Goal: Task Accomplishment & Management: Manage account settings

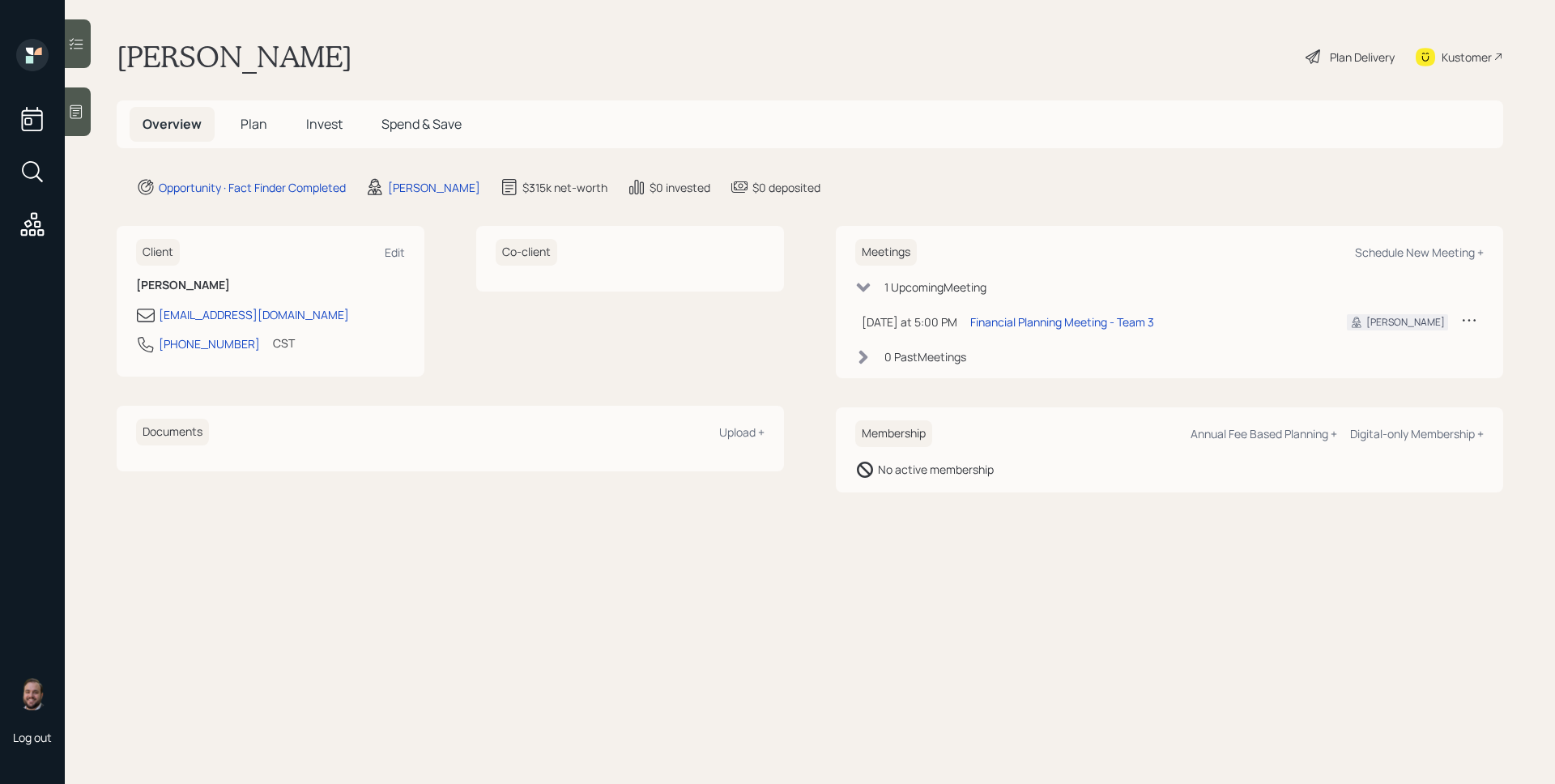
click at [81, 108] on icon at bounding box center [76, 111] width 16 height 16
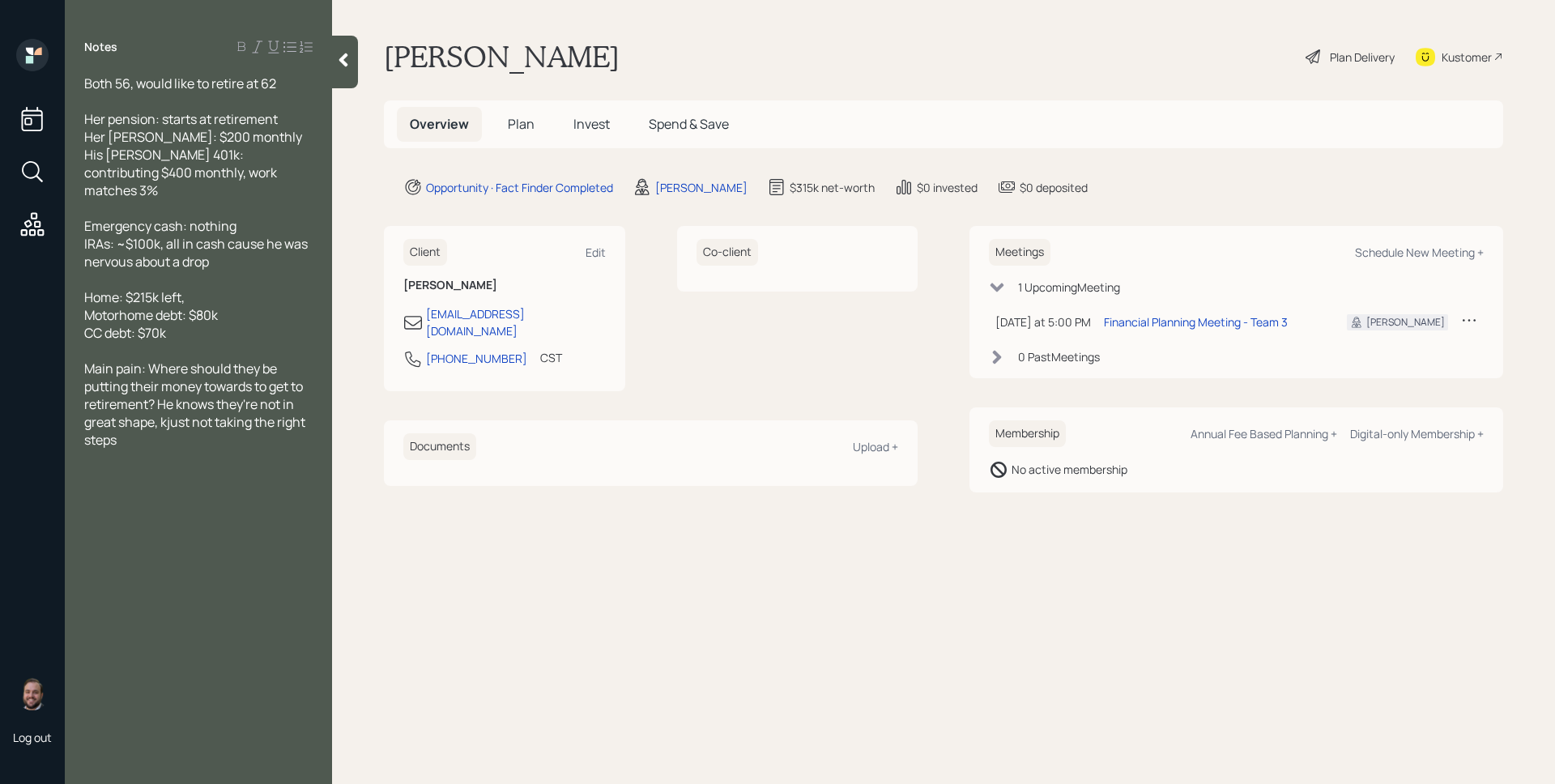
click at [515, 123] on span "Plan" at bounding box center [522, 123] width 27 height 17
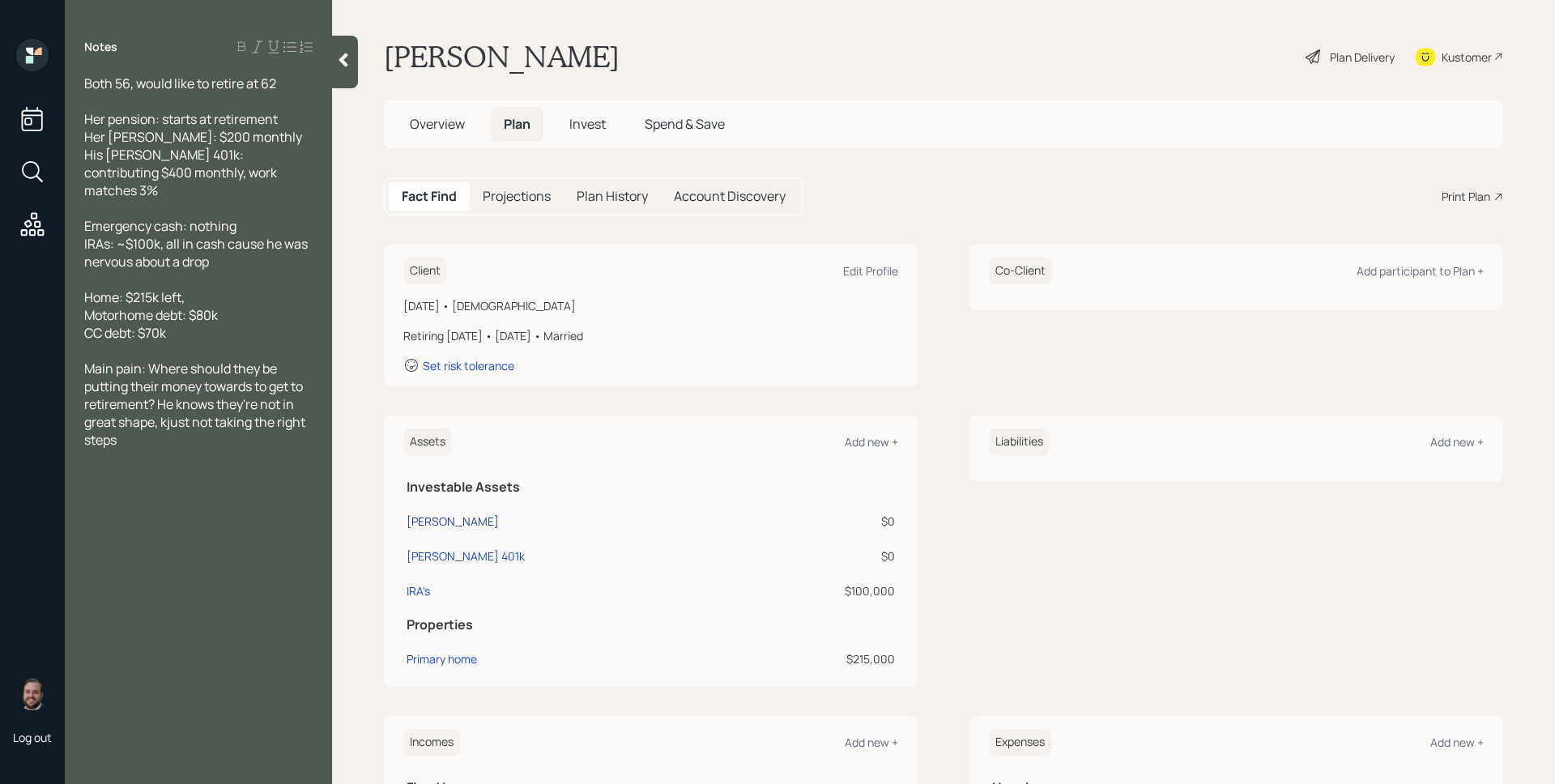
click at [443, 513] on div "[PERSON_NAME]" at bounding box center [453, 522] width 93 height 17
select select "roth_ira"
select select "balanced"
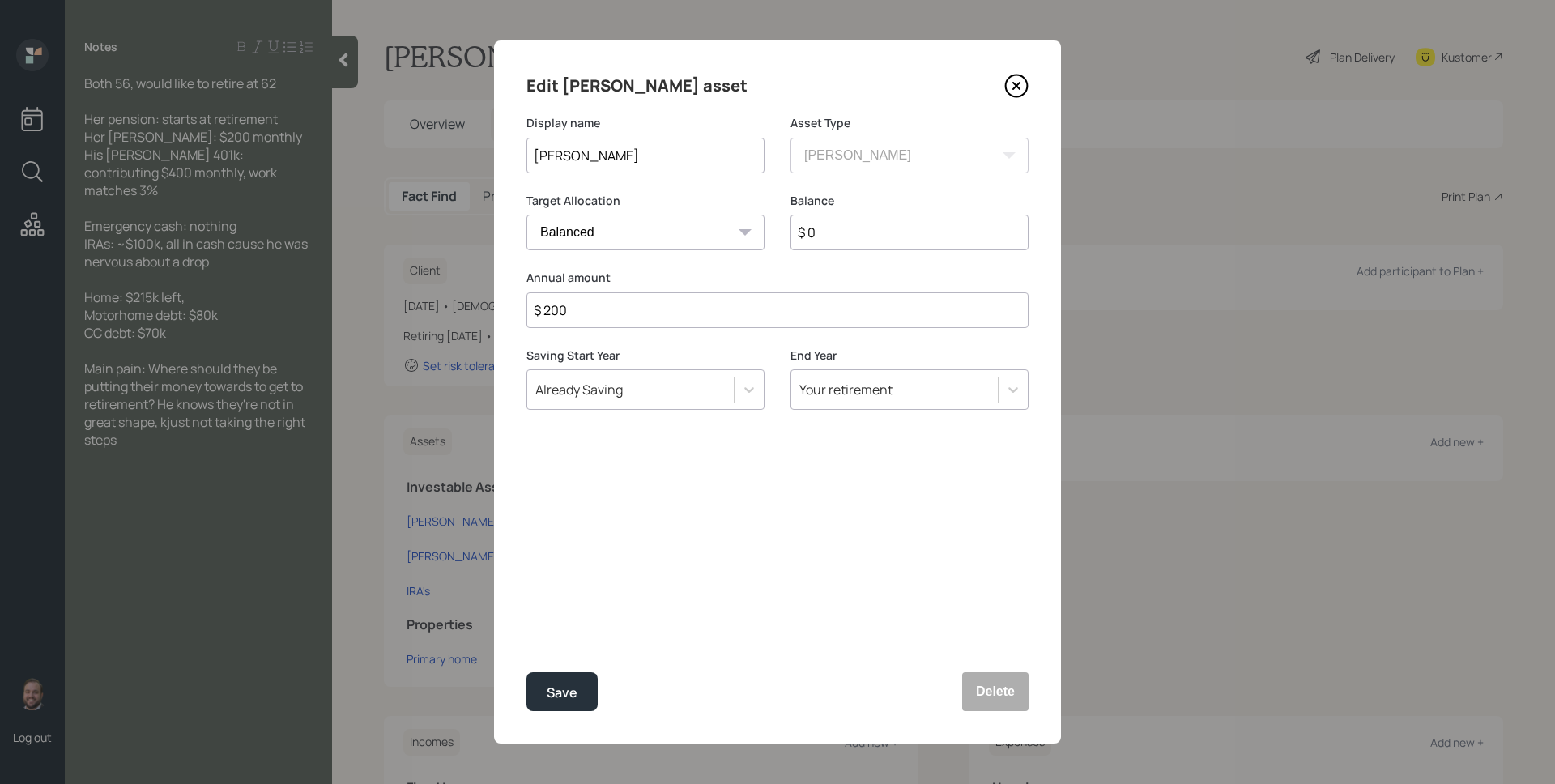
click at [640, 305] on input "$ 200" at bounding box center [778, 310] width 503 height 36
type input "$ 2,400"
click at [527, 672] on button "Save" at bounding box center [562, 691] width 71 height 39
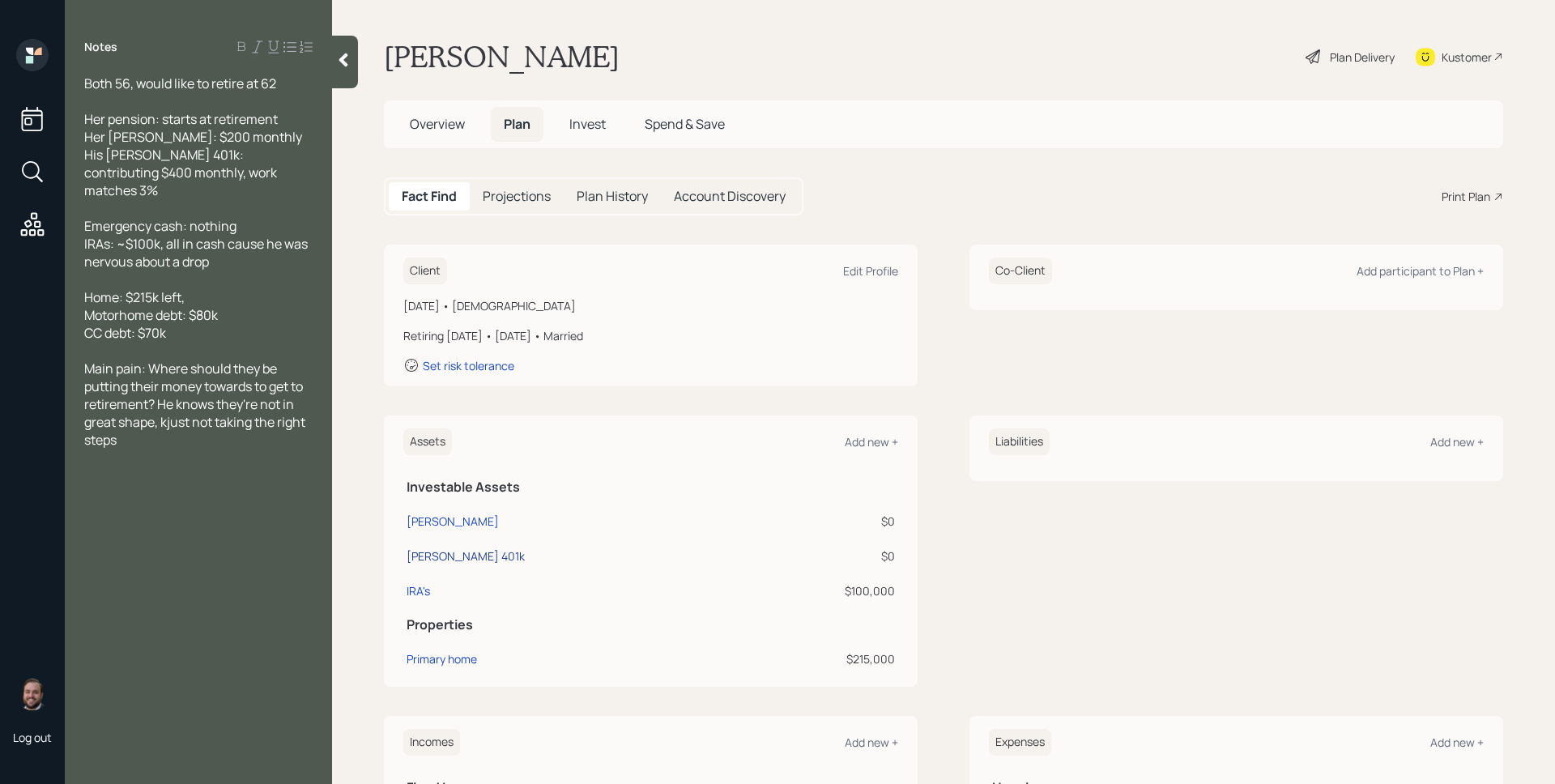
click at [452, 556] on div "[PERSON_NAME] 401k" at bounding box center [466, 556] width 119 height 17
select select "roth_401k"
select select "balanced"
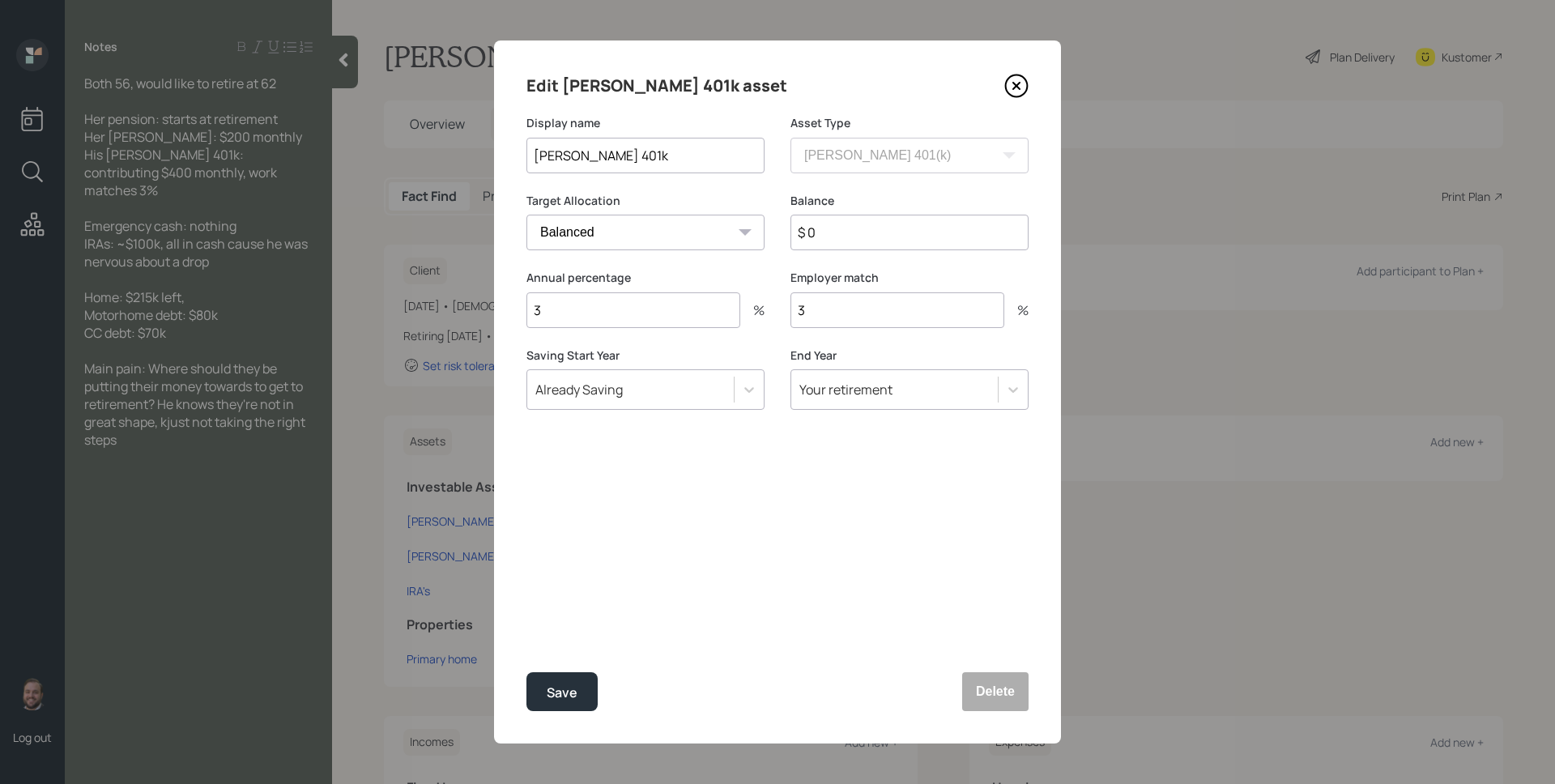
click at [1023, 82] on icon at bounding box center [1016, 85] width 24 height 24
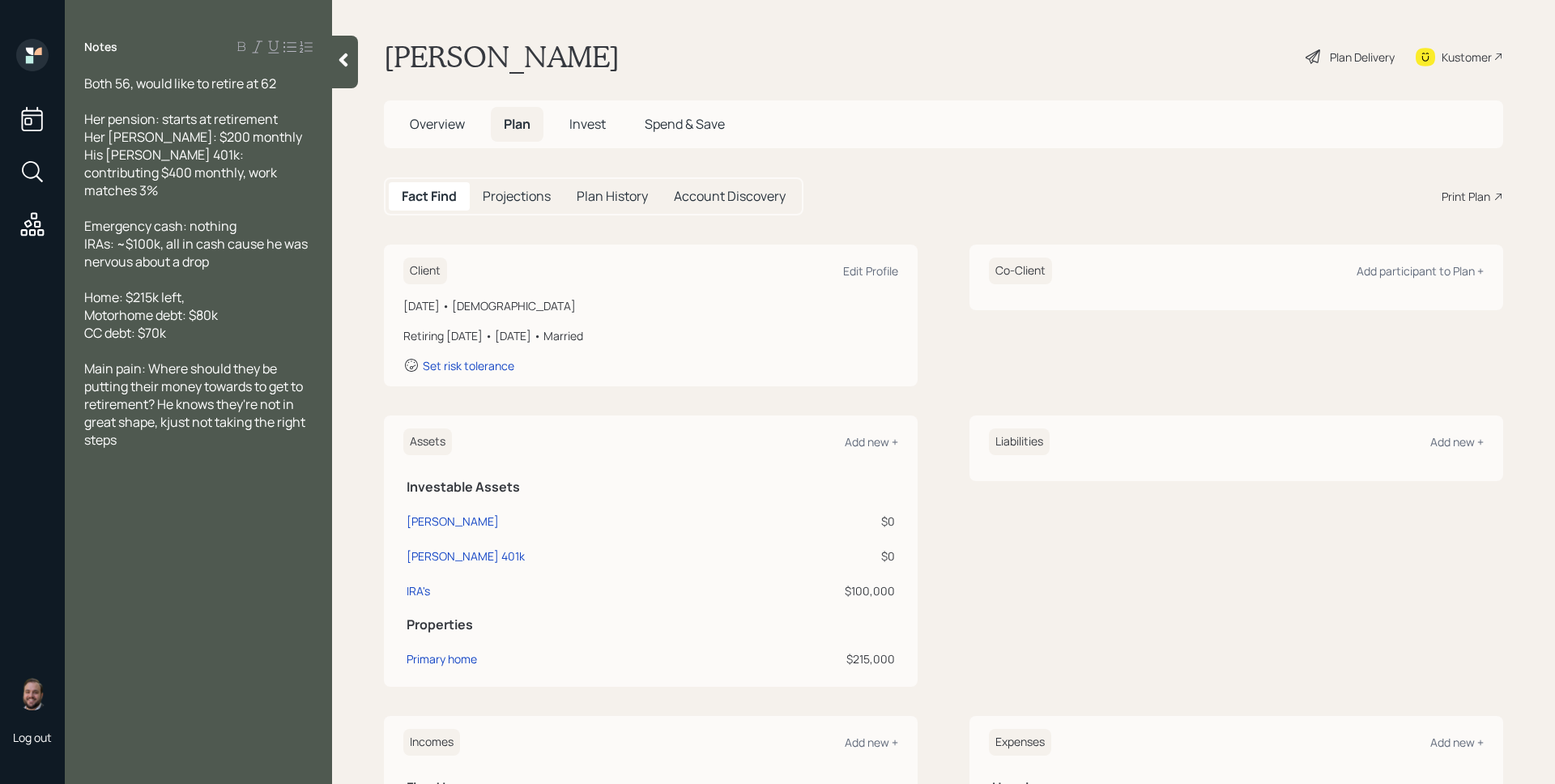
click at [454, 124] on span "Overview" at bounding box center [437, 123] width 55 height 17
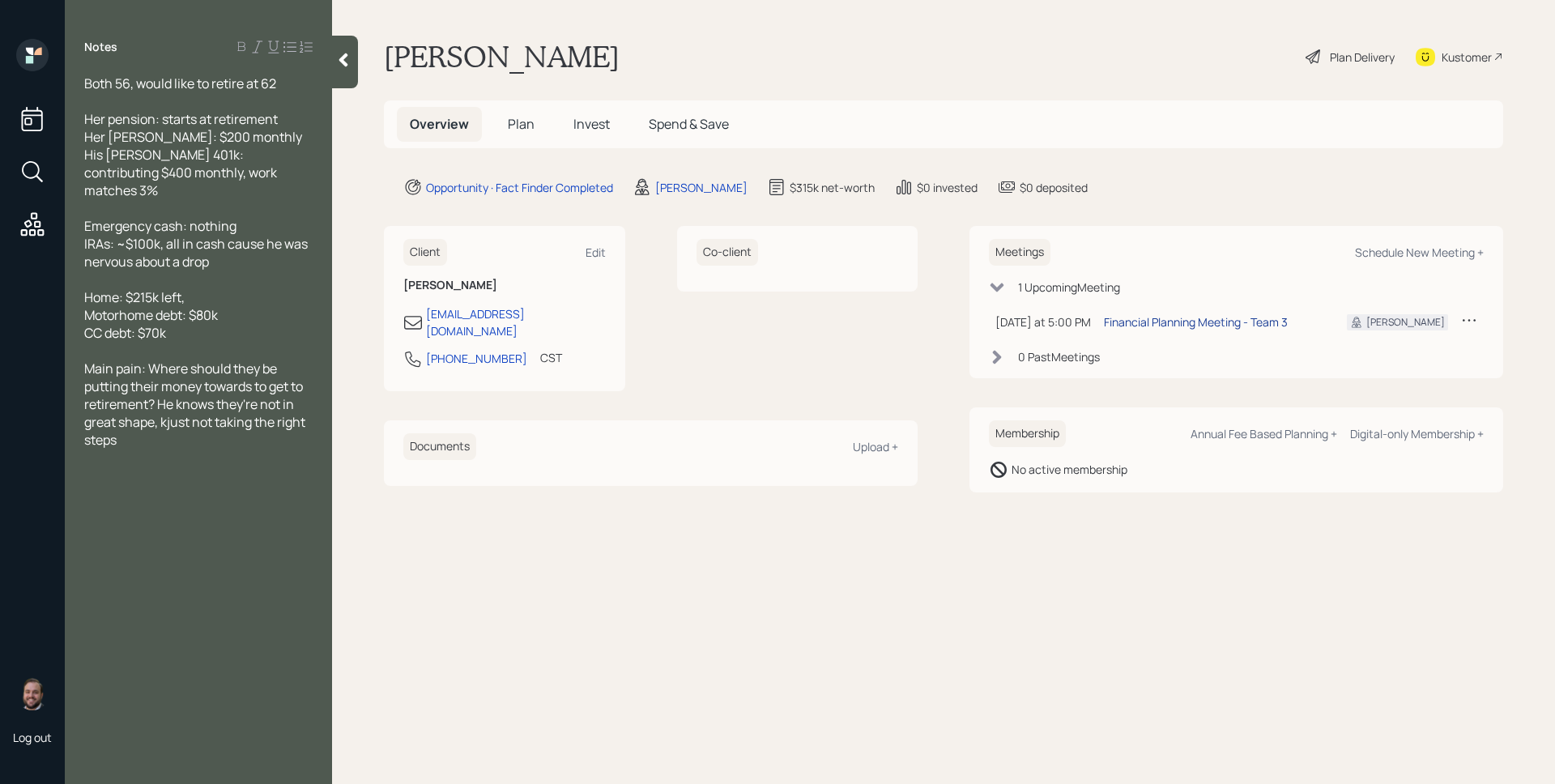
click at [1186, 323] on div "Financial Planning Meeting - Team 3" at bounding box center [1196, 322] width 184 height 17
click at [1122, 96] on main "[PERSON_NAME] Plan Delivery Kustomer Overview Plan Invest Spend & Save Opportun…" at bounding box center [943, 392] width 1223 height 784
click at [766, 43] on div "[PERSON_NAME] Plan Delivery Kustomer" at bounding box center [943, 56] width 1120 height 36
click at [533, 119] on h5 "Plan" at bounding box center [521, 124] width 53 height 35
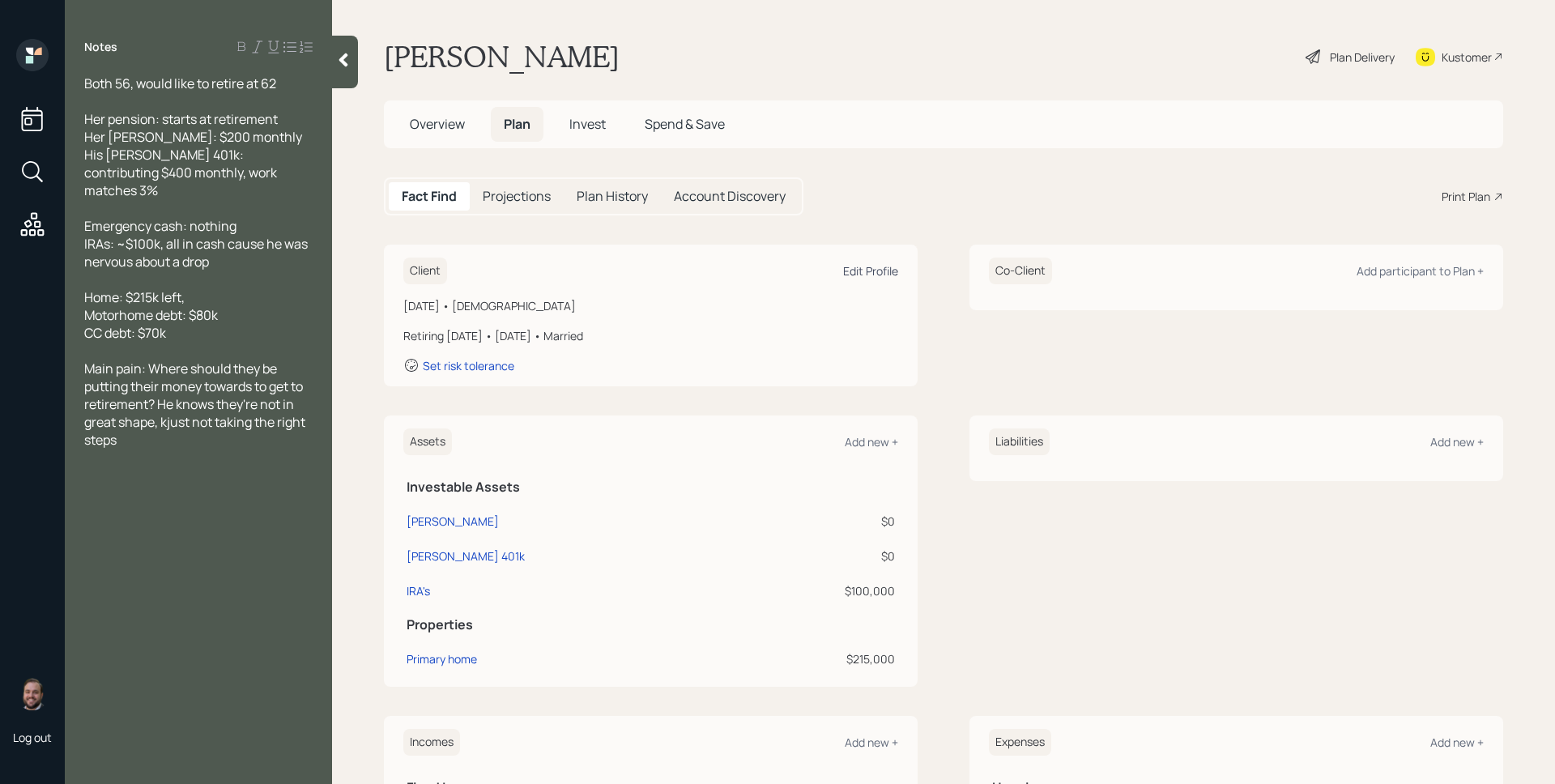
click at [886, 270] on div "Edit Profile" at bounding box center [870, 271] width 55 height 15
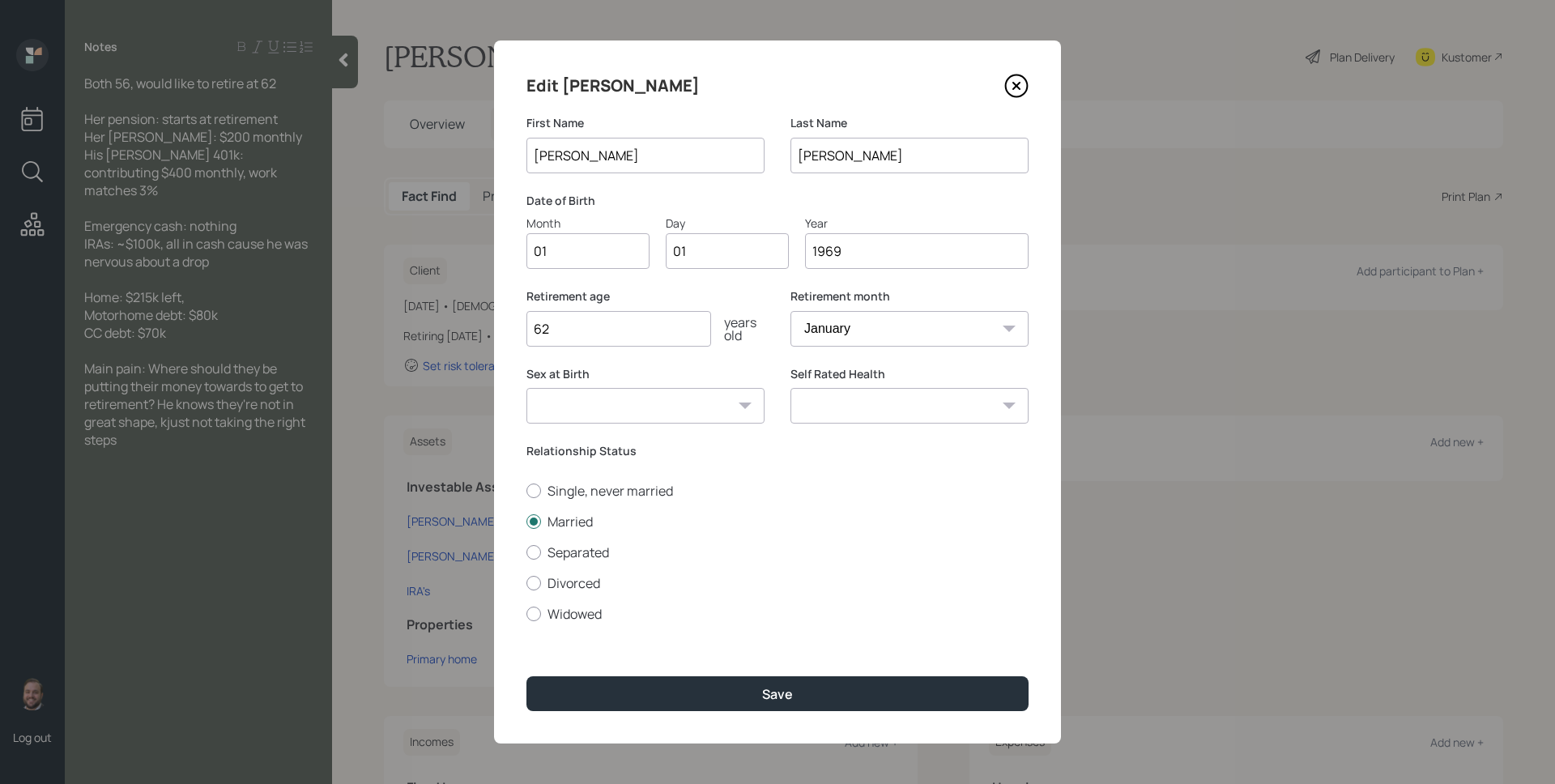
click at [587, 259] on input "01" at bounding box center [588, 251] width 123 height 36
type input "10"
type input "0"
type input "12"
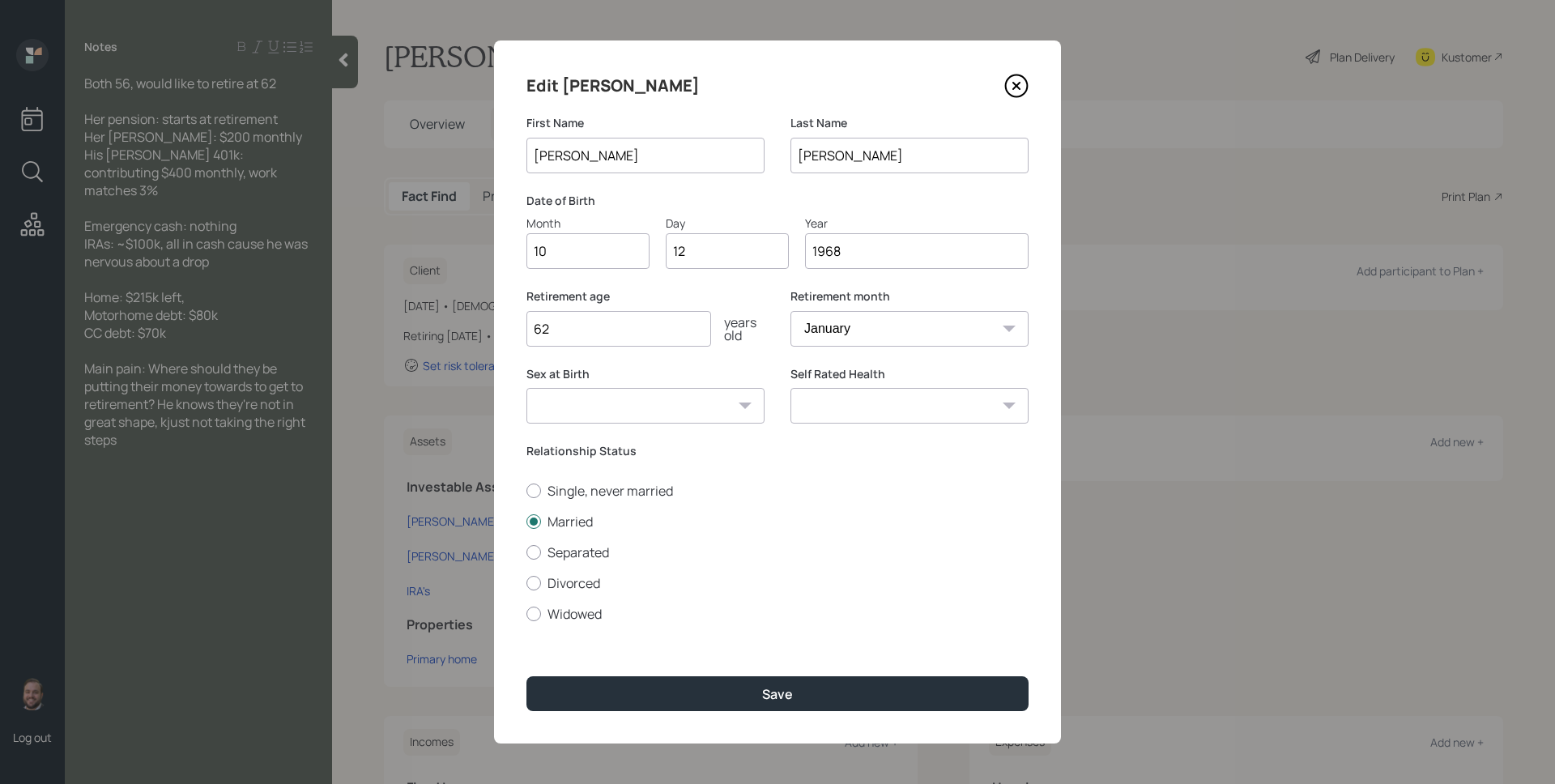
type input "1968"
click at [832, 331] on select "January February March April May June July August September October November De…" at bounding box center [910, 328] width 238 height 36
select select "10"
click at [791, 311] on select "January February March April May June July August September October November De…" at bounding box center [910, 328] width 238 height 36
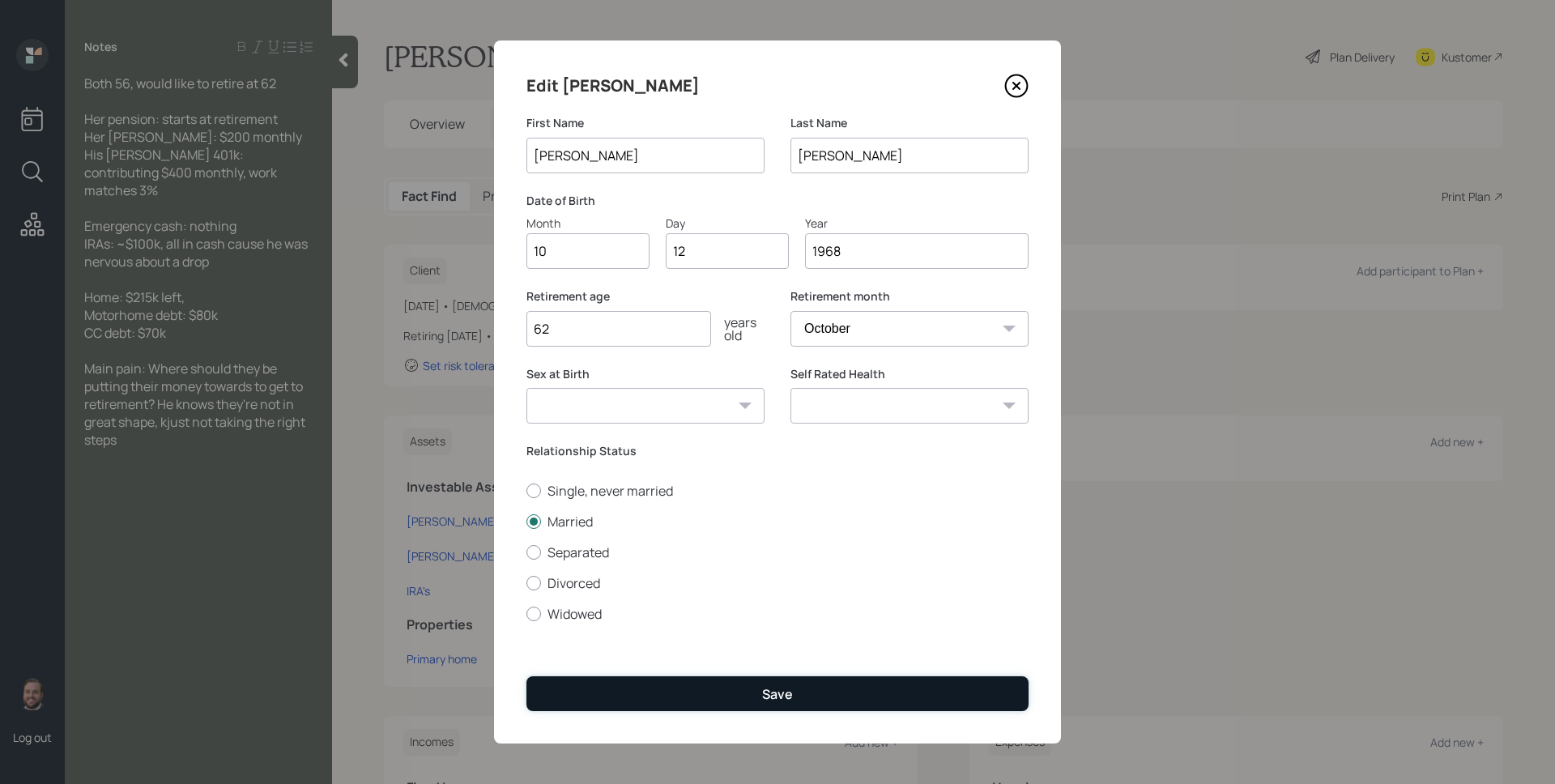
click at [855, 685] on button "Save" at bounding box center [778, 693] width 503 height 35
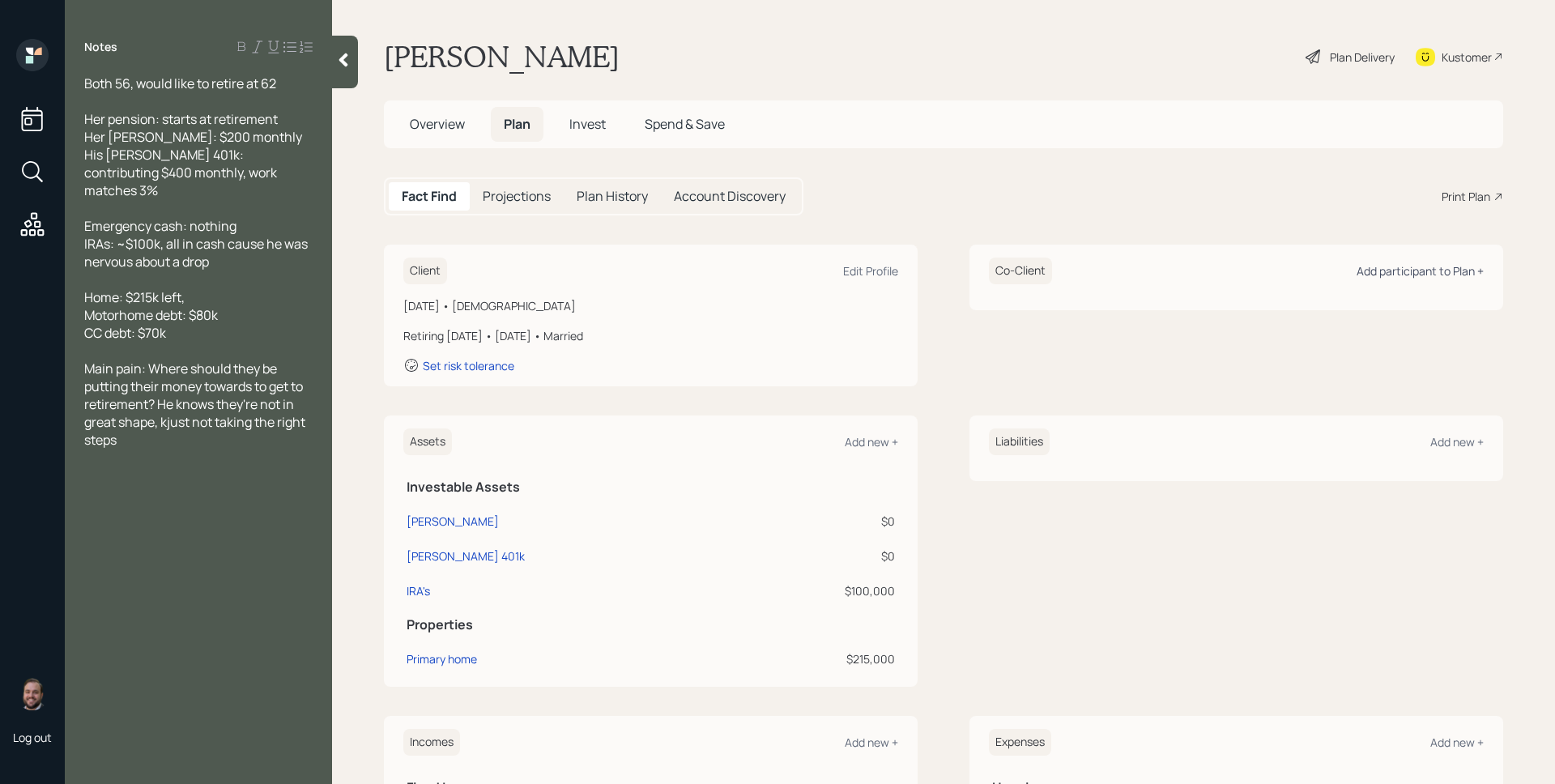
click at [1429, 265] on div "Add participant to Plan +" at bounding box center [1421, 271] width 127 height 15
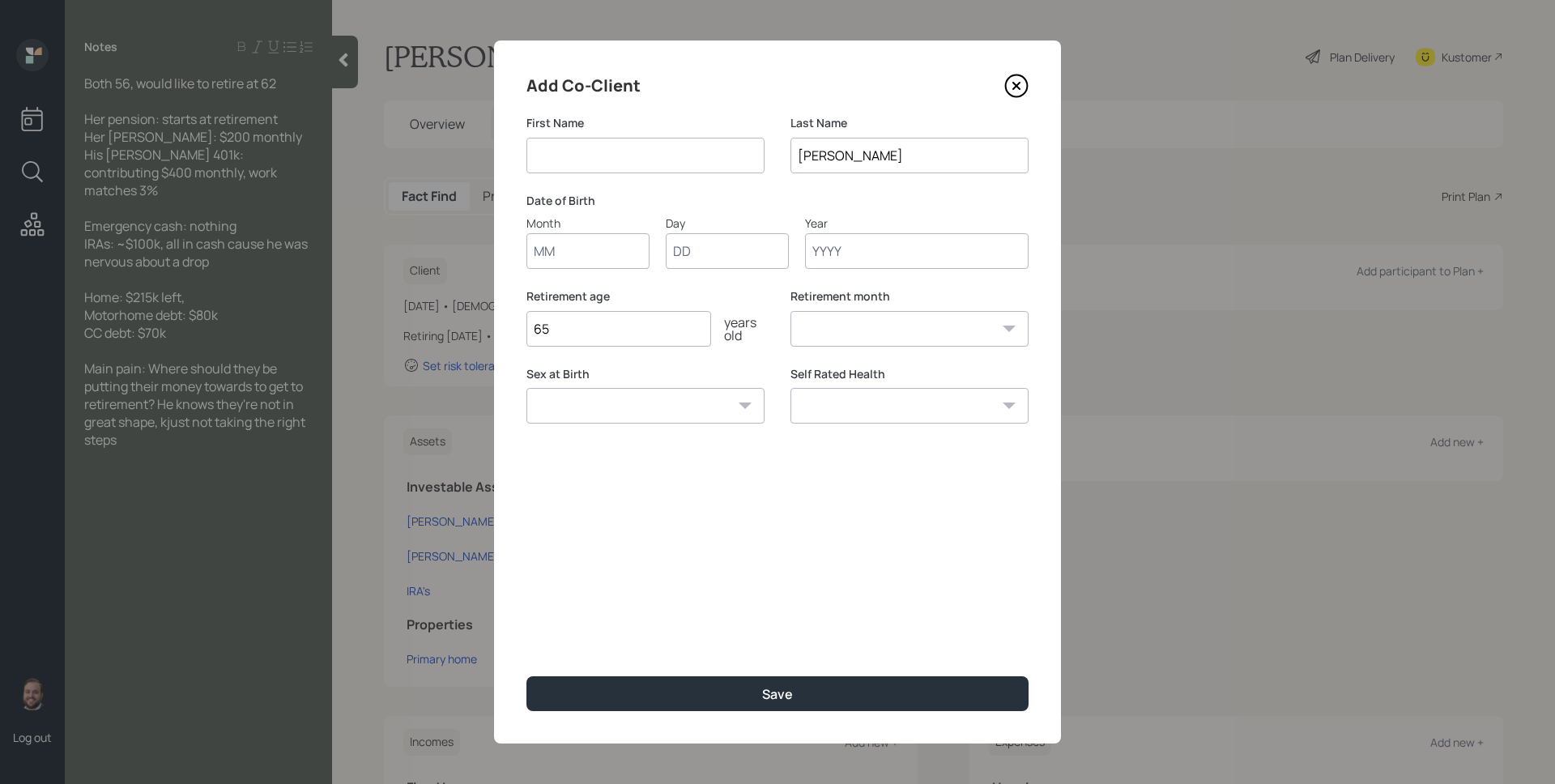
click at [575, 257] on input "Month" at bounding box center [588, 251] width 123 height 36
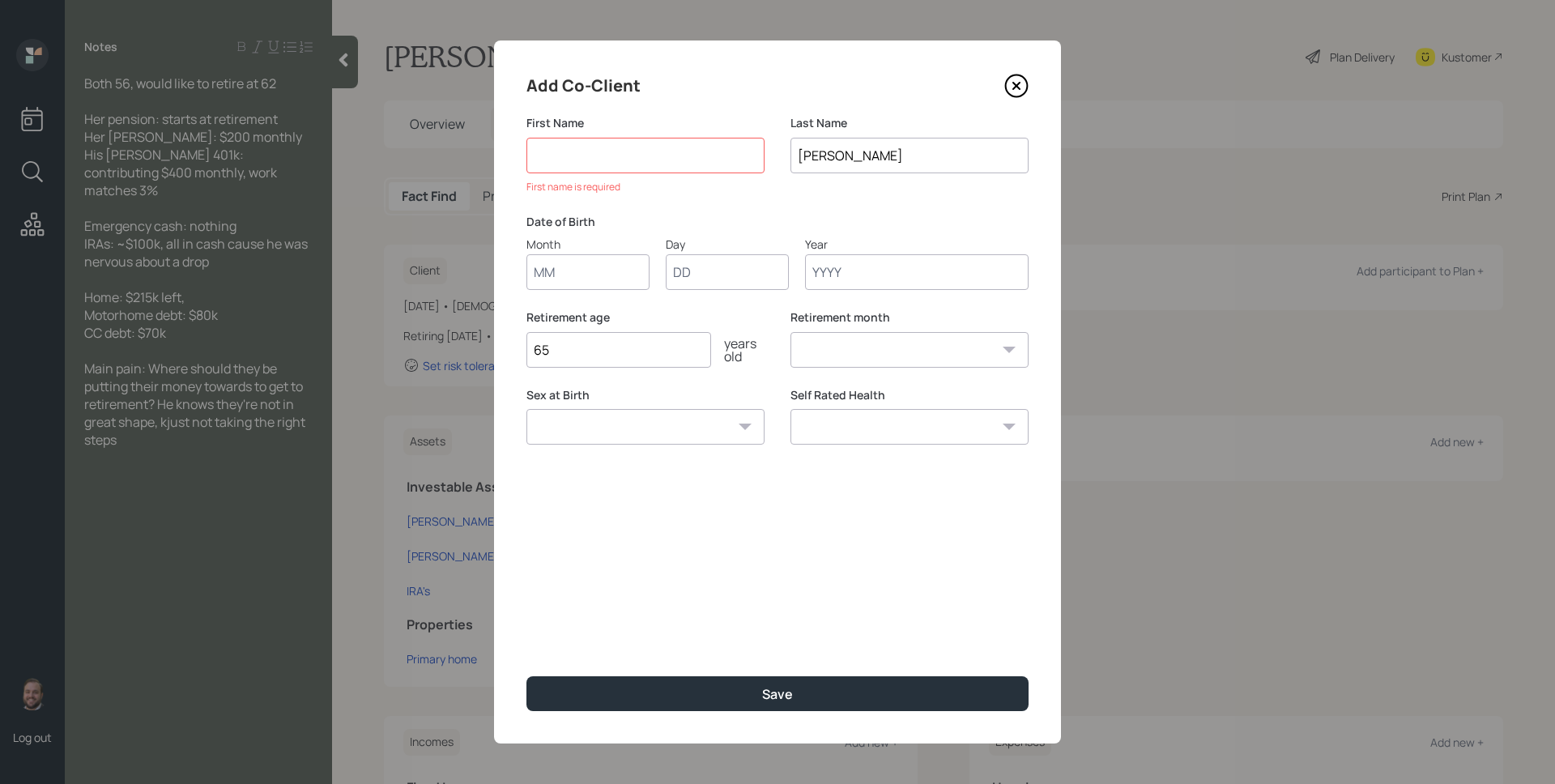
click at [575, 257] on input "Month" at bounding box center [588, 272] width 123 height 36
type input "06"
type input "12"
type input "1969"
select select "6"
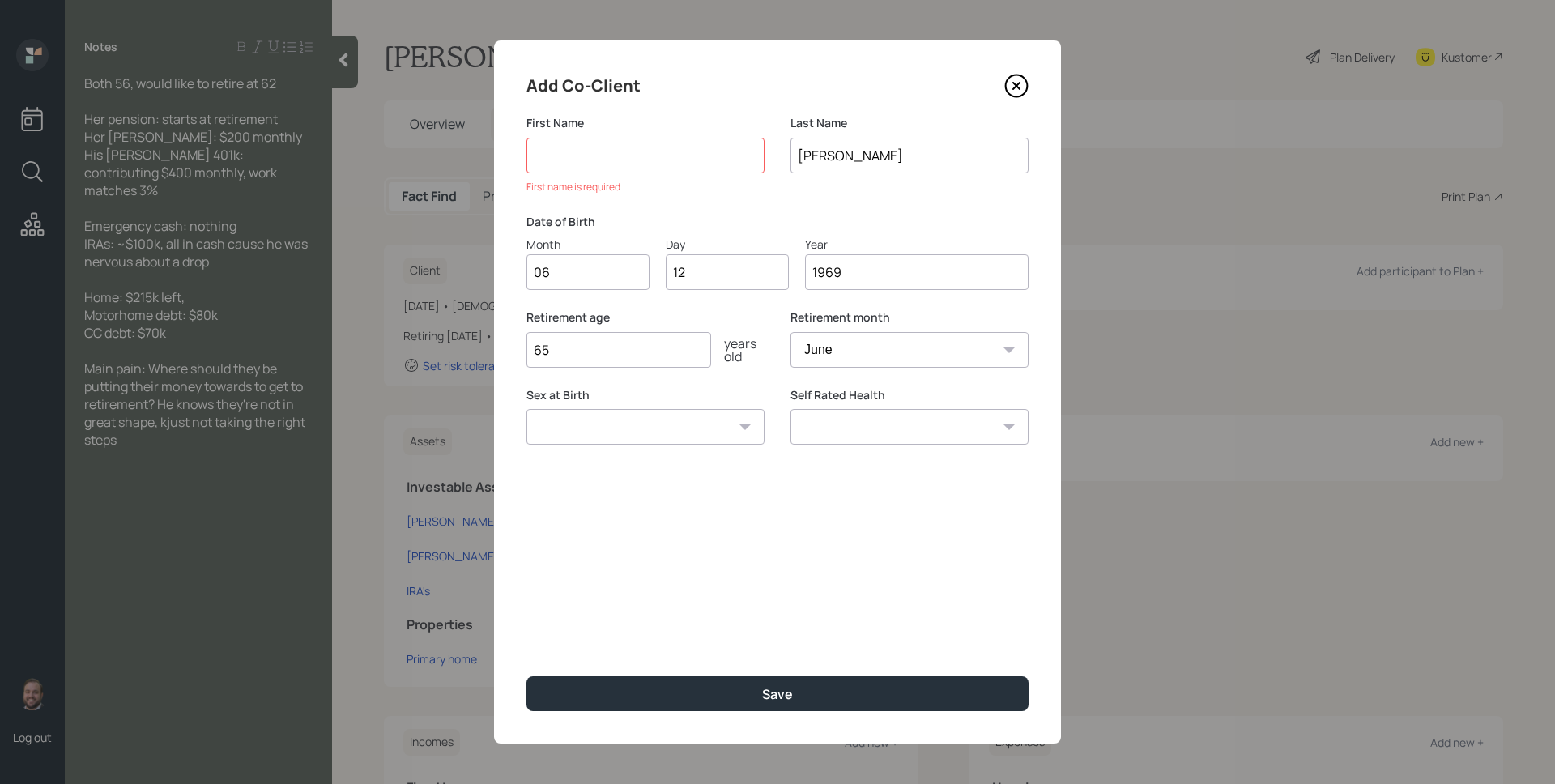
type input "1969"
click at [713, 274] on input "12" at bounding box center [727, 272] width 123 height 36
type input "10"
click at [772, 184] on div "First Name First name is required Last Name [PERSON_NAME]" at bounding box center [778, 164] width 503 height 98
click at [635, 146] on input at bounding box center [645, 155] width 238 height 36
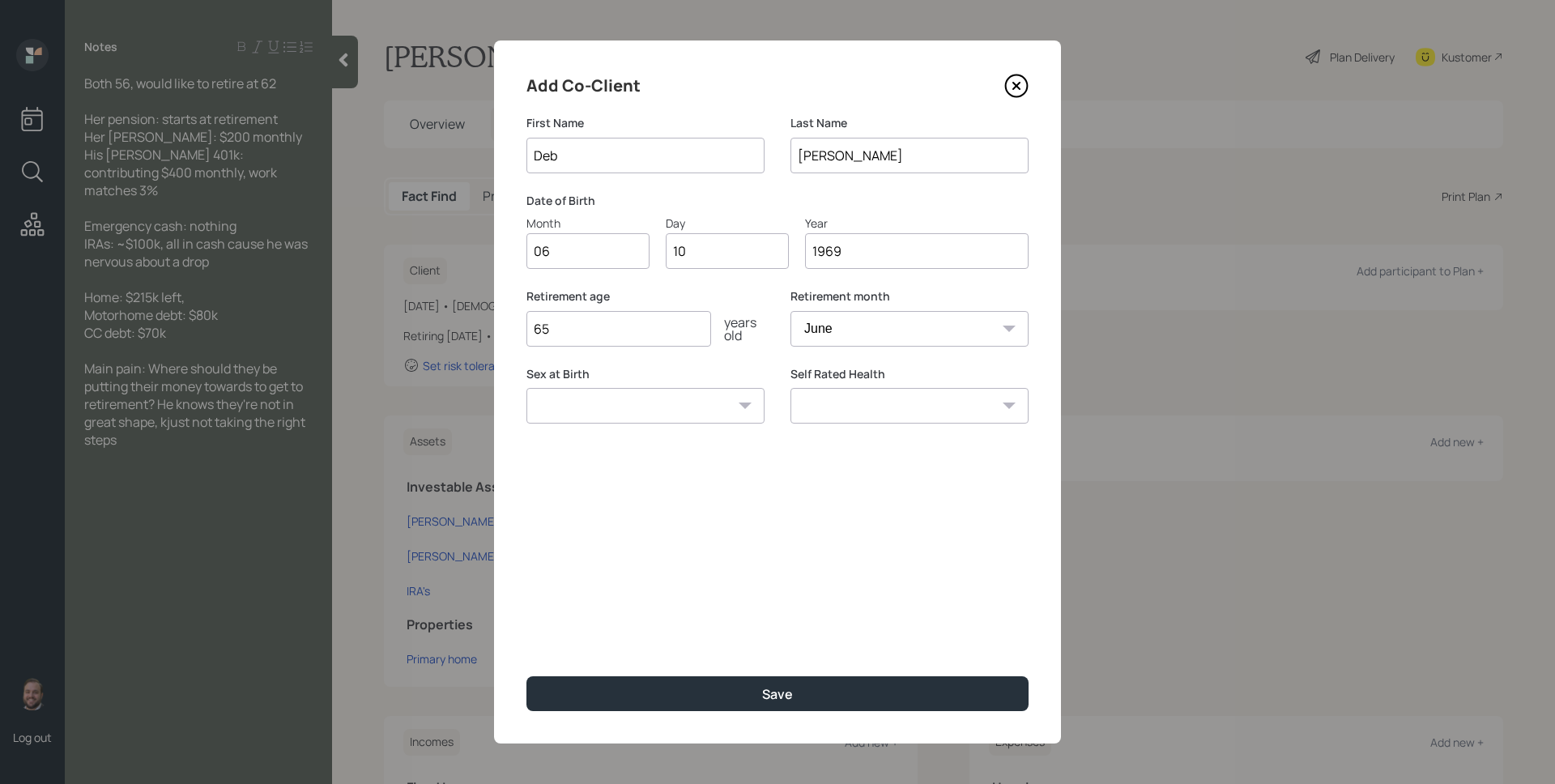
type input "Deb"
click at [570, 308] on div "Retirement age [DEMOGRAPHIC_DATA] years old" at bounding box center [645, 317] width 238 height 58
click at [574, 332] on input "65" at bounding box center [618, 328] width 184 height 36
type input "62"
click at [527, 676] on button "Save" at bounding box center [778, 693] width 503 height 35
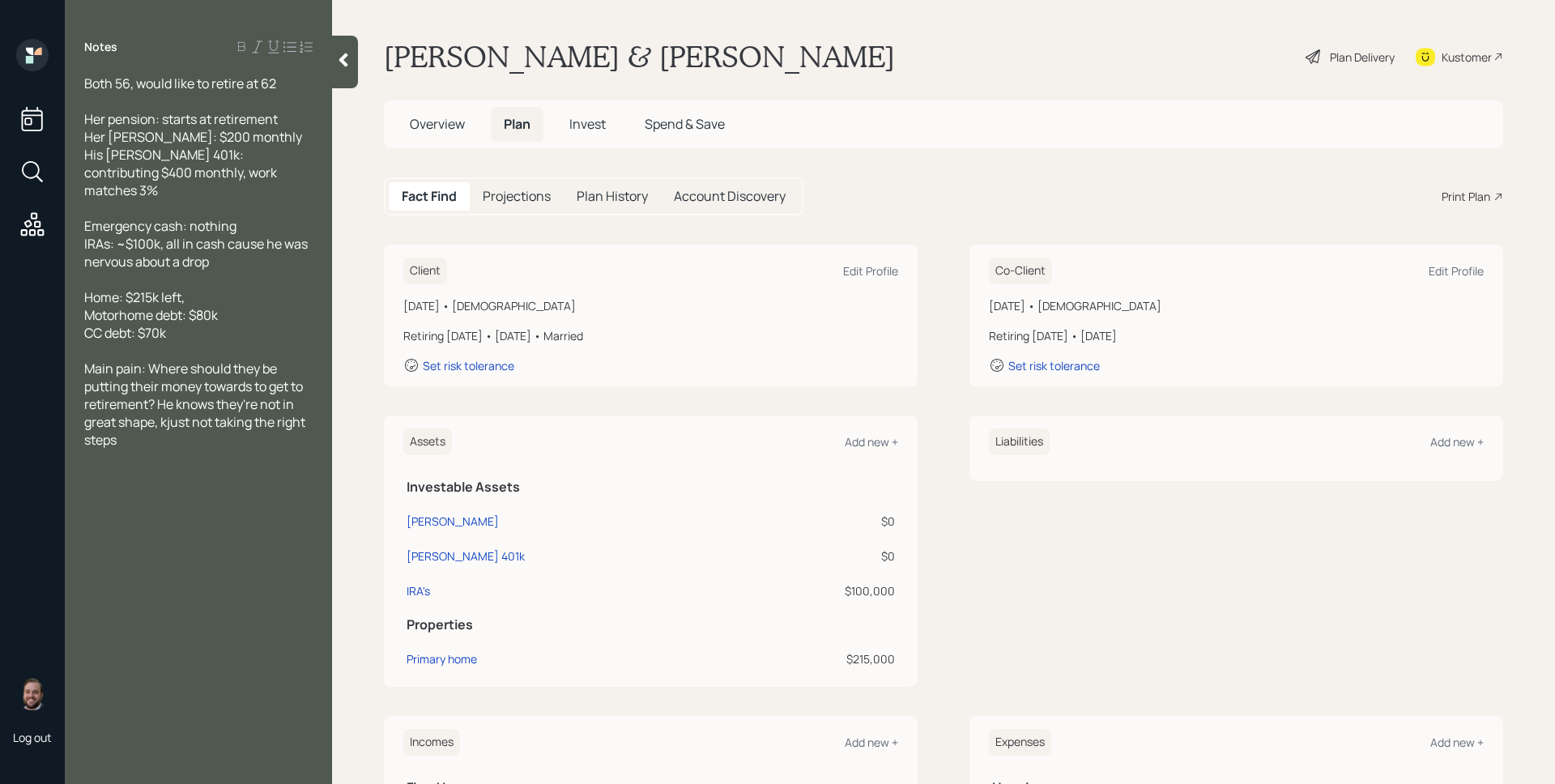
click at [1191, 50] on div "[PERSON_NAME] & [PERSON_NAME] Plan Delivery Kustomer" at bounding box center [943, 56] width 1120 height 36
click at [1307, 52] on icon at bounding box center [1314, 57] width 19 height 19
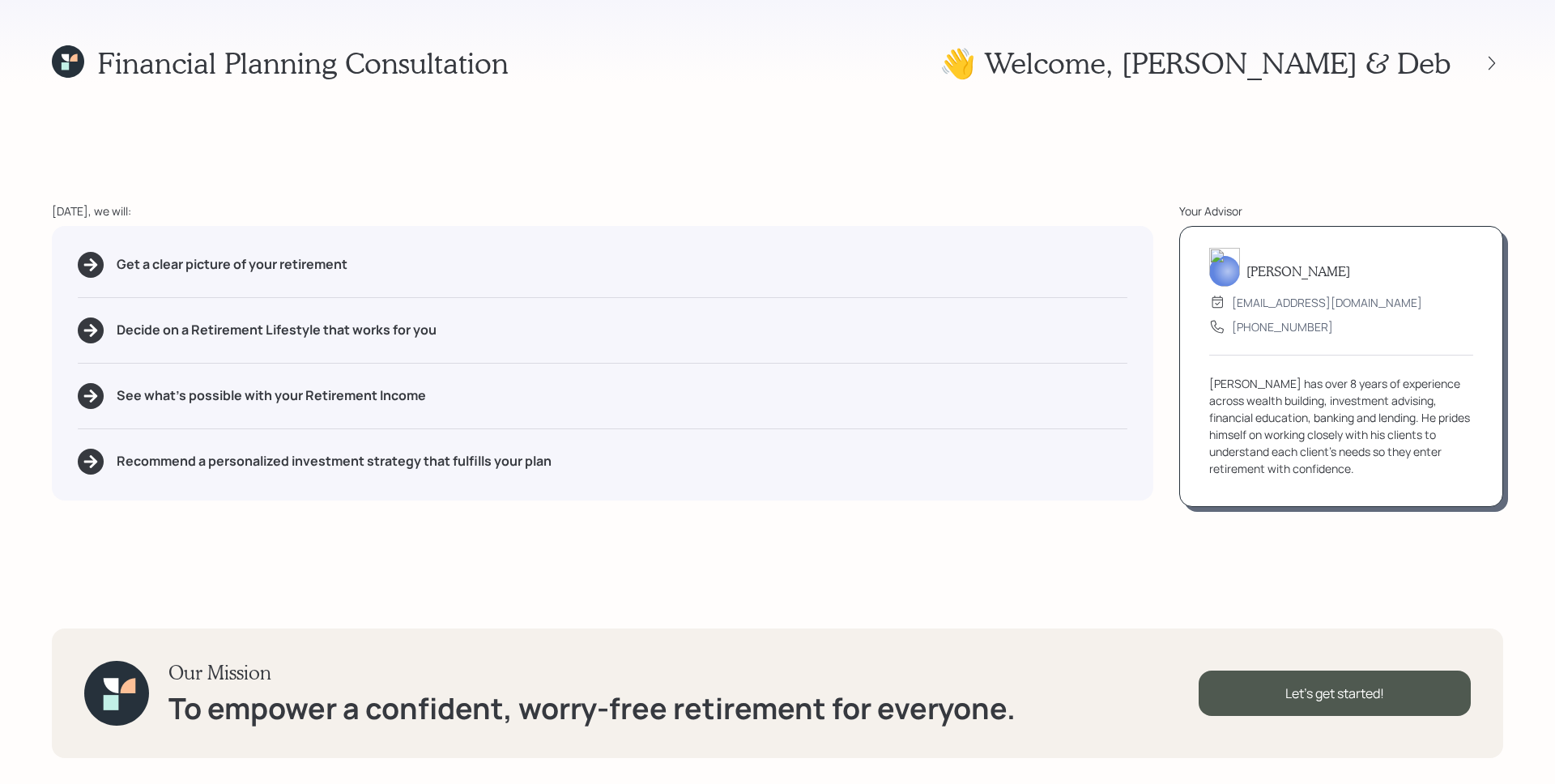
click at [873, 219] on div "[DATE], we will:" at bounding box center [603, 211] width 1102 height 17
drag, startPoint x: 423, startPoint y: 150, endPoint x: 381, endPoint y: 150, distance: 42.0
click at [423, 151] on div "Financial Planning Consultation 👋 Welcome , [PERSON_NAME] & Deb [DATE], we will…" at bounding box center [778, 392] width 1555 height 784
click at [374, 271] on div "Get a clear picture of your retirement" at bounding box center [603, 264] width 1050 height 26
click at [505, 332] on div "Decide on a Retirement Lifestyle that works for you" at bounding box center [603, 330] width 1050 height 26
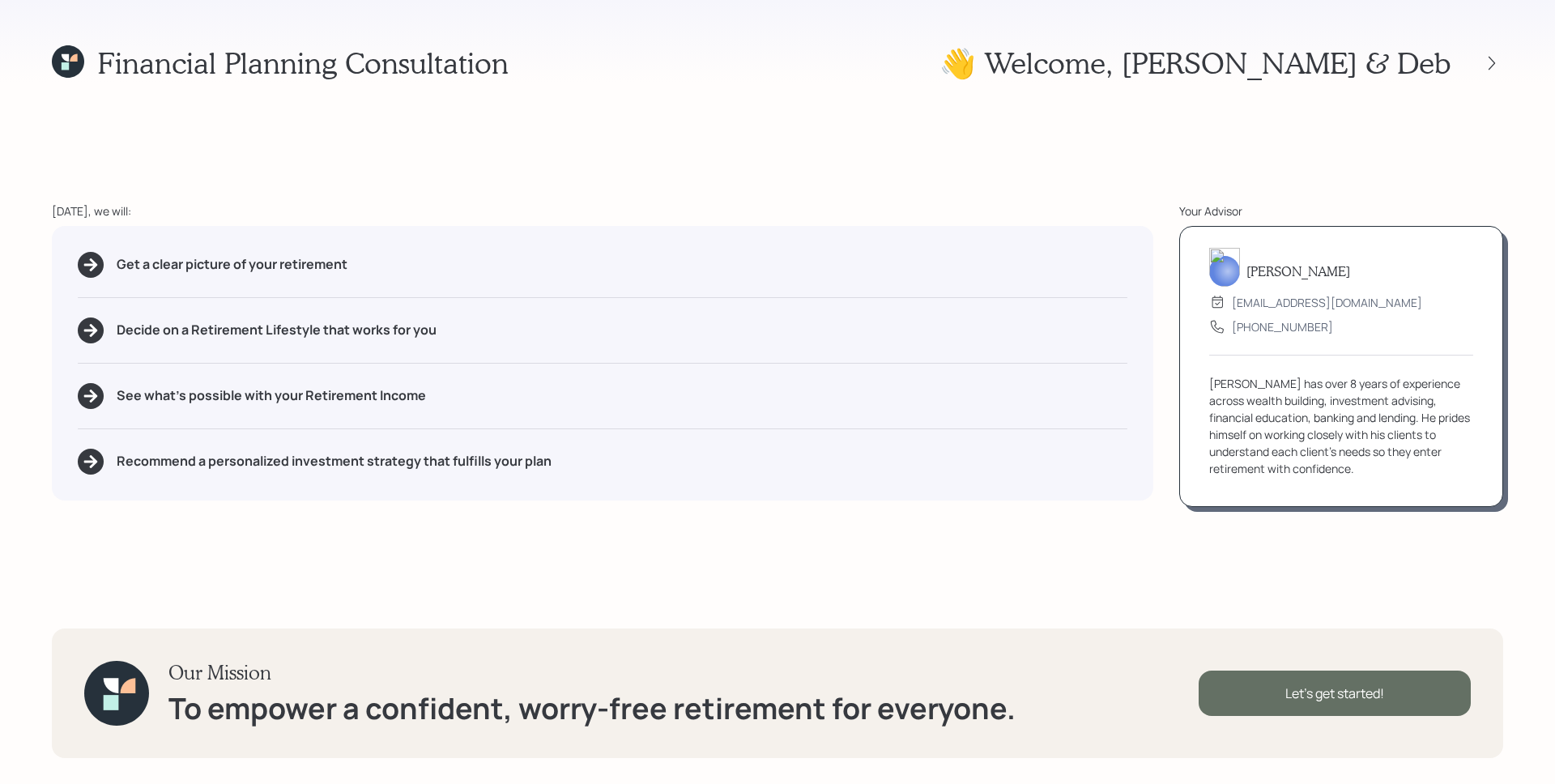
drag, startPoint x: 1337, startPoint y: 635, endPoint x: 1359, endPoint y: 669, distance: 40.5
click at [1337, 635] on div "Our Mission To empower a confident, worry-free retirement for everyone. Let's g…" at bounding box center [778, 693] width 1452 height 129
click at [1365, 686] on div "Let's get started!" at bounding box center [1335, 692] width 272 height 45
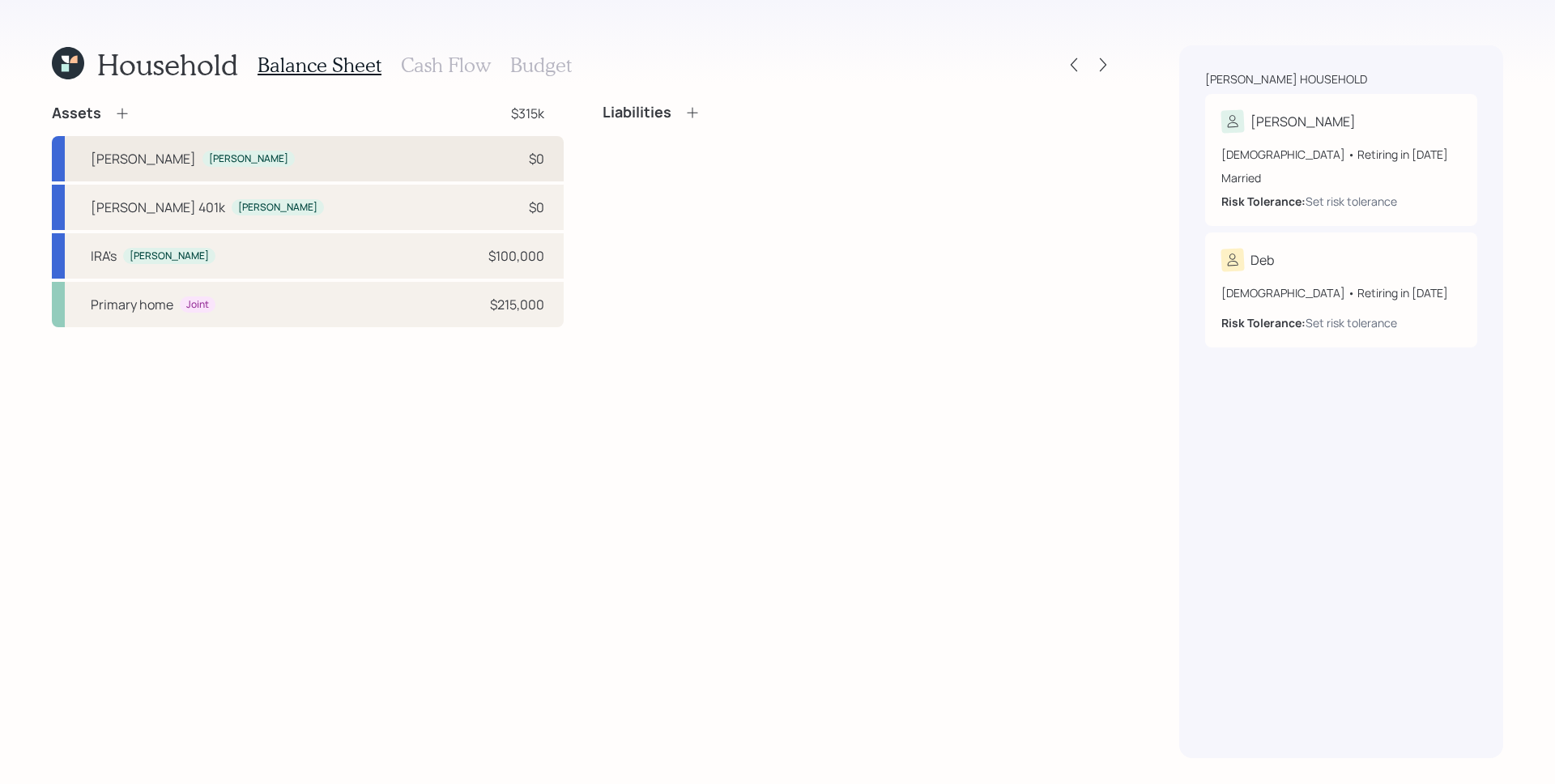
click at [482, 166] on div "[PERSON_NAME] [PERSON_NAME] $0" at bounding box center [308, 158] width 512 height 45
select select "roth_ira"
select select "balanced"
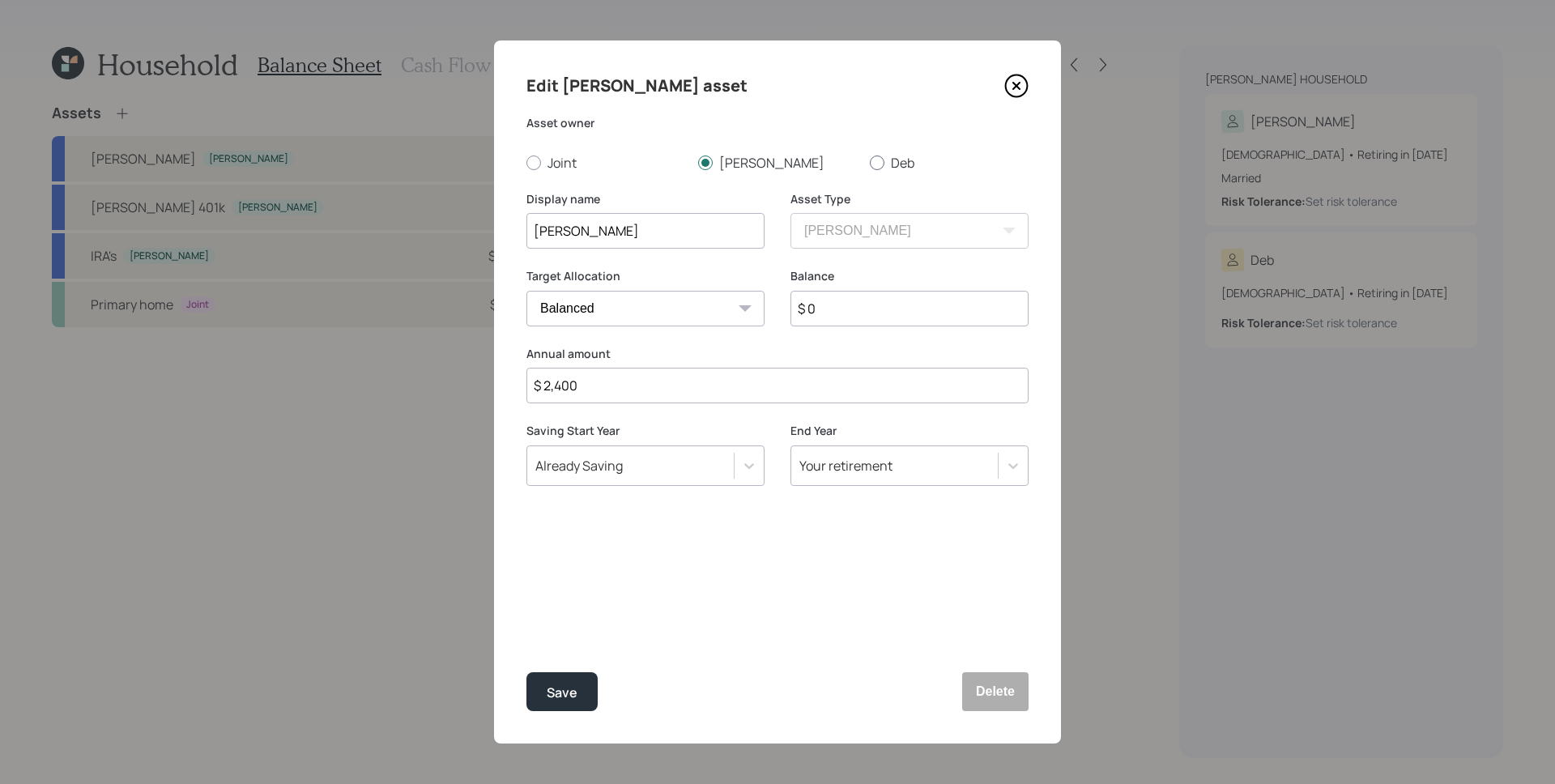
click at [902, 166] on label "Deb" at bounding box center [949, 163] width 159 height 17
click at [870, 163] on input "Deb" at bounding box center [869, 162] width 1 height 1
radio input "true"
click at [532, 234] on input "[PERSON_NAME]" at bounding box center [645, 230] width 238 height 36
type input "Deb's [PERSON_NAME]"
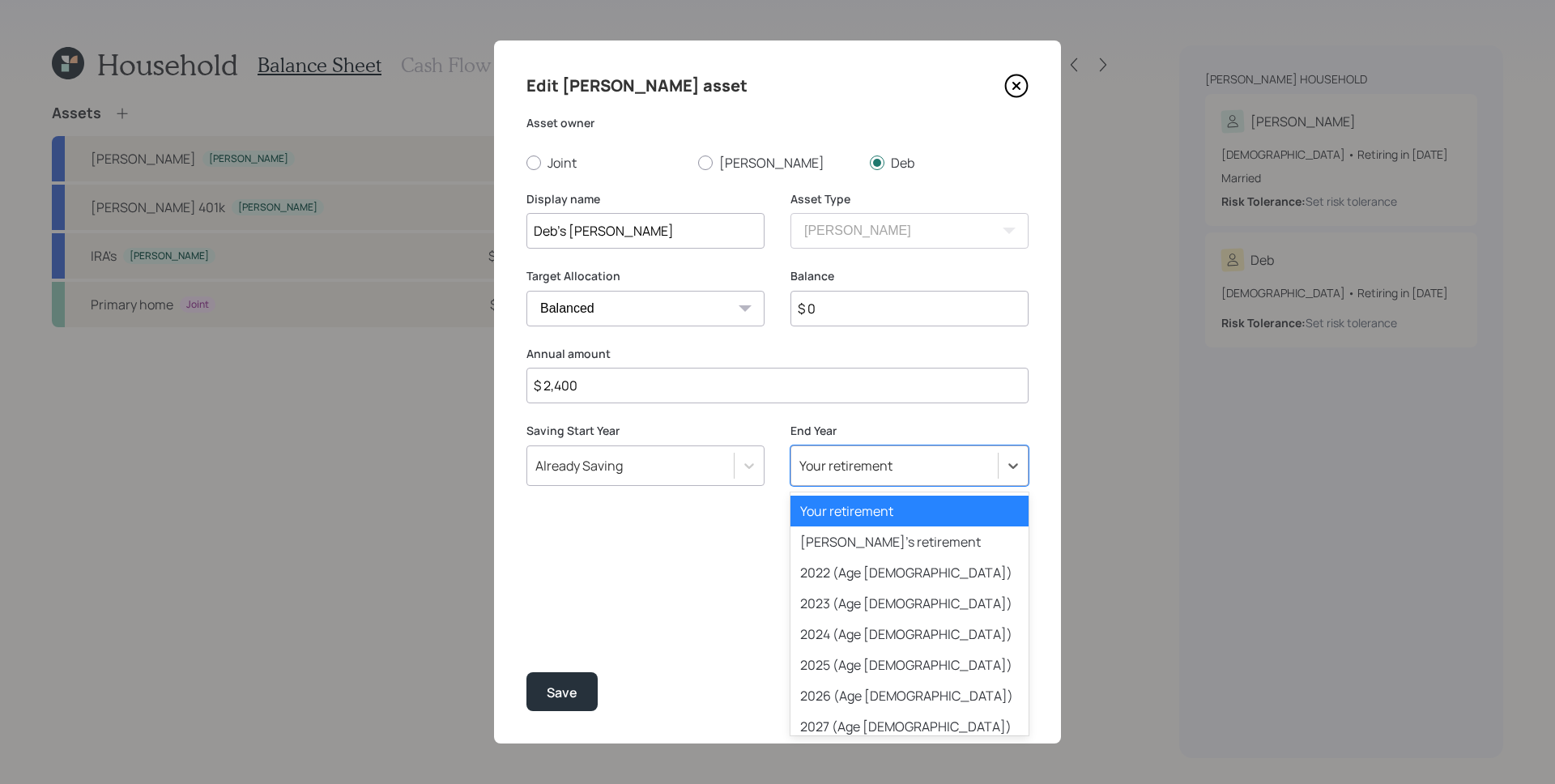
click at [897, 473] on div "Your retirement" at bounding box center [894, 466] width 206 height 28
click at [901, 550] on div "[PERSON_NAME]'s retirement" at bounding box center [910, 542] width 238 height 31
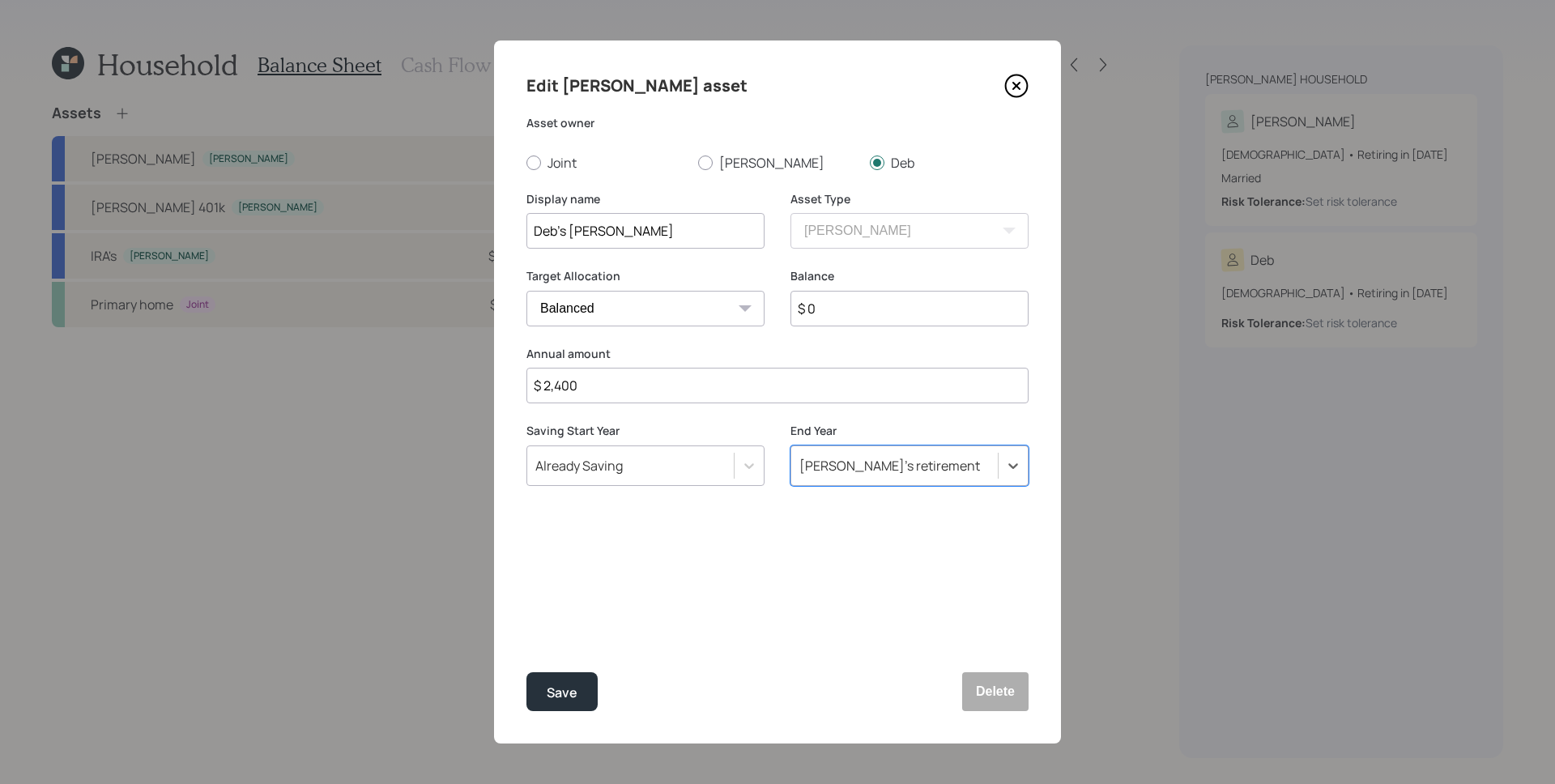
click at [840, 469] on div "[PERSON_NAME]'s retirement" at bounding box center [889, 466] width 180 height 17
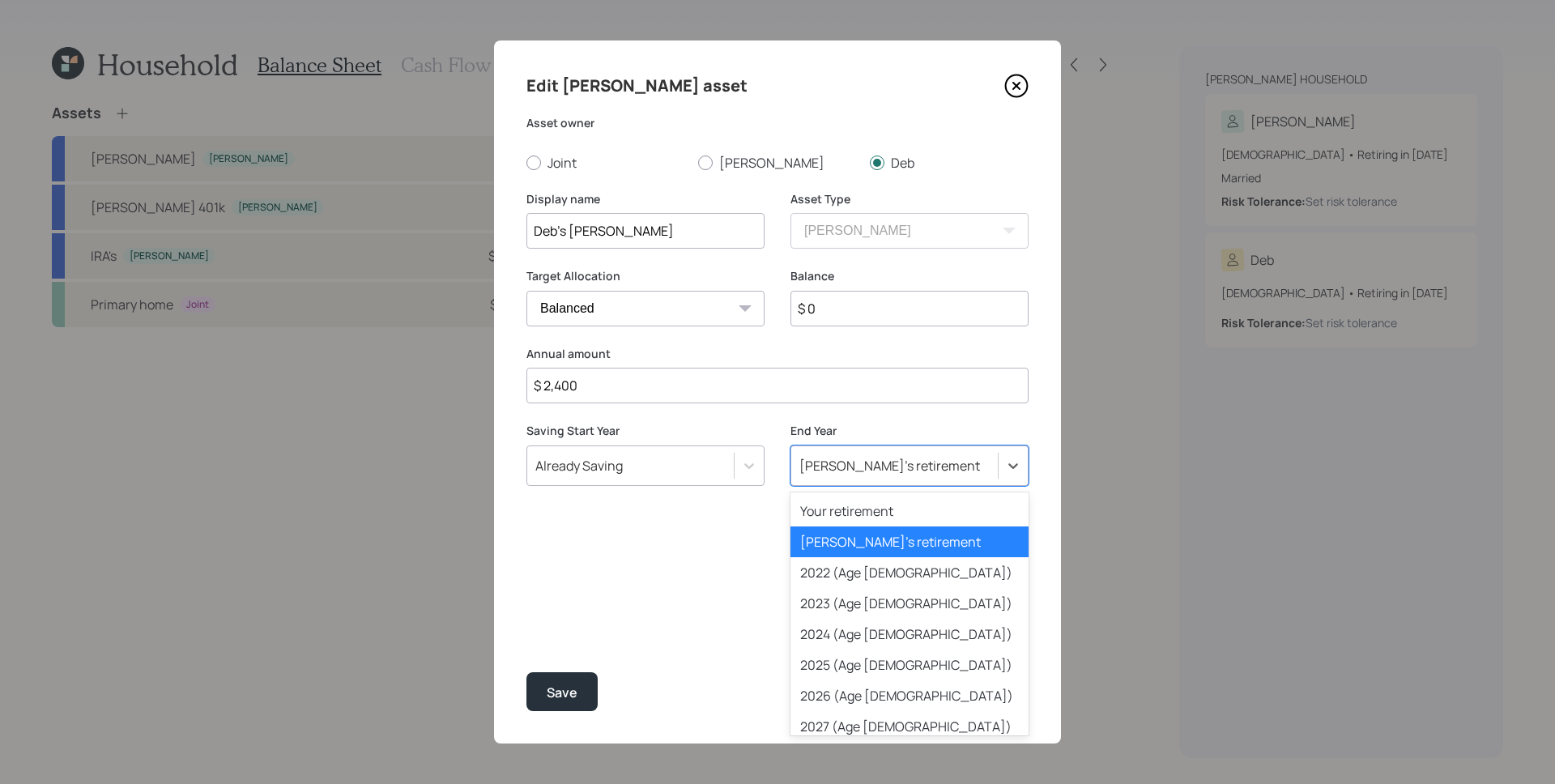
click at [853, 517] on div "Your retirement" at bounding box center [910, 511] width 238 height 31
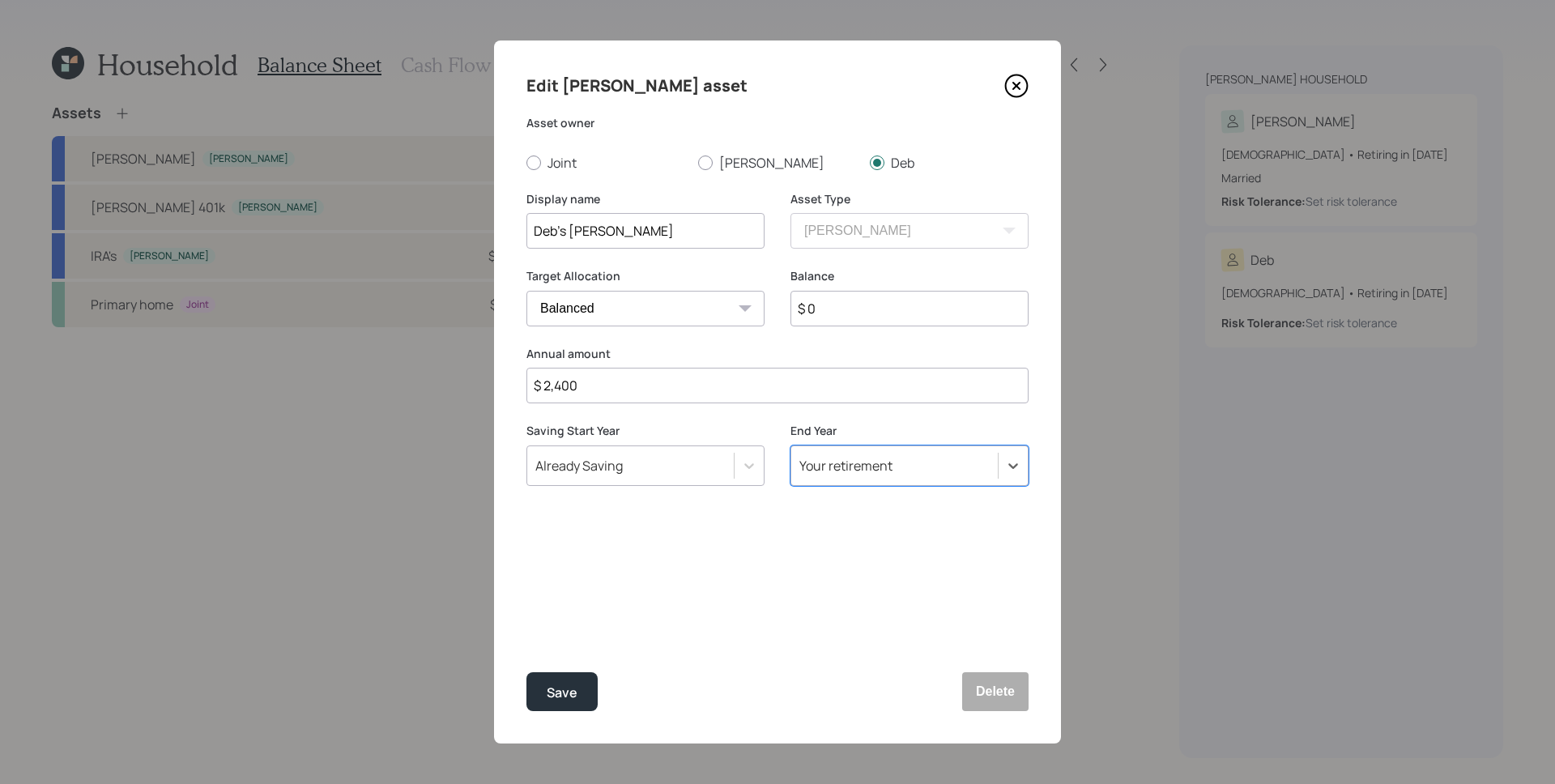
click at [643, 533] on div "Edit [PERSON_NAME] asset Asset owner Joint [PERSON_NAME] Display name Deb's [PE…" at bounding box center [778, 392] width 567 height 703
click at [874, 301] on input "$ 0" at bounding box center [910, 308] width 238 height 36
type input "$ 7,715"
click at [561, 698] on div "Save" at bounding box center [562, 692] width 31 height 22
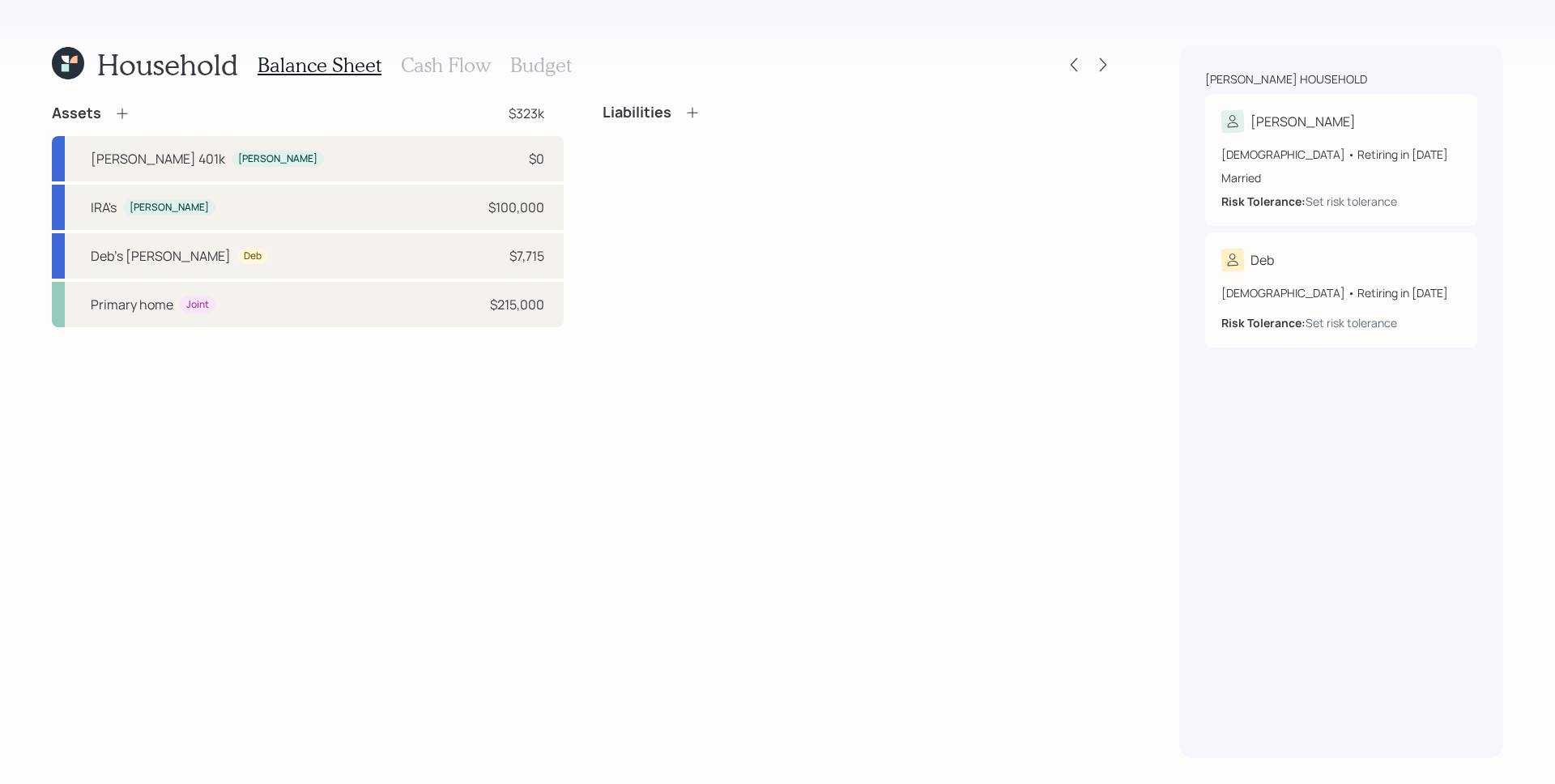
click at [122, 114] on icon at bounding box center [122, 114] width 11 height 11
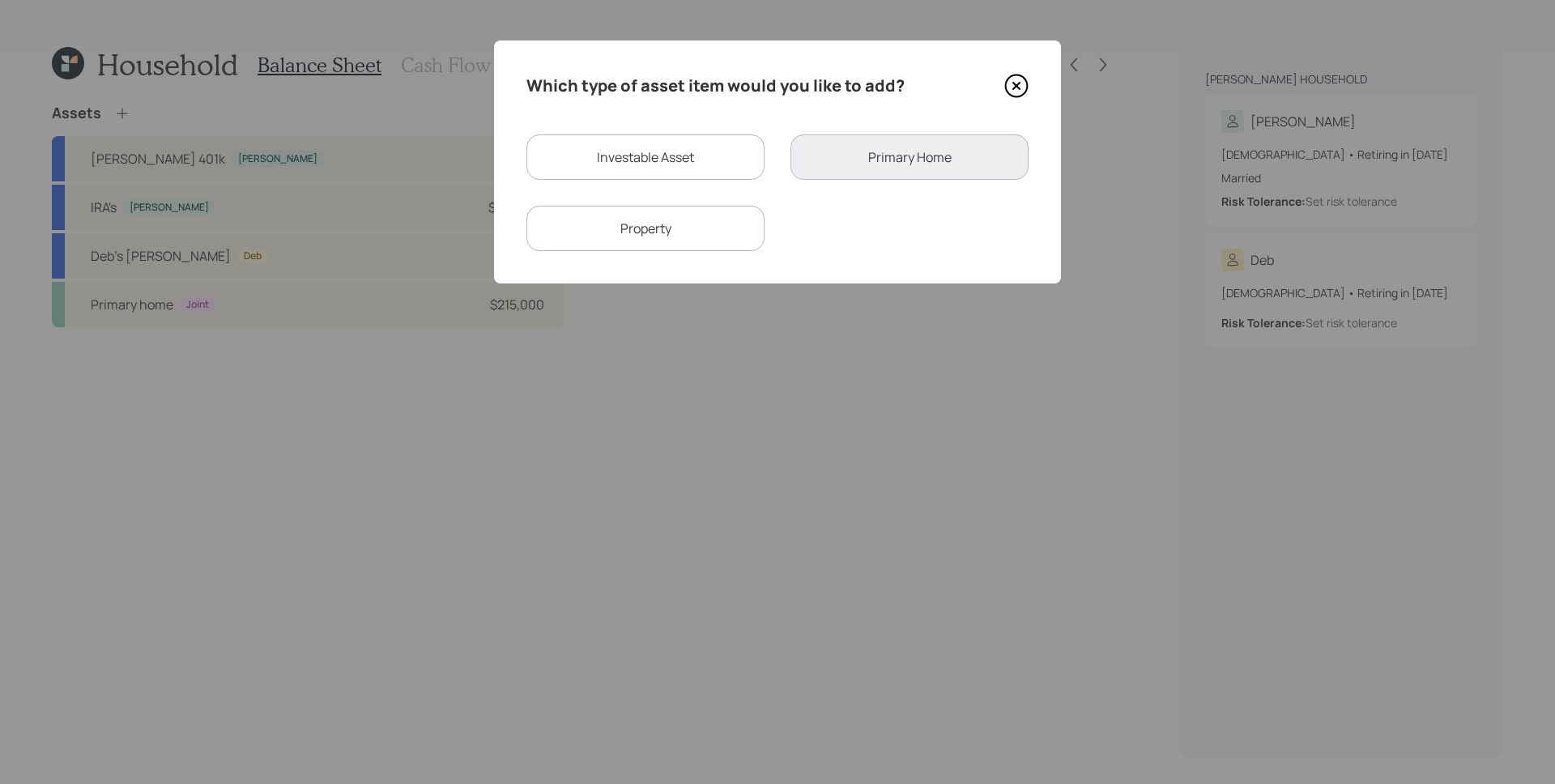
click at [640, 158] on div "Investable Asset" at bounding box center [645, 156] width 238 height 45
select select "taxable"
select select "balanced"
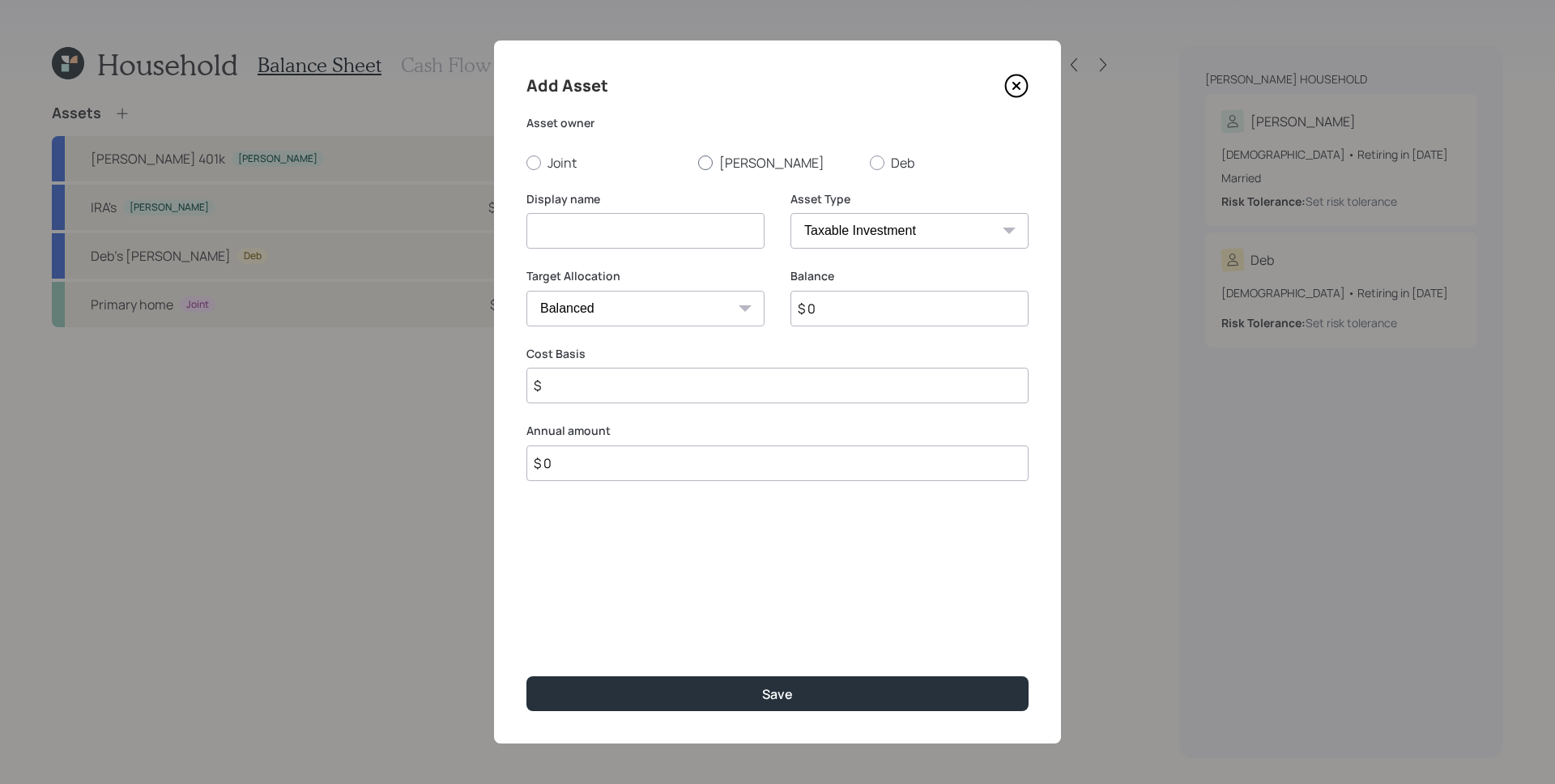
click at [750, 161] on label "[PERSON_NAME]" at bounding box center [778, 163] width 159 height 17
click at [698, 162] on input "[PERSON_NAME]" at bounding box center [697, 162] width 1 height 1
radio input "true"
click at [703, 223] on input at bounding box center [645, 230] width 238 height 36
type input "[PERSON_NAME] Simple IRA"
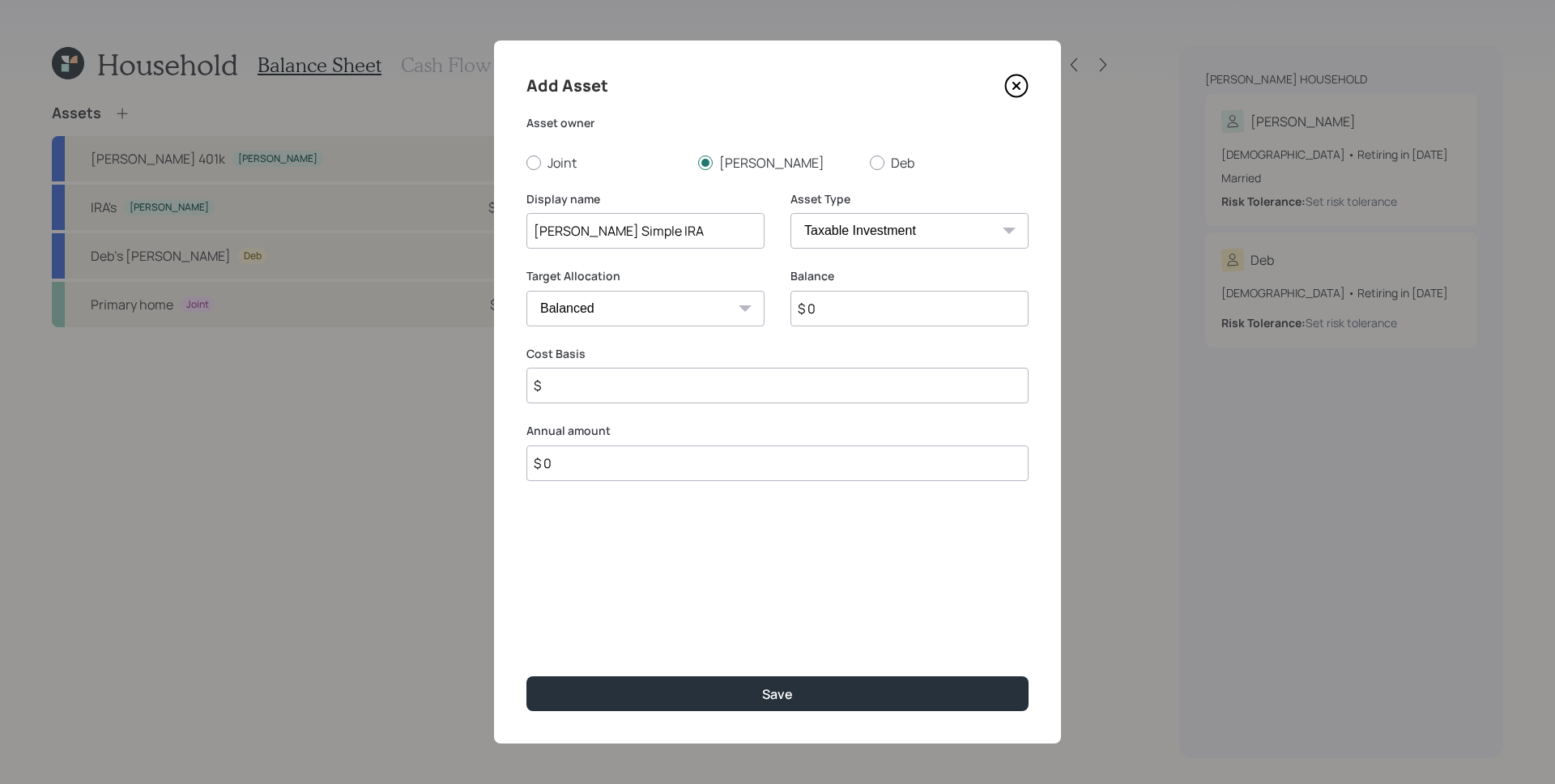
click at [828, 235] on select "SEP [PERSON_NAME] IRA 401(k) [PERSON_NAME] 401(k) 403(b) [PERSON_NAME] 403(b) 4…" at bounding box center [910, 230] width 238 height 36
select select "ira"
click at [791, 213] on select "SEP [PERSON_NAME] IRA 401(k) [PERSON_NAME] 401(k) 403(b) [PERSON_NAME] 403(b) 4…" at bounding box center [910, 230] width 238 height 36
type input "$"
click at [877, 310] on input "$ 0" at bounding box center [910, 308] width 238 height 36
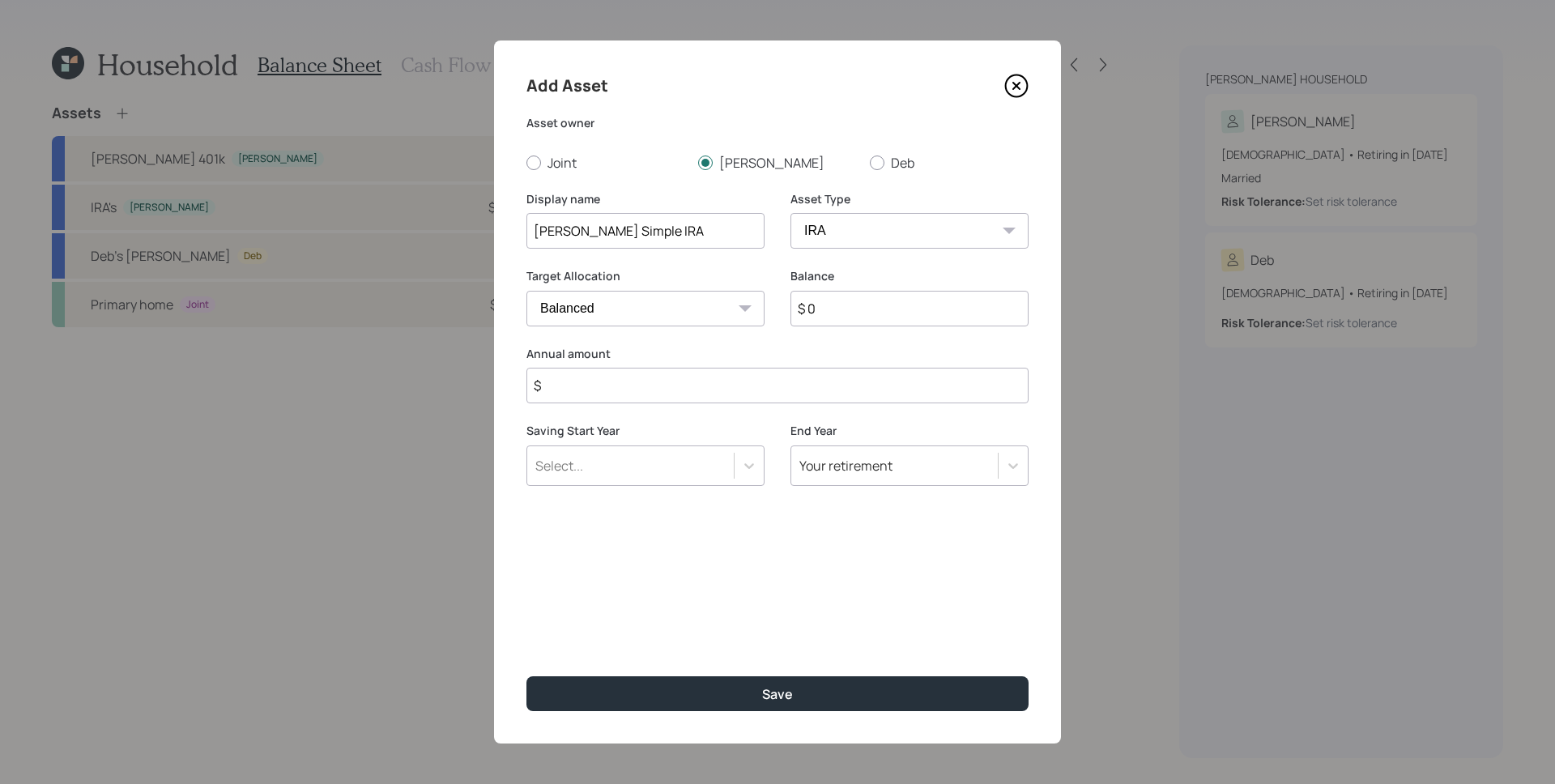
click at [877, 310] on input "$ 0" at bounding box center [910, 308] width 238 height 36
type input "$ 40,587"
click at [815, 385] on input "$" at bounding box center [778, 385] width 503 height 36
click at [657, 396] on input "$" at bounding box center [778, 385] width 503 height 36
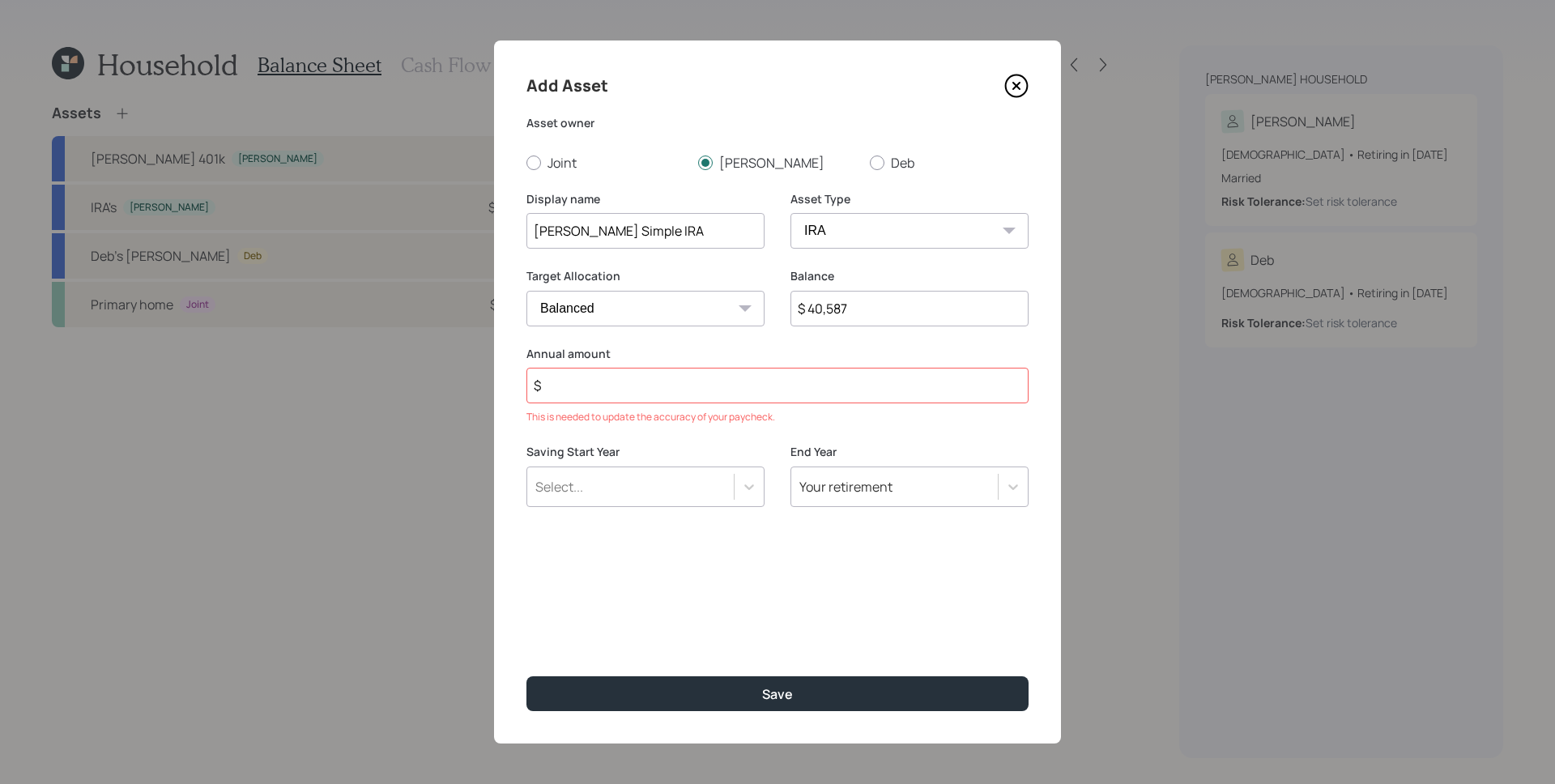
click at [887, 233] on select "SEP [PERSON_NAME] IRA 401(k) [PERSON_NAME] 401(k) 403(b) [PERSON_NAME] 403(b) 4…" at bounding box center [910, 230] width 238 height 36
select select "company_sponsored"
click at [791, 213] on select "SEP [PERSON_NAME] IRA 401(k) [PERSON_NAME] 401(k) 403(b) [PERSON_NAME] 403(b) 4…" at bounding box center [910, 230] width 238 height 36
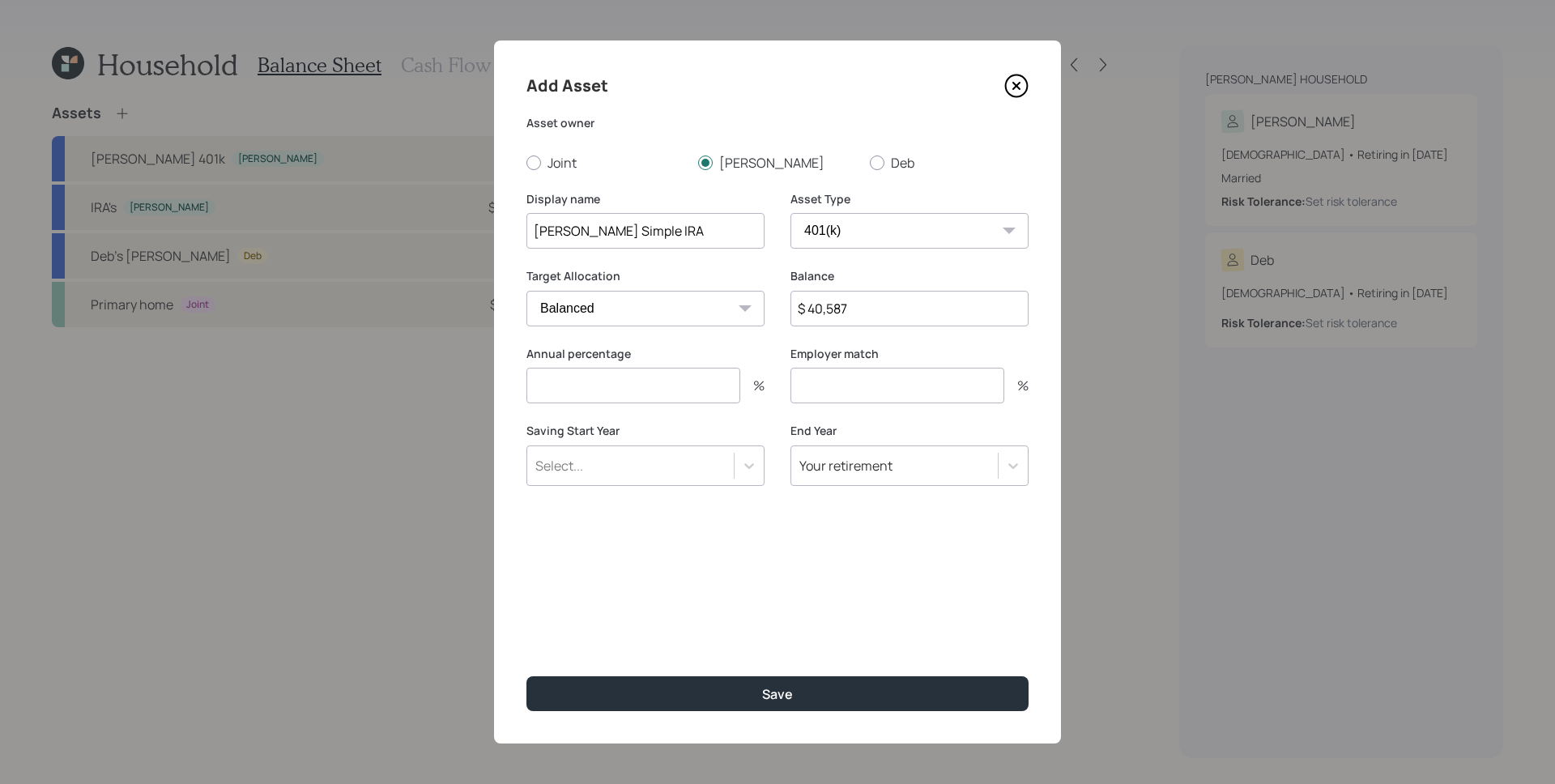
click at [628, 378] on input "number" at bounding box center [634, 385] width 214 height 36
type input "5"
type input "3"
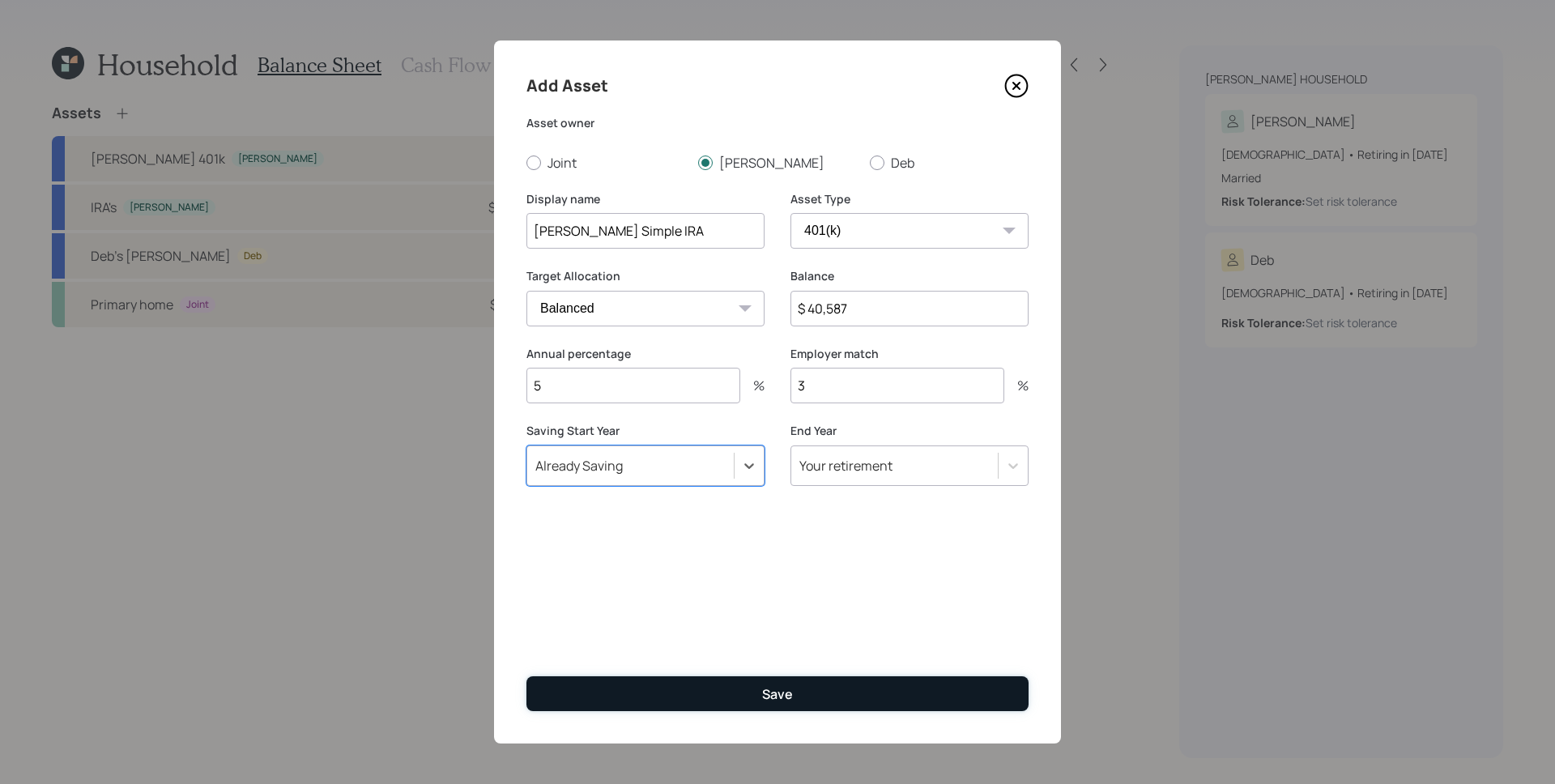
click at [794, 702] on button "Save" at bounding box center [778, 693] width 503 height 35
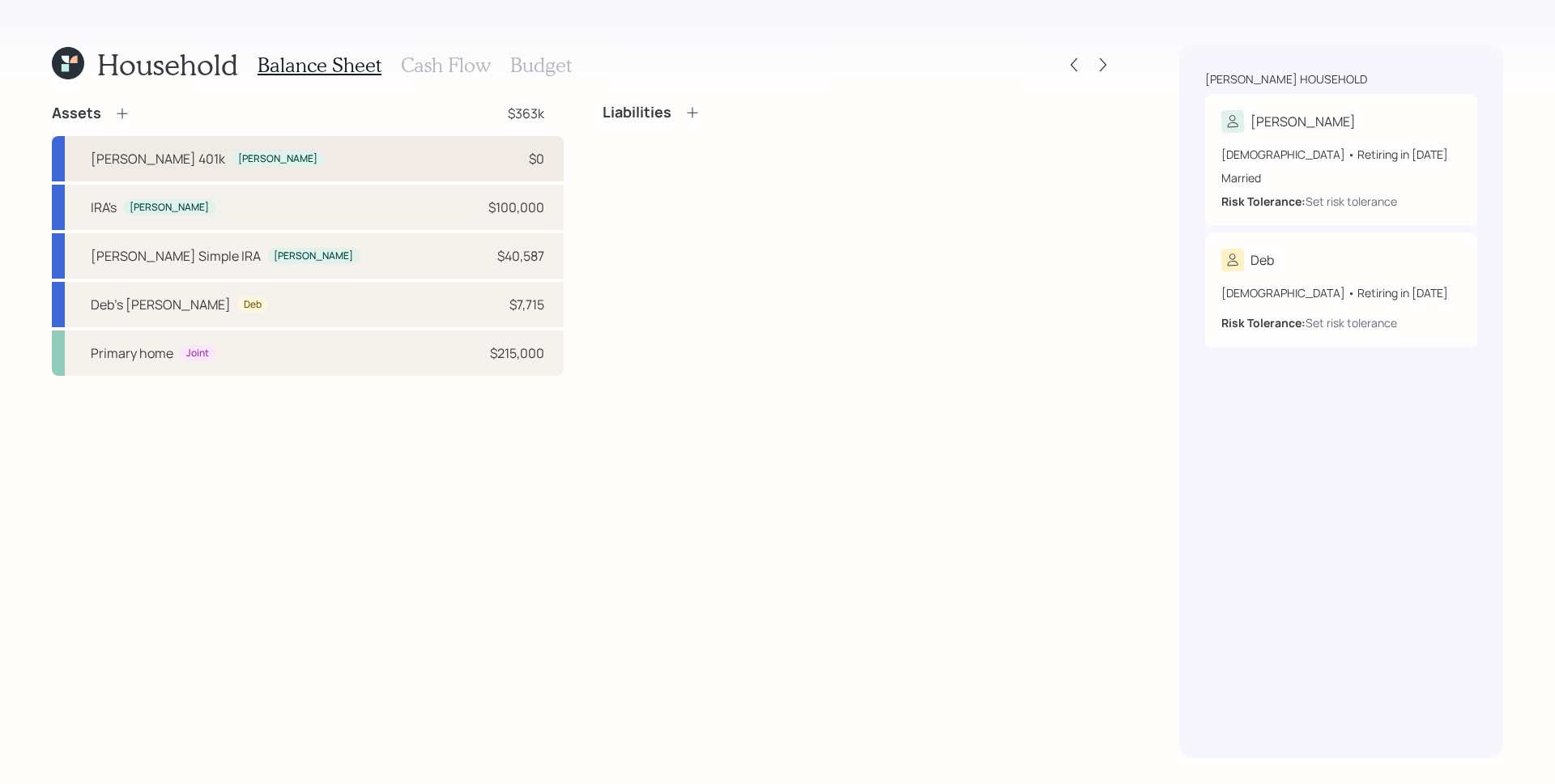
click at [247, 161] on div "[PERSON_NAME] 401k [PERSON_NAME] $0" at bounding box center [308, 158] width 512 height 45
select select "roth_401k"
select select "balanced"
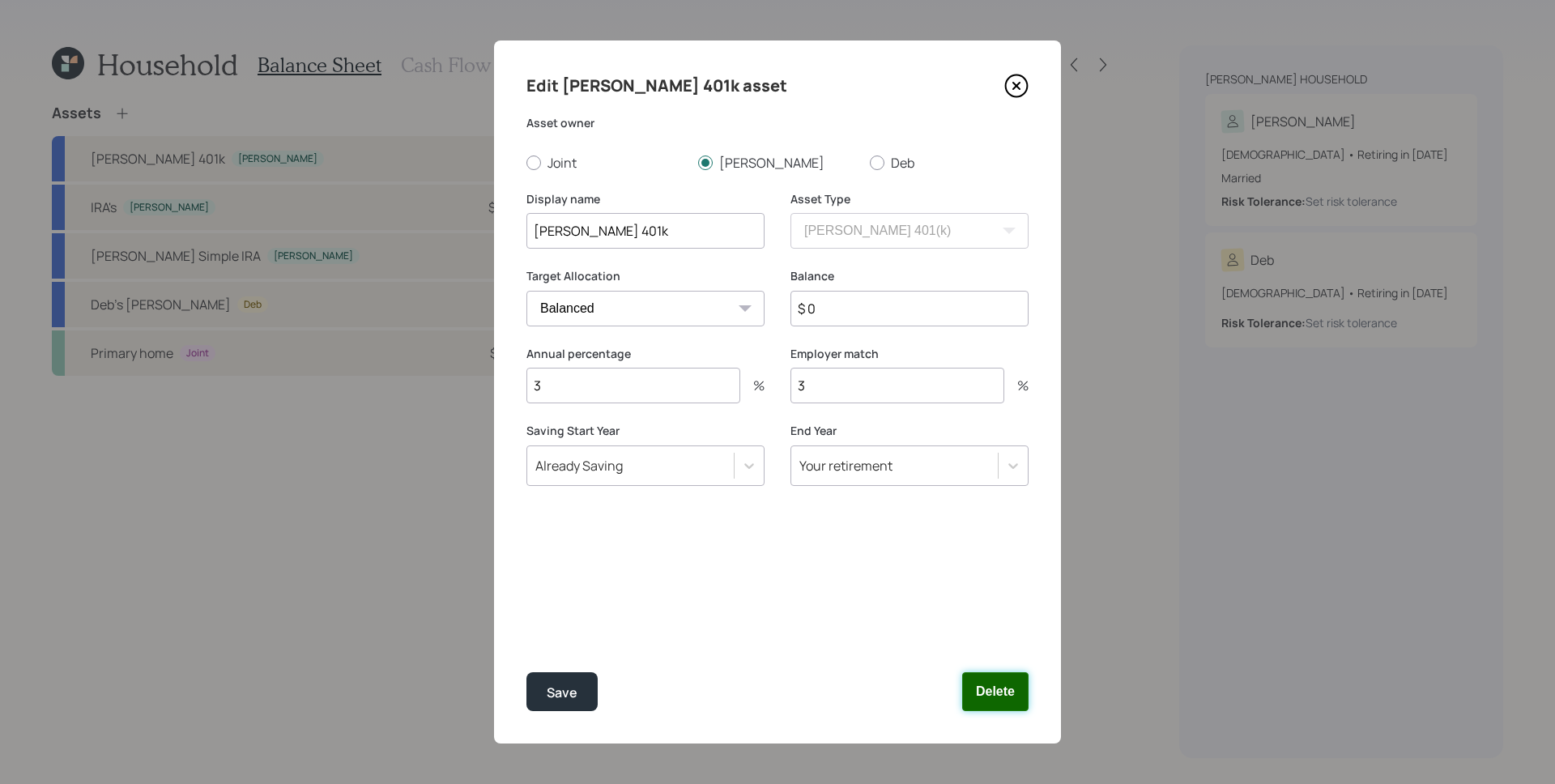
drag, startPoint x: 1002, startPoint y: 685, endPoint x: 1002, endPoint y: 649, distance: 36.0
click at [1002, 685] on button "Delete" at bounding box center [996, 691] width 67 height 39
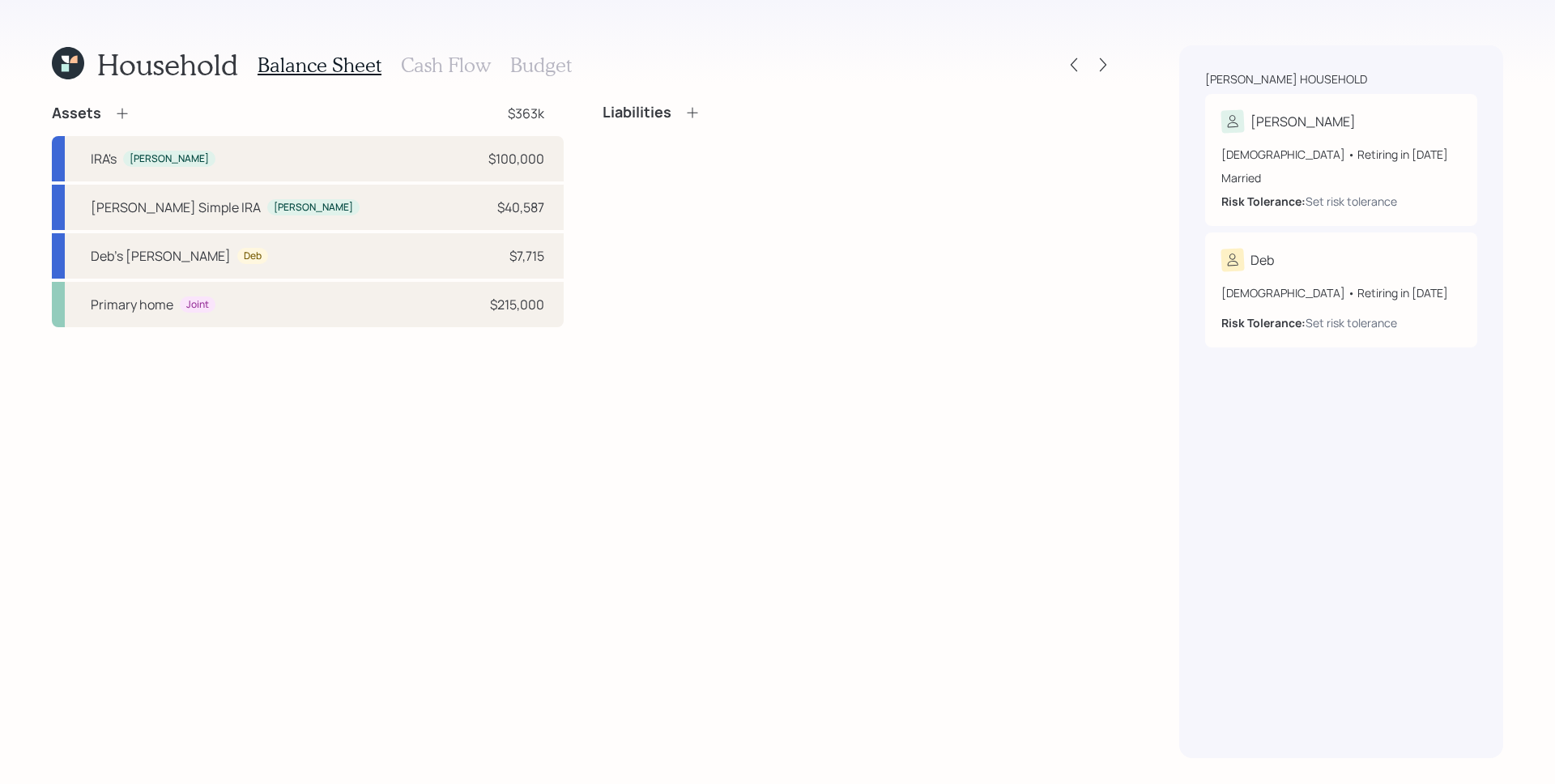
click at [670, 417] on div "Assets $363k IRA's [PERSON_NAME] $100,000 [PERSON_NAME] Simple [PERSON_NAME] $4…" at bounding box center [584, 430] width 1063 height 655
click at [529, 154] on div "$100,000" at bounding box center [516, 159] width 56 height 19
select select "ira"
select select "balanced"
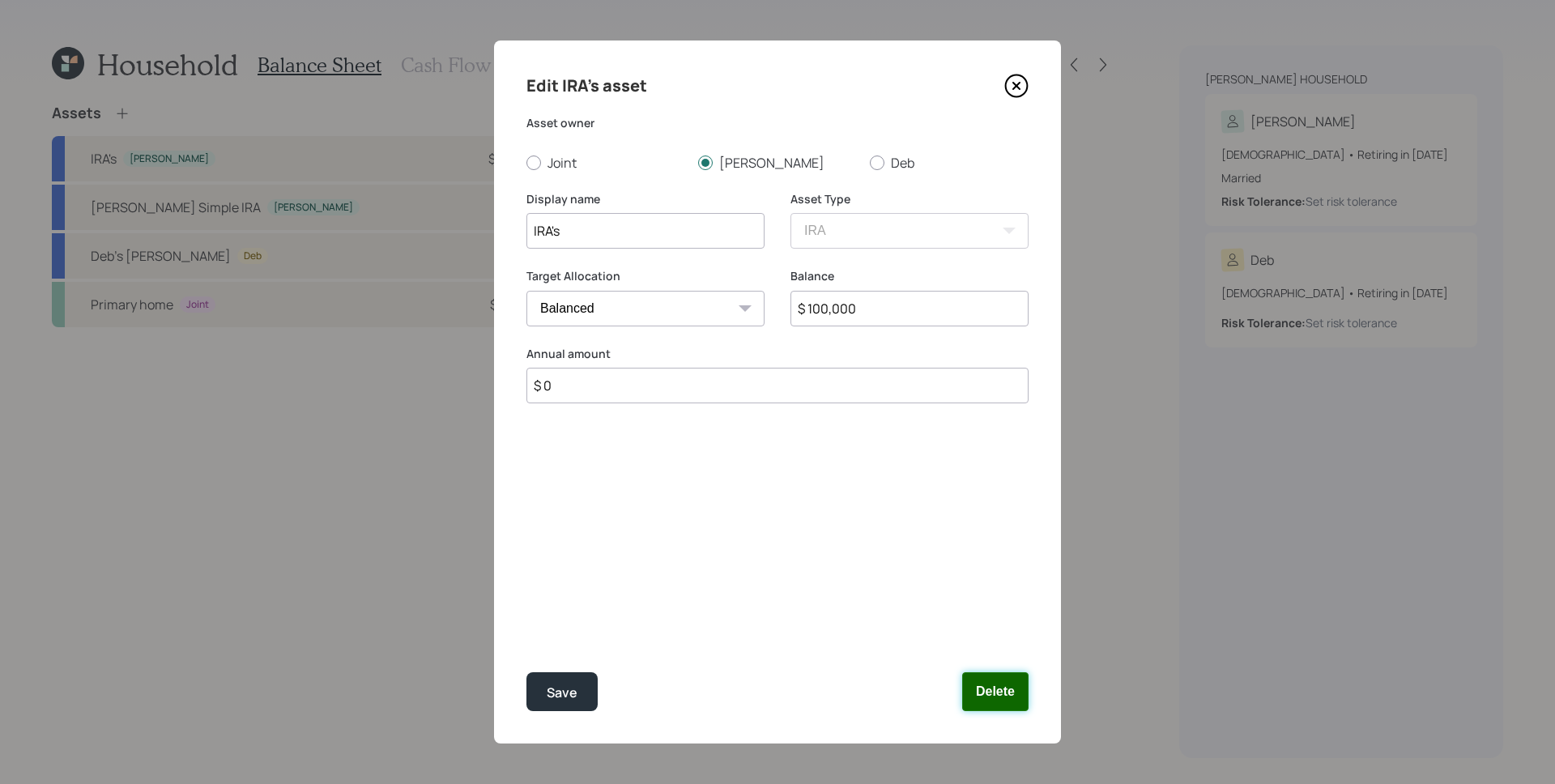
click at [1017, 692] on button "Delete" at bounding box center [996, 691] width 67 height 39
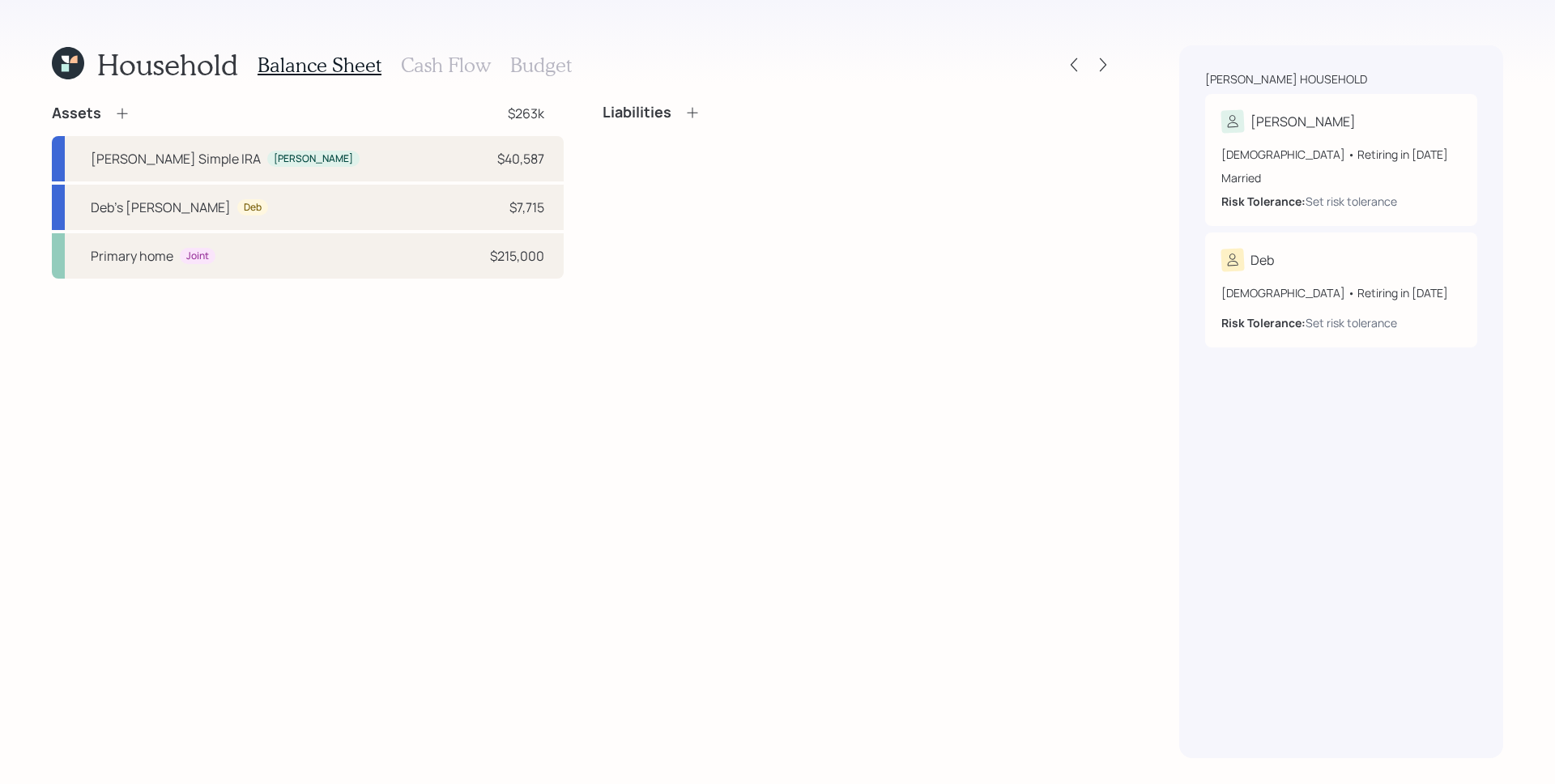
click at [120, 114] on icon at bounding box center [122, 114] width 11 height 11
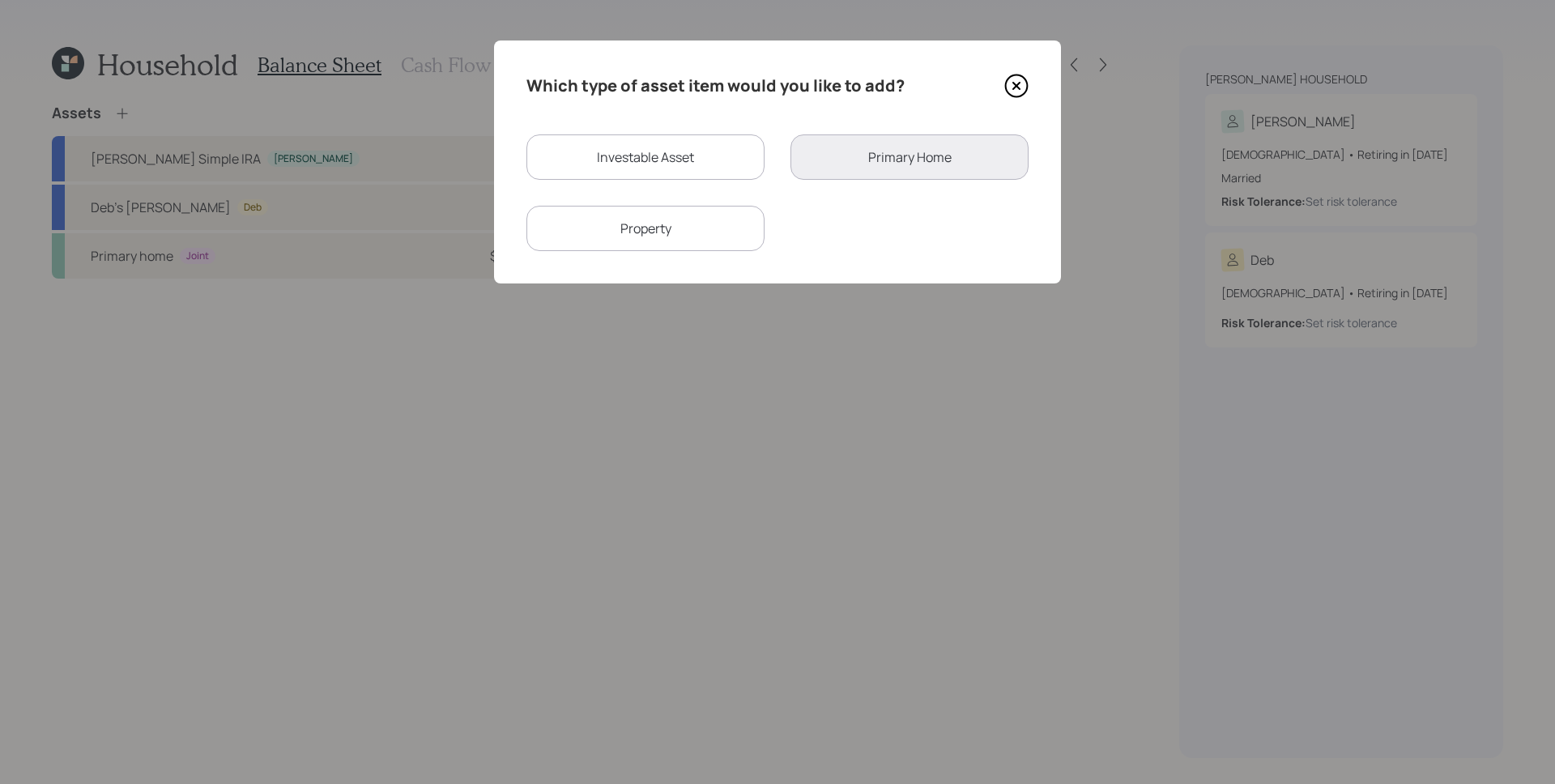
click at [718, 170] on div "Investable Asset" at bounding box center [645, 156] width 238 height 45
select select "taxable"
select select "balanced"
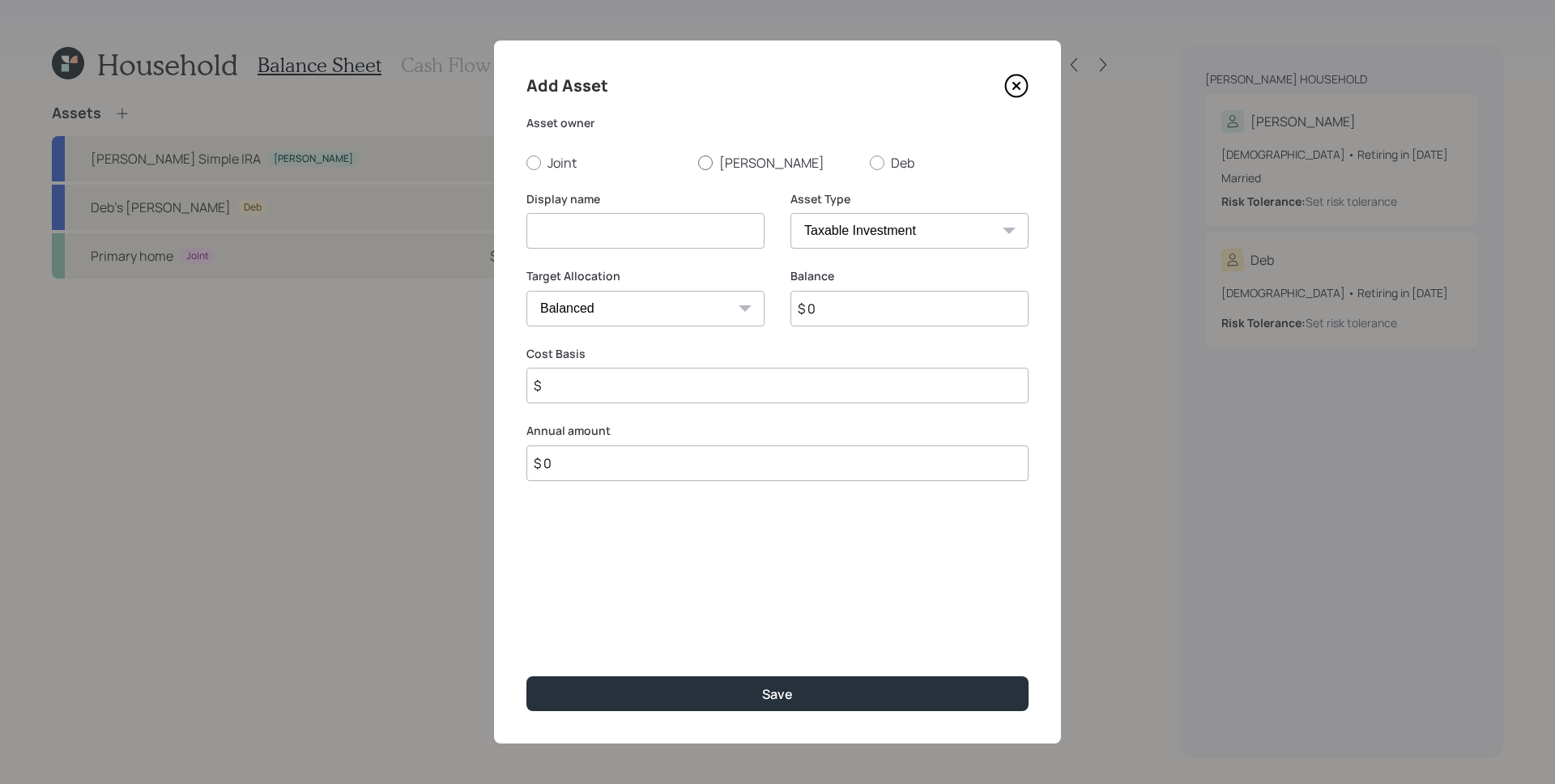
click at [727, 159] on label "[PERSON_NAME]" at bounding box center [778, 163] width 159 height 17
click at [698, 162] on input "[PERSON_NAME]" at bounding box center [697, 162] width 1 height 1
radio input "true"
click at [675, 235] on input at bounding box center [645, 230] width 238 height 36
type input "[PERSON_NAME] Rollover IRA"
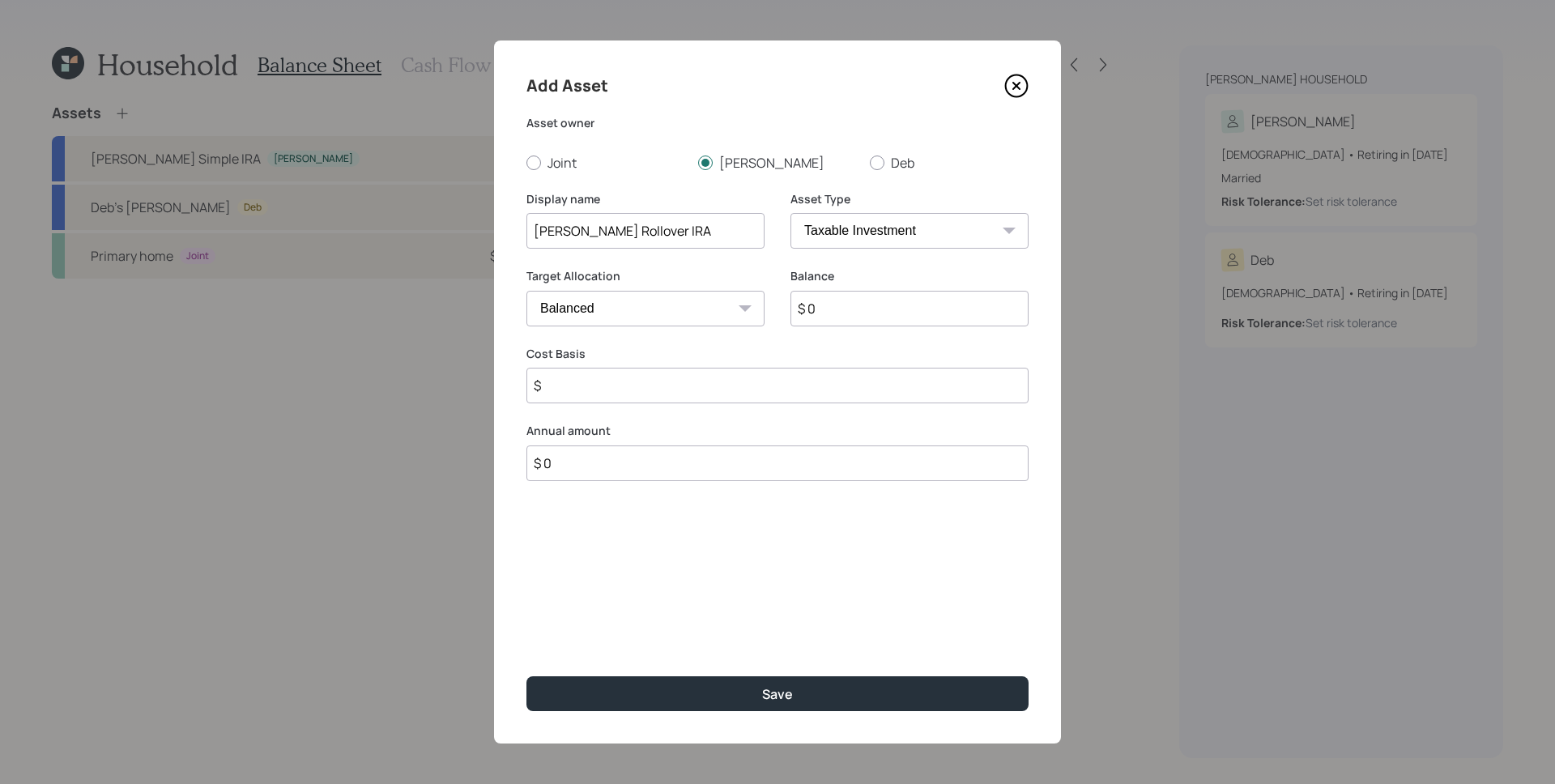
click at [908, 237] on select "SEP [PERSON_NAME] IRA 401(k) [PERSON_NAME] 401(k) 403(b) [PERSON_NAME] 403(b) 4…" at bounding box center [910, 230] width 238 height 36
select select "ira"
click at [791, 213] on select "SEP [PERSON_NAME] IRA 401(k) [PERSON_NAME] 401(k) 403(b) [PERSON_NAME] 403(b) 4…" at bounding box center [910, 230] width 238 height 36
type input "$"
click at [864, 316] on input "$ 0" at bounding box center [910, 308] width 238 height 36
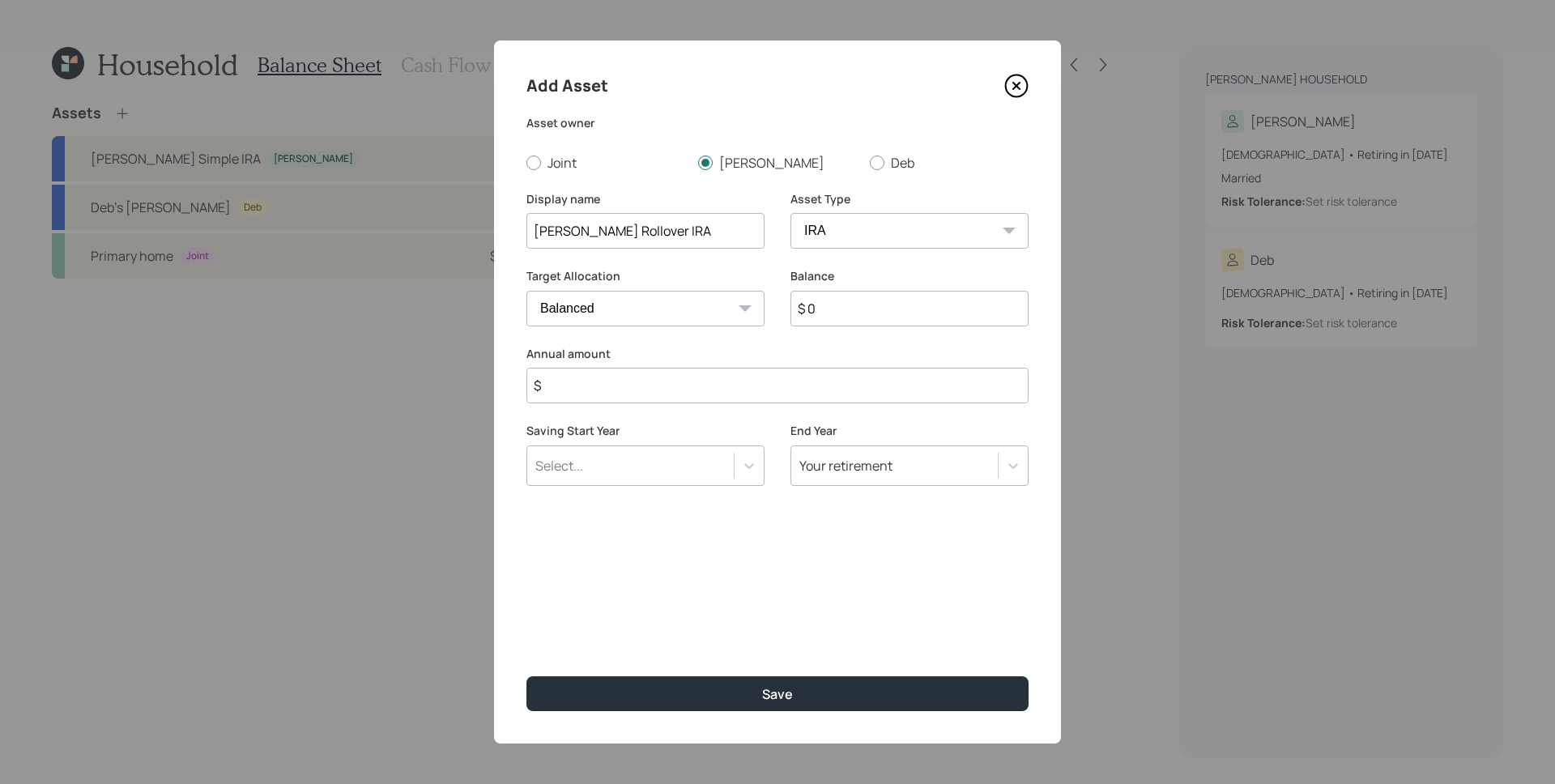
click at [864, 316] on input "$ 0" at bounding box center [910, 308] width 238 height 36
type input "$ 5,744"
type input "$ 0"
click at [527, 676] on button "Save" at bounding box center [778, 693] width 503 height 35
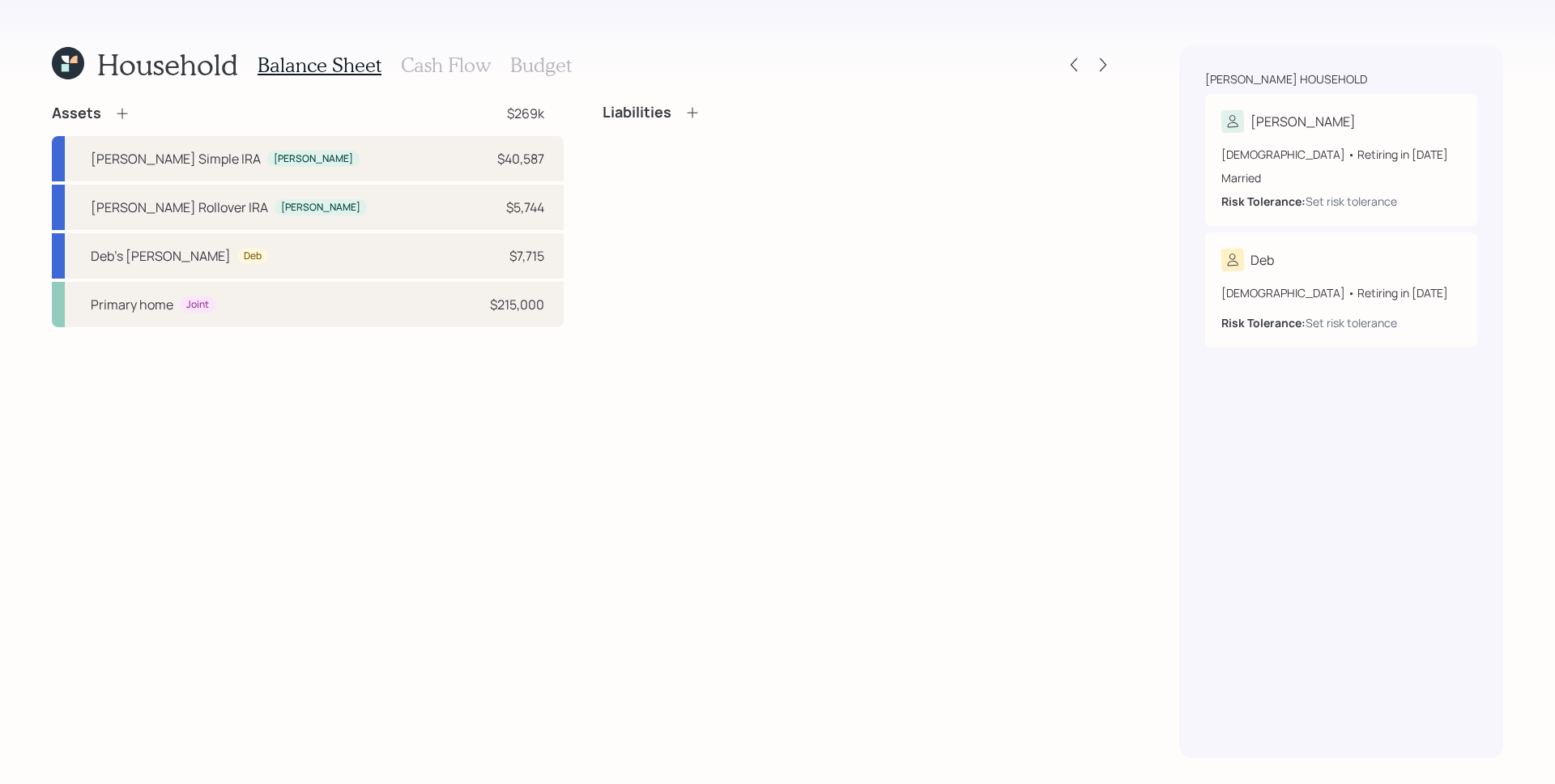
click at [205, 110] on div "Assets $269k" at bounding box center [308, 113] width 512 height 19
click at [115, 114] on icon at bounding box center [122, 113] width 16 height 16
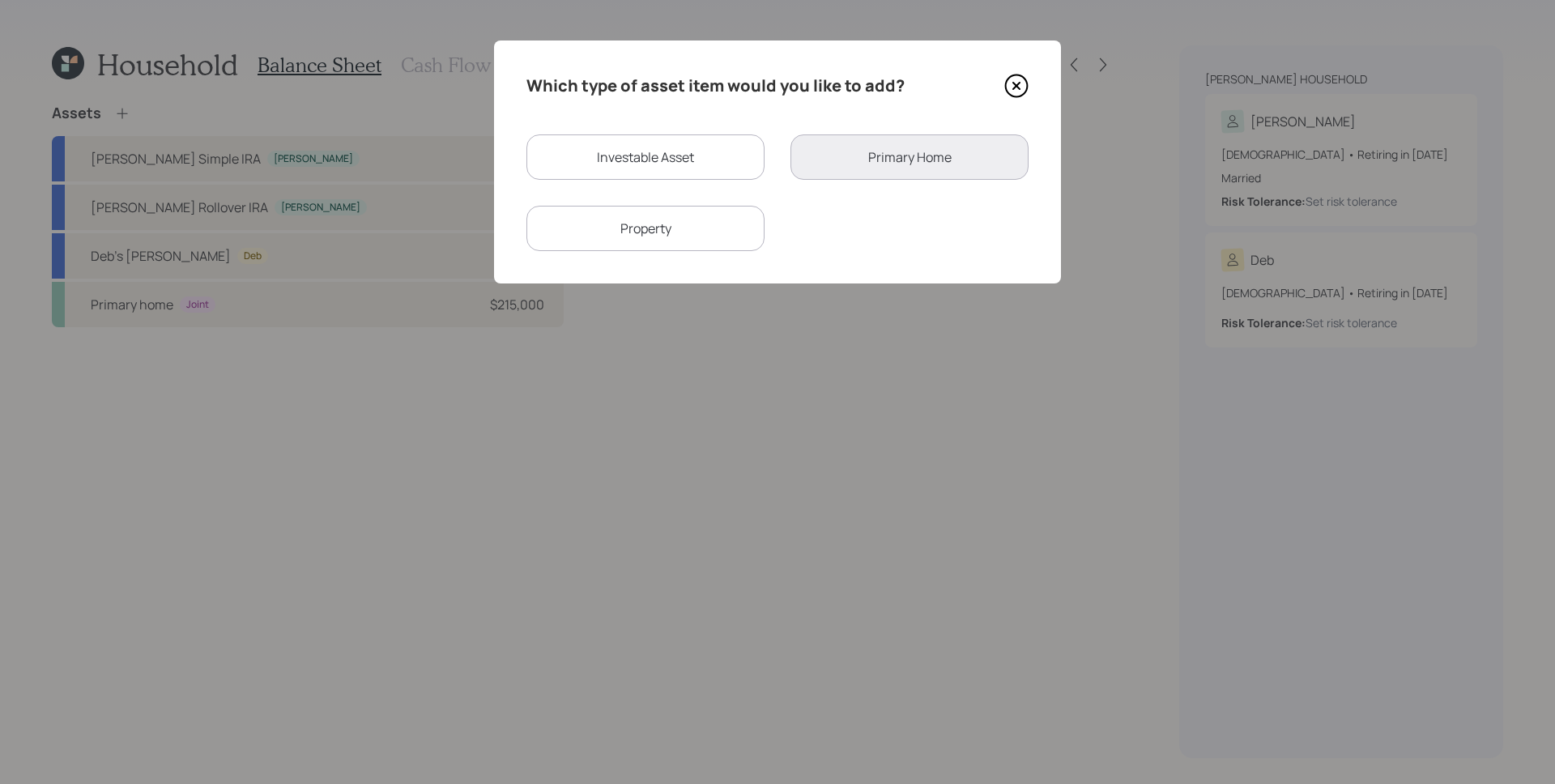
click at [699, 161] on div "Investable Asset" at bounding box center [645, 156] width 238 height 45
select select "taxable"
select select "balanced"
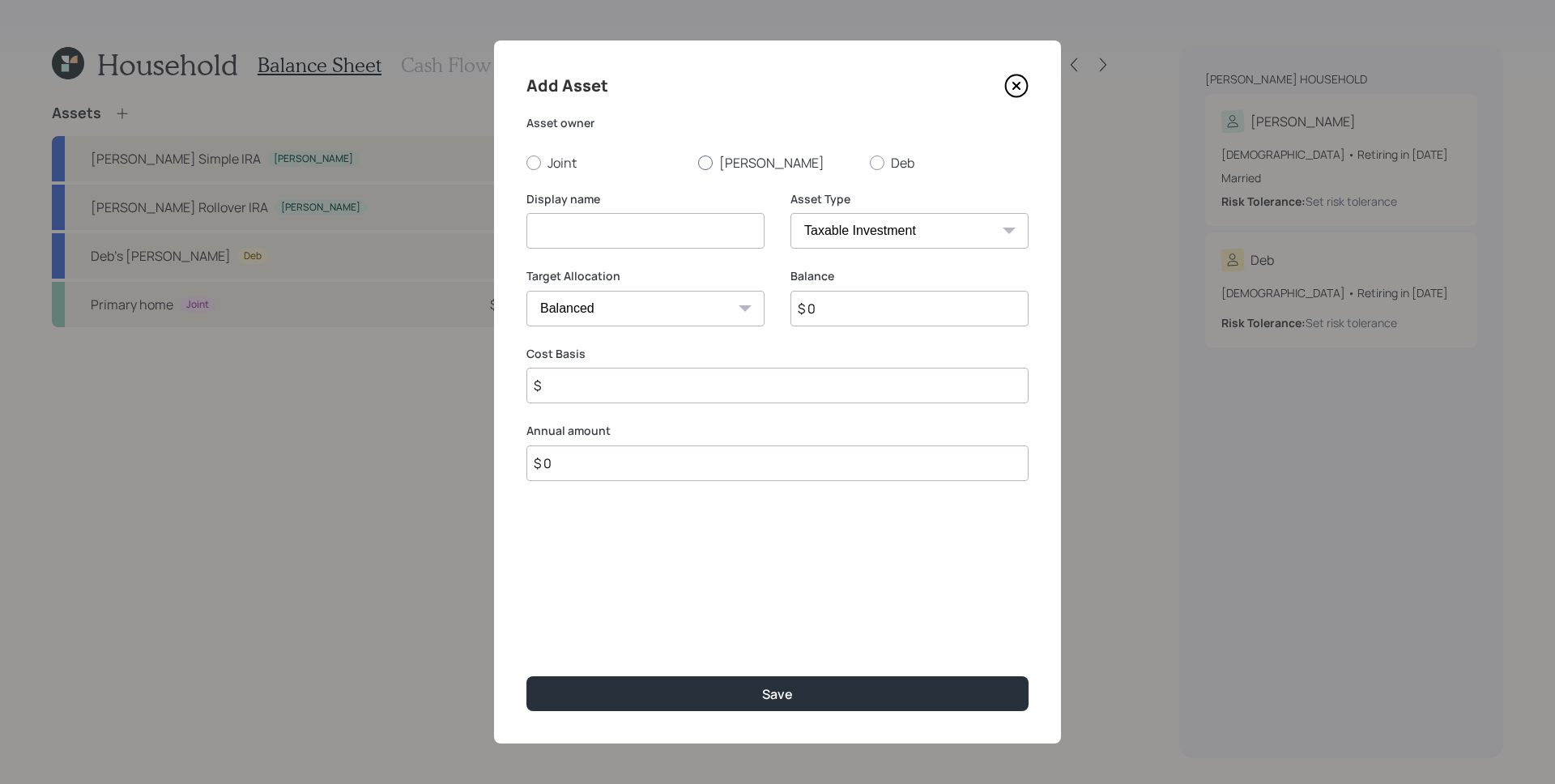
click at [716, 165] on label "[PERSON_NAME]" at bounding box center [778, 163] width 159 height 17
click at [698, 163] on input "[PERSON_NAME]" at bounding box center [697, 162] width 1 height 1
radio input "true"
click at [668, 237] on input at bounding box center [645, 230] width 238 height 36
type input "[PERSON_NAME] [PERSON_NAME]"
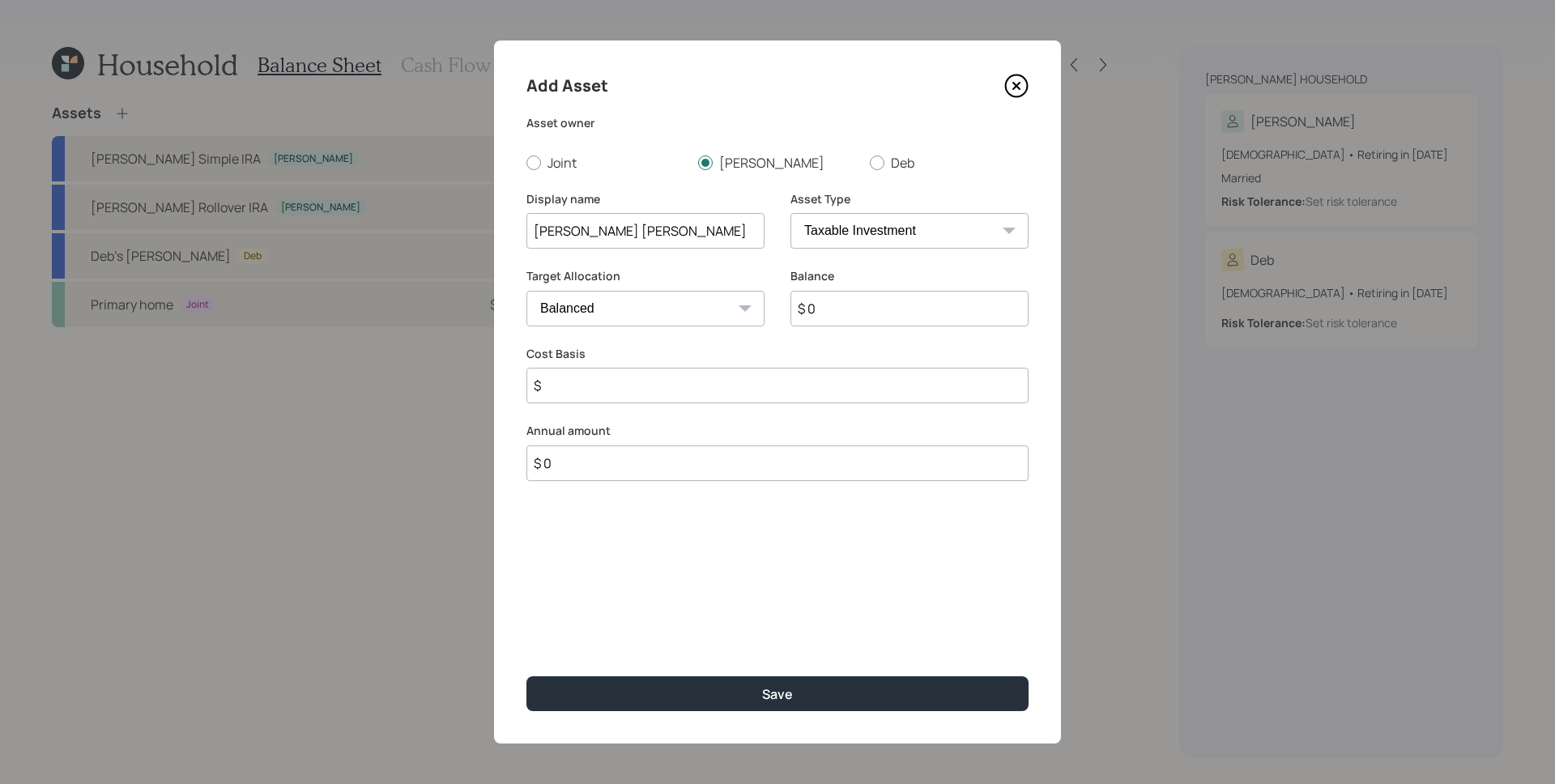
click at [665, 300] on select "Cash Conservative Balanced Aggressive" at bounding box center [645, 308] width 238 height 36
select select "uninvested"
click at [527, 290] on select "Cash Conservative Balanced Aggressive" at bounding box center [645, 308] width 238 height 36
click at [839, 321] on input "$ 0" at bounding box center [910, 308] width 238 height 36
click at [843, 315] on input "$ 0" at bounding box center [910, 308] width 238 height 36
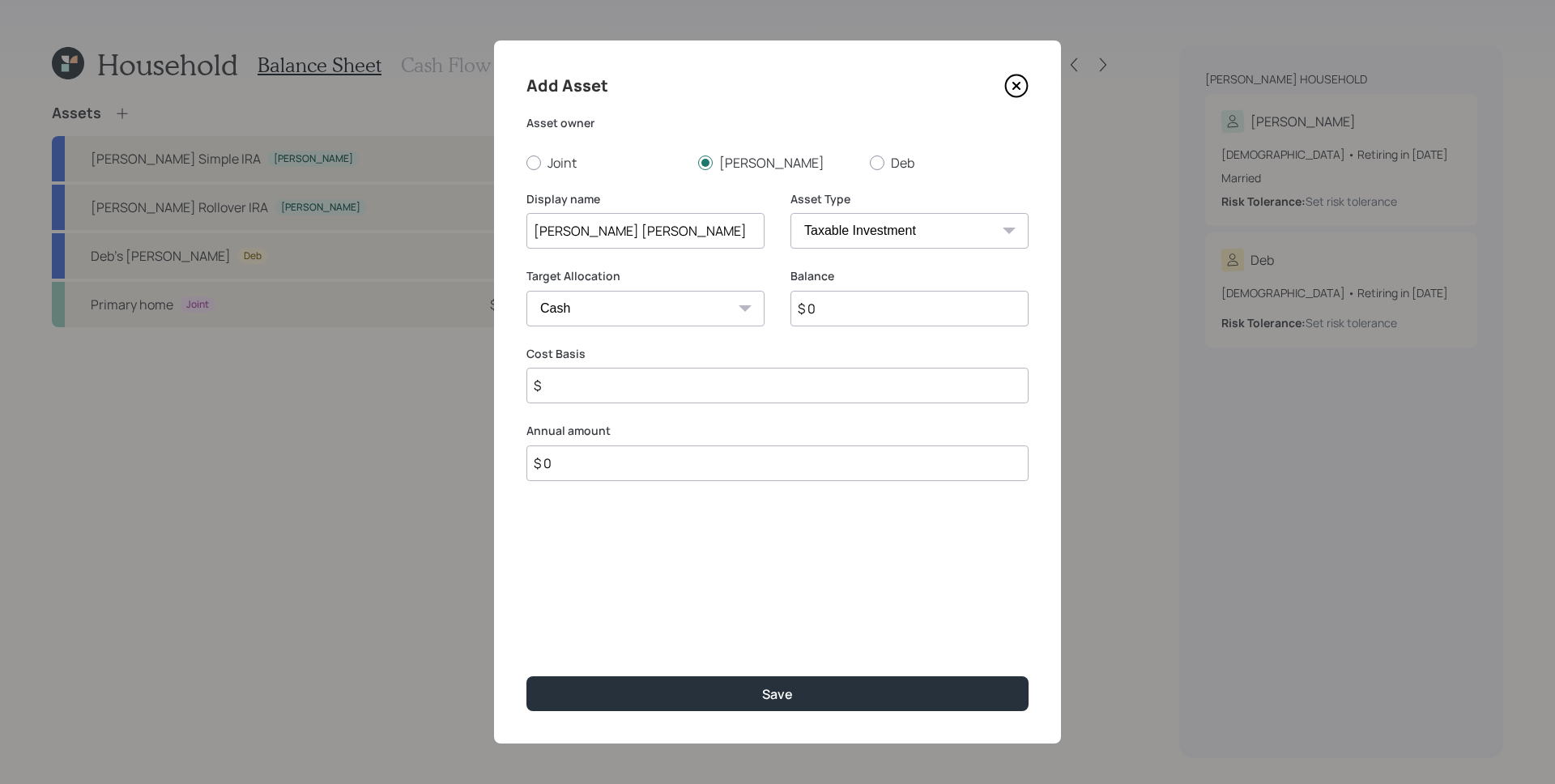
type input "$ 1"
type input "$ 15"
type input "$ 155"
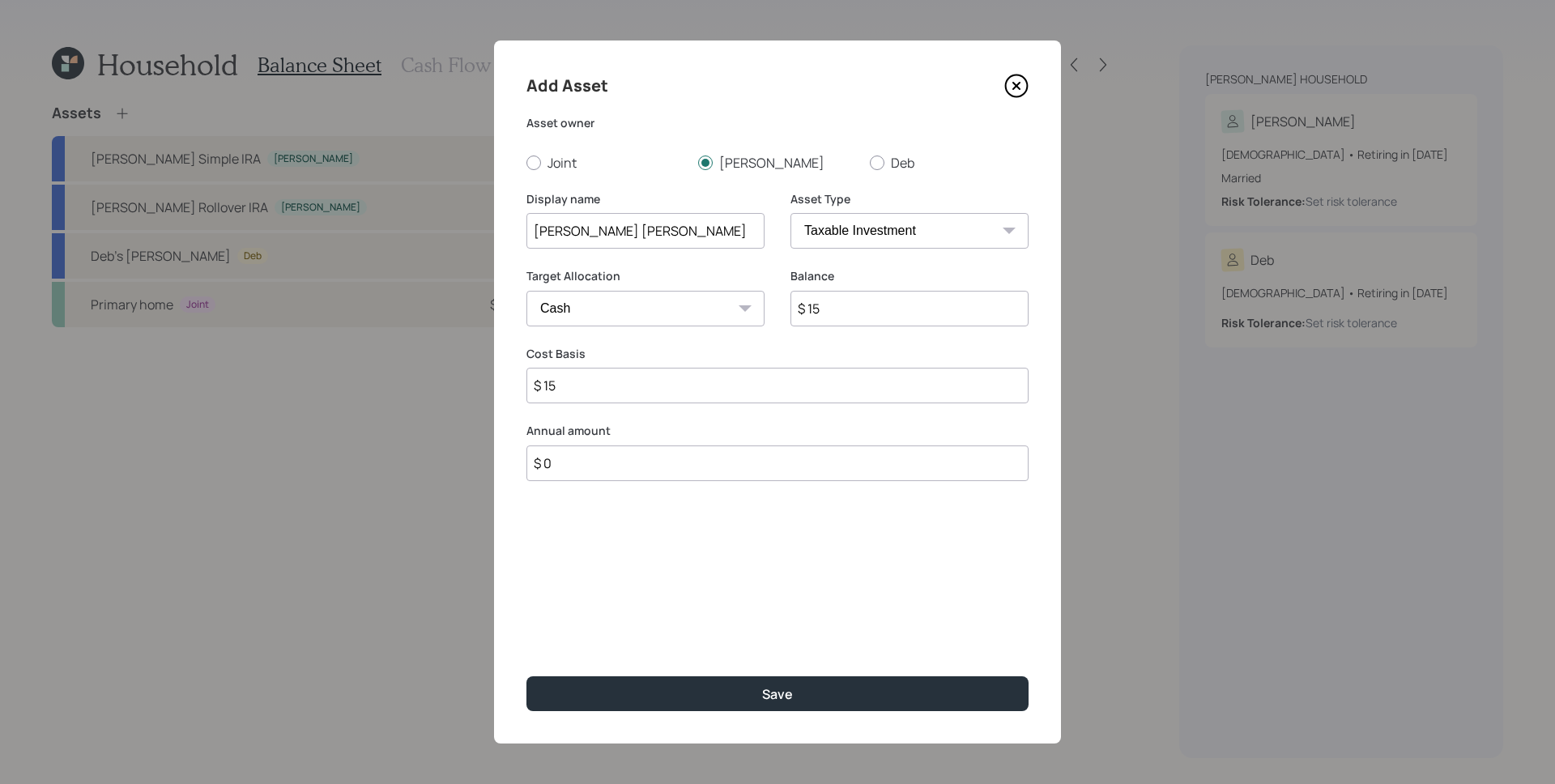
type input "$ 155"
type input "$ 1,557"
type input "$ 15,573"
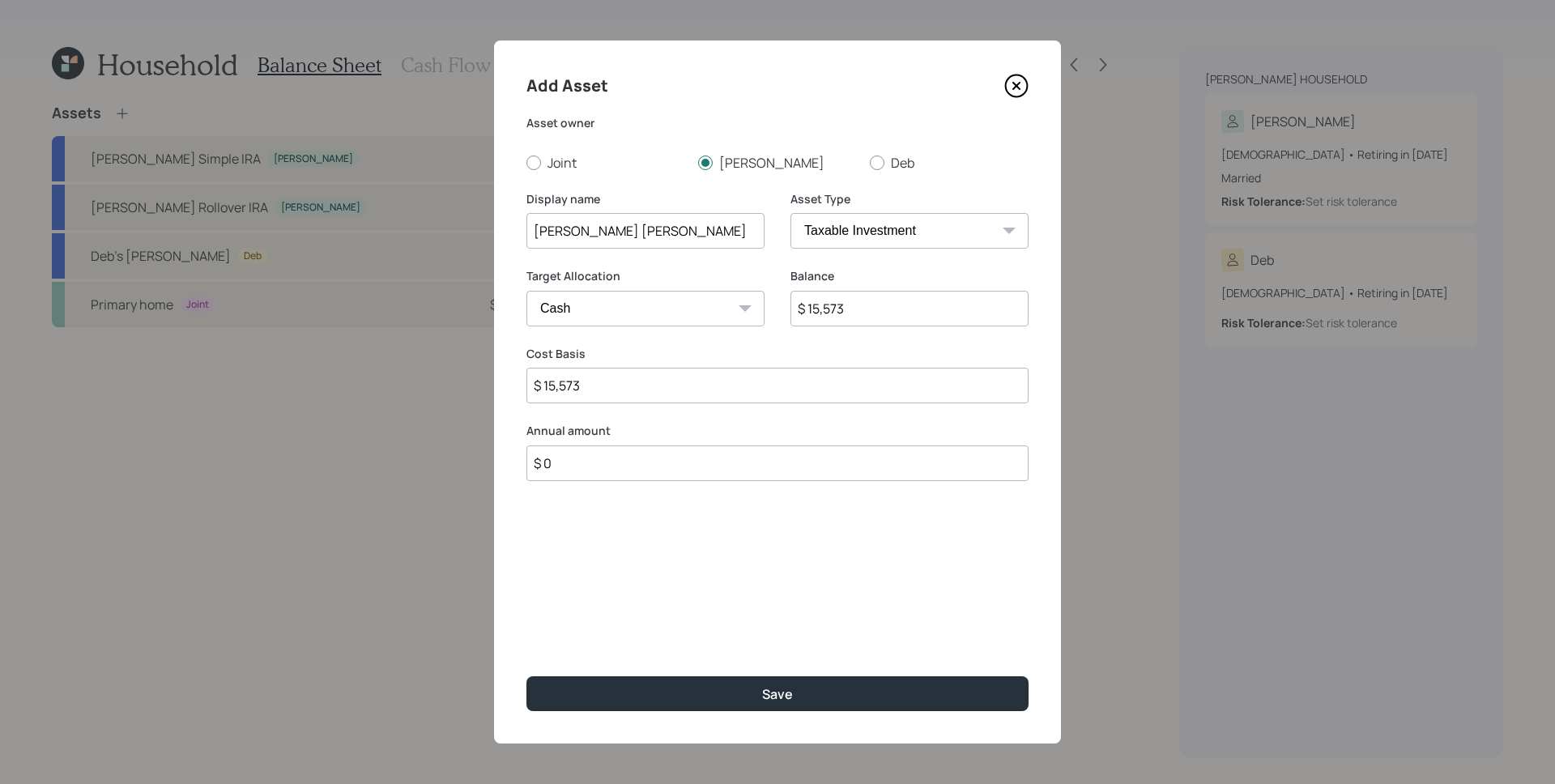
type input "$ 15,573"
click at [933, 242] on select "SEP [PERSON_NAME] IRA 401(k) [PERSON_NAME] 401(k) 403(b) [PERSON_NAME] 403(b) 4…" at bounding box center [910, 230] width 238 height 36
select select "roth_ira"
click at [791, 213] on select "SEP [PERSON_NAME] IRA 401(k) [PERSON_NAME] 401(k) 403(b) [PERSON_NAME] 403(b) 4…" at bounding box center [910, 230] width 238 height 36
click at [677, 390] on input "$" at bounding box center [778, 385] width 503 height 36
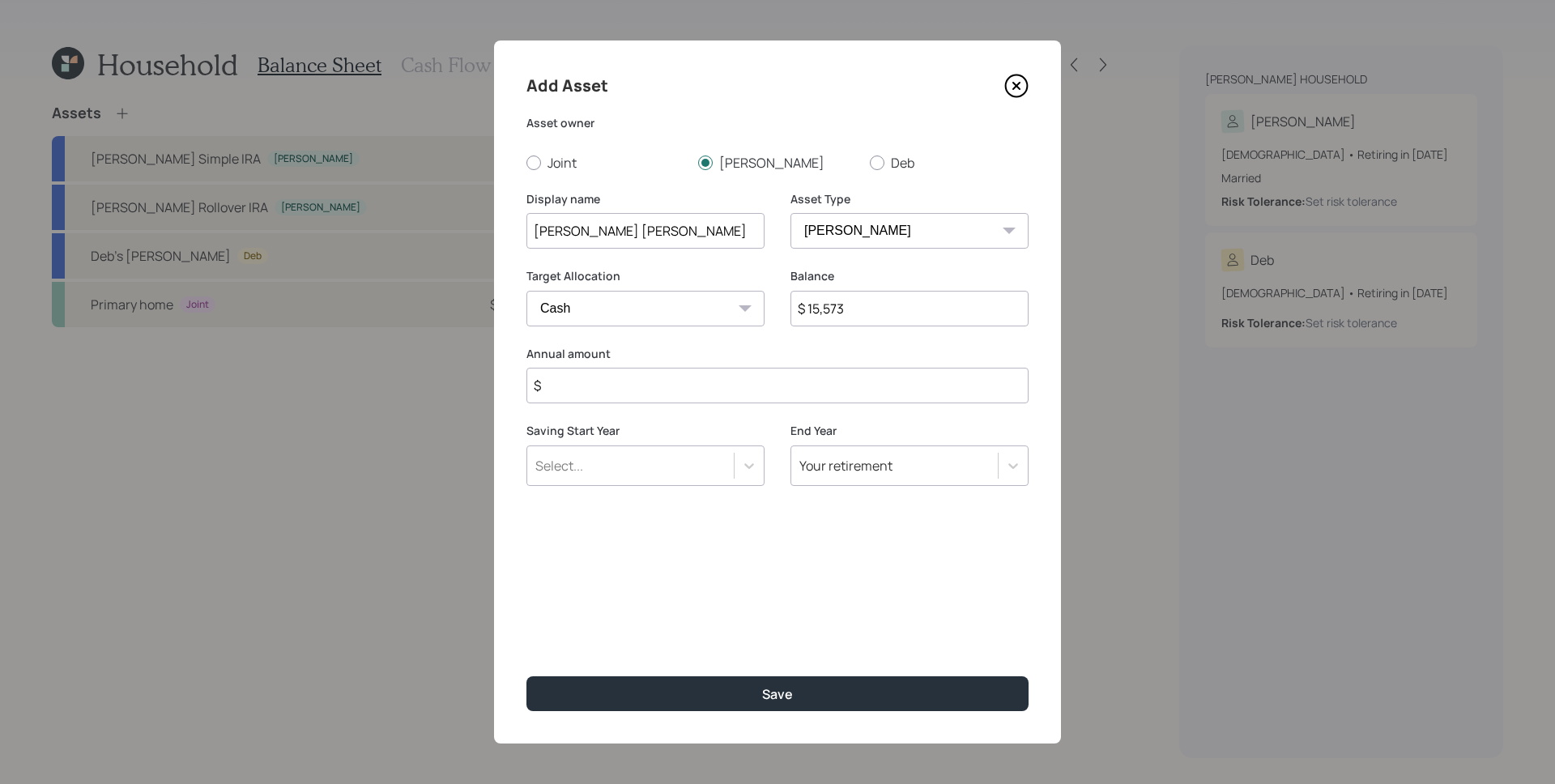
click at [677, 390] on input "$" at bounding box center [778, 385] width 503 height 36
type input "$ 5,200"
click at [527, 676] on button "Save" at bounding box center [778, 693] width 503 height 35
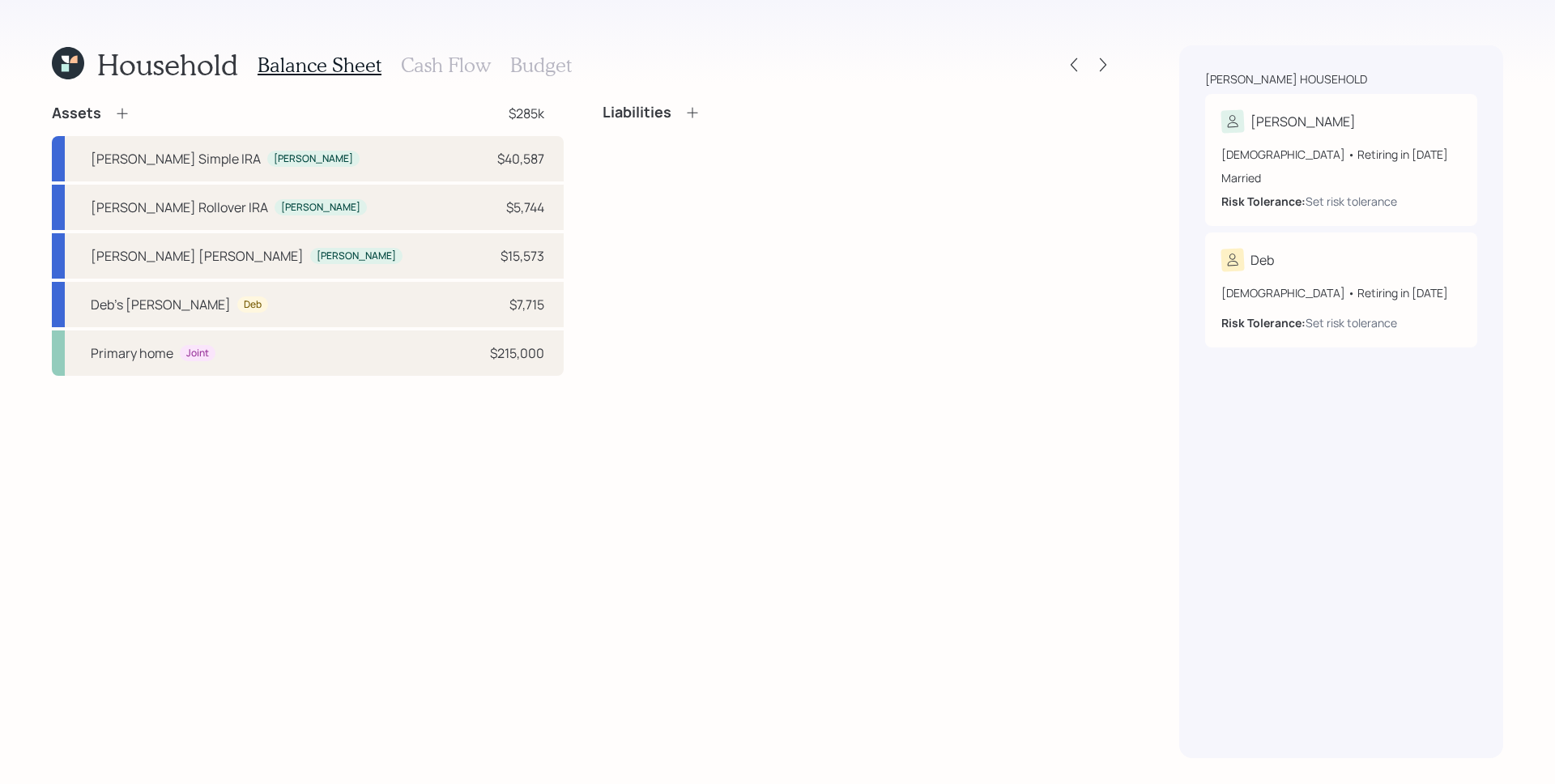
click at [126, 117] on icon at bounding box center [122, 113] width 16 height 16
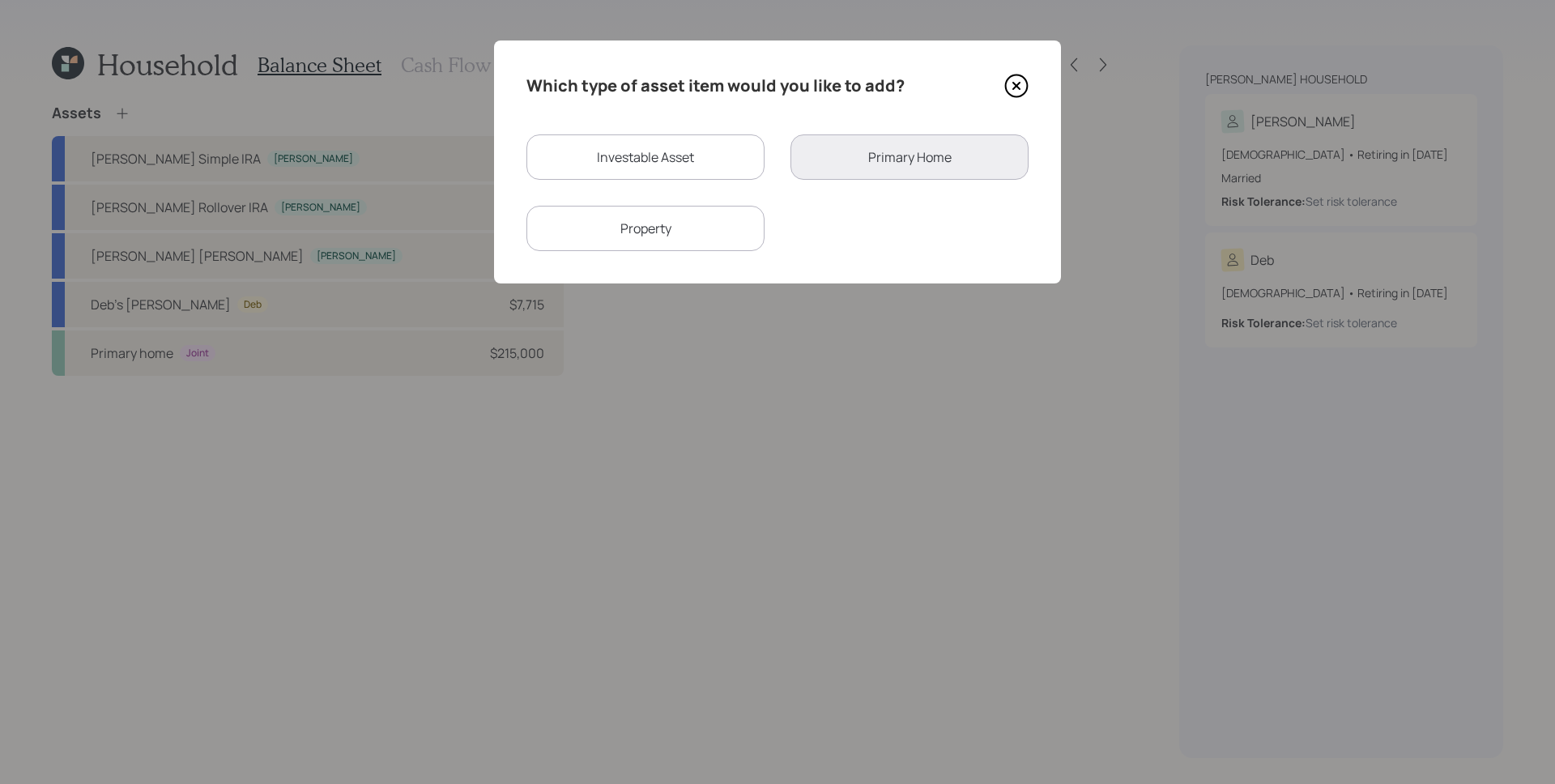
click at [693, 159] on div "Investable Asset" at bounding box center [645, 156] width 238 height 45
select select "taxable"
select select "balanced"
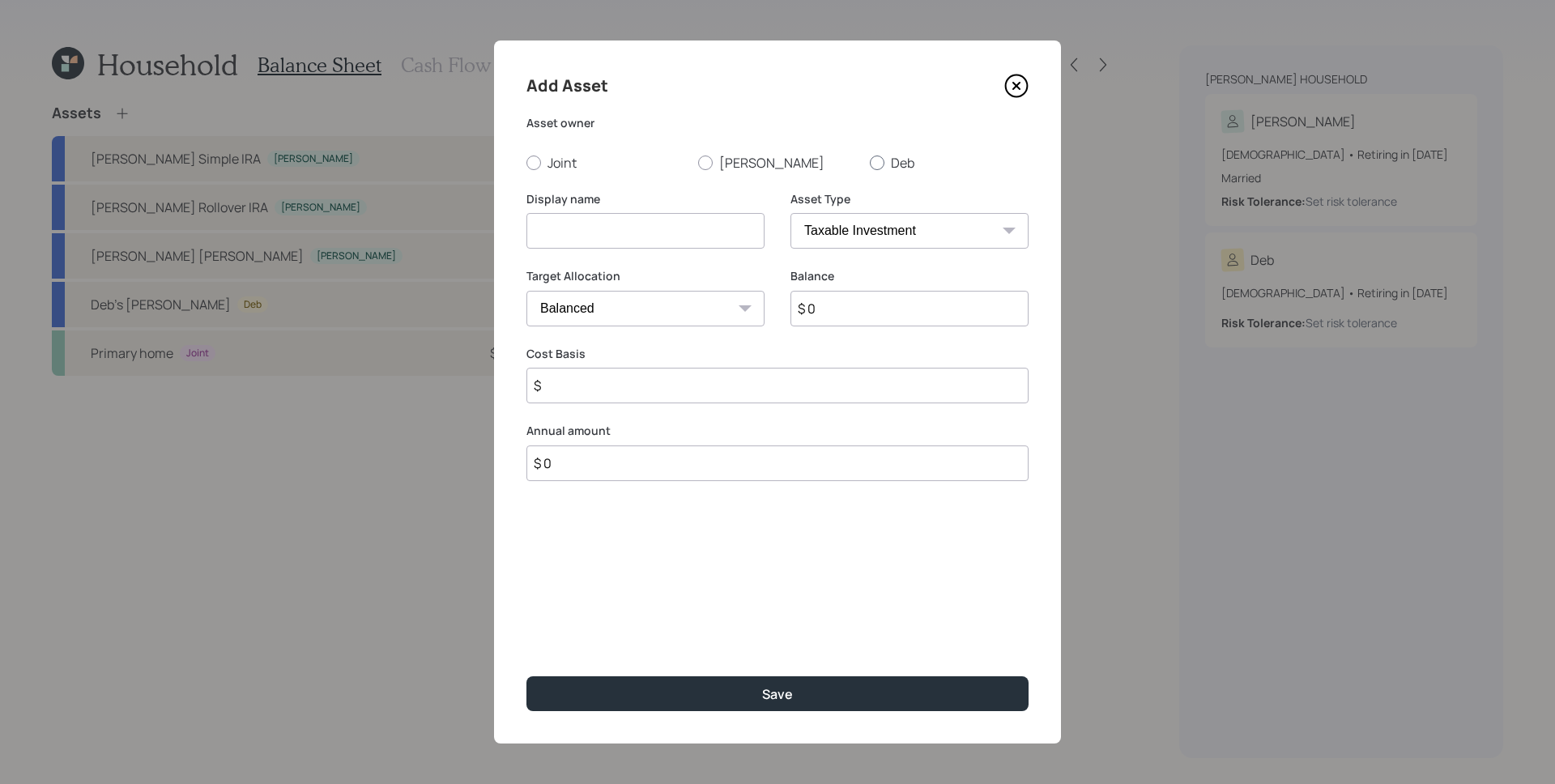
click at [890, 154] on label "Deb" at bounding box center [949, 163] width 159 height 17
click at [870, 162] on input "Deb" at bounding box center [869, 162] width 1 height 1
radio input "true"
click at [863, 314] on input "$ 0" at bounding box center [910, 308] width 238 height 36
type input "$ 24,452"
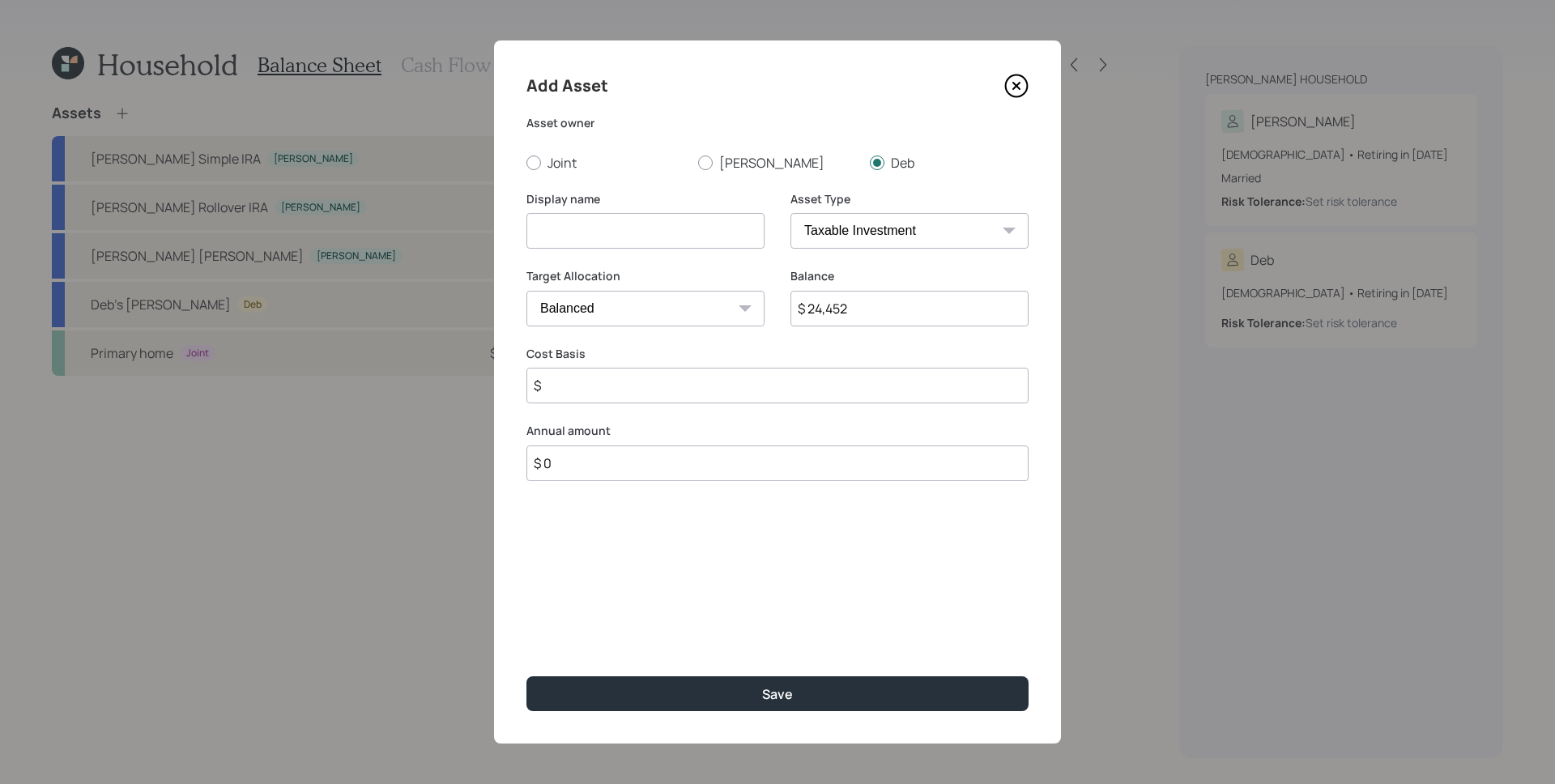
click at [937, 218] on select "SEP [PERSON_NAME] IRA 401(k) [PERSON_NAME] 401(k) 403(b) [PERSON_NAME] 403(b) 4…" at bounding box center [910, 230] width 238 height 36
select select "ira"
click at [791, 213] on select "SEP [PERSON_NAME] IRA 401(k) [PERSON_NAME] 401(k) 403(b) [PERSON_NAME] 403(b) 4…" at bounding box center [910, 230] width 238 height 36
type input "$"
click at [638, 232] on input at bounding box center [645, 230] width 238 height 36
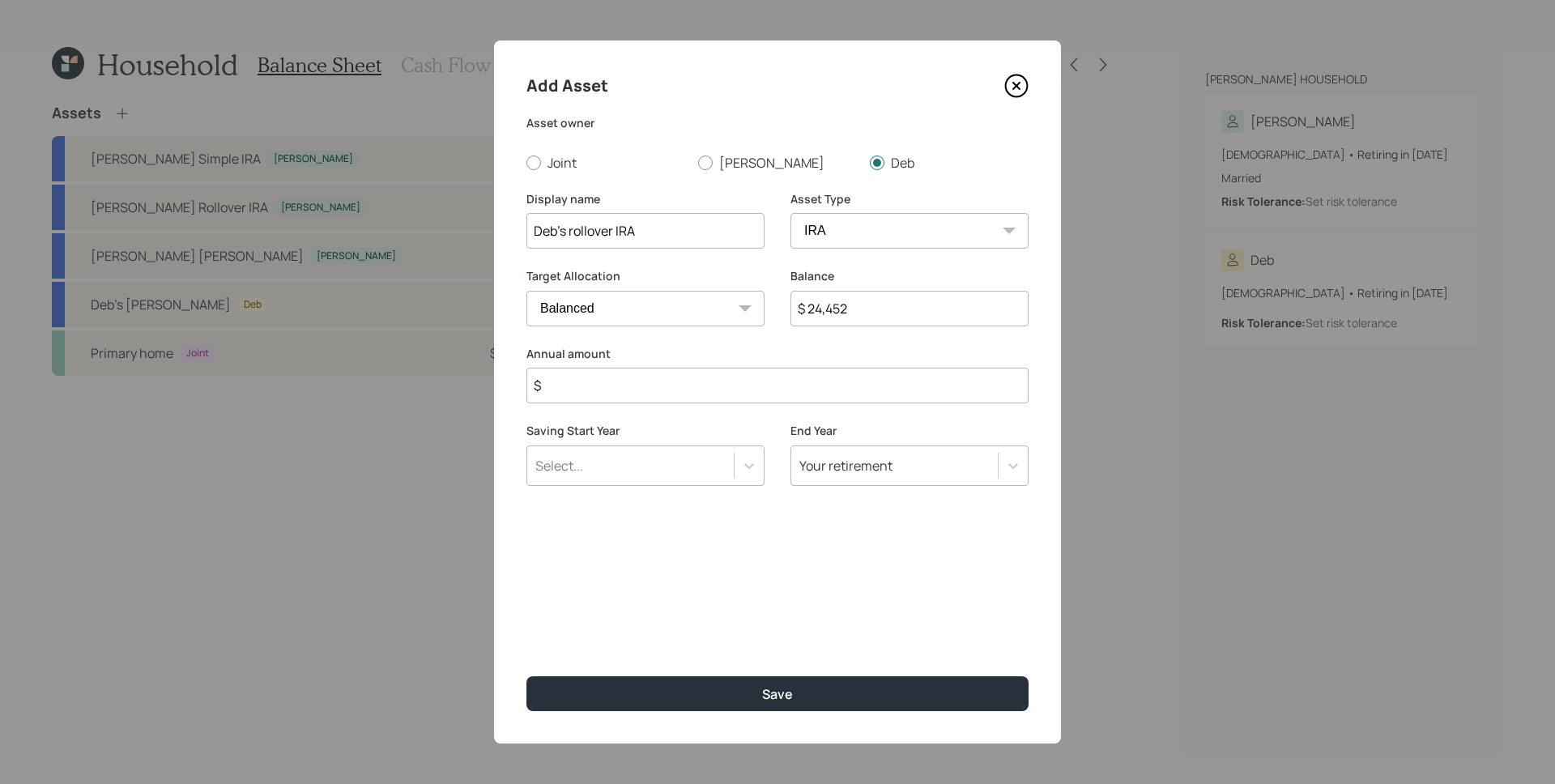
type input "Deb's rollover IRA"
click at [664, 396] on input "$" at bounding box center [778, 385] width 503 height 36
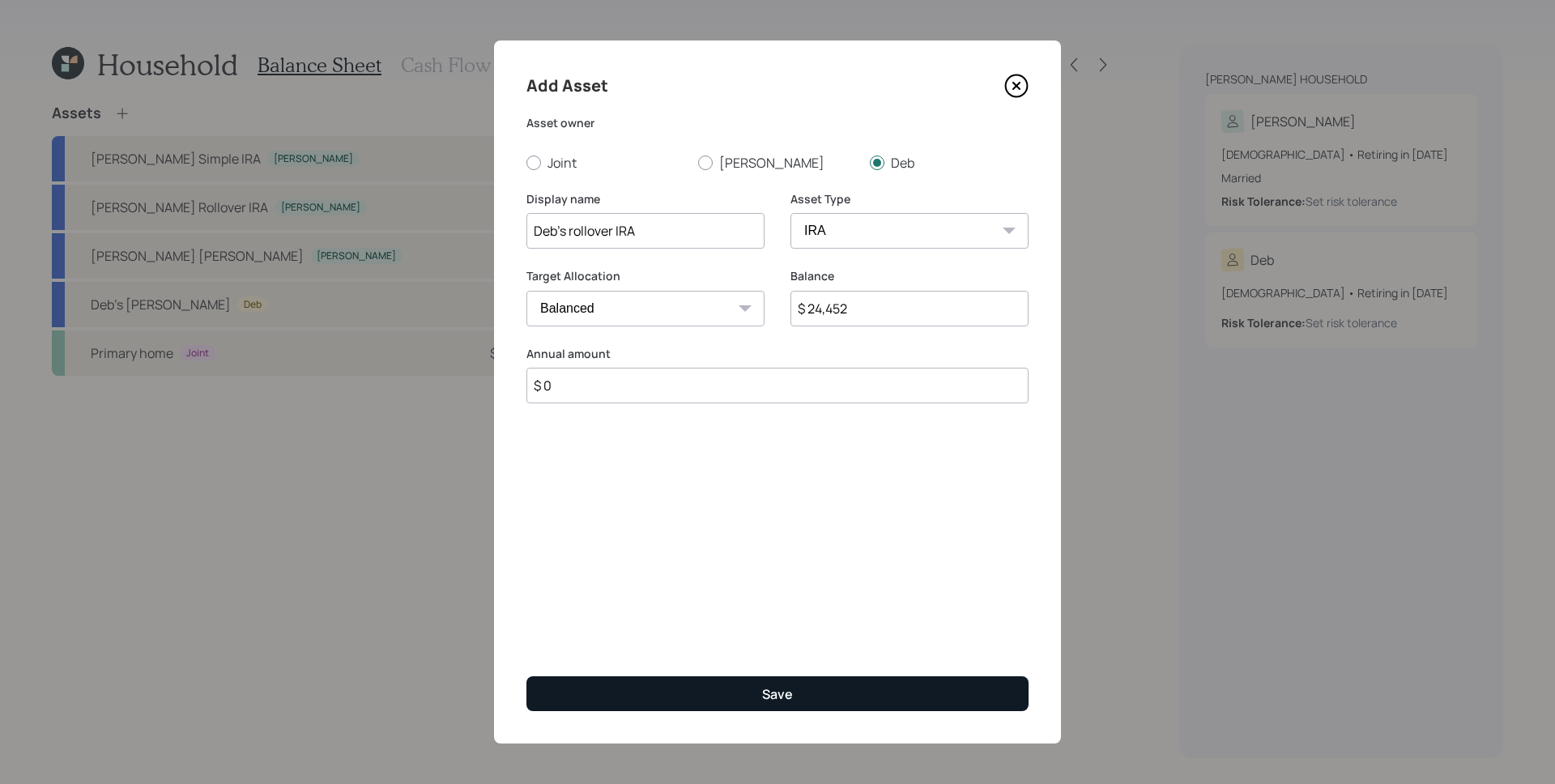
type input "$ 0"
click at [797, 679] on button "Save" at bounding box center [778, 693] width 503 height 35
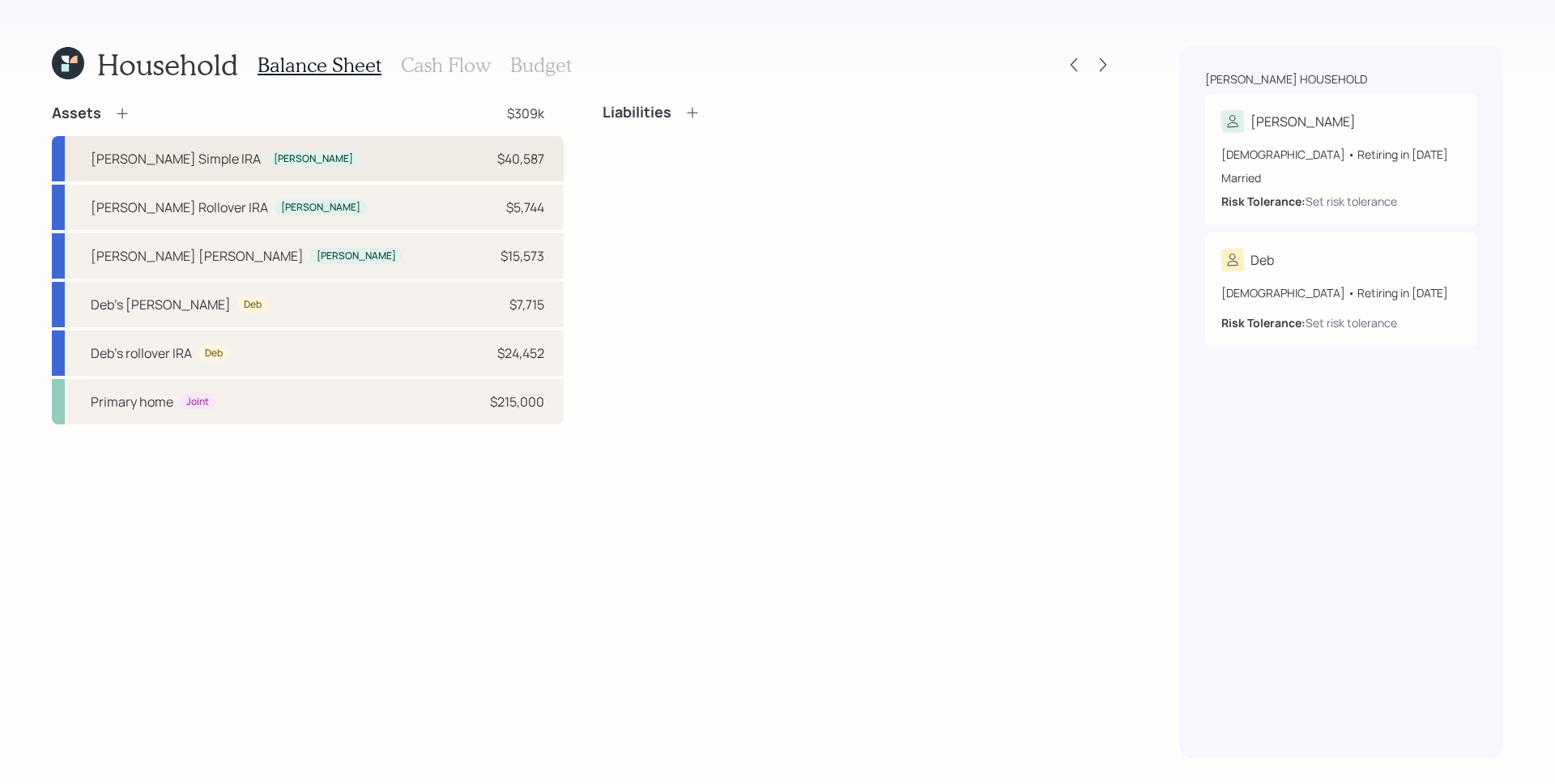
click at [500, 172] on div "[PERSON_NAME] Simple [PERSON_NAME] $40,587" at bounding box center [308, 158] width 512 height 45
select select "company_sponsored"
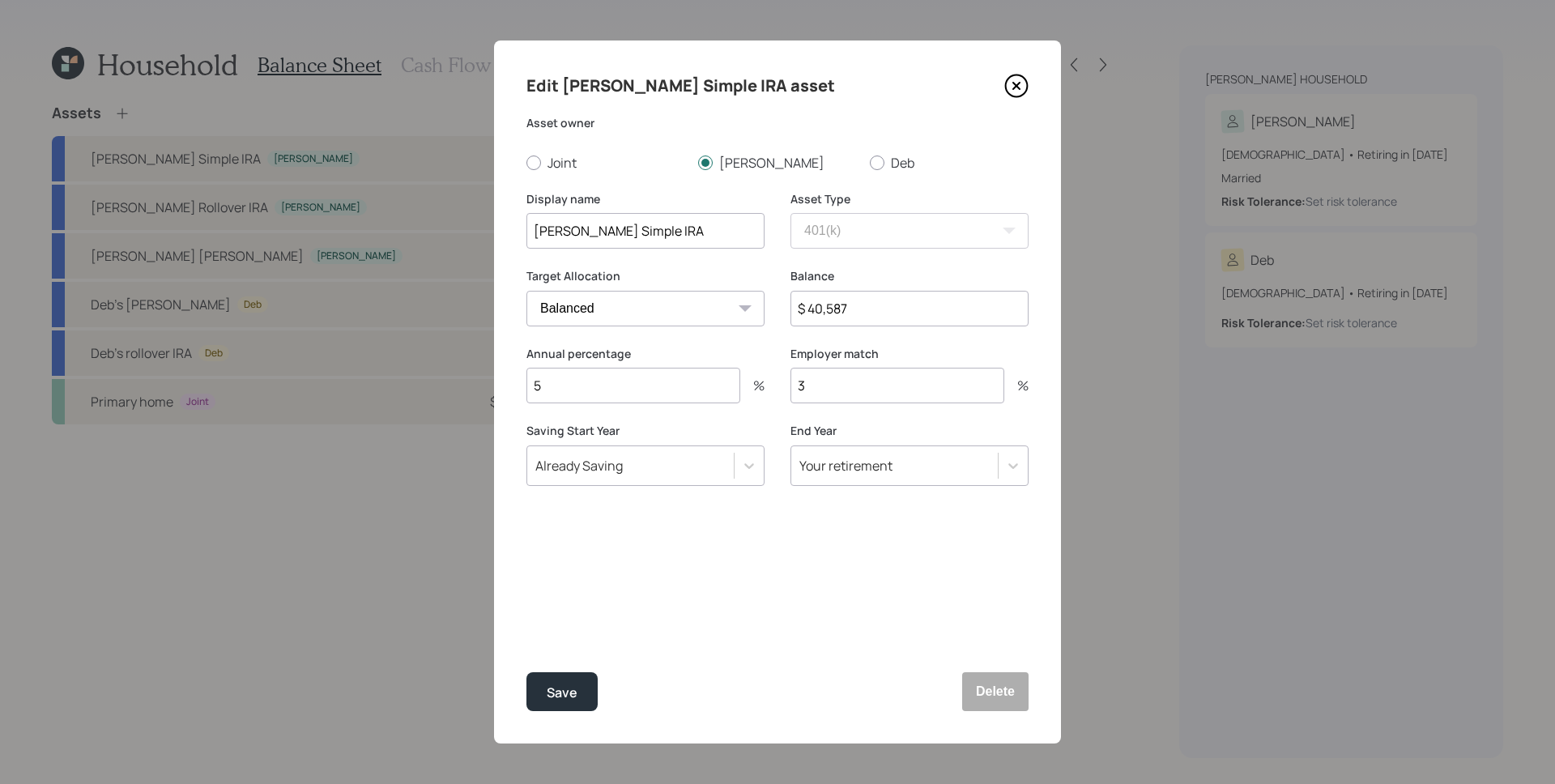
click at [559, 316] on select "Cash Conservative Balanced Aggressive" at bounding box center [645, 308] width 238 height 36
select select "uninvested"
click at [527, 290] on select "Cash Conservative Balanced Aggressive" at bounding box center [645, 308] width 238 height 36
click at [569, 701] on div "Save" at bounding box center [562, 692] width 31 height 22
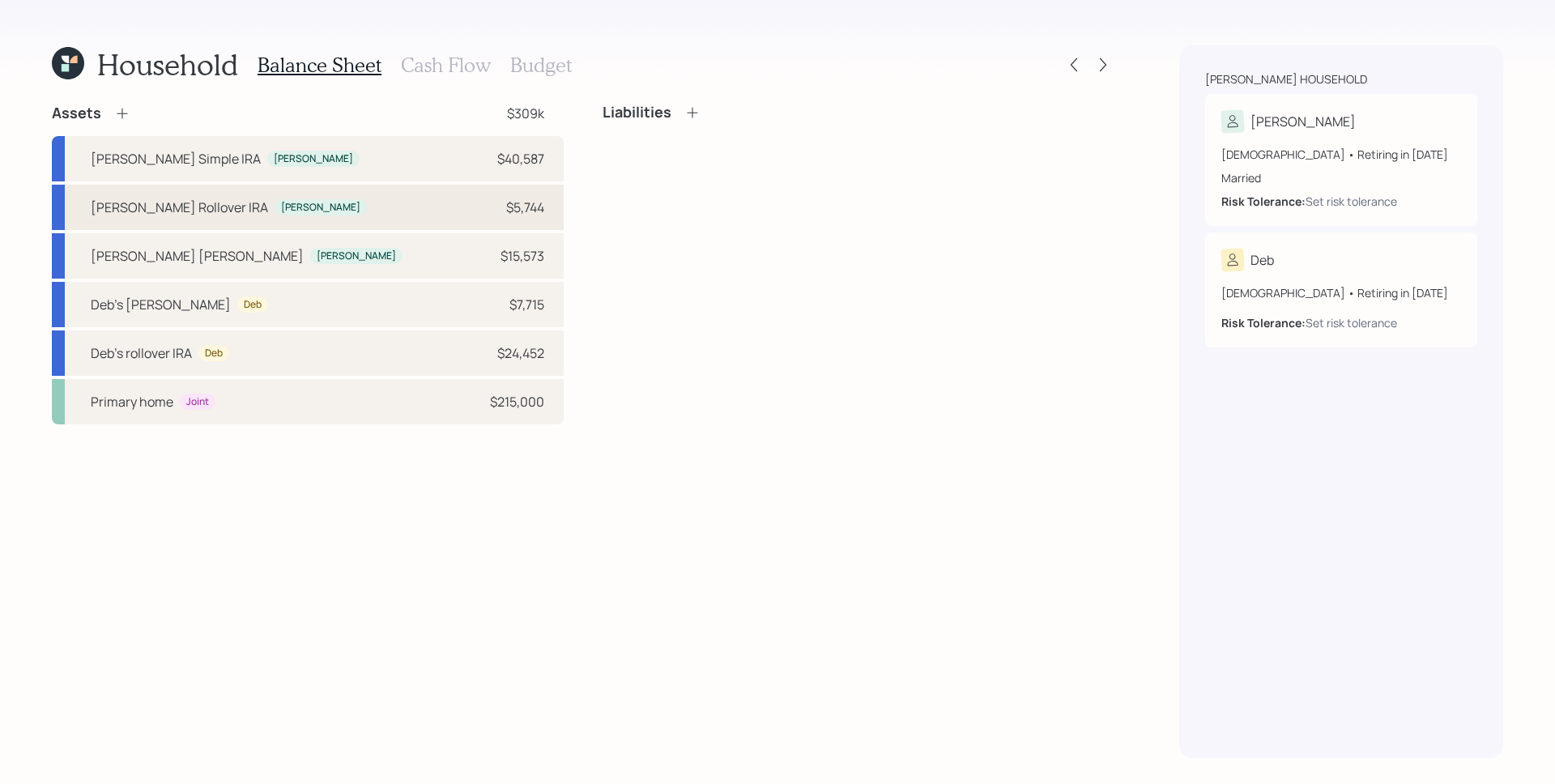
click at [209, 203] on div "[PERSON_NAME] Rollover [PERSON_NAME]" at bounding box center [229, 207] width 276 height 19
select select "ira"
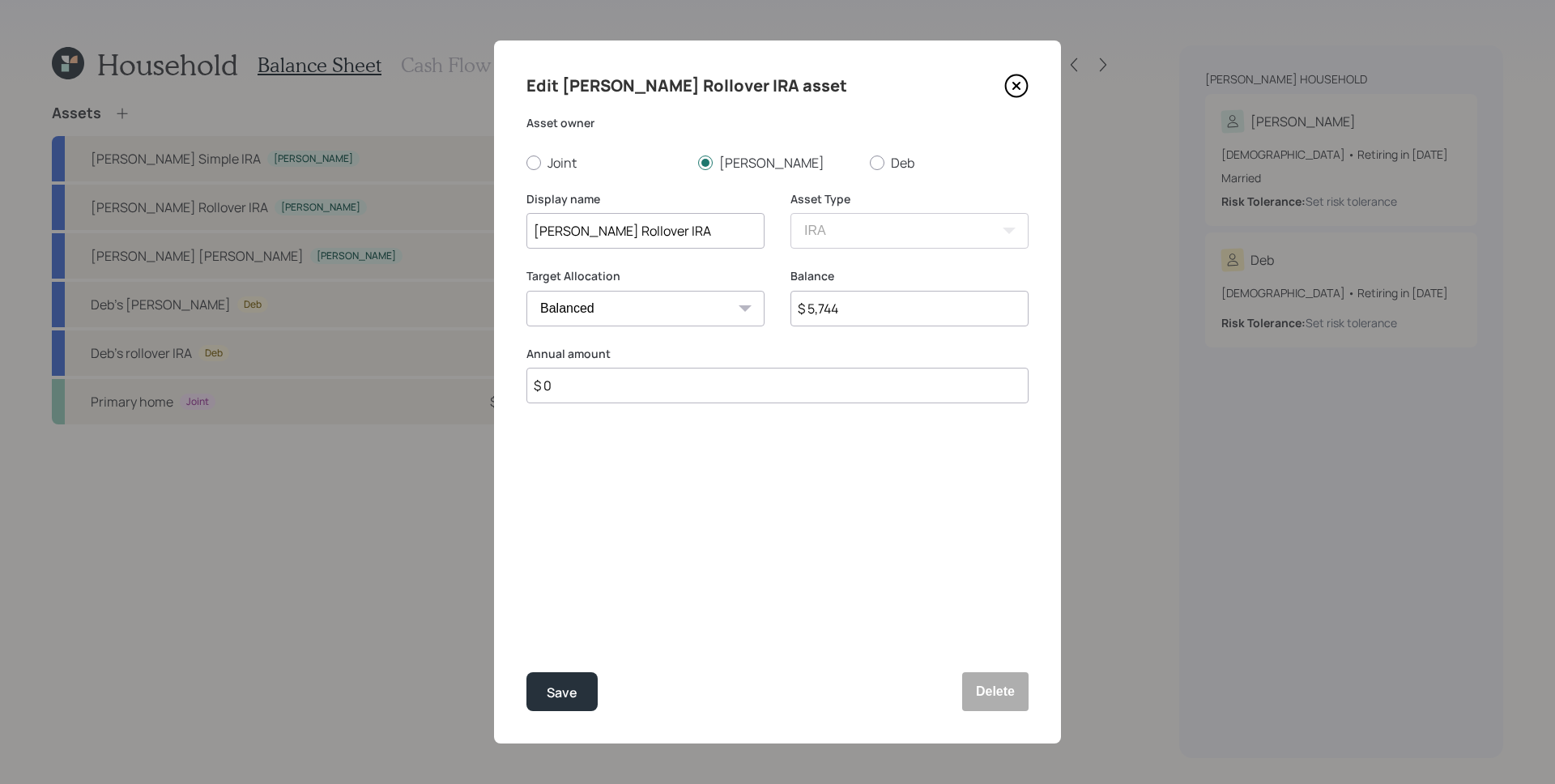
click at [574, 305] on select "Cash Conservative Balanced Aggressive" at bounding box center [645, 308] width 238 height 36
select select "uninvested"
click at [527, 290] on select "Cash Conservative Balanced Aggressive" at bounding box center [645, 308] width 238 height 36
drag, startPoint x: 581, startPoint y: 680, endPoint x: 545, endPoint y: 607, distance: 81.4
click at [582, 680] on button "Save" at bounding box center [562, 691] width 71 height 39
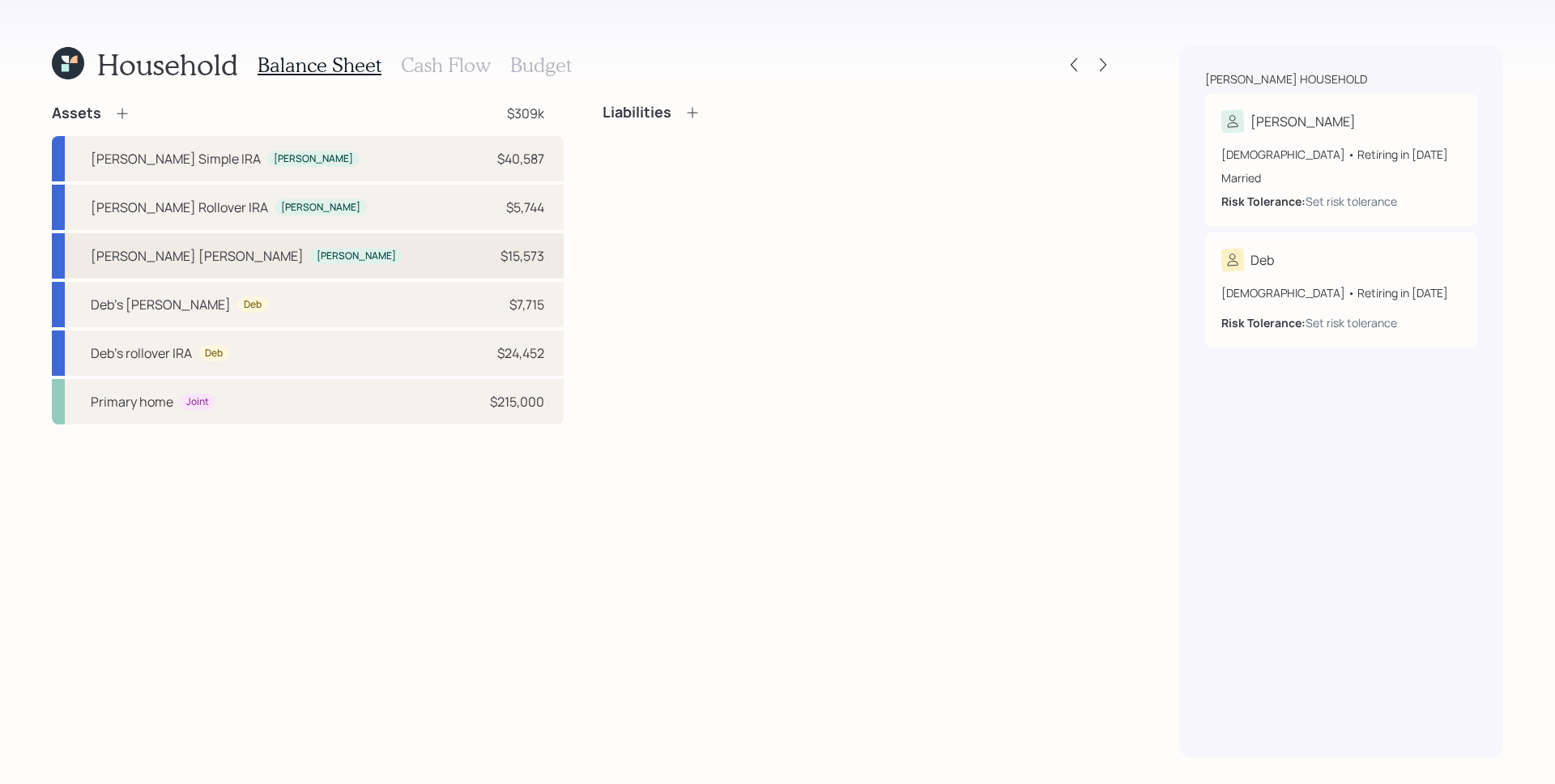
click at [260, 248] on div "[PERSON_NAME] [PERSON_NAME] [PERSON_NAME] $15,573" at bounding box center [308, 256] width 512 height 45
select select "roth_ira"
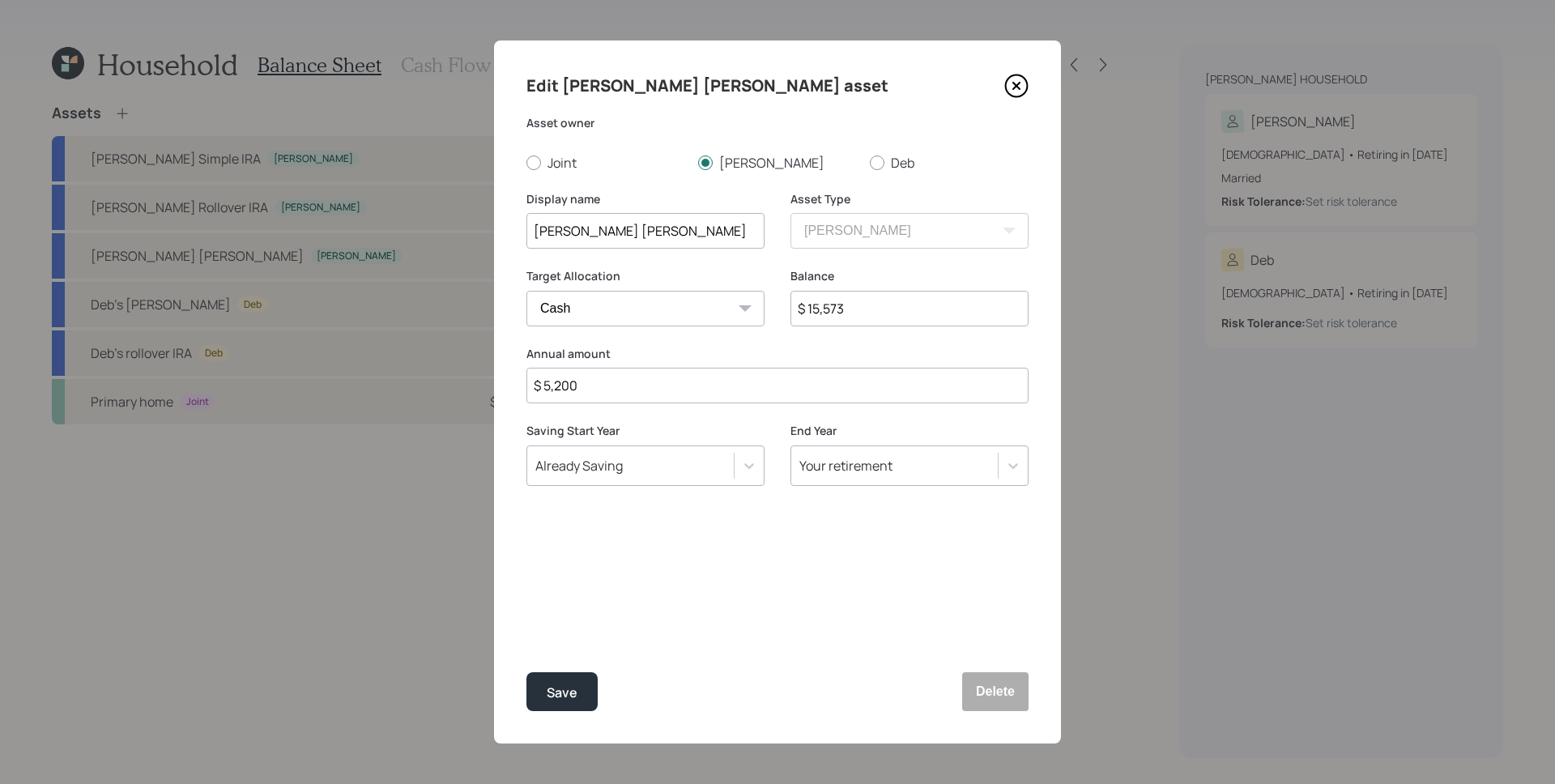
click at [569, 298] on select "Cash Conservative Balanced Aggressive" at bounding box center [645, 308] width 238 height 36
click at [527, 290] on select "Cash Conservative Balanced Aggressive" at bounding box center [645, 308] width 238 height 36
click at [571, 679] on button "Save" at bounding box center [562, 691] width 71 height 39
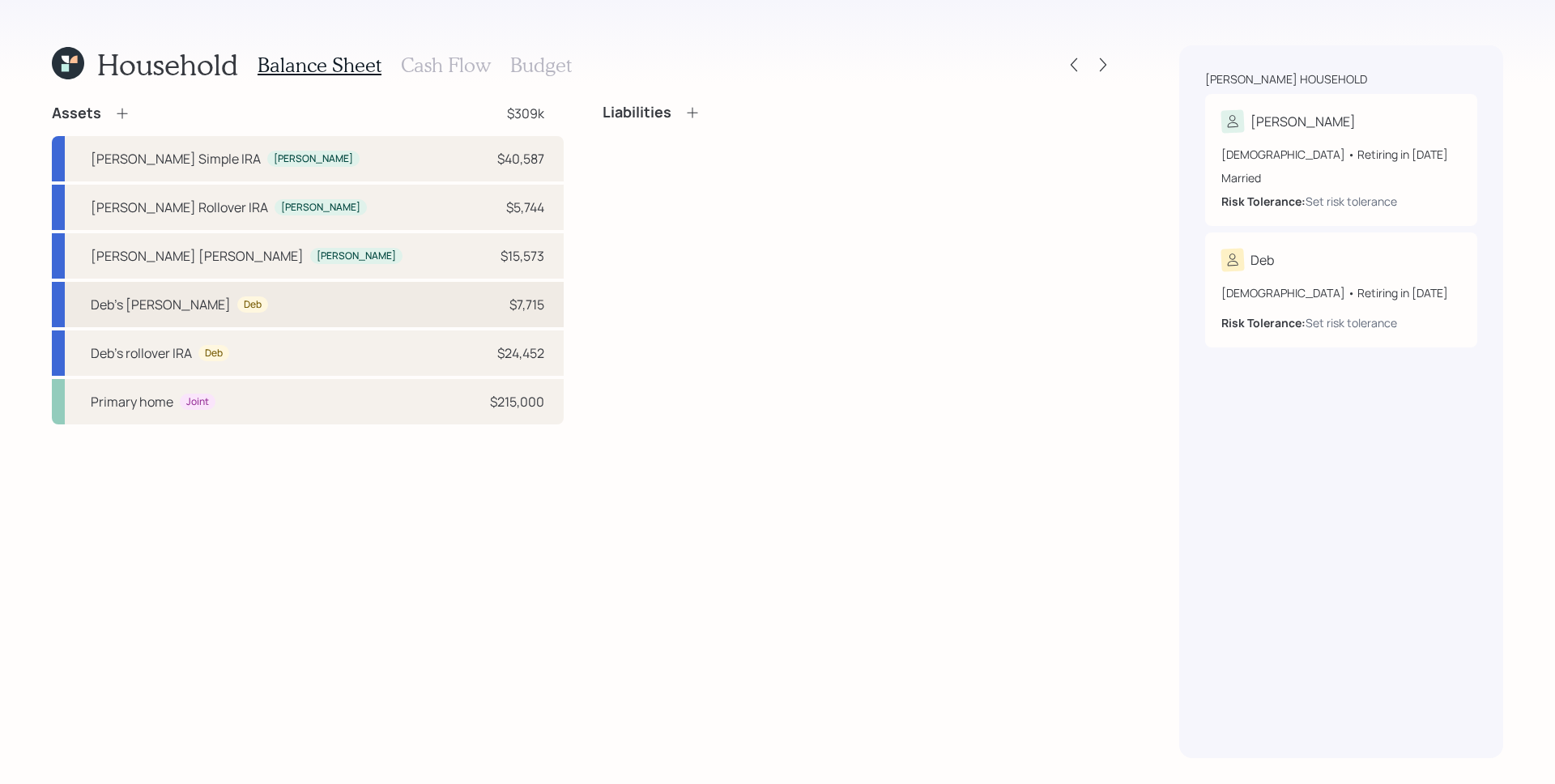
click at [393, 295] on div "Deb's [PERSON_NAME] Deb $7,715" at bounding box center [308, 304] width 512 height 45
select select "roth_ira"
select select "balanced"
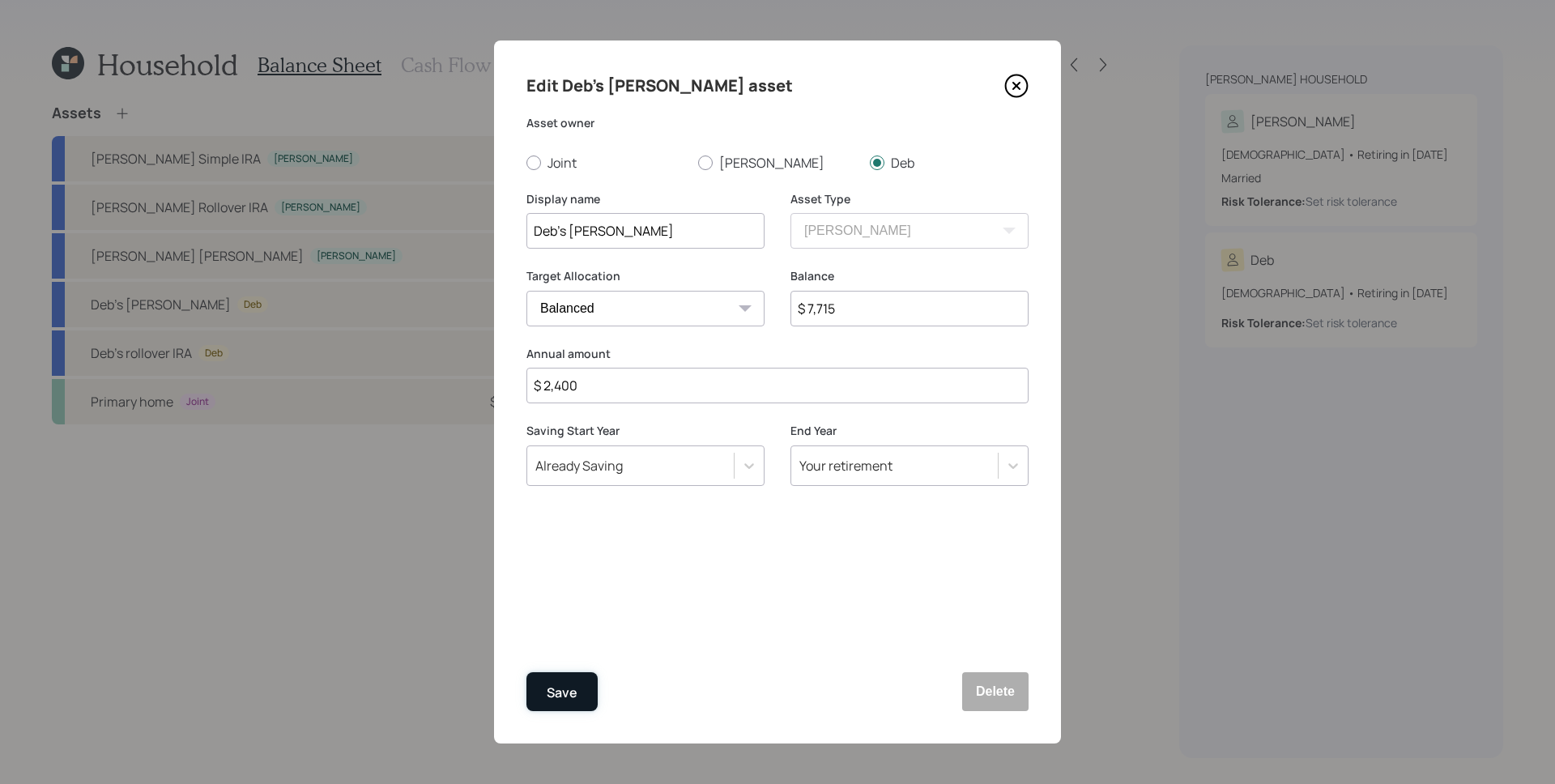
click at [552, 684] on div "Save" at bounding box center [562, 692] width 31 height 22
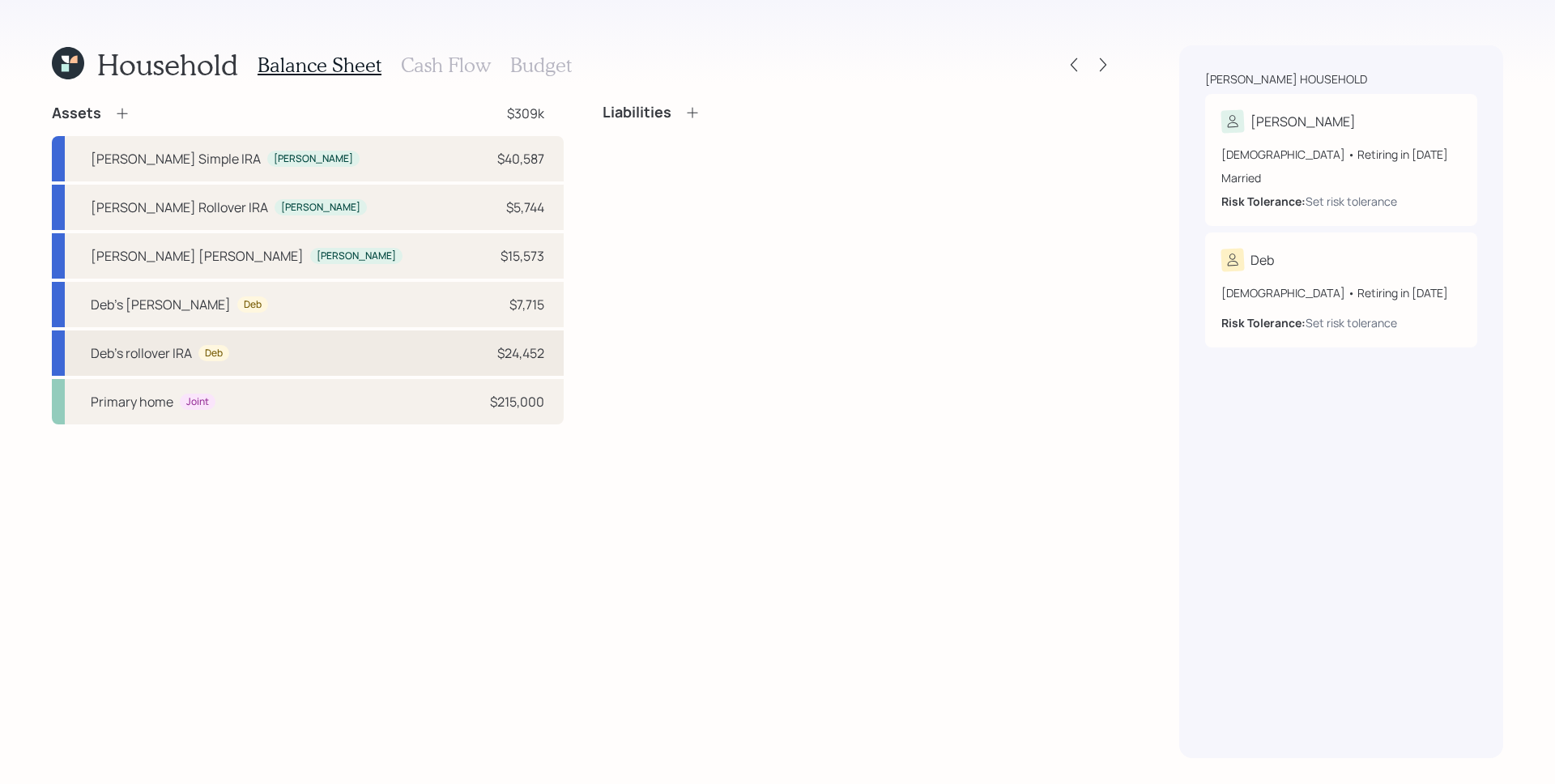
click at [282, 345] on div "Deb's rollover IRA Deb $24,452" at bounding box center [308, 353] width 512 height 45
select select "ira"
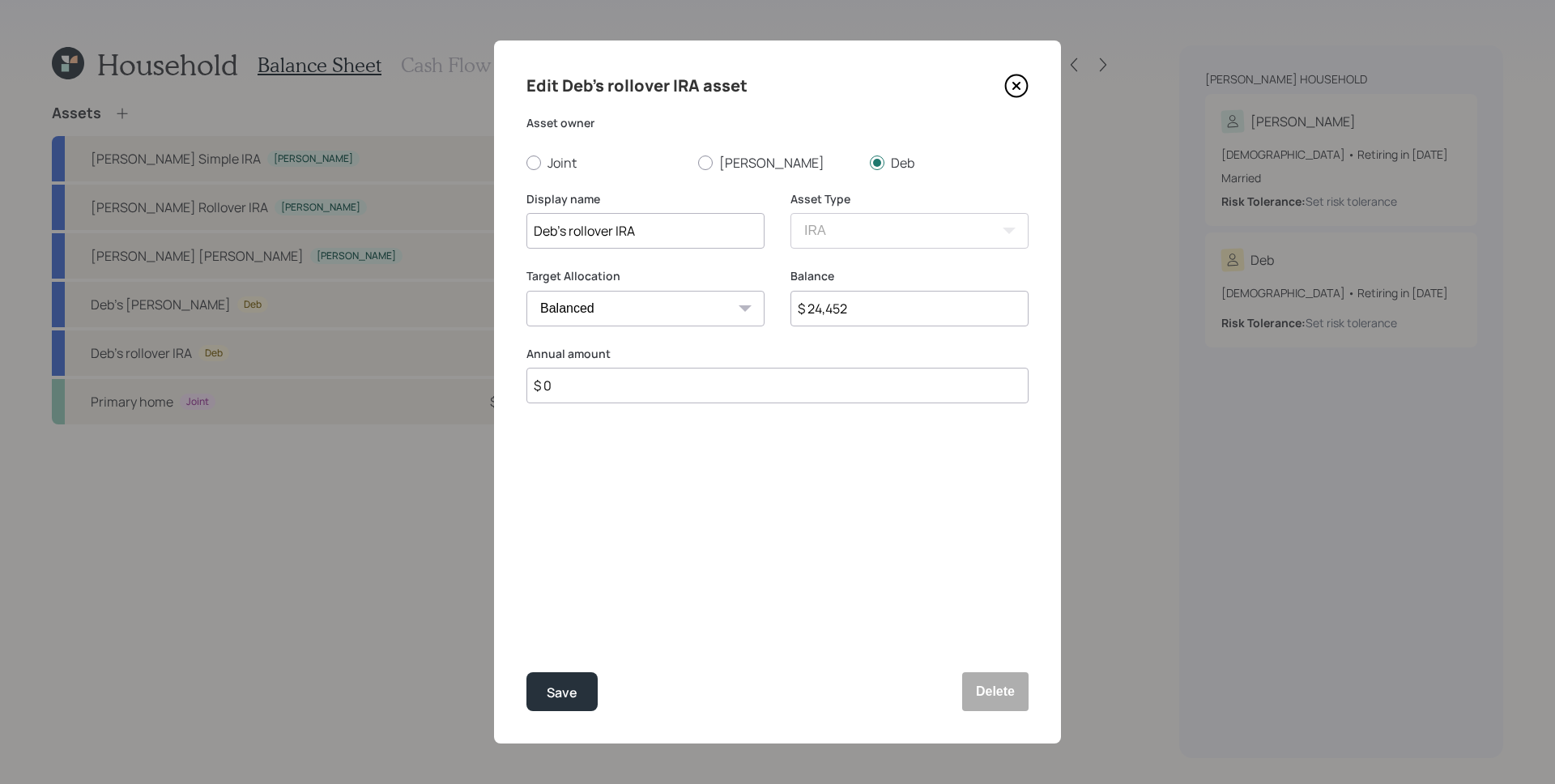
click at [549, 312] on select "Cash Conservative Balanced Aggressive" at bounding box center [645, 308] width 238 height 36
select select "uninvested"
click at [527, 290] on select "Cash Conservative Balanced Aggressive" at bounding box center [645, 308] width 238 height 36
click at [567, 676] on button "Save" at bounding box center [562, 691] width 71 height 39
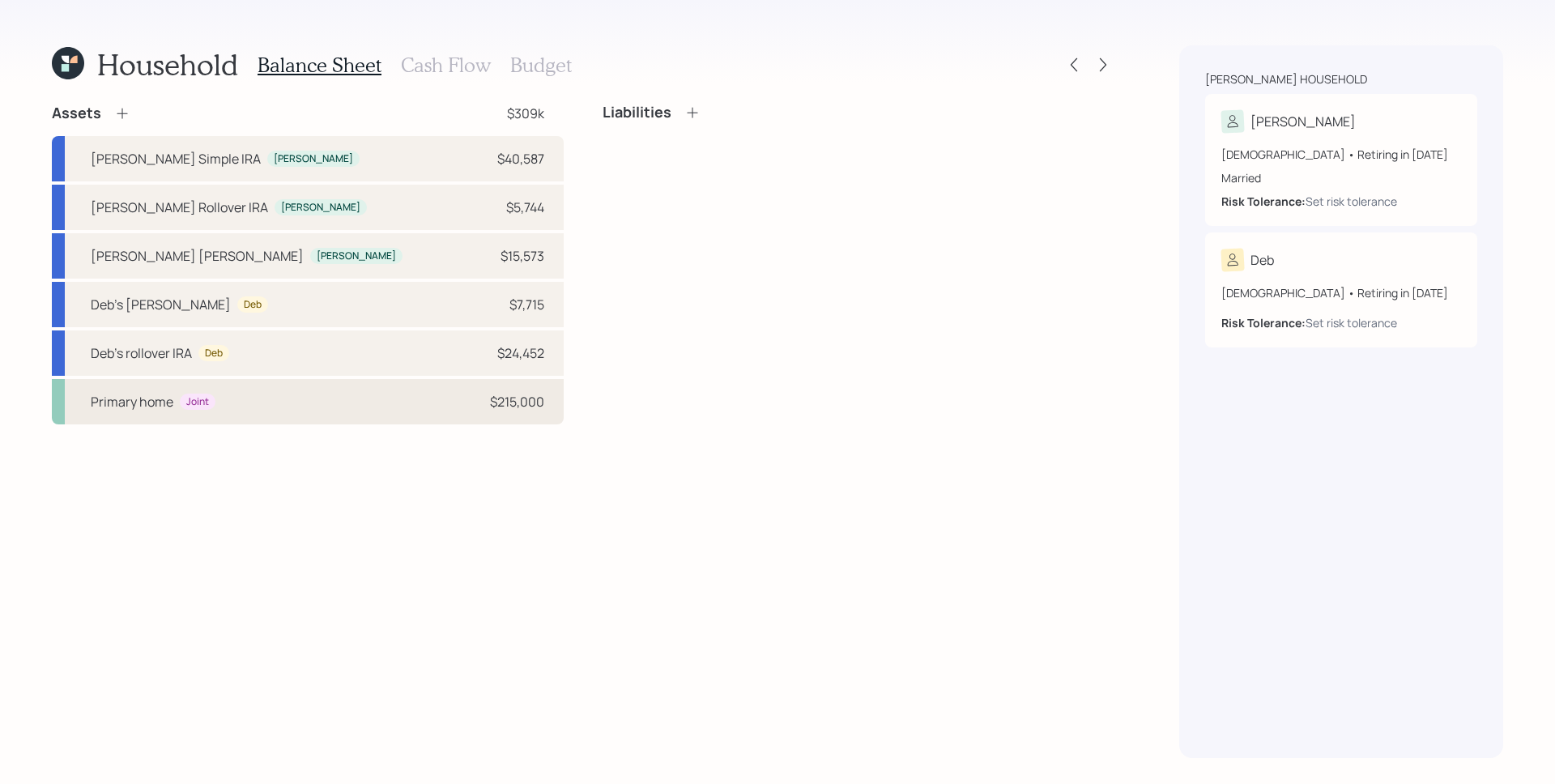
click at [511, 418] on div "Primary home Joint $215,000" at bounding box center [308, 401] width 512 height 45
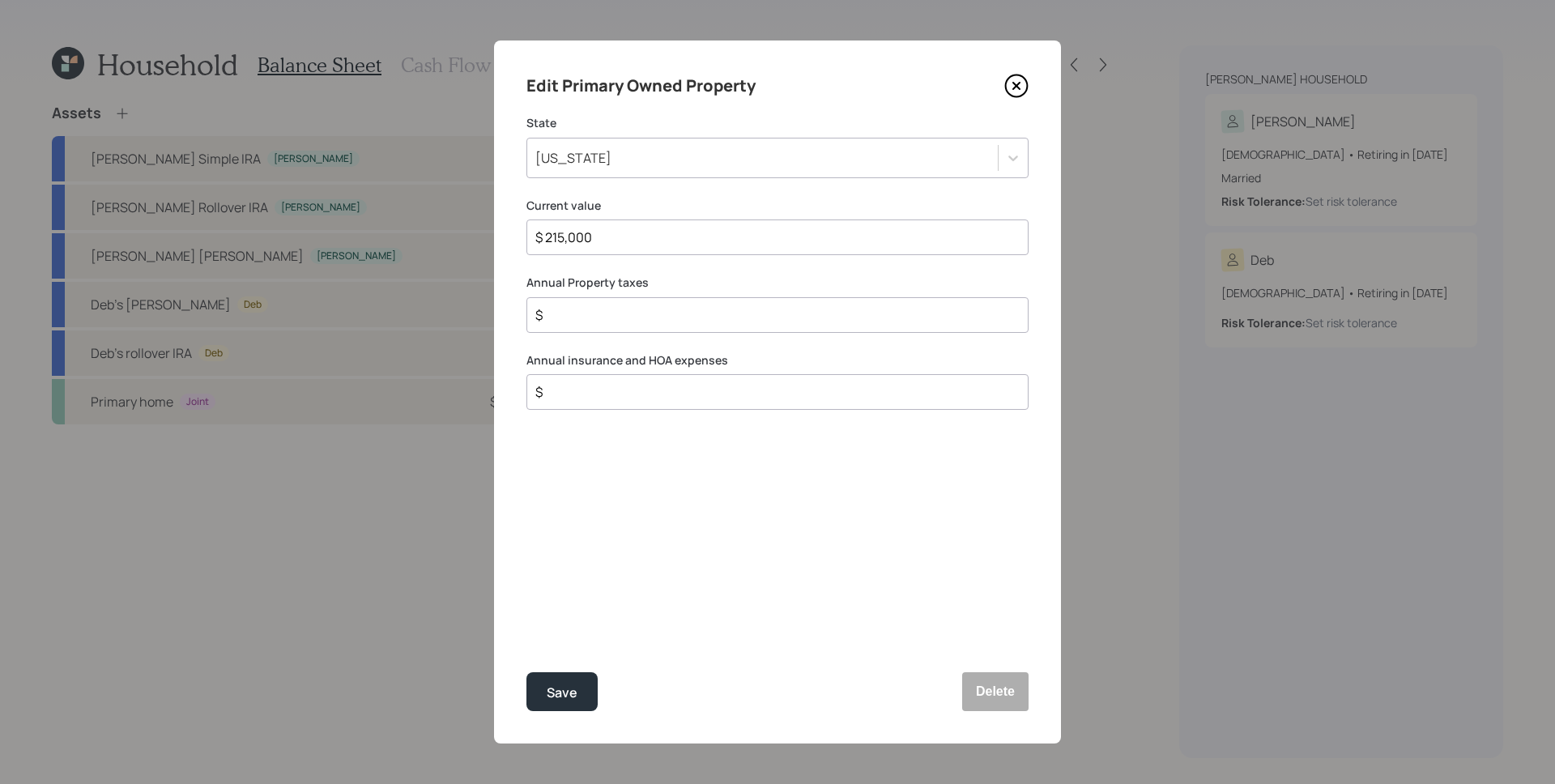
click at [763, 236] on input "$ 215,000" at bounding box center [771, 237] width 475 height 19
type input "$ 550,000"
click at [653, 301] on div "$" at bounding box center [778, 314] width 503 height 36
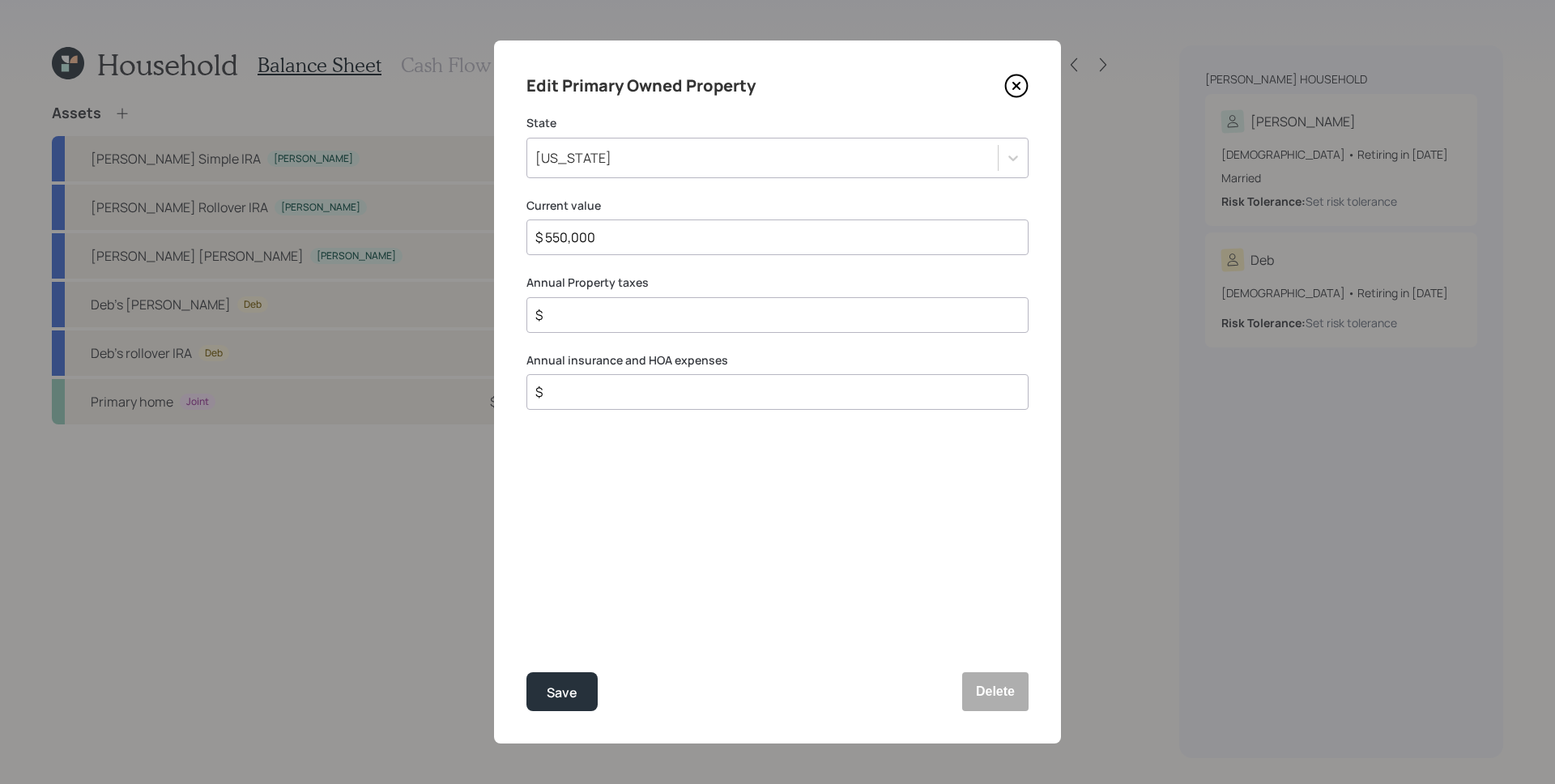
click at [656, 321] on input "$" at bounding box center [771, 315] width 475 height 19
click at [599, 316] on input "$ 6,400" at bounding box center [771, 315] width 475 height 19
type input "$ 2,930"
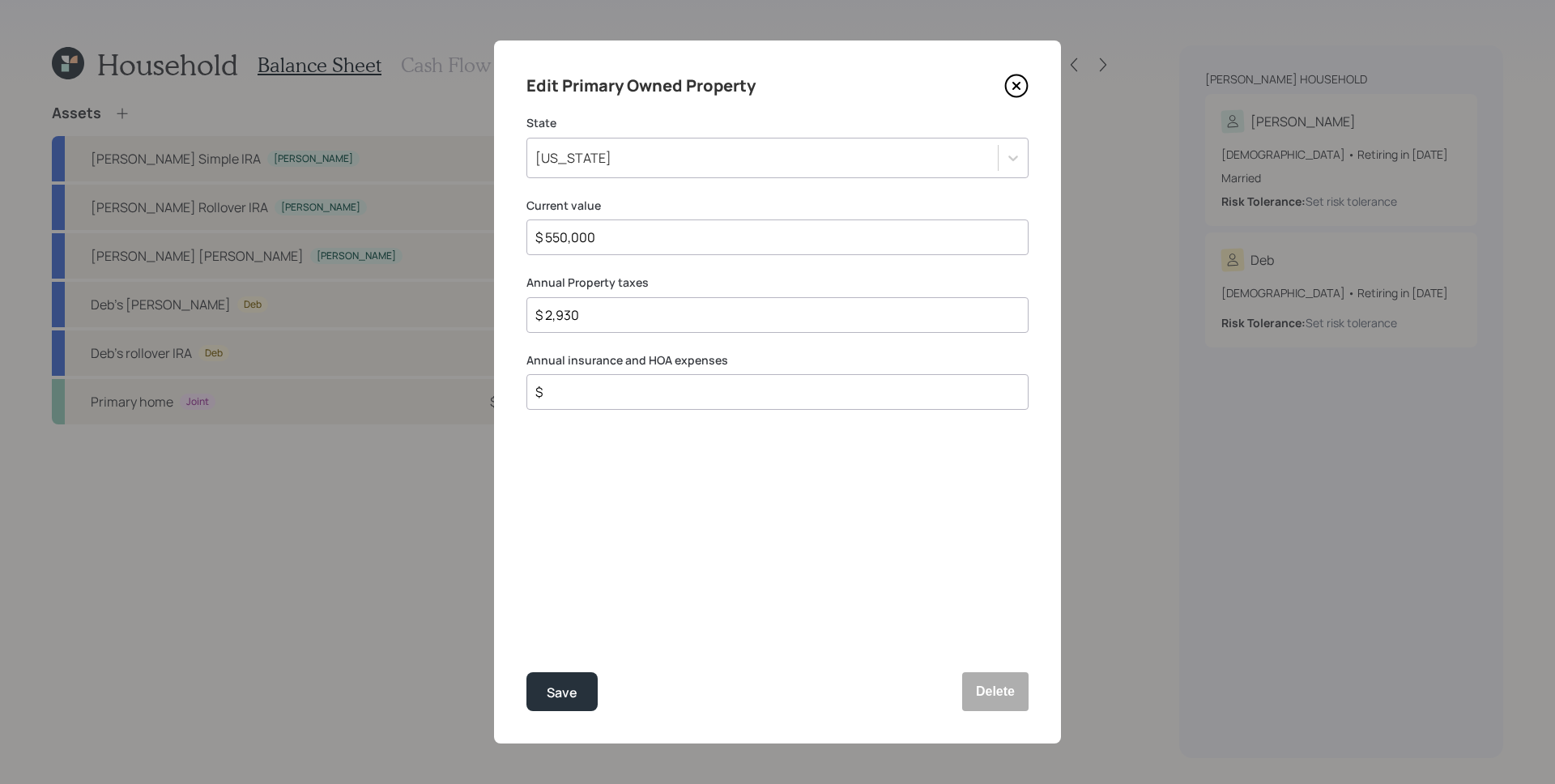
click at [655, 403] on div "$" at bounding box center [778, 392] width 503 height 36
click at [658, 402] on input "$" at bounding box center [771, 392] width 475 height 19
click at [663, 397] on input "$" at bounding box center [771, 392] width 475 height 19
click at [596, 391] on input "$ 3,470" at bounding box center [771, 392] width 475 height 19
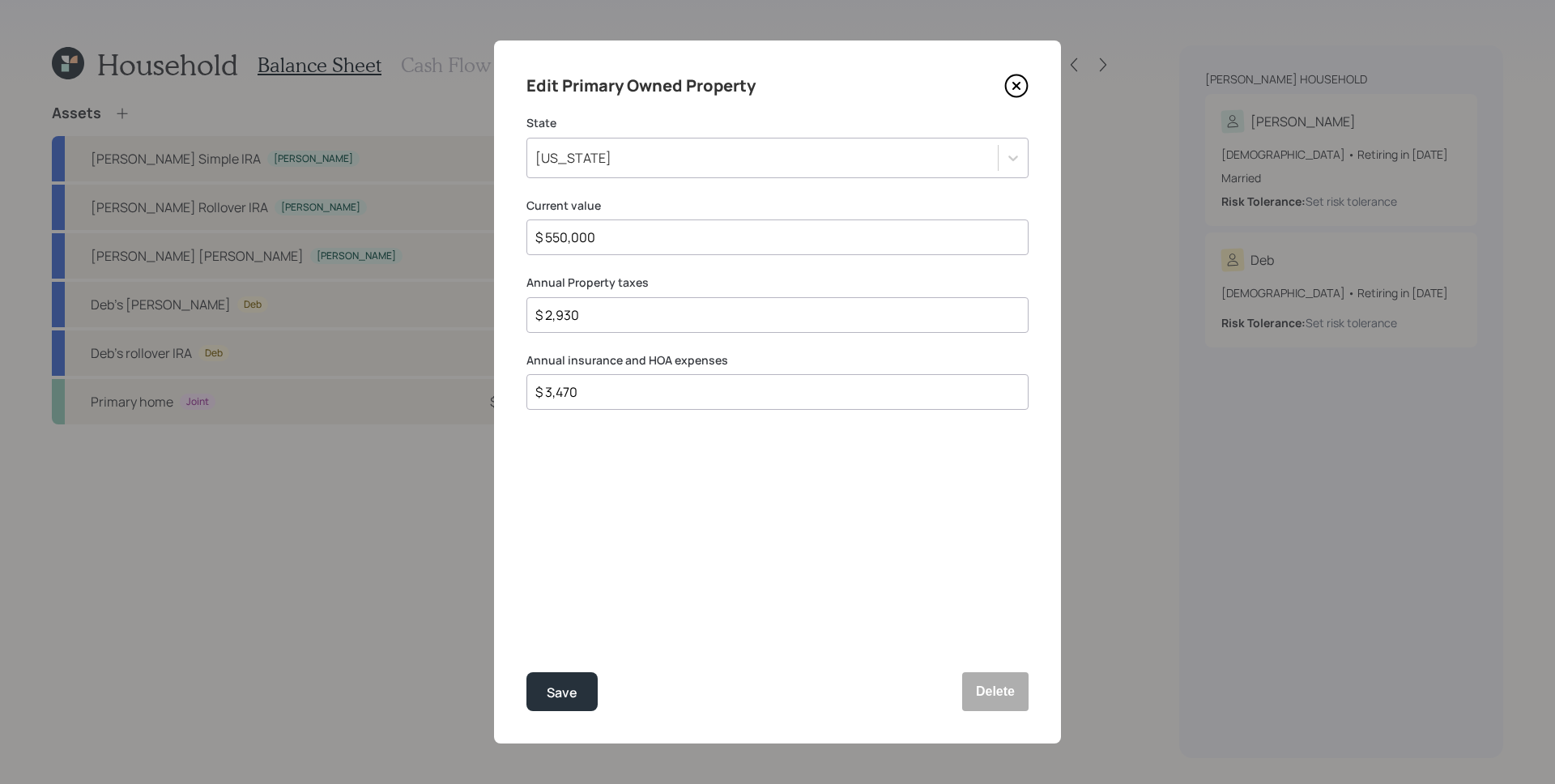
click at [596, 391] on input "$ 3,470" at bounding box center [771, 392] width 475 height 19
type input "$ 3,470"
click at [618, 473] on div "Edit Primary Owned Property State [US_STATE] Current value $ 550,000 Annual Pro…" at bounding box center [778, 392] width 567 height 703
click at [580, 689] on button "Save" at bounding box center [562, 691] width 71 height 39
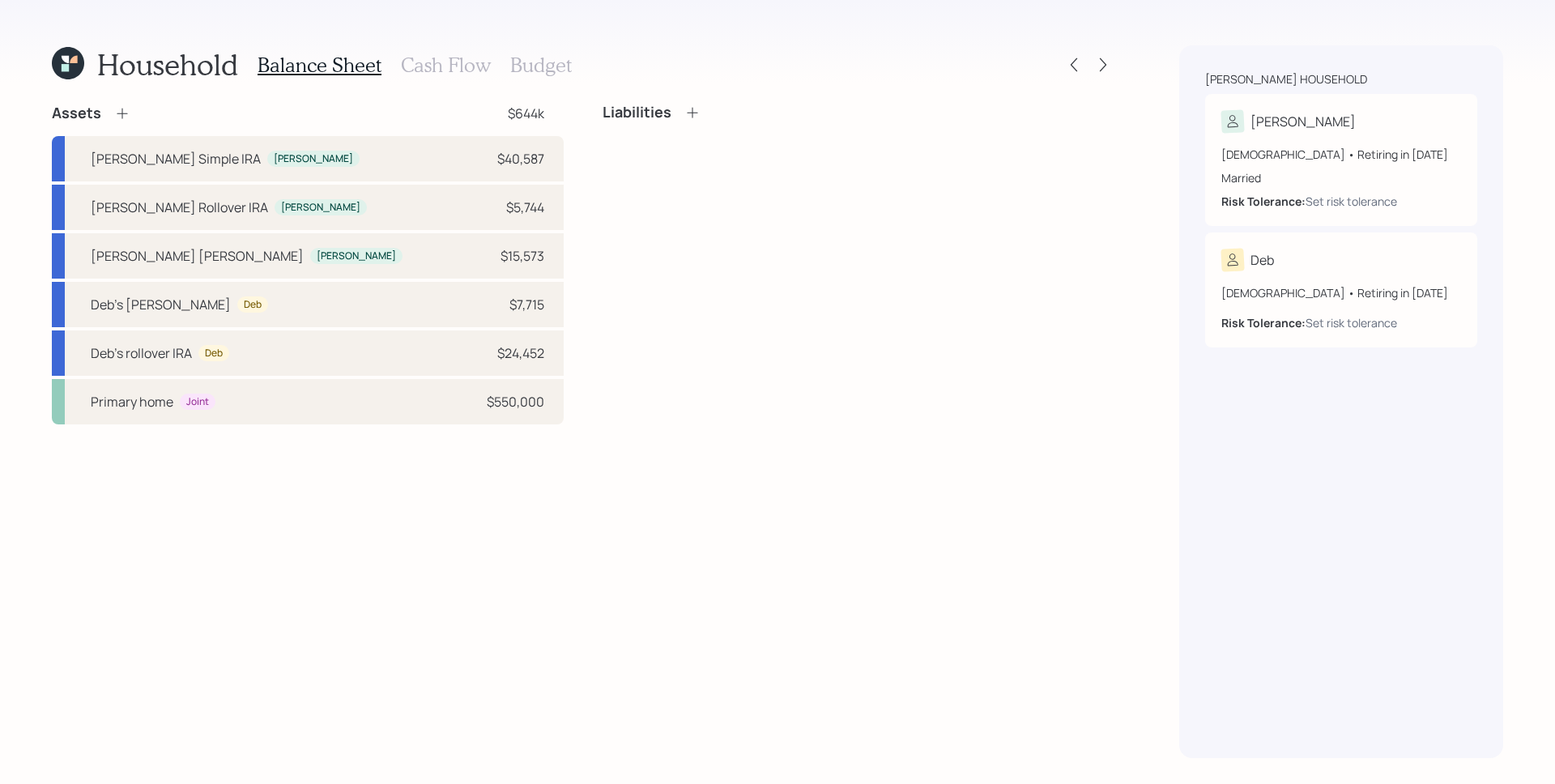
click at [682, 115] on div "Liabilities" at bounding box center [652, 112] width 98 height 17
click at [696, 114] on icon at bounding box center [693, 112] width 16 height 16
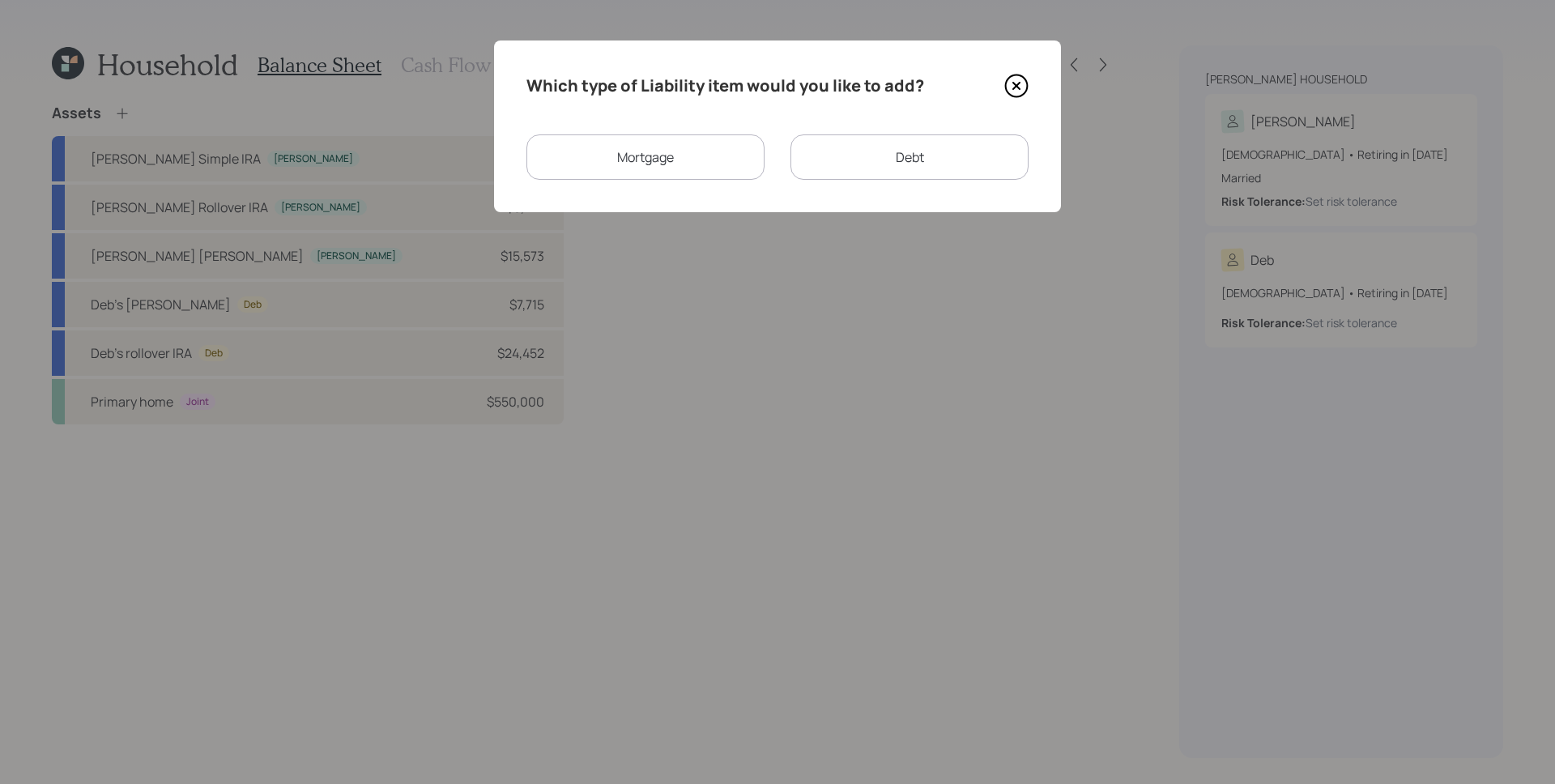
click at [703, 164] on div "Mortgage" at bounding box center [645, 156] width 238 height 45
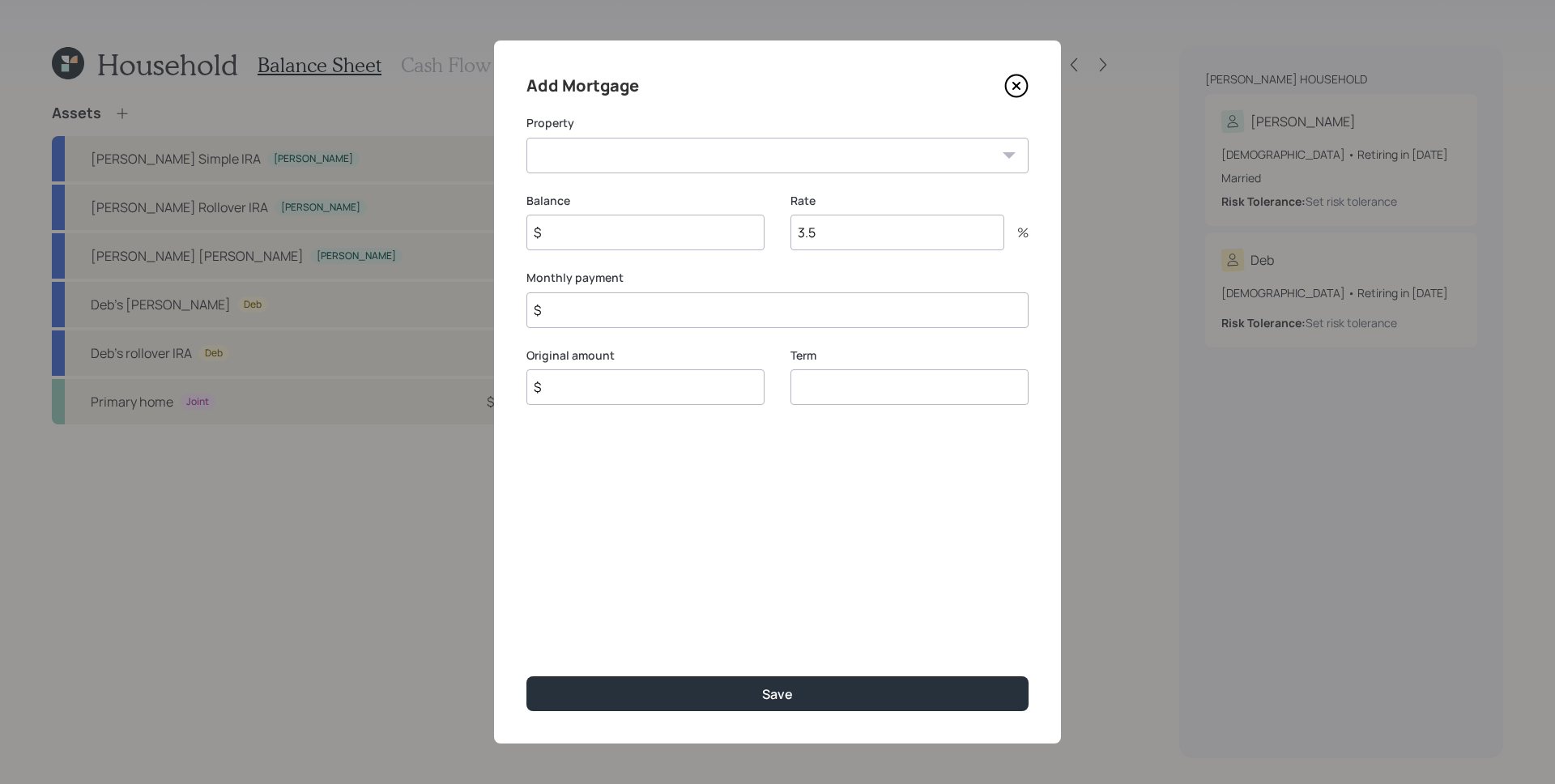
click at [702, 163] on select "MN Primary home" at bounding box center [778, 155] width 503 height 36
select select "51d4d143-7d8e-4c96-a547-5a089938752e"
click at [527, 138] on select "MN Primary home" at bounding box center [778, 155] width 503 height 36
drag, startPoint x: 702, startPoint y: 163, endPoint x: 675, endPoint y: 184, distance: 34.2
click at [675, 184] on div "Add Mortgage Property MN Primary home Balance $ Rate 3.5 % Monthly payment $ Or…" at bounding box center [778, 392] width 567 height 703
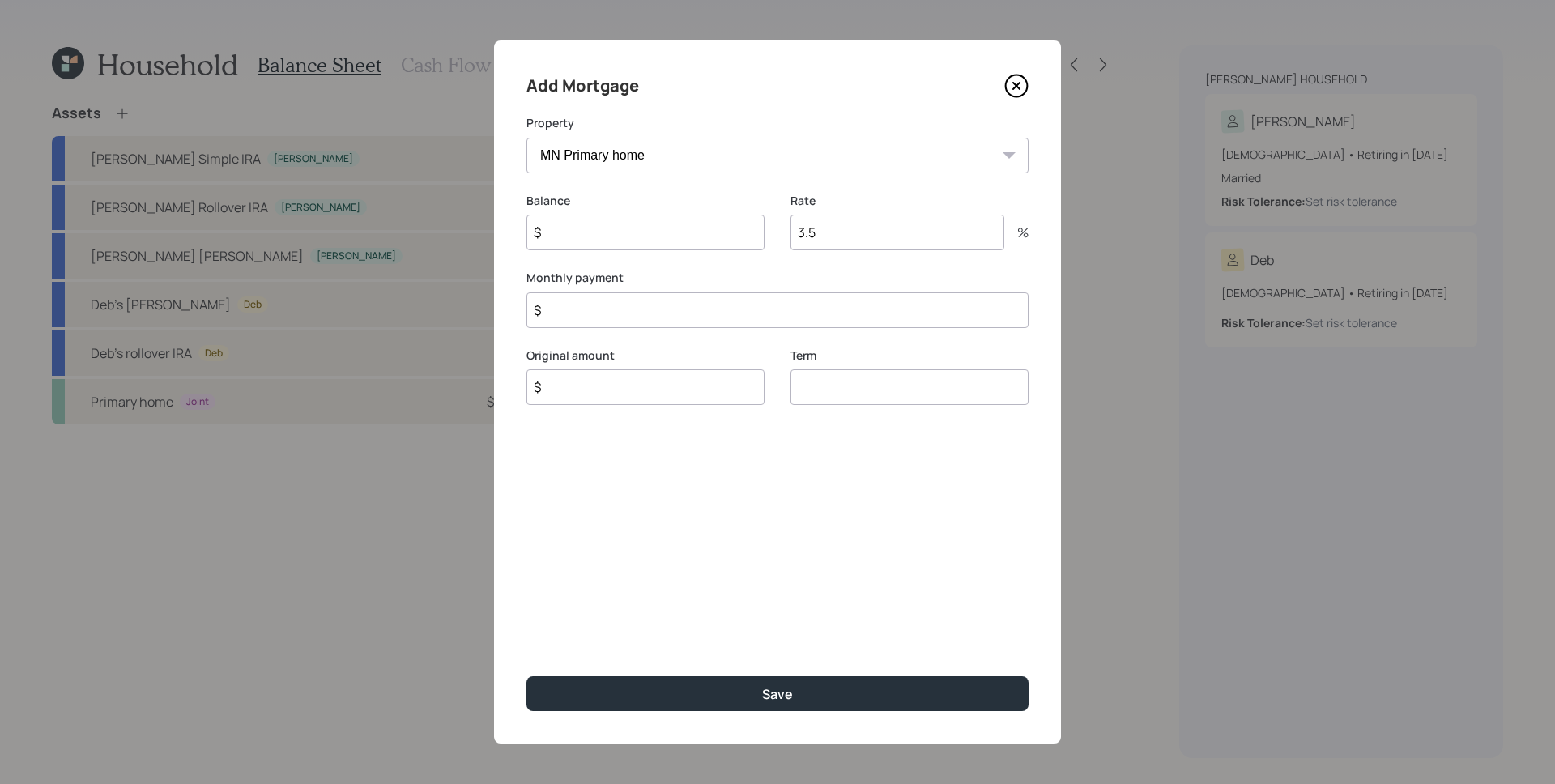
click at [657, 235] on input "$" at bounding box center [645, 232] width 238 height 36
type input "$ 163,156"
type input "2.125"
click at [641, 311] on input "$" at bounding box center [778, 310] width 503 height 36
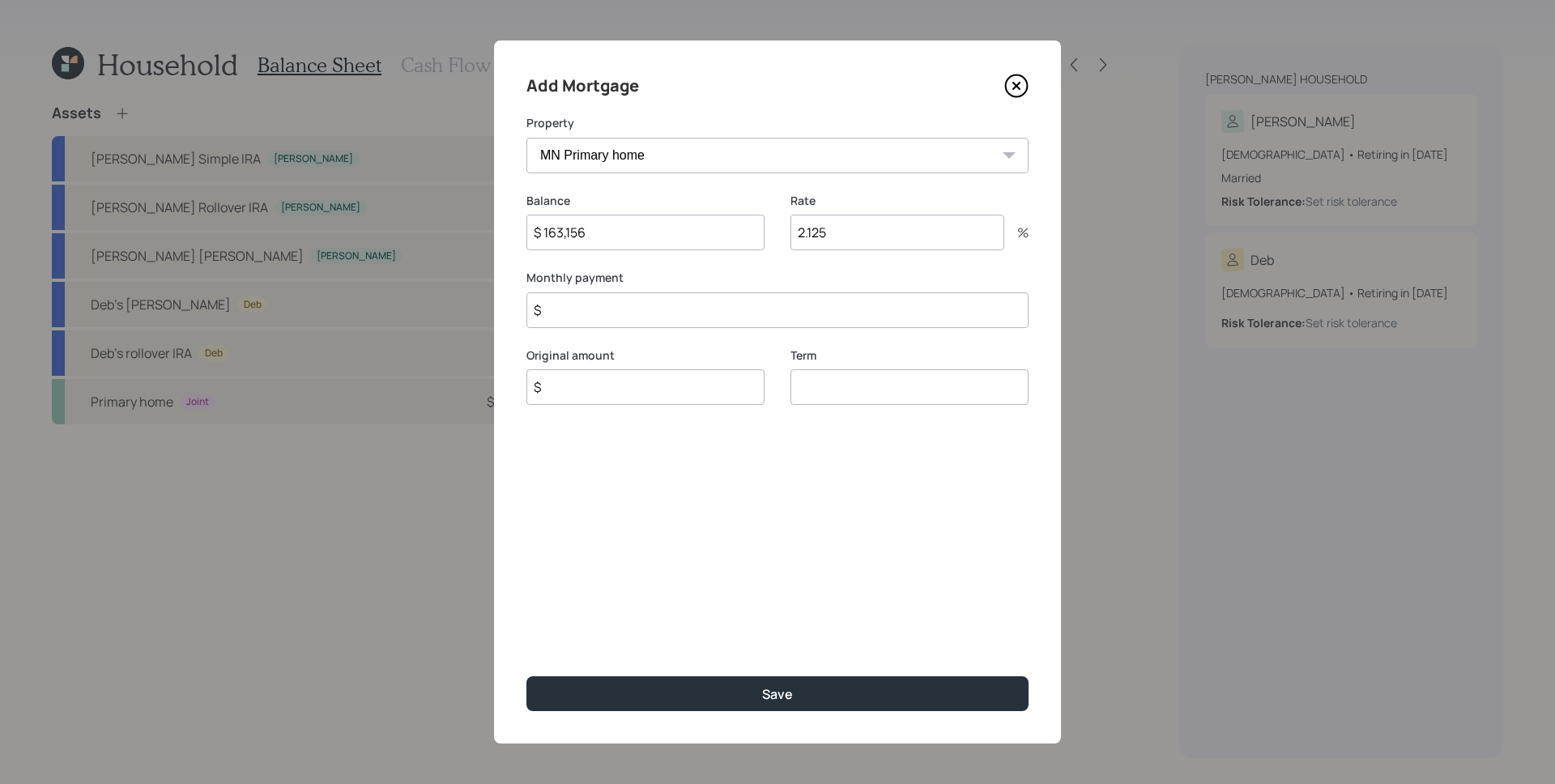
click at [641, 311] on input "$" at bounding box center [778, 310] width 503 height 36
type input "$ 1,481"
type input "$ 163,156"
click at [852, 385] on input "number" at bounding box center [910, 387] width 238 height 36
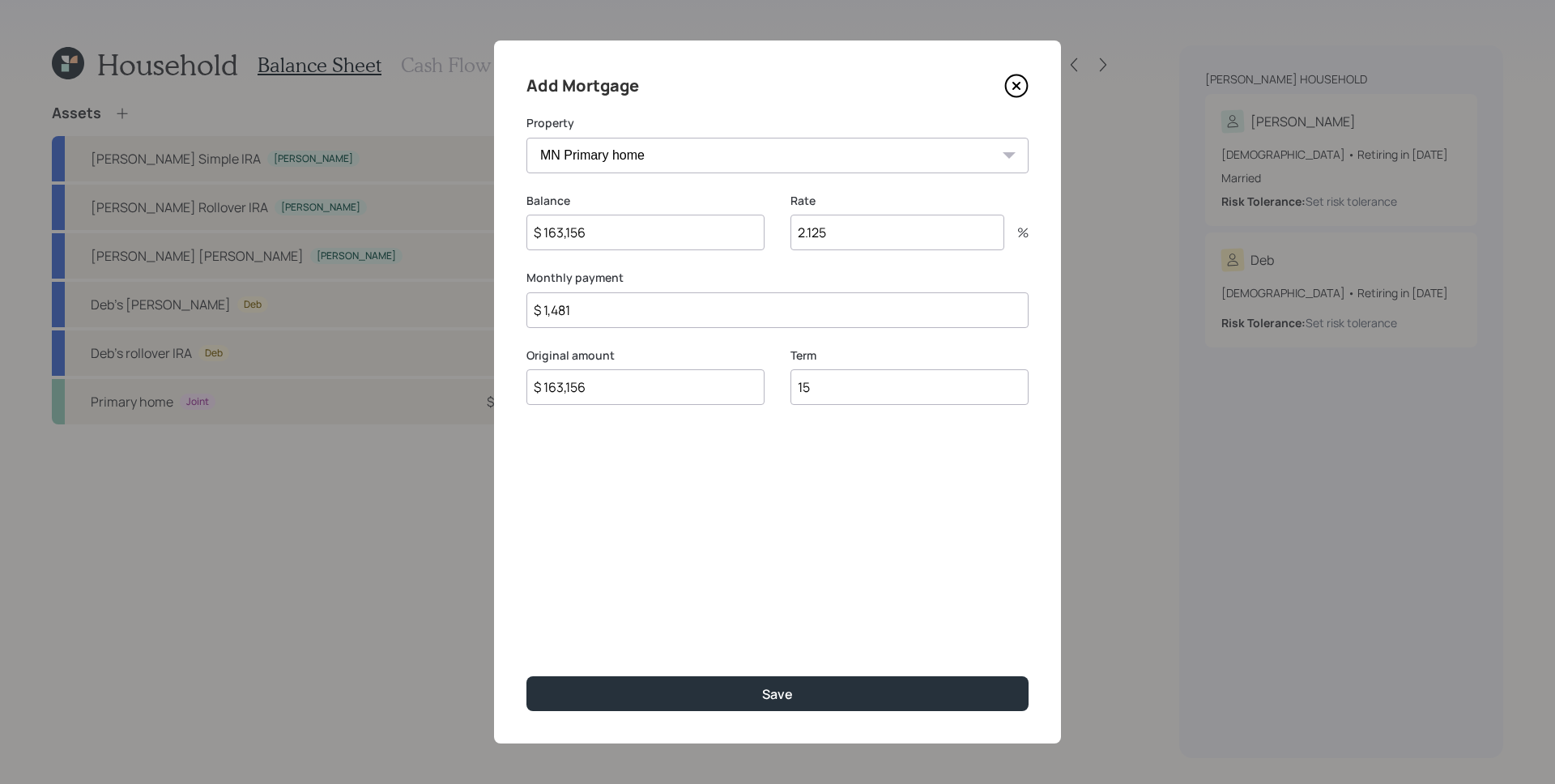
type input "15"
click at [872, 587] on div "Add Mortgage Property MN Primary home Balance $ 163,156 Rate 2.125 % Monthly pa…" at bounding box center [778, 392] width 567 height 703
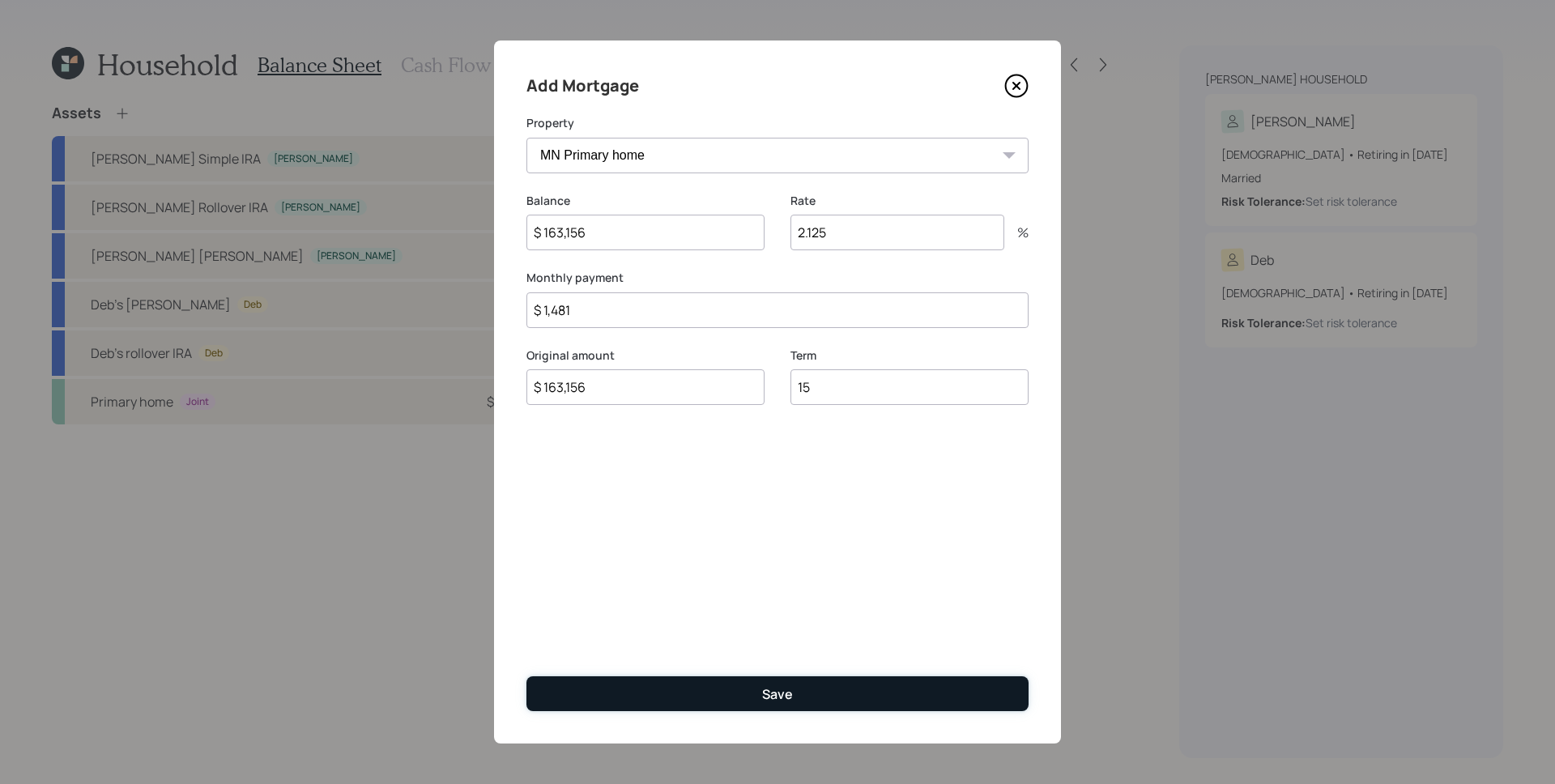
click at [811, 683] on button "Save" at bounding box center [778, 693] width 503 height 35
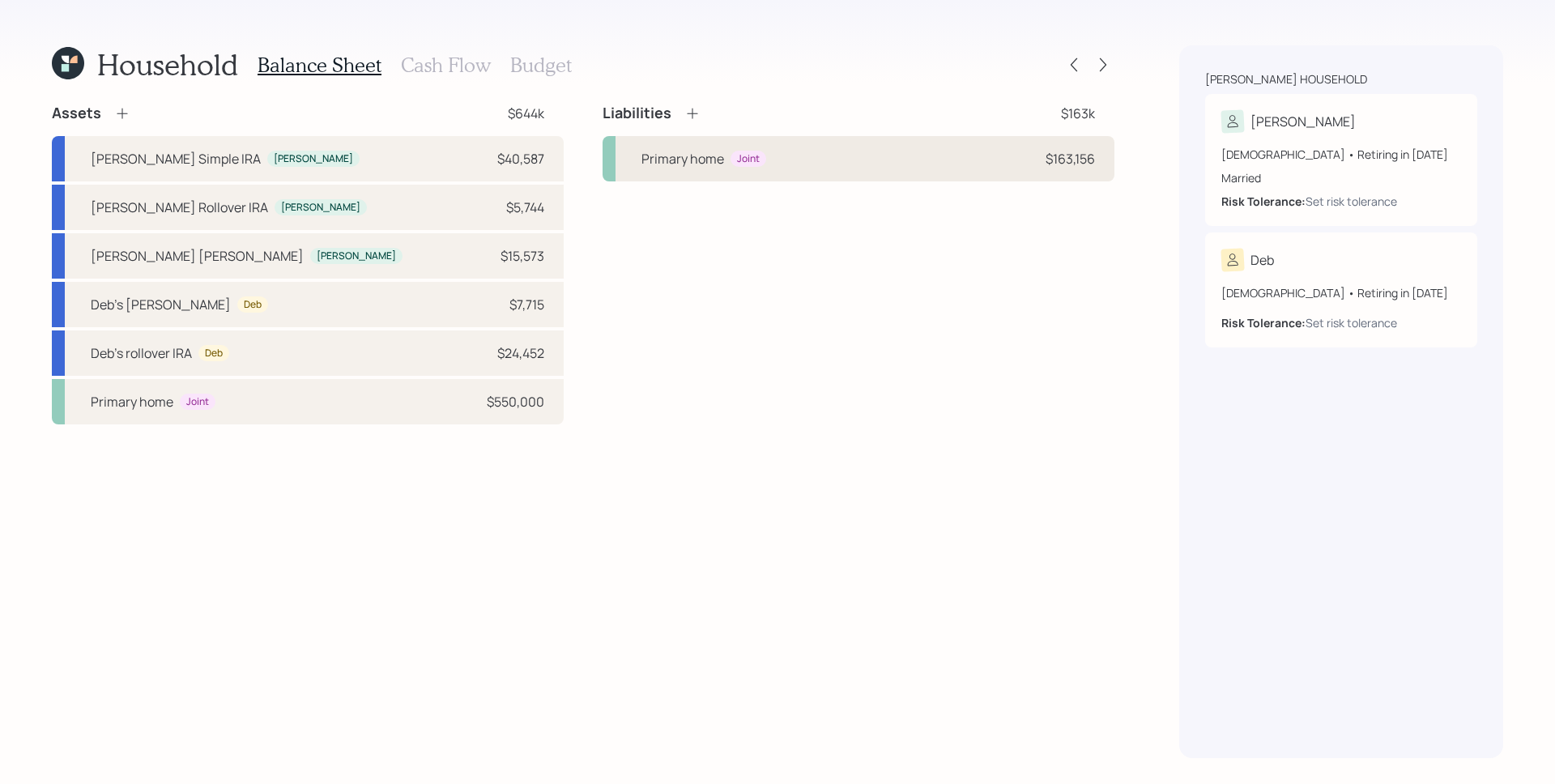
click at [1020, 164] on div "Primary home Joint $163,156" at bounding box center [859, 158] width 512 height 45
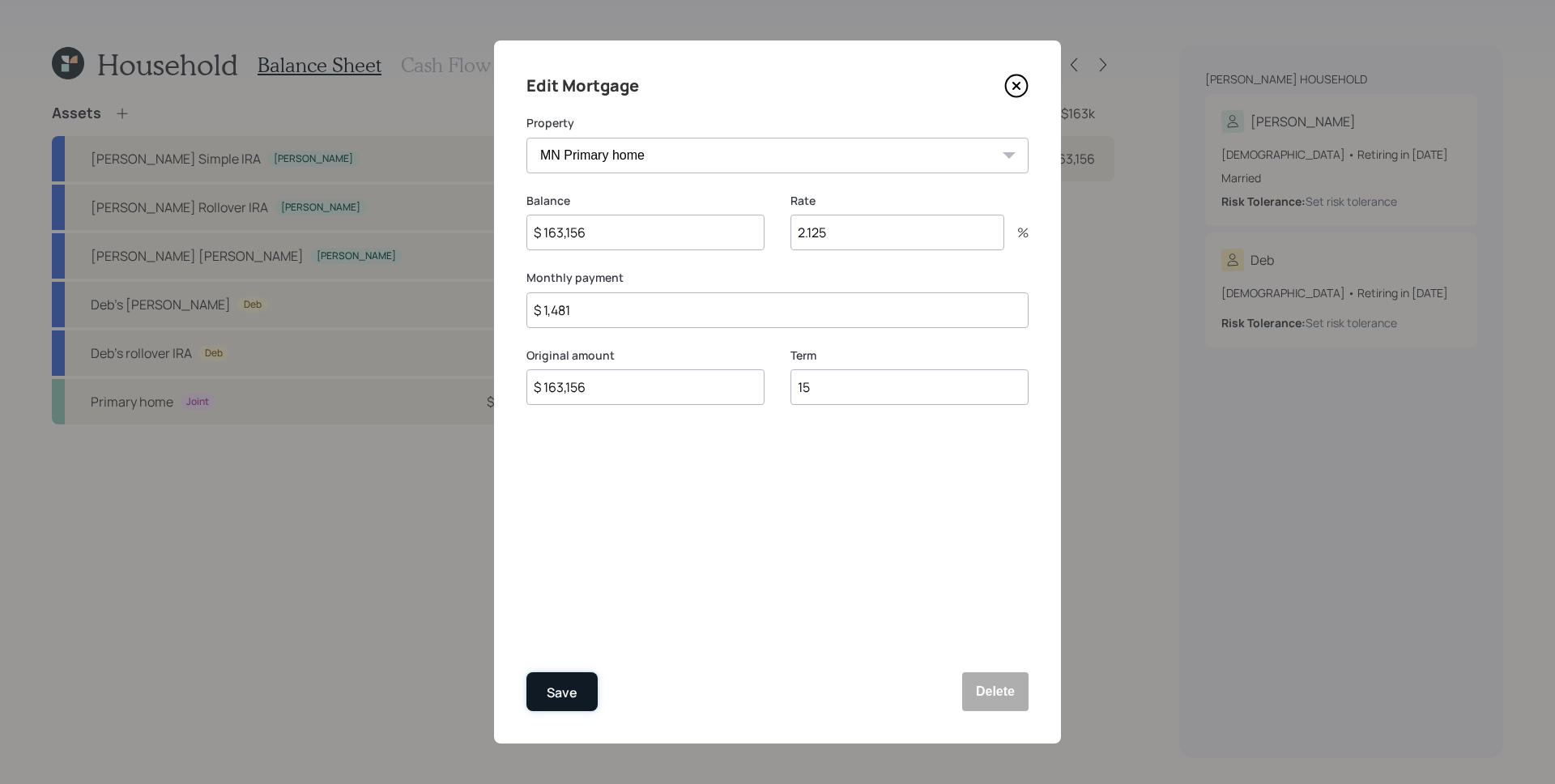
click at [554, 682] on div "Save" at bounding box center [562, 692] width 31 height 22
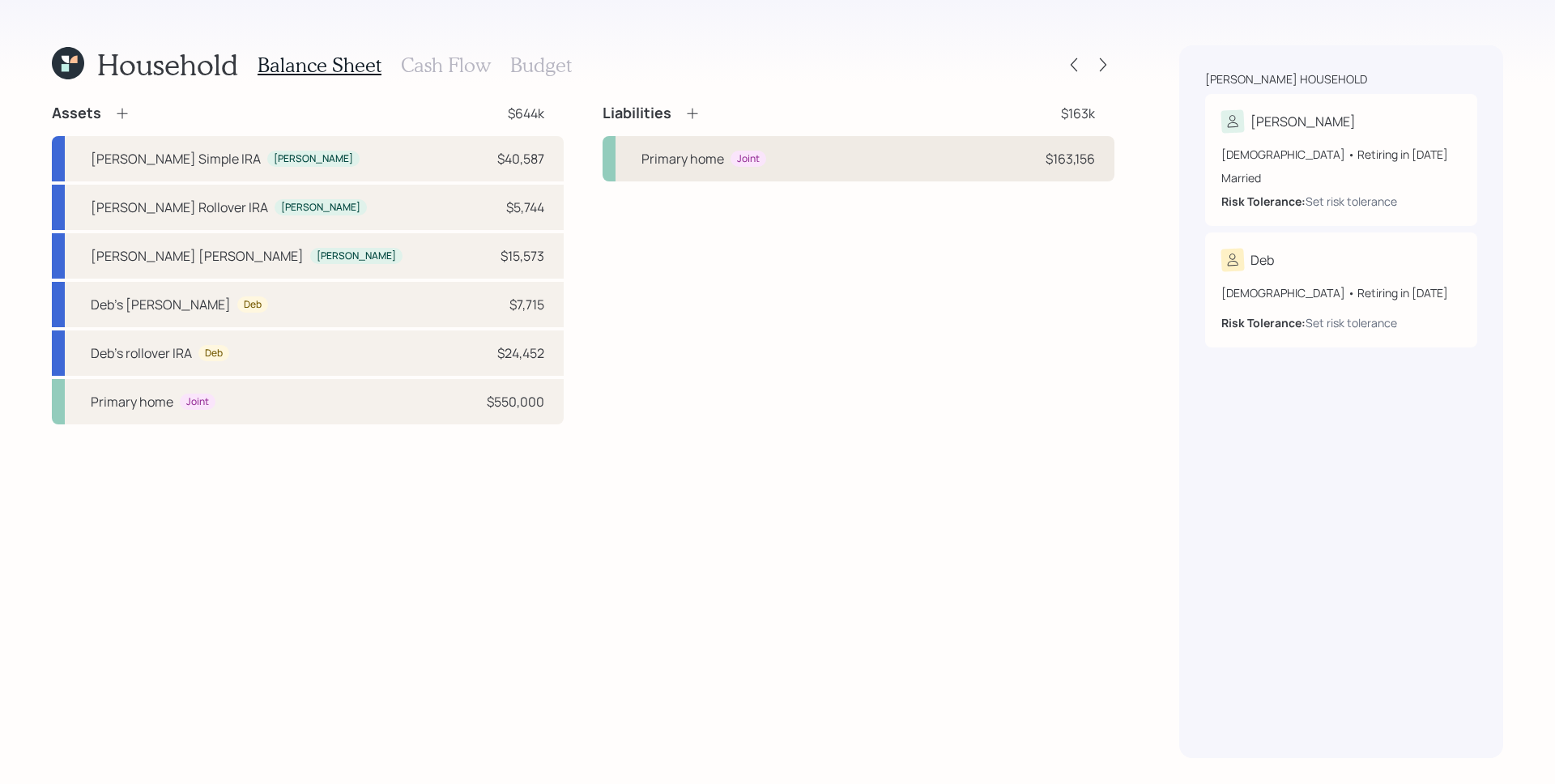
click at [1028, 154] on div "Primary home Joint $163,156" at bounding box center [859, 158] width 512 height 45
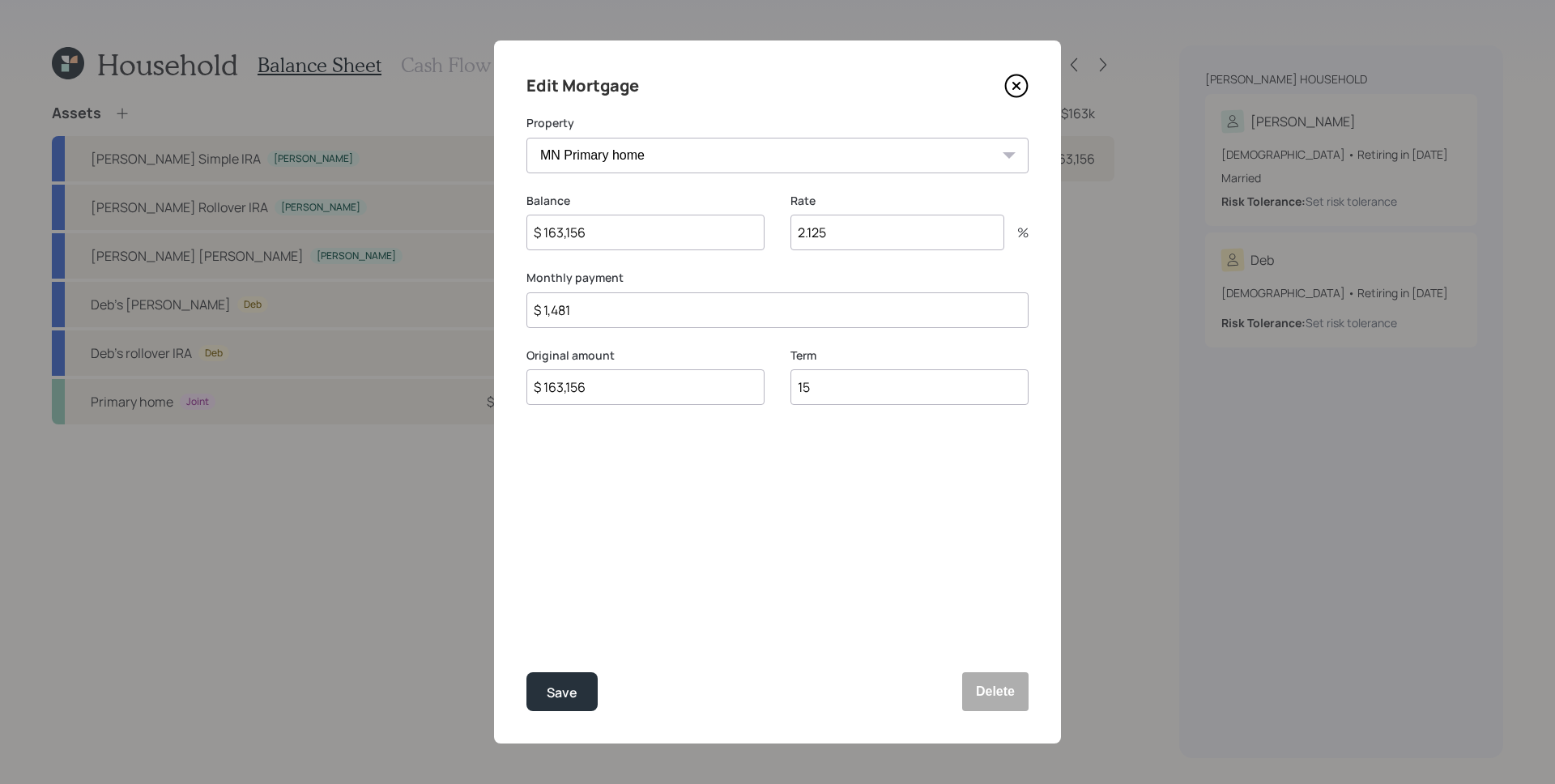
click at [872, 392] on input "15" at bounding box center [910, 387] width 238 height 36
click at [869, 382] on input "15" at bounding box center [910, 387] width 238 height 36
type input "12"
click at [571, 691] on div "Save" at bounding box center [562, 692] width 31 height 22
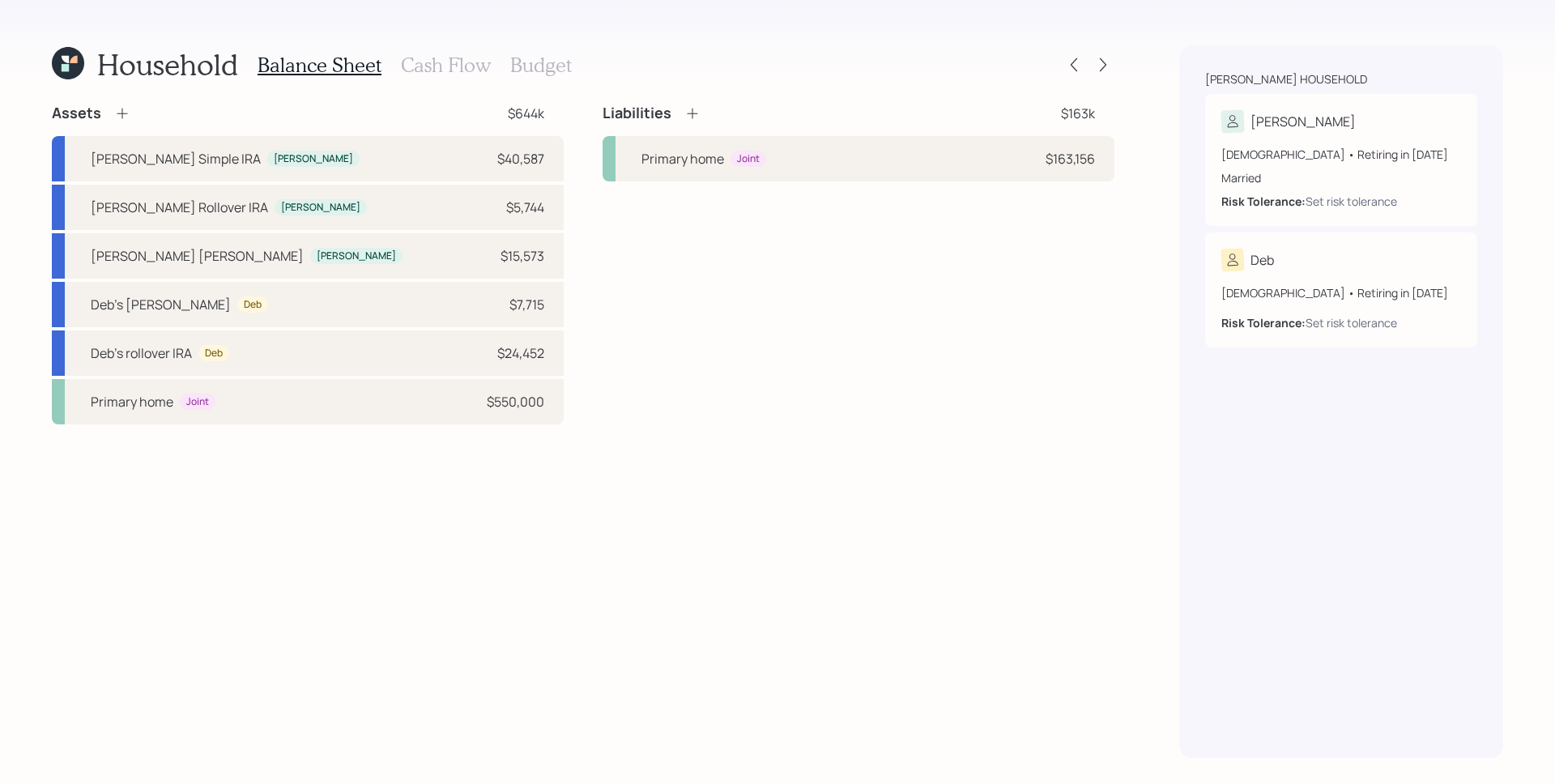
click at [697, 109] on icon at bounding box center [693, 113] width 16 height 16
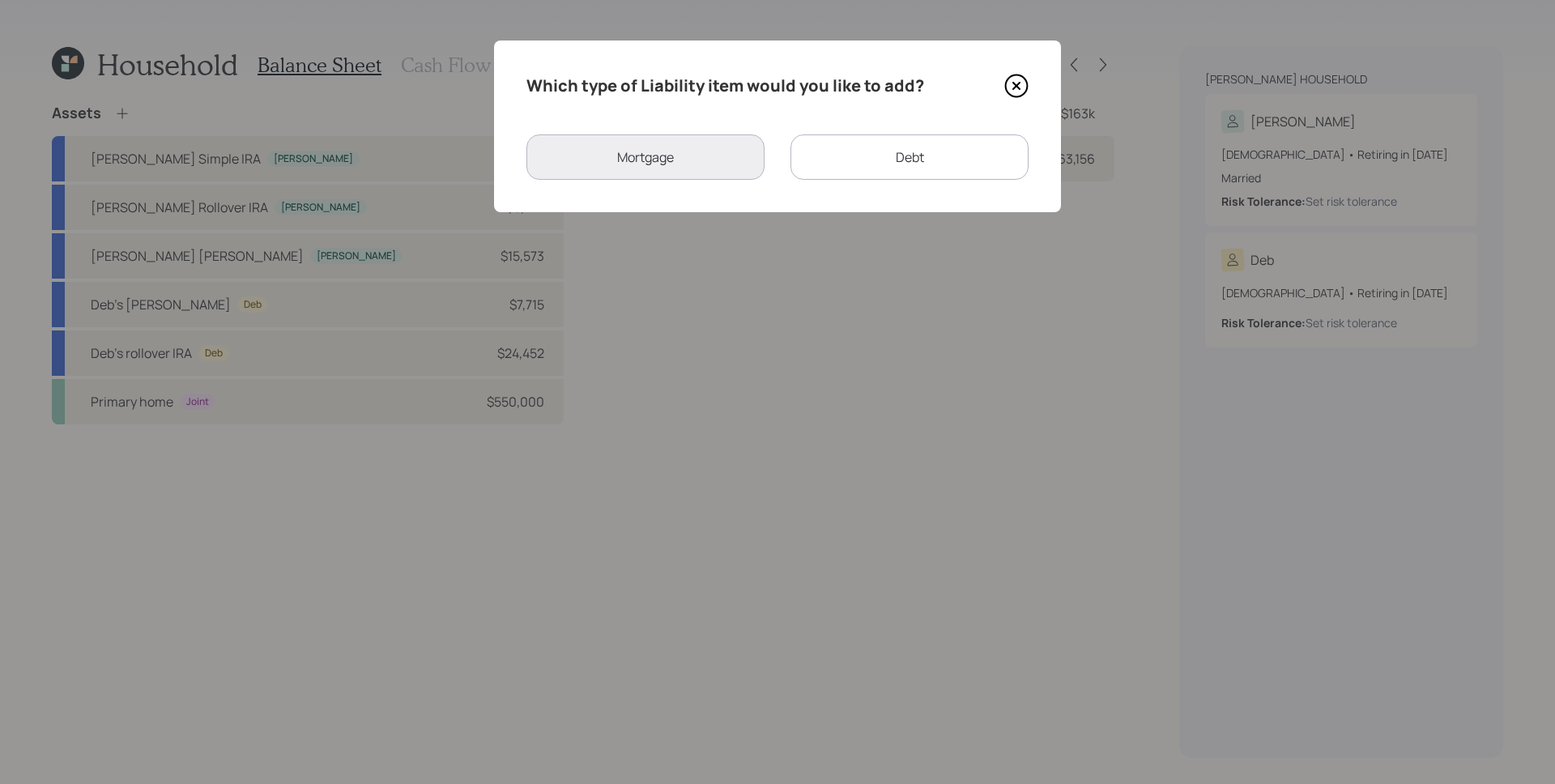
click at [846, 154] on div "Debt" at bounding box center [910, 156] width 238 height 45
select select "credit_card"
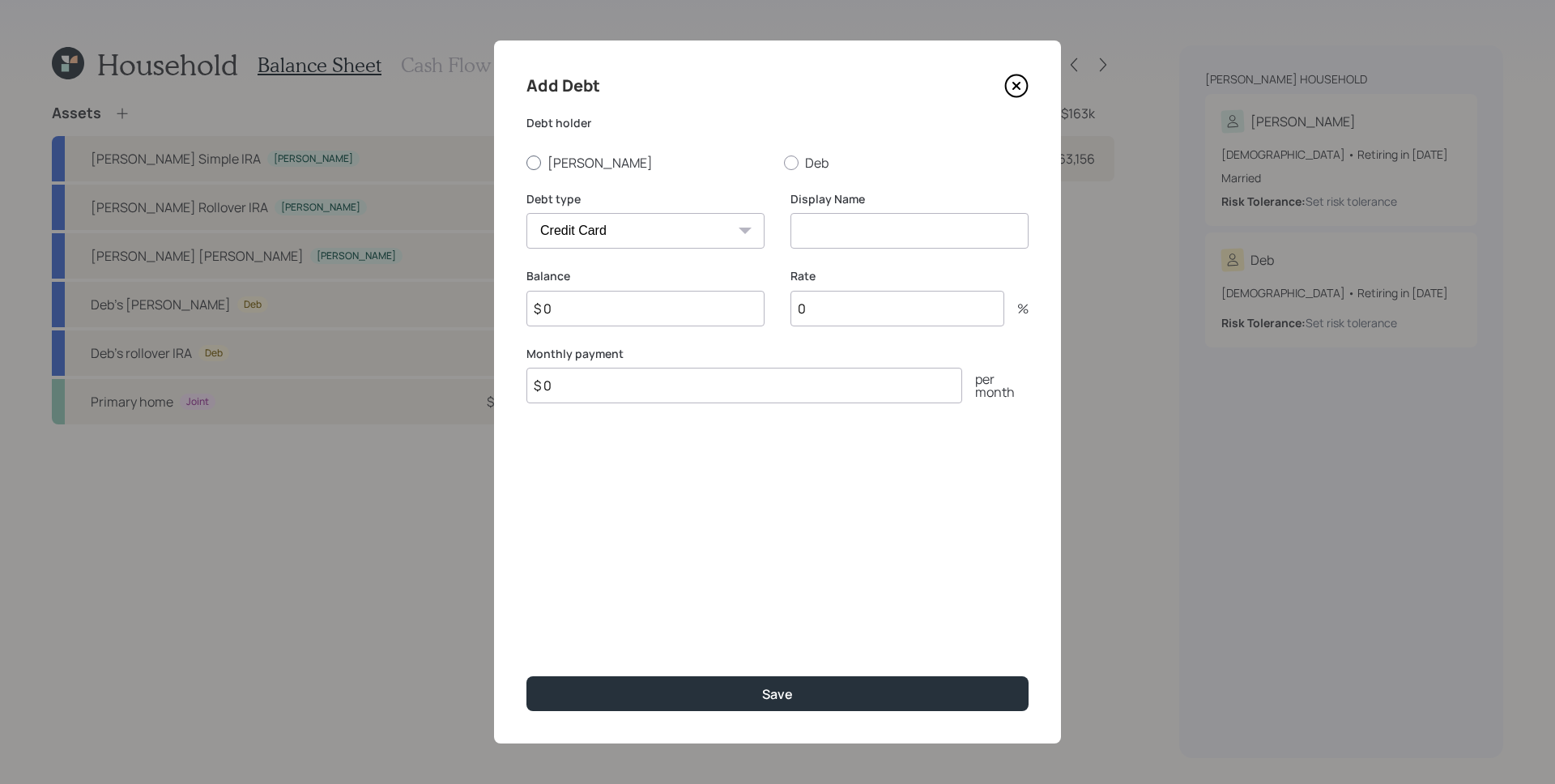
click at [543, 159] on label "[PERSON_NAME]" at bounding box center [649, 163] width 245 height 17
click at [527, 162] on input "[PERSON_NAME]" at bounding box center [526, 162] width 1 height 1
radio input "true"
click at [586, 218] on select "Car Credit Card Medical Student Other" at bounding box center [645, 230] width 238 height 36
select select "other"
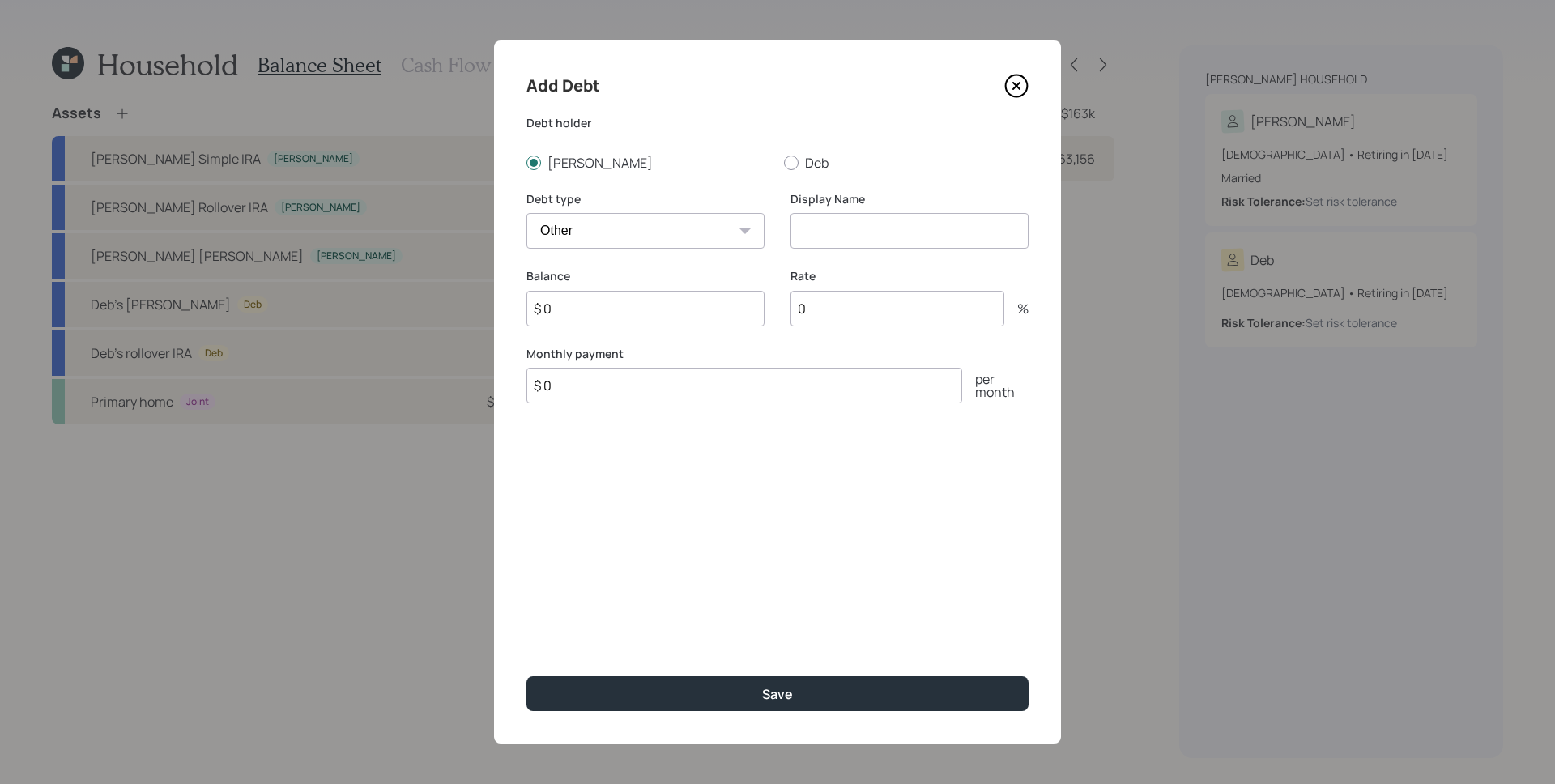
click at [527, 213] on select "Car Credit Card Medical Student Other" at bounding box center [645, 230] width 238 height 36
click at [870, 215] on input at bounding box center [910, 230] width 238 height 36
click at [771, 286] on div "Balance $ 0 Rate 0 %" at bounding box center [778, 307] width 503 height 78
click at [774, 252] on div "Debt type Car Credit Card Medical Student Other Display Name HELOC" at bounding box center [778, 230] width 503 height 78
click at [696, 298] on input "$ 0" at bounding box center [645, 308] width 238 height 36
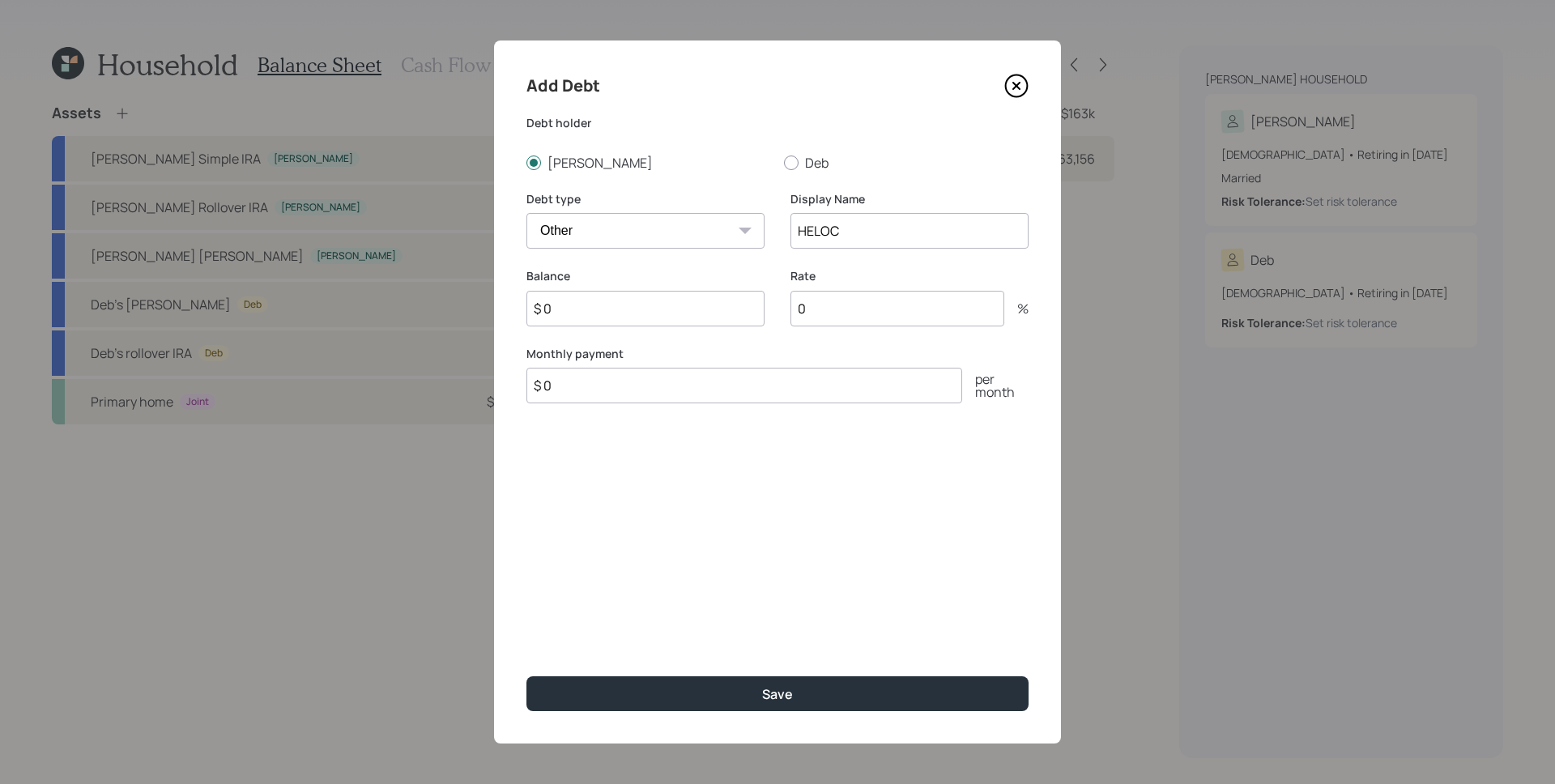
click at [695, 299] on input "$ 0" at bounding box center [645, 308] width 238 height 36
click at [691, 313] on input "$ 0" at bounding box center [645, 308] width 238 height 36
click at [882, 214] on input "HELOC" at bounding box center [910, 230] width 238 height 36
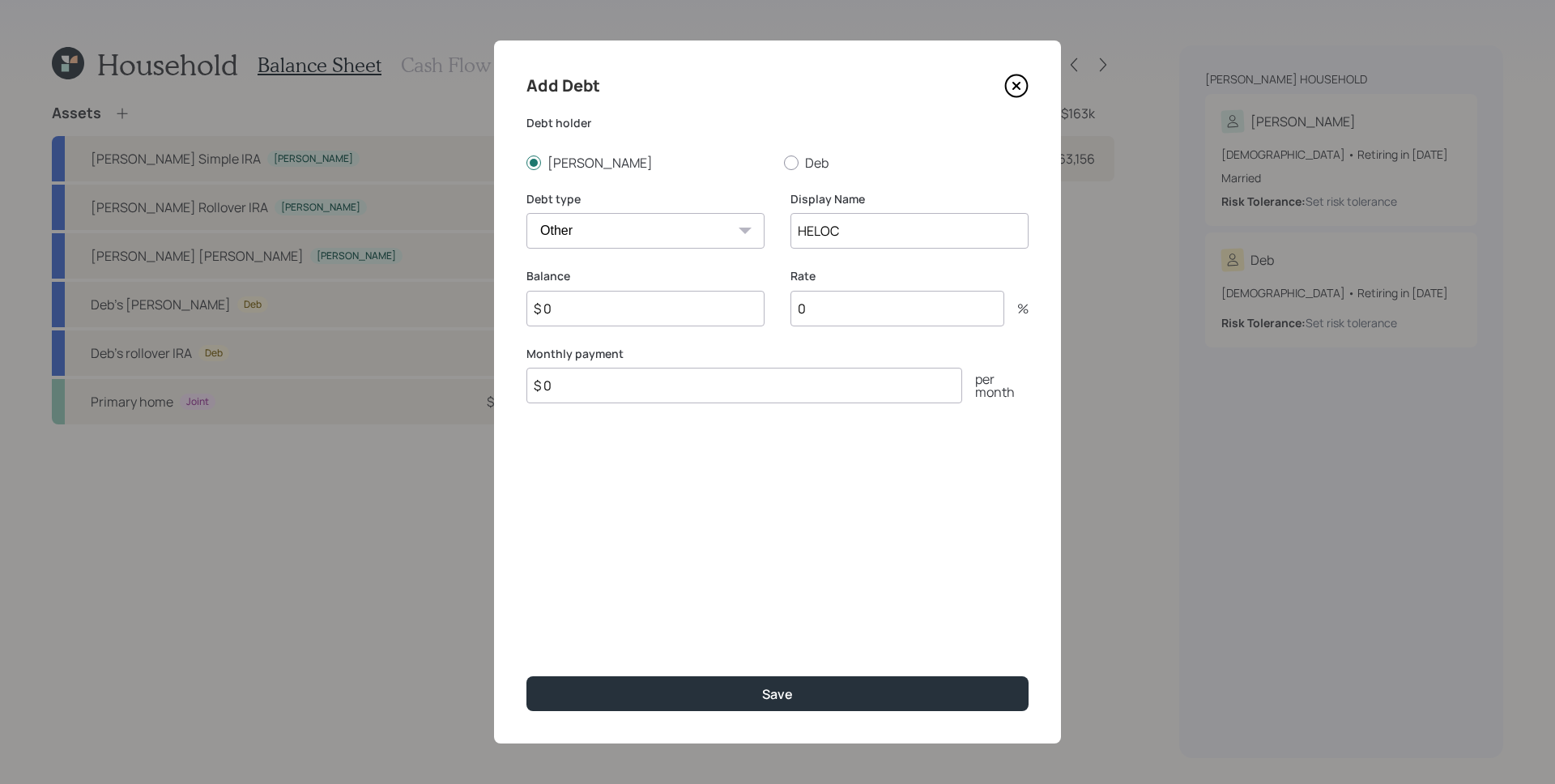
drag, startPoint x: 882, startPoint y: 214, endPoint x: 882, endPoint y: 232, distance: 18.0
click at [882, 215] on input "HELOC" at bounding box center [910, 230] width 238 height 36
click at [883, 233] on input "HELOC" at bounding box center [910, 230] width 238 height 36
type input "H"
type input "L.o.C."
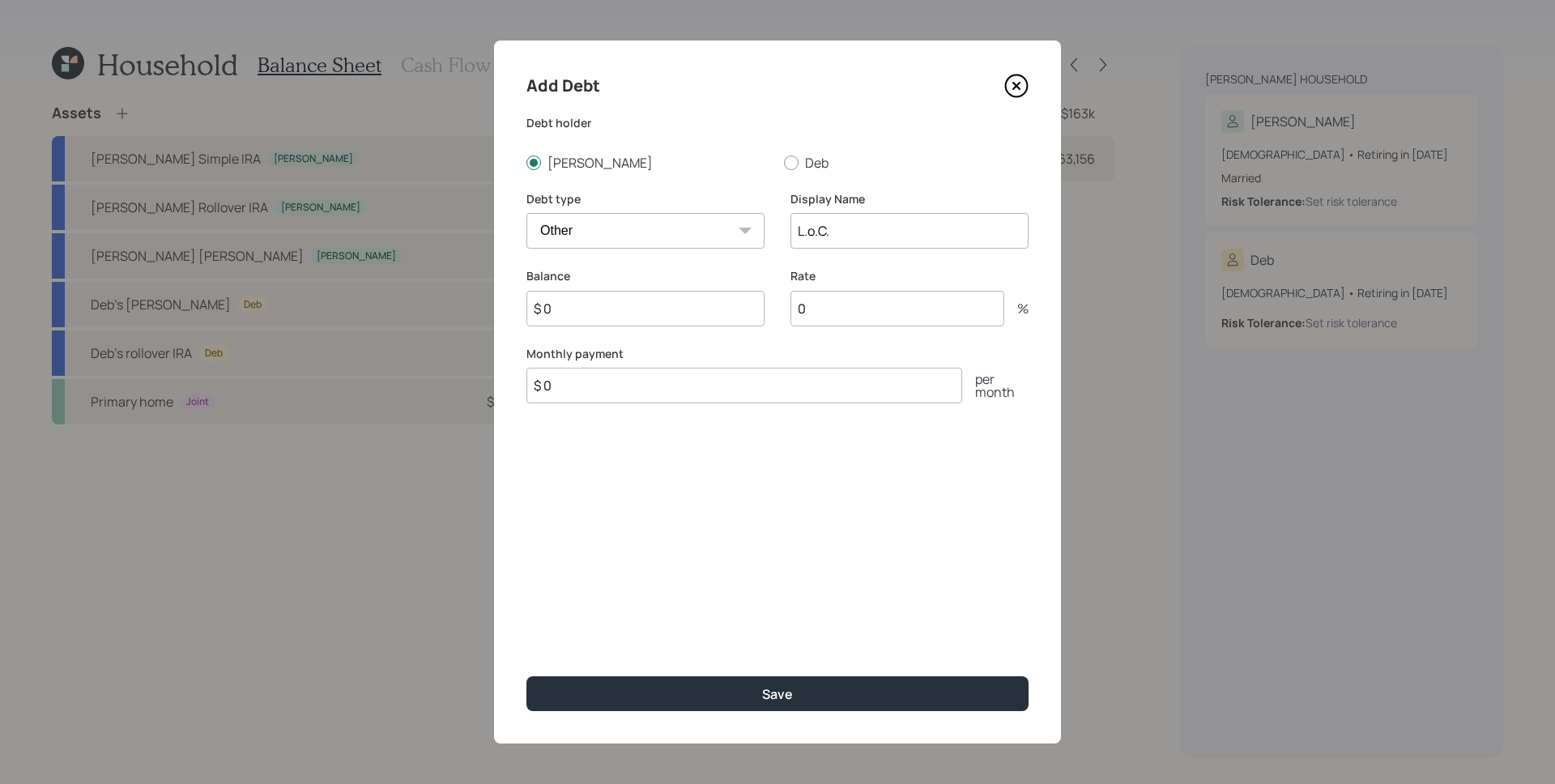
click at [637, 305] on input "$ 0" at bounding box center [645, 308] width 238 height 36
type input "$ 24,894"
click at [883, 312] on input "0" at bounding box center [898, 308] width 214 height 36
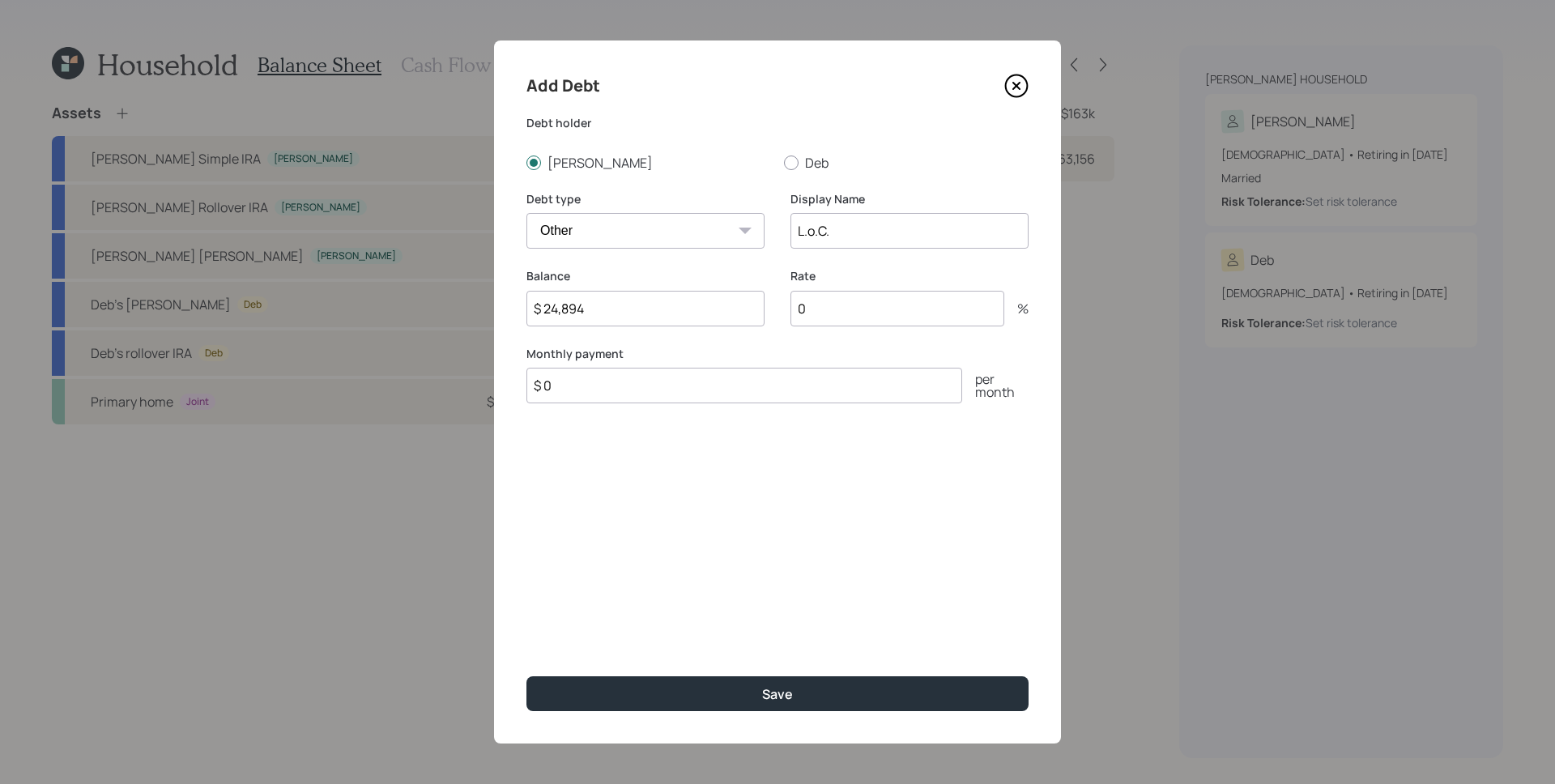
click at [883, 312] on input "0" at bounding box center [898, 308] width 214 height 36
type input "6.5"
click at [786, 452] on div "Add Debt Debt holder [PERSON_NAME] Debt type Car Credit Card Medical Student Ot…" at bounding box center [778, 392] width 567 height 703
click at [696, 397] on input "$ 0" at bounding box center [745, 385] width 436 height 36
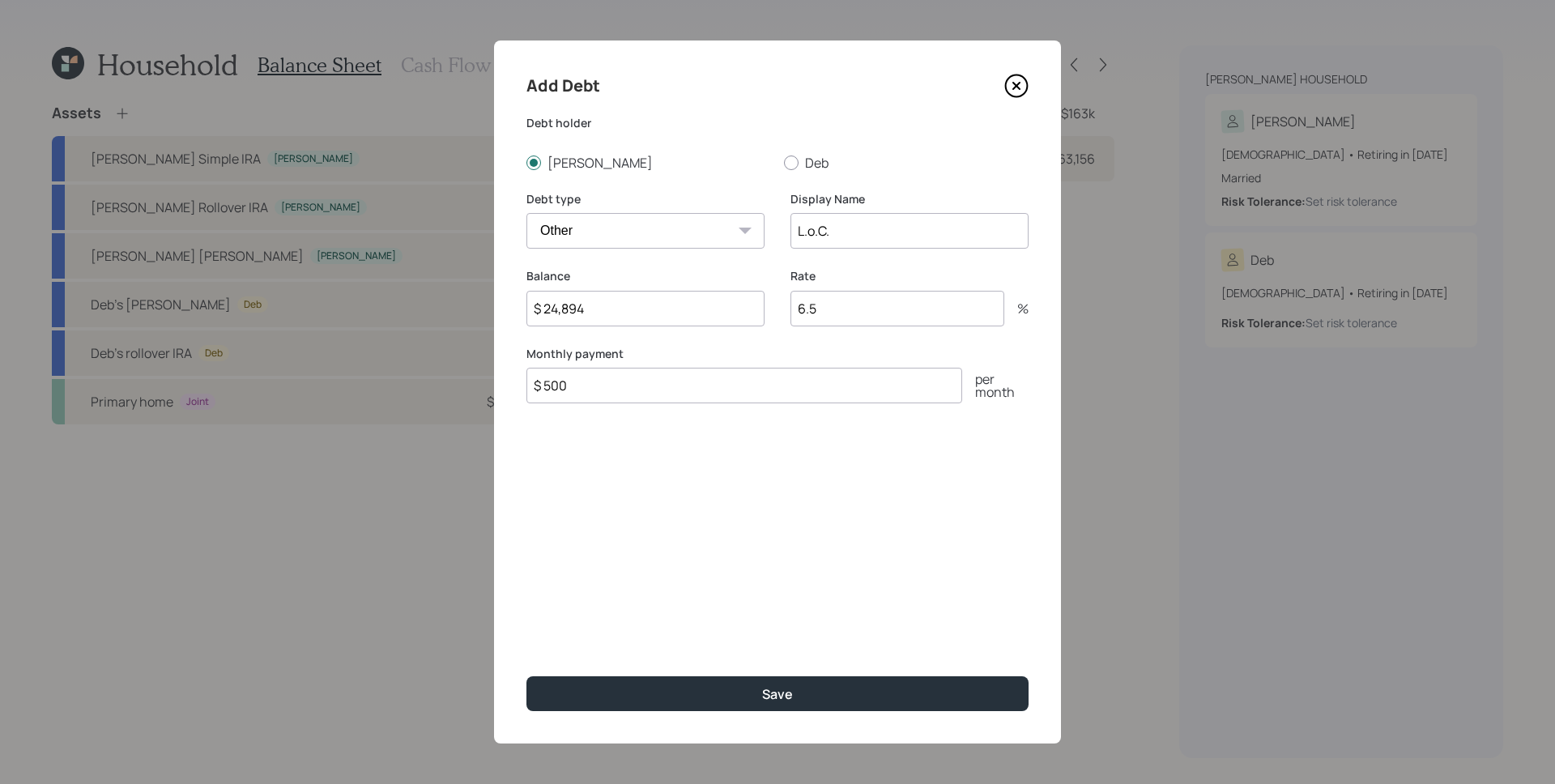
type input "$ 500"
click at [527, 676] on button "Save" at bounding box center [778, 693] width 503 height 35
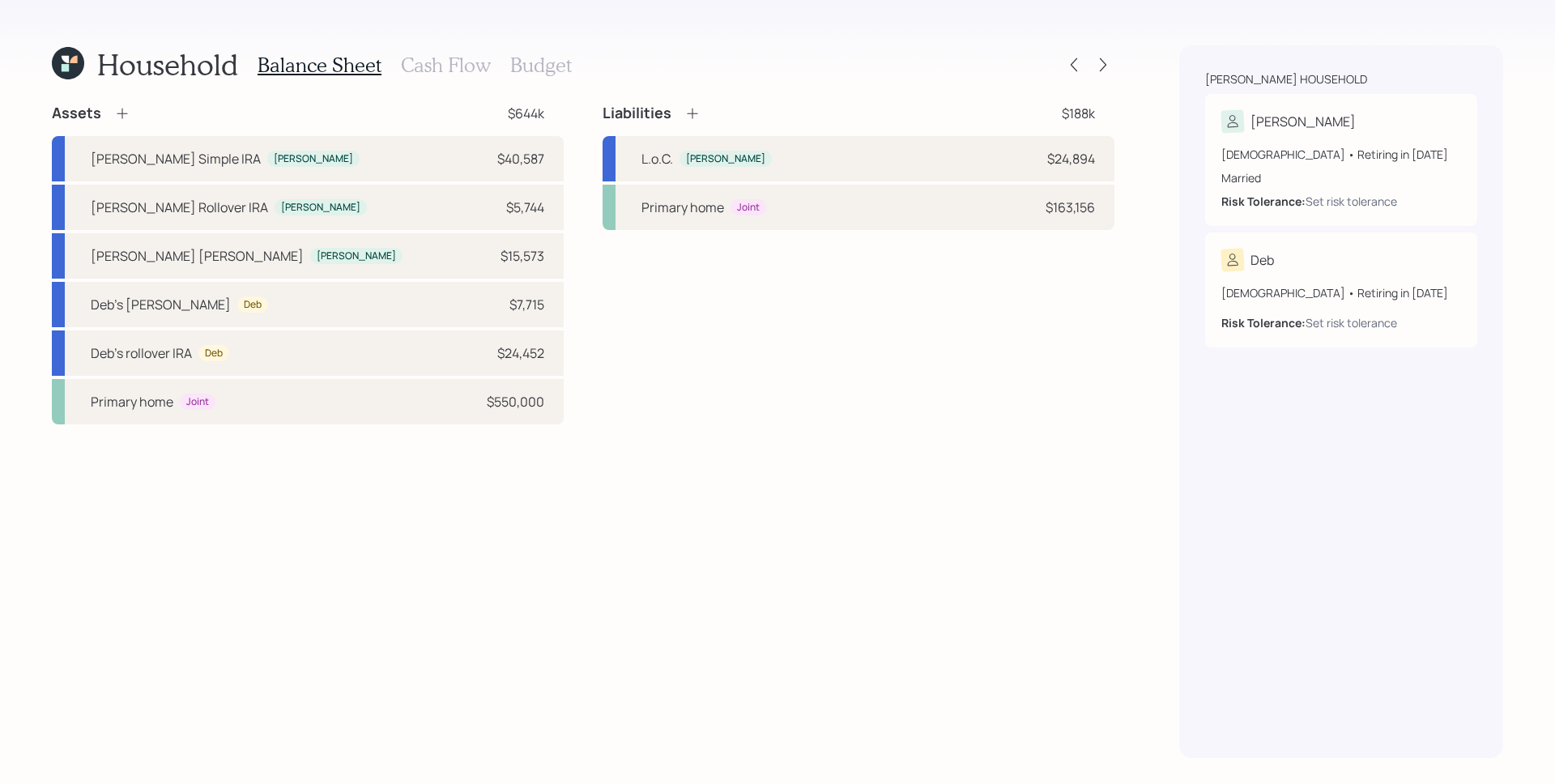
click at [128, 114] on icon at bounding box center [122, 113] width 16 height 16
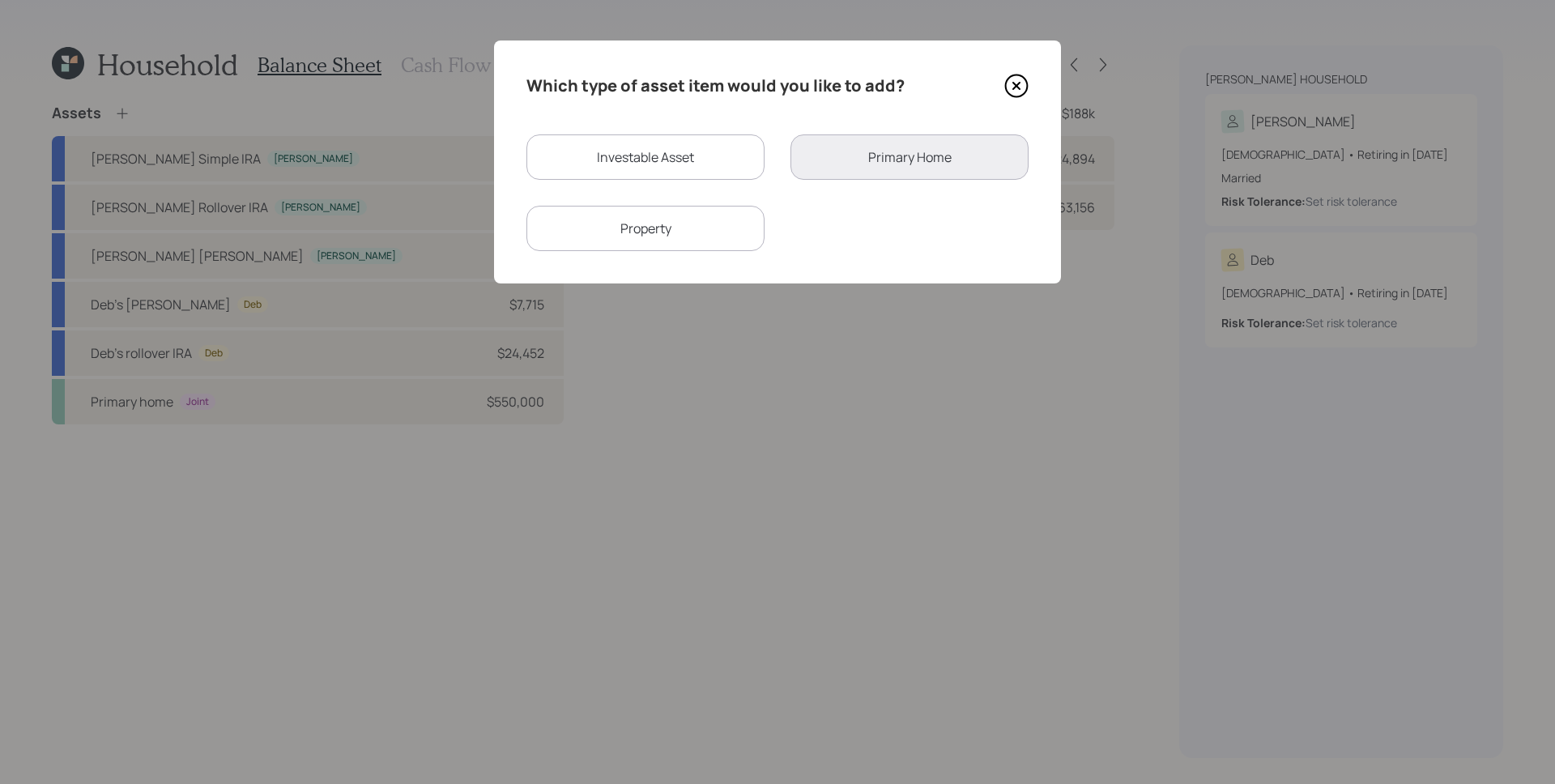
click at [700, 170] on div "Investable Asset" at bounding box center [645, 156] width 238 height 45
select select "taxable"
select select "balanced"
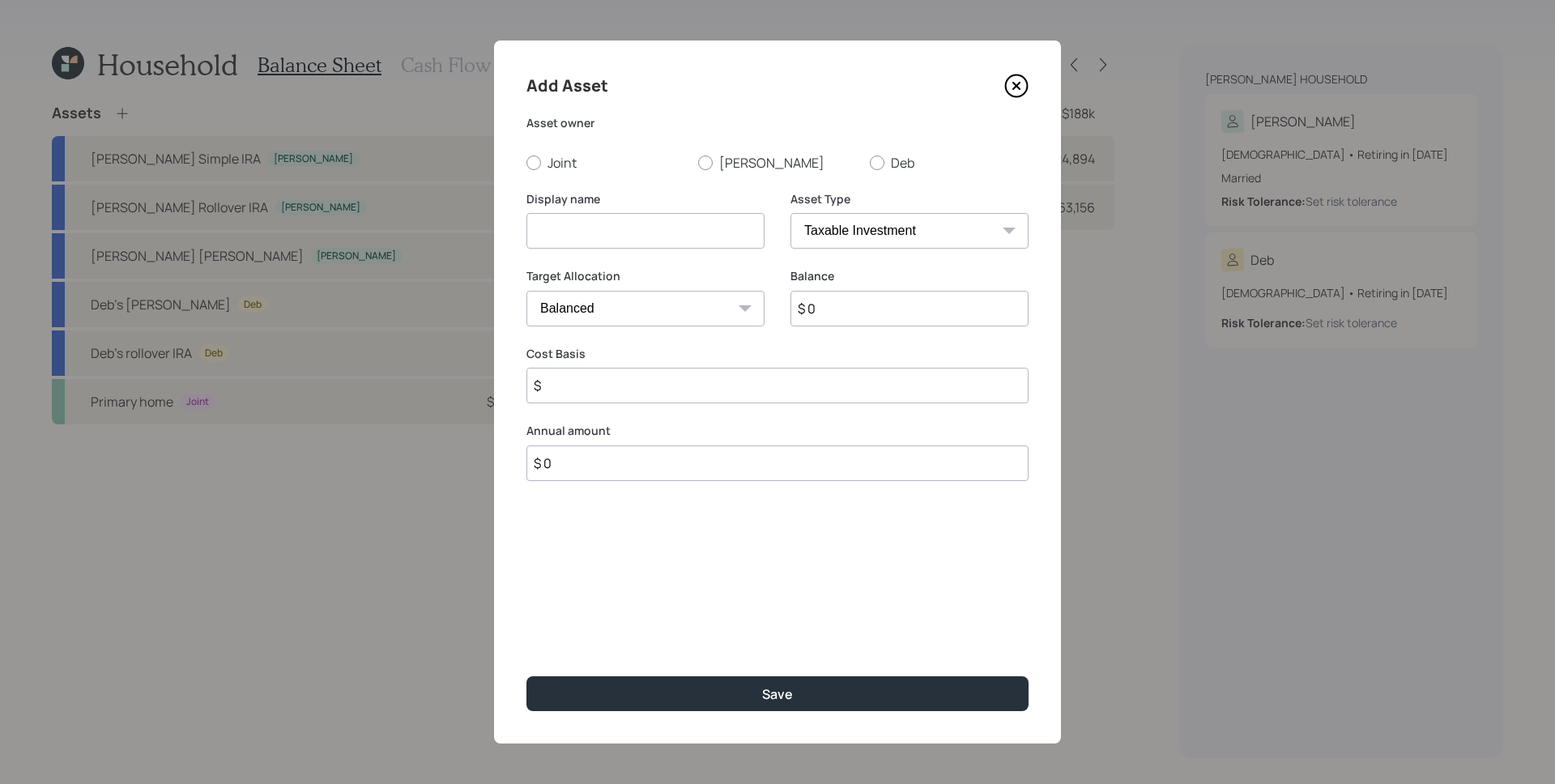
click at [1023, 82] on icon at bounding box center [1016, 85] width 24 height 24
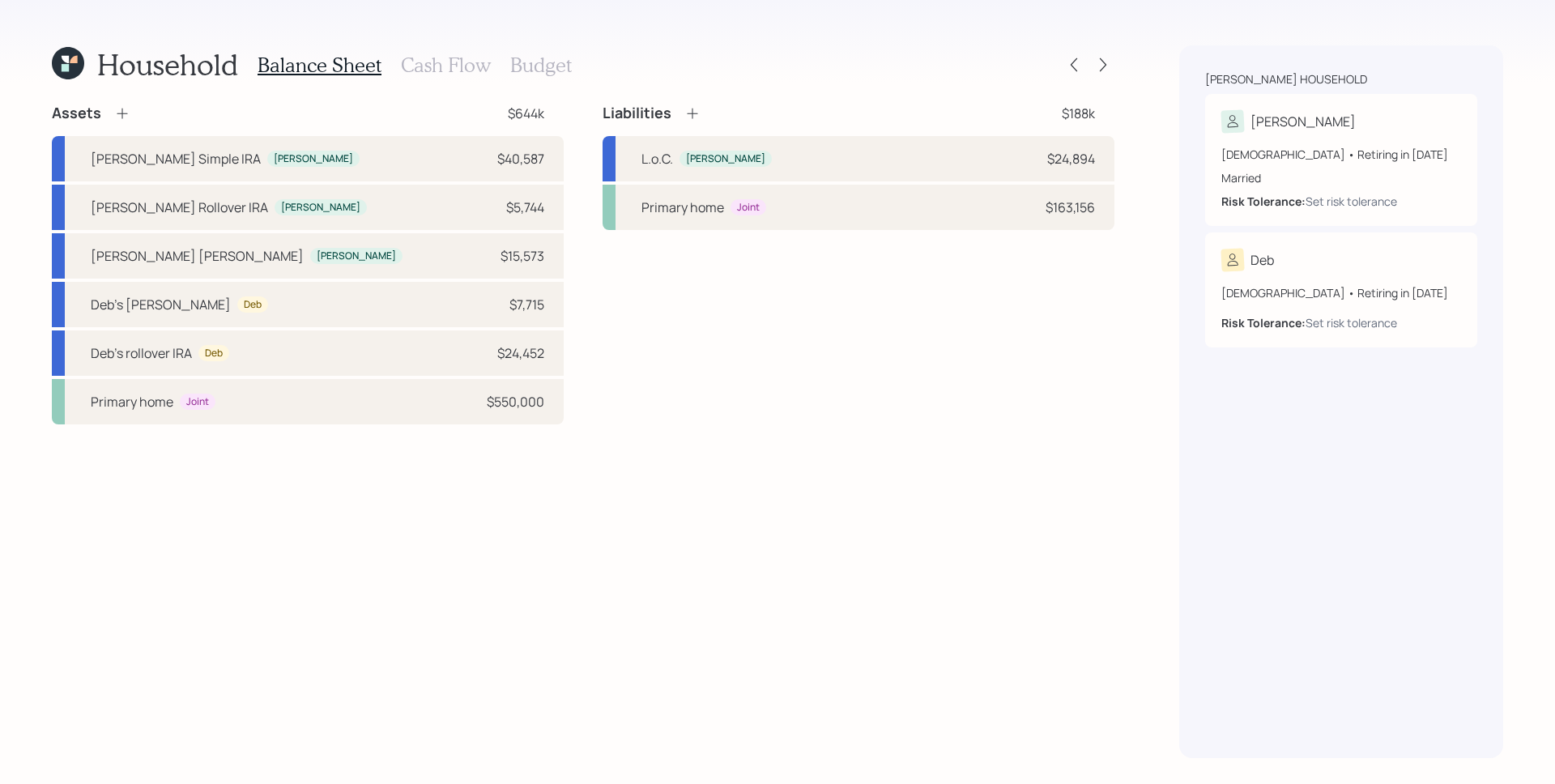
click at [103, 116] on div "Assets" at bounding box center [91, 113] width 78 height 19
click at [123, 112] on icon at bounding box center [122, 113] width 16 height 16
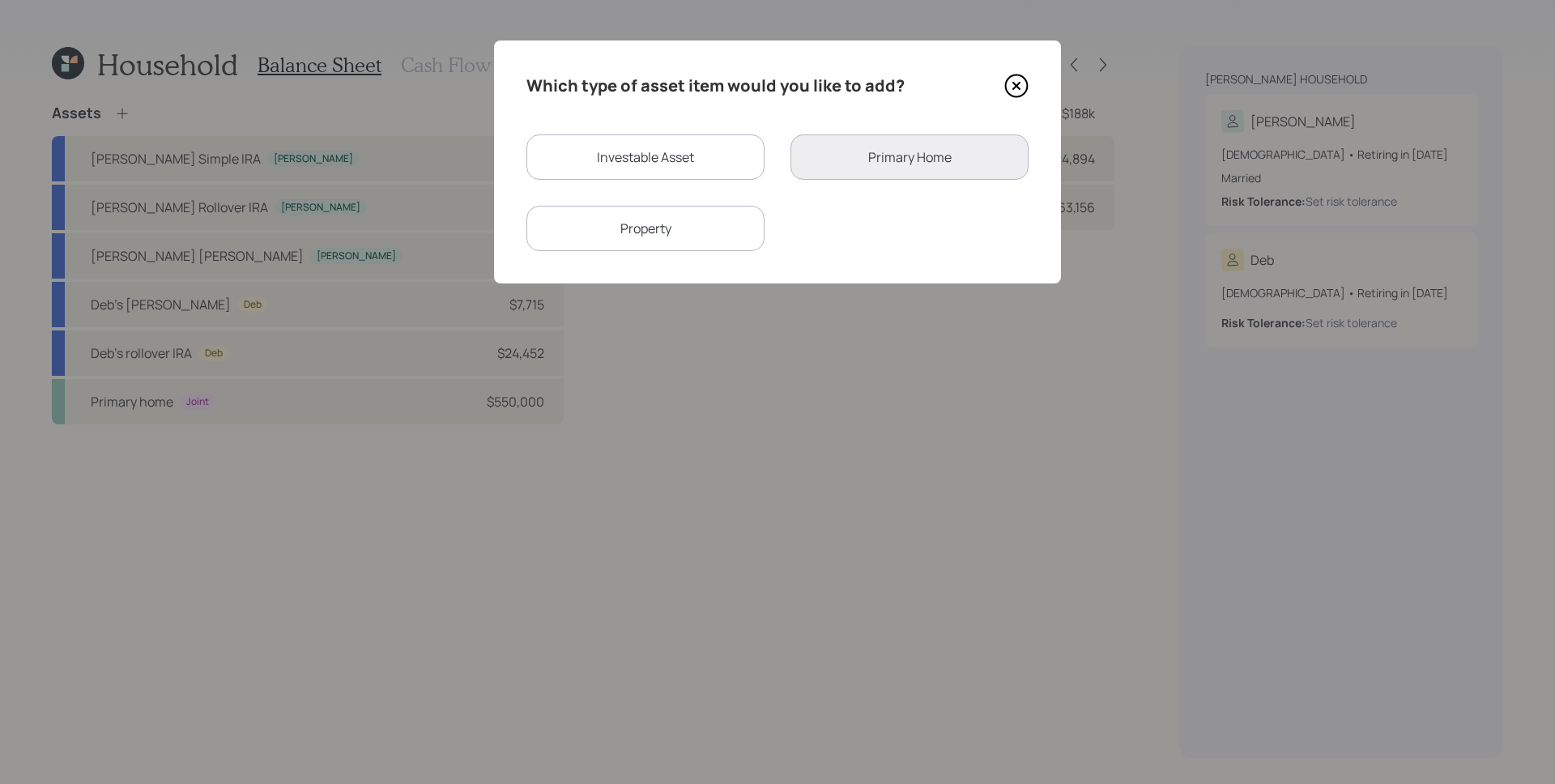
click at [677, 202] on div "Investable Asset Primary Home Property" at bounding box center [778, 192] width 503 height 117
click at [685, 230] on div "Property" at bounding box center [645, 228] width 238 height 45
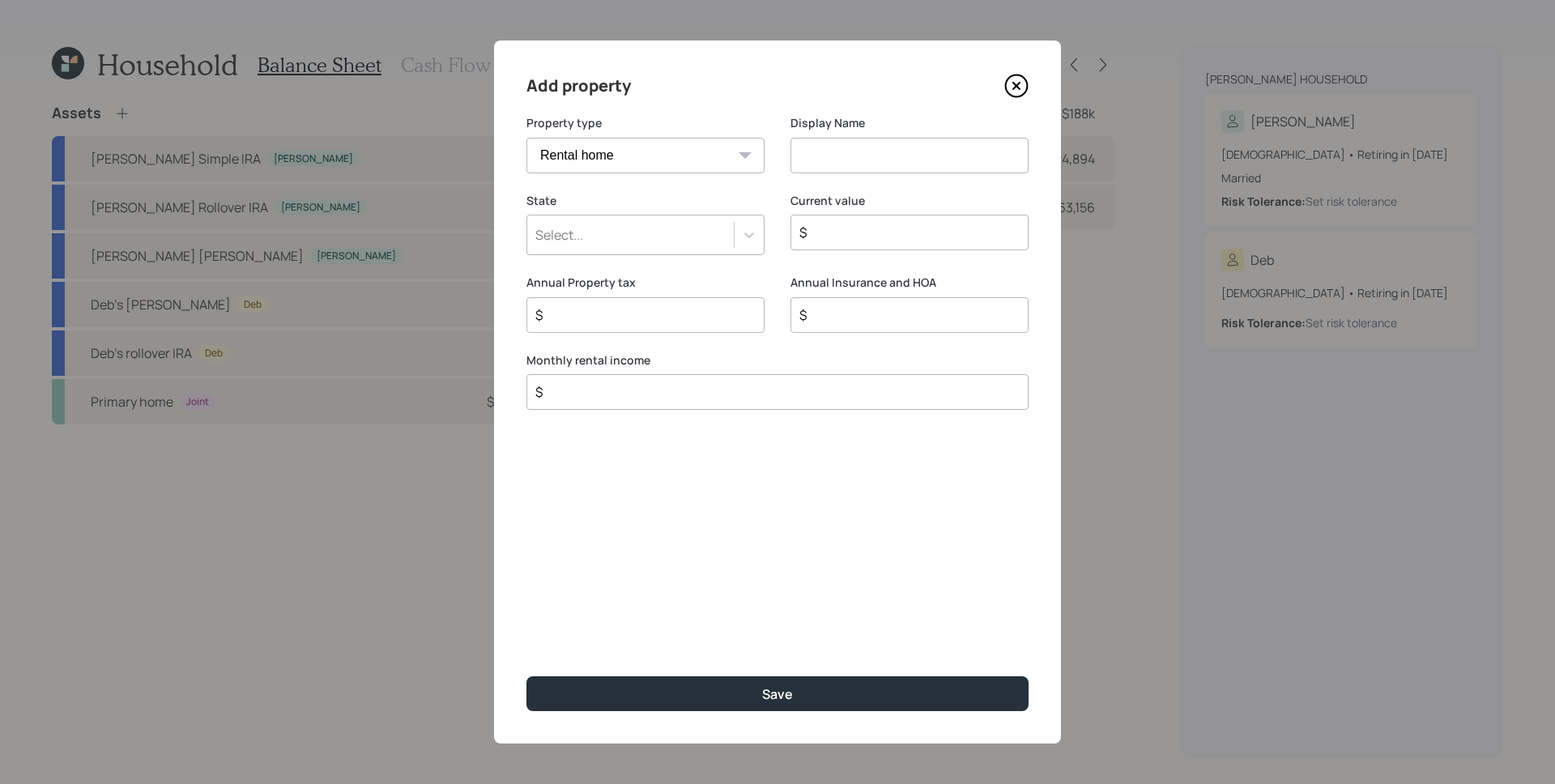
click at [657, 142] on select "Vacation home Rental home" at bounding box center [645, 155] width 238 height 36
select select "vacation_property"
click at [527, 138] on select "Vacation home Rental home" at bounding box center [645, 155] width 238 height 36
click at [867, 167] on input at bounding box center [910, 155] width 238 height 36
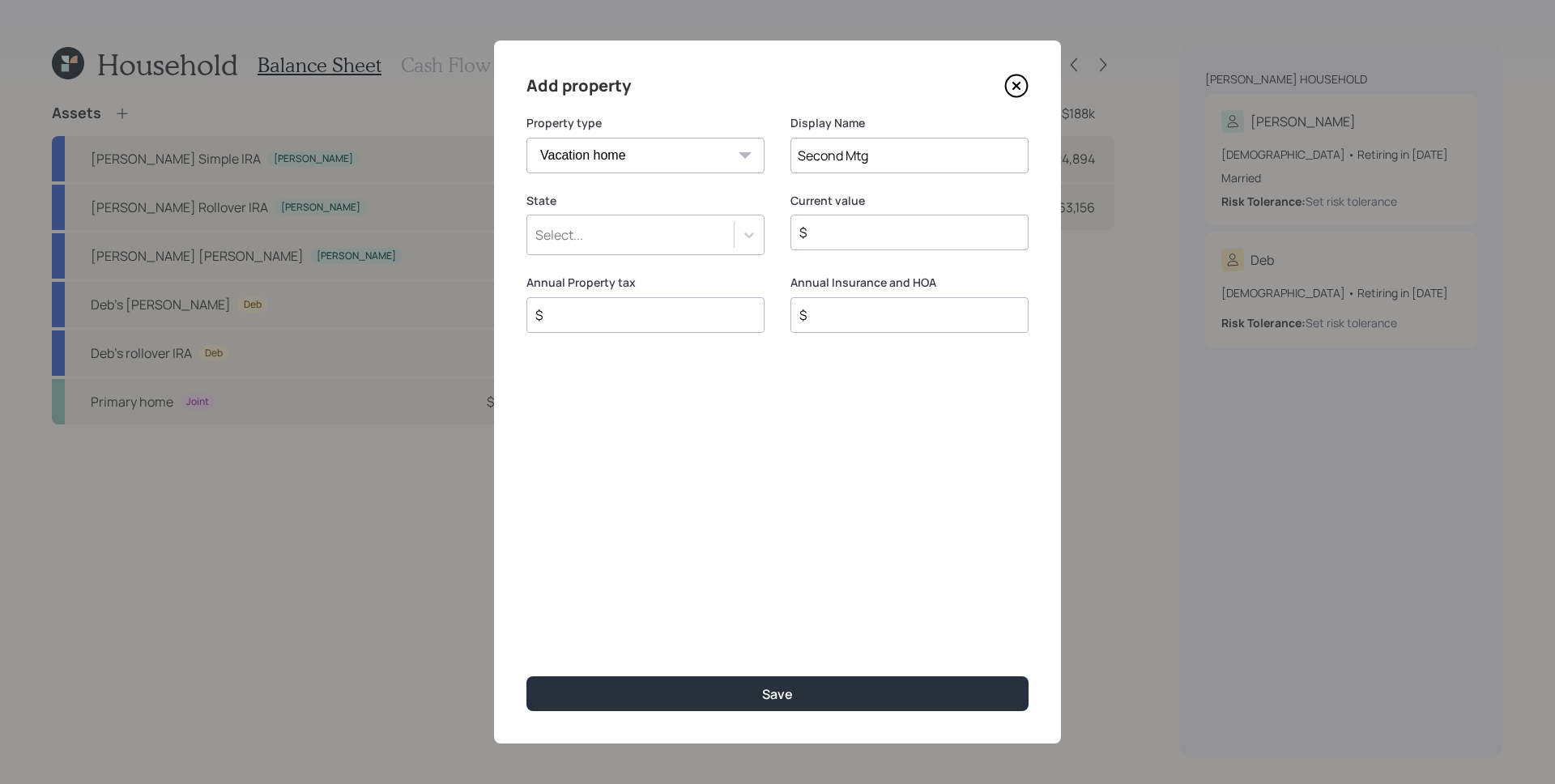
type input "Second Mtg"
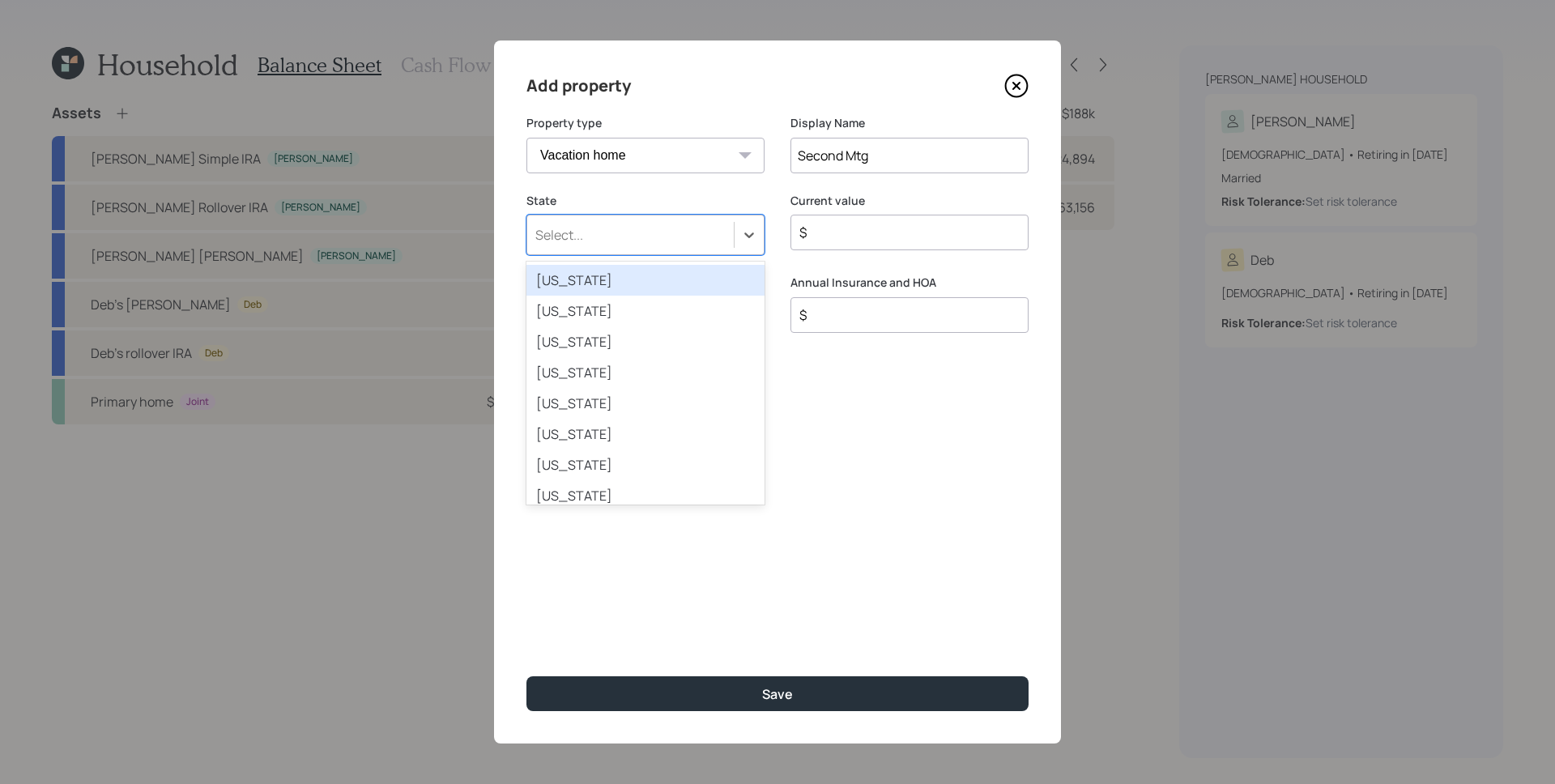
click at [680, 215] on div "Select..." at bounding box center [645, 235] width 238 height 41
type input "min"
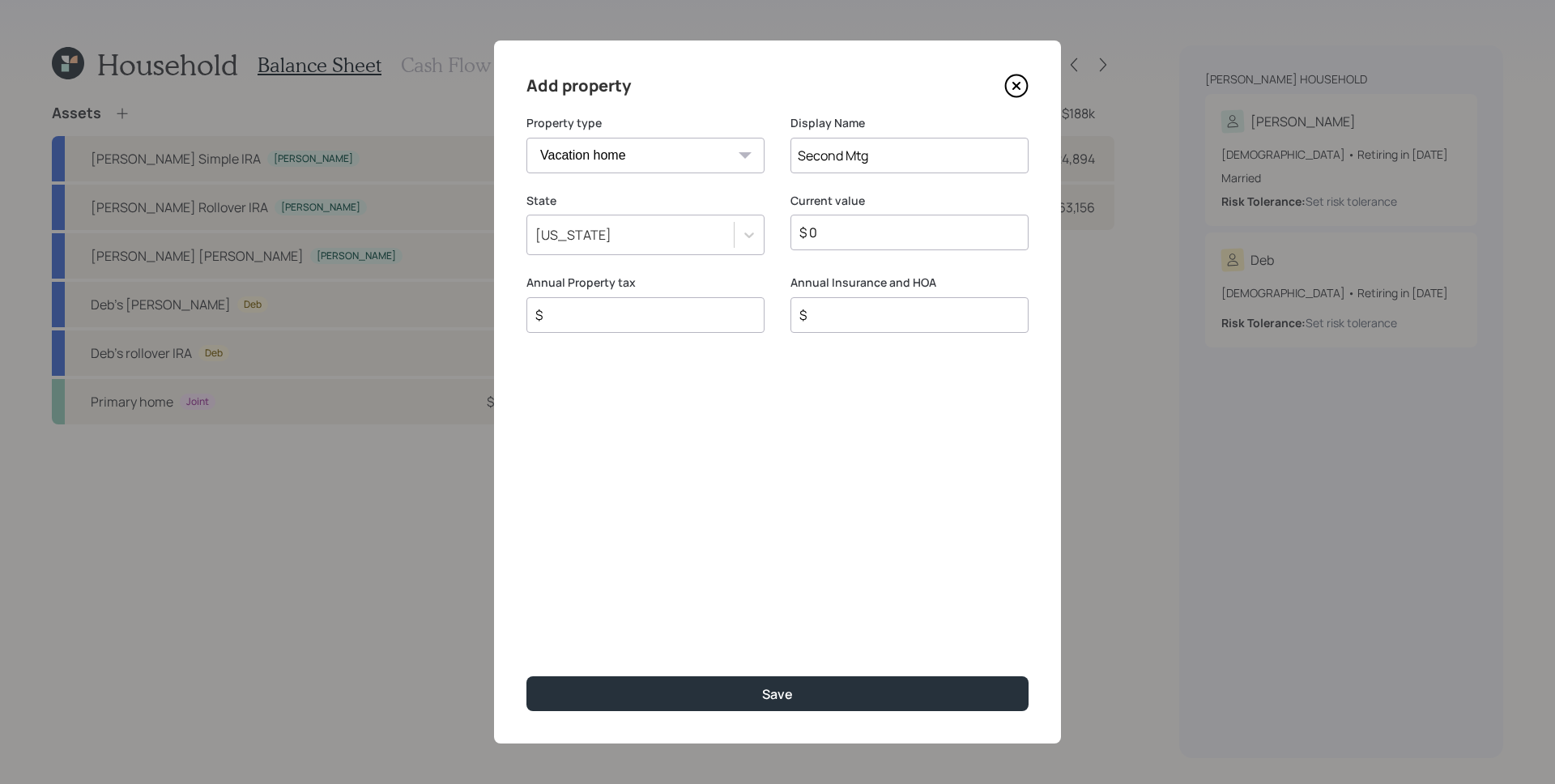
type input "$ 0"
click at [527, 676] on button "Save" at bounding box center [778, 693] width 503 height 35
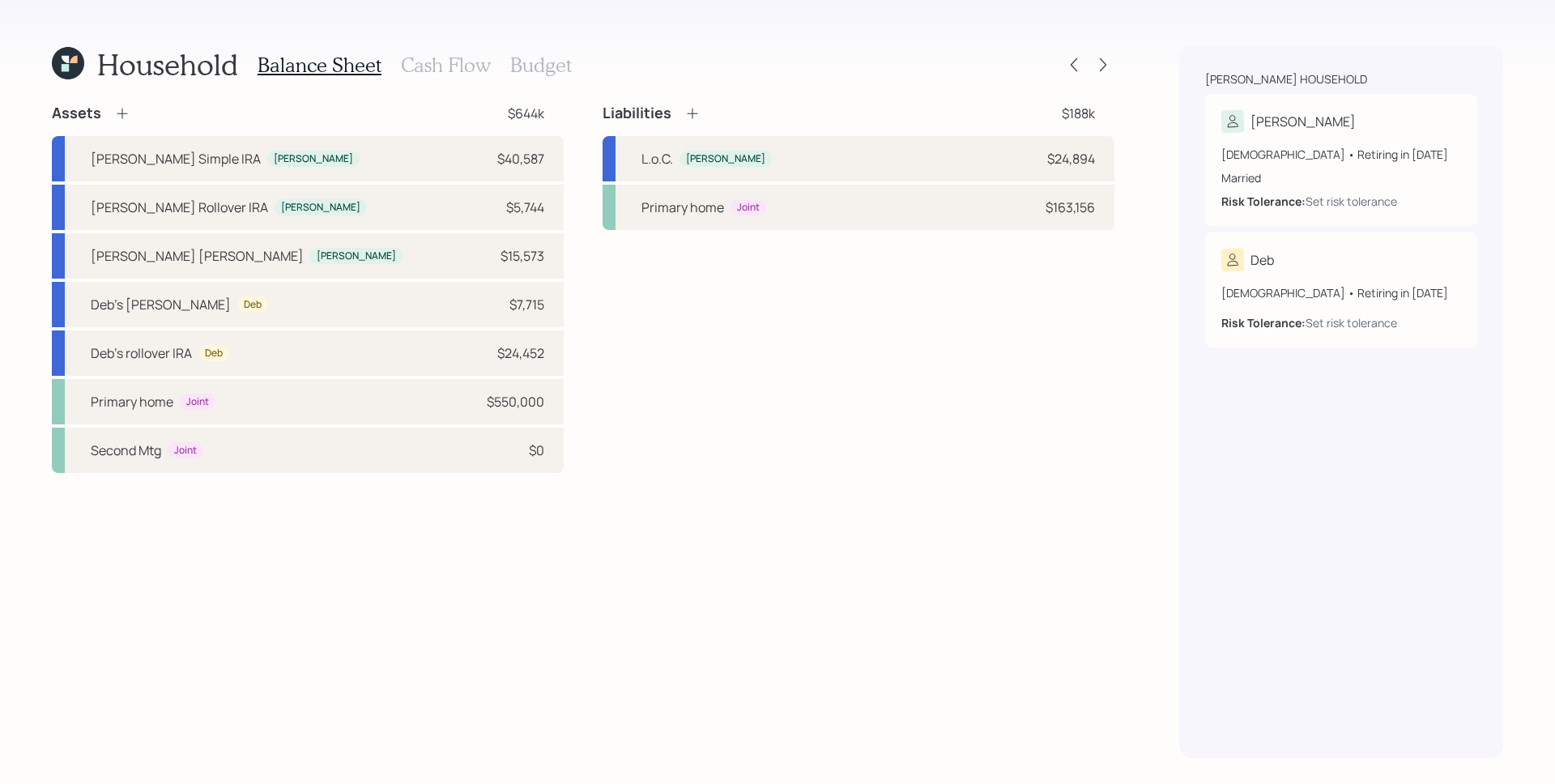
click at [701, 107] on div "Liabilities $188k" at bounding box center [859, 113] width 512 height 19
click at [696, 110] on icon at bounding box center [693, 113] width 16 height 16
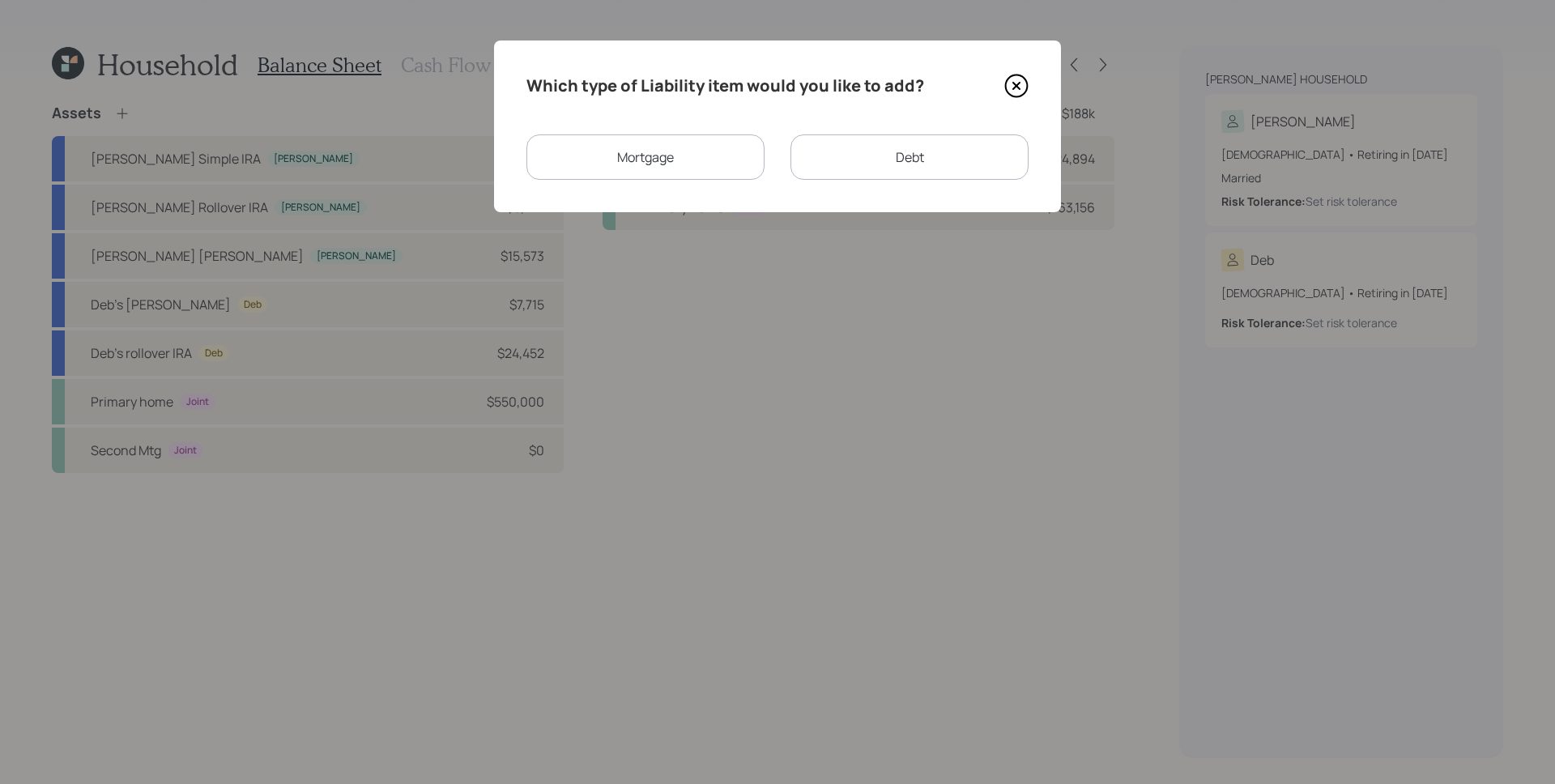
click at [713, 152] on div "Mortgage" at bounding box center [645, 156] width 238 height 45
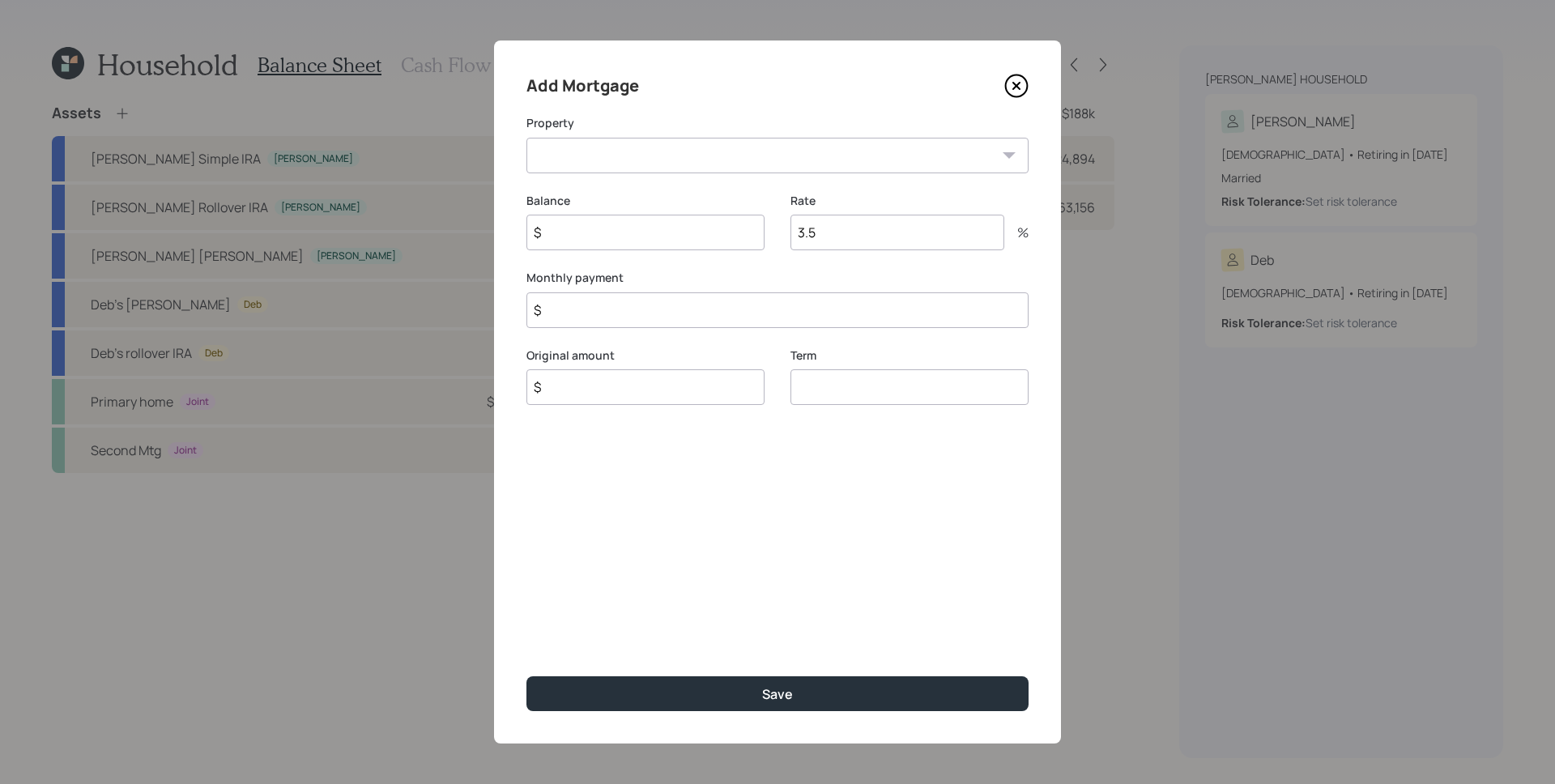
click at [694, 159] on select "Second Mtg" at bounding box center [778, 155] width 503 height 36
select select "651edf83-b81b-4187-8f5d-f86b0f038b5a"
click at [527, 138] on select "Second Mtg" at bounding box center [778, 155] width 503 height 36
click at [657, 227] on input "$" at bounding box center [645, 232] width 238 height 36
click at [619, 231] on input "$" at bounding box center [645, 232] width 238 height 36
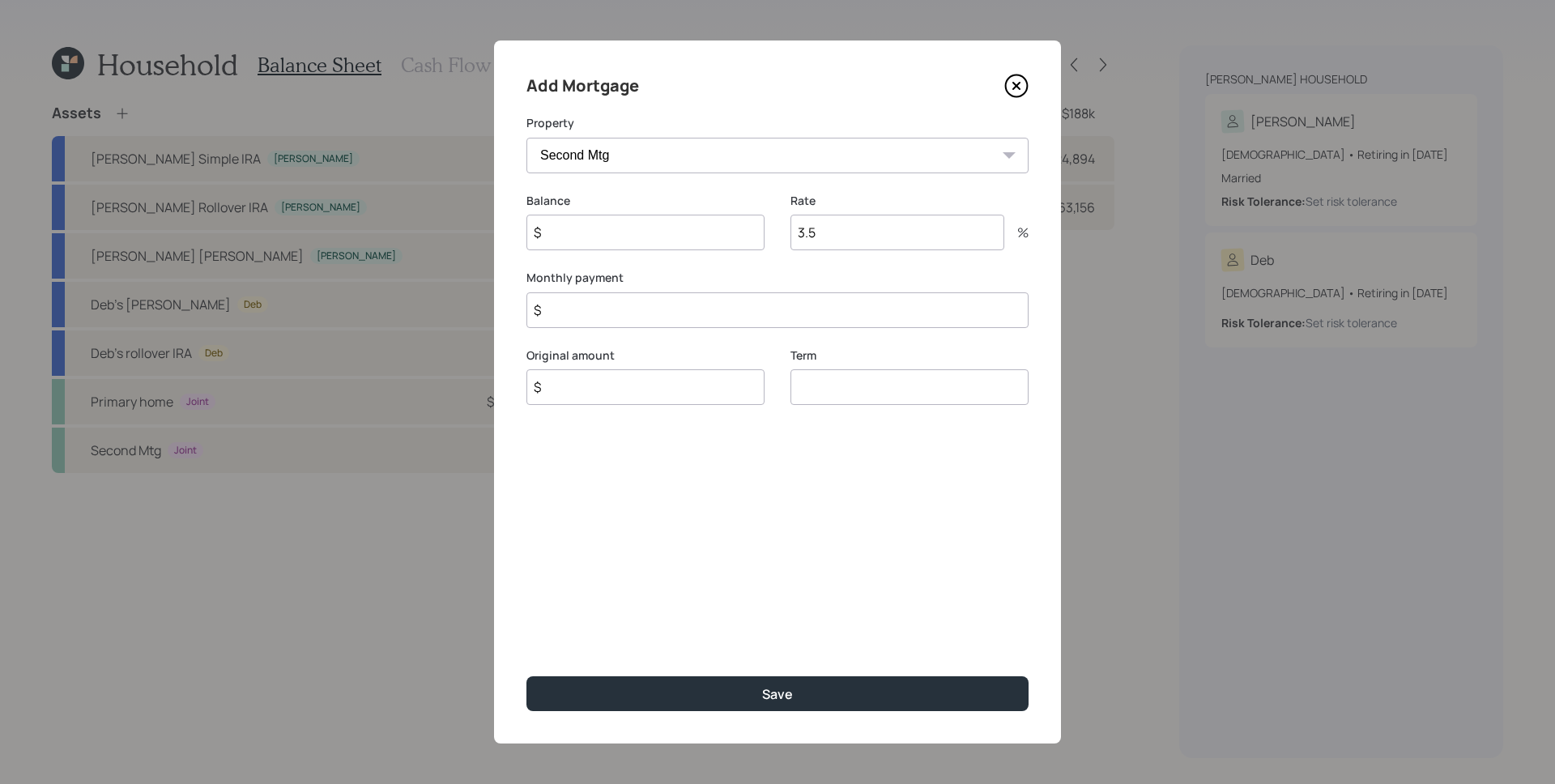
click at [619, 231] on input "$" at bounding box center [645, 232] width 238 height 36
type input "$ 50,733"
type input "7.49"
type input "$ 510"
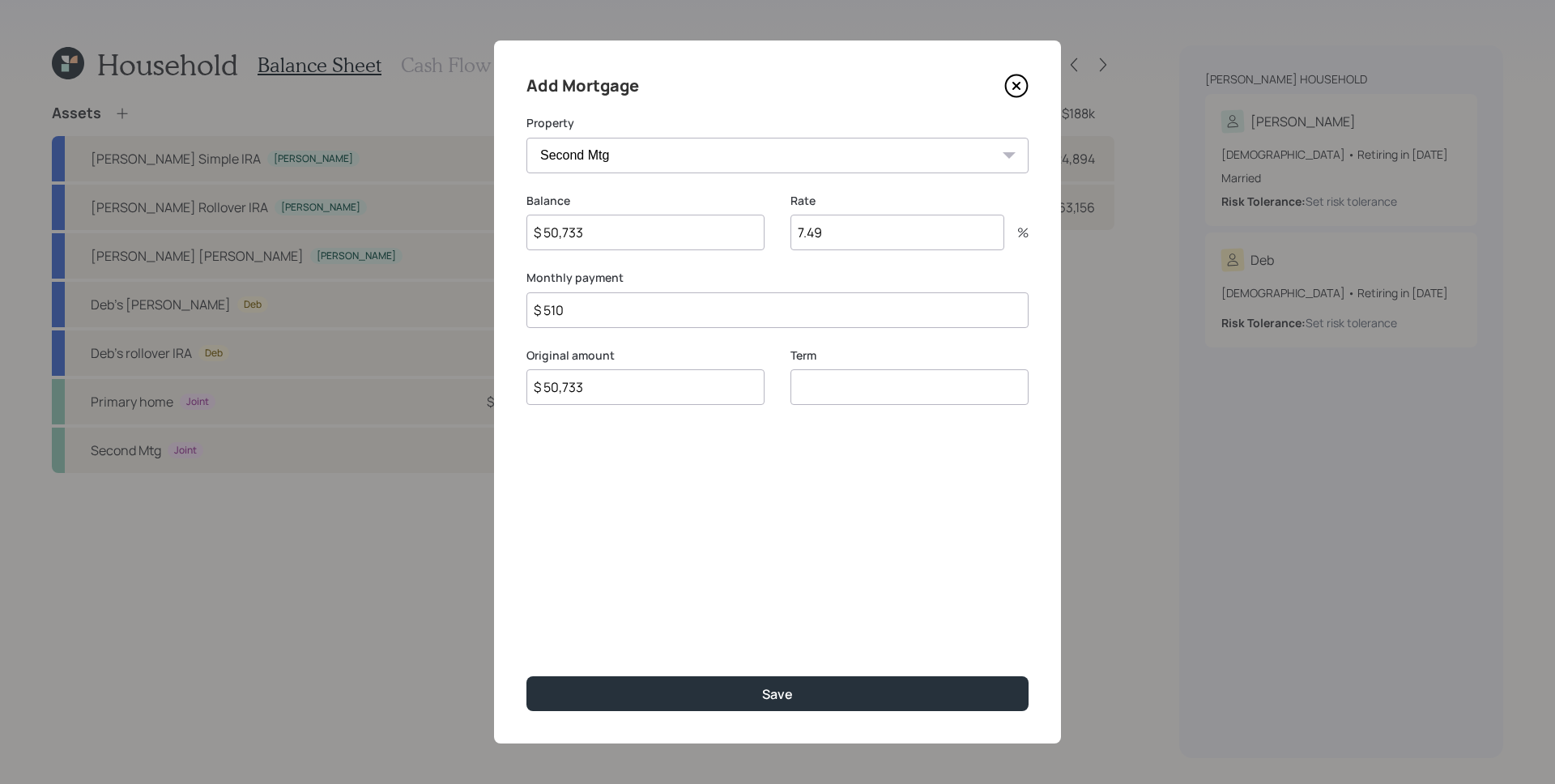
type input "$ 50,733"
type input "10"
click at [527, 676] on button "Save" at bounding box center [778, 693] width 503 height 35
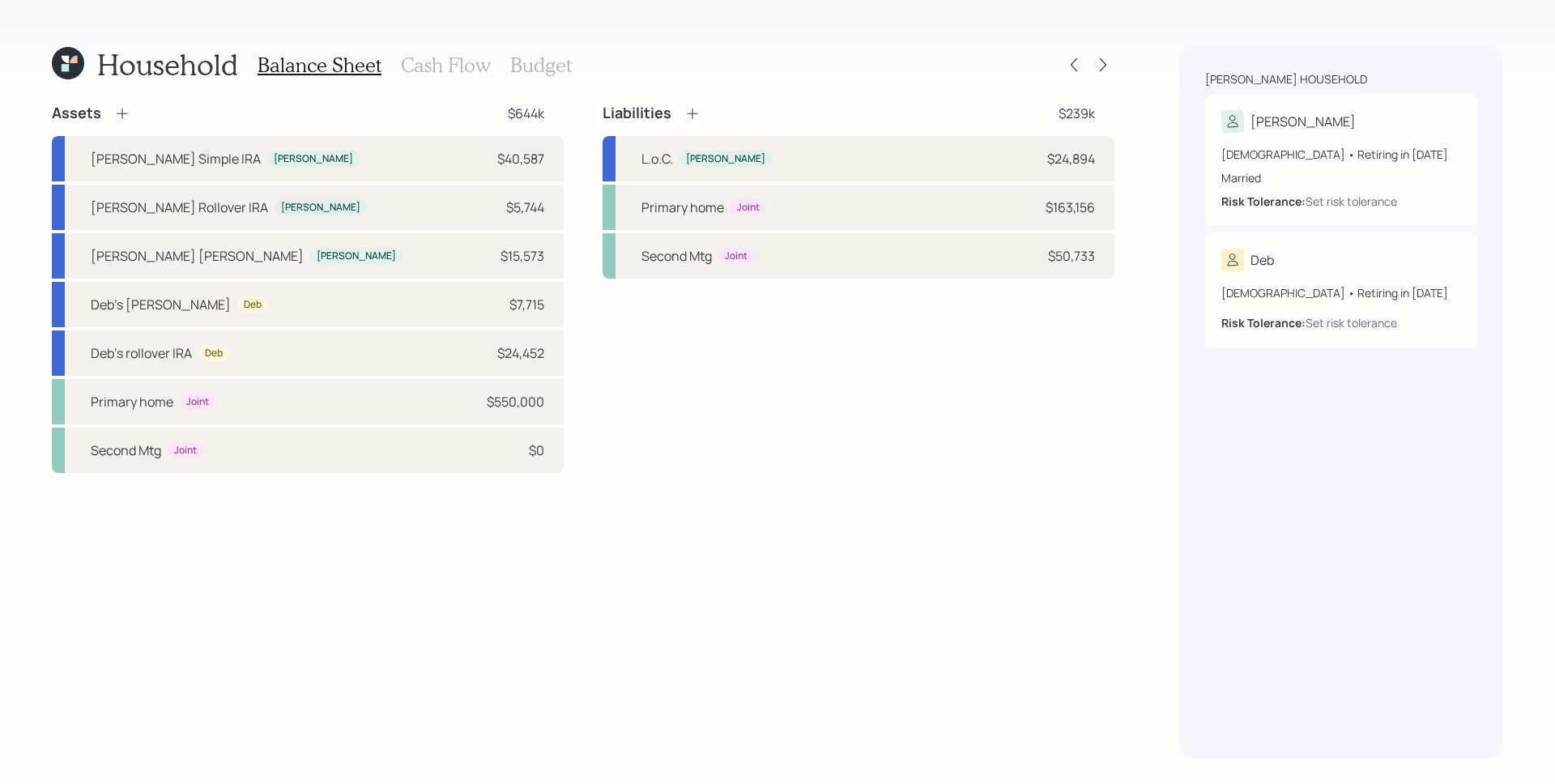
click at [690, 105] on icon at bounding box center [693, 113] width 16 height 16
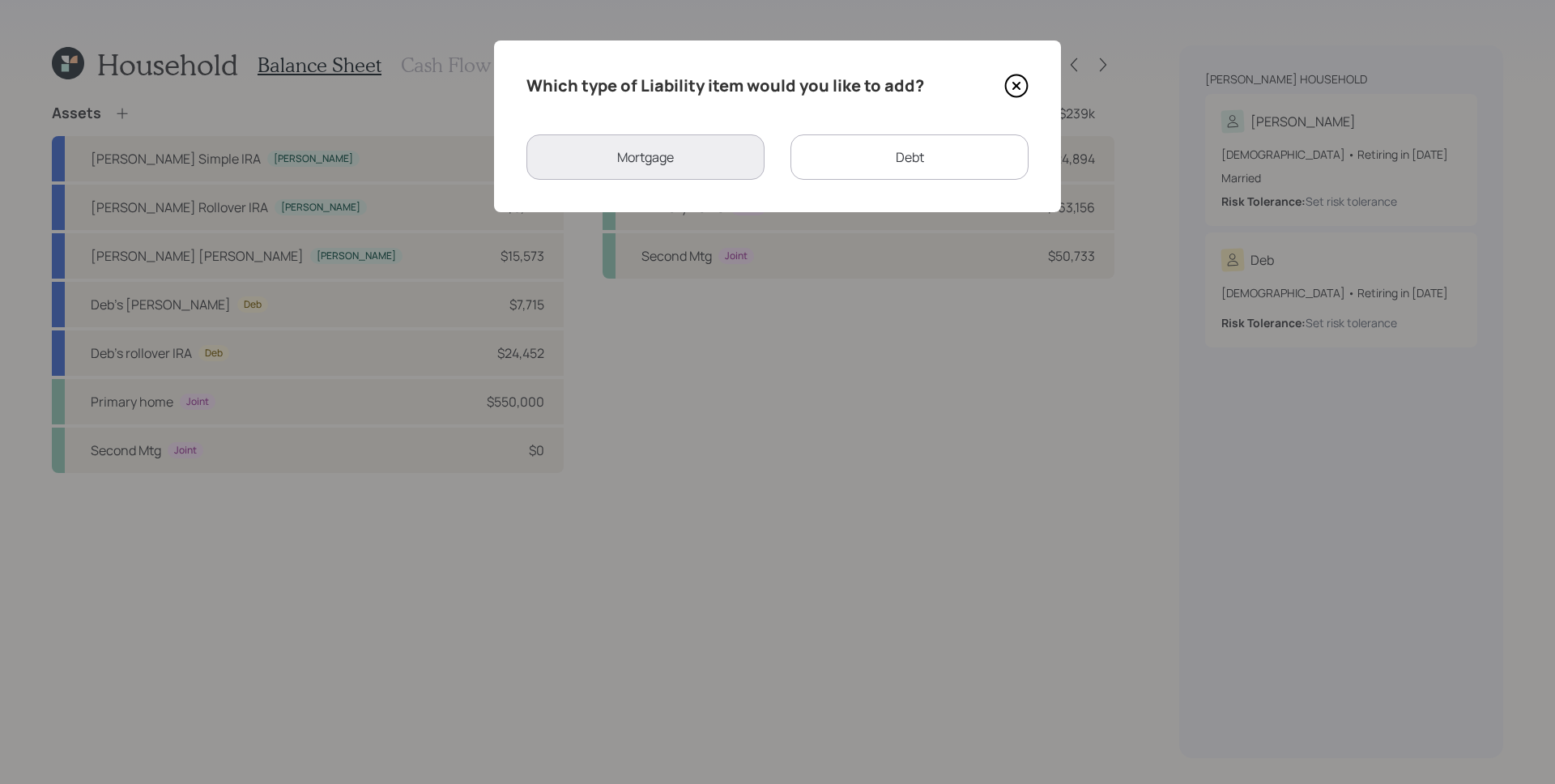
click at [908, 152] on div "Debt" at bounding box center [910, 156] width 238 height 45
select select "credit_card"
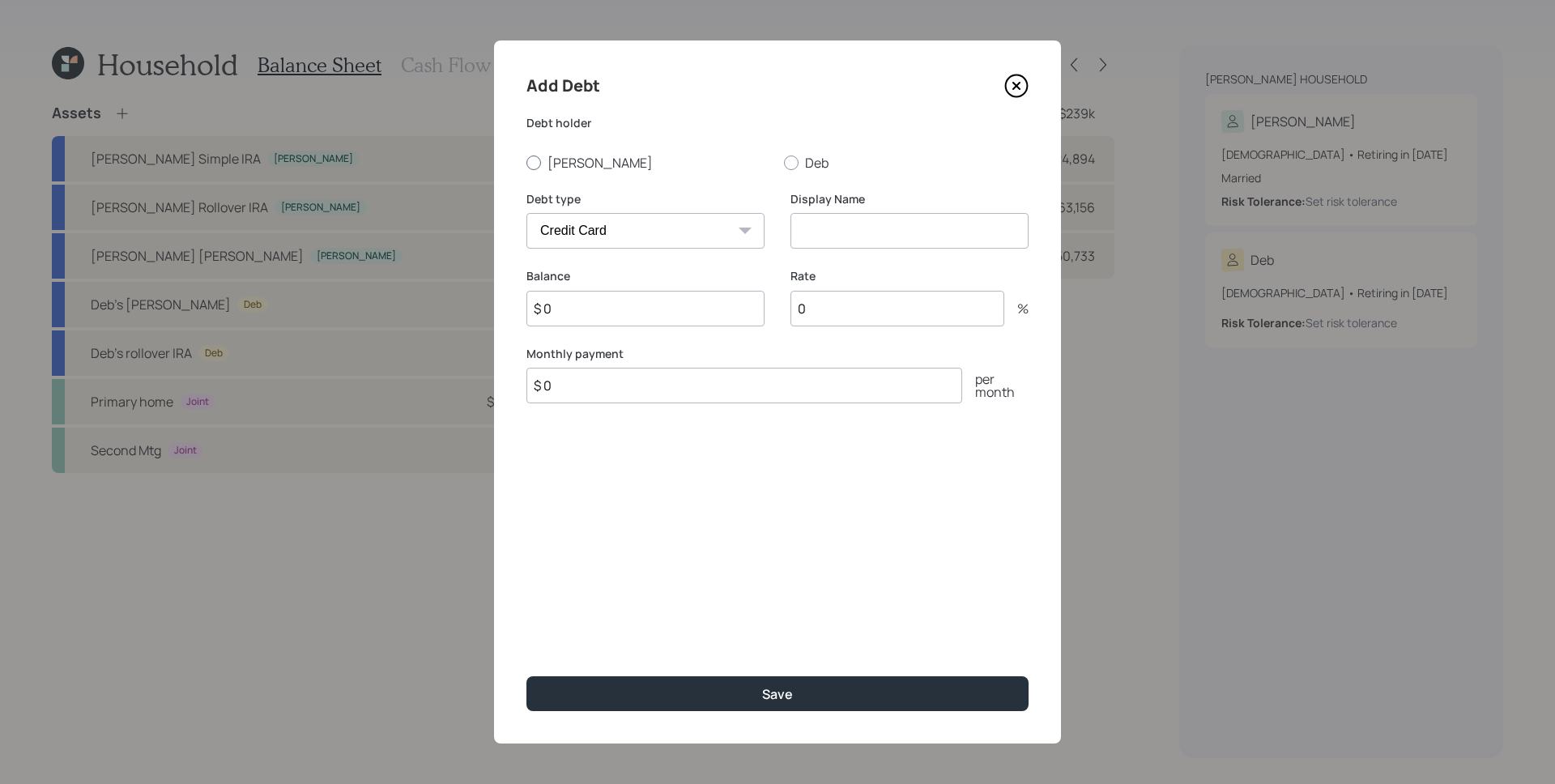
click at [560, 157] on label "[PERSON_NAME]" at bounding box center [649, 163] width 245 height 17
click at [527, 162] on input "[PERSON_NAME]" at bounding box center [526, 162] width 1 height 1
radio input "true"
click at [619, 228] on select "Car Credit Card Medical Student Other" at bounding box center [645, 230] width 238 height 36
select select "other"
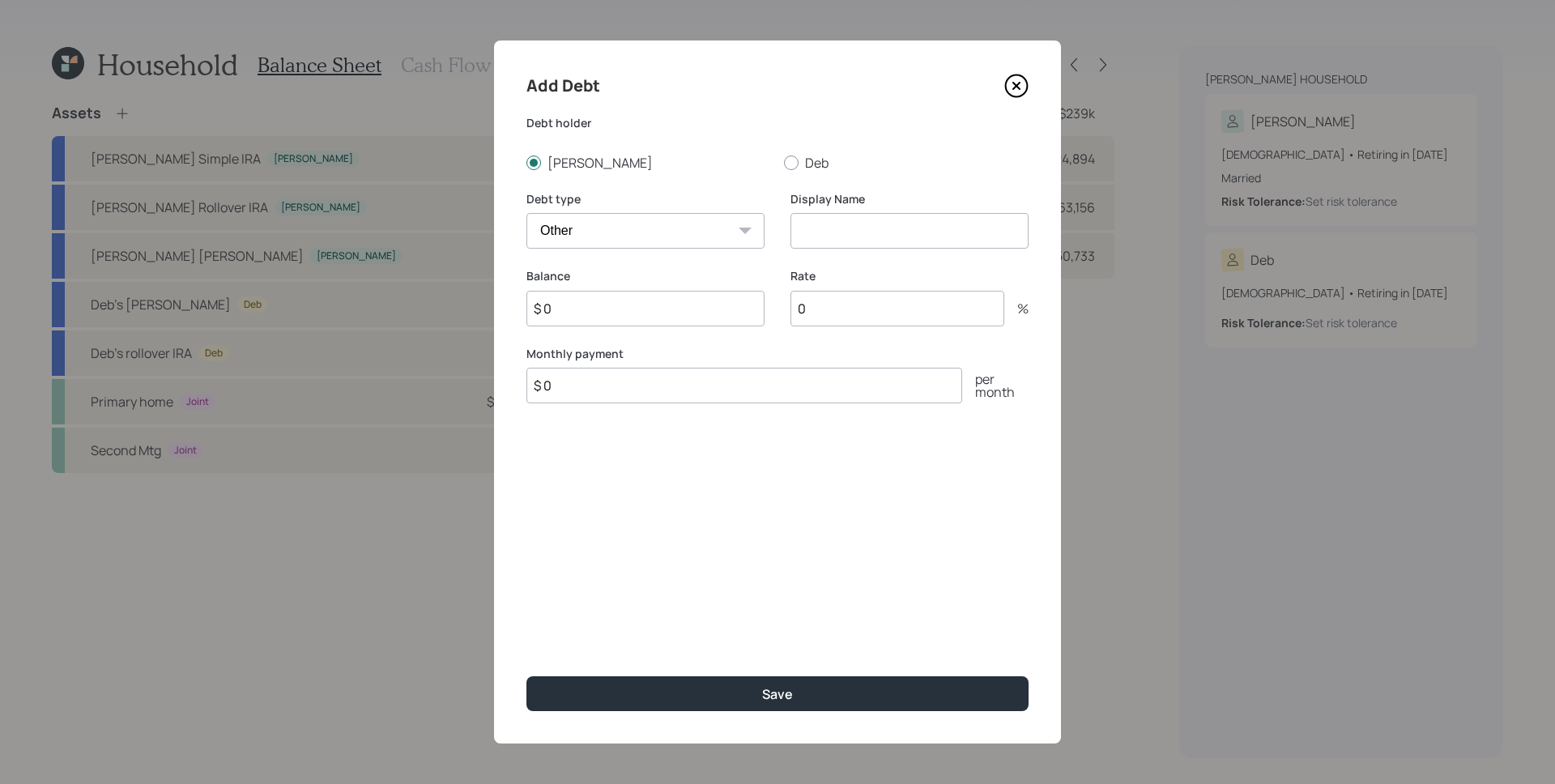
click at [527, 213] on select "Car Credit Card Medical Student Other" at bounding box center [645, 230] width 238 height 36
click at [836, 243] on input at bounding box center [910, 230] width 238 height 36
type input "H"
type input "Motorhome"
click at [583, 311] on input "$ 84,562" at bounding box center [645, 308] width 238 height 36
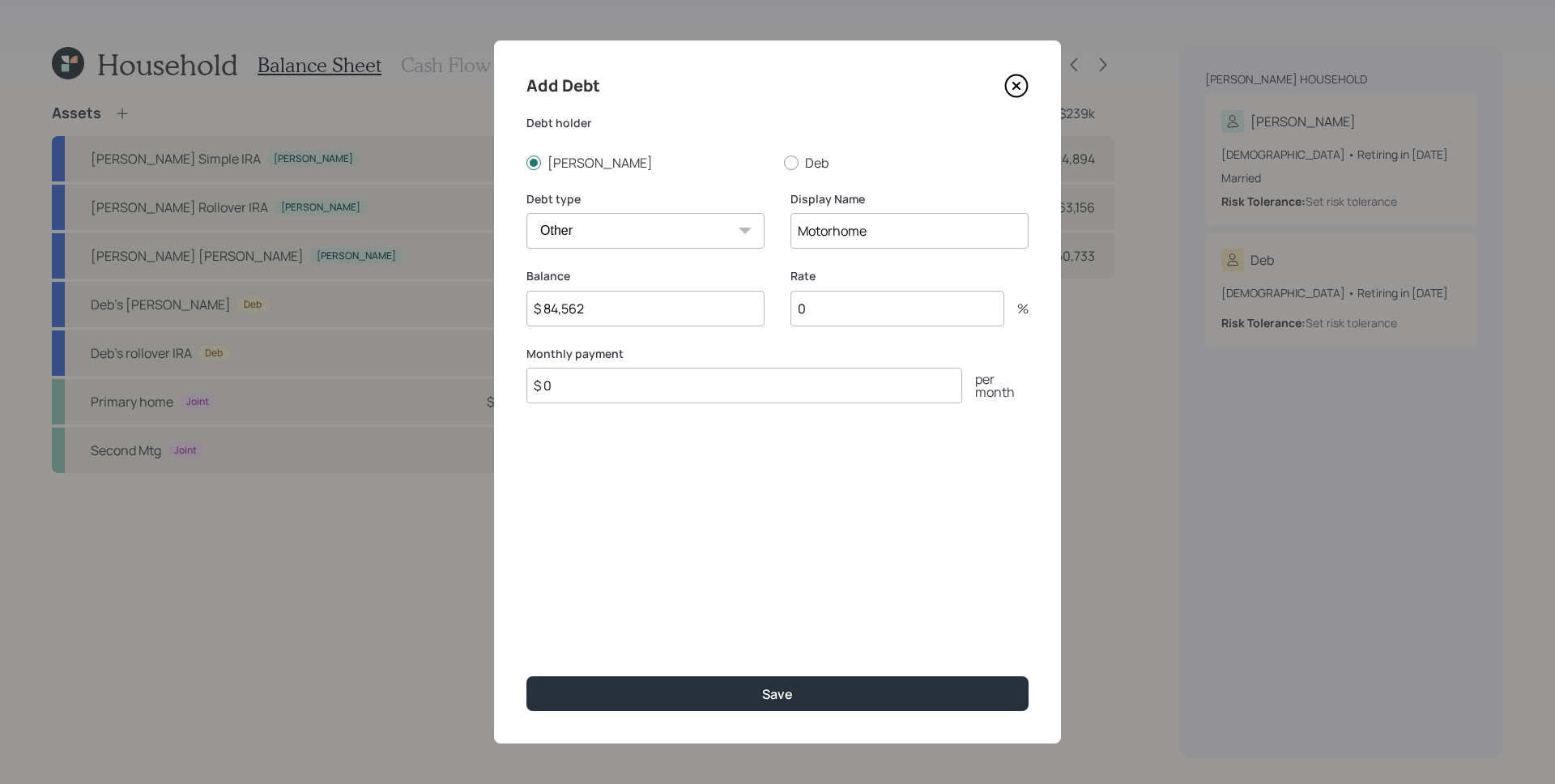
click at [583, 311] on input "$ 84,562" at bounding box center [645, 308] width 238 height 36
click at [584, 311] on input "$ 84,562" at bounding box center [645, 308] width 238 height 36
type input "$ 84,963"
type input "7.74"
type input "$ 1,143"
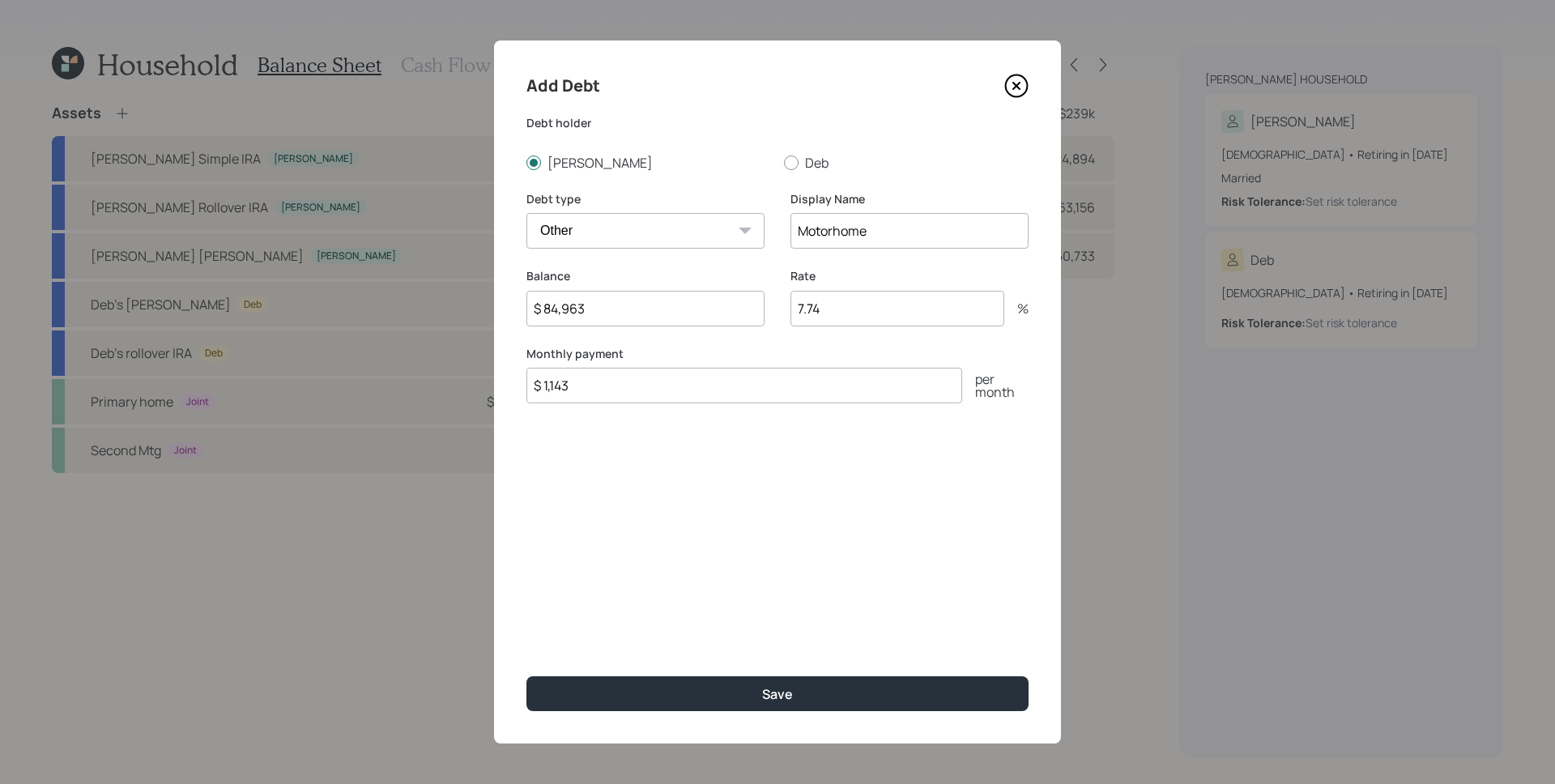
click at [527, 676] on button "Save" at bounding box center [778, 693] width 503 height 35
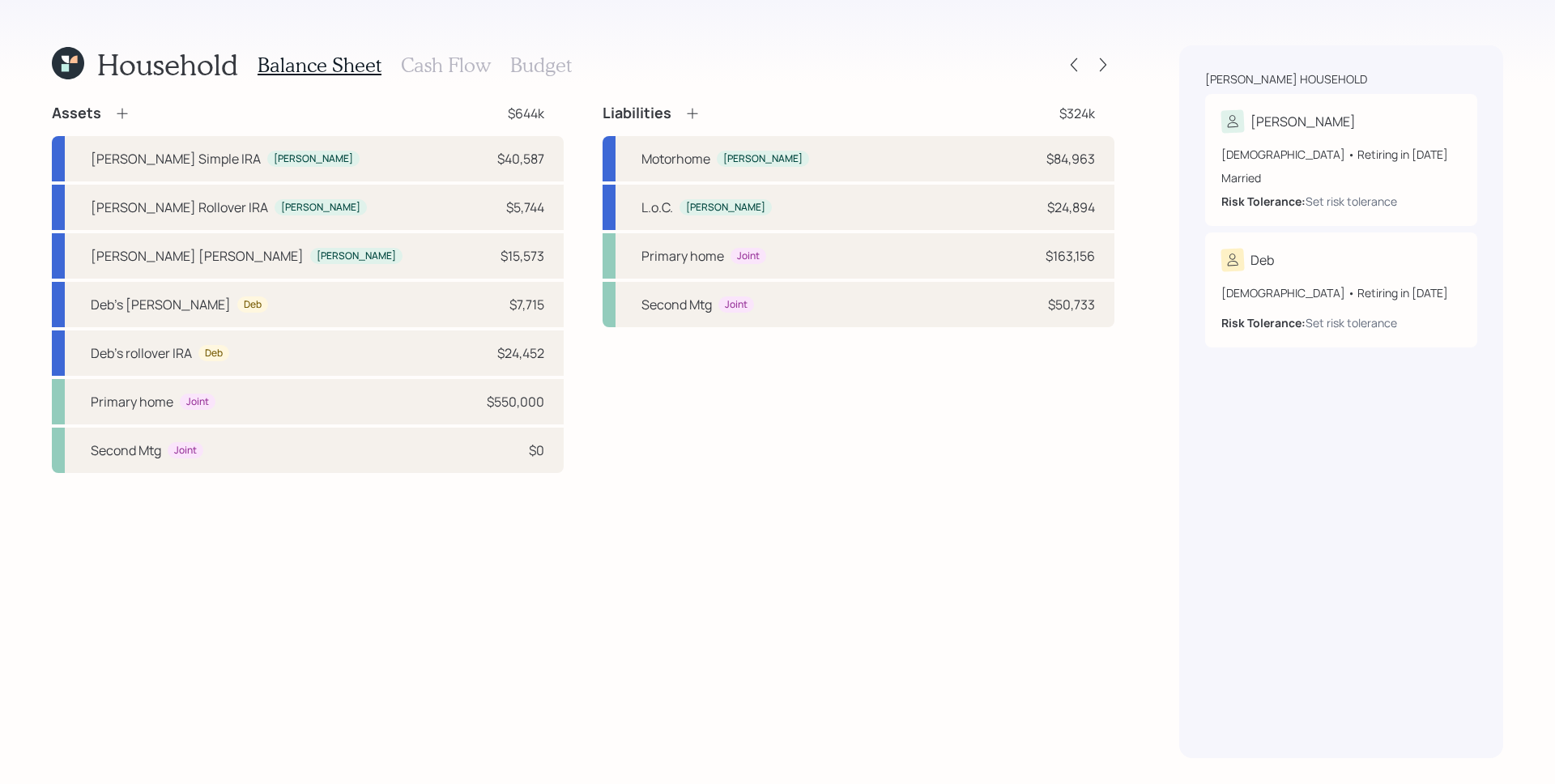
click at [696, 116] on icon at bounding box center [693, 113] width 16 height 16
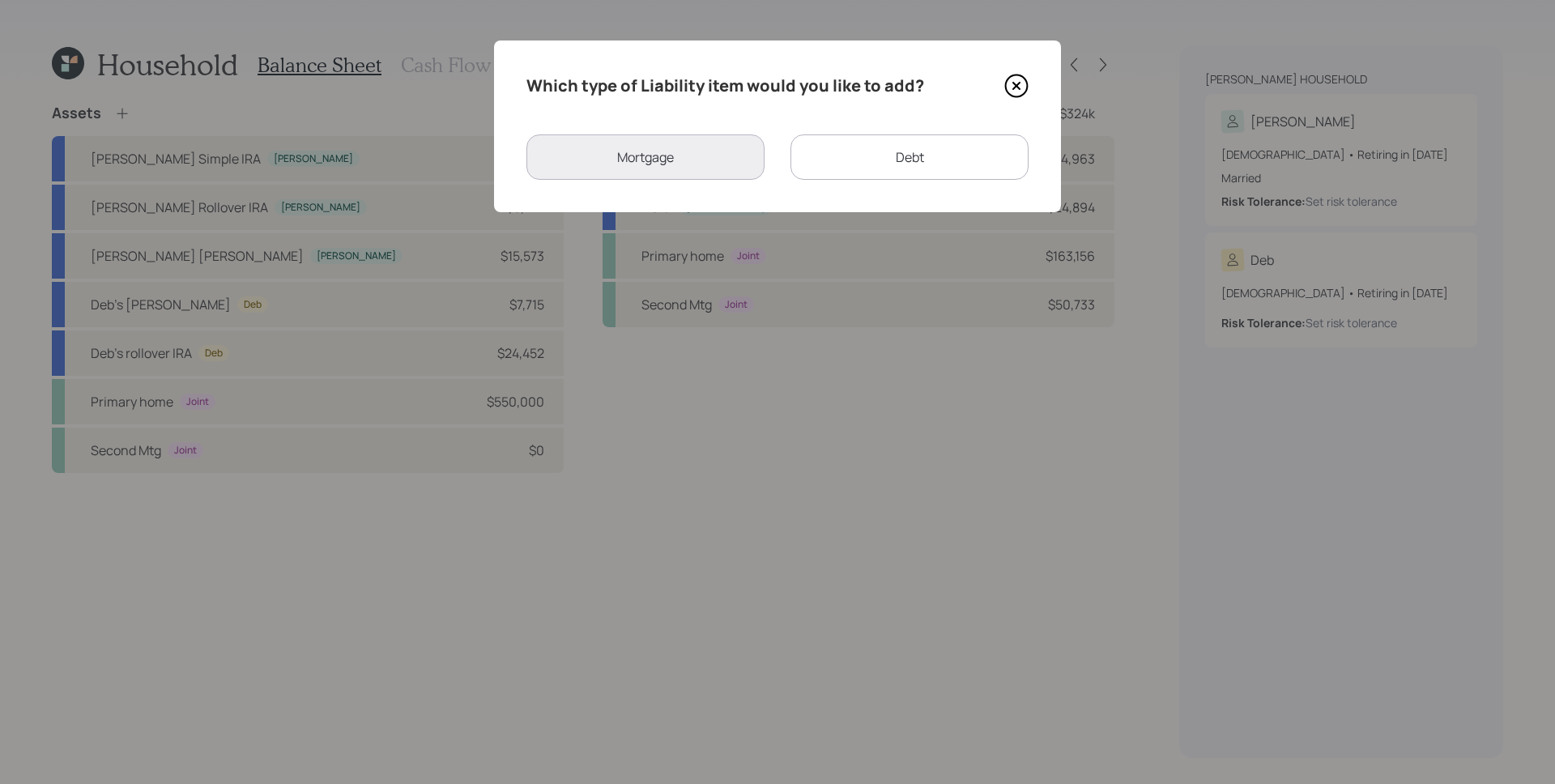
click at [986, 163] on div "Debt" at bounding box center [910, 156] width 238 height 45
select select "credit_card"
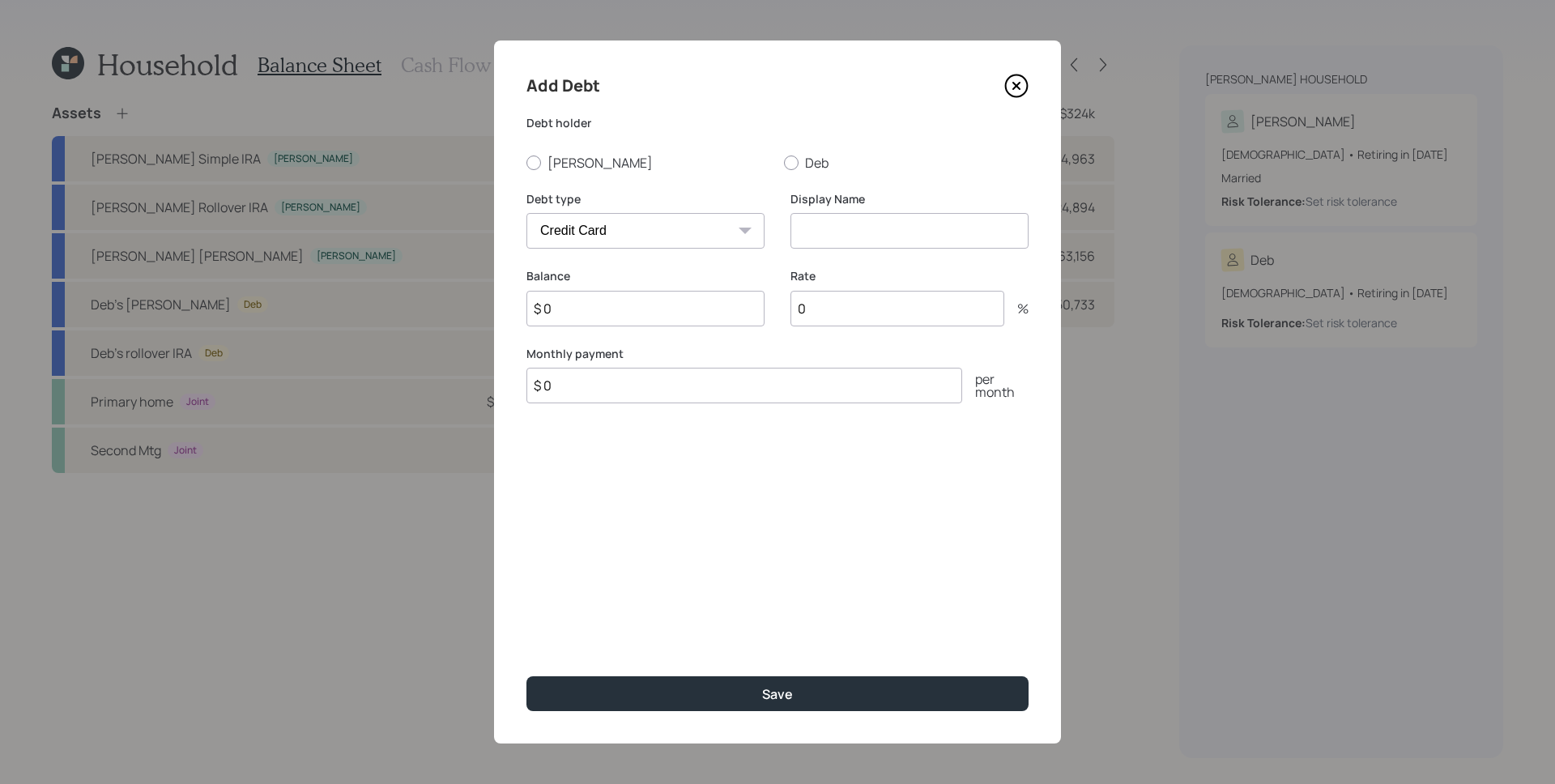
click at [857, 228] on input at bounding box center [910, 230] width 238 height 36
click at [665, 304] on input "$ 0" at bounding box center [645, 308] width 238 height 36
type input "$ 83,232"
click at [887, 236] on input at bounding box center [910, 230] width 238 height 36
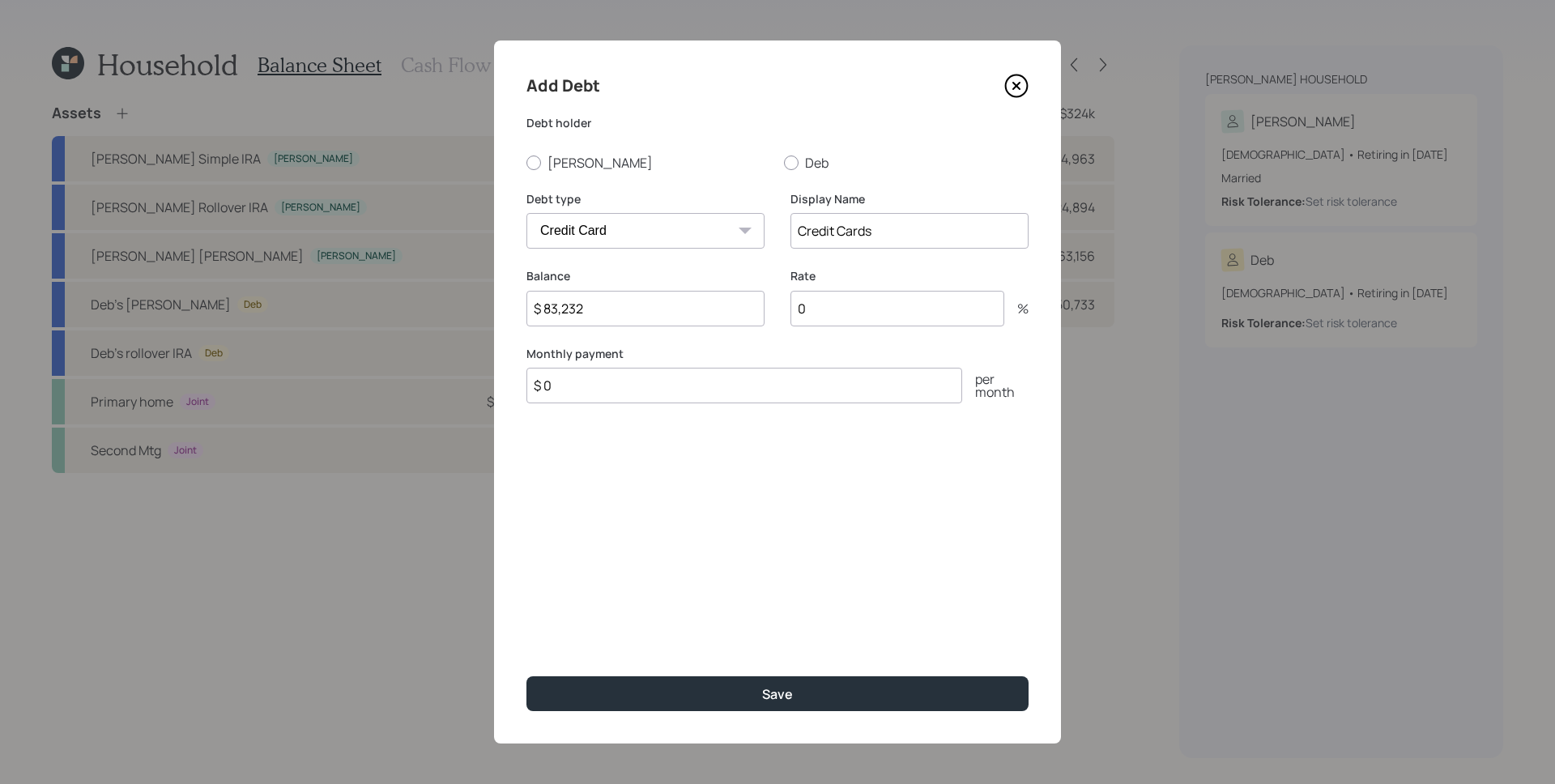
type input "Credit Cards"
click at [913, 315] on input "0" at bounding box center [898, 308] width 214 height 36
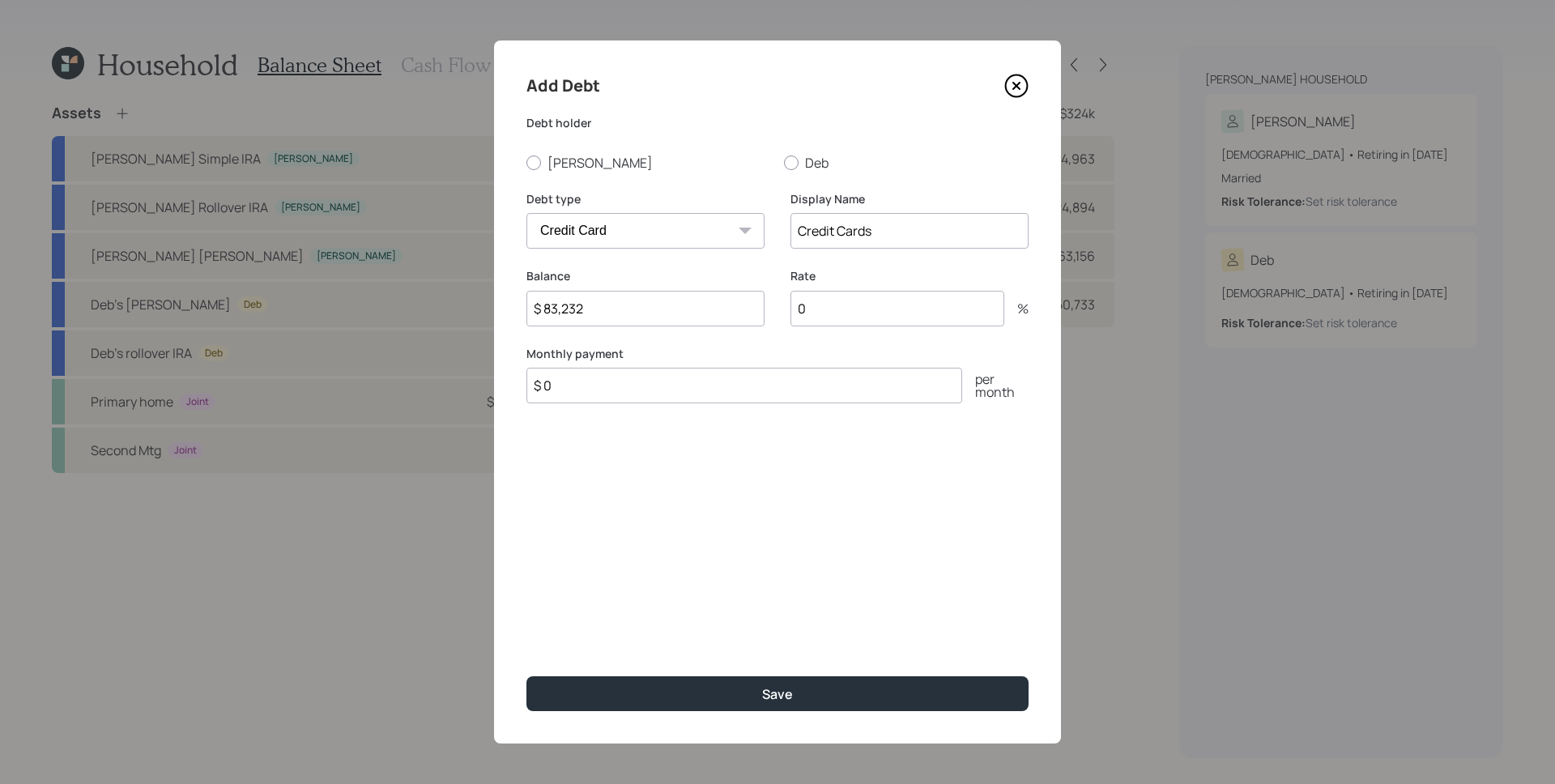
click at [913, 315] on input "0" at bounding box center [898, 308] width 214 height 36
click at [912, 315] on input "0" at bounding box center [898, 308] width 214 height 36
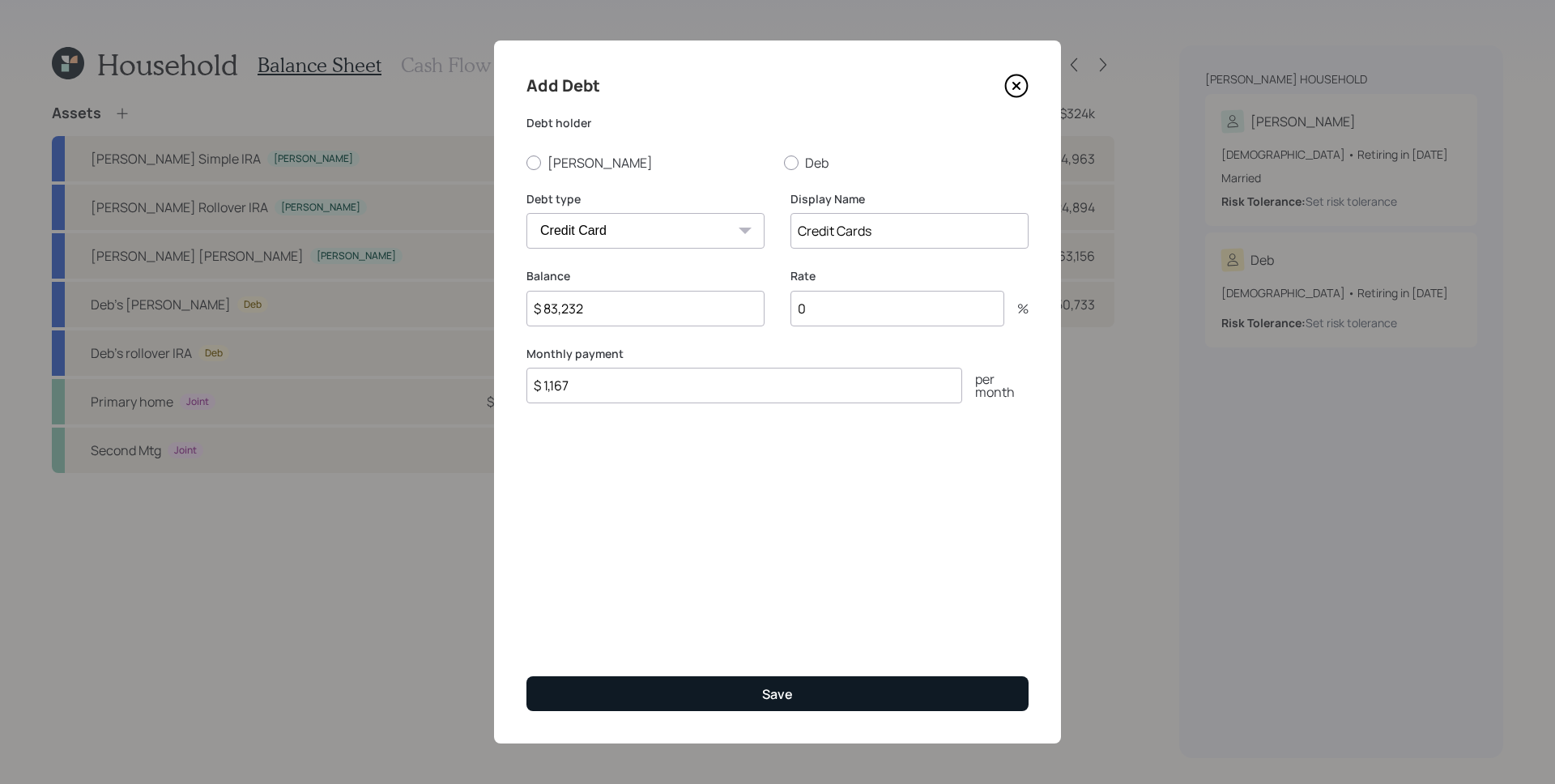
type input "$ 1,167"
click at [861, 679] on button "Save" at bounding box center [778, 693] width 503 height 35
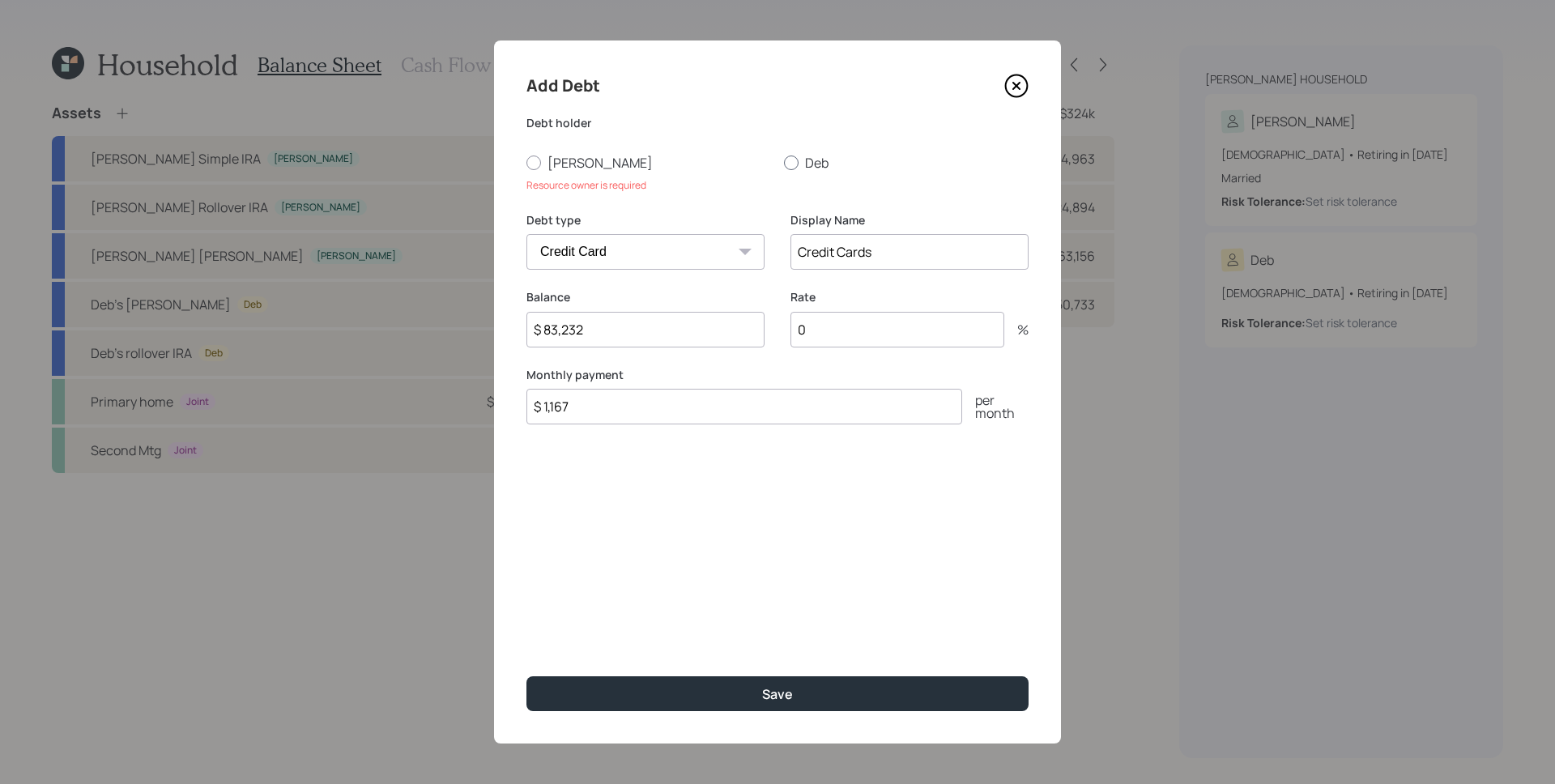
click at [788, 168] on div at bounding box center [791, 162] width 14 height 14
click at [784, 163] on input "Deb" at bounding box center [783, 162] width 1 height 1
radio input "true"
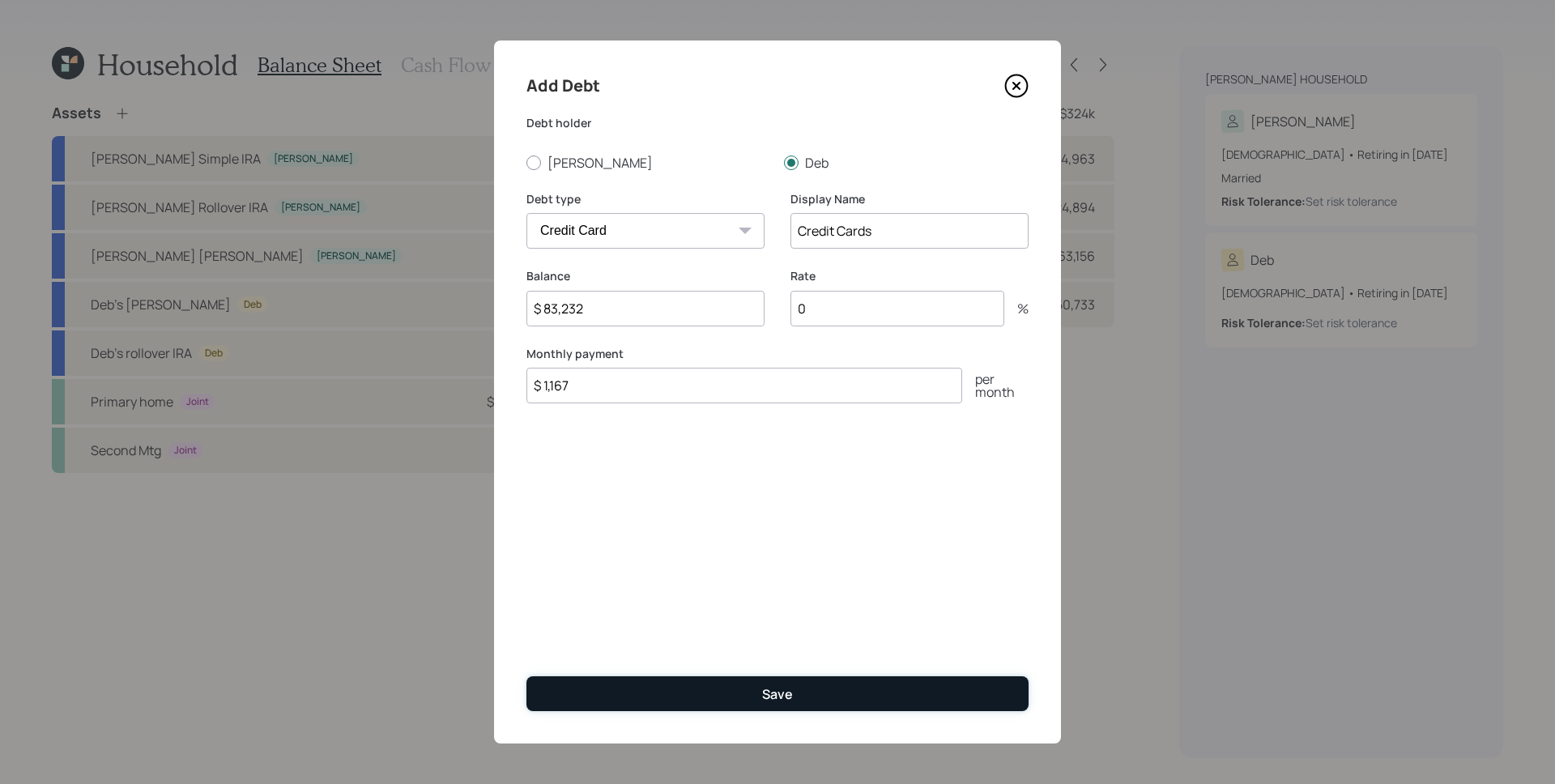
click at [783, 700] on div "Save" at bounding box center [778, 693] width 31 height 17
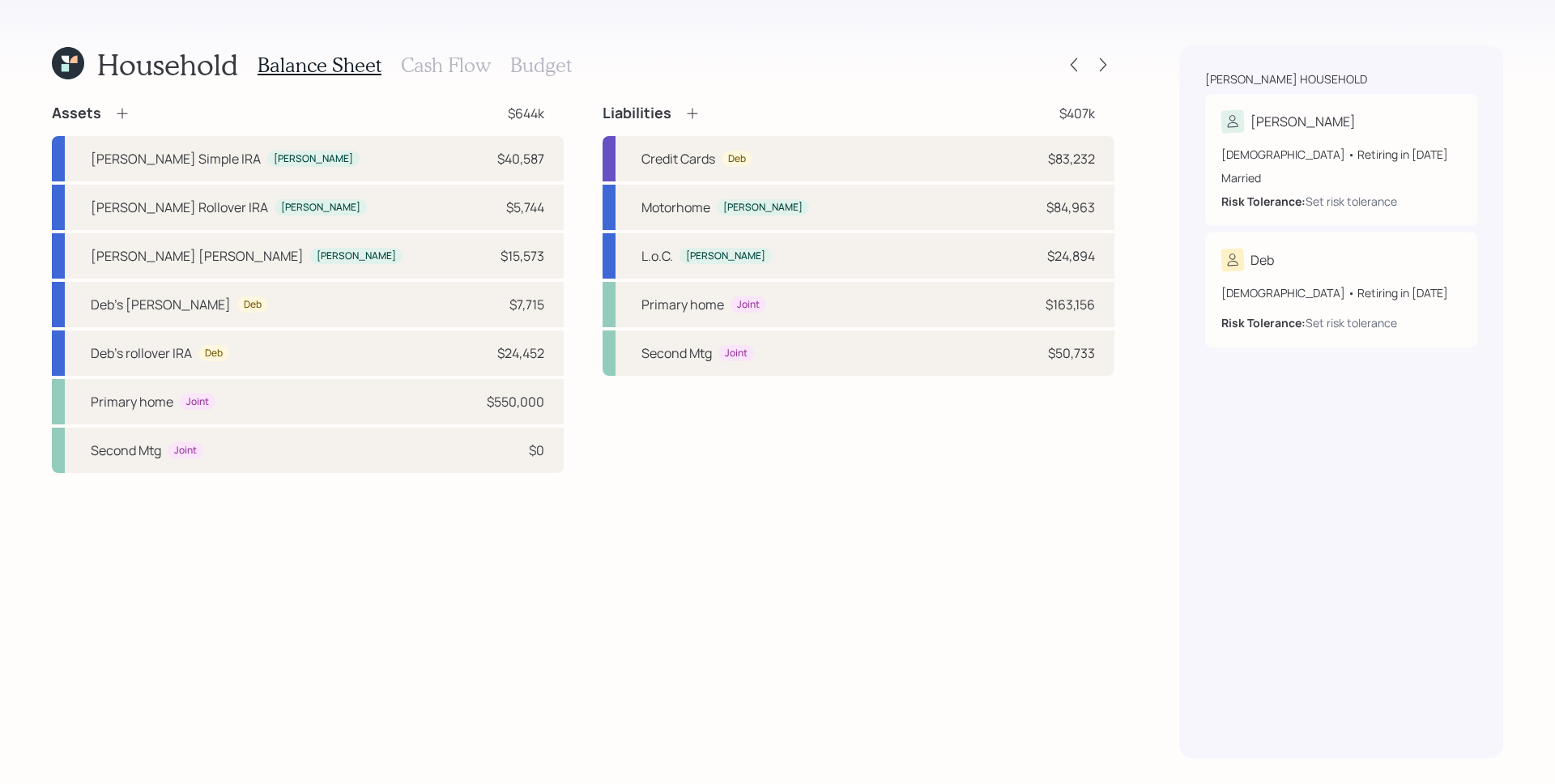
click at [690, 108] on icon at bounding box center [693, 113] width 16 height 16
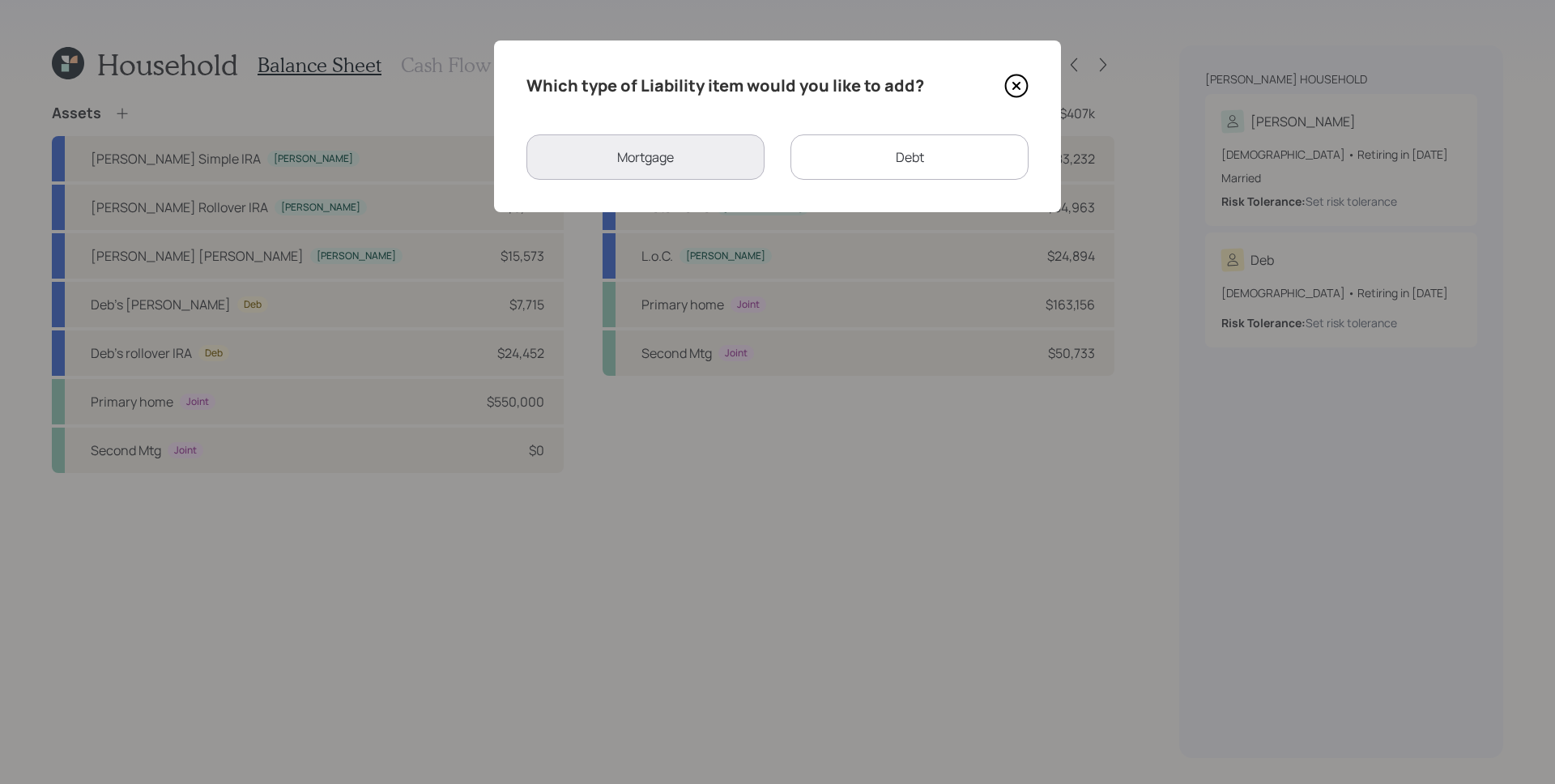
click at [850, 136] on div "Debt" at bounding box center [910, 156] width 238 height 45
select select "credit_card"
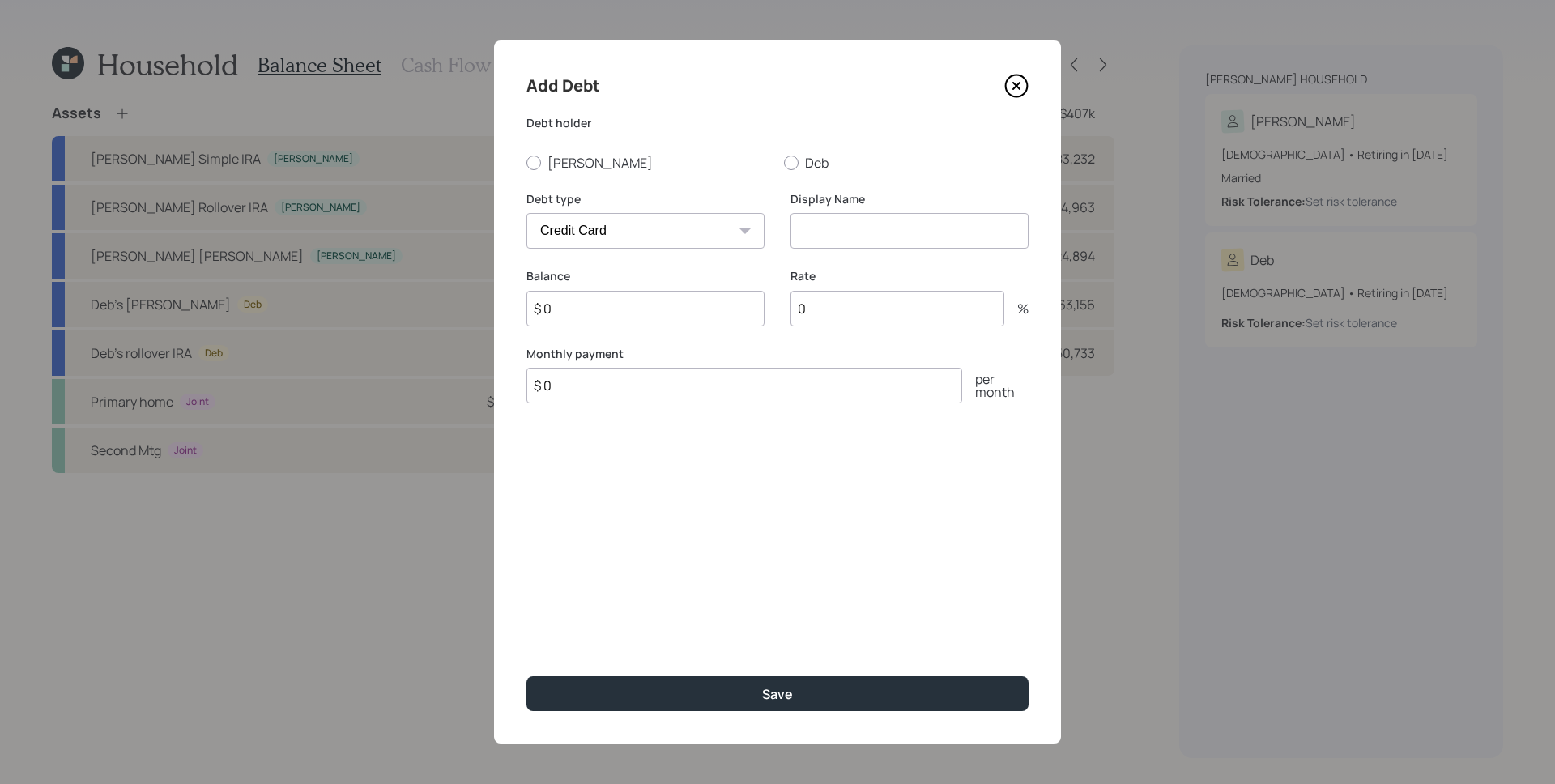
click at [779, 149] on div "Debt holder [PERSON_NAME]" at bounding box center [778, 143] width 503 height 57
drag, startPoint x: 787, startPoint y: 161, endPoint x: 741, endPoint y: 204, distance: 63.0
click at [787, 161] on div at bounding box center [791, 162] width 14 height 14
click at [784, 162] on input "Deb" at bounding box center [783, 162] width 1 height 1
radio input "true"
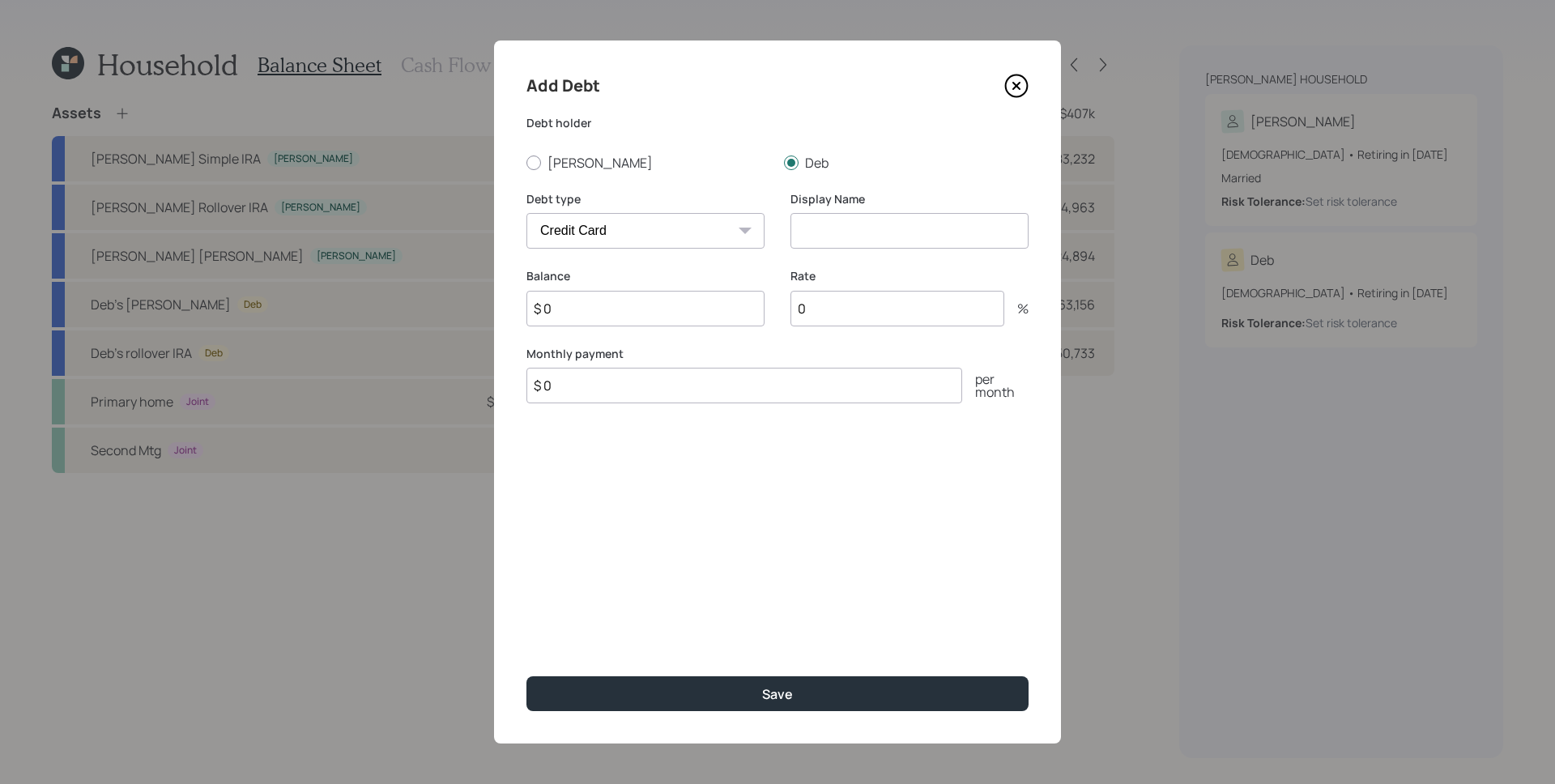
click at [696, 240] on select "Car Credit Card Medical Student Other" at bounding box center [645, 230] width 238 height 36
select select "car"
click at [527, 213] on select "Car Credit Card Medical Student Other" at bounding box center [645, 230] width 238 height 36
click at [873, 232] on input at bounding box center [910, 230] width 238 height 36
type input "Jeep"
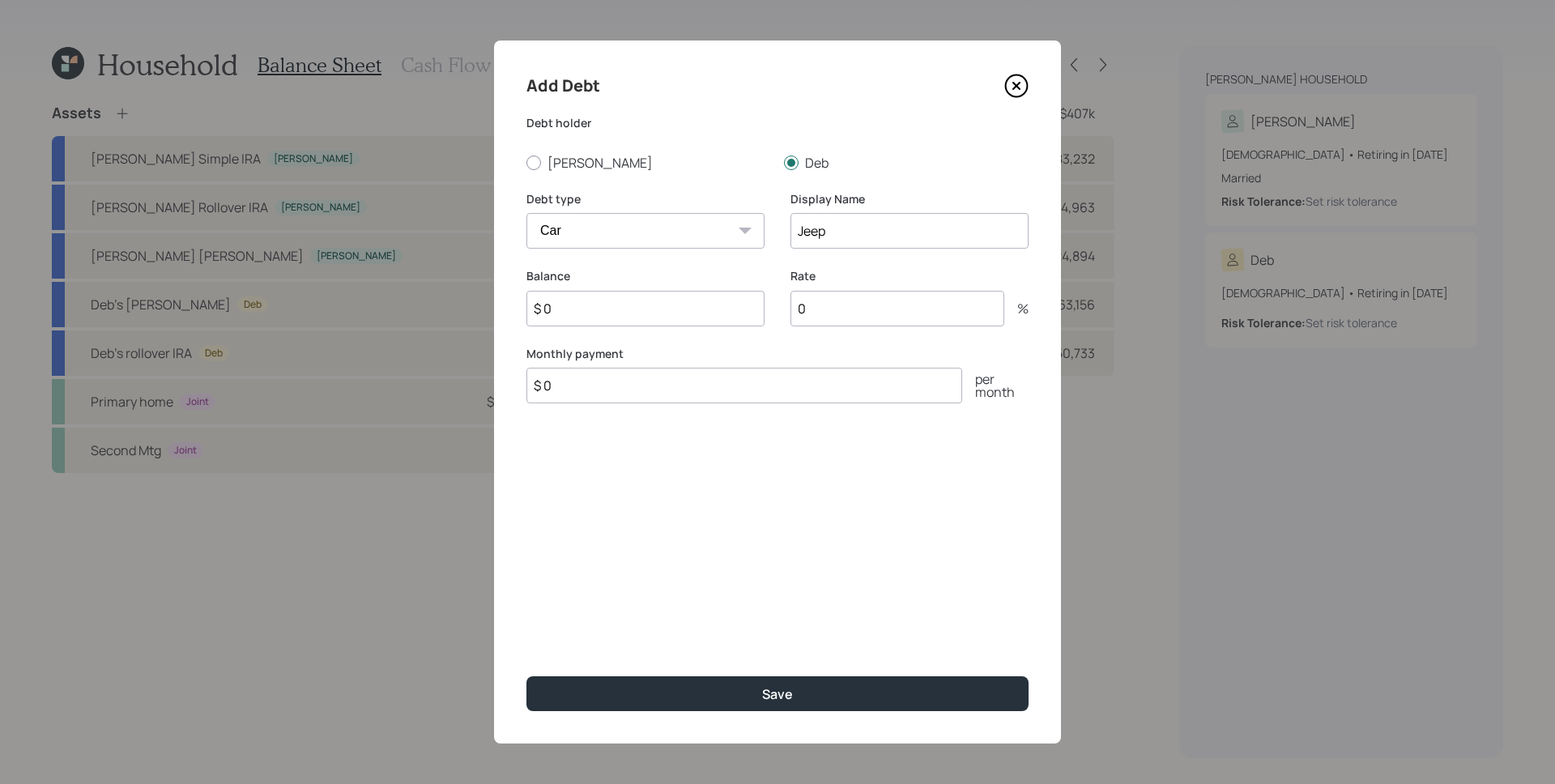
click at [694, 310] on input "$ 0" at bounding box center [645, 308] width 238 height 36
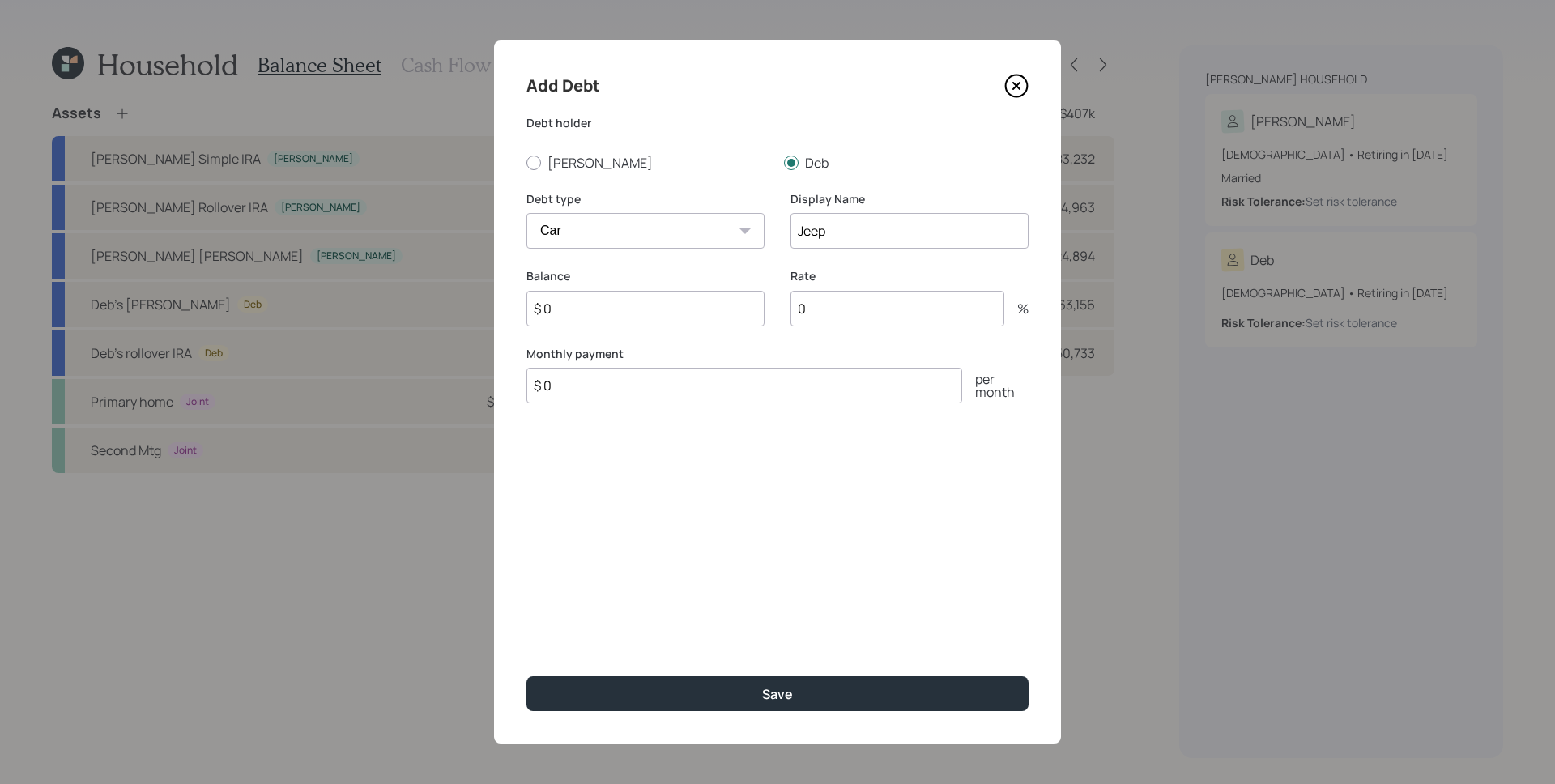
click at [694, 310] on input "$ 0" at bounding box center [645, 308] width 238 height 36
type input "$ 31,633"
type input "7.49"
type input "$ 566"
click at [527, 676] on button "Save" at bounding box center [778, 693] width 503 height 35
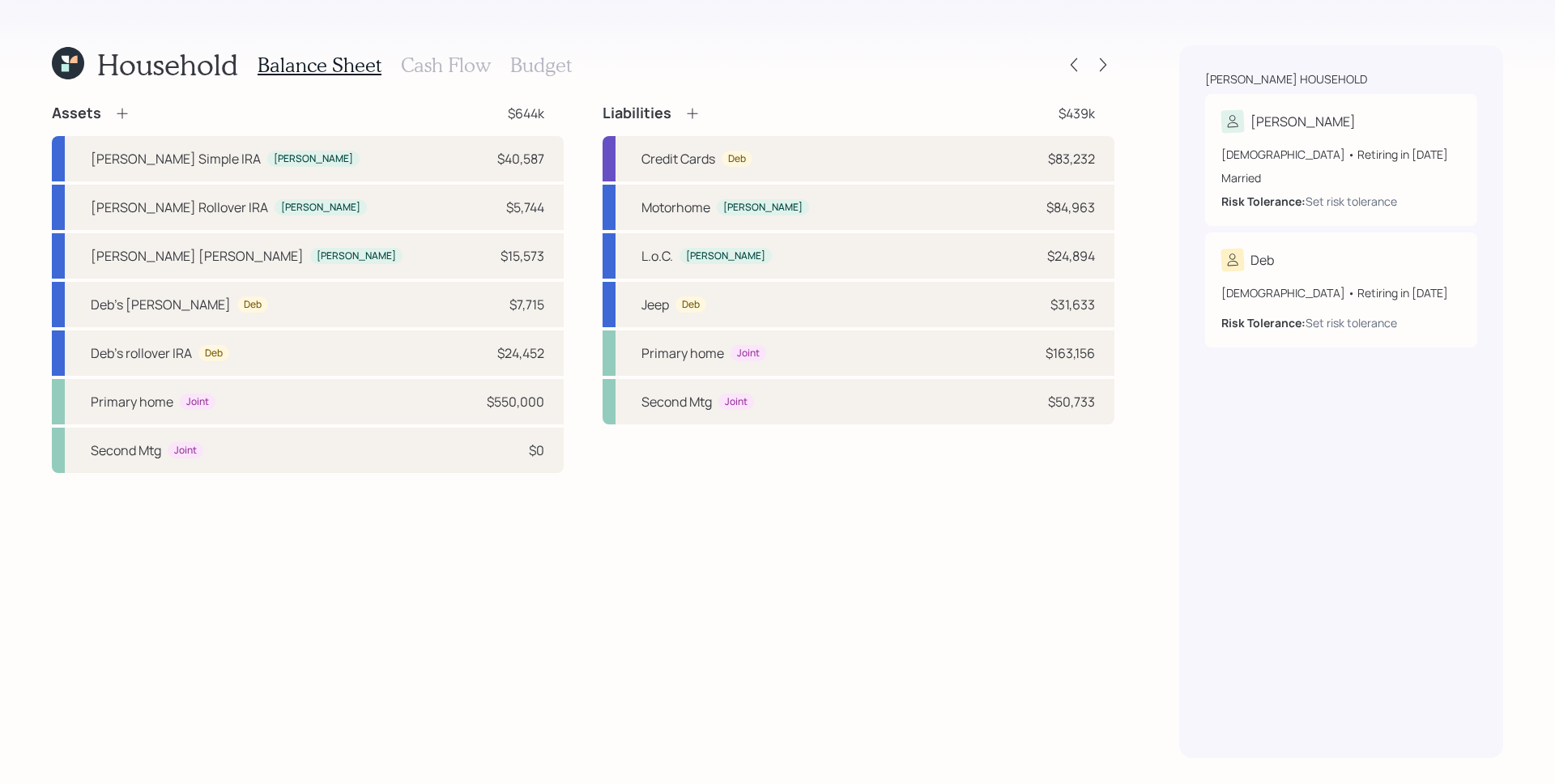
click at [469, 61] on h3 "Cash Flow" at bounding box center [446, 65] width 90 height 23
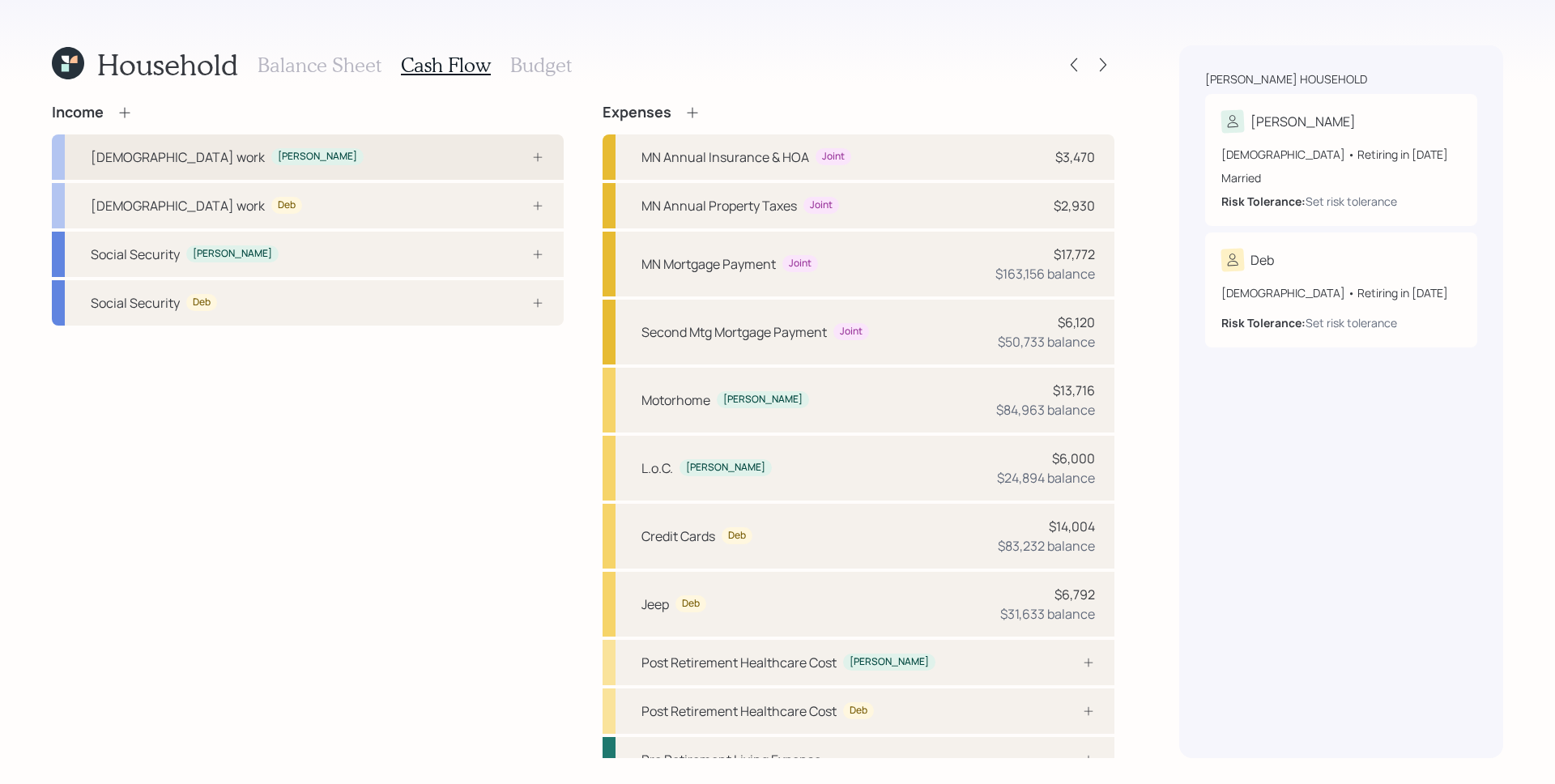
click at [526, 154] on div at bounding box center [520, 156] width 48 height 13
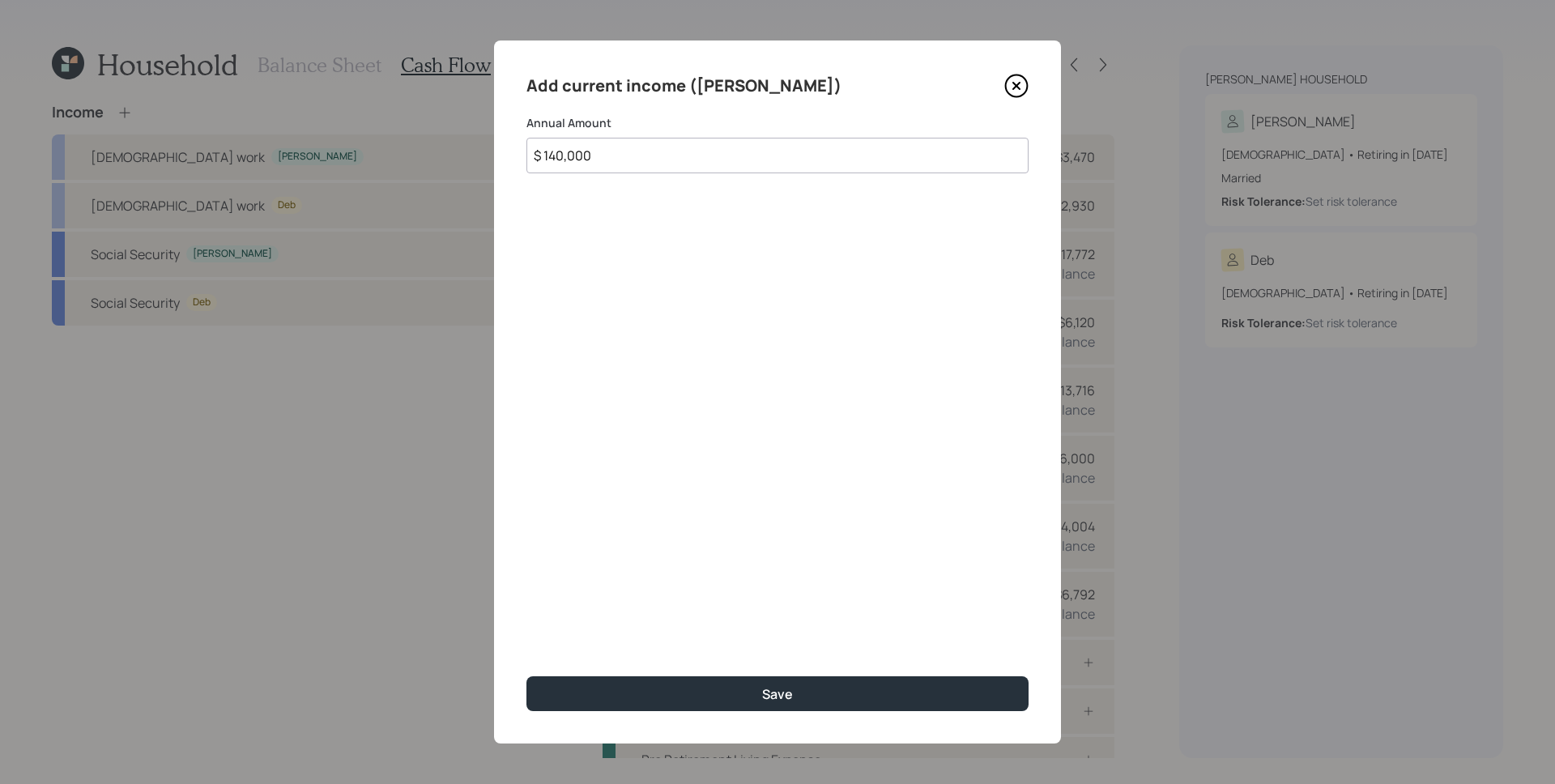
type input "$ 140,000"
click at [527, 676] on button "Save" at bounding box center [778, 693] width 503 height 35
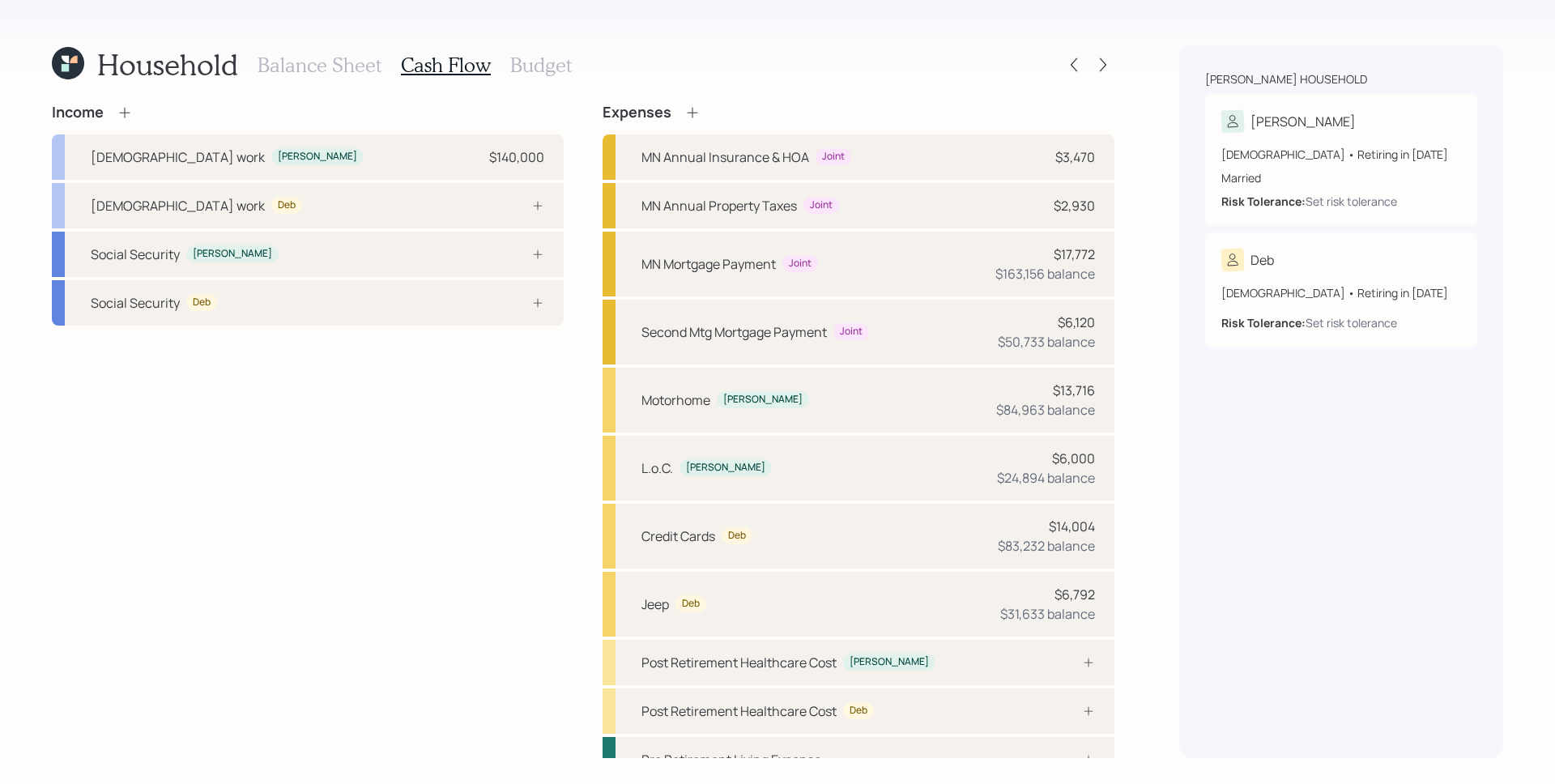
drag, startPoint x: 109, startPoint y: 123, endPoint x: 118, endPoint y: 121, distance: 9.2
click at [109, 123] on div "Income [DEMOGRAPHIC_DATA] work [PERSON_NAME] $140,000 [DEMOGRAPHIC_DATA] work D…" at bounding box center [308, 214] width 512 height 222
click at [123, 117] on icon at bounding box center [124, 112] width 16 height 16
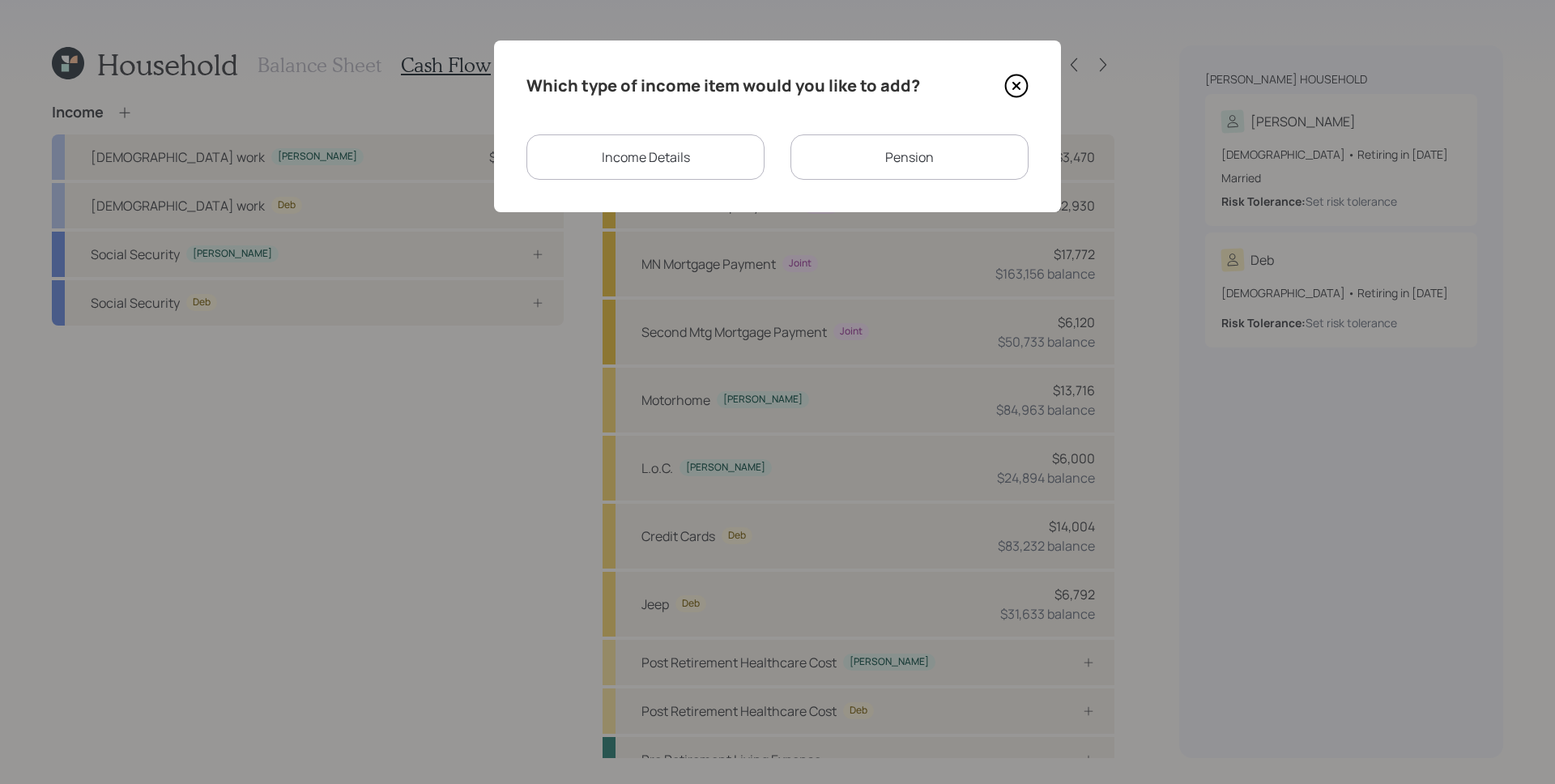
click at [634, 170] on div "Income Details" at bounding box center [645, 156] width 238 height 45
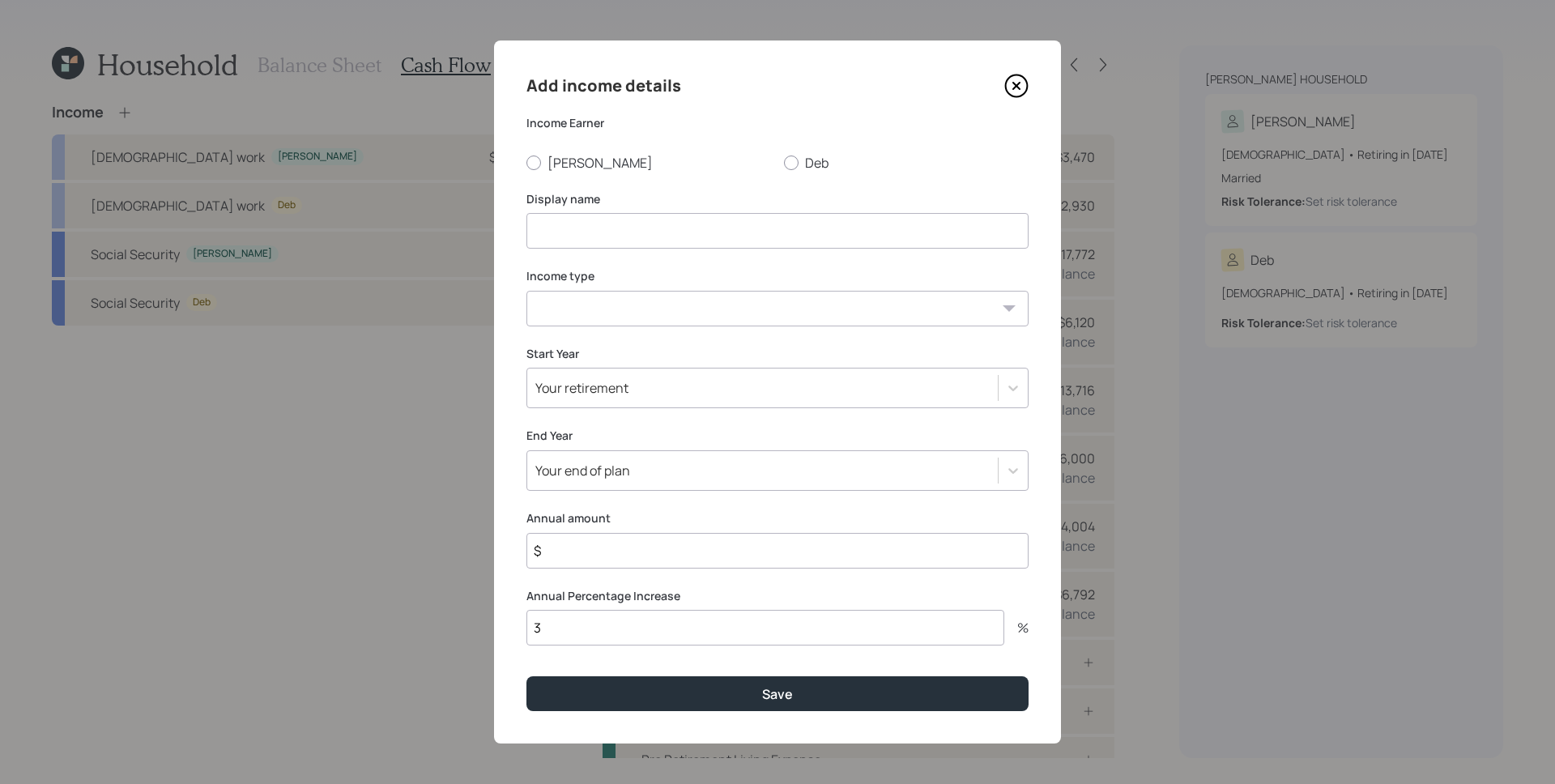
click at [554, 177] on div "Add income details Income [PERSON_NAME] Display name Income type [DEMOGRAPHIC_D…" at bounding box center [778, 392] width 567 height 703
click at [549, 154] on label "[PERSON_NAME]" at bounding box center [649, 163] width 245 height 17
click at [527, 162] on input "[PERSON_NAME]" at bounding box center [526, 162] width 1 height 1
radio input "true"
click at [556, 238] on input at bounding box center [778, 230] width 503 height 36
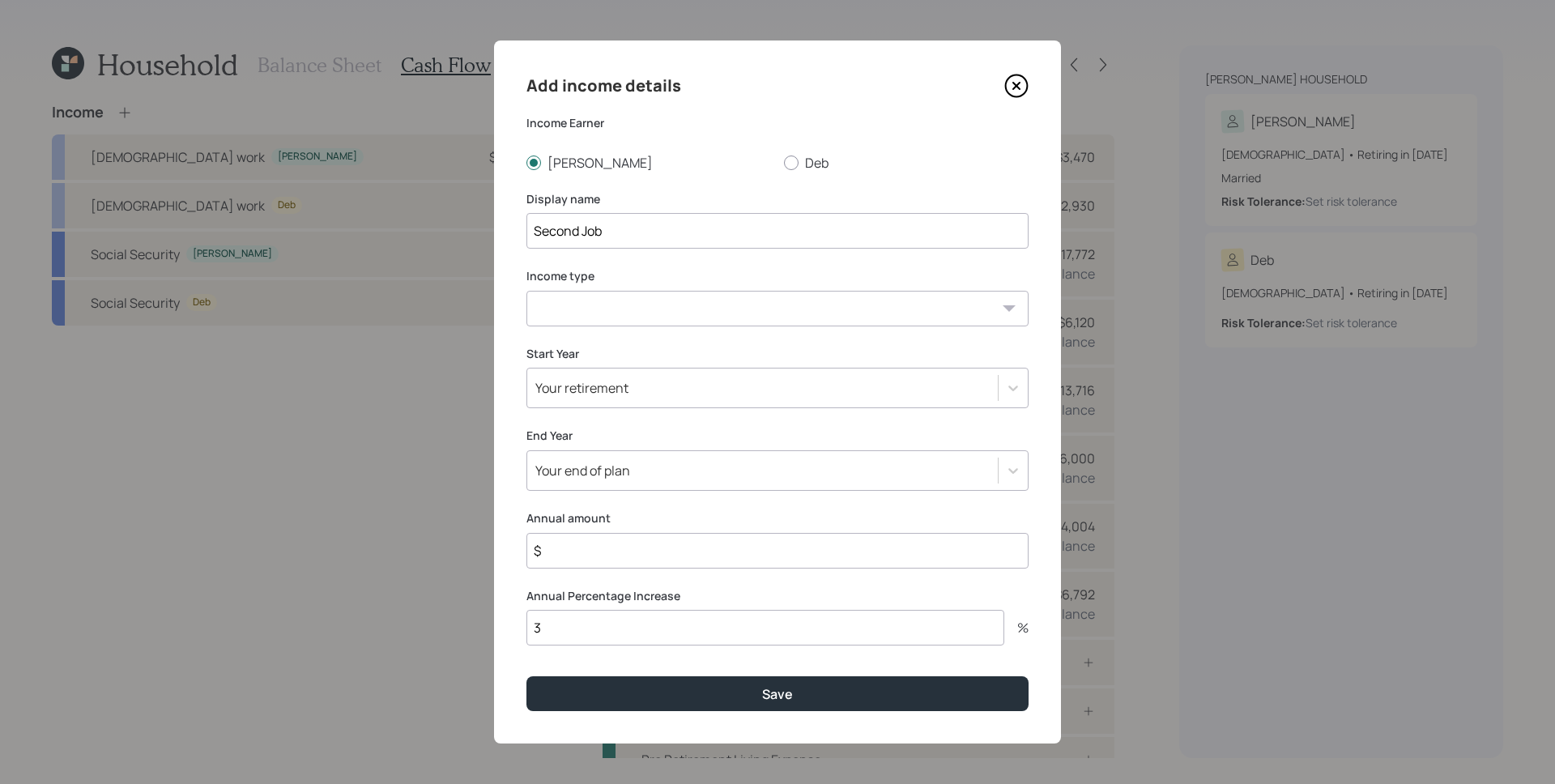
drag, startPoint x: 581, startPoint y: 235, endPoint x: 504, endPoint y: 228, distance: 77.3
click at [504, 228] on div "Add income details Income [PERSON_NAME] Display name Second Job Income type [DE…" at bounding box center [778, 392] width 567 height 703
type input "Township Job"
click at [549, 306] on select "[DEMOGRAPHIC_DATA] work [DEMOGRAPHIC_DATA] work Self employment Other" at bounding box center [778, 308] width 503 height 36
select select "part_time"
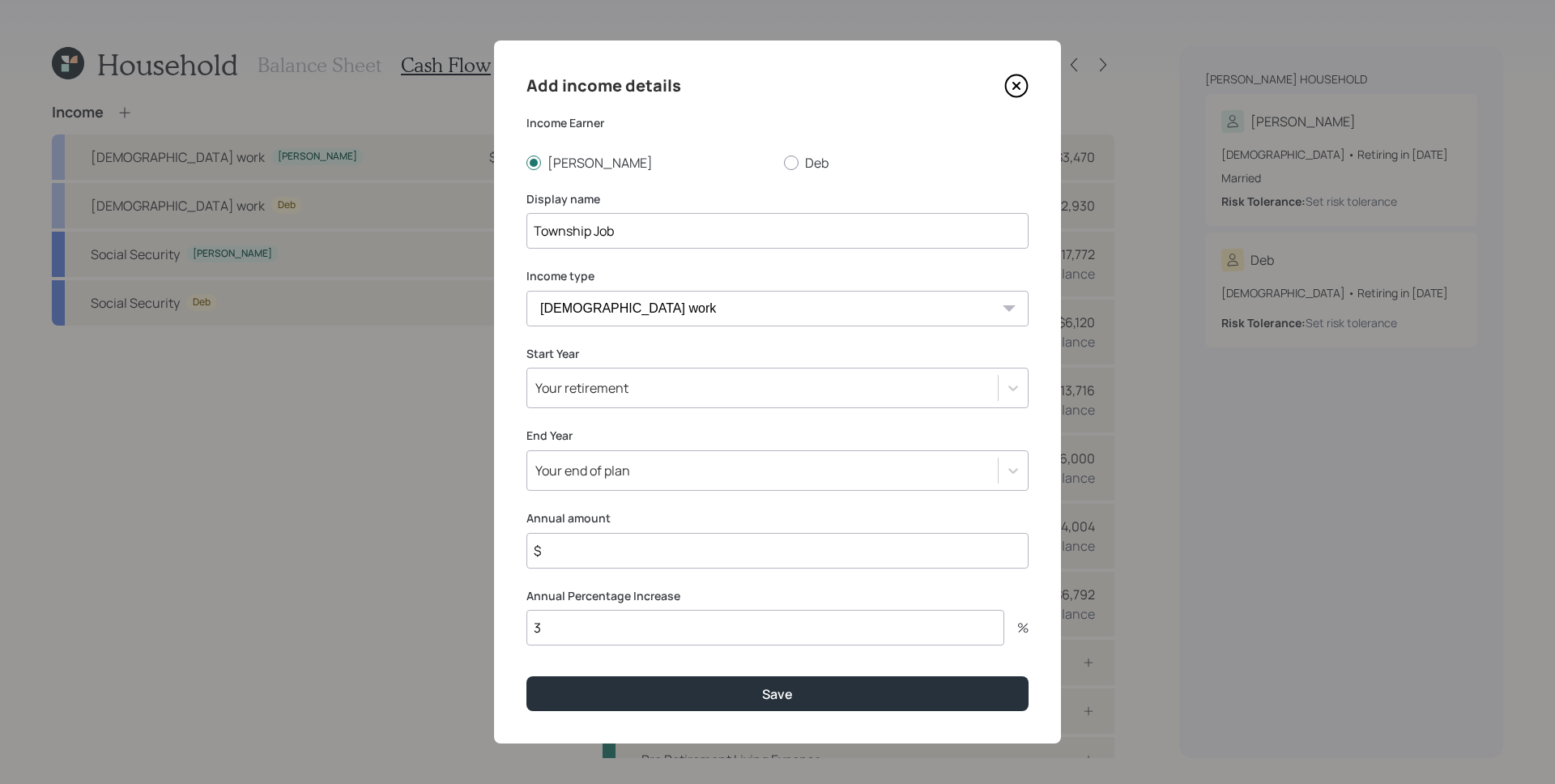
click at [527, 290] on select "[DEMOGRAPHIC_DATA] work [DEMOGRAPHIC_DATA] work Self employment Other" at bounding box center [778, 308] width 503 height 36
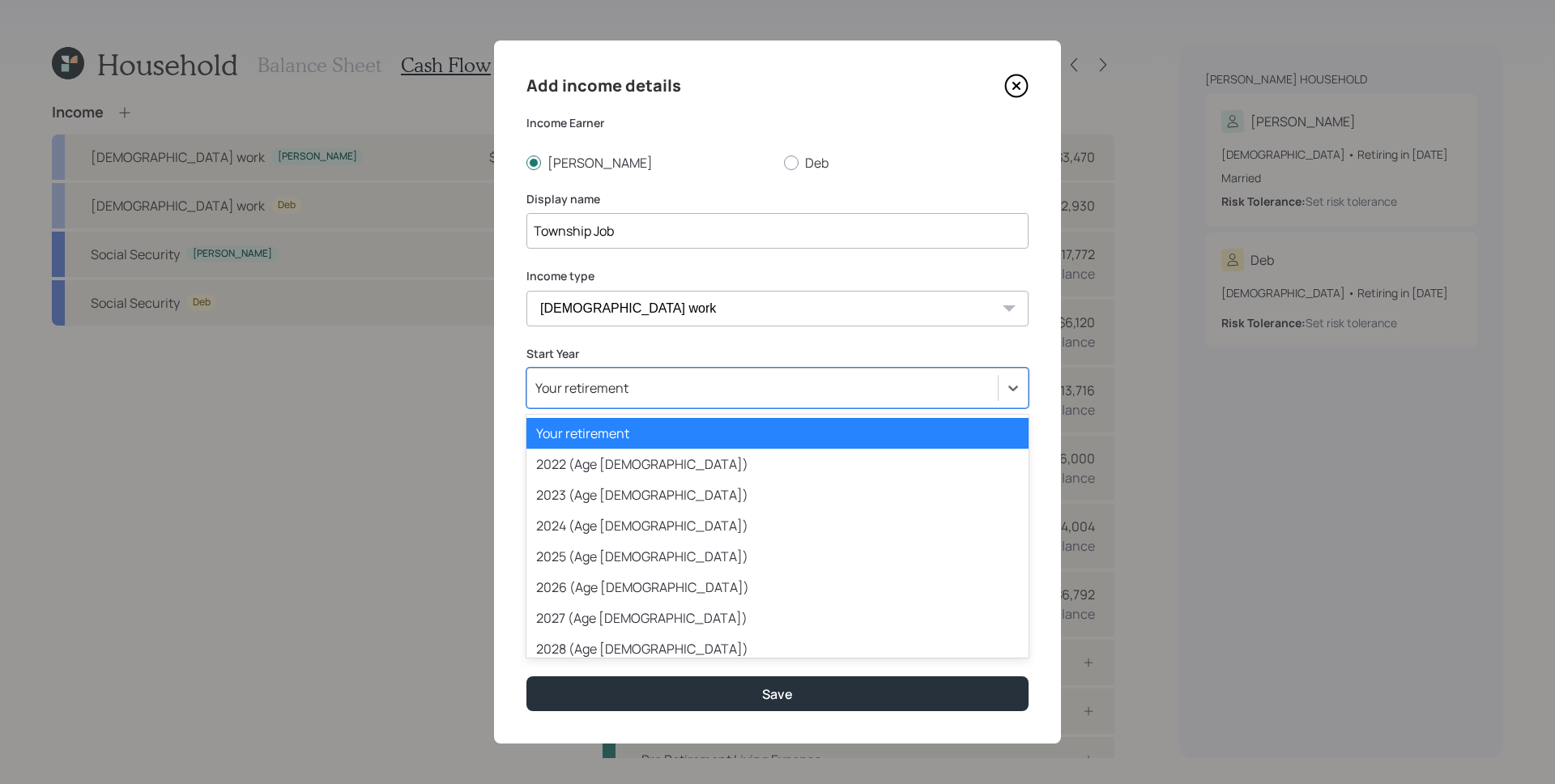
click at [637, 383] on div "Your retirement" at bounding box center [763, 388] width 471 height 28
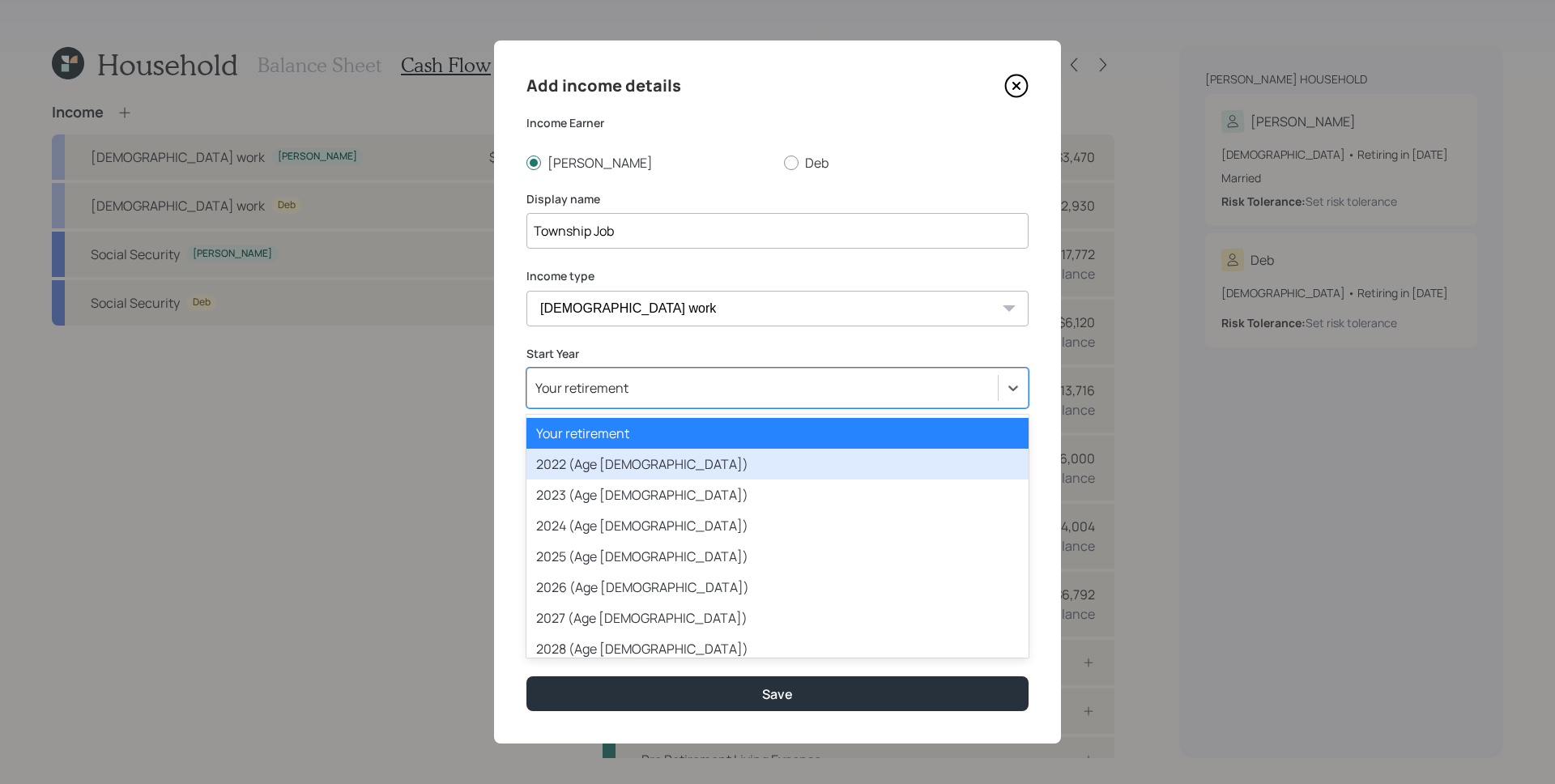
click at [624, 457] on div "2022 (Age [DEMOGRAPHIC_DATA])" at bounding box center [778, 464] width 503 height 31
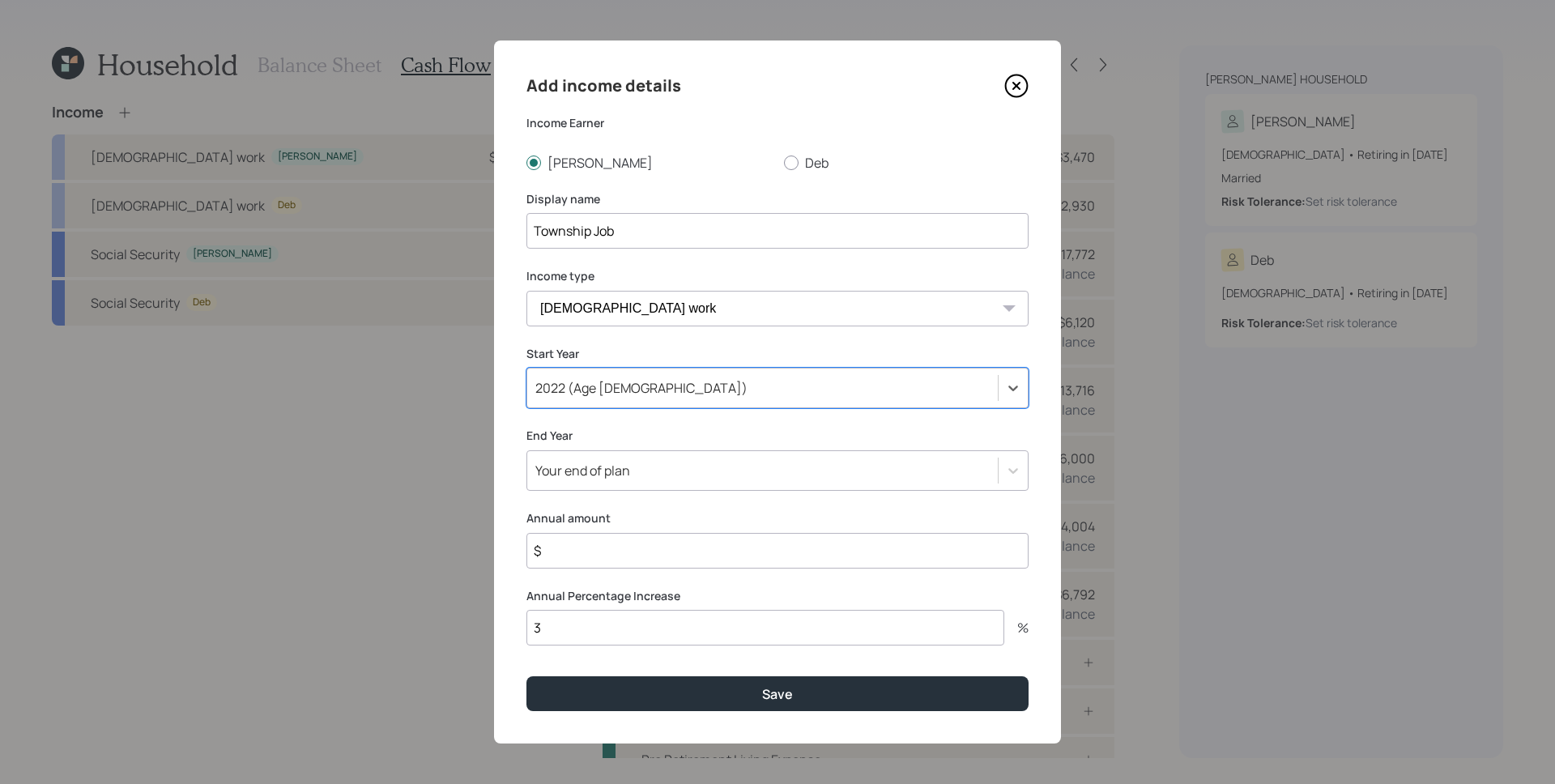
click at [625, 466] on div "Your end of plan" at bounding box center [583, 471] width 95 height 17
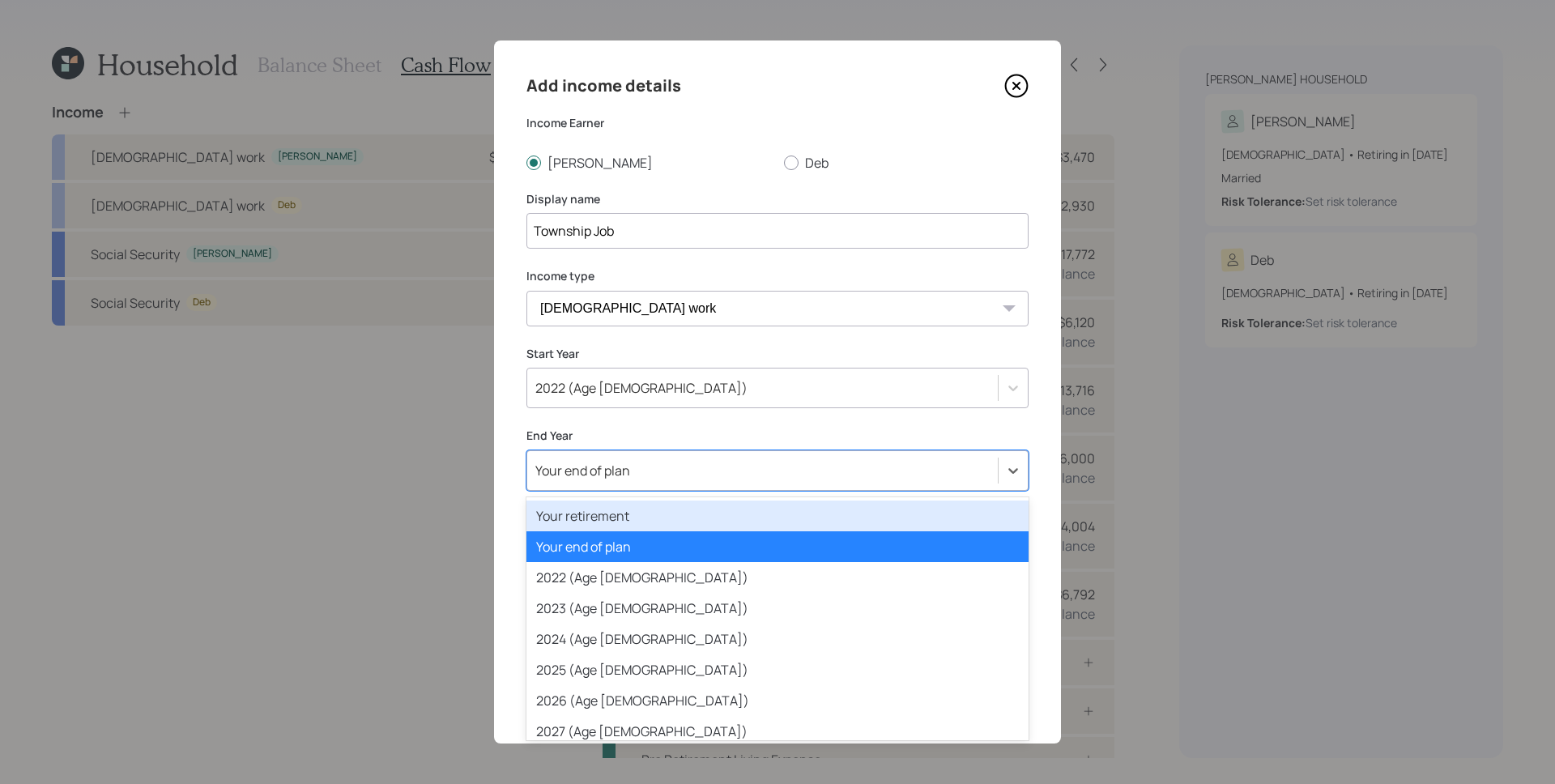
click at [613, 528] on div "Your retirement" at bounding box center [778, 516] width 503 height 31
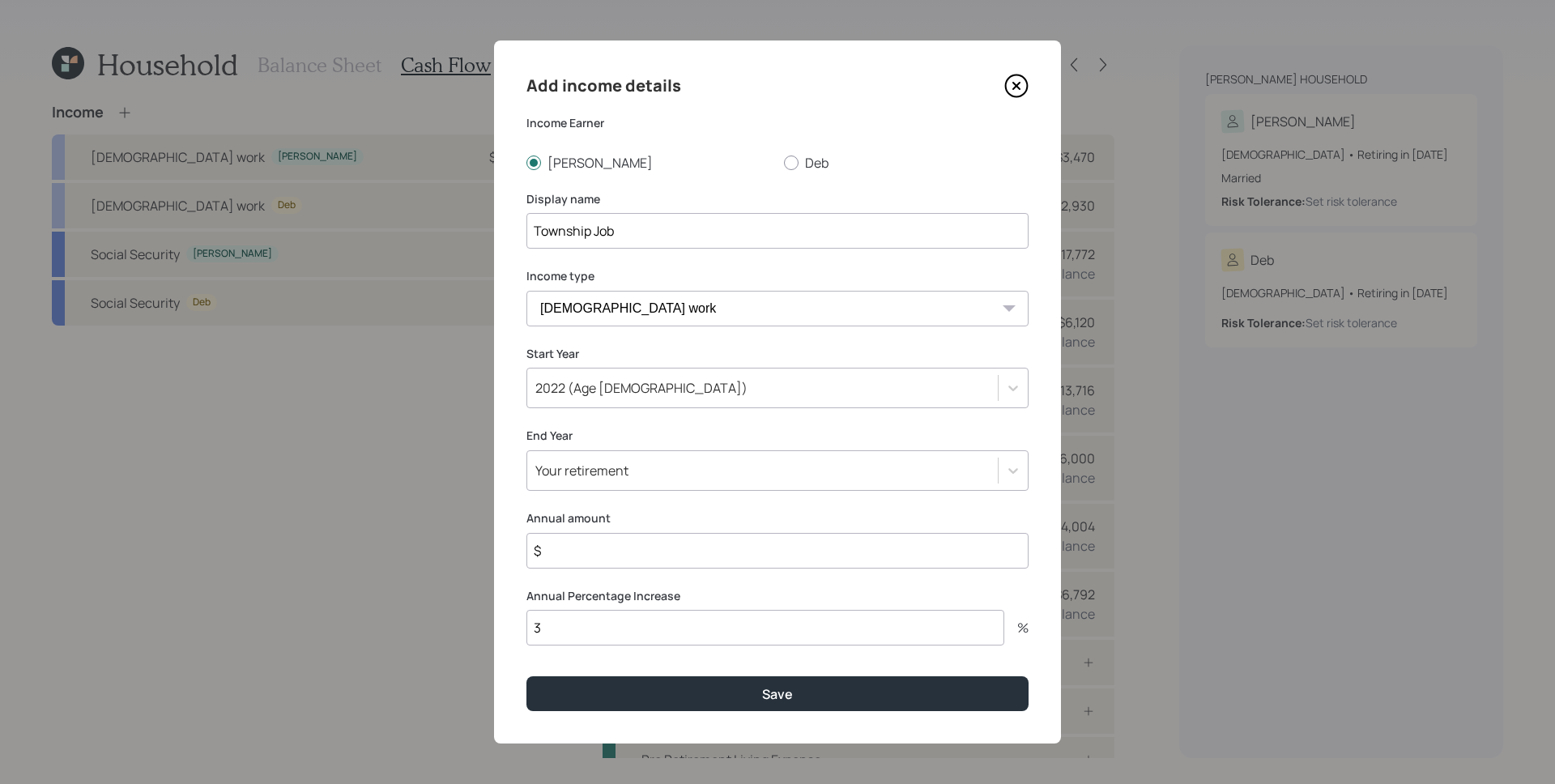
click at [609, 550] on input "$" at bounding box center [778, 551] width 503 height 36
type input "$ 17,000"
click at [527, 676] on button "Save" at bounding box center [778, 693] width 503 height 35
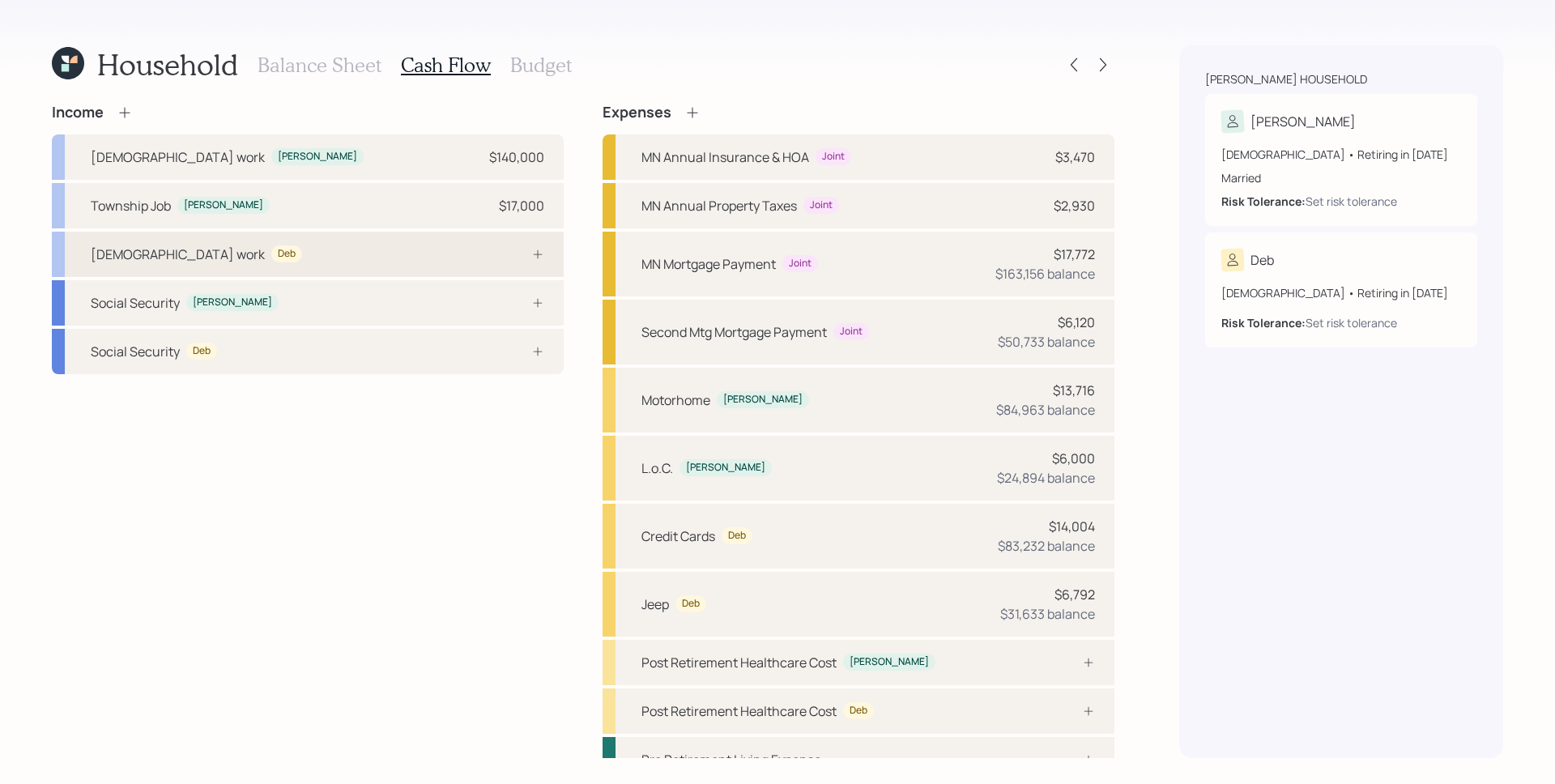
click at [471, 261] on div "[DEMOGRAPHIC_DATA] work Deb" at bounding box center [308, 254] width 512 height 45
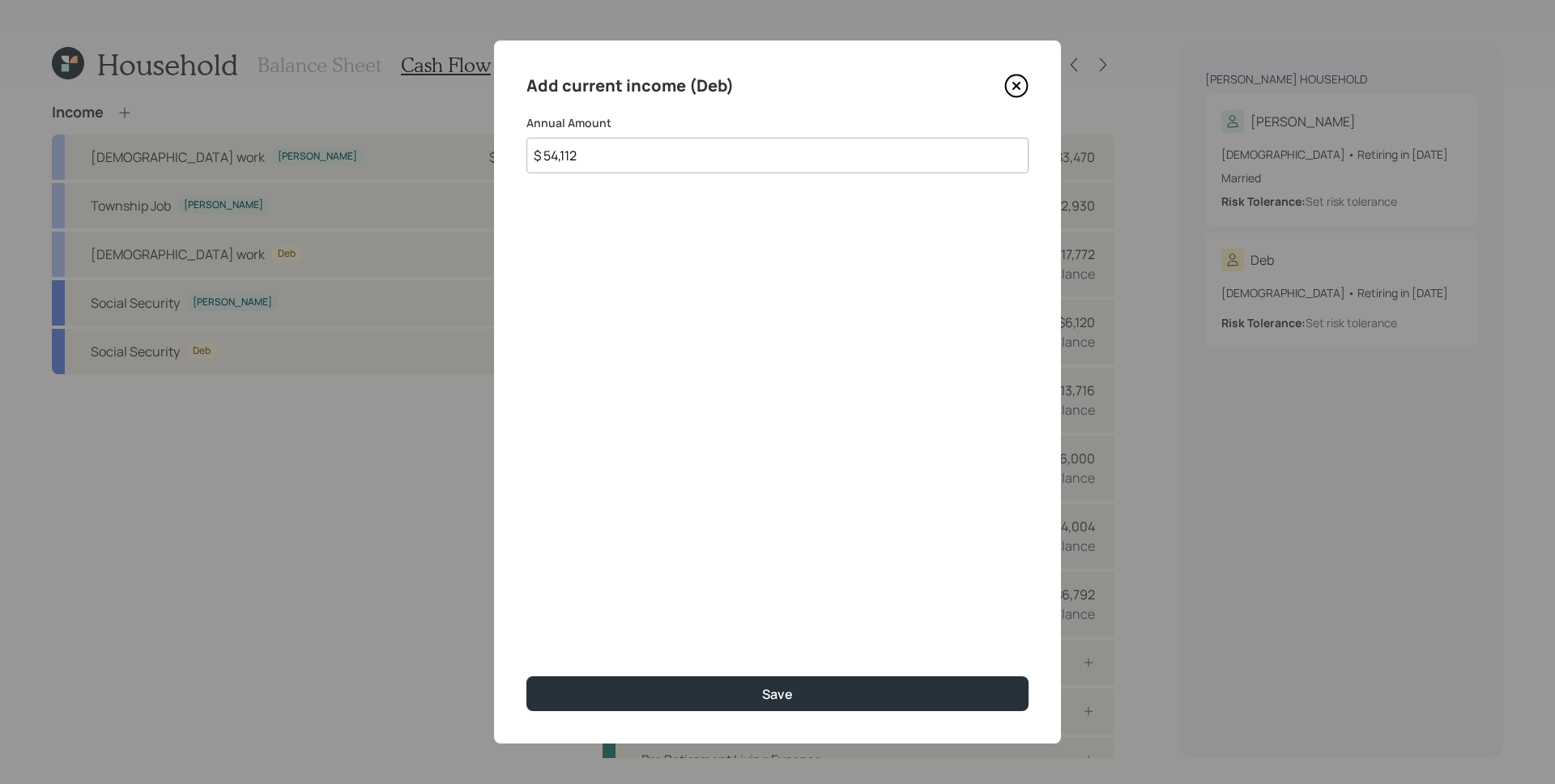
type input "$ 54,112"
click at [527, 676] on button "Save" at bounding box center [778, 693] width 503 height 35
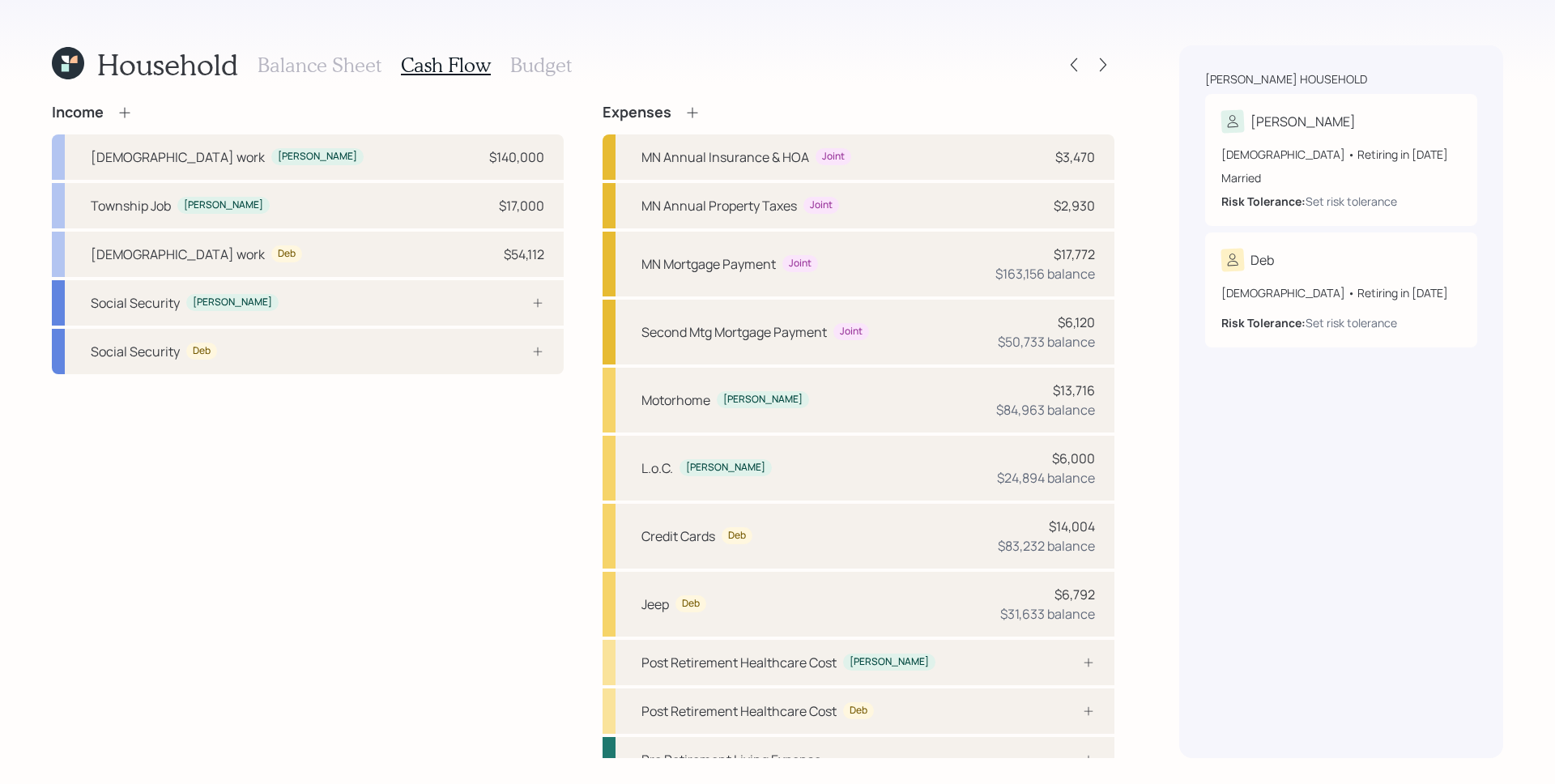
click at [124, 109] on icon at bounding box center [123, 112] width 11 height 11
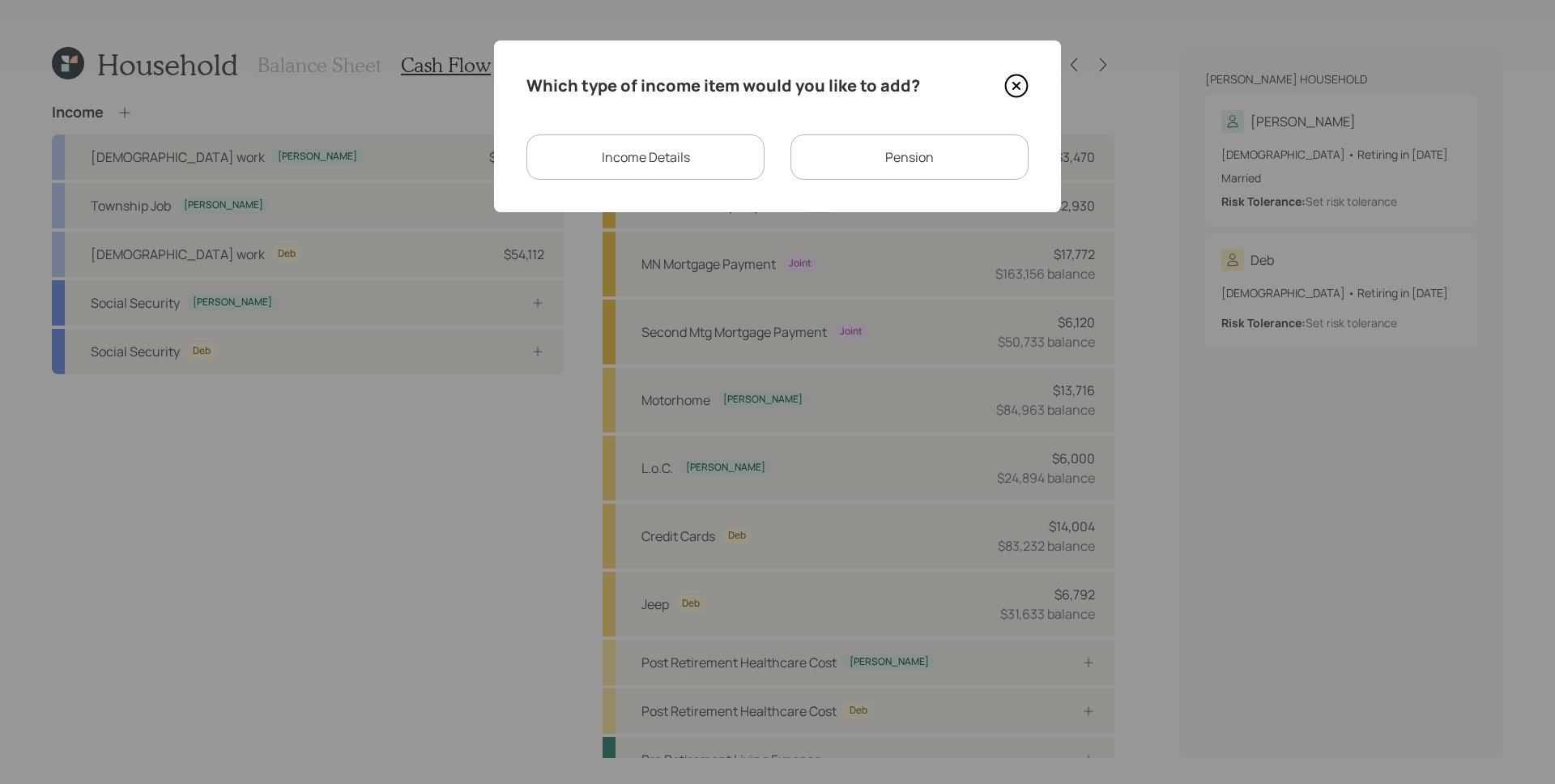
click at [975, 158] on div "Pension" at bounding box center [910, 156] width 238 height 45
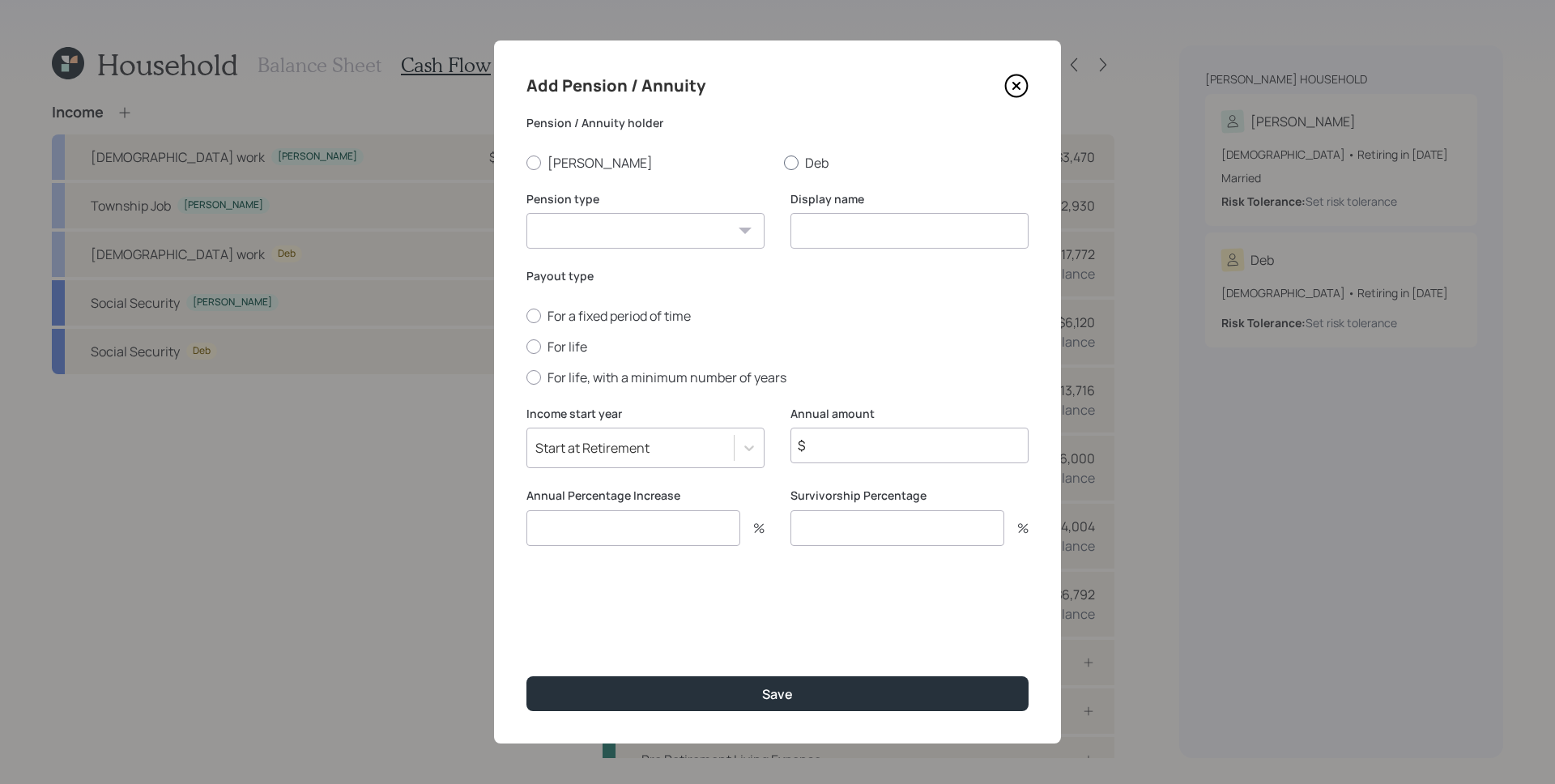
click at [811, 160] on label "Deb" at bounding box center [907, 163] width 245 height 17
click at [784, 162] on input "Deb" at bounding box center [783, 162] width 1 height 1
radio input "true"
click at [617, 233] on select "Pension Annuity" at bounding box center [645, 230] width 238 height 36
select select "pension"
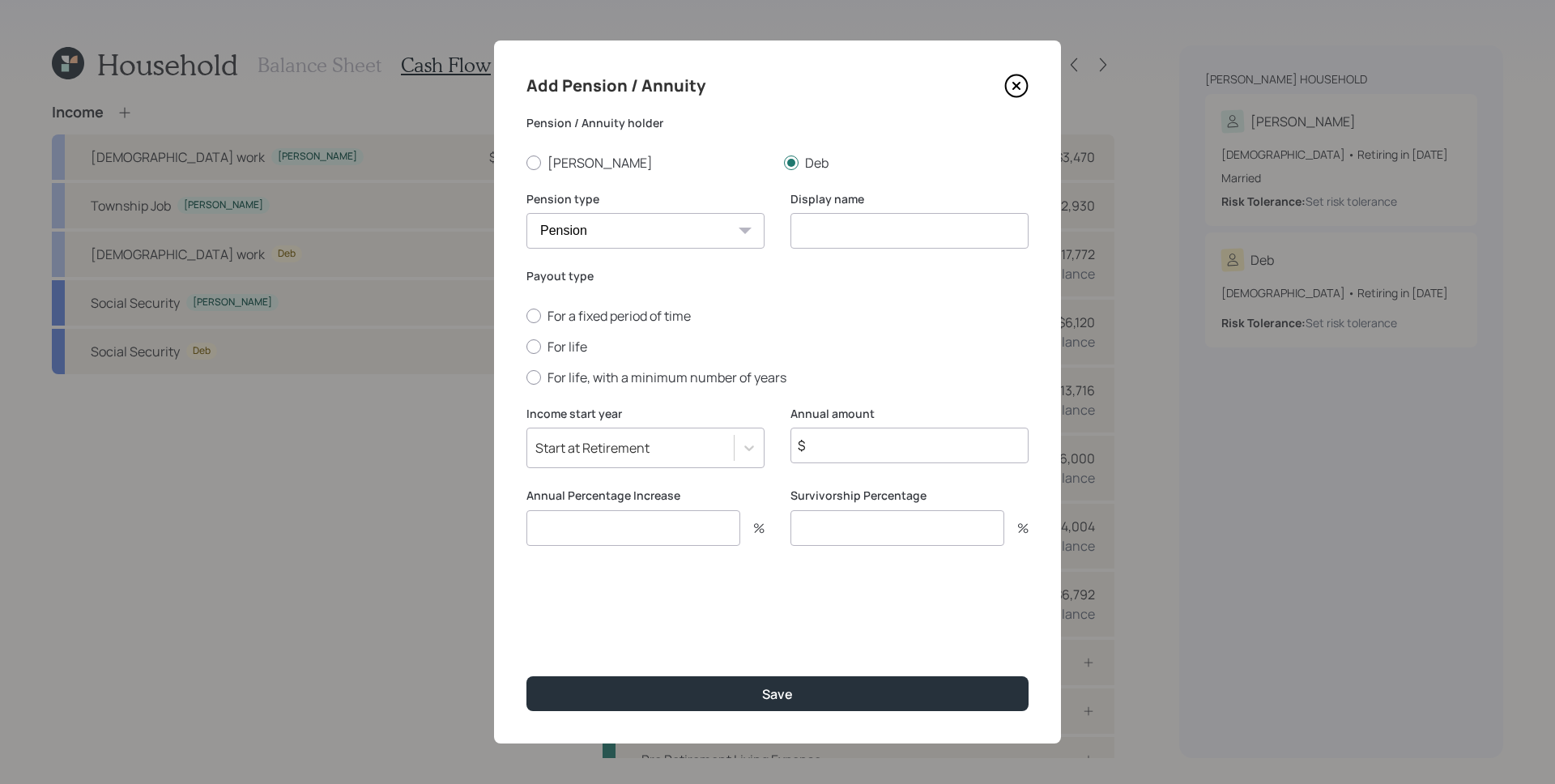
click at [527, 213] on select "Pension Annuity" at bounding box center [645, 230] width 238 height 36
click at [897, 226] on input at bounding box center [910, 230] width 238 height 36
type input "Deb's Pension"
click at [579, 346] on label "For life" at bounding box center [778, 346] width 503 height 17
click at [527, 346] on input "For life" at bounding box center [526, 346] width 1 height 1
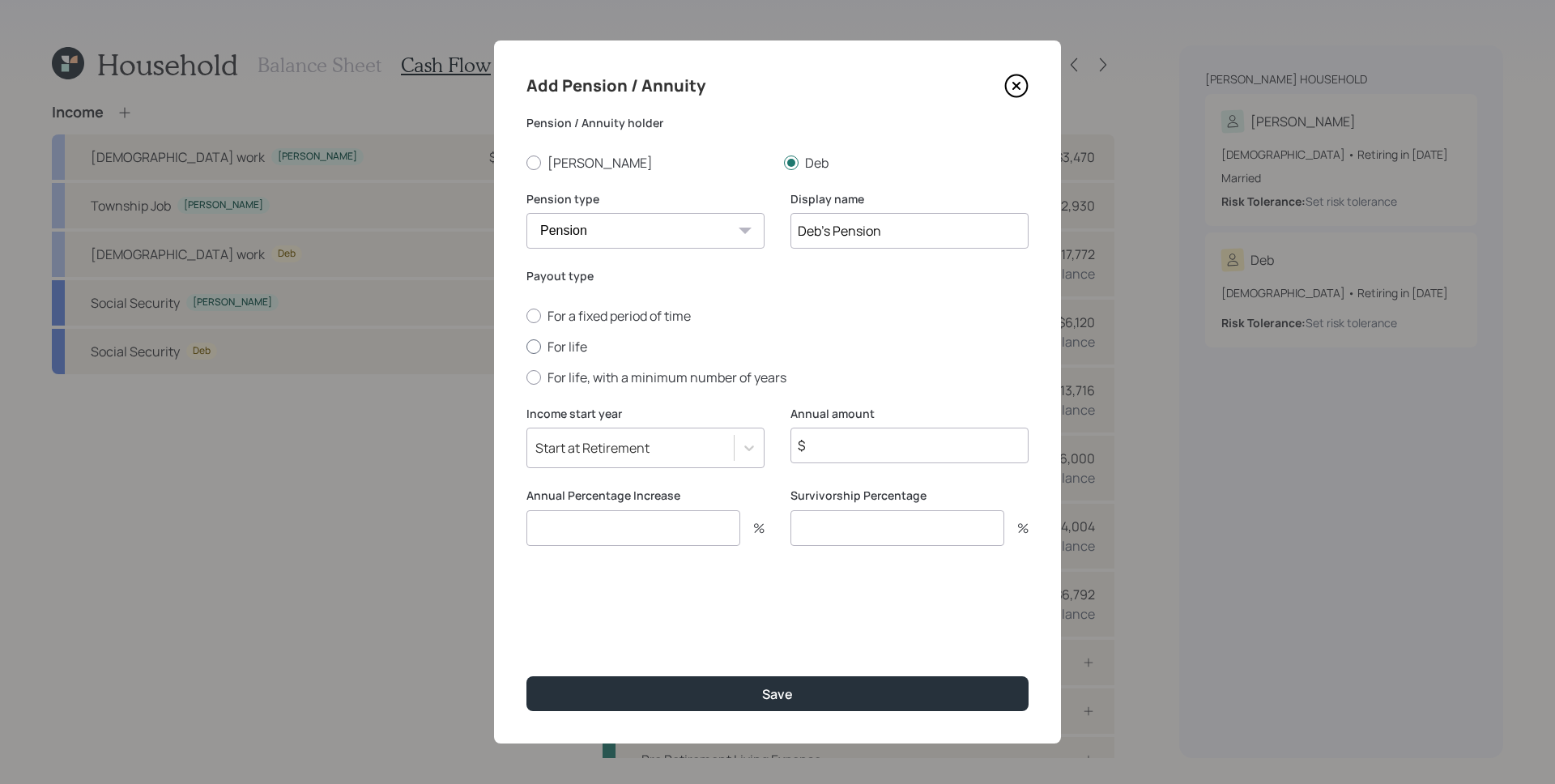
radio input "true"
click at [889, 451] on input "$" at bounding box center [910, 445] width 238 height 36
type input "$ 5,568"
click at [647, 525] on input "number" at bounding box center [634, 527] width 214 height 36
type input "3"
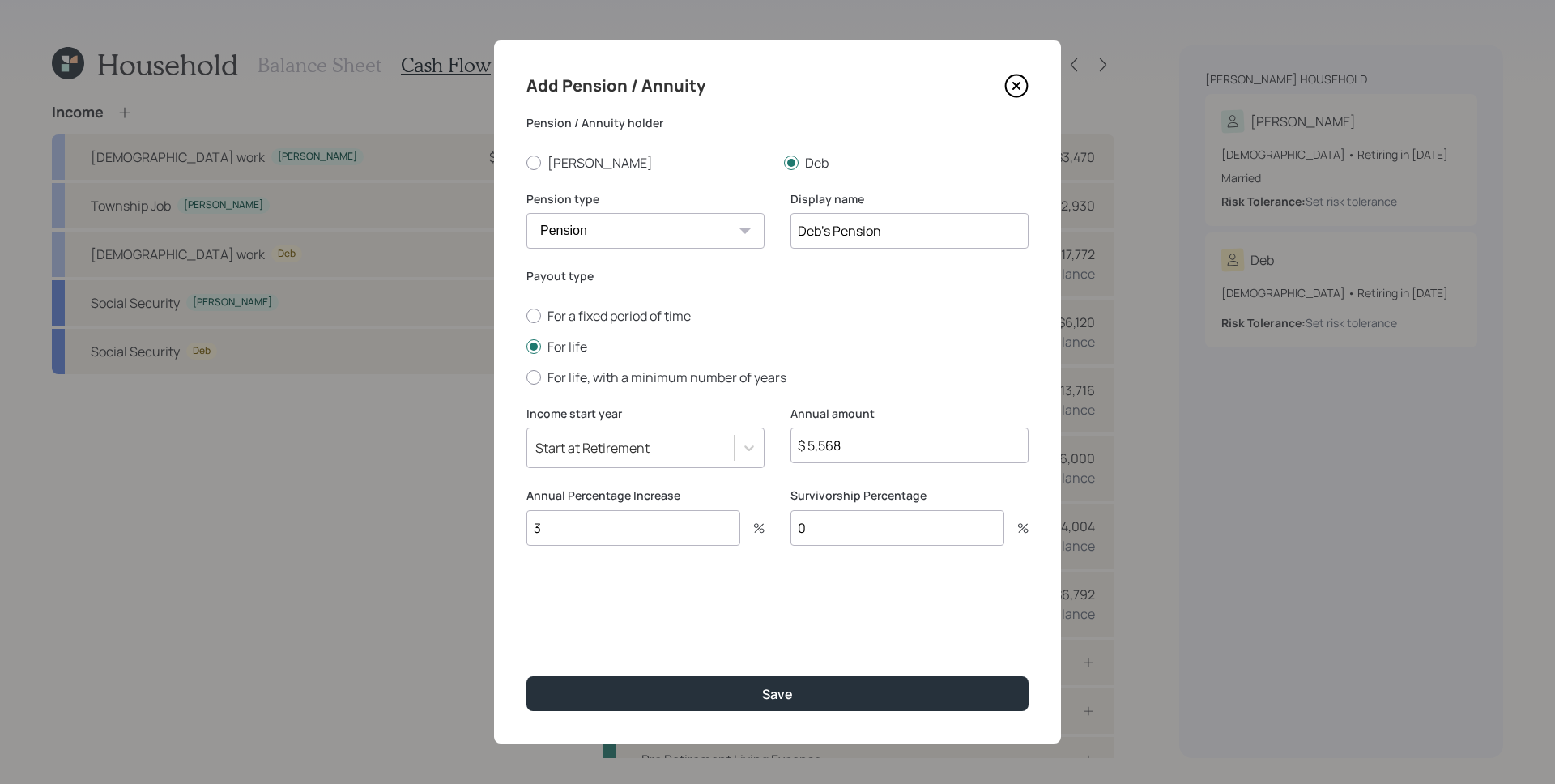
type input "0"
click at [881, 625] on div "Add Pension / Annuity Pension / Annuity holder [PERSON_NAME] Pension type Pensi…" at bounding box center [778, 392] width 567 height 703
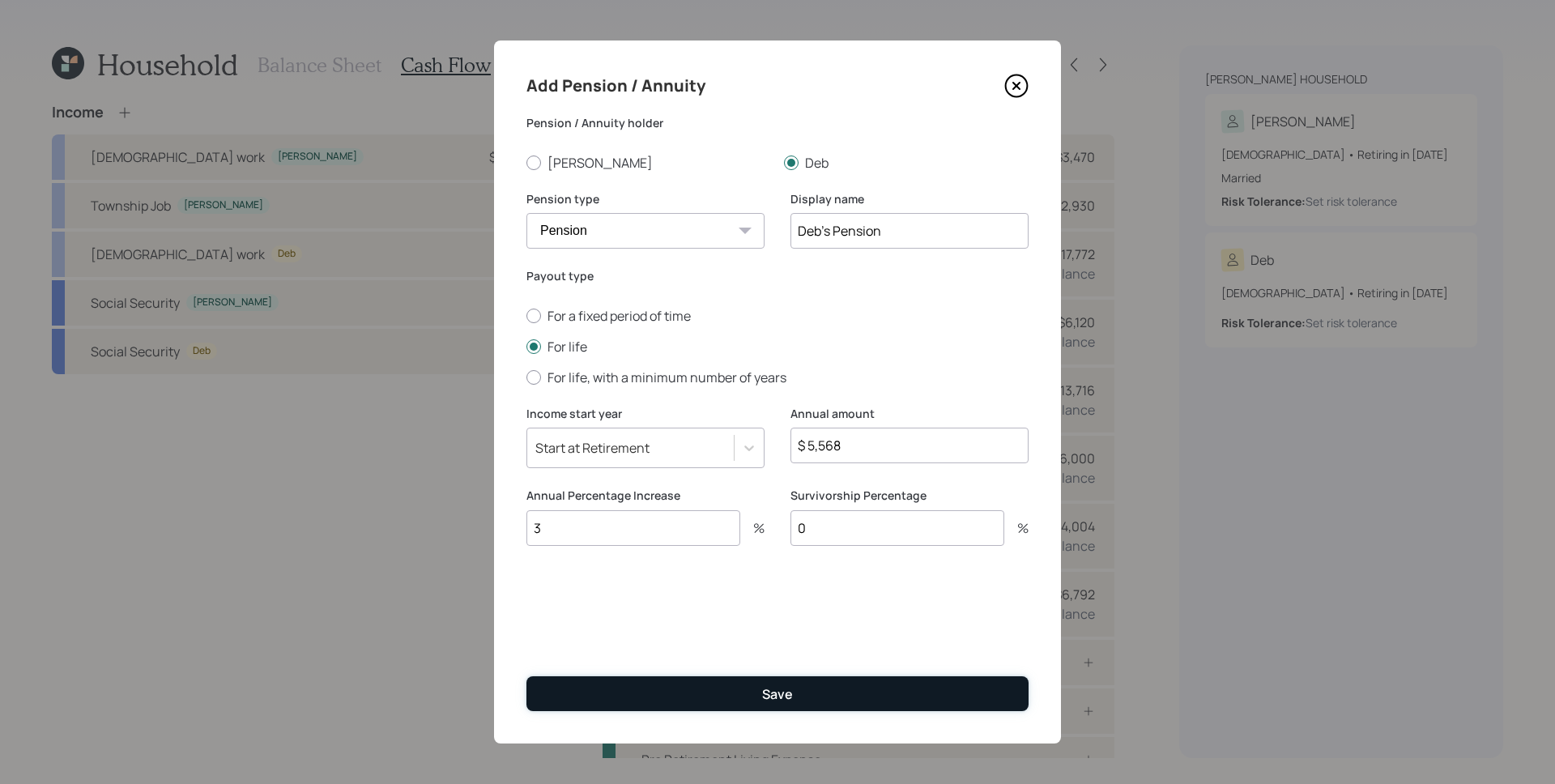
click at [815, 689] on button "Save" at bounding box center [778, 693] width 503 height 35
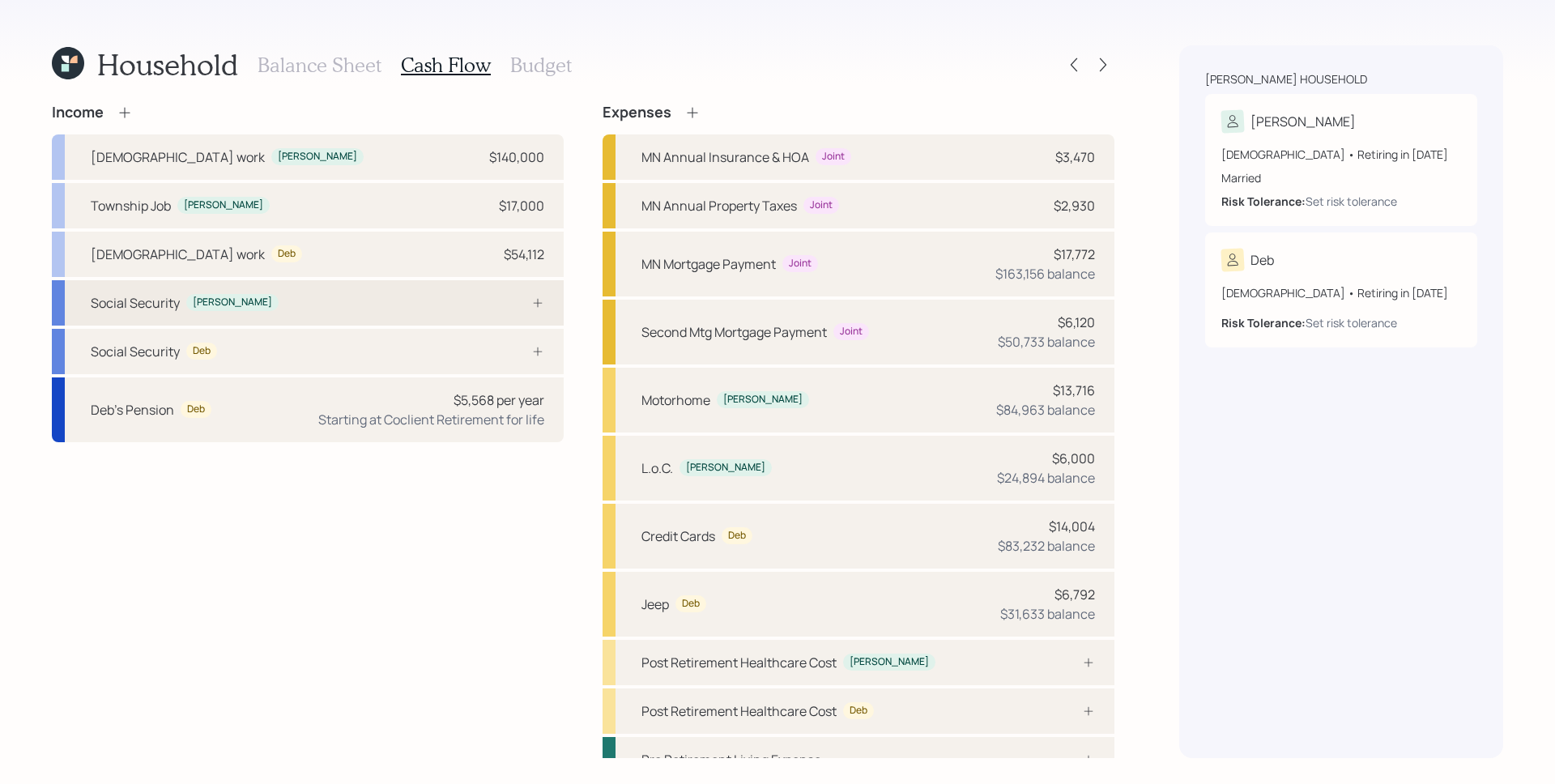
click at [504, 281] on div "Social Security [PERSON_NAME]" at bounding box center [308, 303] width 512 height 45
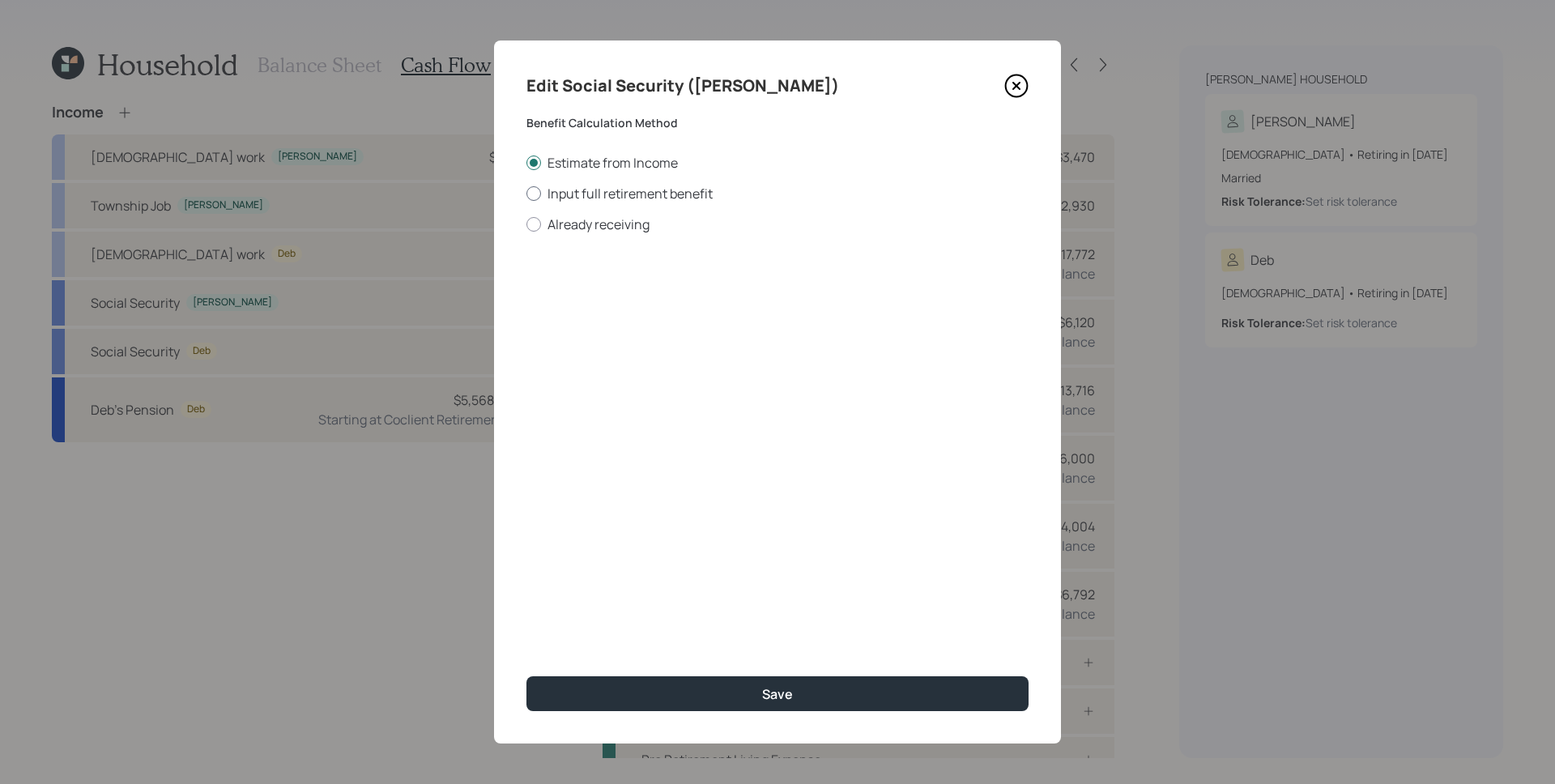
click at [614, 200] on label "Input full retirement benefit" at bounding box center [778, 193] width 503 height 17
click at [527, 194] on input "Input full retirement benefit" at bounding box center [526, 193] width 1 height 1
radio input "true"
click at [614, 284] on input "$" at bounding box center [778, 292] width 503 height 36
type input "$ 3,359"
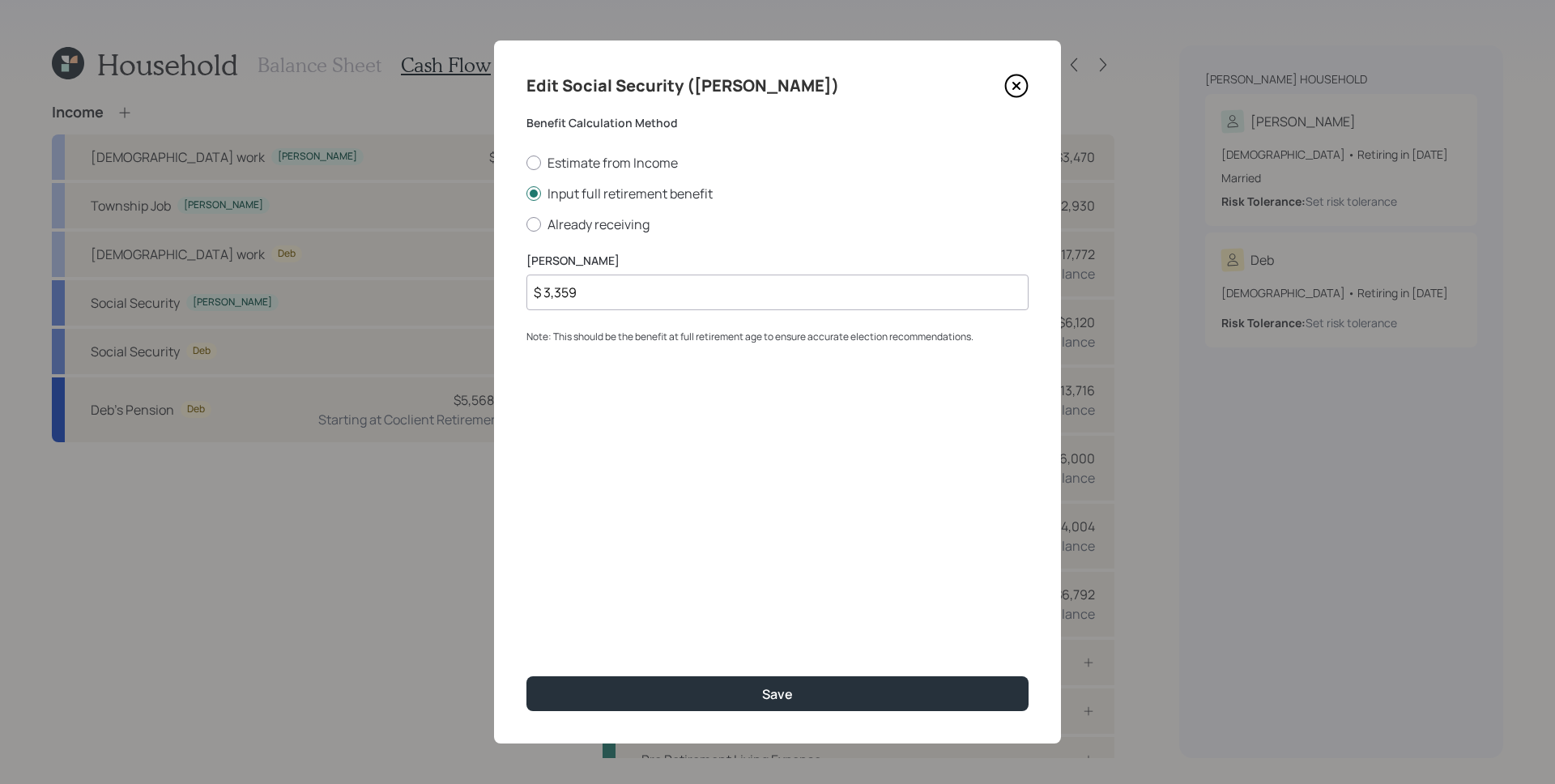
click at [527, 676] on button "Save" at bounding box center [778, 693] width 503 height 35
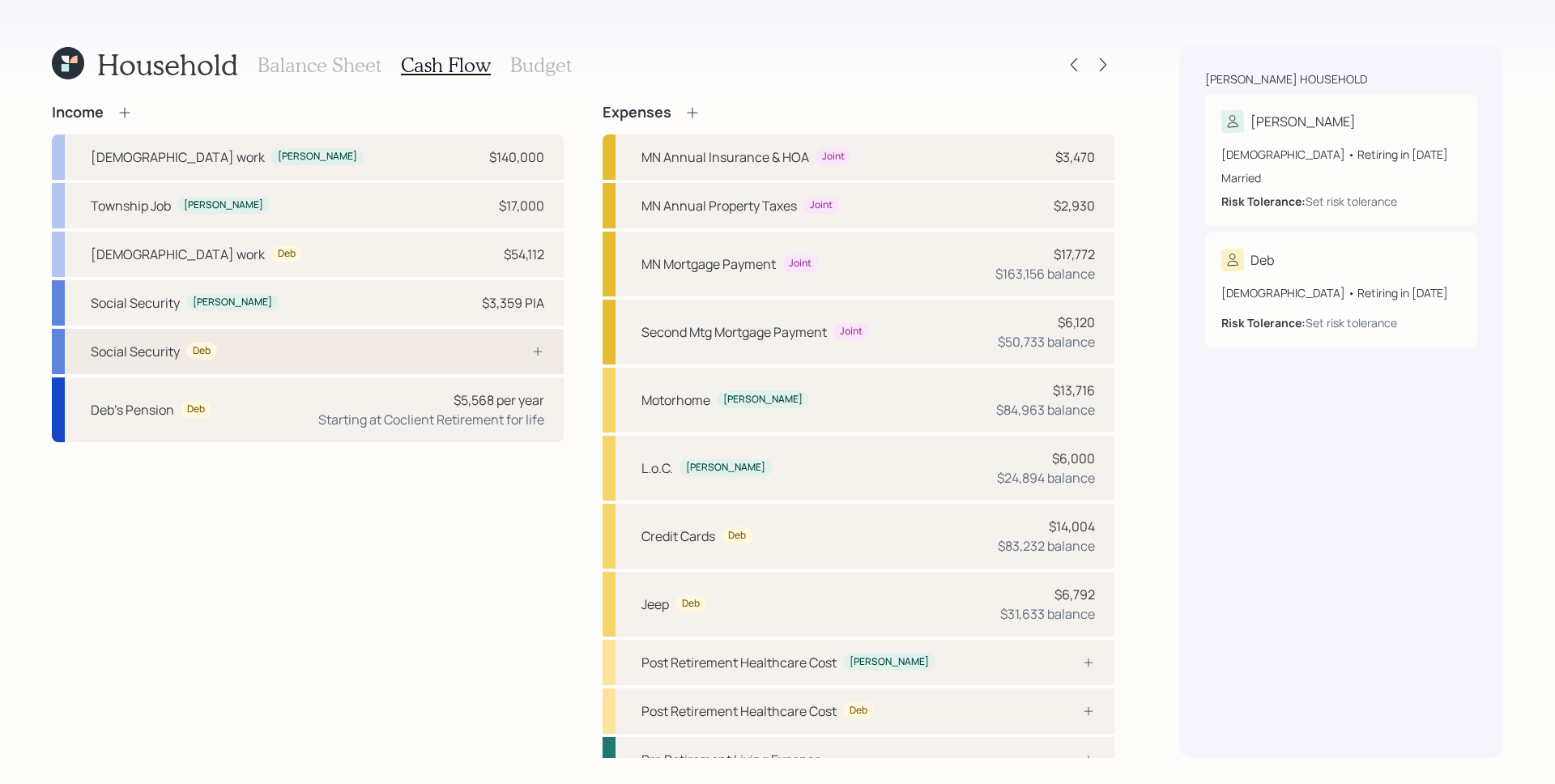
click at [483, 343] on div "Social Security Deb" at bounding box center [308, 351] width 512 height 45
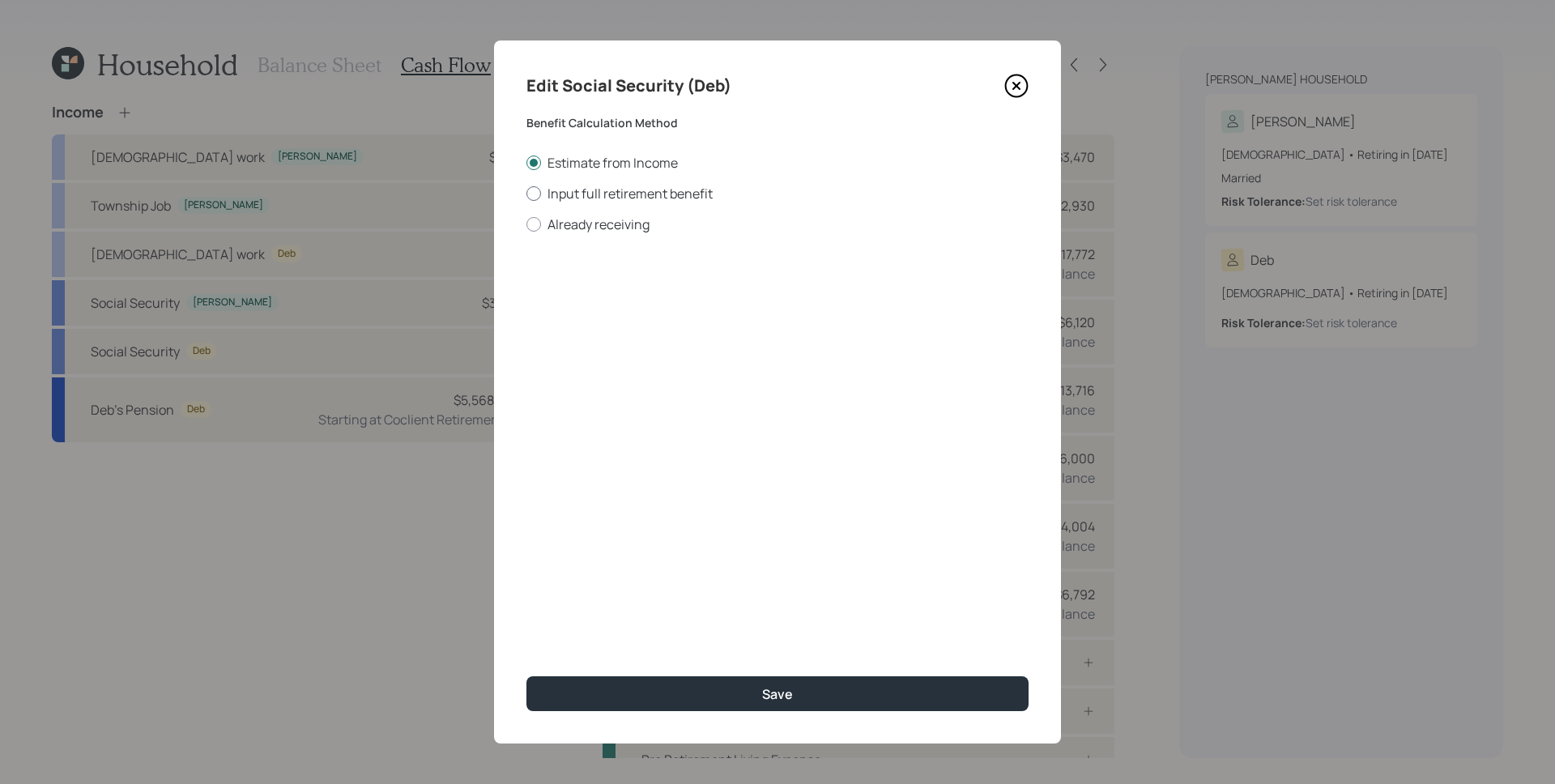
click at [616, 193] on label "Input full retirement benefit" at bounding box center [778, 193] width 503 height 17
click at [527, 193] on input "Input full retirement benefit" at bounding box center [526, 193] width 1 height 1
radio input "true"
click at [625, 273] on div "[PERSON_NAME] $" at bounding box center [778, 282] width 503 height 58
click at [625, 278] on input "$" at bounding box center [778, 292] width 503 height 36
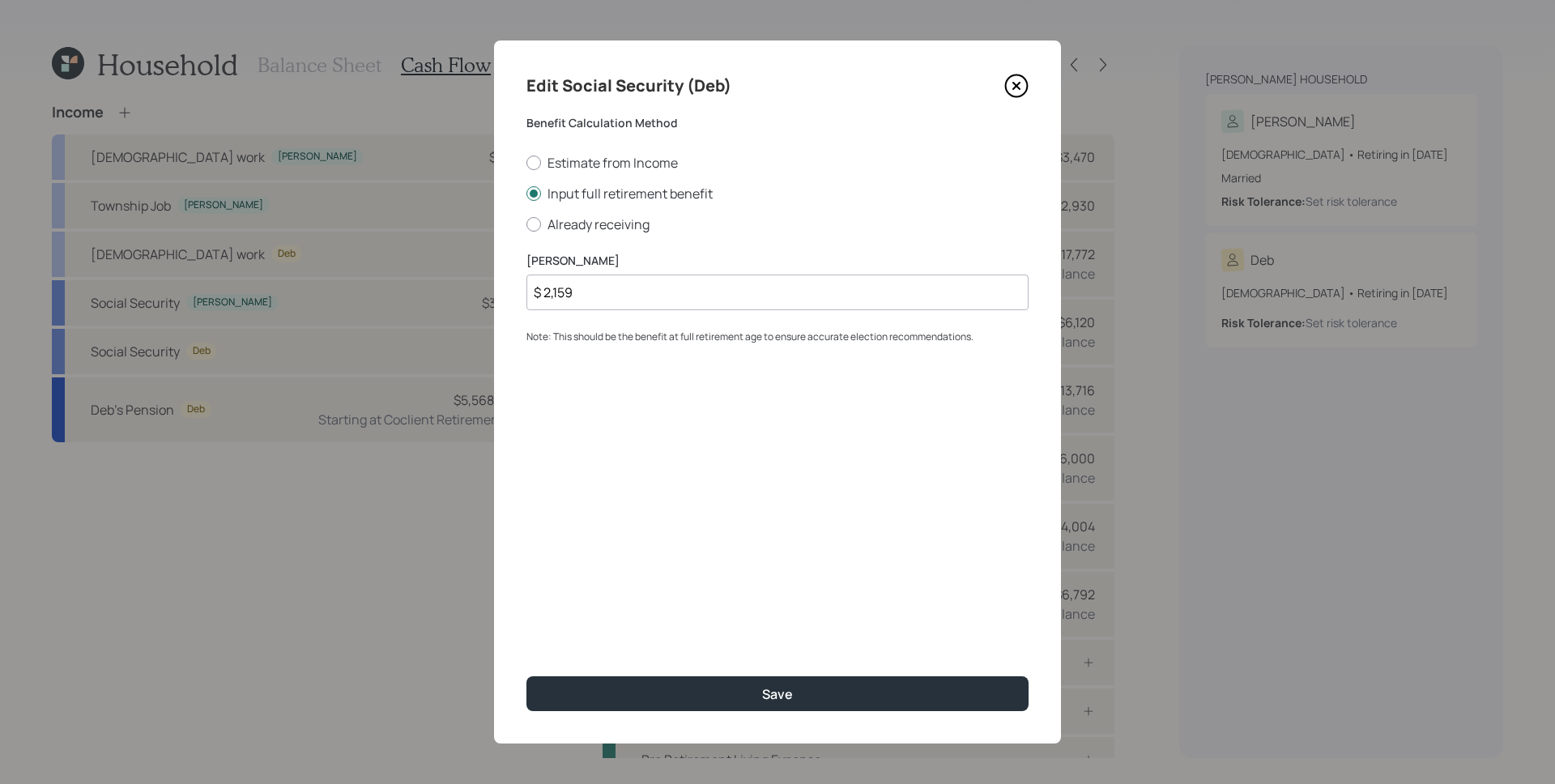
type input "$ 2,159"
click at [527, 676] on button "Save" at bounding box center [778, 693] width 503 height 35
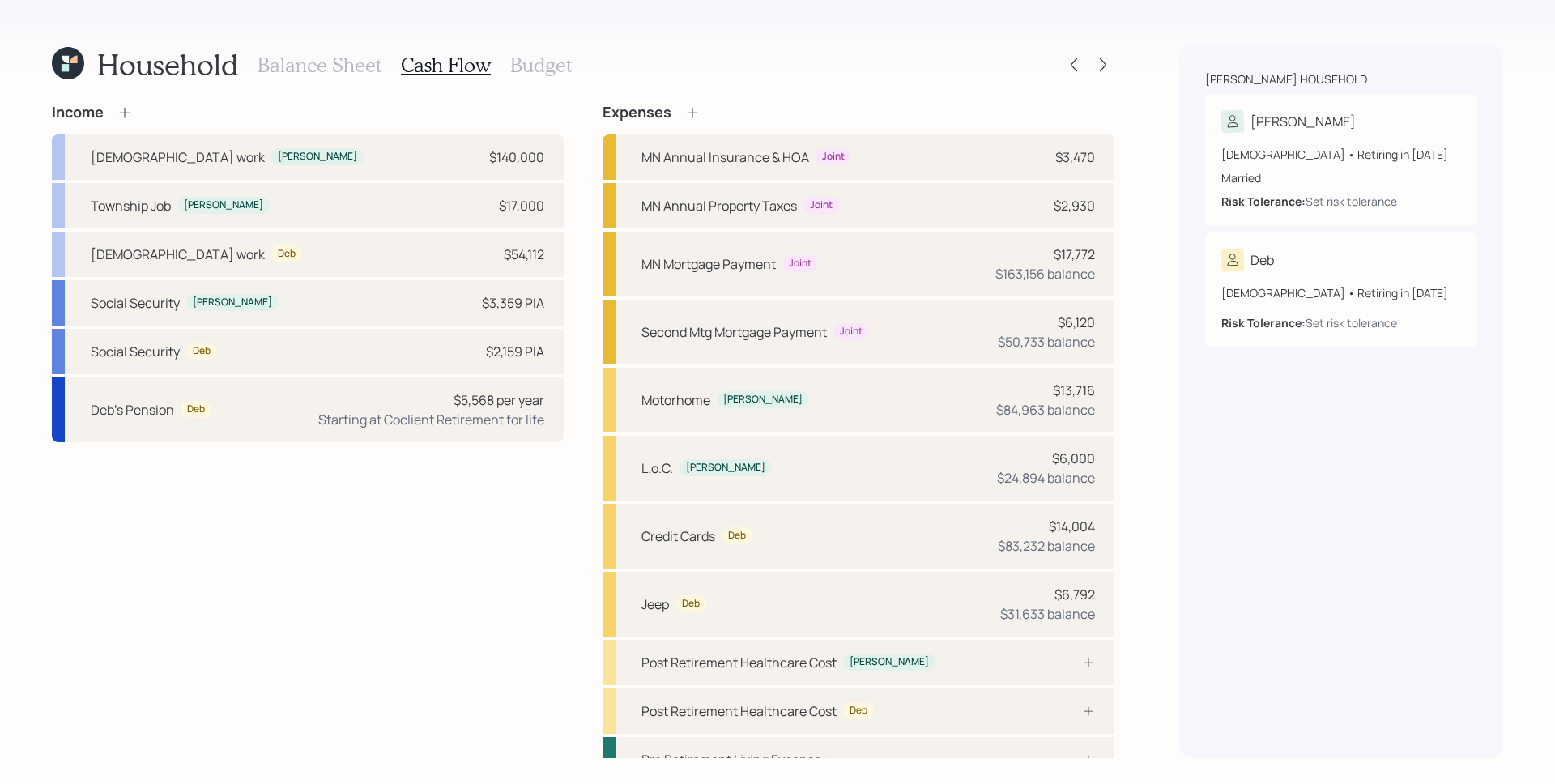
click at [123, 114] on icon at bounding box center [124, 112] width 16 height 16
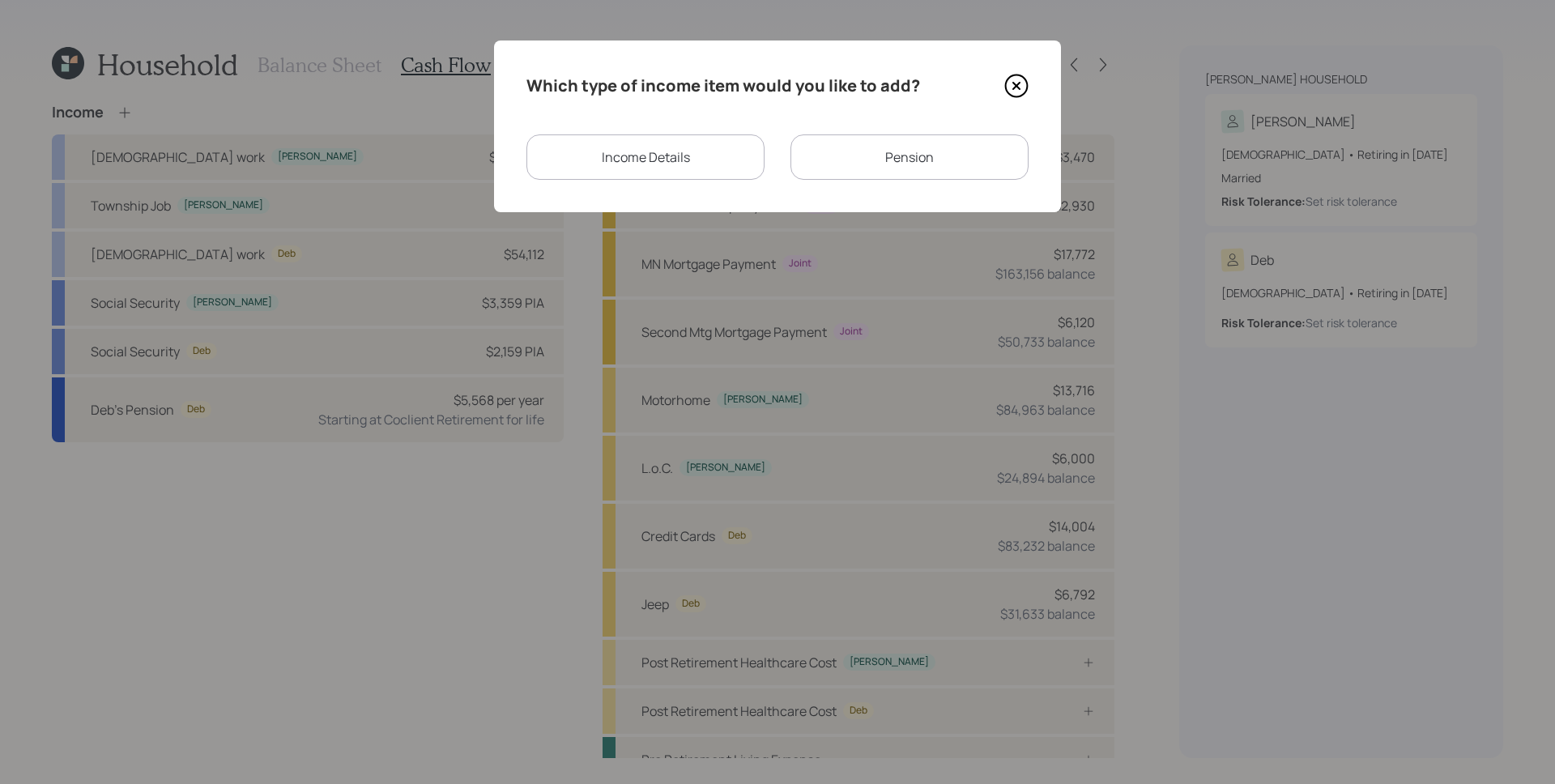
click at [867, 164] on div "Pension" at bounding box center [910, 156] width 238 height 45
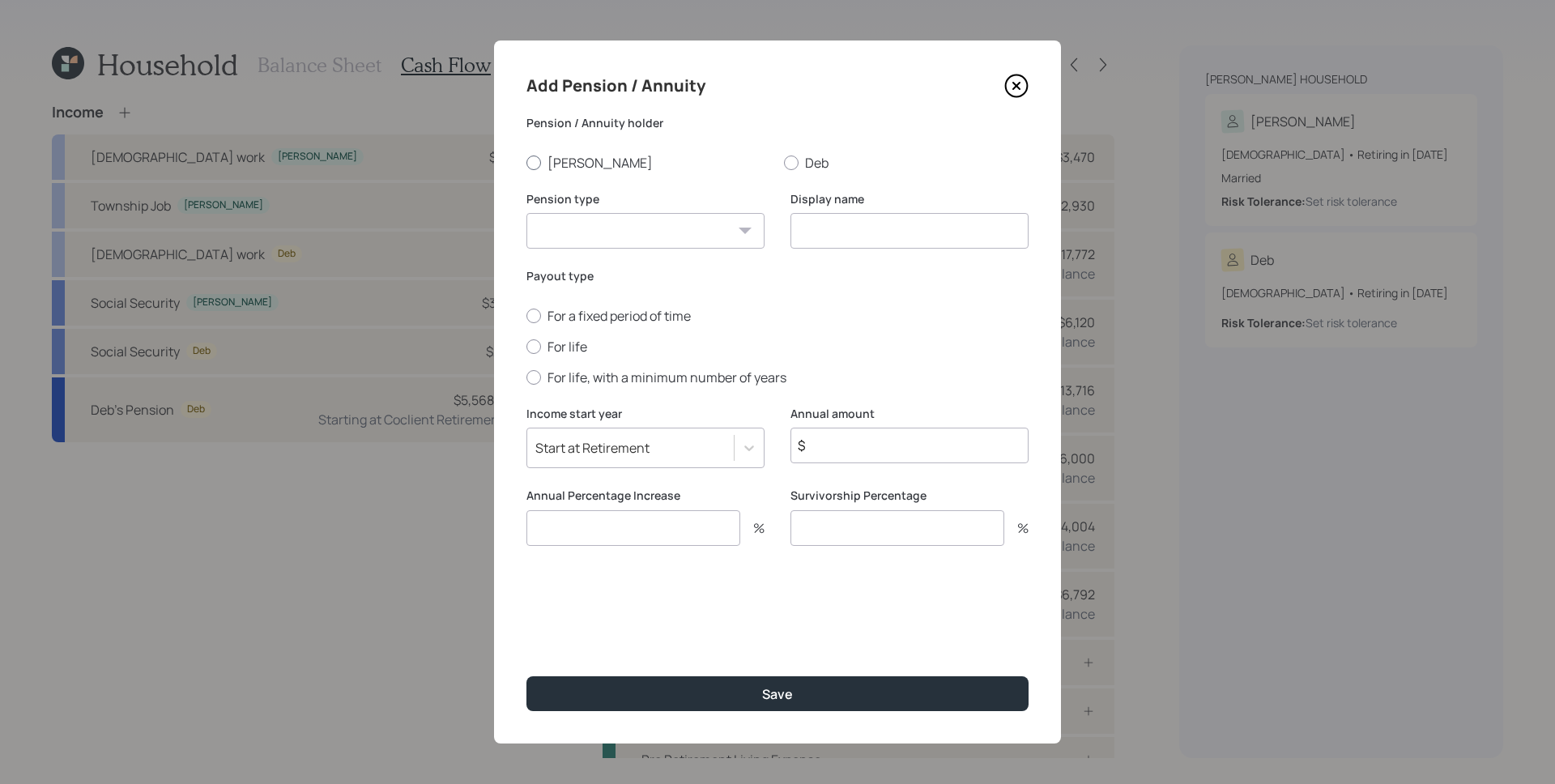
click at [563, 159] on label "[PERSON_NAME]" at bounding box center [649, 163] width 245 height 17
click at [527, 162] on input "[PERSON_NAME]" at bounding box center [526, 162] width 1 height 1
radio input "true"
click at [584, 221] on select "Pension Annuity" at bounding box center [645, 230] width 238 height 36
select select "pension"
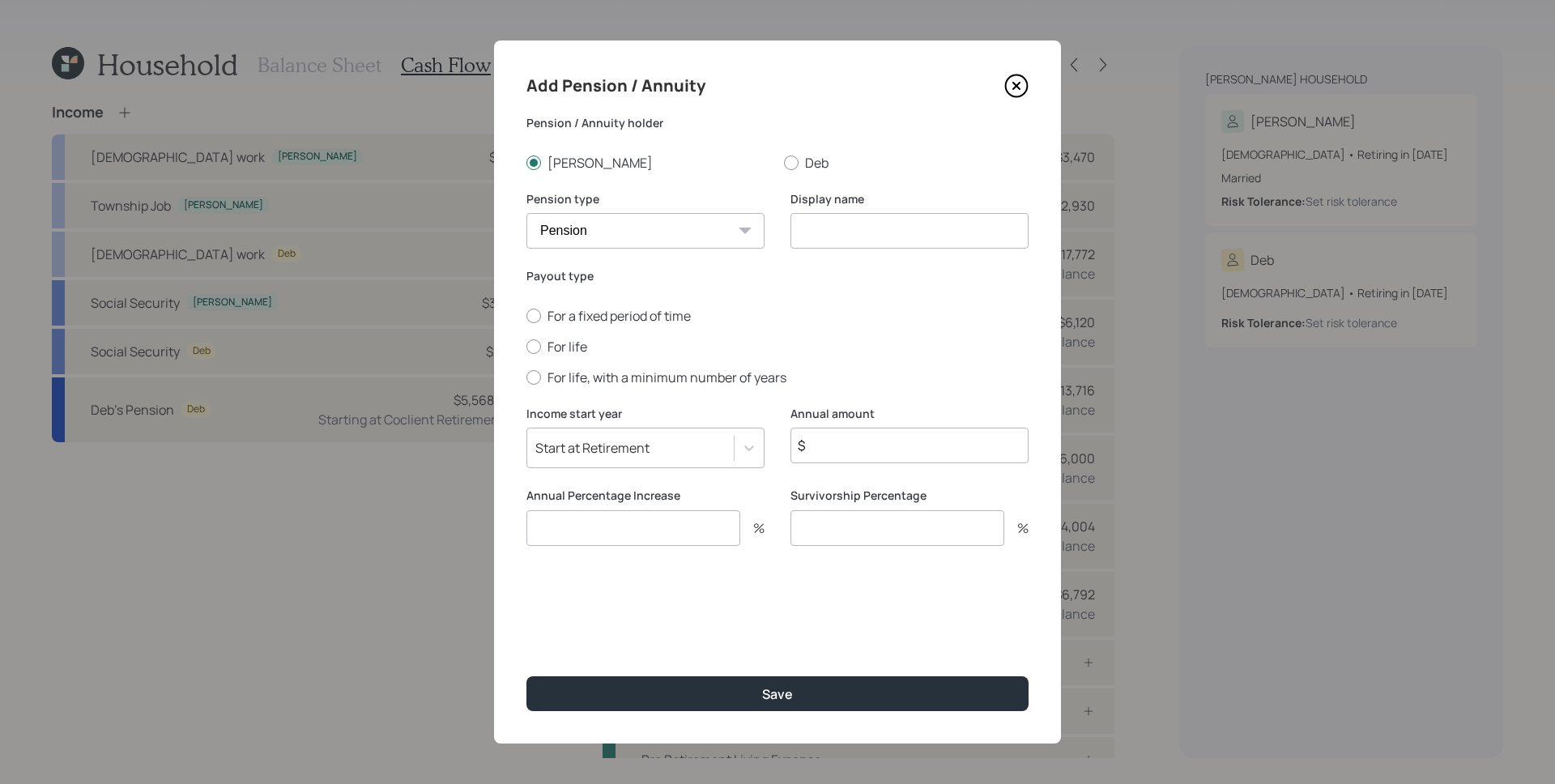
click at [527, 213] on select "Pension Annuity" at bounding box center [645, 230] width 238 height 36
click at [874, 237] on input at bounding box center [910, 230] width 238 height 36
type input "[PERSON_NAME] Pension"
click at [569, 351] on label "For life" at bounding box center [778, 346] width 503 height 17
click at [527, 346] on input "For life" at bounding box center [526, 346] width 1 height 1
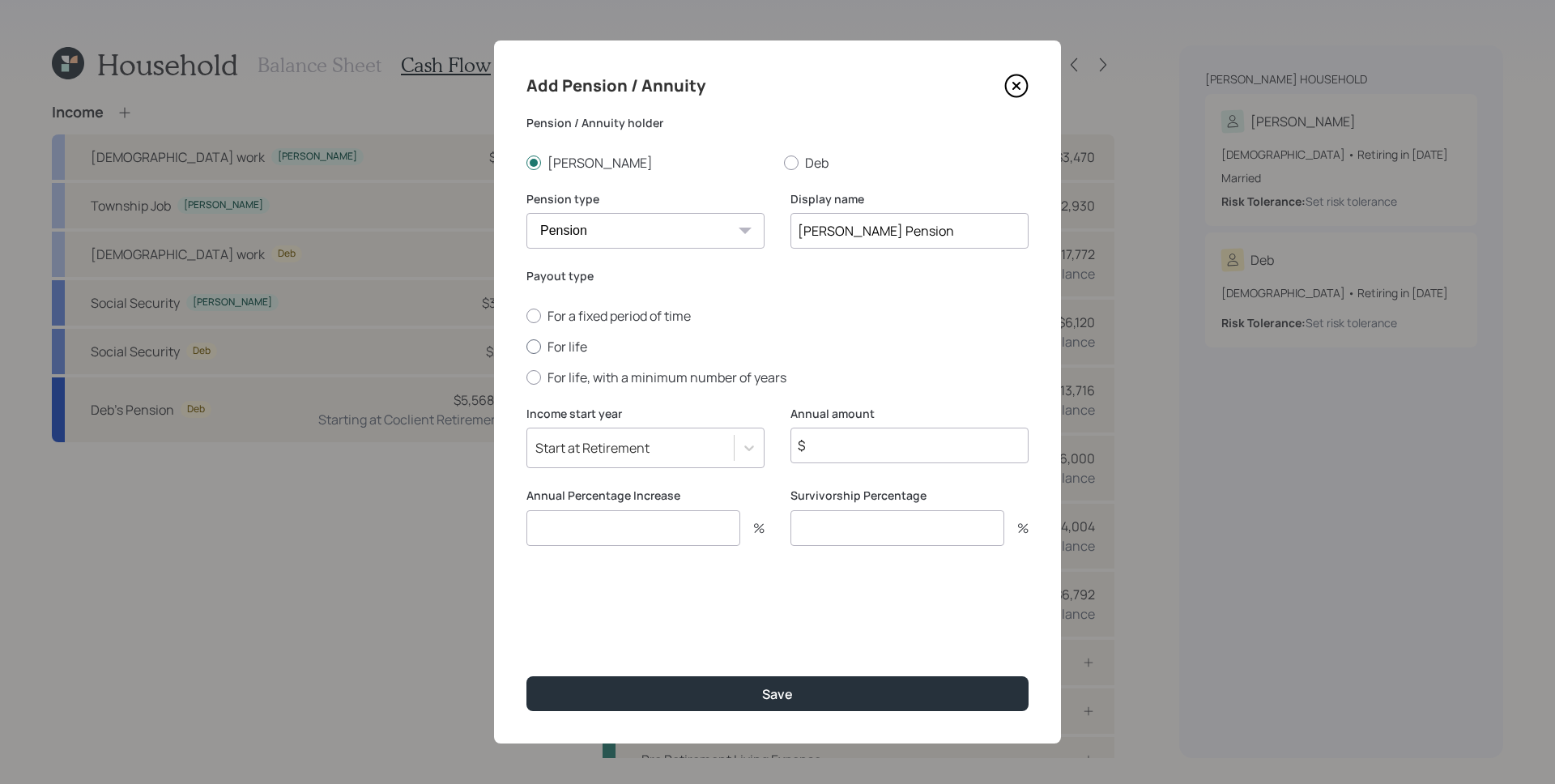
radio input "true"
click at [842, 447] on input "$" at bounding box center [910, 445] width 238 height 36
click at [841, 447] on input "$" at bounding box center [910, 445] width 238 height 36
type input "$ 1,284"
click at [688, 536] on input "number" at bounding box center [634, 527] width 214 height 36
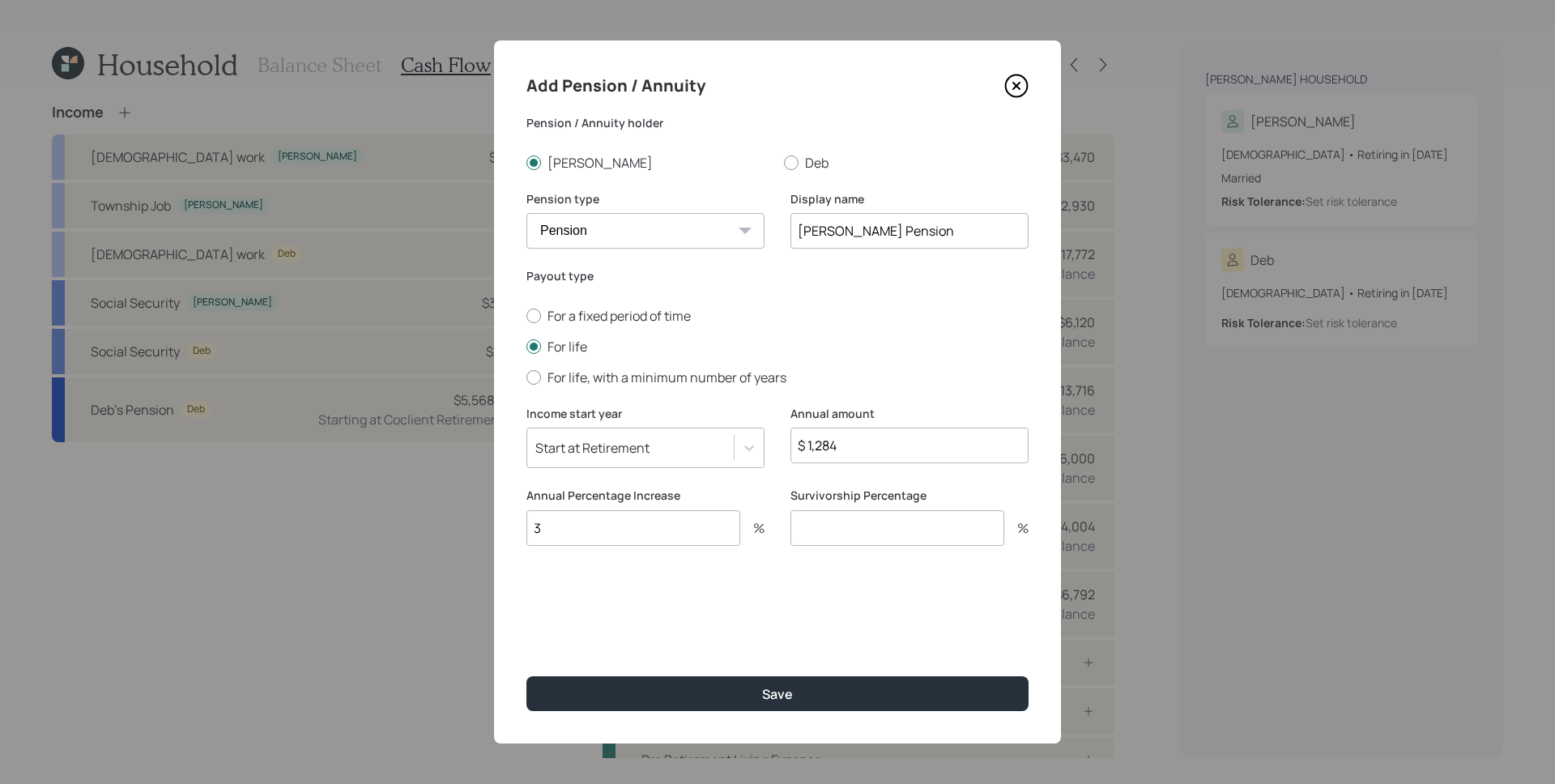
type input "3"
type input "0"
click at [527, 676] on button "Save" at bounding box center [778, 693] width 503 height 35
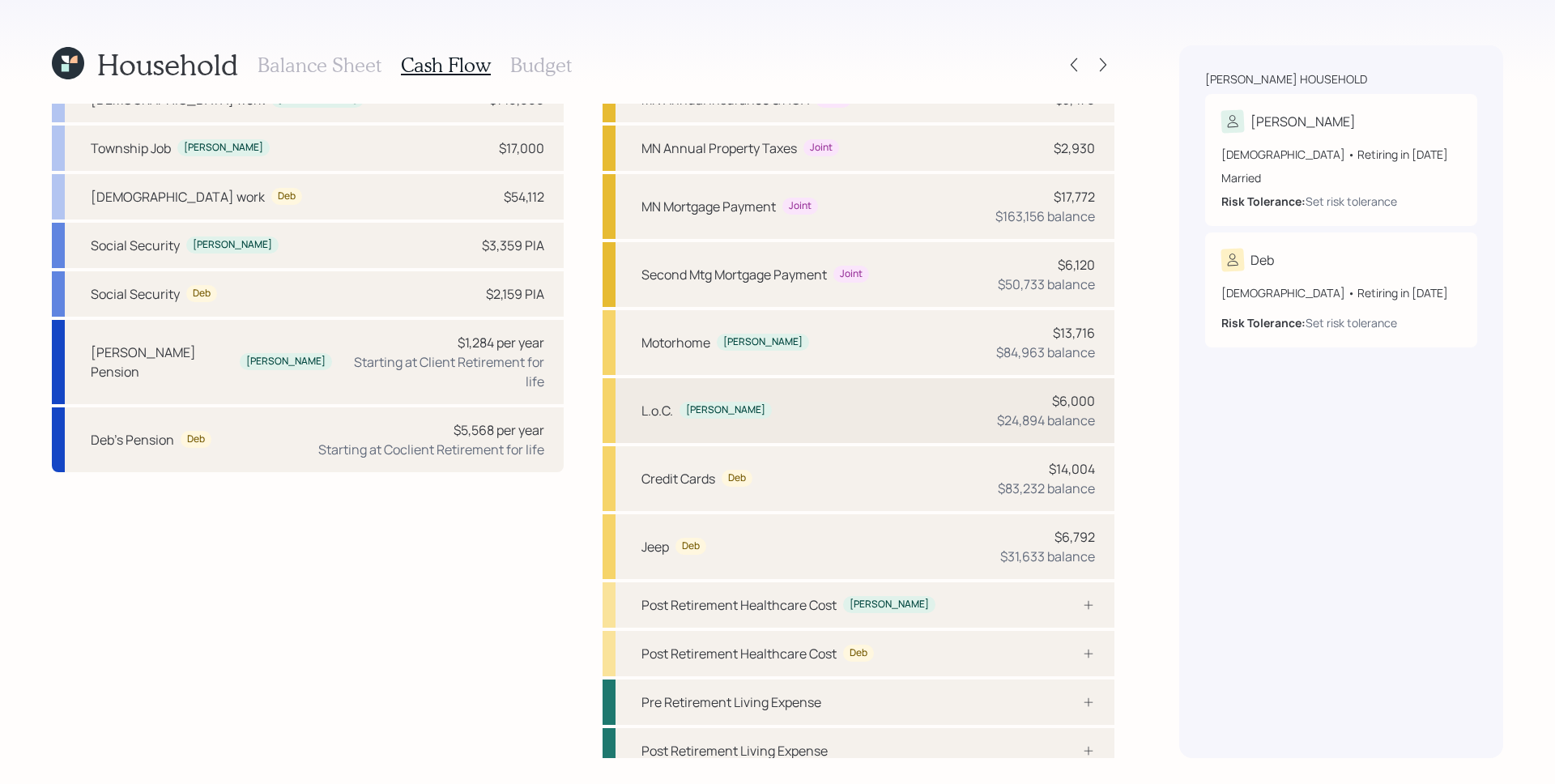
scroll to position [72, 0]
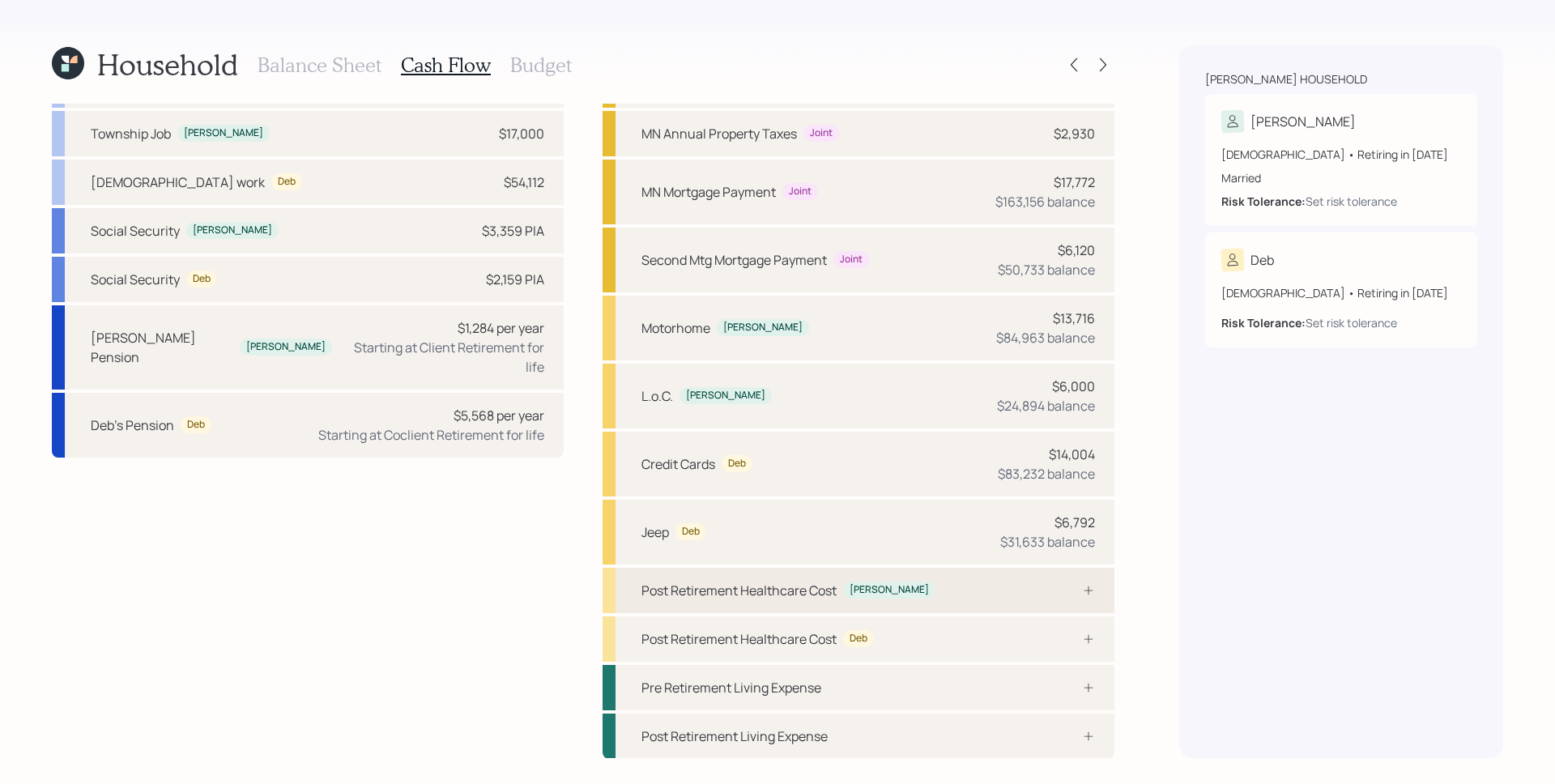
click at [939, 589] on div "Post Retirement Healthcare Cost [PERSON_NAME]" at bounding box center [859, 590] width 512 height 45
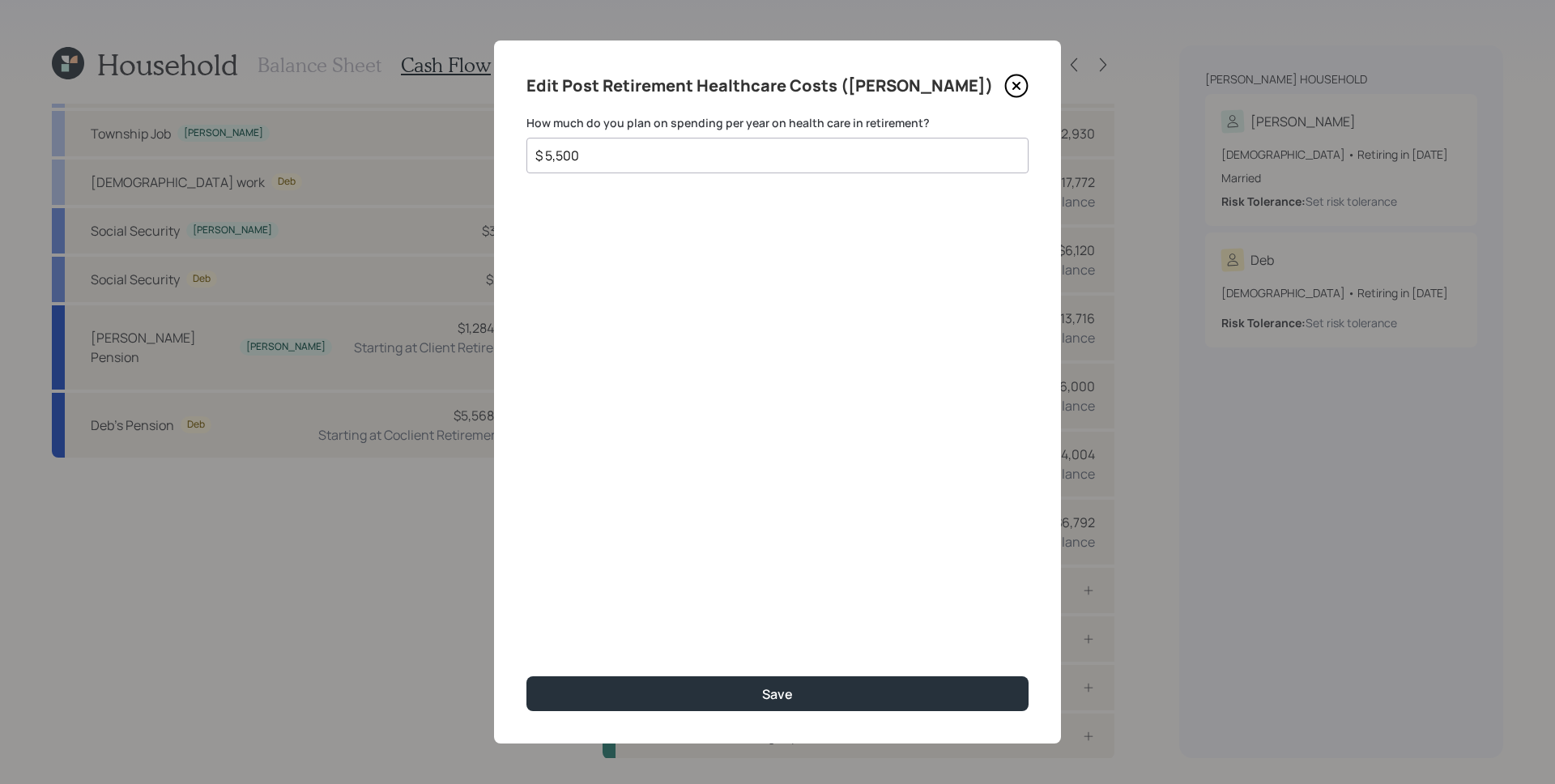
type input "$ 5,500"
click at [527, 676] on button "Save" at bounding box center [778, 693] width 503 height 35
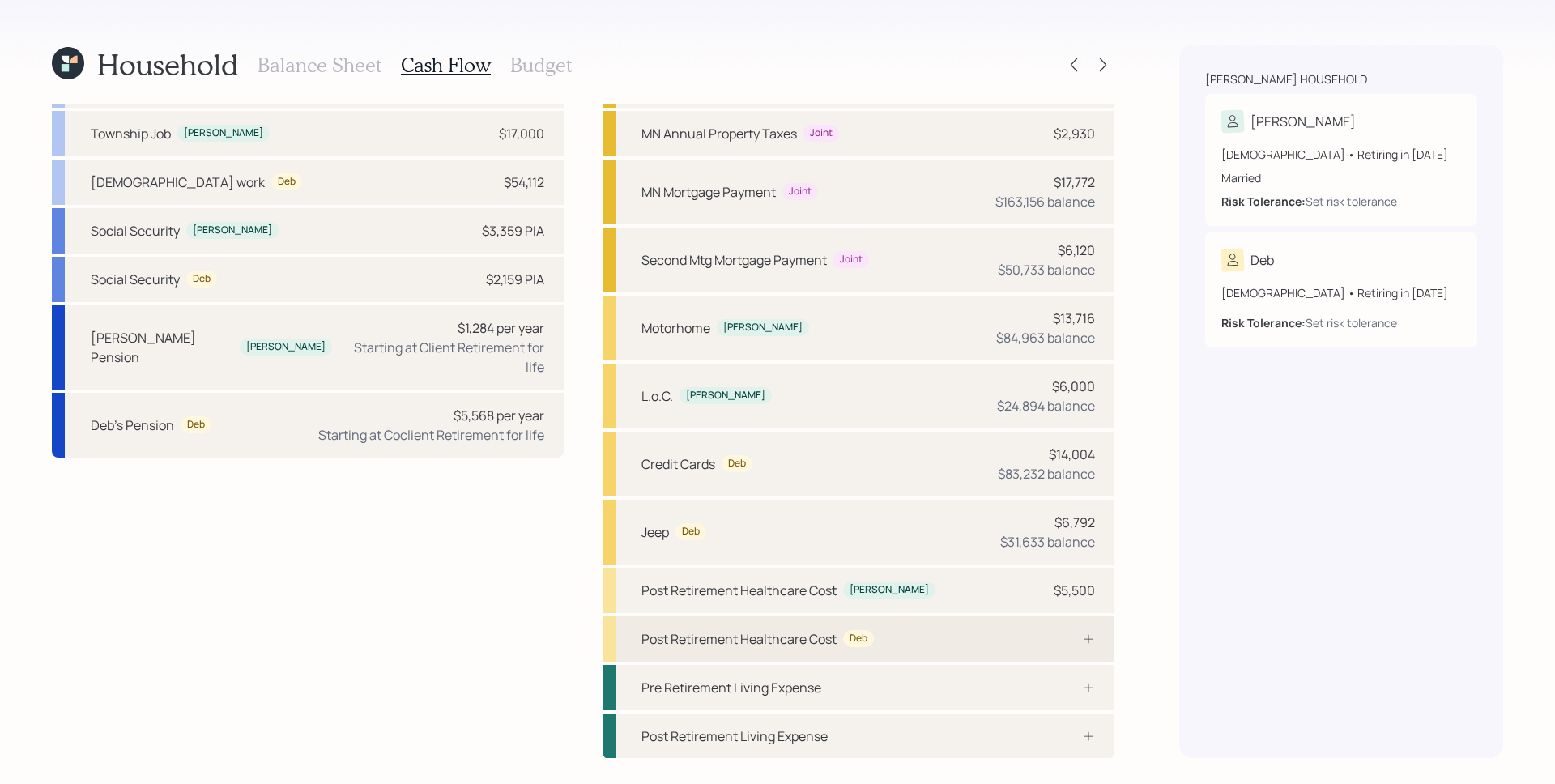
click at [1067, 639] on div at bounding box center [1071, 638] width 48 height 13
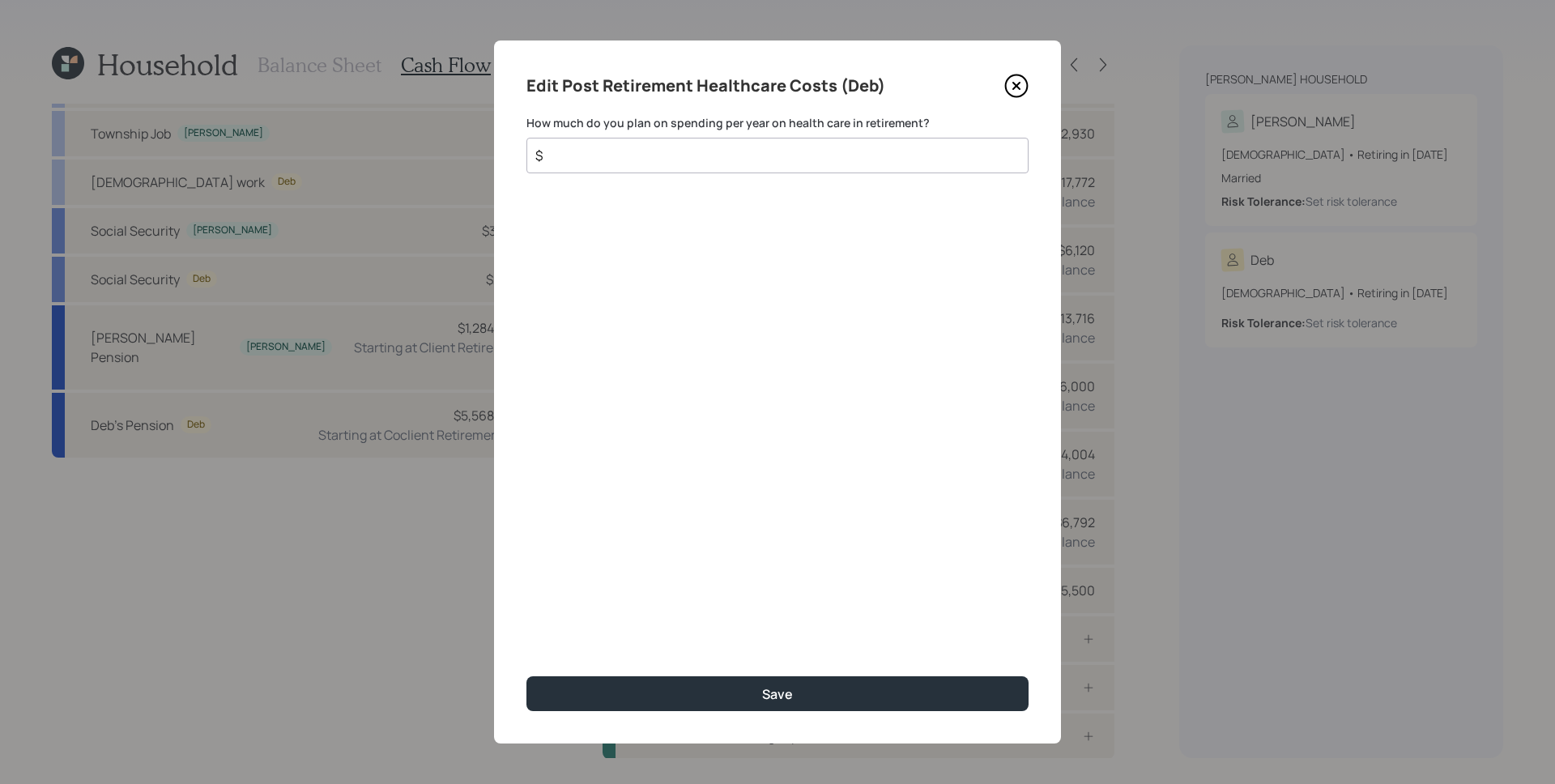
click at [802, 170] on div "$" at bounding box center [778, 155] width 503 height 36
click at [800, 160] on input "$" at bounding box center [771, 155] width 475 height 19
type input "$ 5,500"
click at [527, 676] on button "Save" at bounding box center [778, 693] width 503 height 35
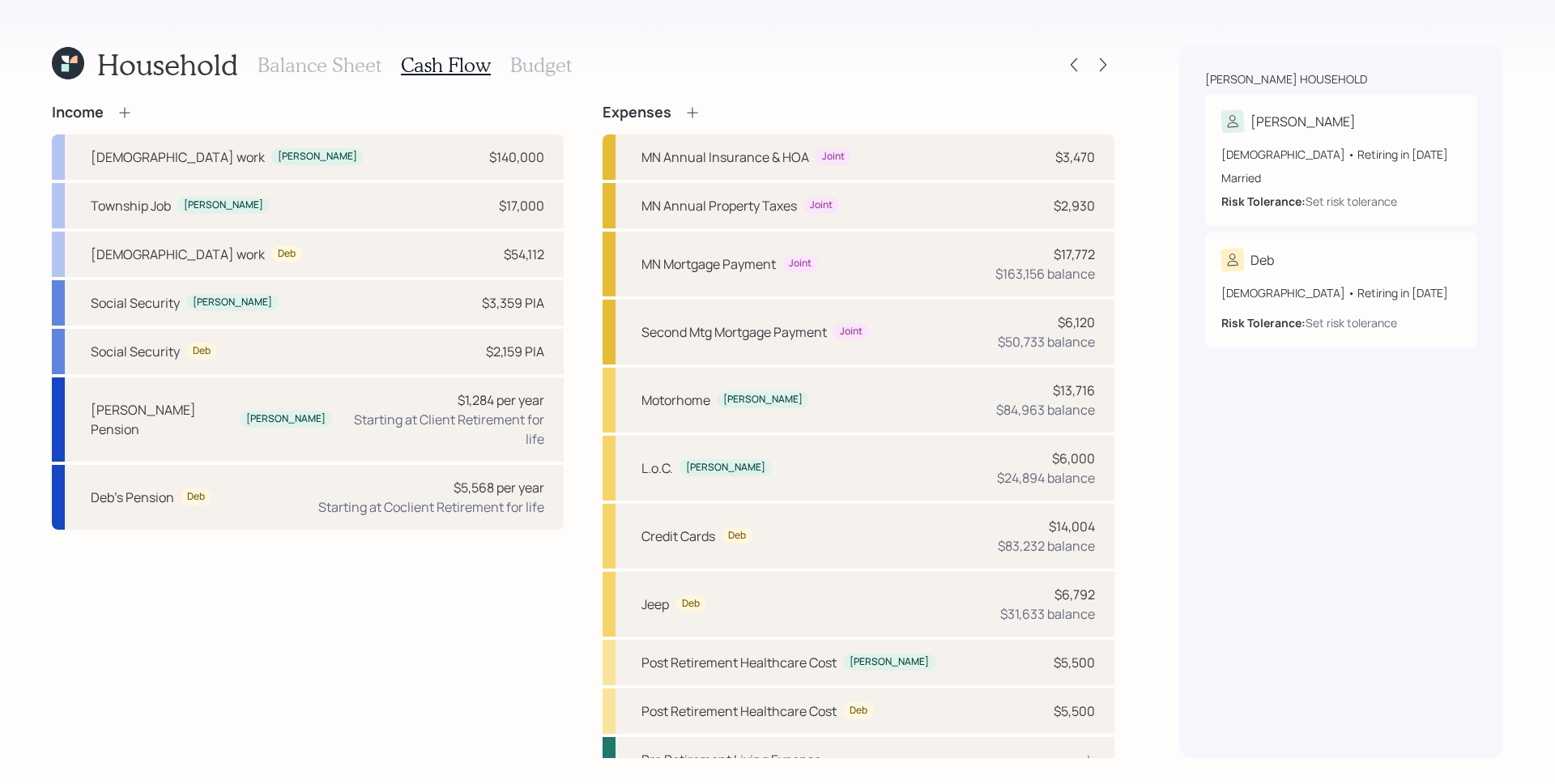
click at [529, 62] on h3 "Budget" at bounding box center [541, 65] width 62 height 23
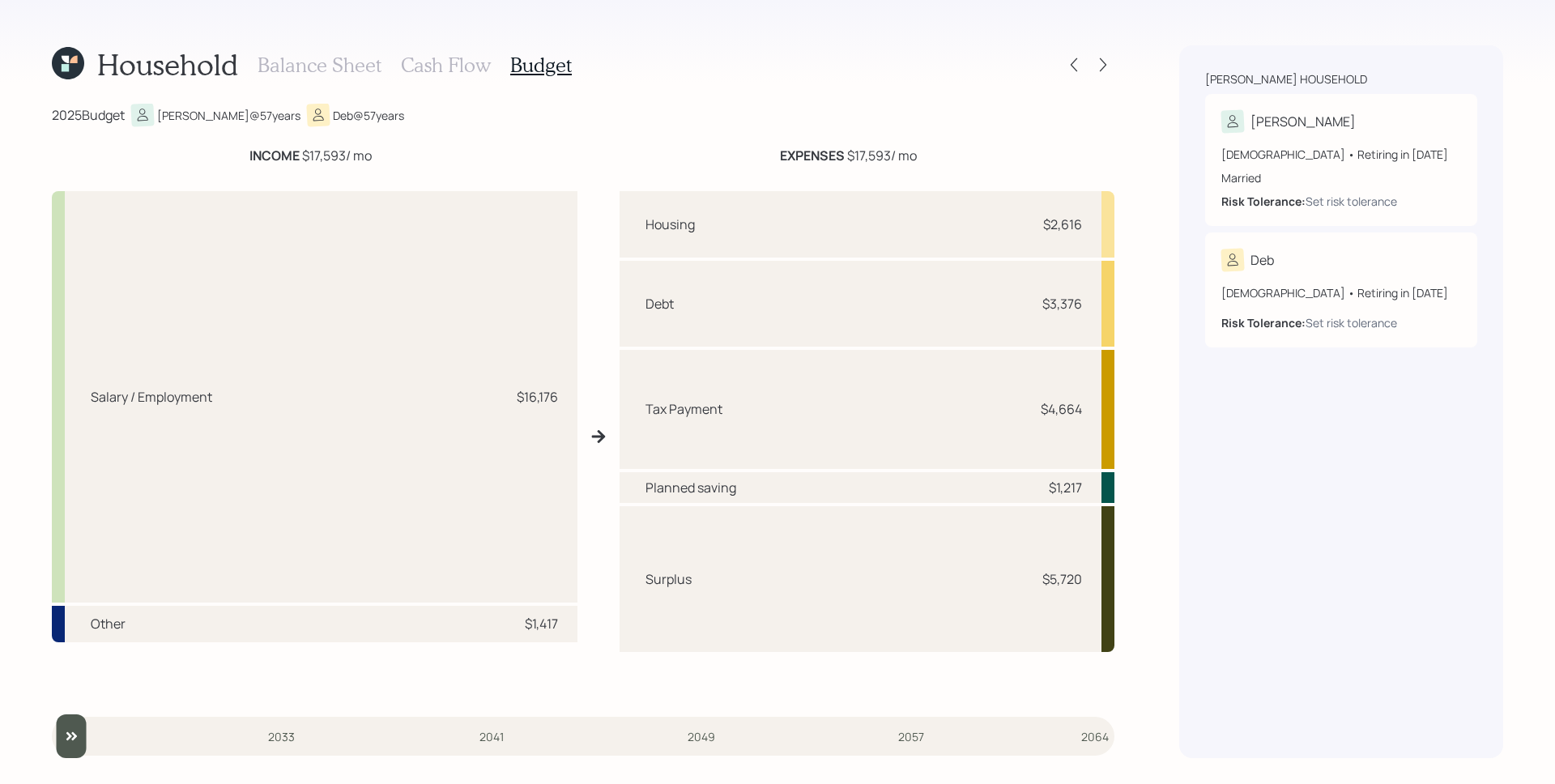
click at [452, 71] on h3 "Cash Flow" at bounding box center [446, 65] width 90 height 23
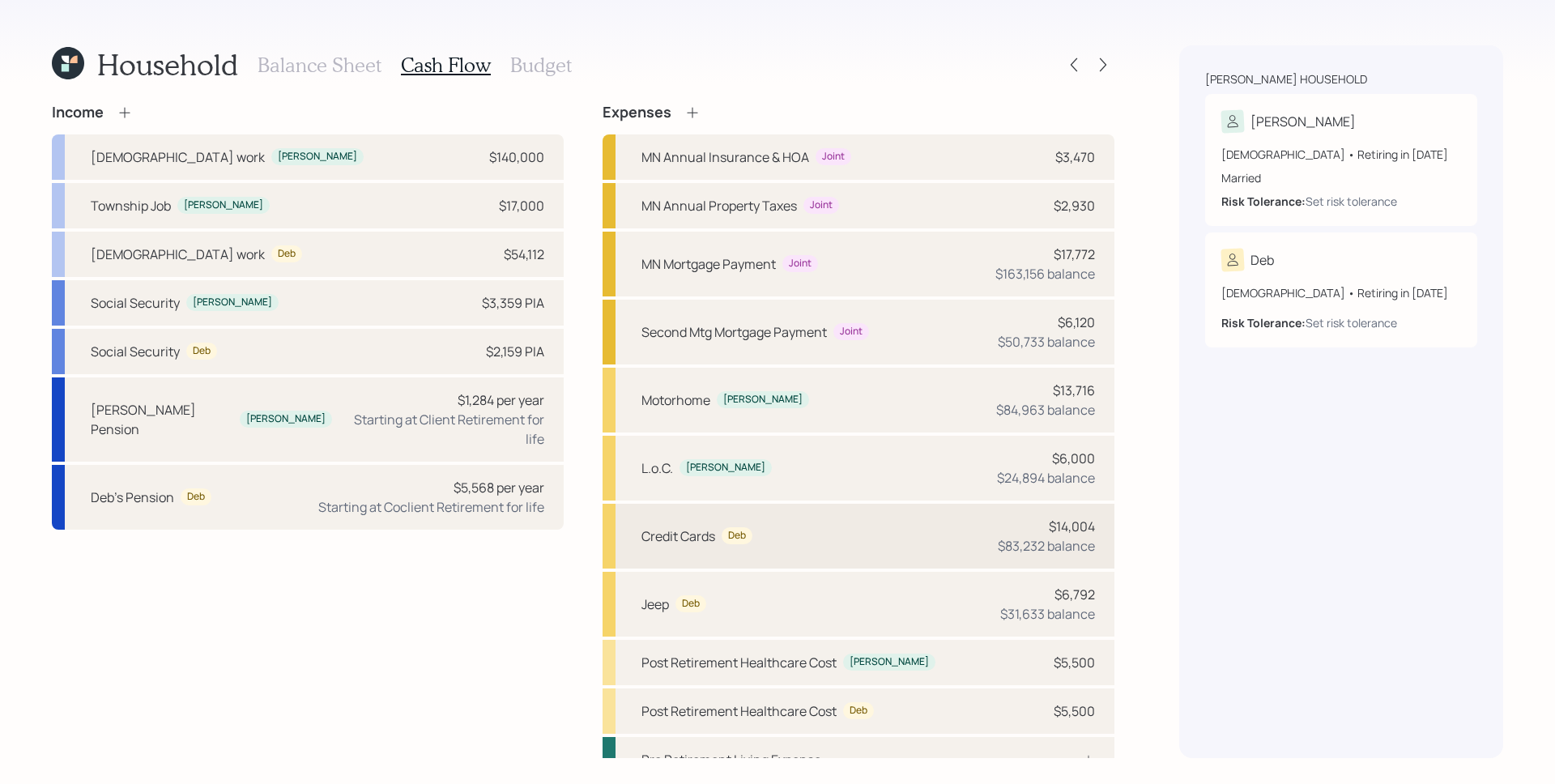
scroll to position [72, 0]
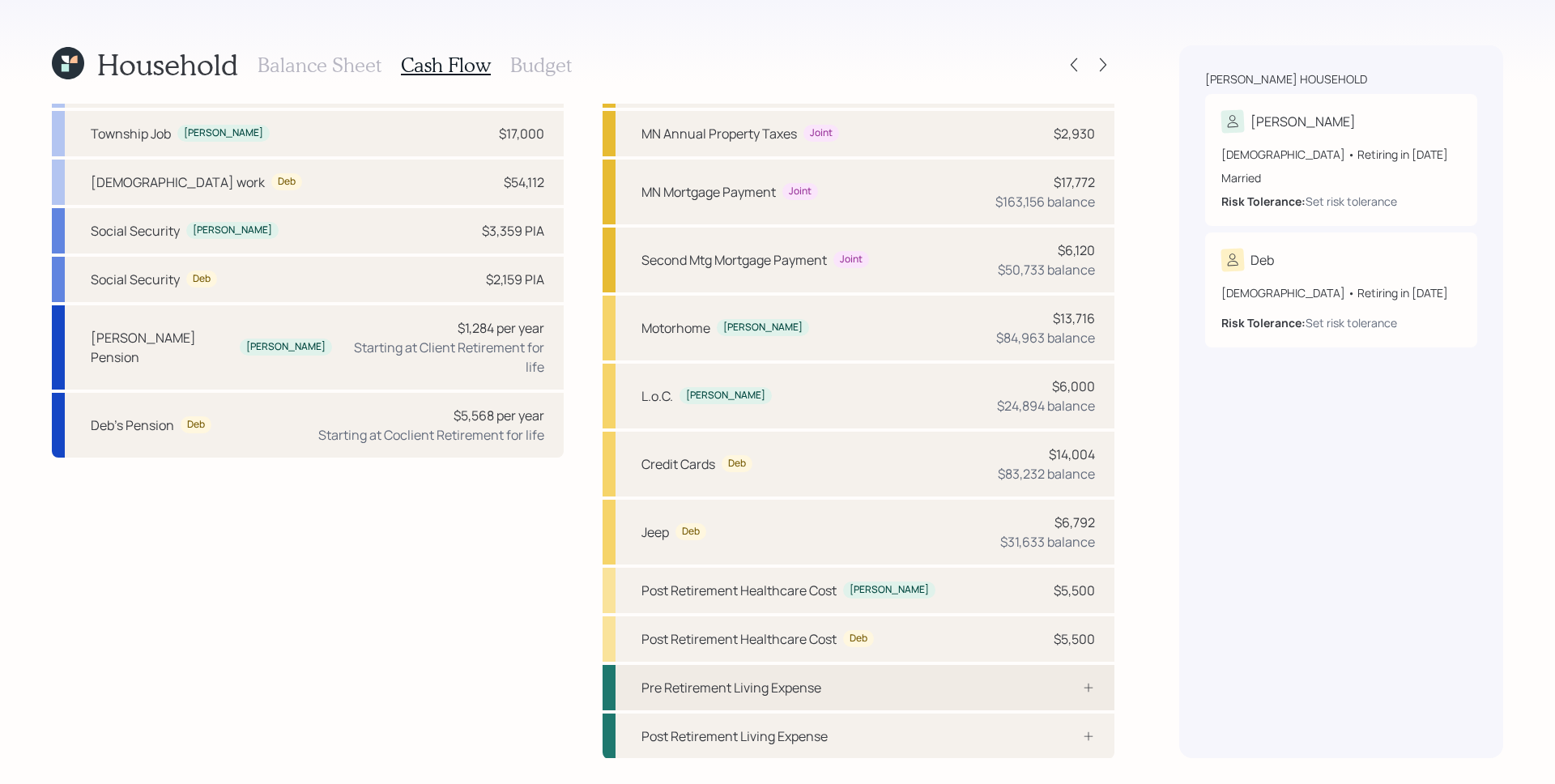
click at [1053, 679] on div "Pre Retirement Living Expense" at bounding box center [859, 687] width 512 height 45
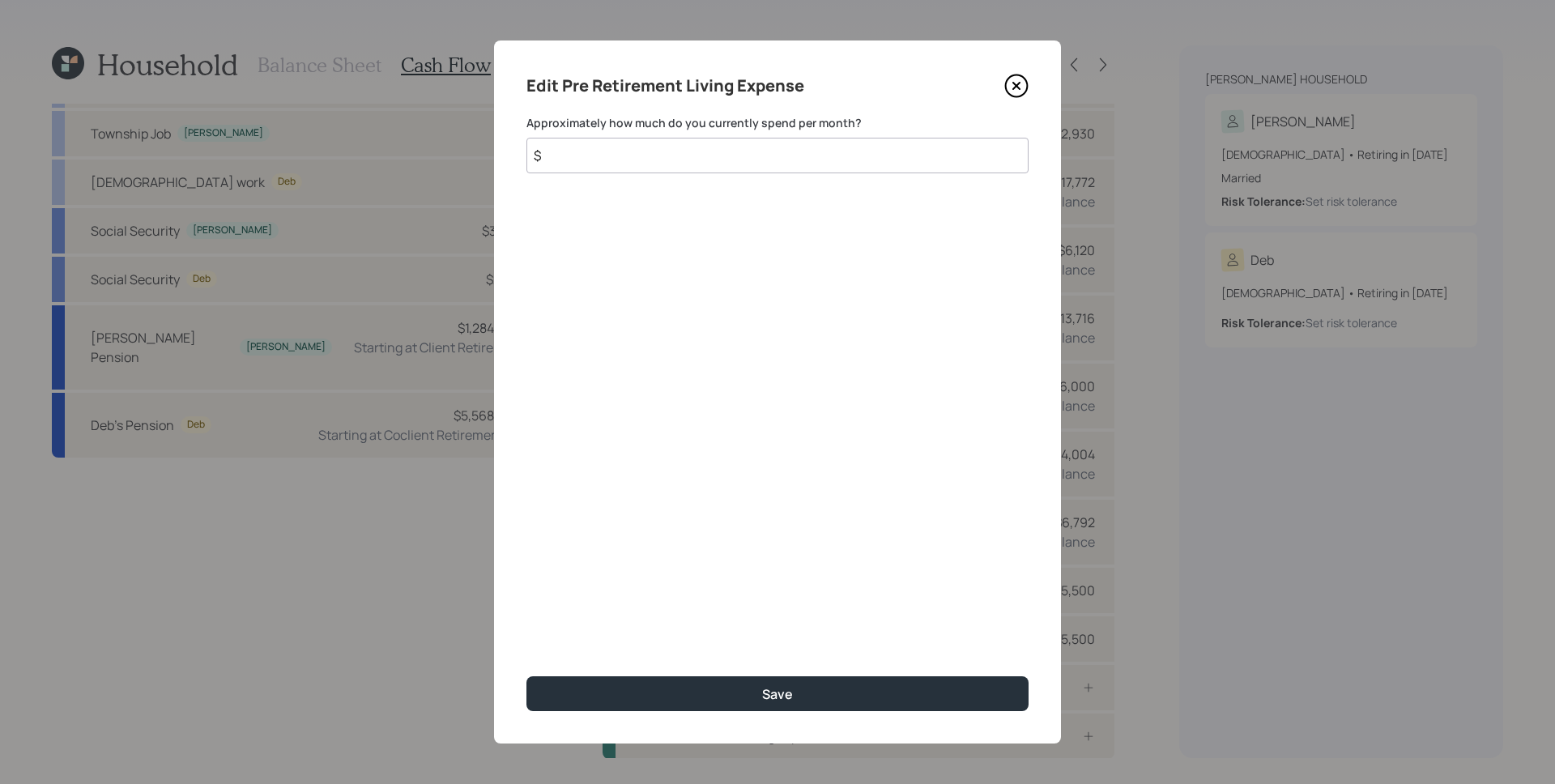
click at [605, 153] on input "$" at bounding box center [778, 155] width 503 height 36
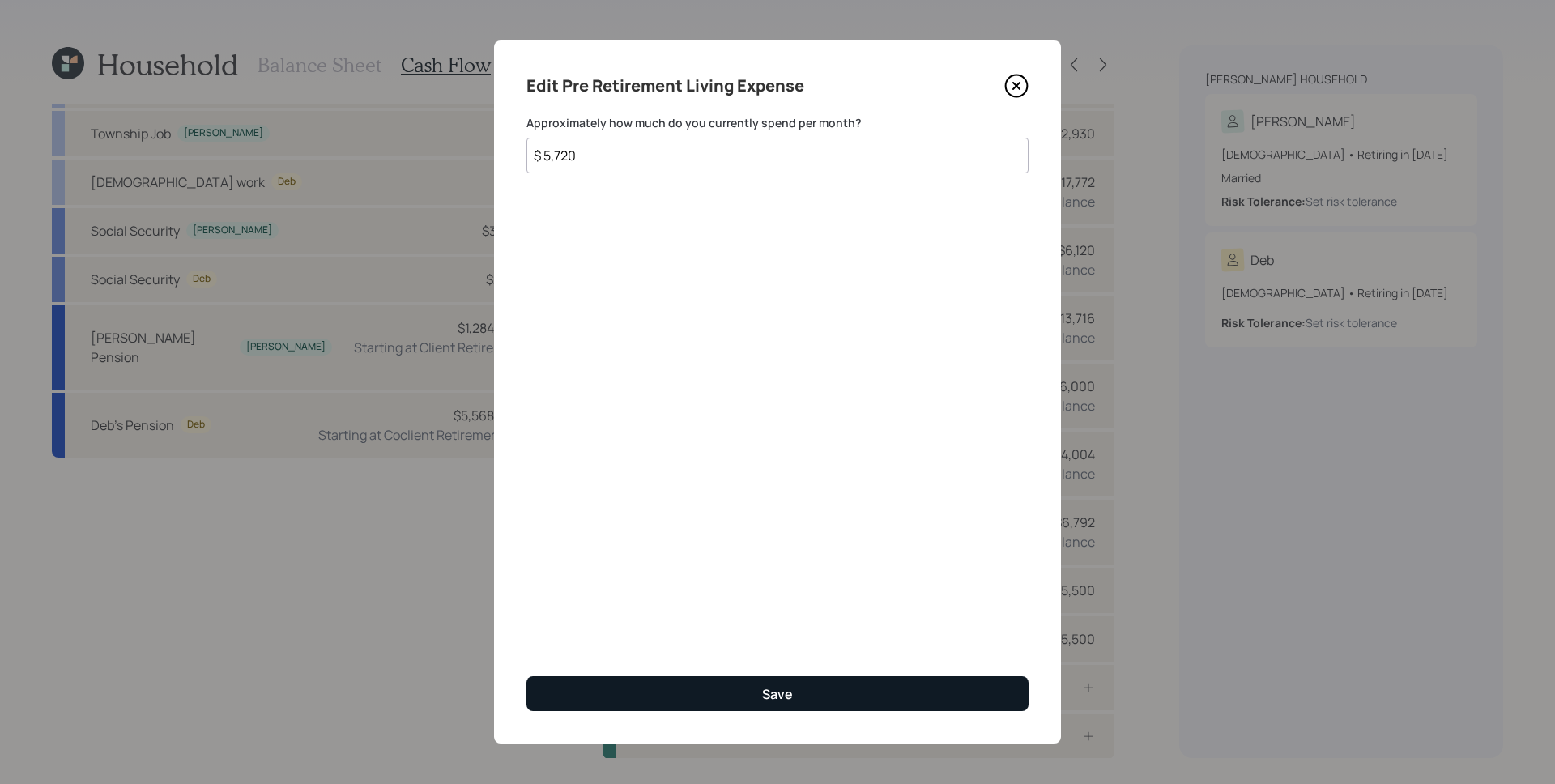
type input "$ 5,720"
click at [729, 690] on button "Save" at bounding box center [778, 693] width 503 height 35
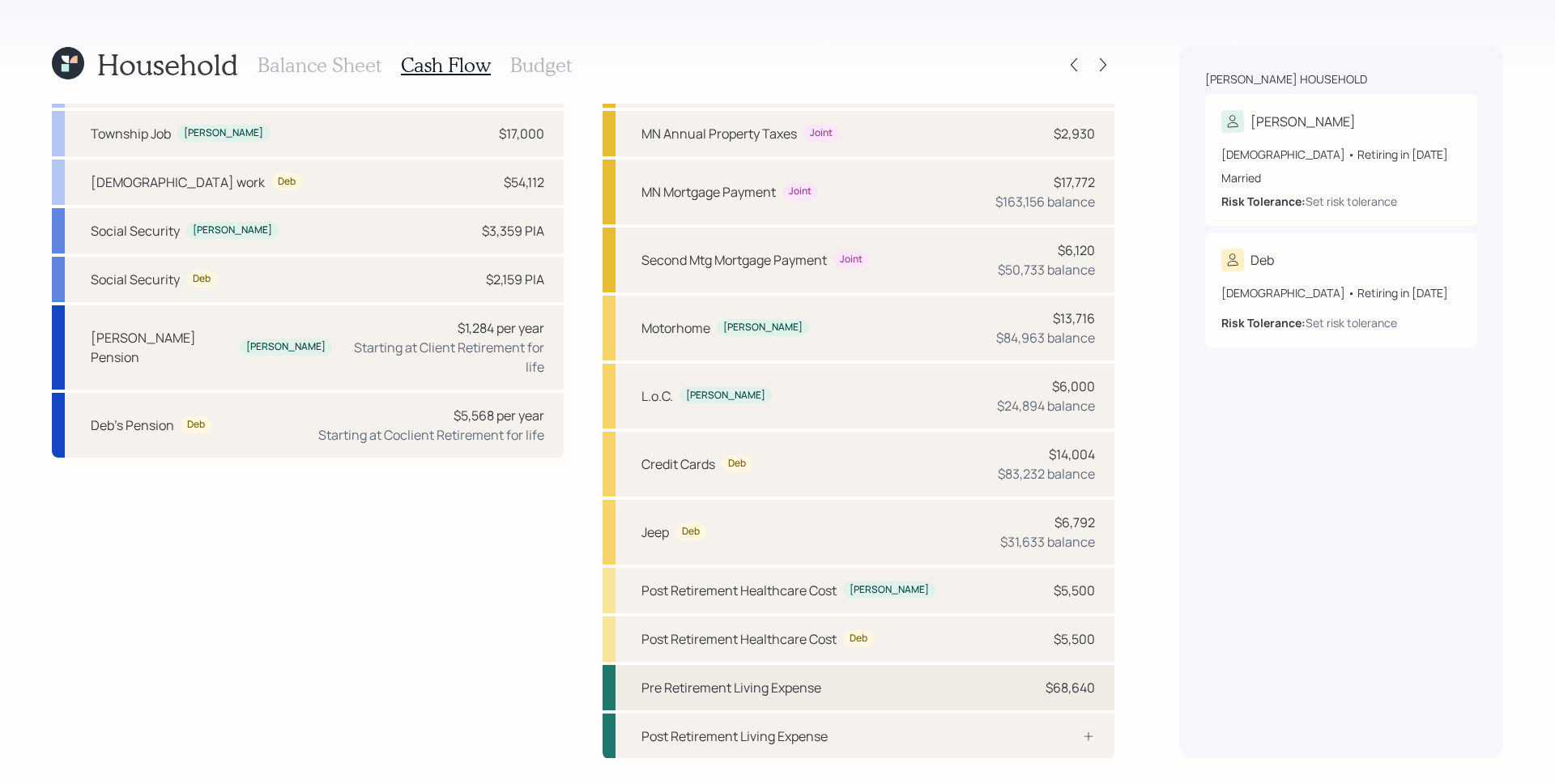
click at [1046, 687] on div "$68,640" at bounding box center [1070, 688] width 49 height 19
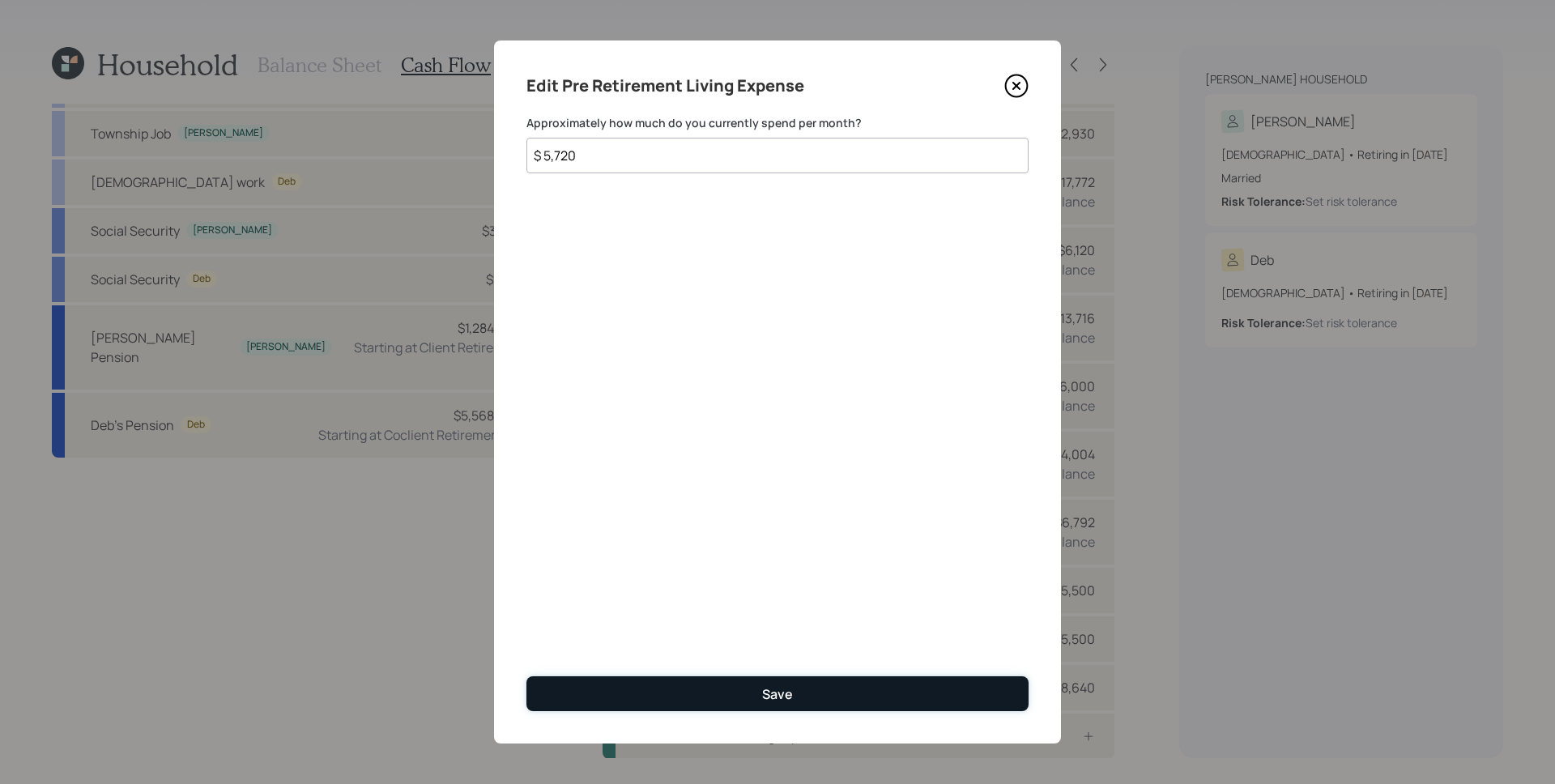
click at [796, 703] on button "Save" at bounding box center [778, 693] width 503 height 35
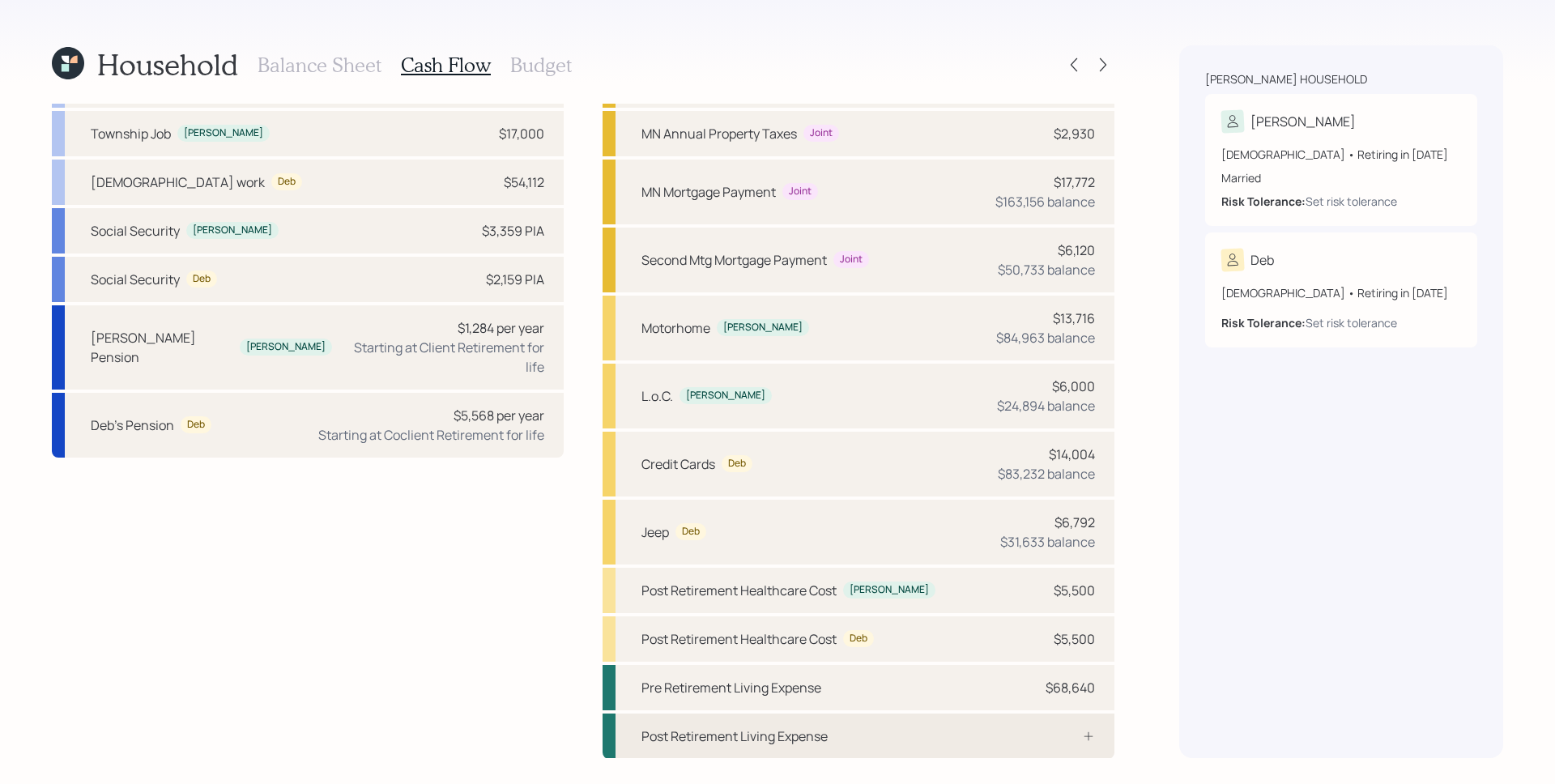
click at [994, 740] on div "Post Retirement Living Expense" at bounding box center [859, 736] width 512 height 45
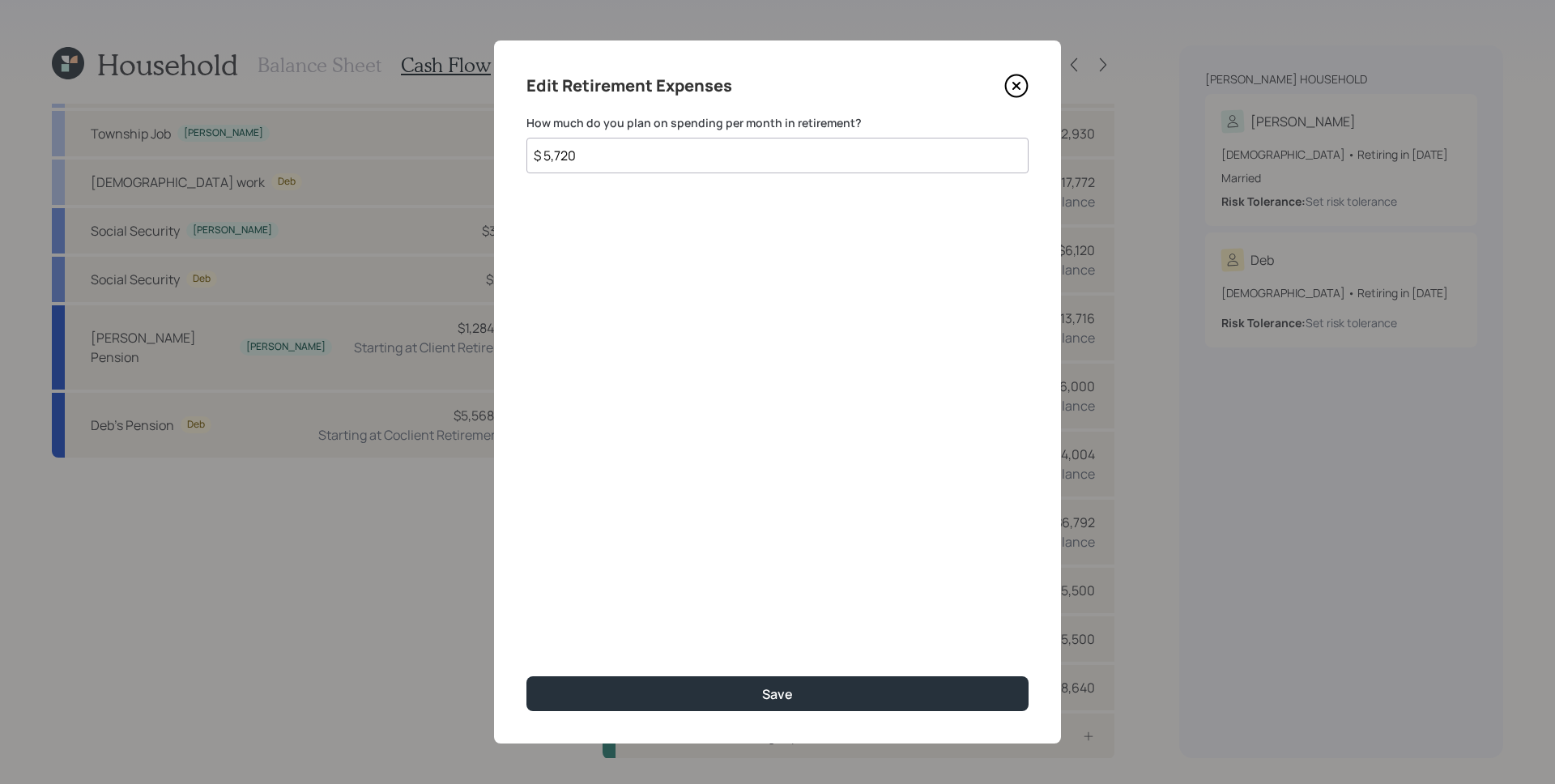
drag, startPoint x: 588, startPoint y: 164, endPoint x: 549, endPoint y: 161, distance: 39.1
click at [549, 161] on input "$ 5,720" at bounding box center [778, 155] width 503 height 36
type input "$ 5,720"
click at [602, 254] on div "Edit Retirement Expenses How much do you plan on spending per month in retireme…" at bounding box center [778, 392] width 567 height 703
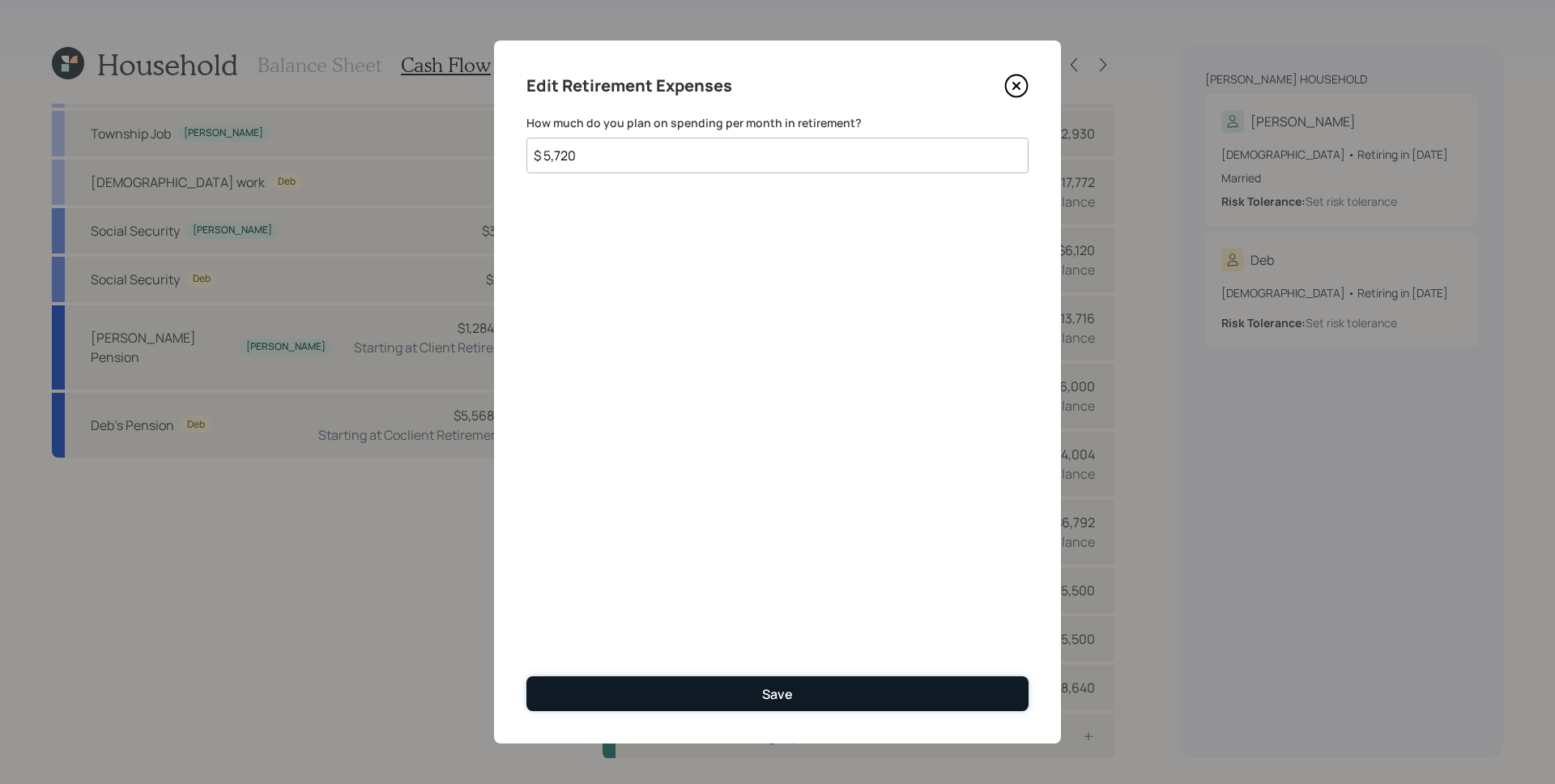
click at [811, 689] on button "Save" at bounding box center [778, 693] width 503 height 35
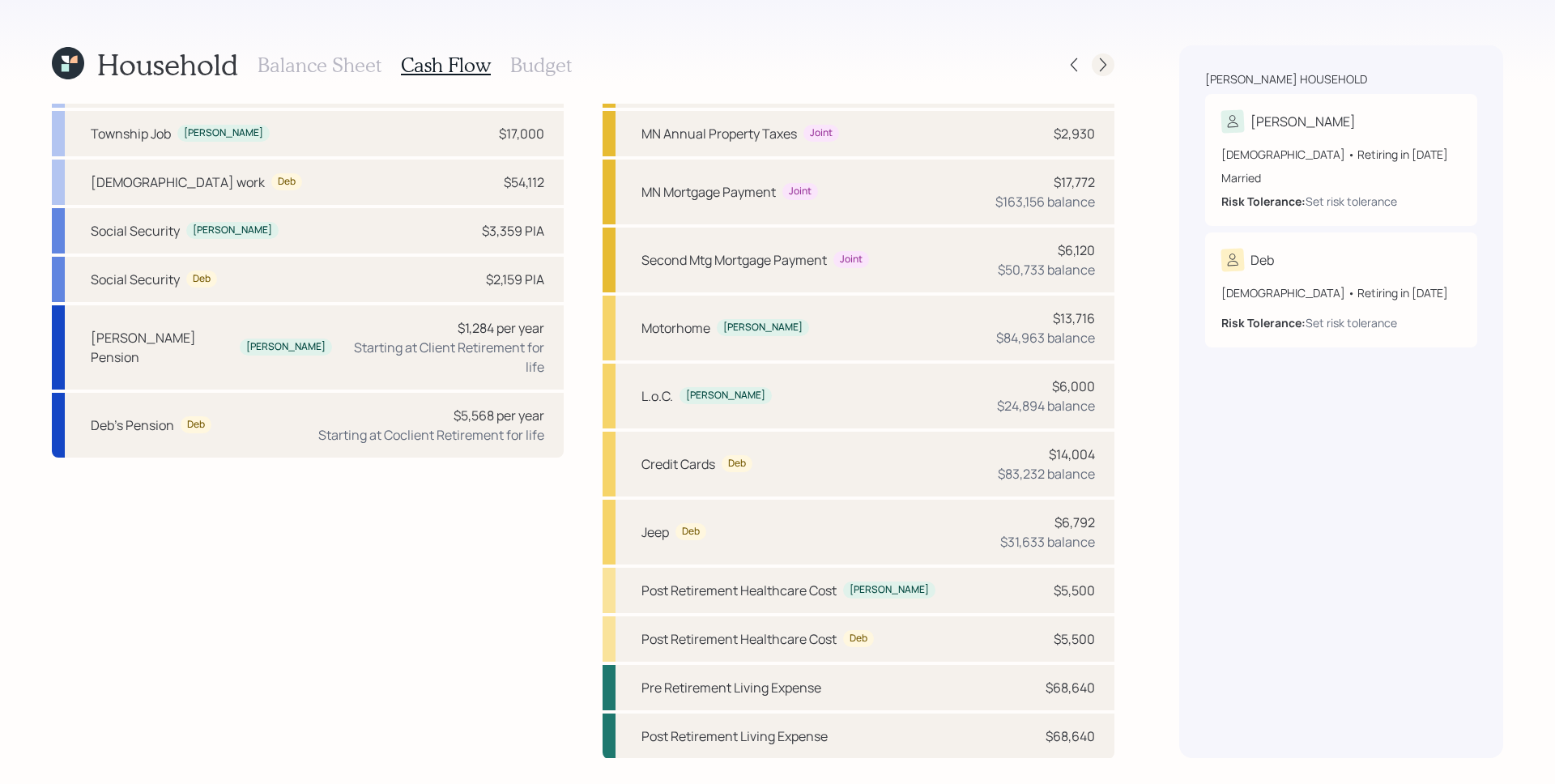
click at [1111, 60] on div at bounding box center [1104, 65] width 23 height 23
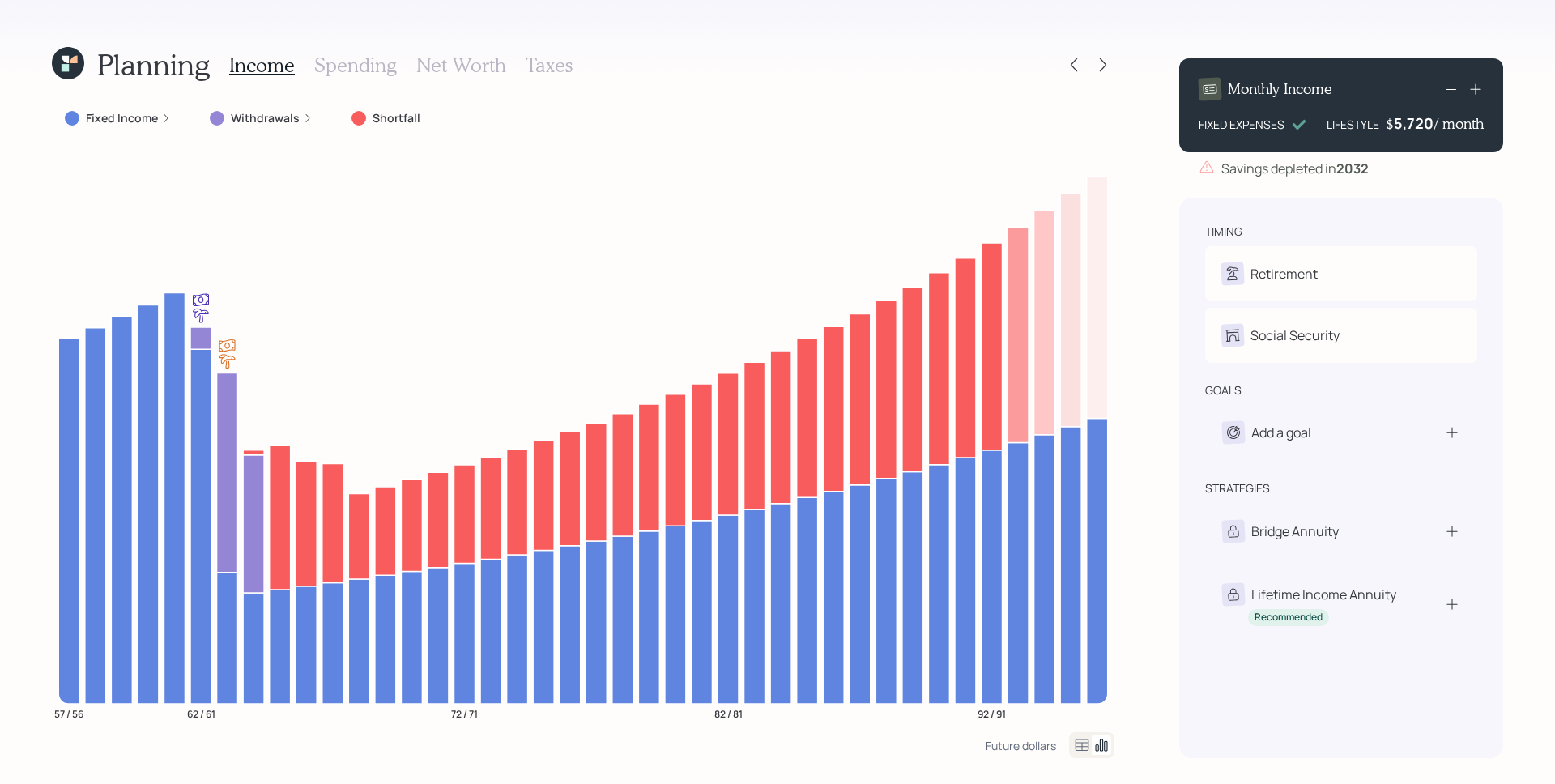
click at [134, 122] on label "Fixed Income" at bounding box center [122, 118] width 72 height 16
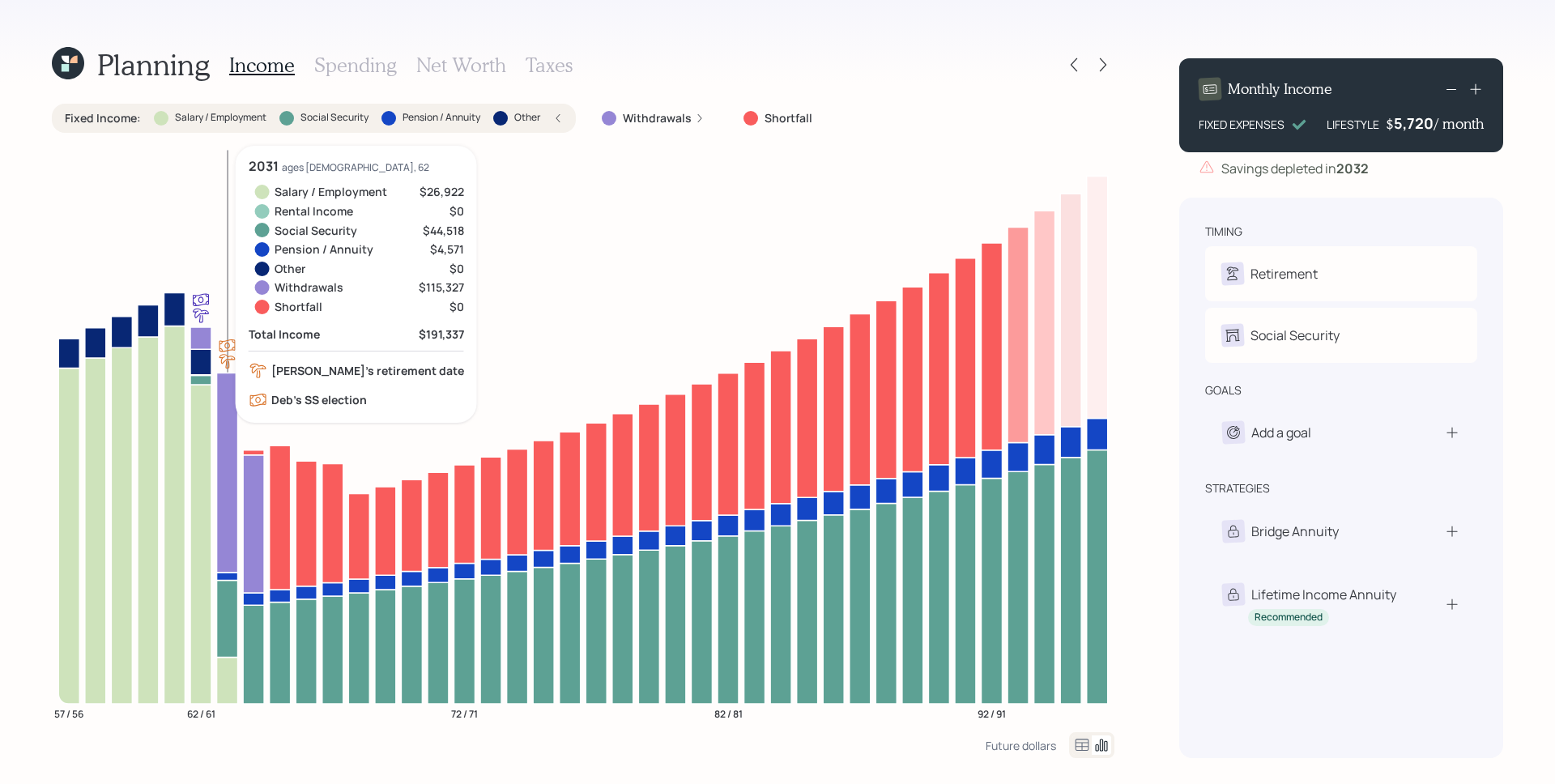
click at [227, 613] on icon at bounding box center [228, 618] width 21 height 77
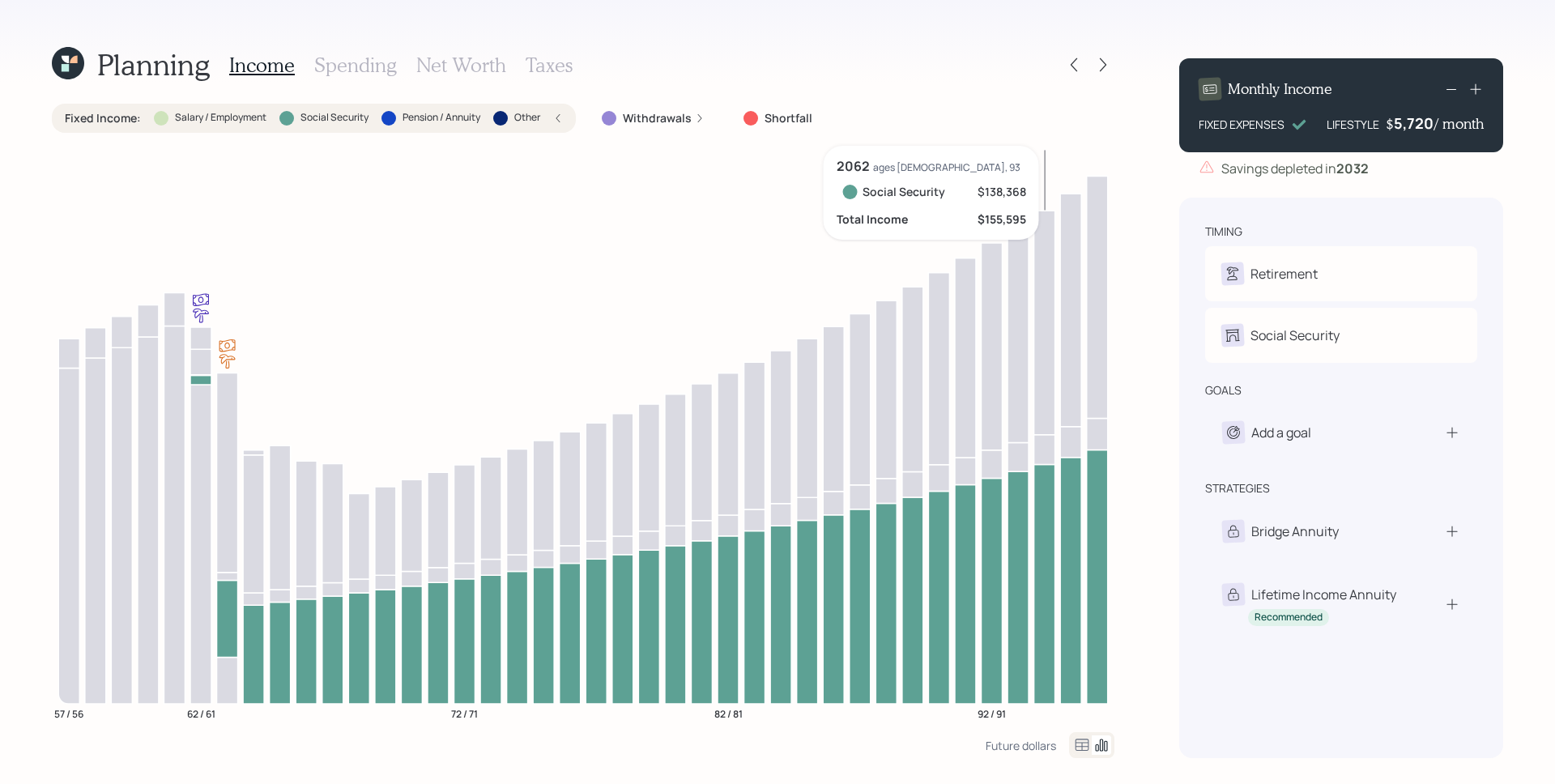
click at [1050, 558] on icon at bounding box center [1045, 583] width 21 height 239
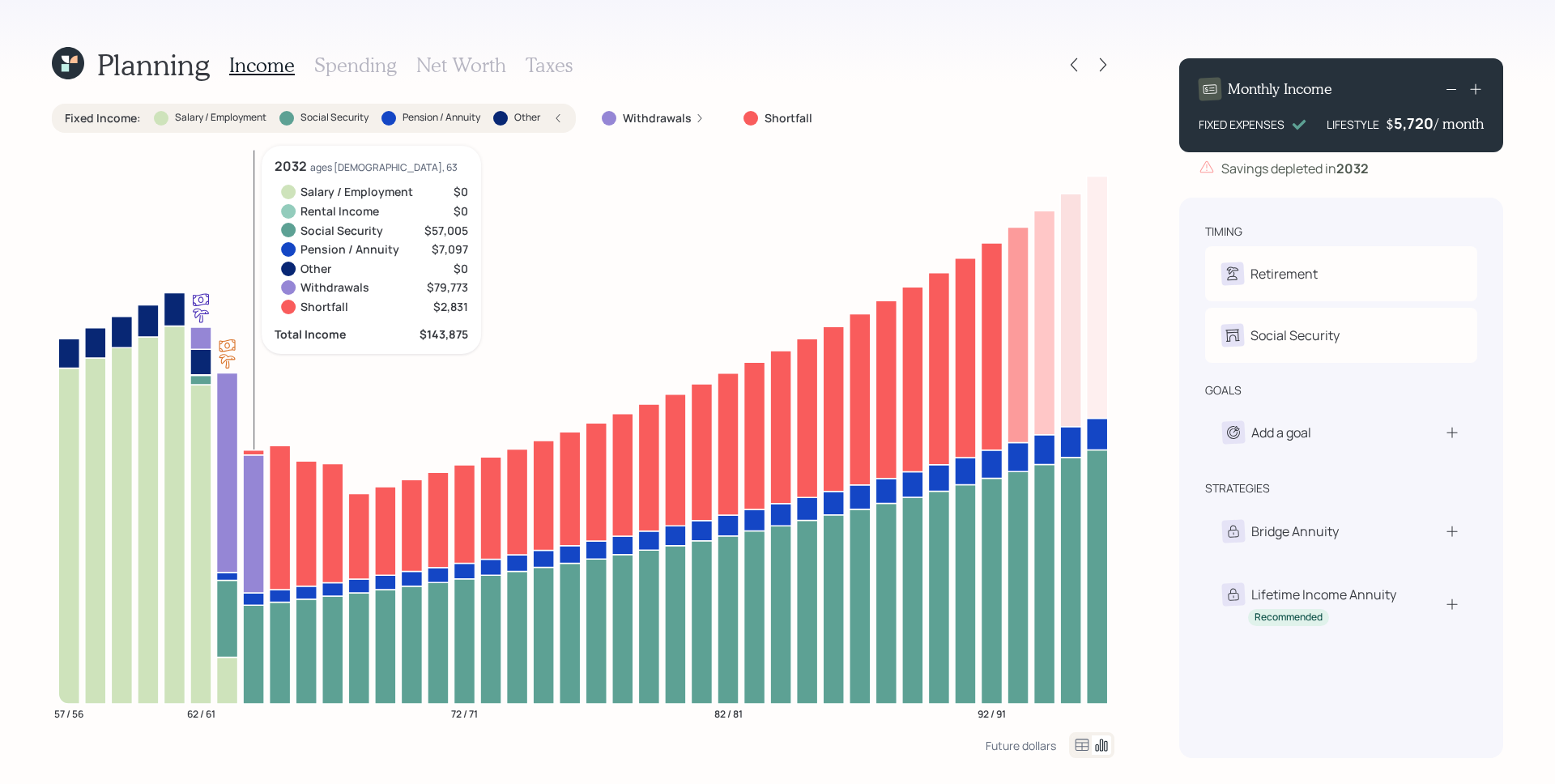
click at [252, 599] on icon at bounding box center [254, 599] width 21 height 13
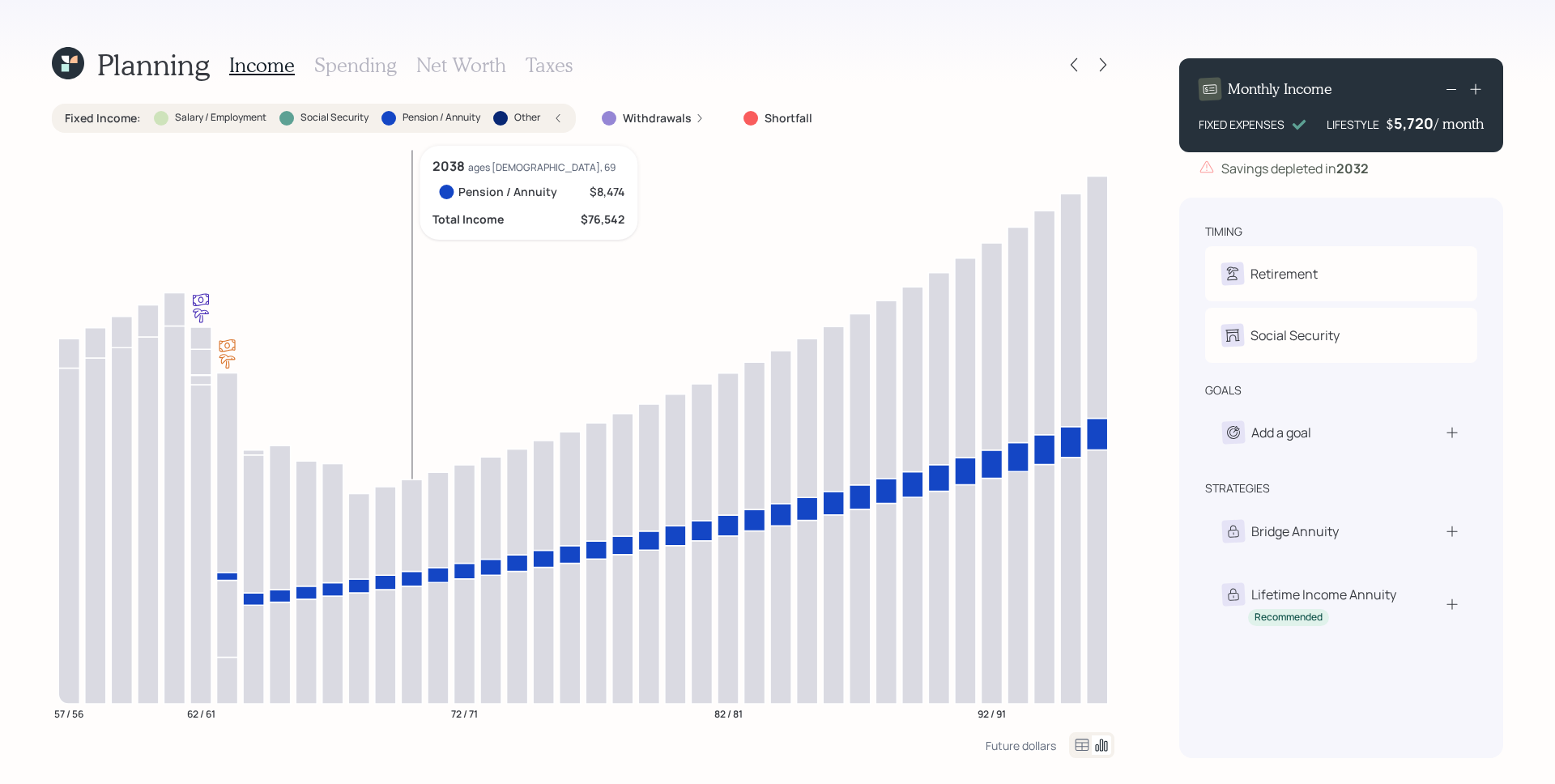
click at [415, 579] on icon at bounding box center [412, 578] width 21 height 14
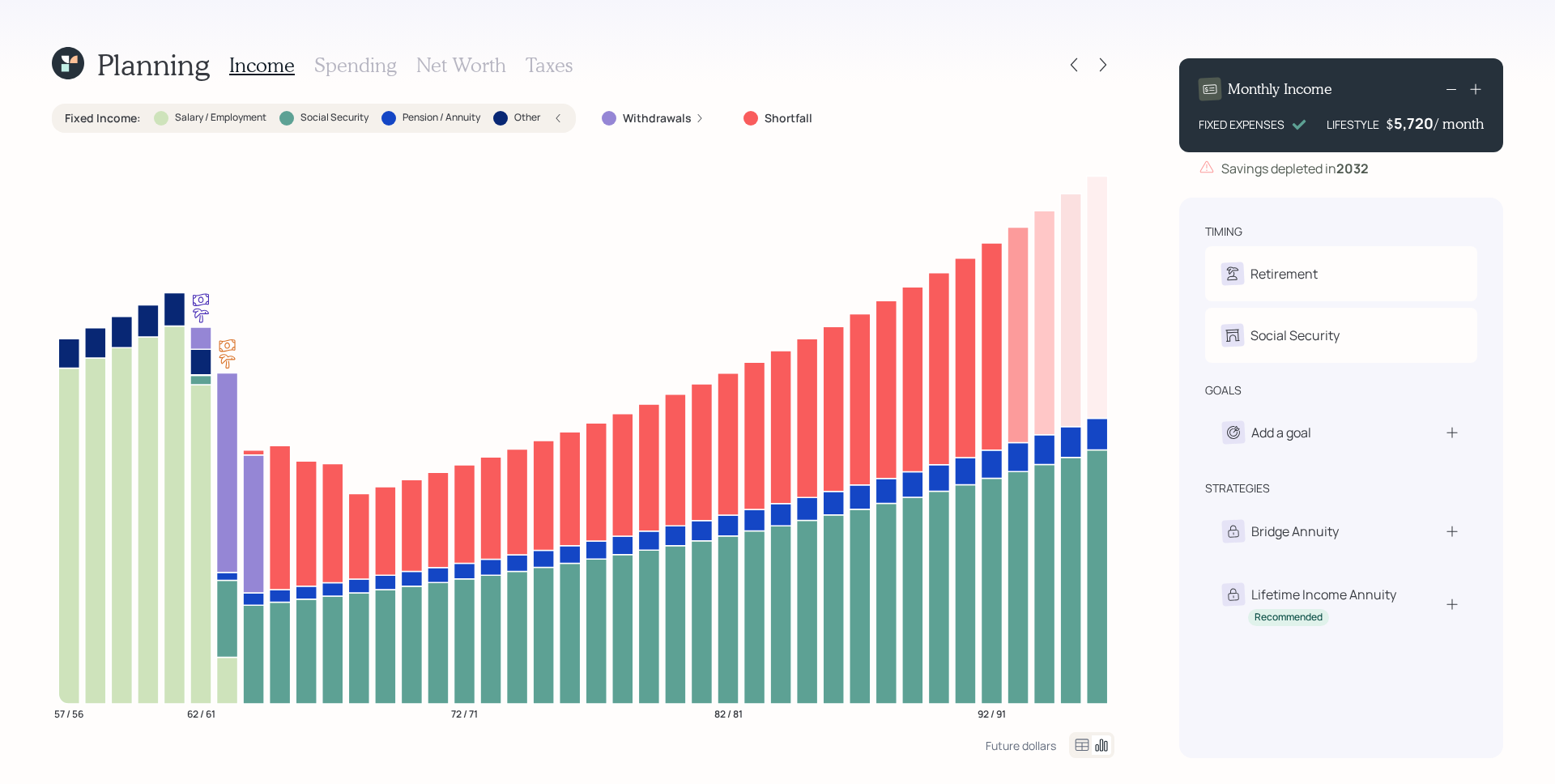
click at [559, 116] on icon at bounding box center [559, 118] width 4 height 8
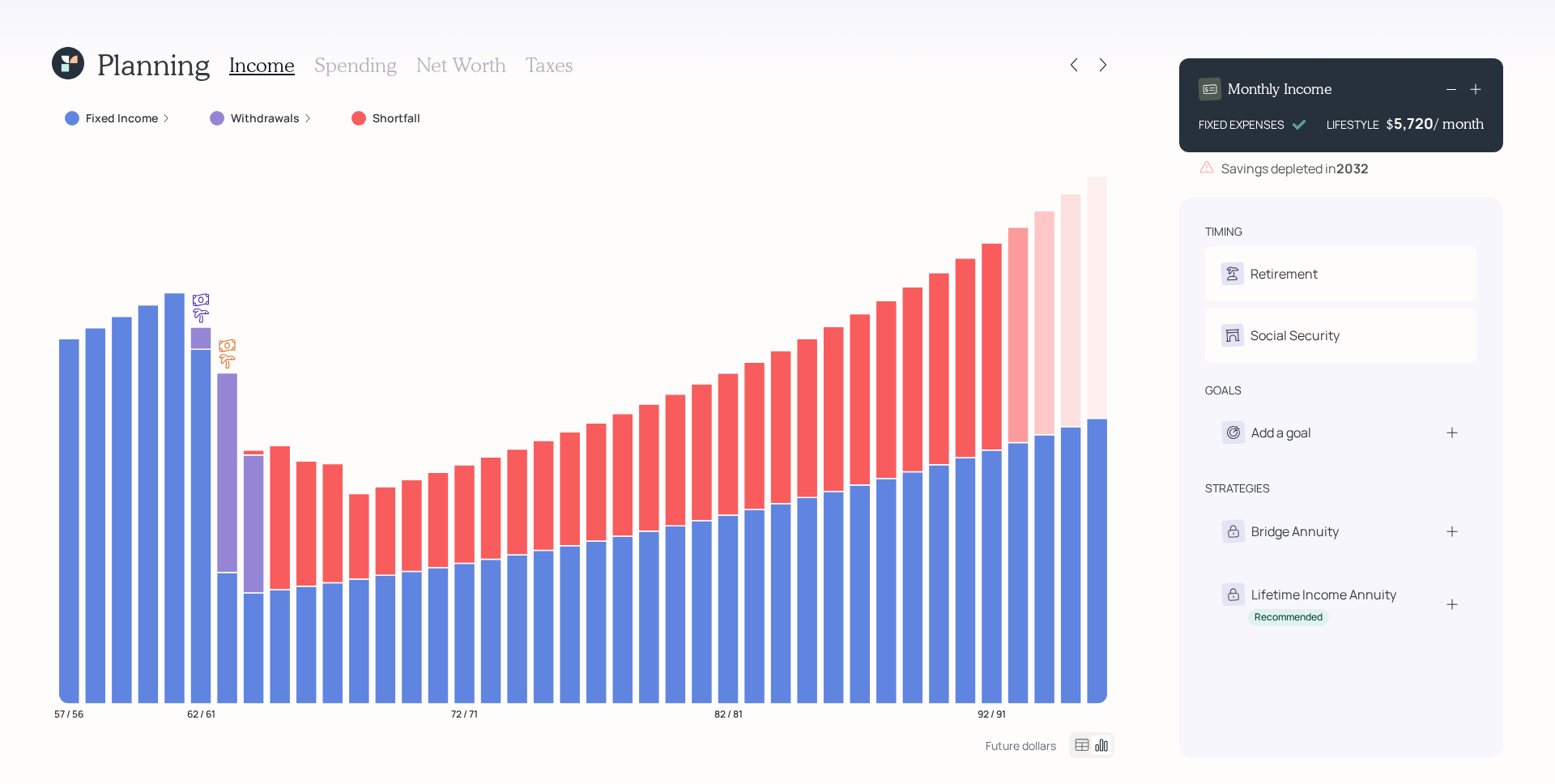
click at [343, 72] on h3 "Spending" at bounding box center [356, 65] width 83 height 23
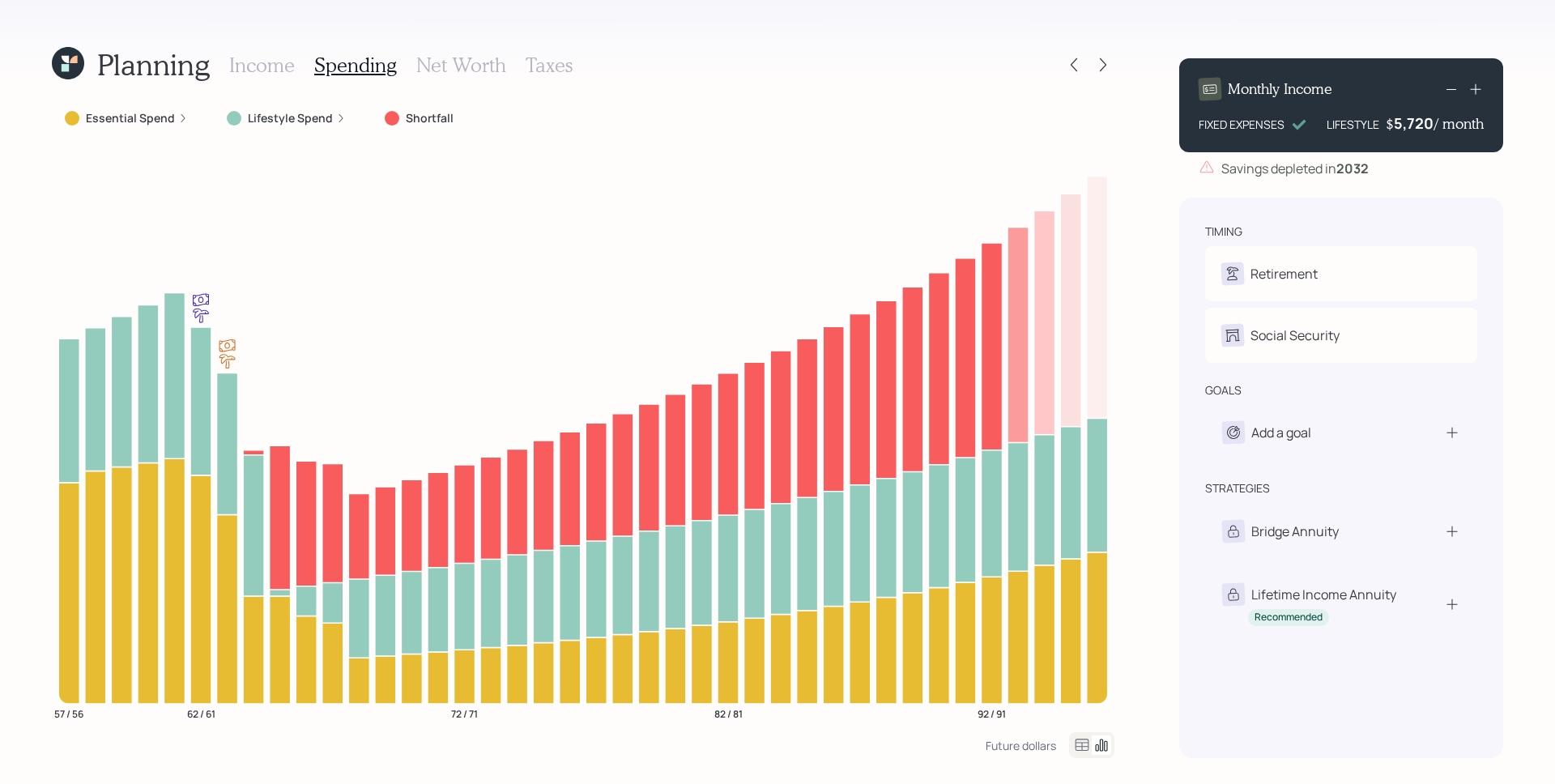
click at [178, 120] on icon at bounding box center [183, 119] width 10 height 10
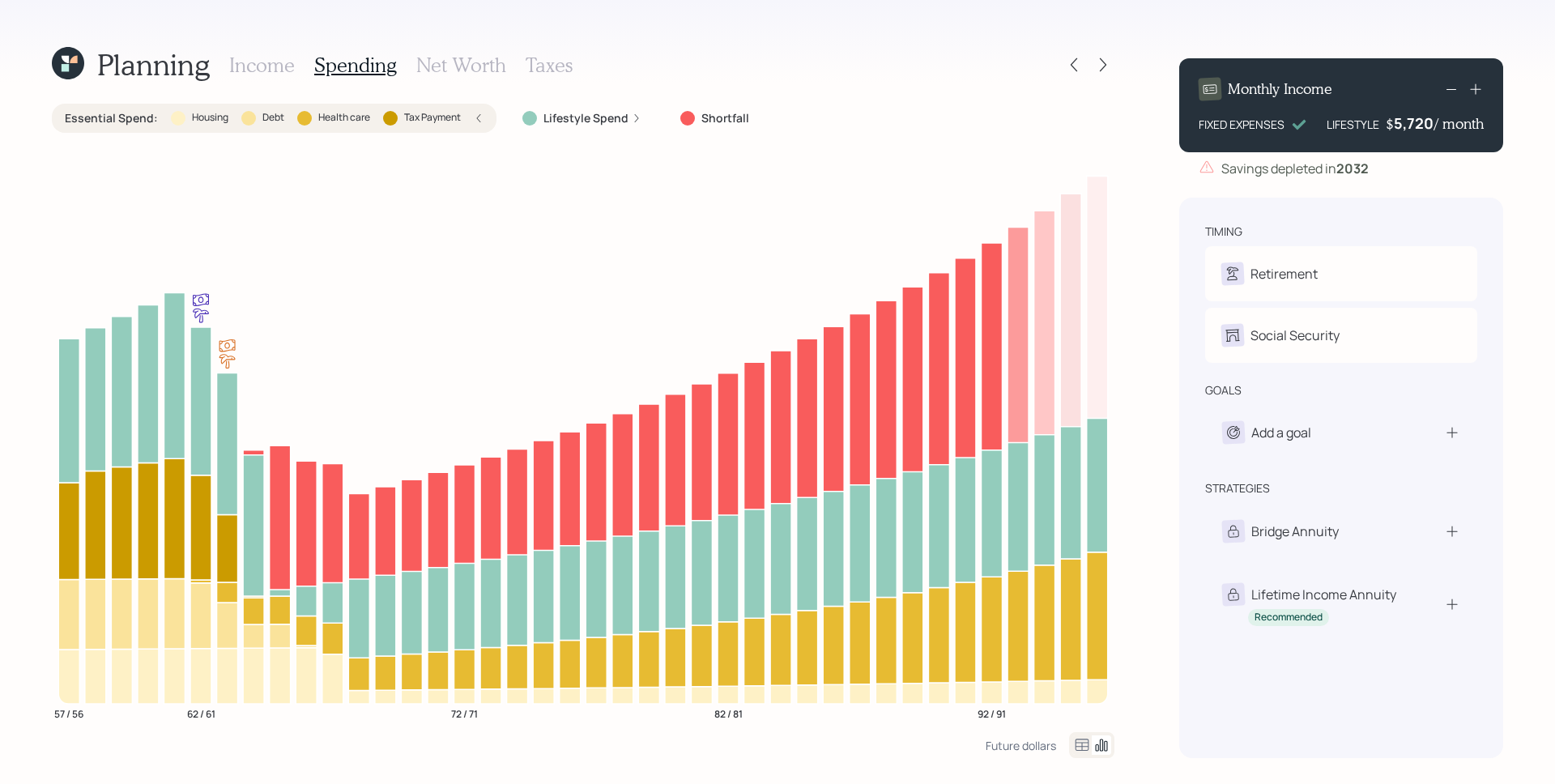
click at [611, 128] on div "Lifestyle Spend" at bounding box center [582, 118] width 145 height 29
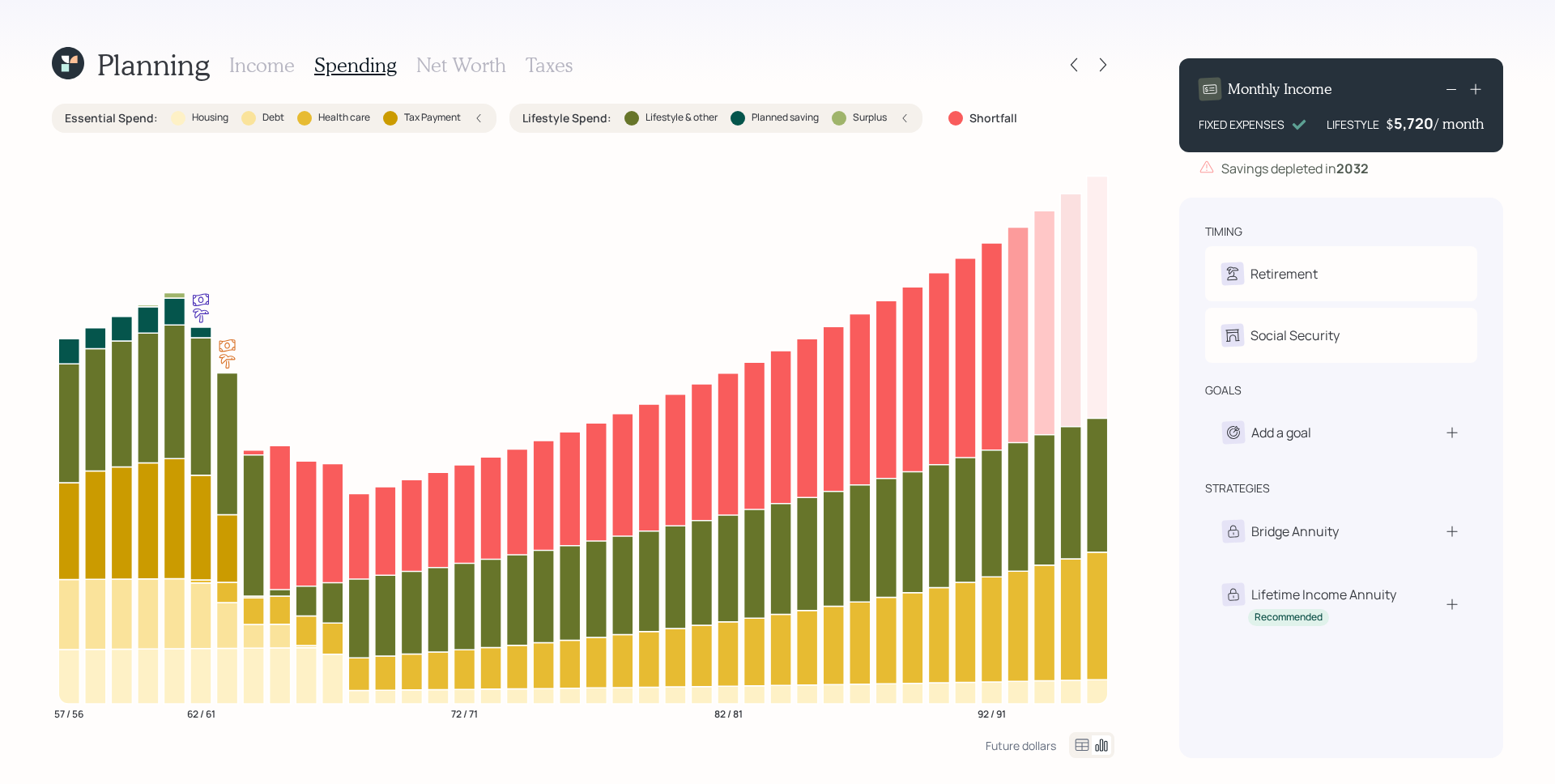
click at [257, 61] on h3 "Income" at bounding box center [262, 65] width 66 height 23
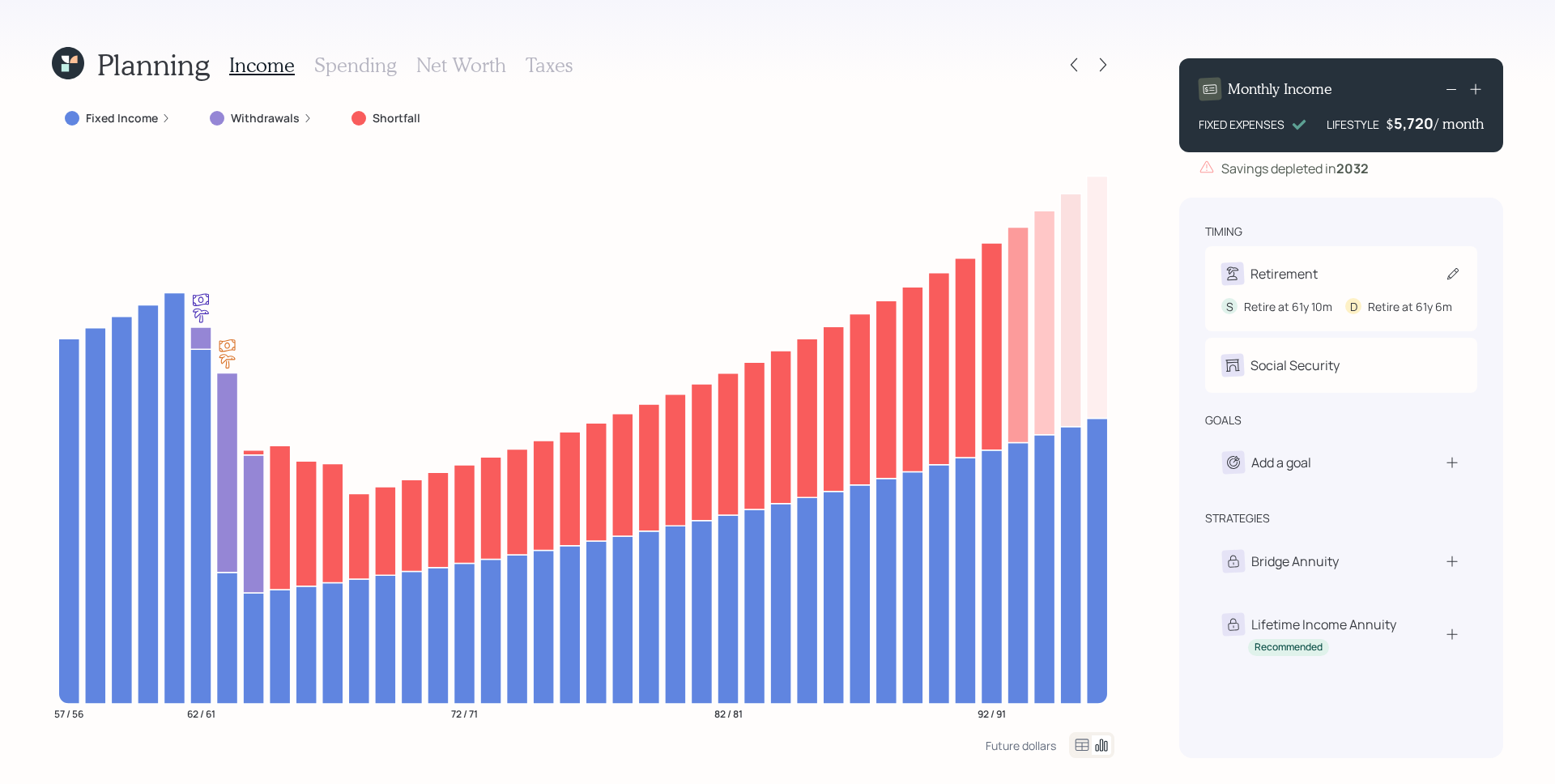
click at [1352, 275] on div "Retirement" at bounding box center [1341, 274] width 240 height 23
select select "10"
select select "6"
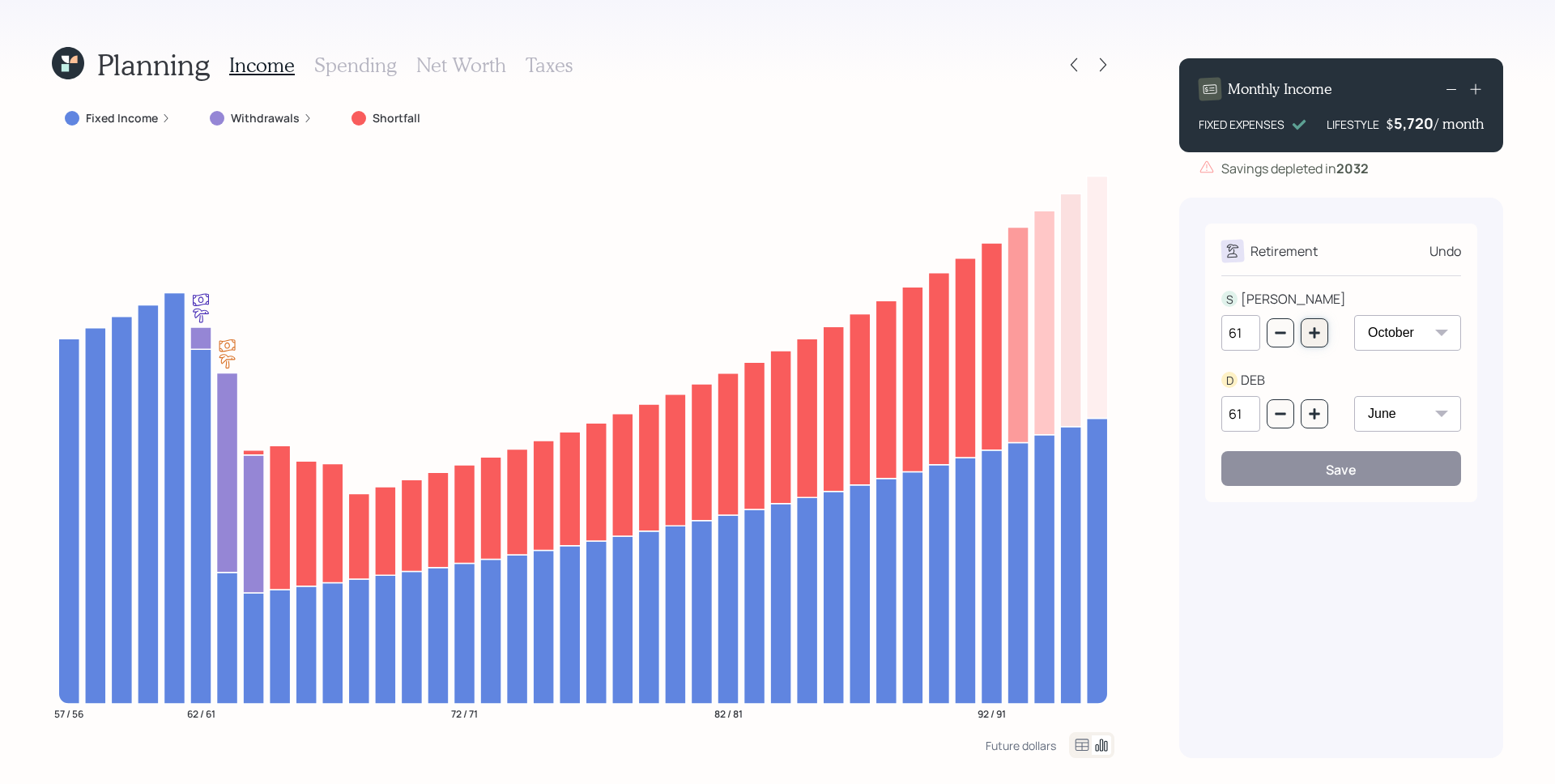
click at [1318, 340] on button "button" at bounding box center [1315, 333] width 28 height 29
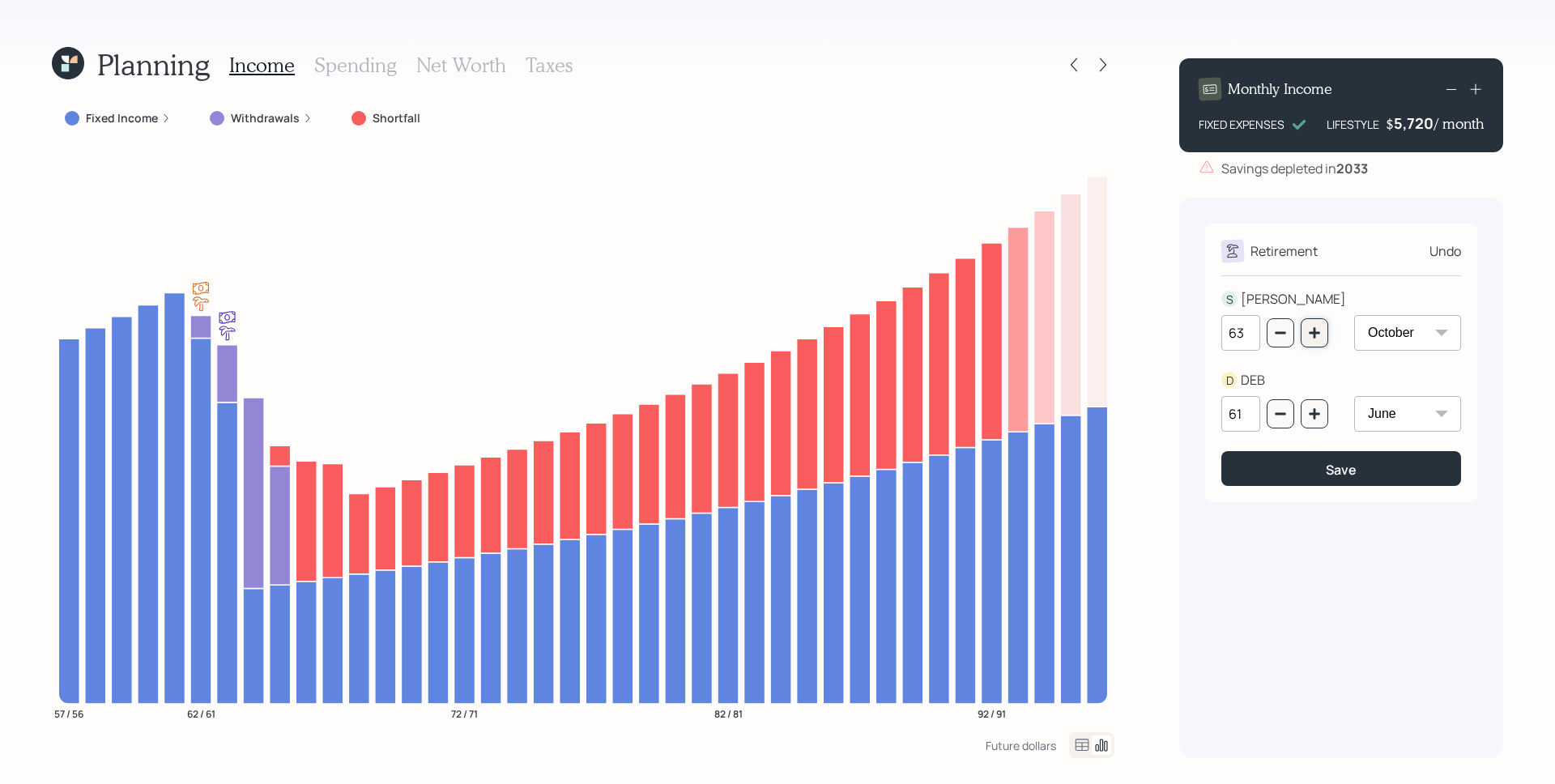
click at [1318, 340] on button "button" at bounding box center [1315, 333] width 28 height 29
type input "65"
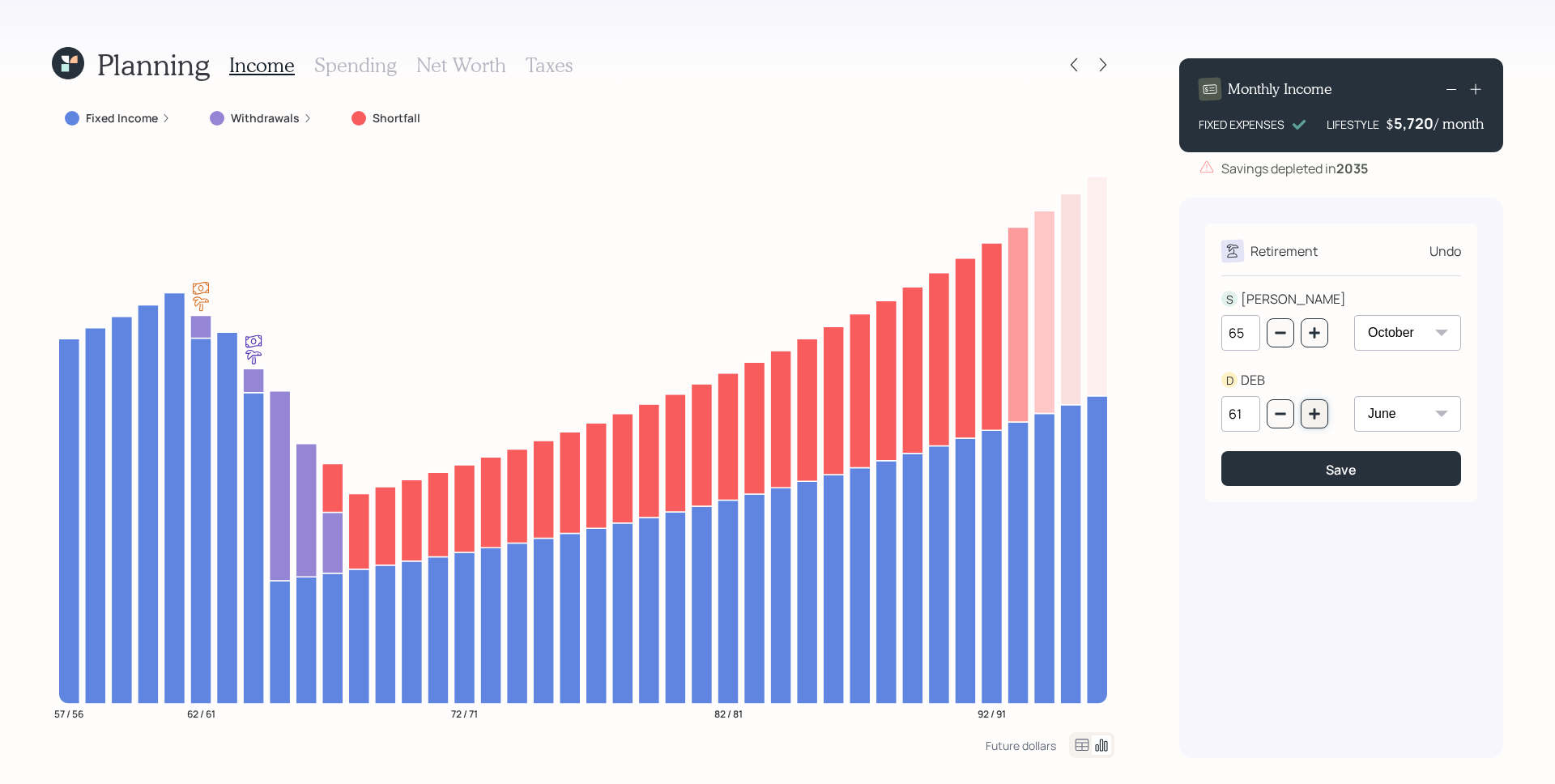
click at [1313, 426] on button "button" at bounding box center [1315, 414] width 28 height 29
click at [1312, 425] on button "button" at bounding box center [1315, 414] width 28 height 29
type input "64"
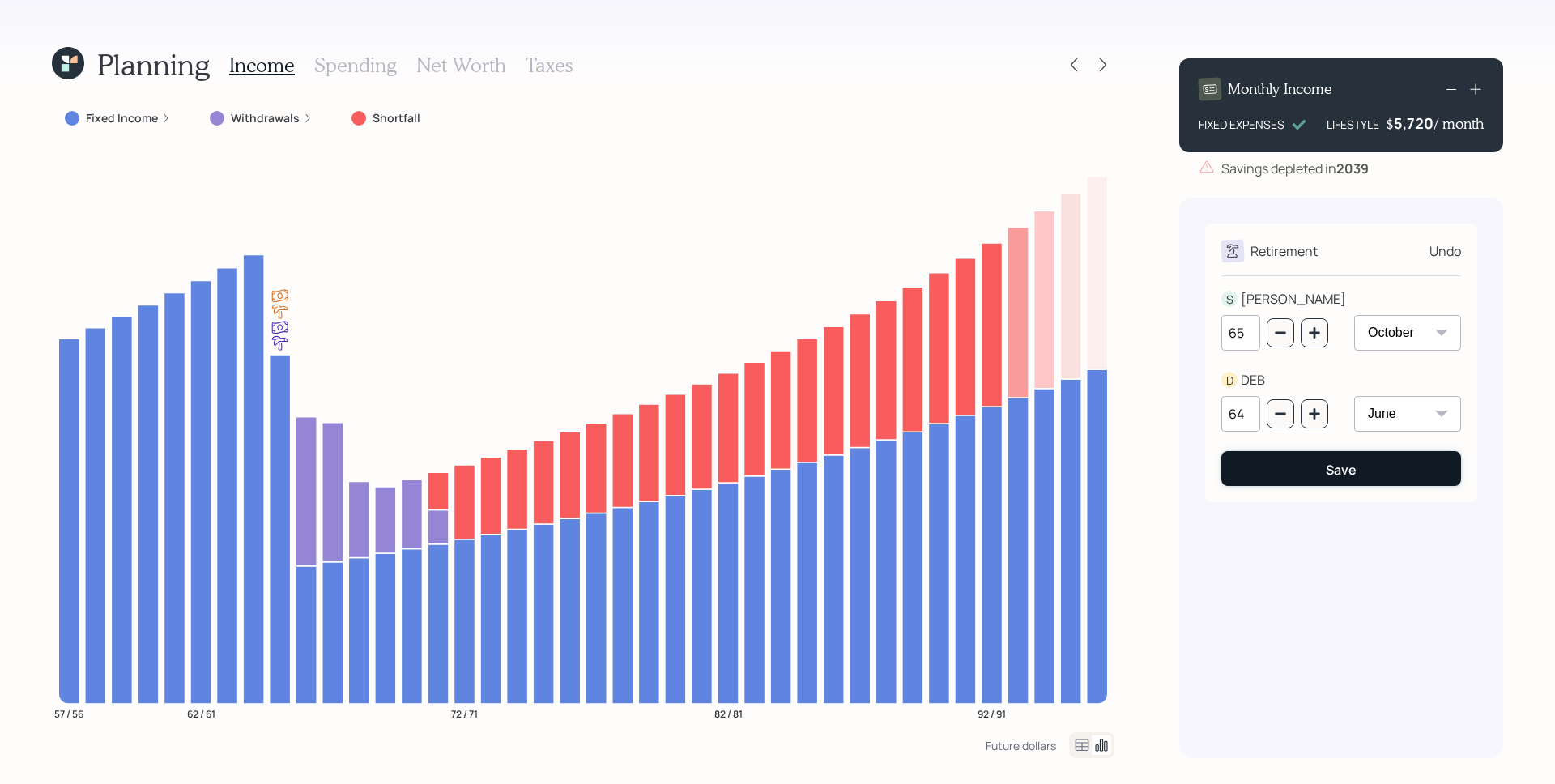
click at [1401, 476] on button "Save" at bounding box center [1341, 469] width 240 height 35
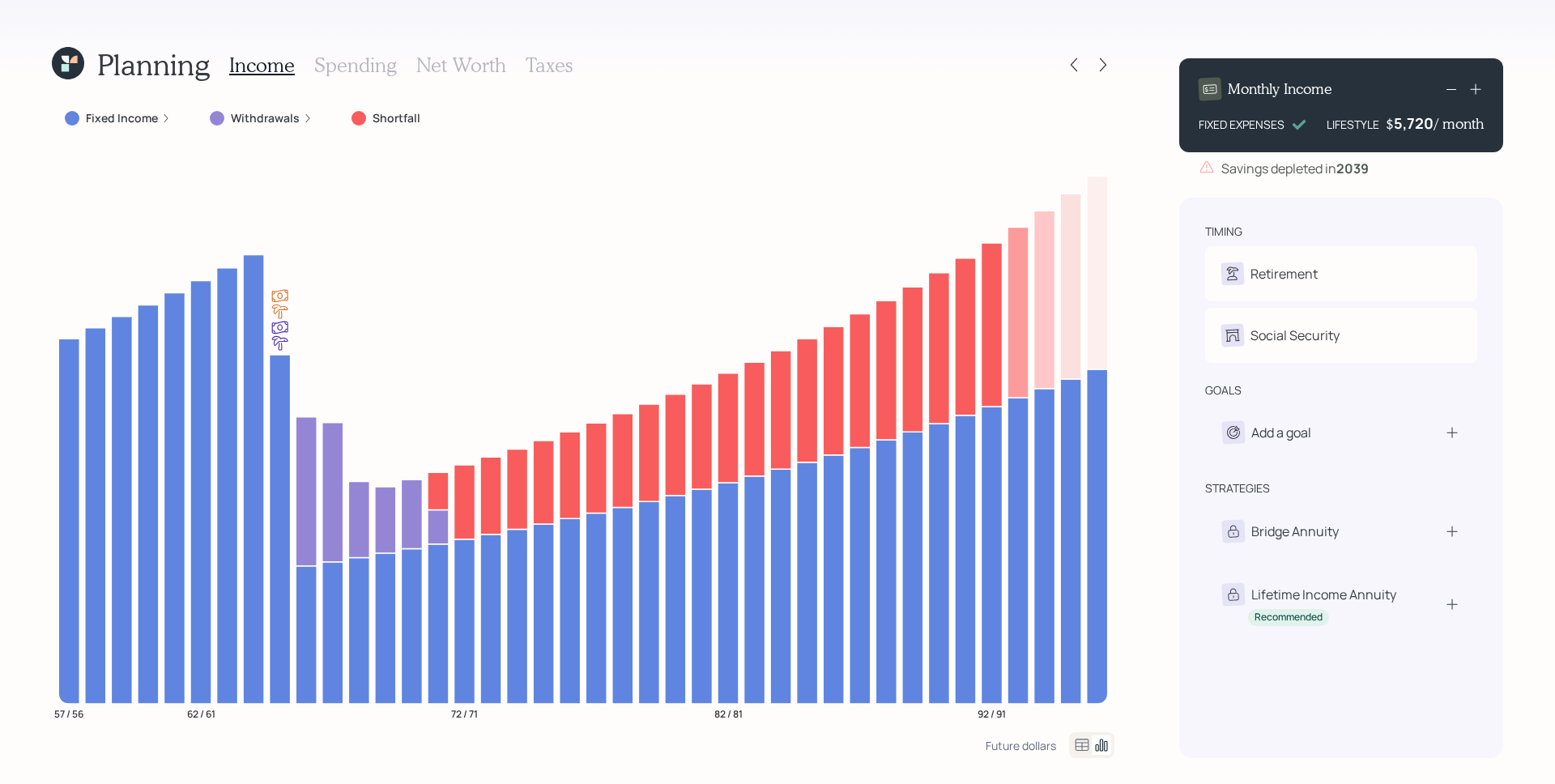
click at [364, 59] on h3 "Spending" at bounding box center [356, 65] width 83 height 23
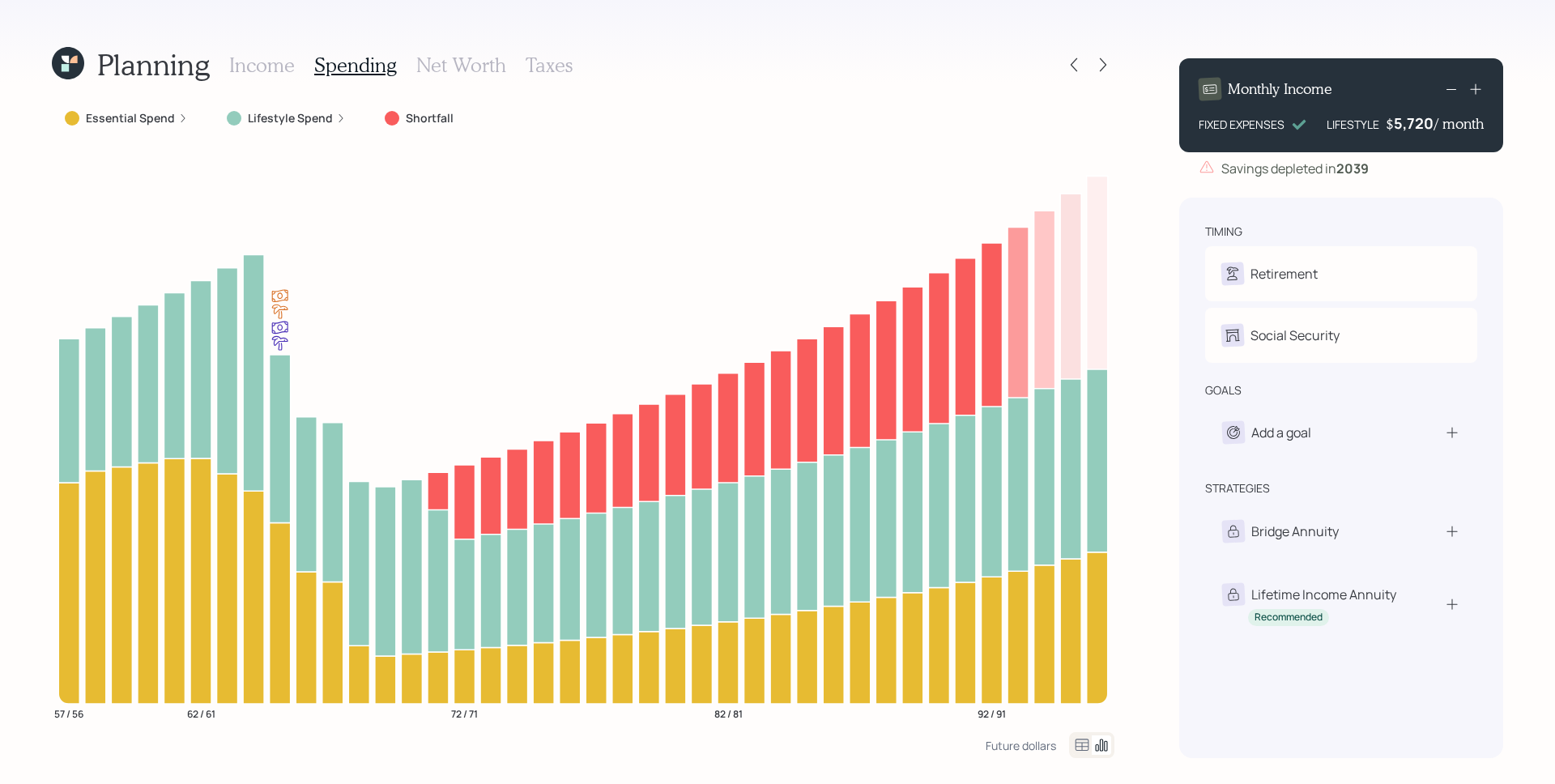
click at [187, 121] on div "Essential Spend" at bounding box center [126, 118] width 150 height 29
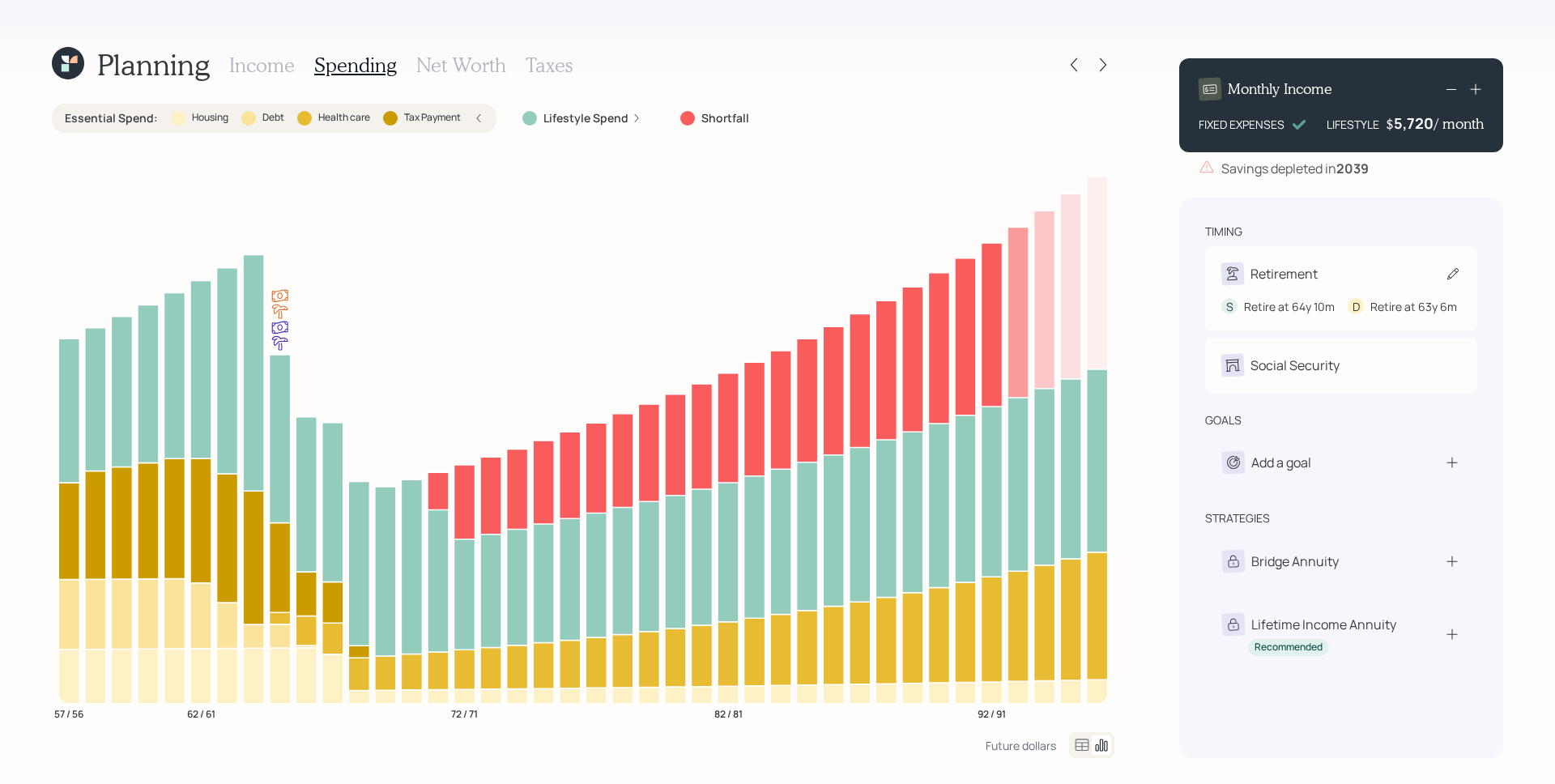
click at [1268, 279] on div "Retirement" at bounding box center [1285, 274] width 68 height 19
select select "10"
select select "6"
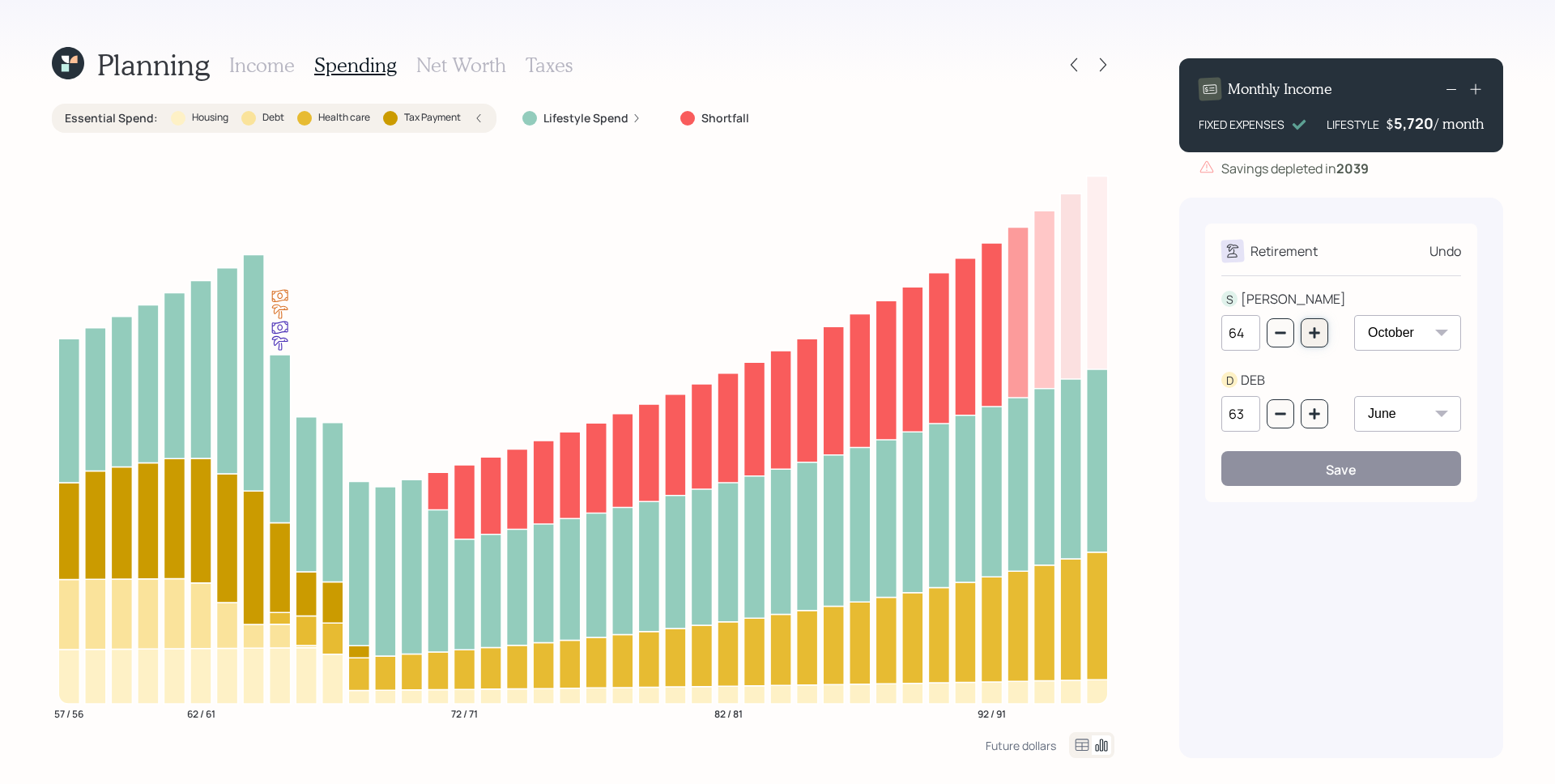
click at [1319, 340] on button "button" at bounding box center [1315, 333] width 28 height 29
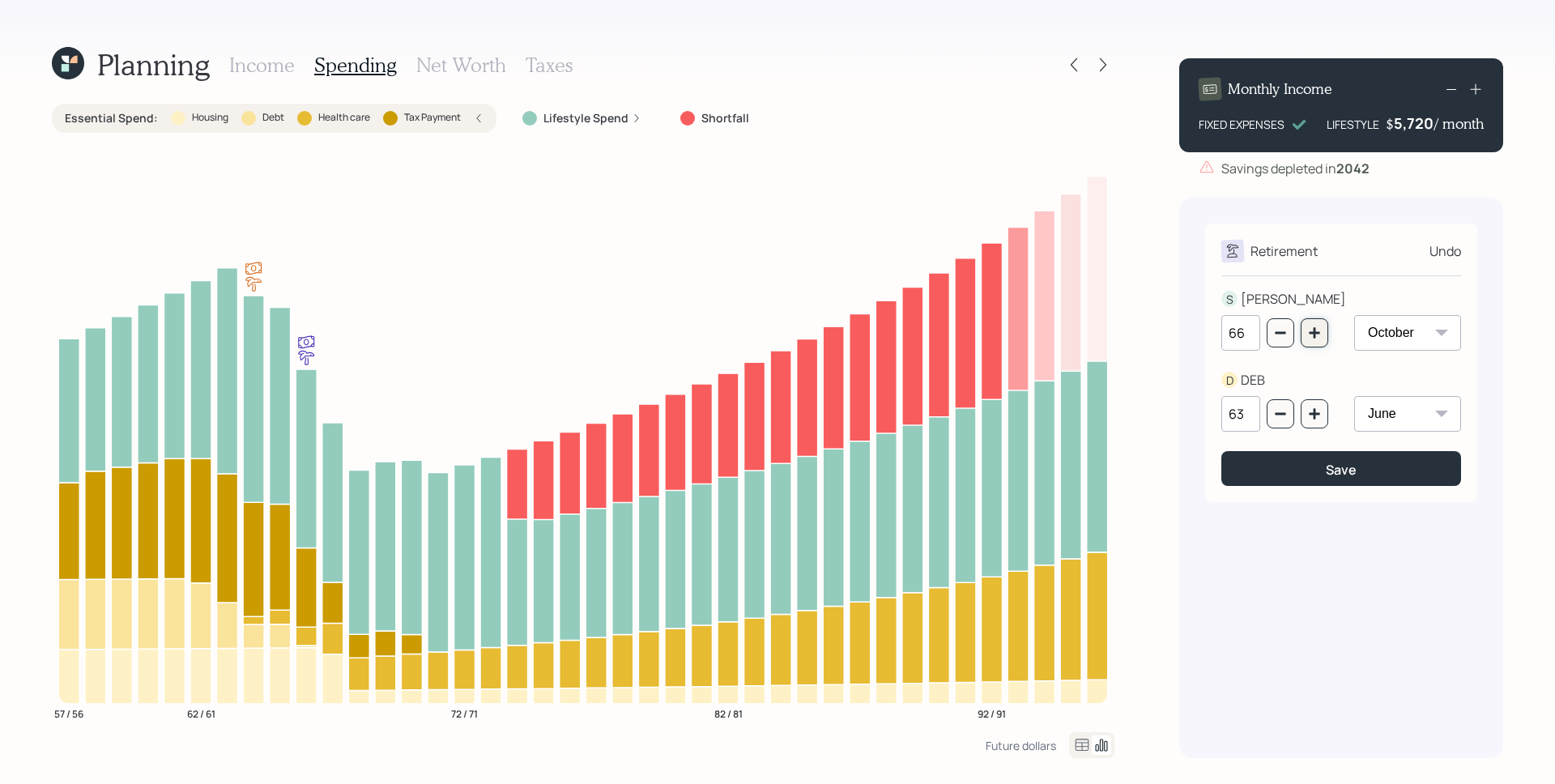
click at [1311, 333] on icon "button" at bounding box center [1314, 332] width 11 height 11
type input "67"
click at [1312, 410] on icon "button" at bounding box center [1314, 413] width 13 height 13
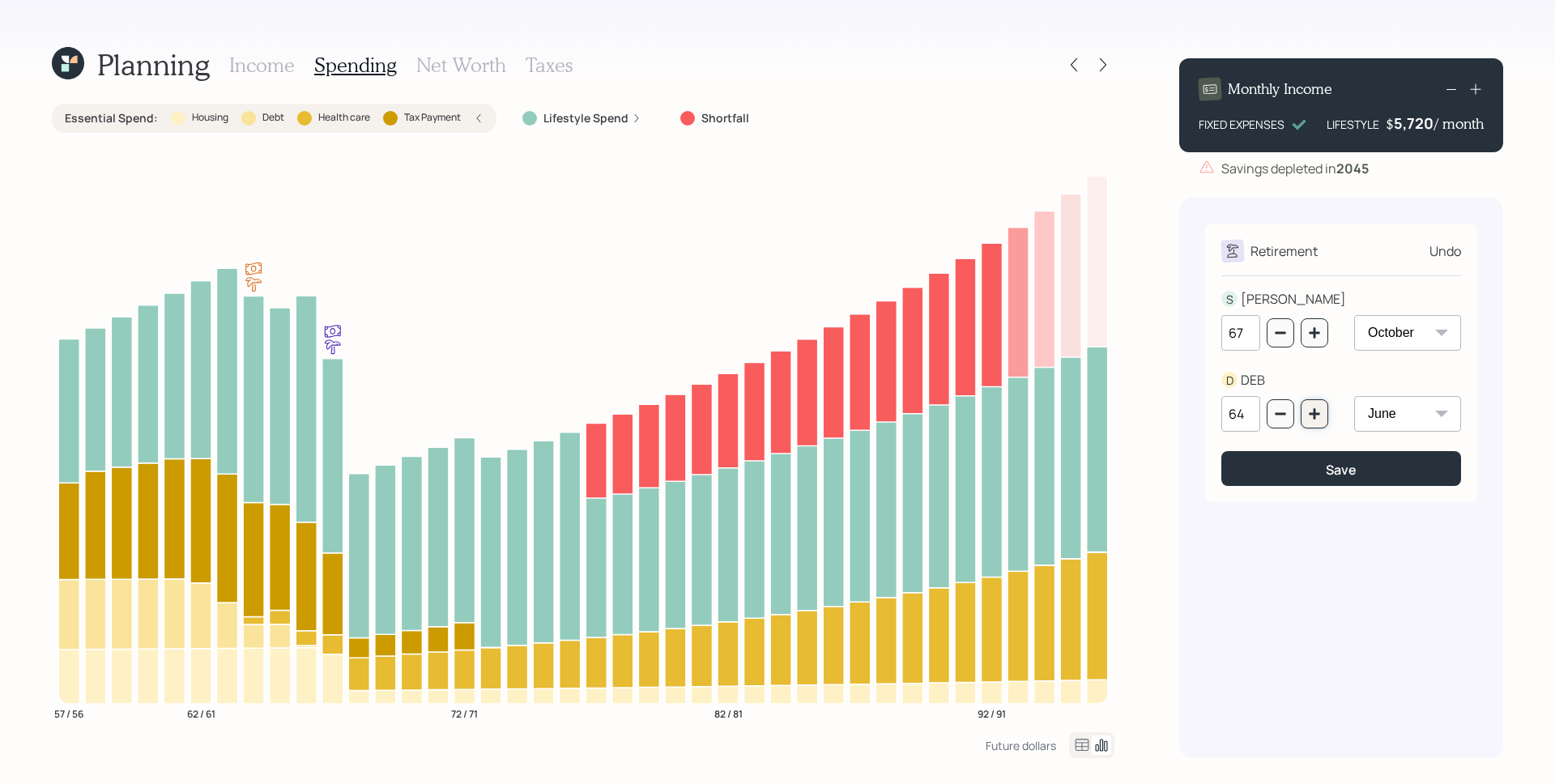
click at [1312, 410] on icon "button" at bounding box center [1314, 413] width 13 height 13
click at [1312, 412] on icon "button" at bounding box center [1314, 413] width 13 height 13
type input "66"
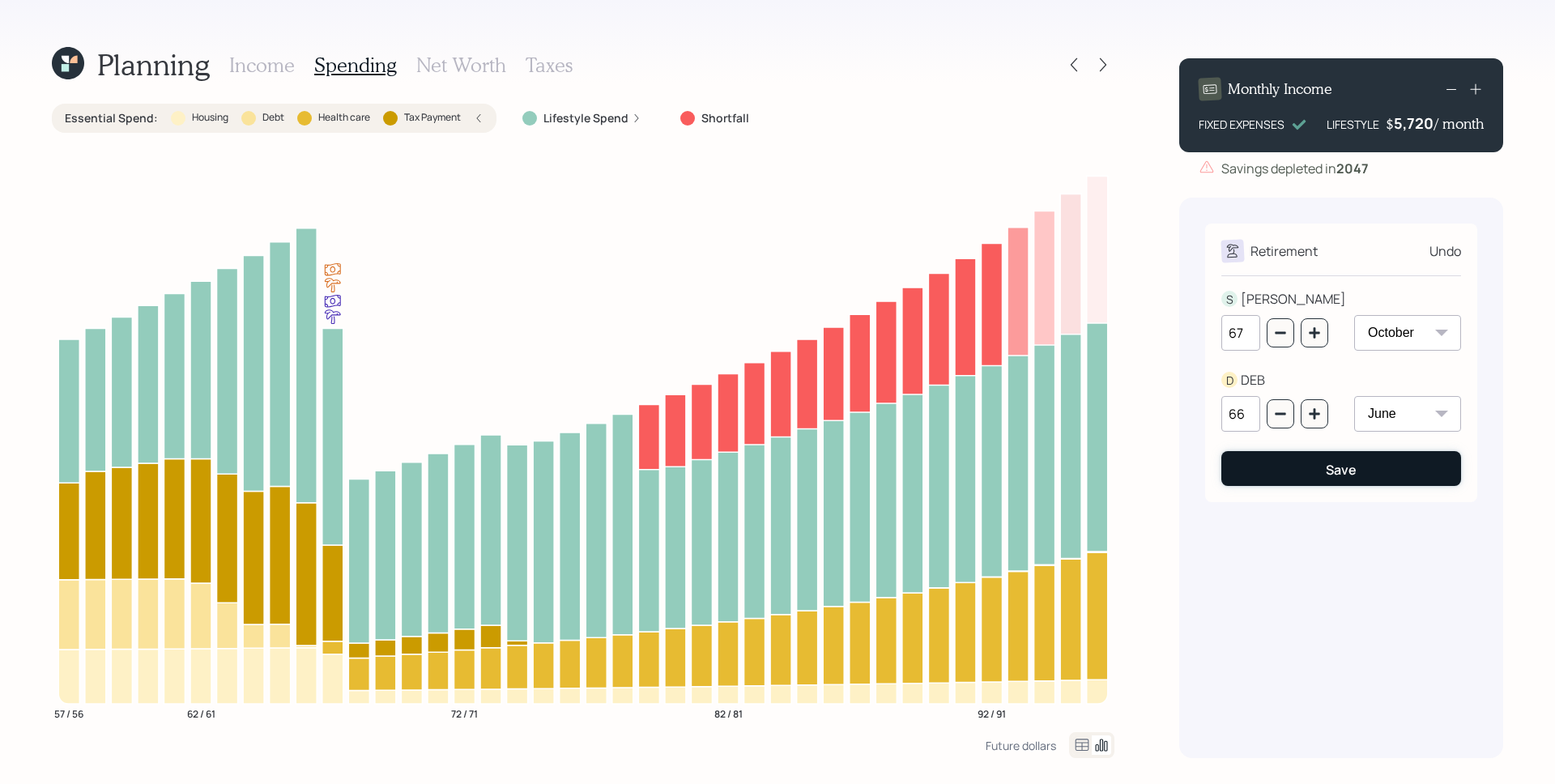
drag, startPoint x: 1323, startPoint y: 472, endPoint x: 1310, endPoint y: 470, distance: 13.2
click at [1323, 472] on button "Save" at bounding box center [1341, 469] width 240 height 35
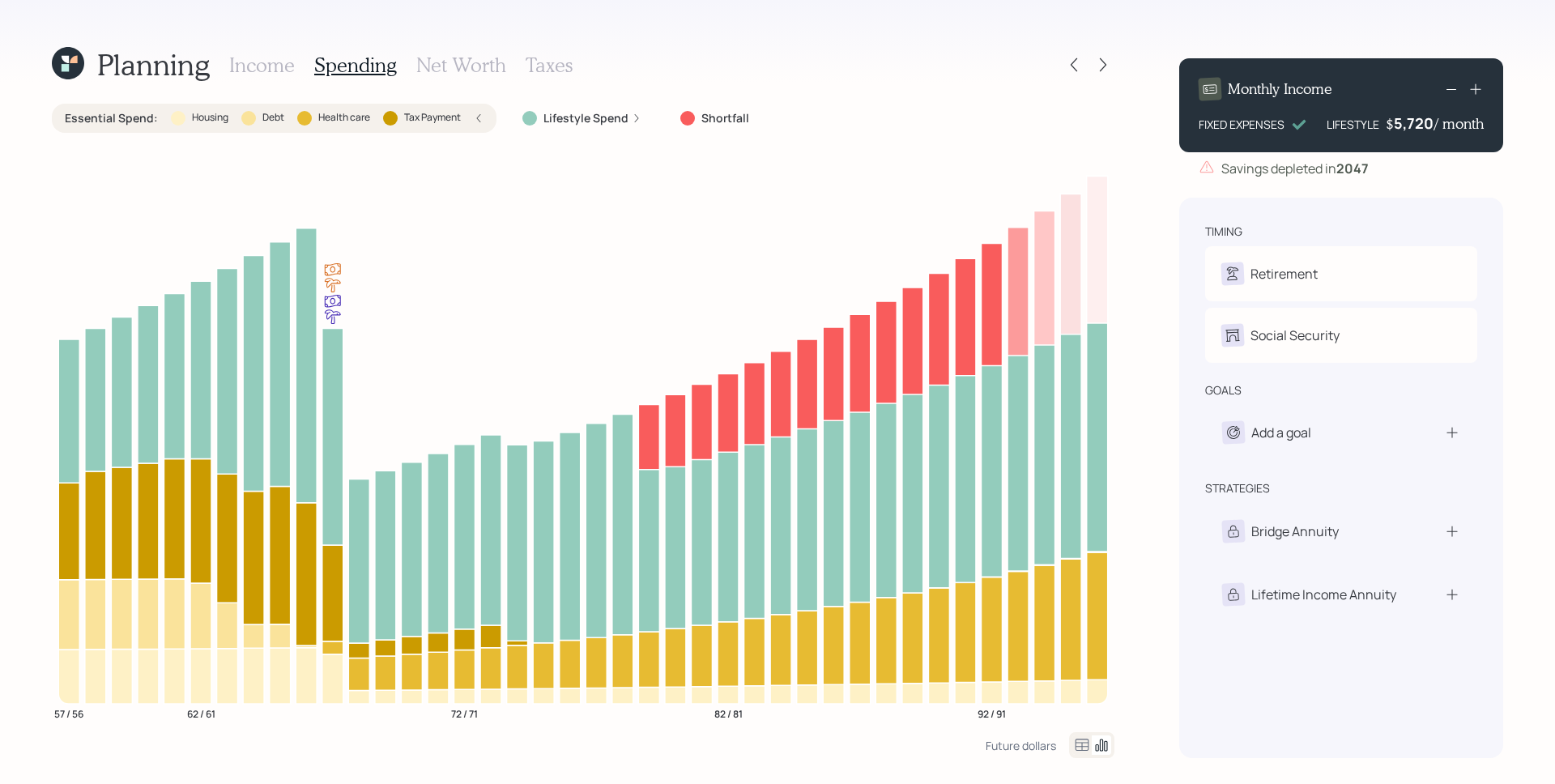
click at [565, 120] on label "Lifestyle Spend" at bounding box center [586, 118] width 85 height 16
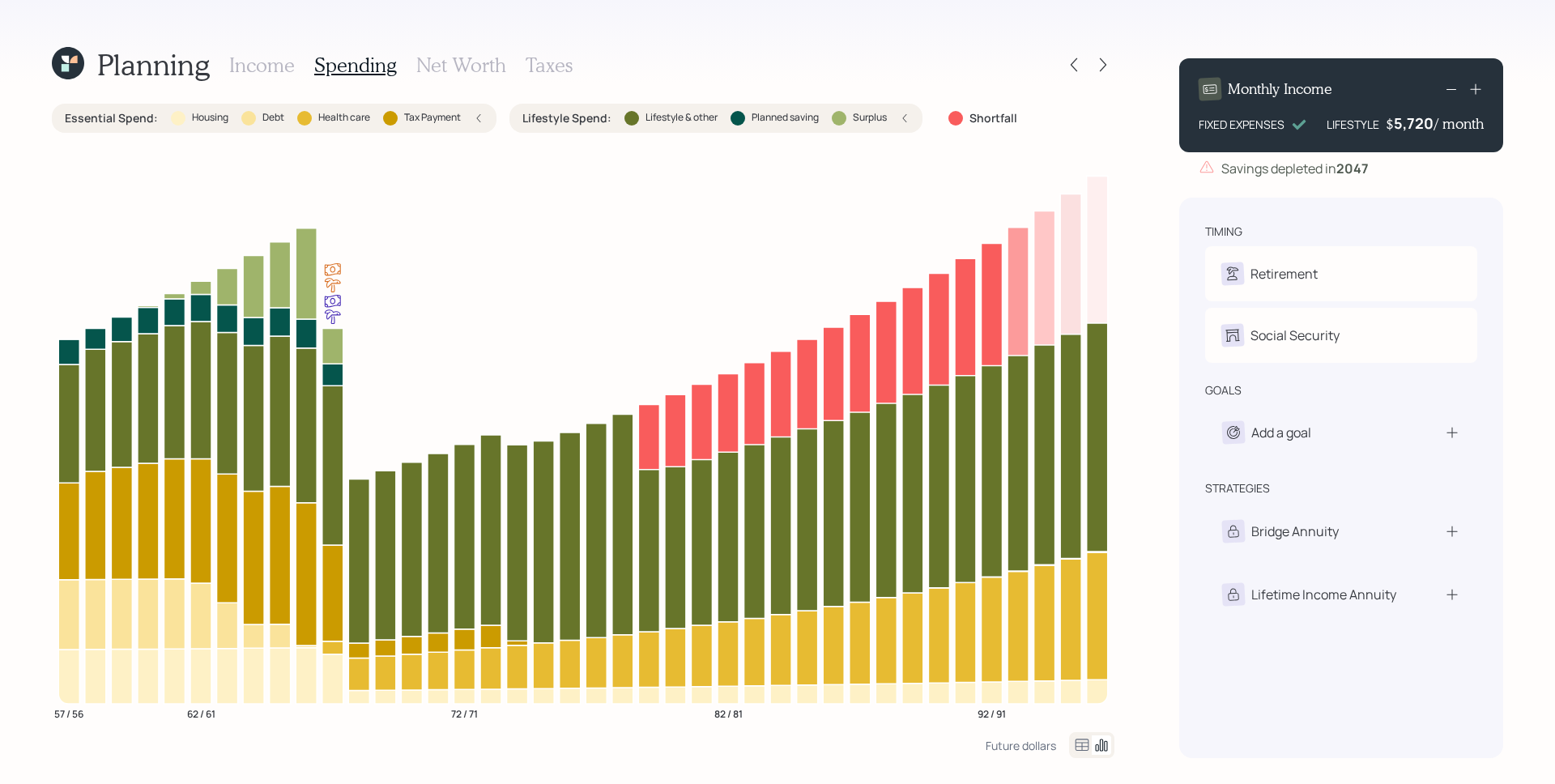
click at [485, 116] on div "Essential Spend : Housing Debt Health care Tax Payment" at bounding box center [274, 118] width 445 height 29
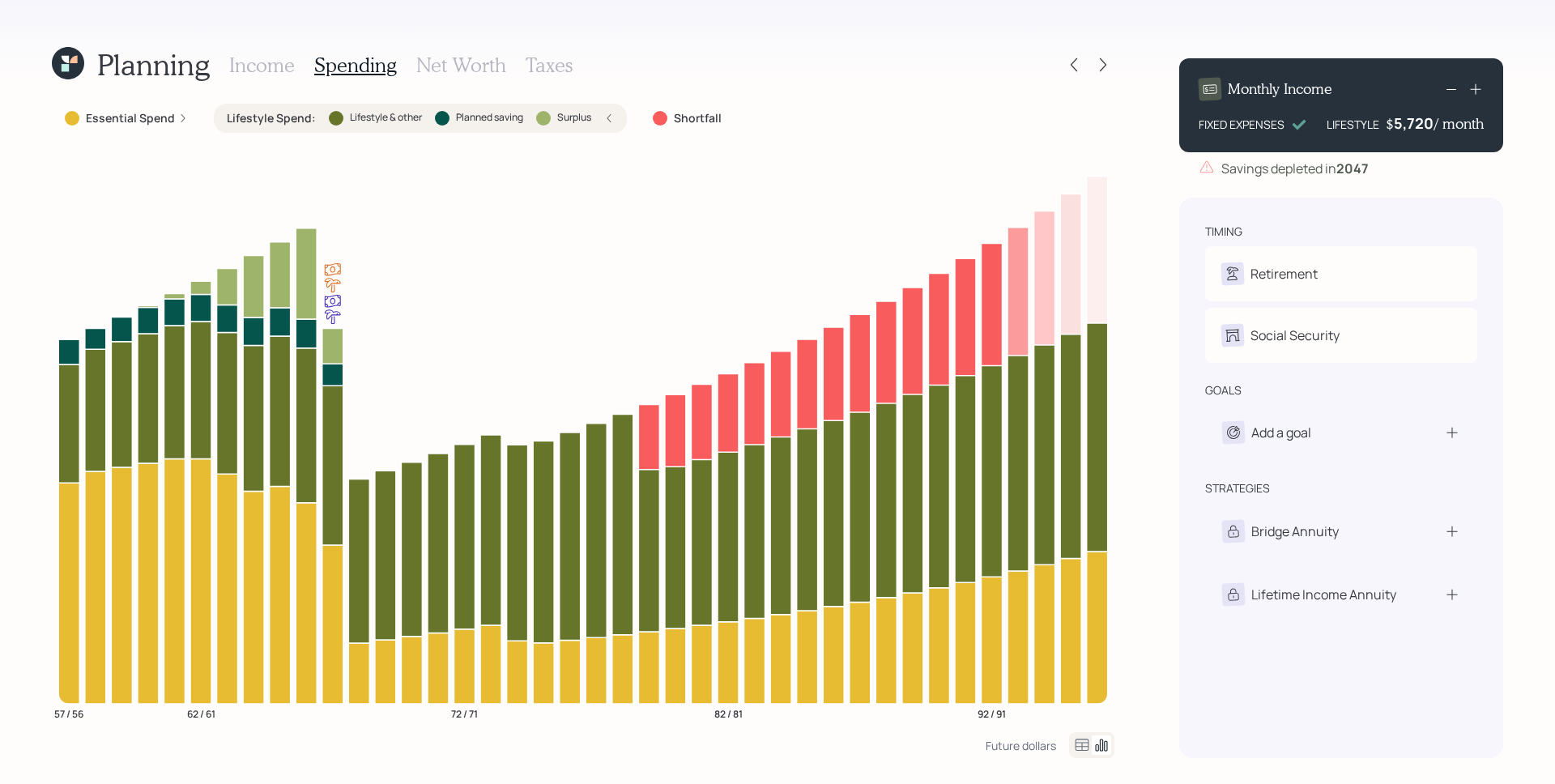
click at [616, 116] on div "Lifestyle Spend : Lifestyle & other Planned saving Surplus" at bounding box center [421, 118] width 413 height 29
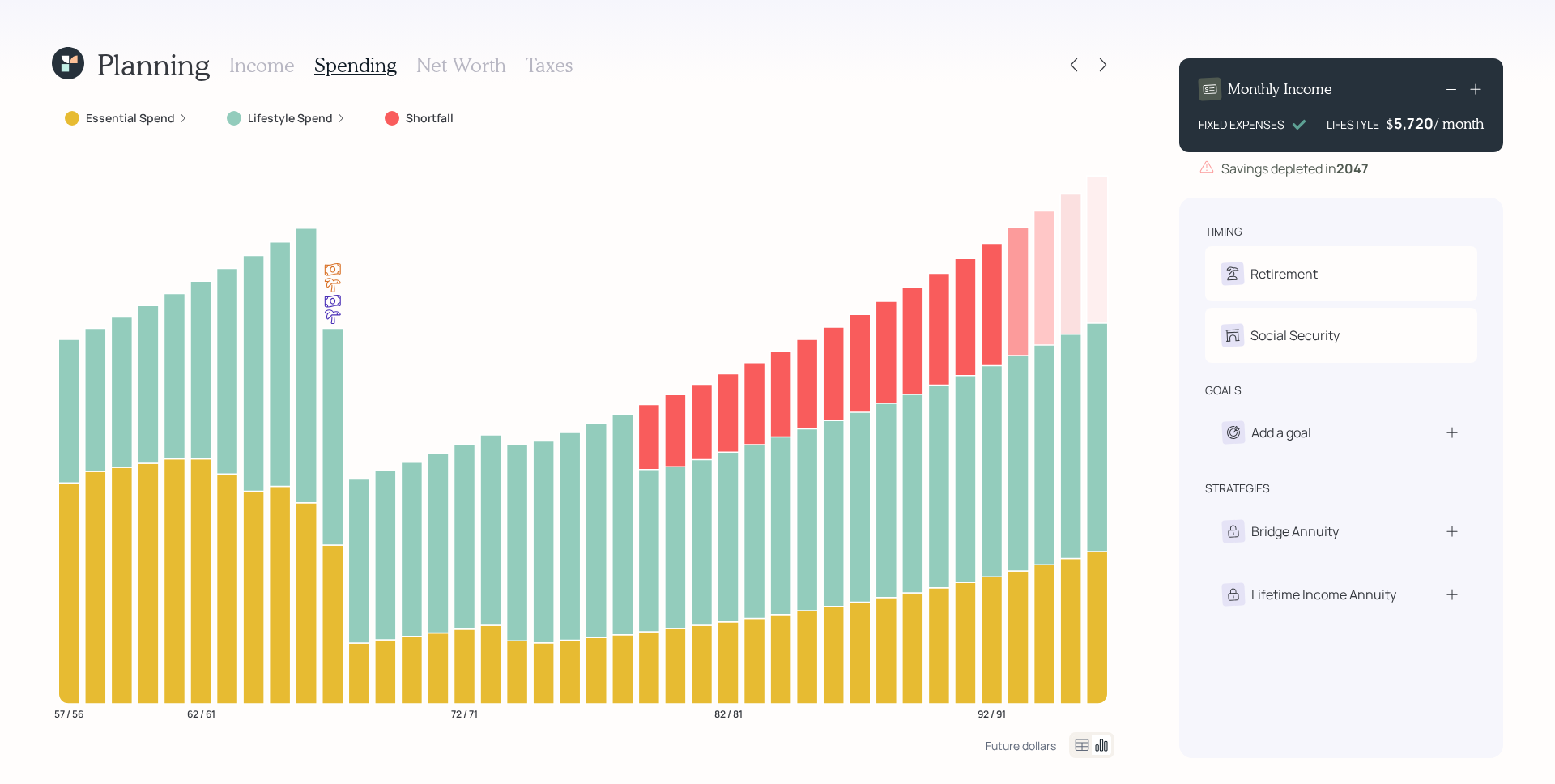
click at [1448, 92] on icon at bounding box center [1452, 89] width 19 height 19
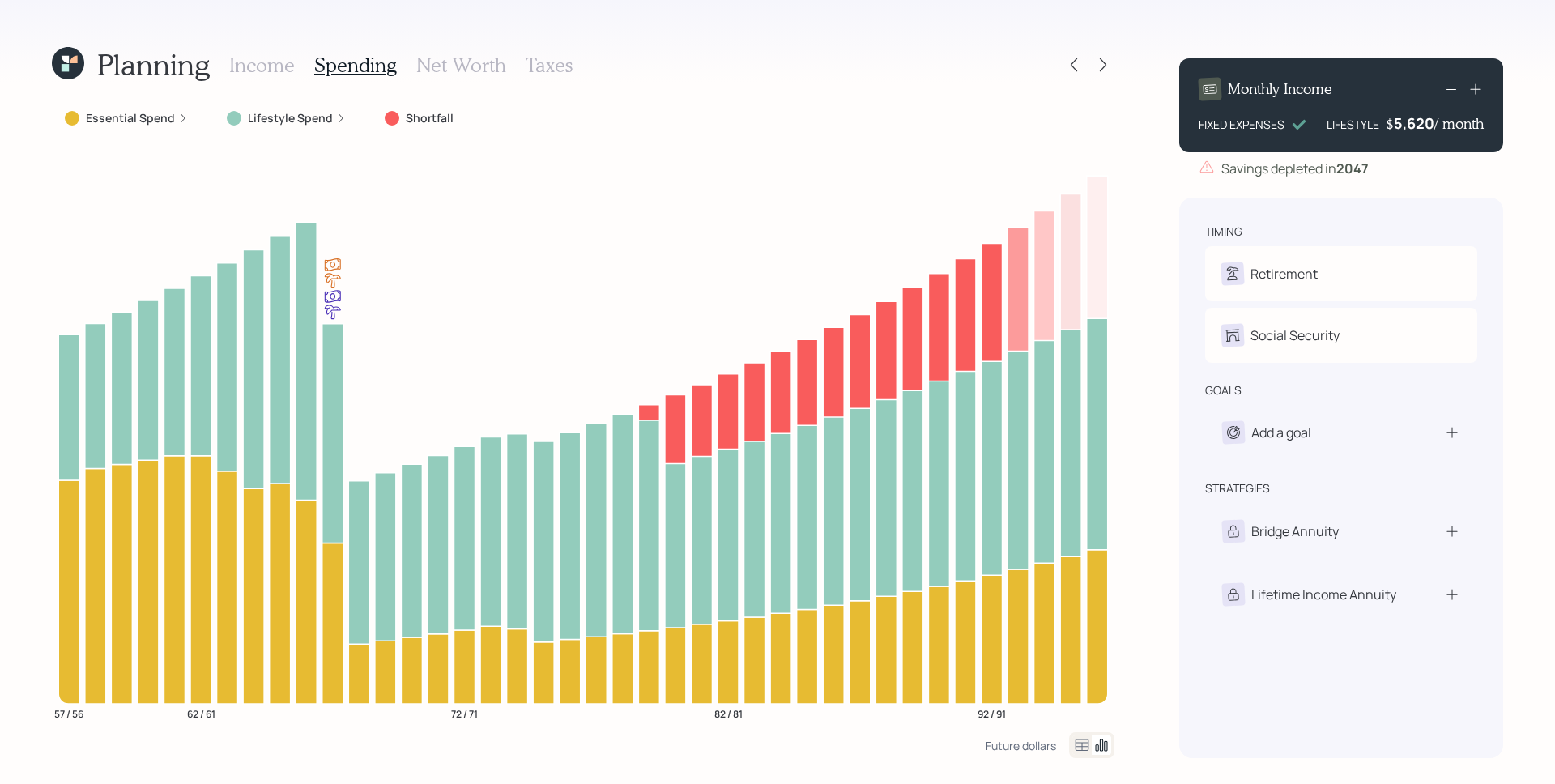
click at [1455, 91] on icon at bounding box center [1452, 89] width 19 height 19
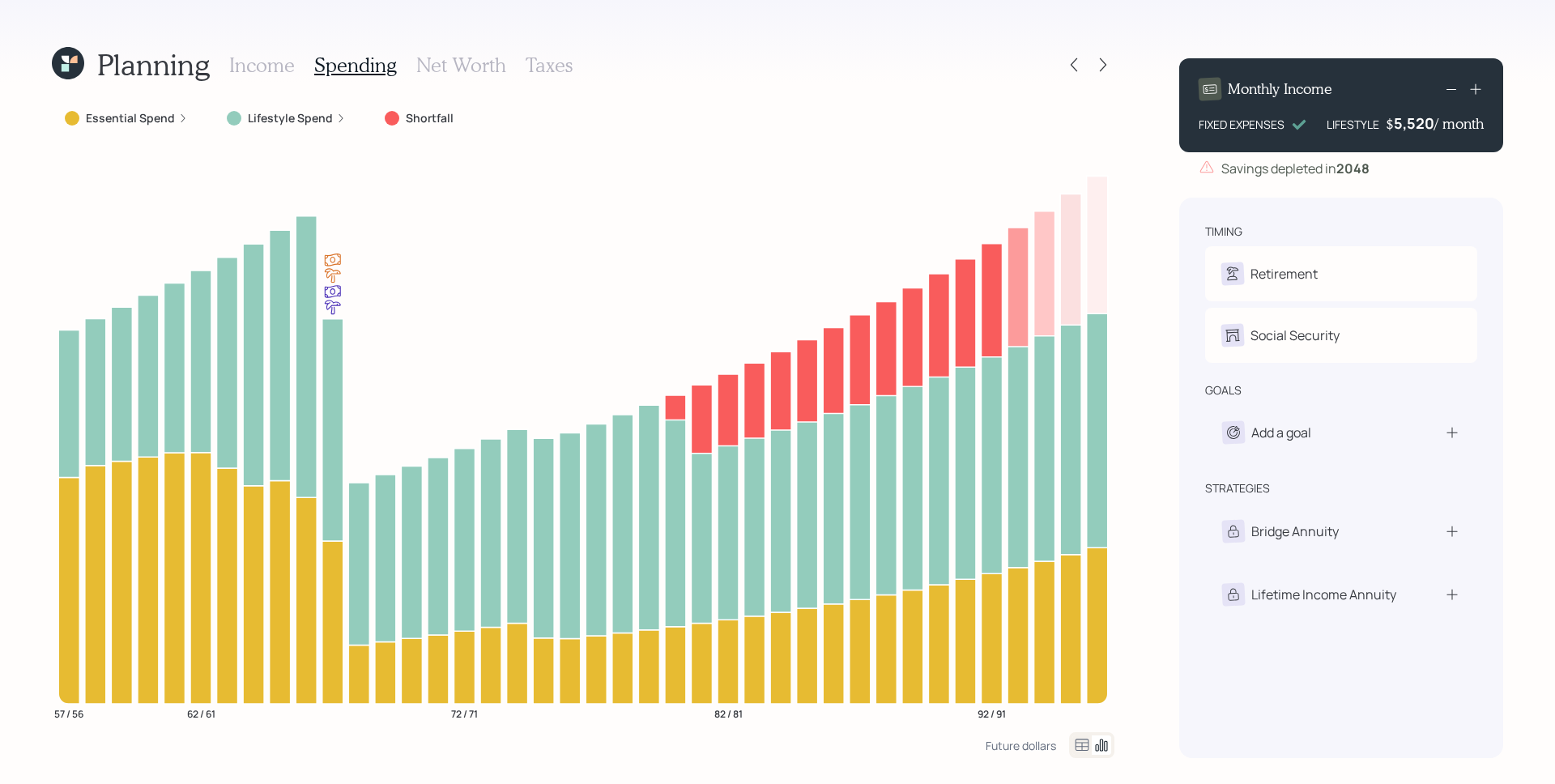
click at [1455, 91] on icon at bounding box center [1452, 89] width 19 height 19
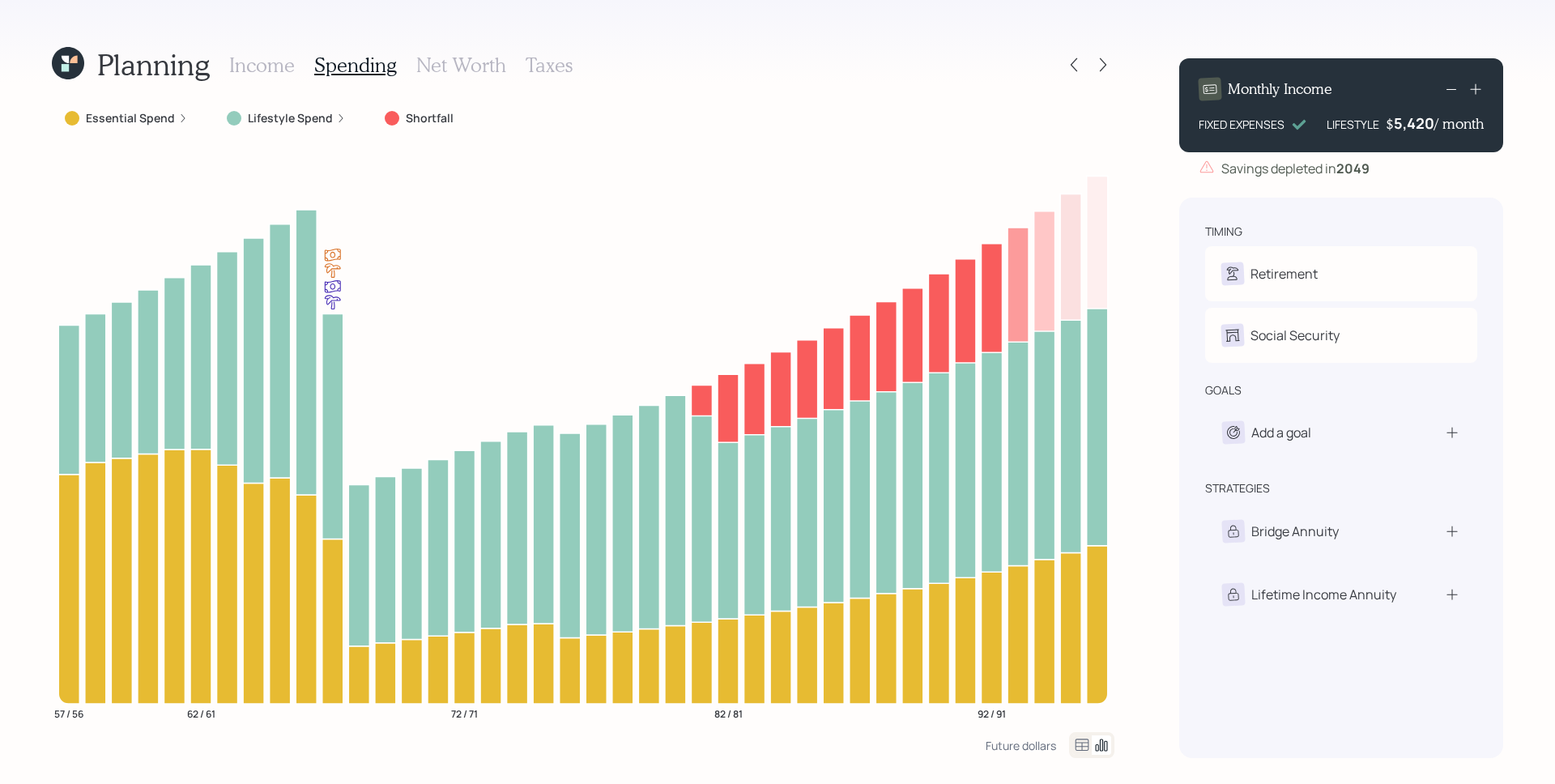
click at [1455, 91] on icon at bounding box center [1452, 89] width 19 height 19
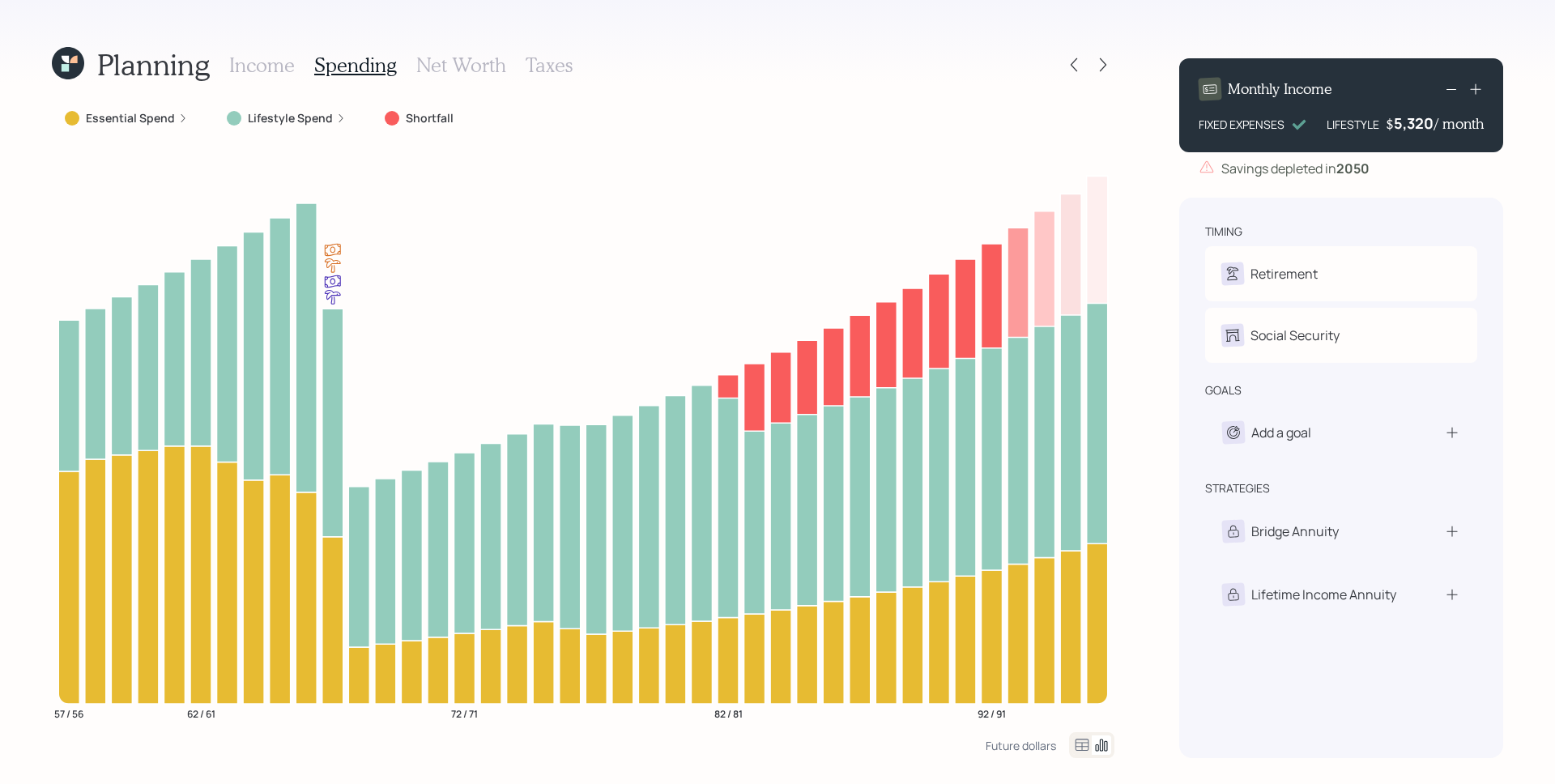
click at [1455, 91] on icon at bounding box center [1452, 89] width 19 height 19
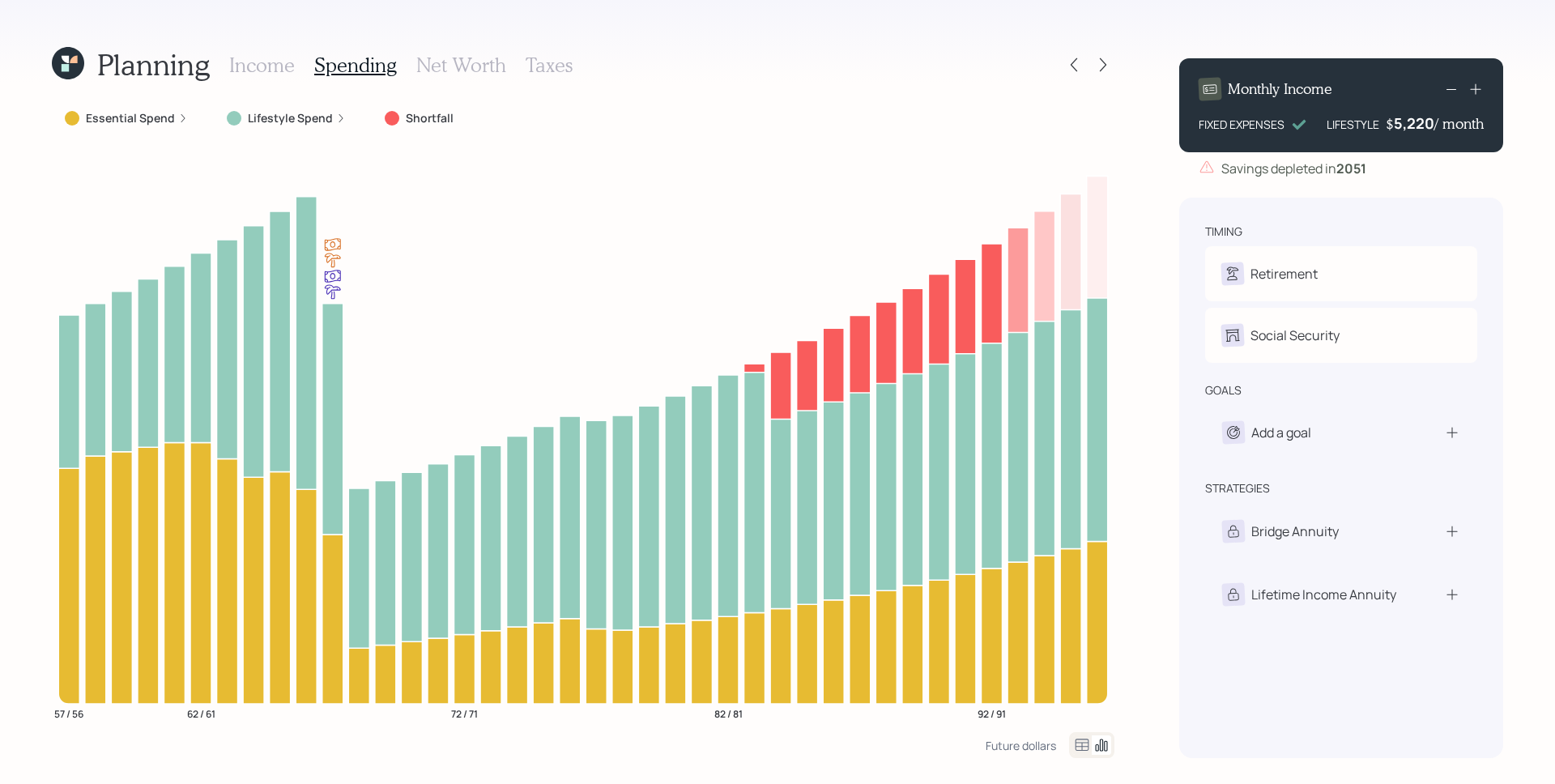
click at [1454, 93] on icon at bounding box center [1452, 89] width 19 height 19
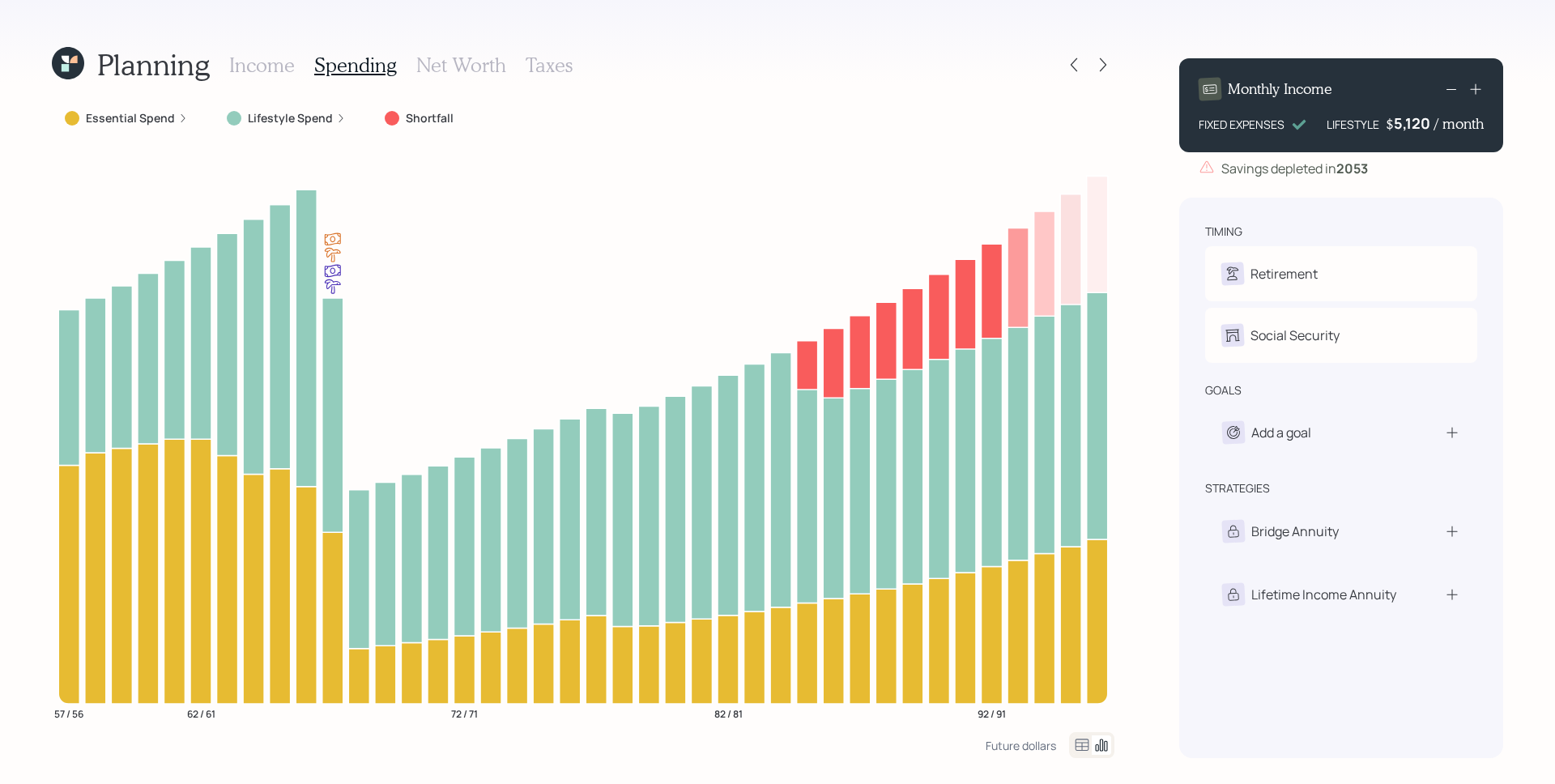
click at [1454, 93] on icon at bounding box center [1452, 89] width 19 height 19
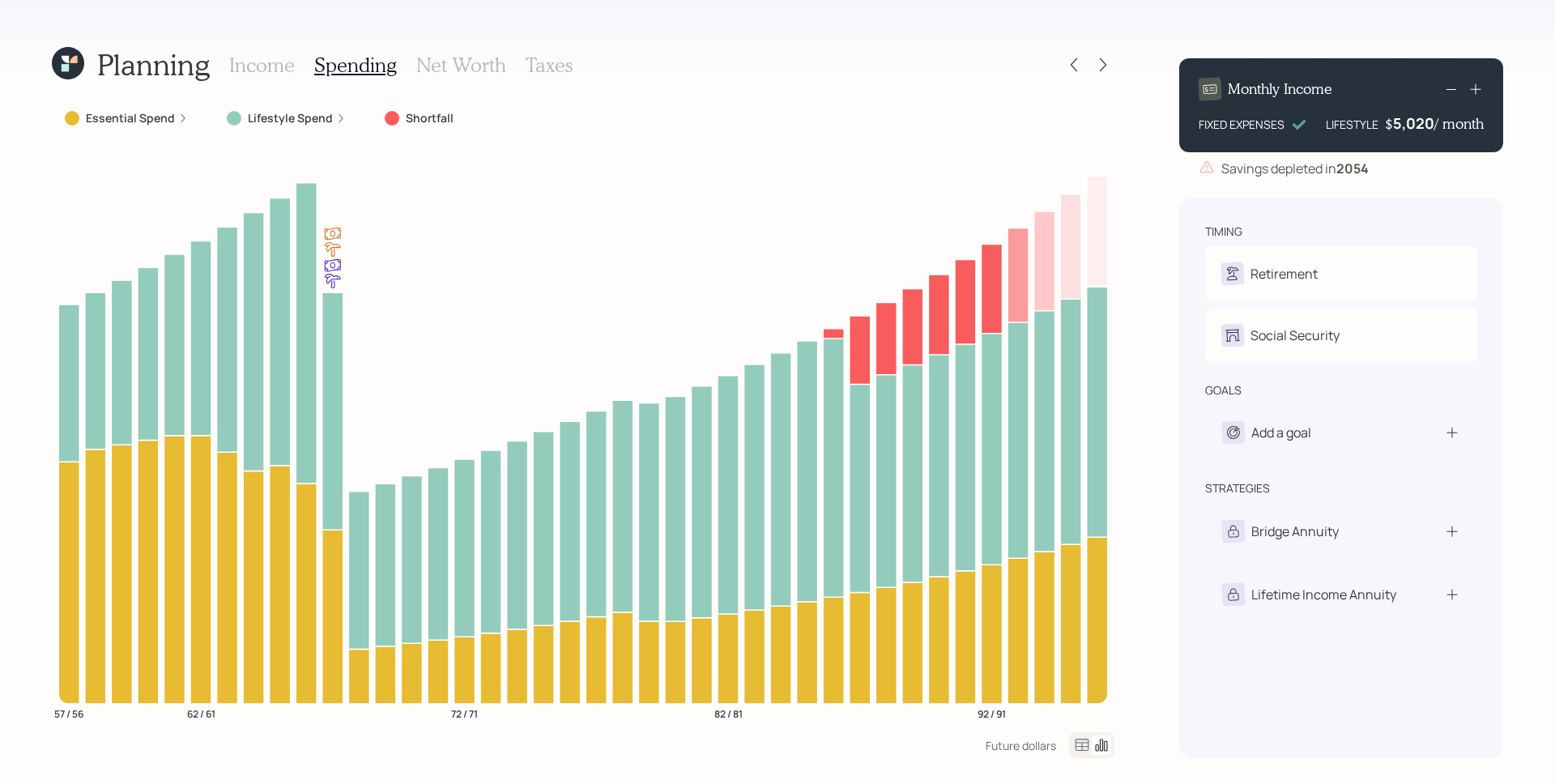
click at [1454, 93] on icon at bounding box center [1452, 89] width 19 height 19
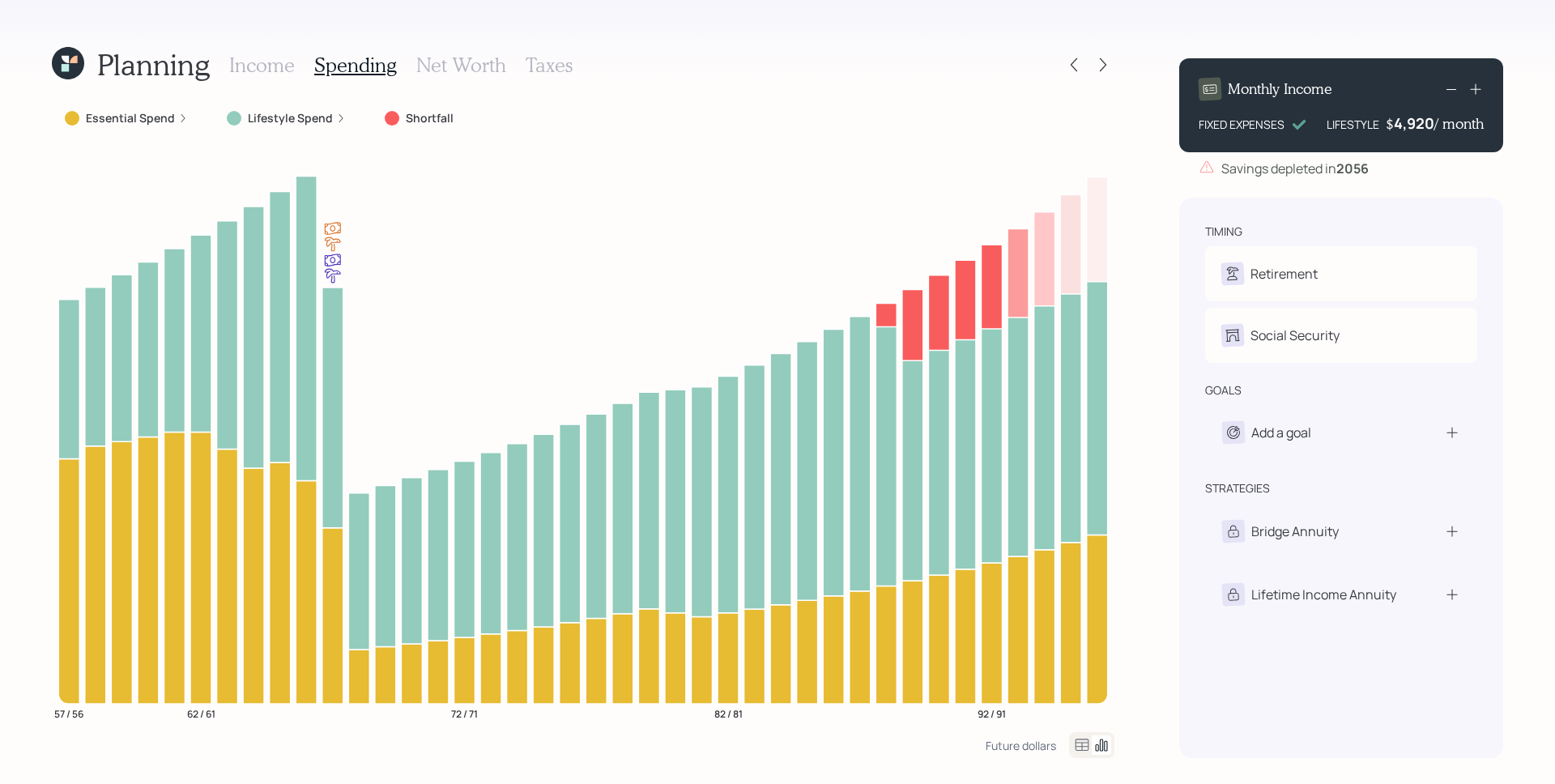
click at [1454, 93] on icon at bounding box center [1452, 89] width 19 height 19
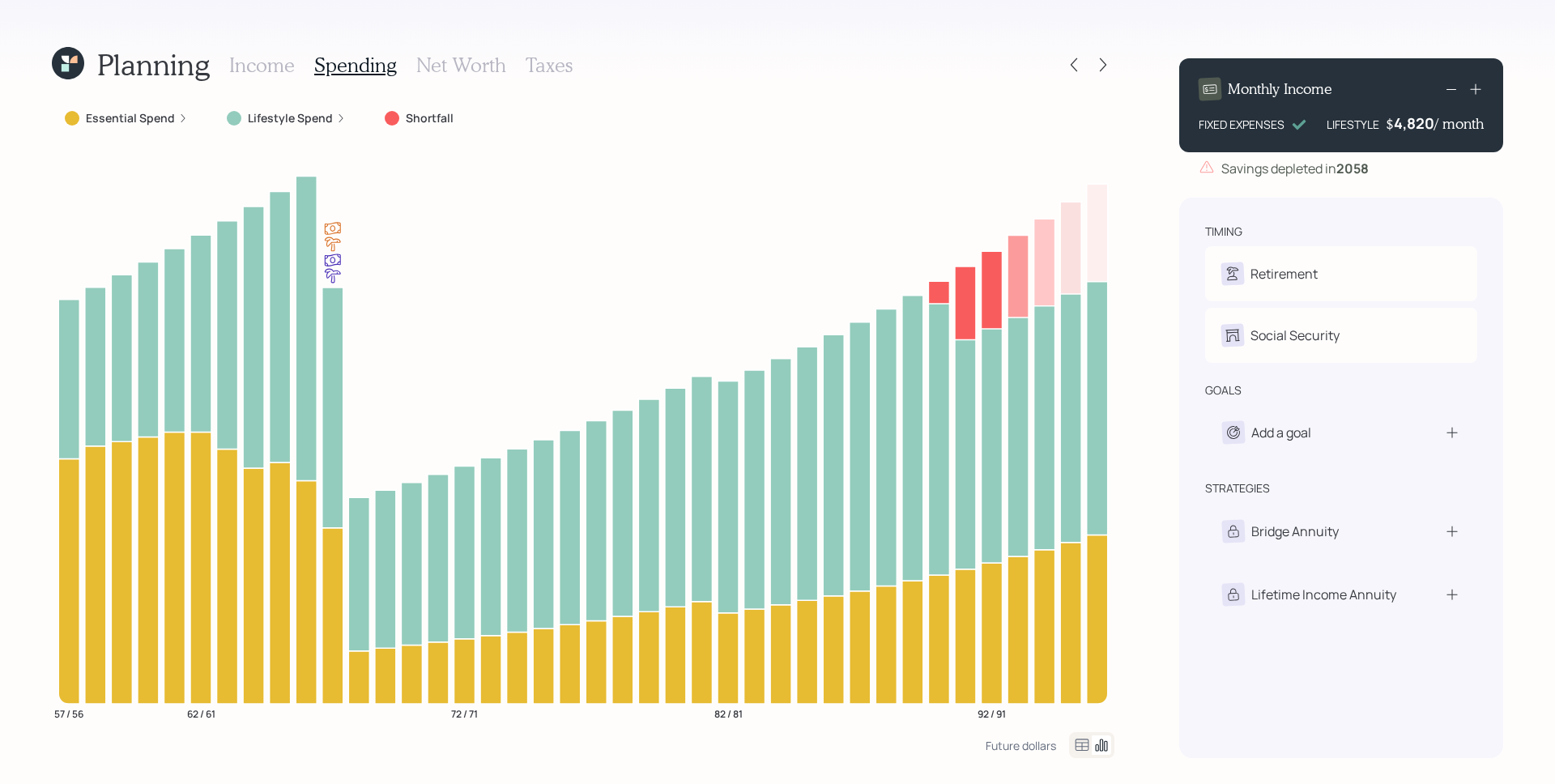
click at [1448, 87] on icon at bounding box center [1452, 89] width 19 height 19
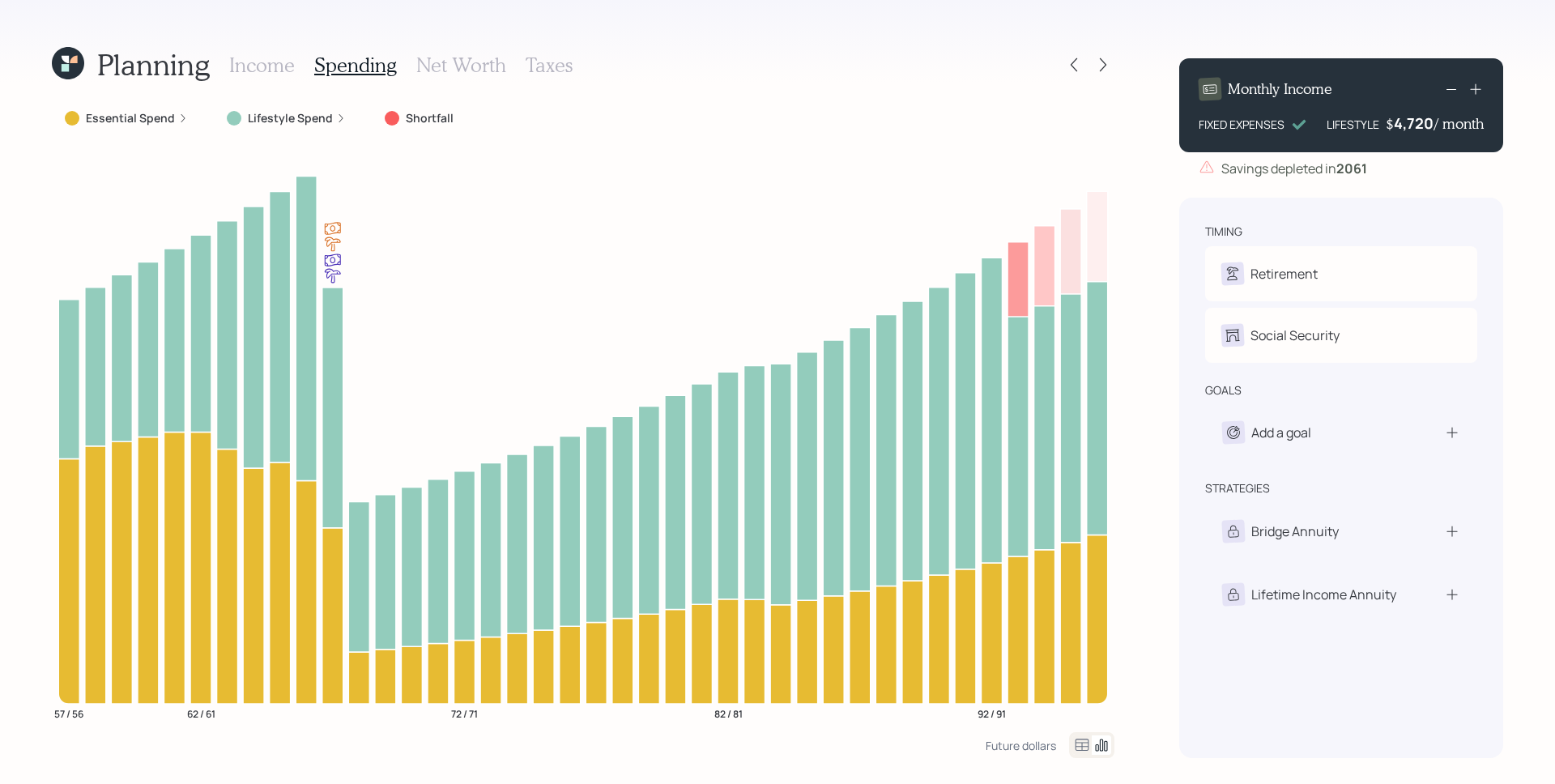
click at [173, 124] on div "Essential Spend" at bounding box center [126, 118] width 123 height 16
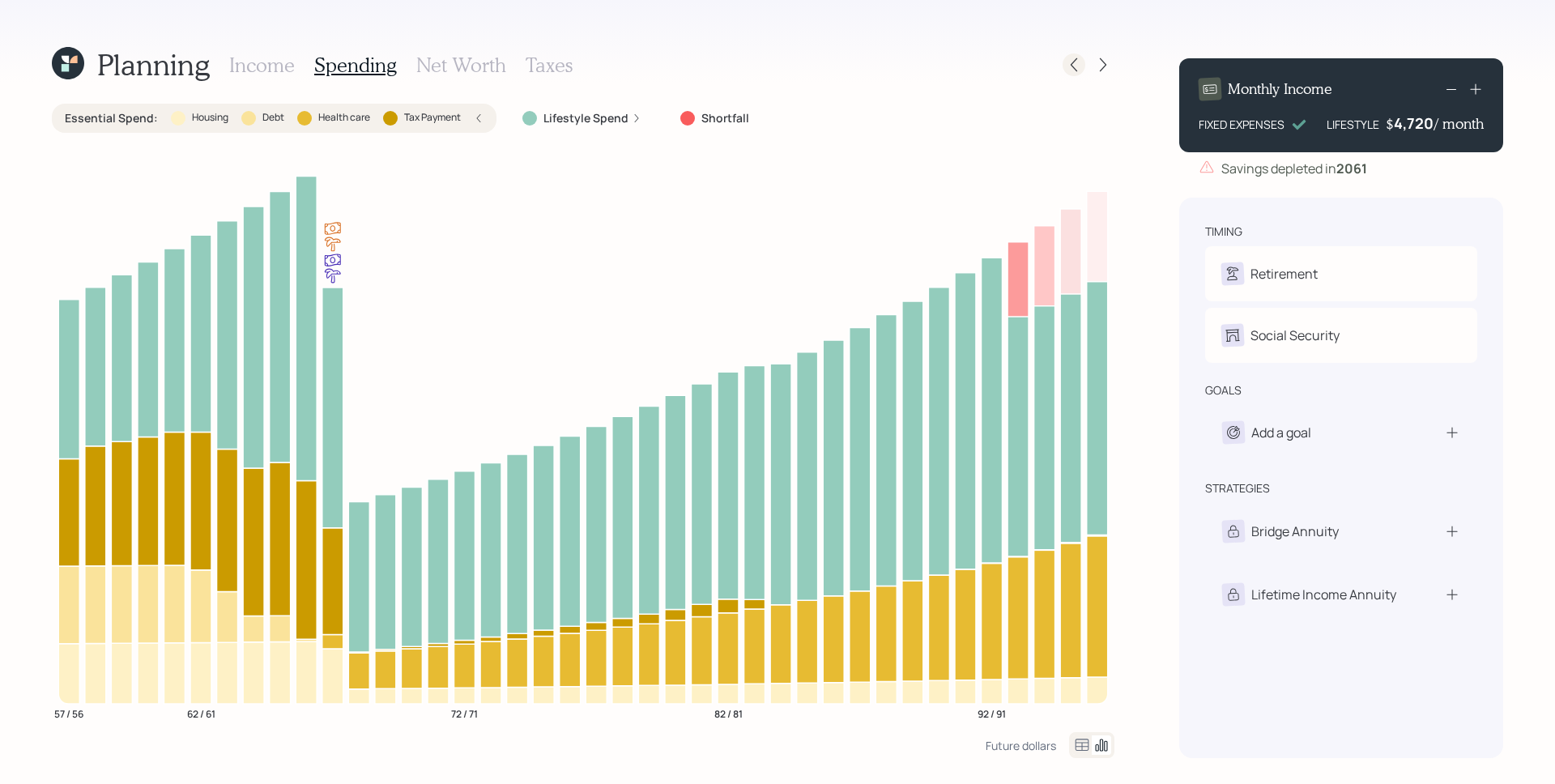
click at [1077, 67] on icon at bounding box center [1074, 65] width 16 height 16
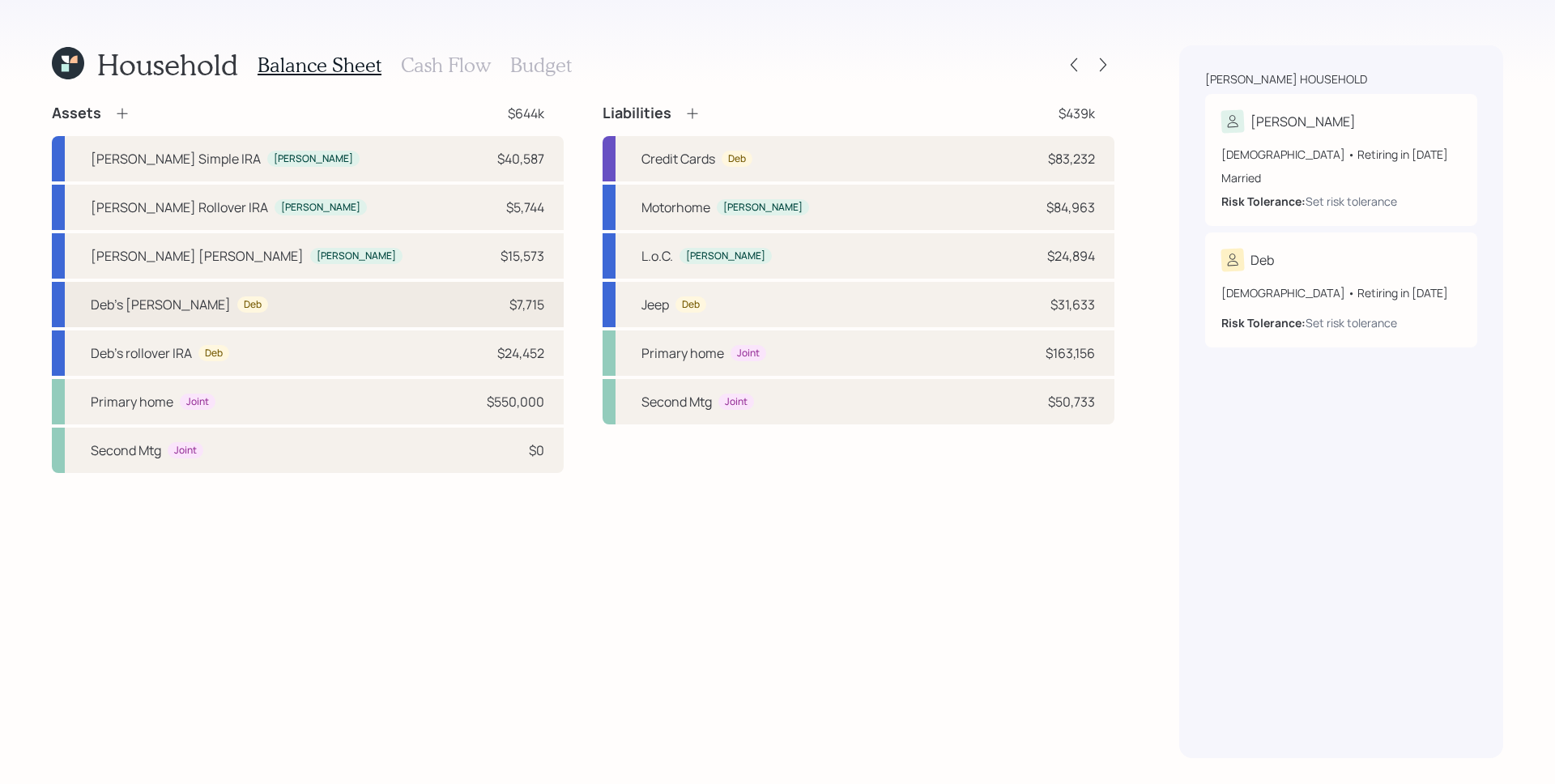
click at [427, 306] on div "Deb's [PERSON_NAME] Deb $7,715" at bounding box center [308, 304] width 512 height 45
select select "roth_ira"
select select "balanced"
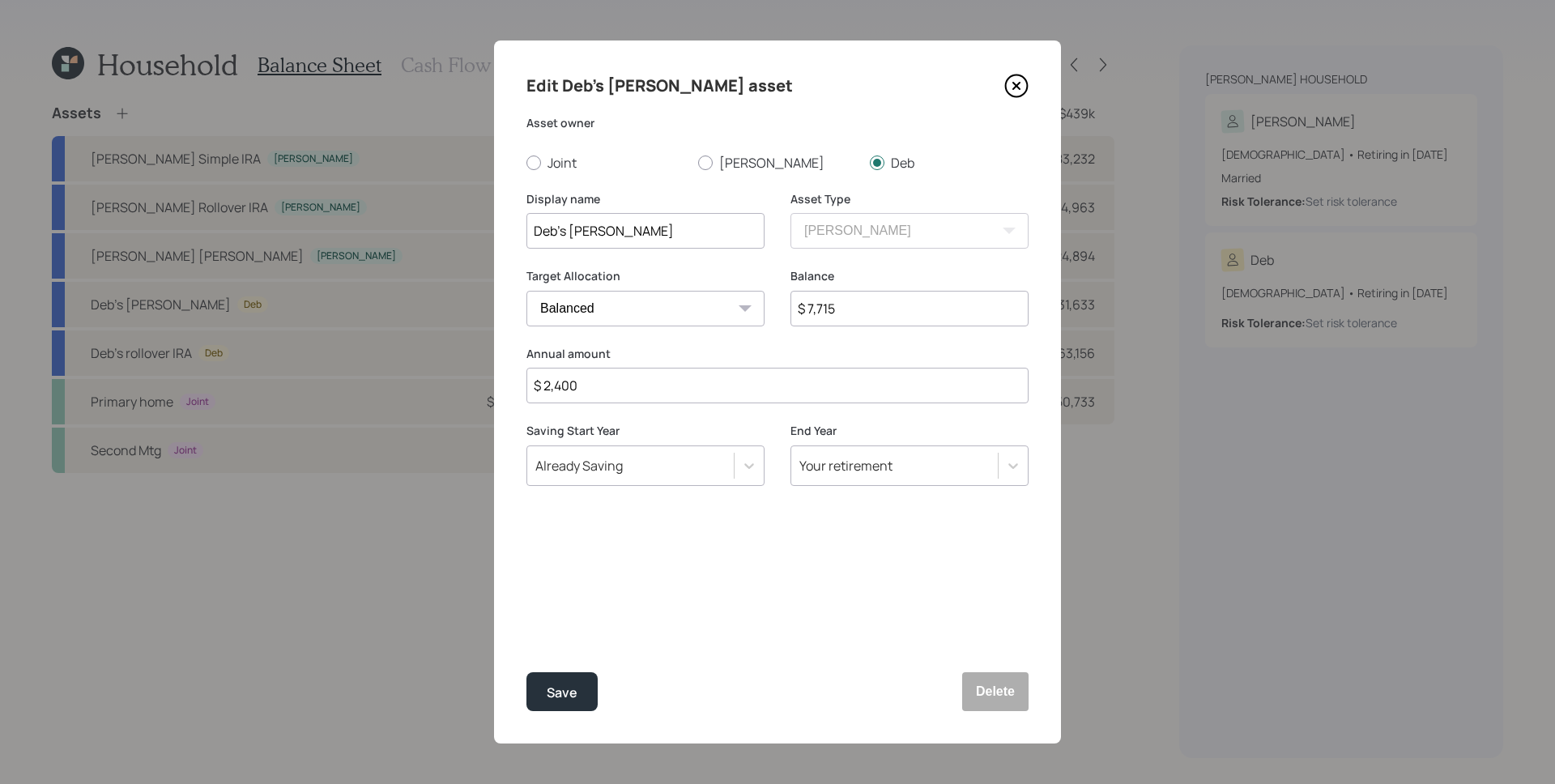
click at [1007, 92] on icon at bounding box center [1017, 86] width 22 height 22
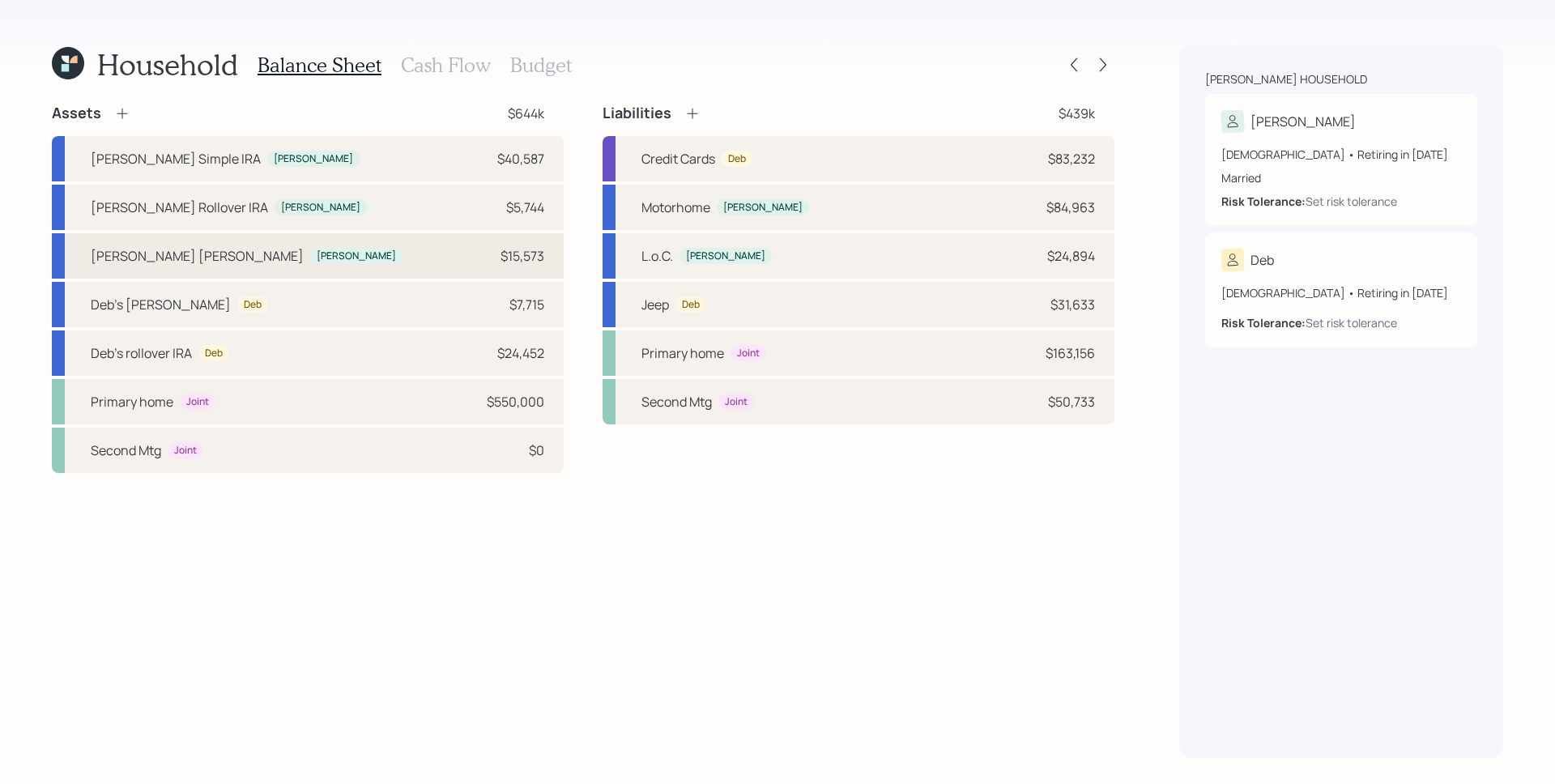
click at [333, 262] on div "[PERSON_NAME] [PERSON_NAME] [PERSON_NAME] $15,573" at bounding box center [308, 256] width 512 height 45
select select "roth_ira"
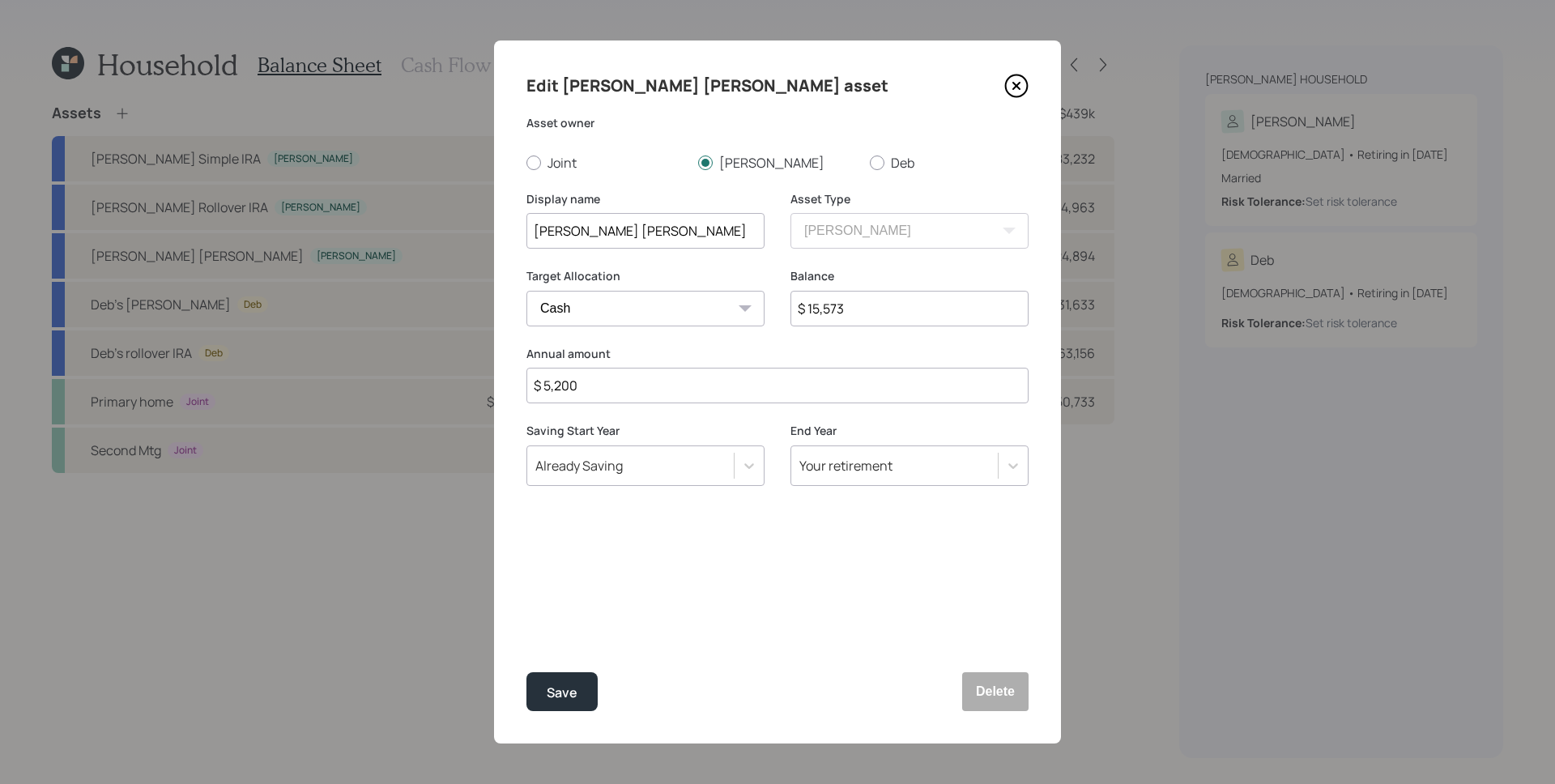
click at [1011, 82] on icon at bounding box center [1016, 85] width 24 height 24
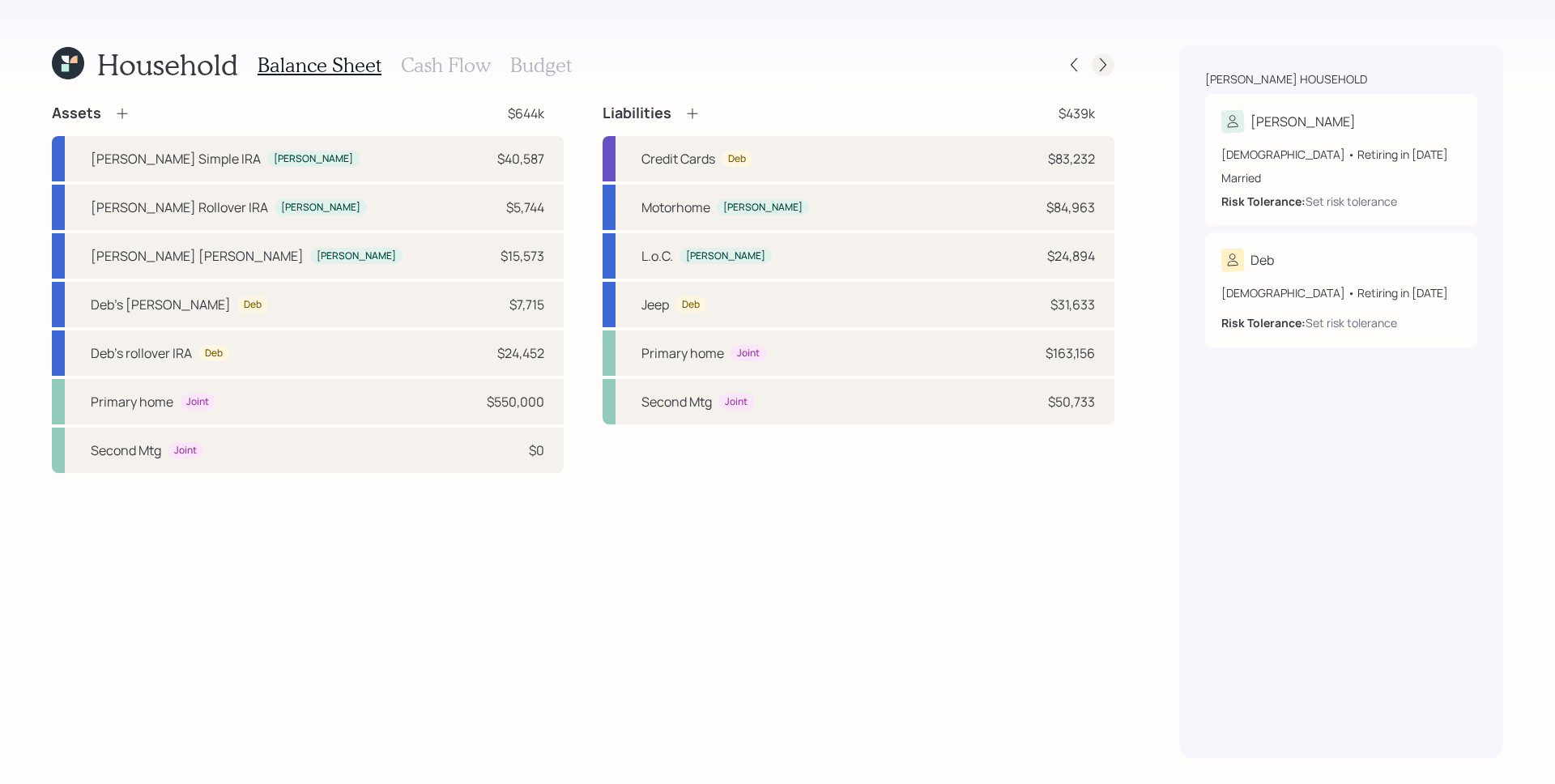
click at [1100, 62] on icon at bounding box center [1103, 65] width 16 height 16
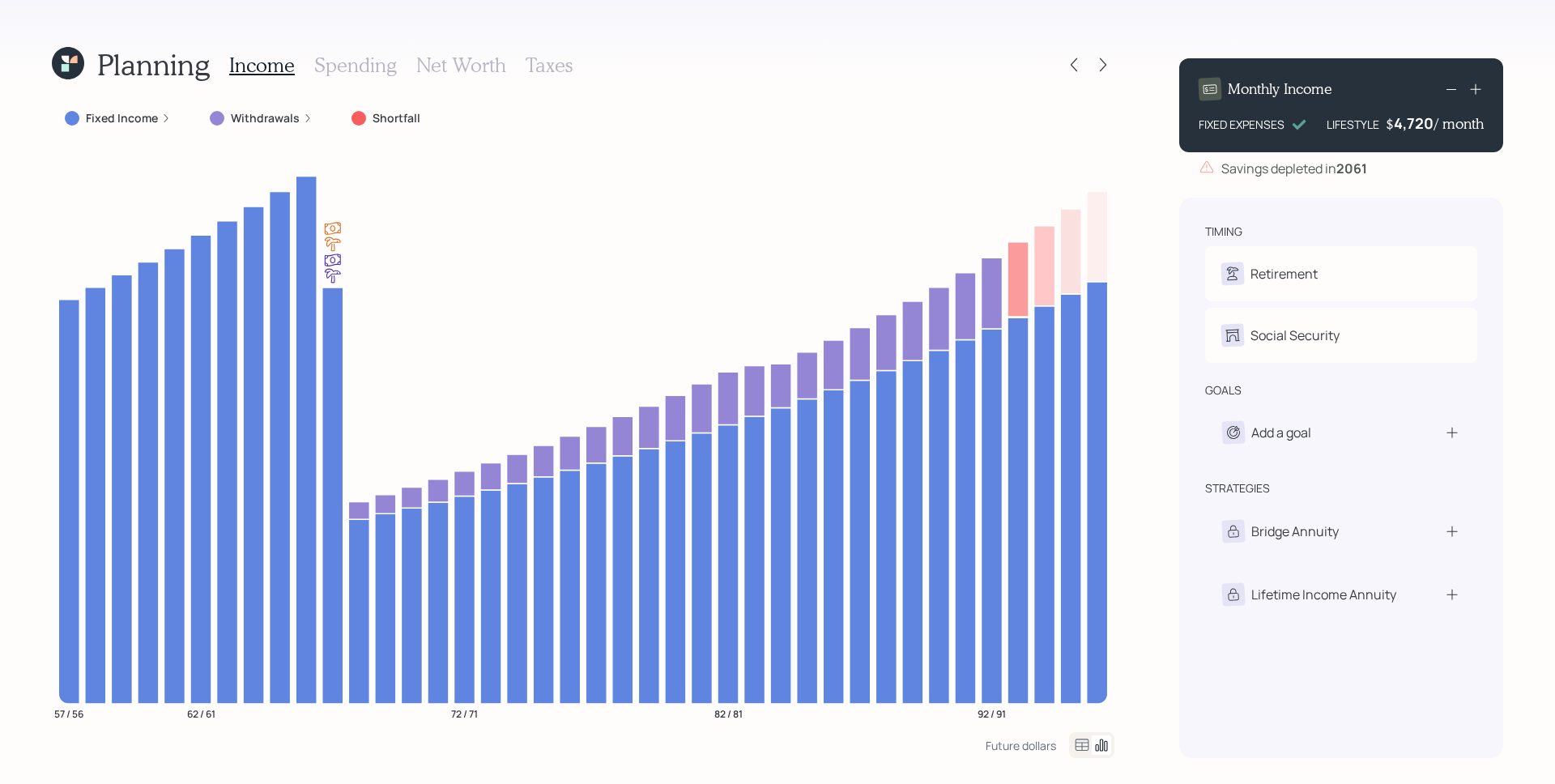
click at [1159, 292] on div "Planning Income Spending Net Worth Taxes Fixed Income Withdrawals Shortfall 57 …" at bounding box center [778, 392] width 1555 height 784
click at [334, 73] on h3 "Spending" at bounding box center [356, 65] width 83 height 23
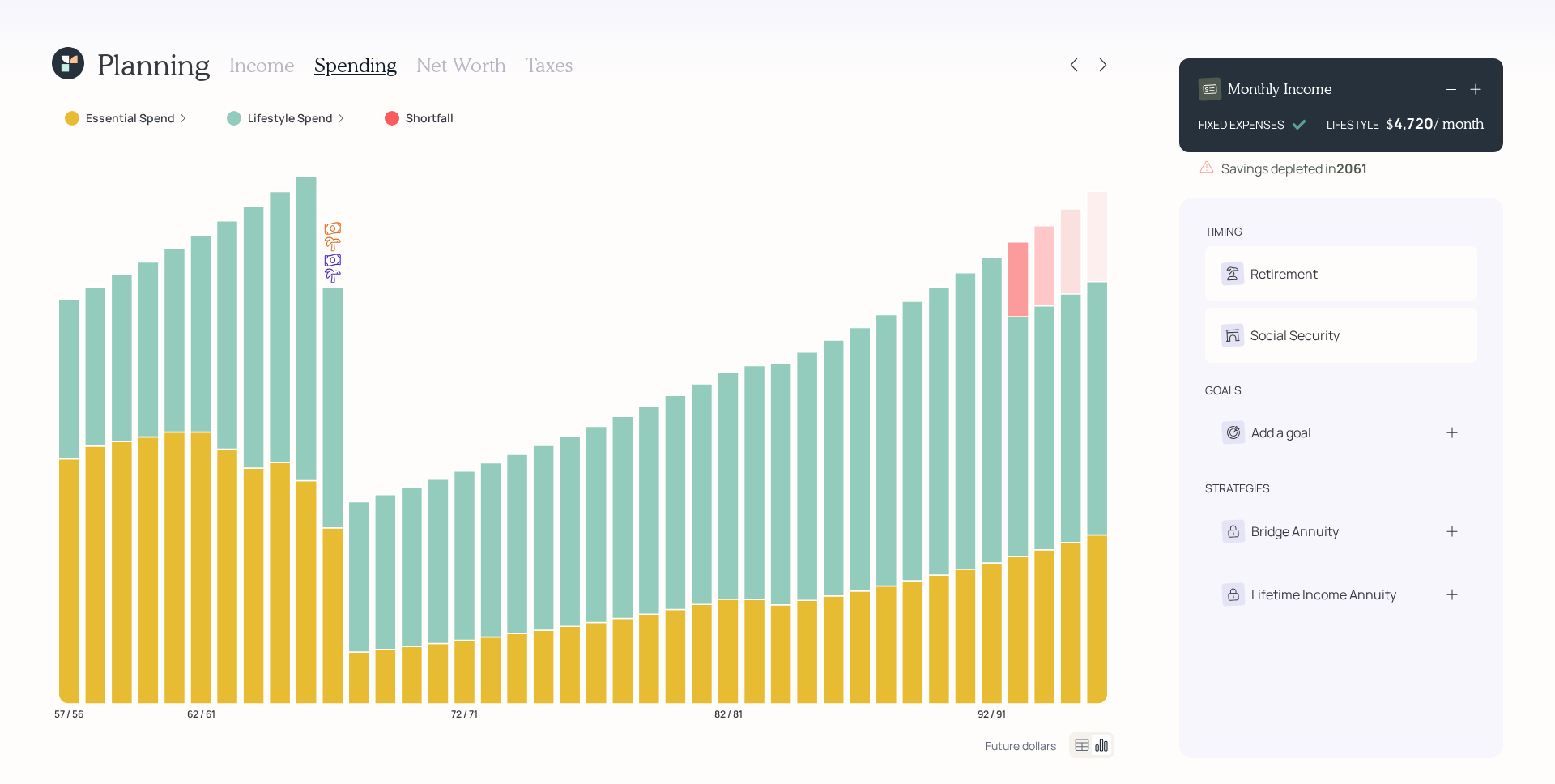
click at [173, 123] on div "Essential Spend" at bounding box center [126, 118] width 123 height 16
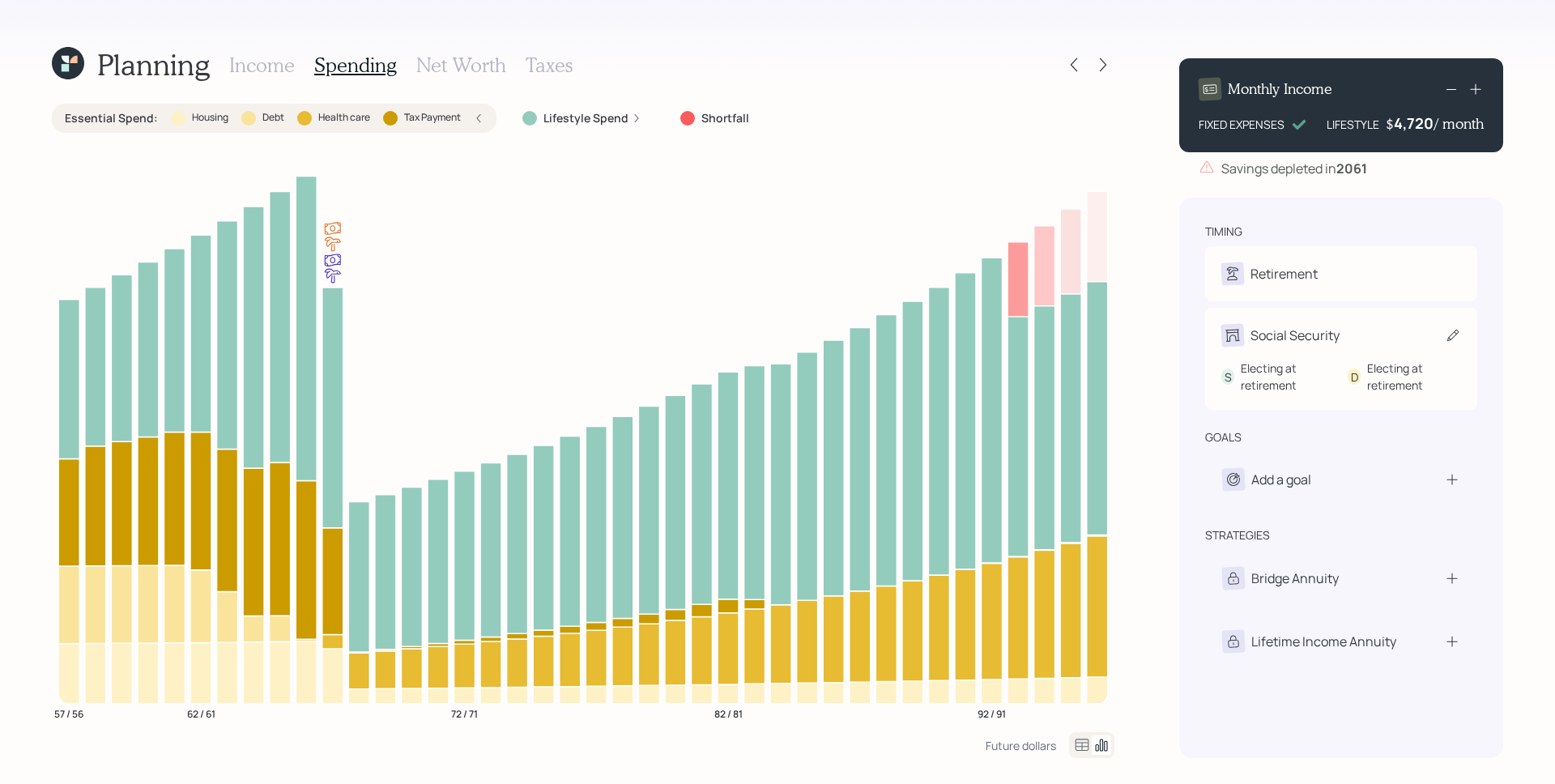
click at [1302, 366] on div "Electing at retirement" at bounding box center [1288, 376] width 94 height 34
select select "10"
select select "6"
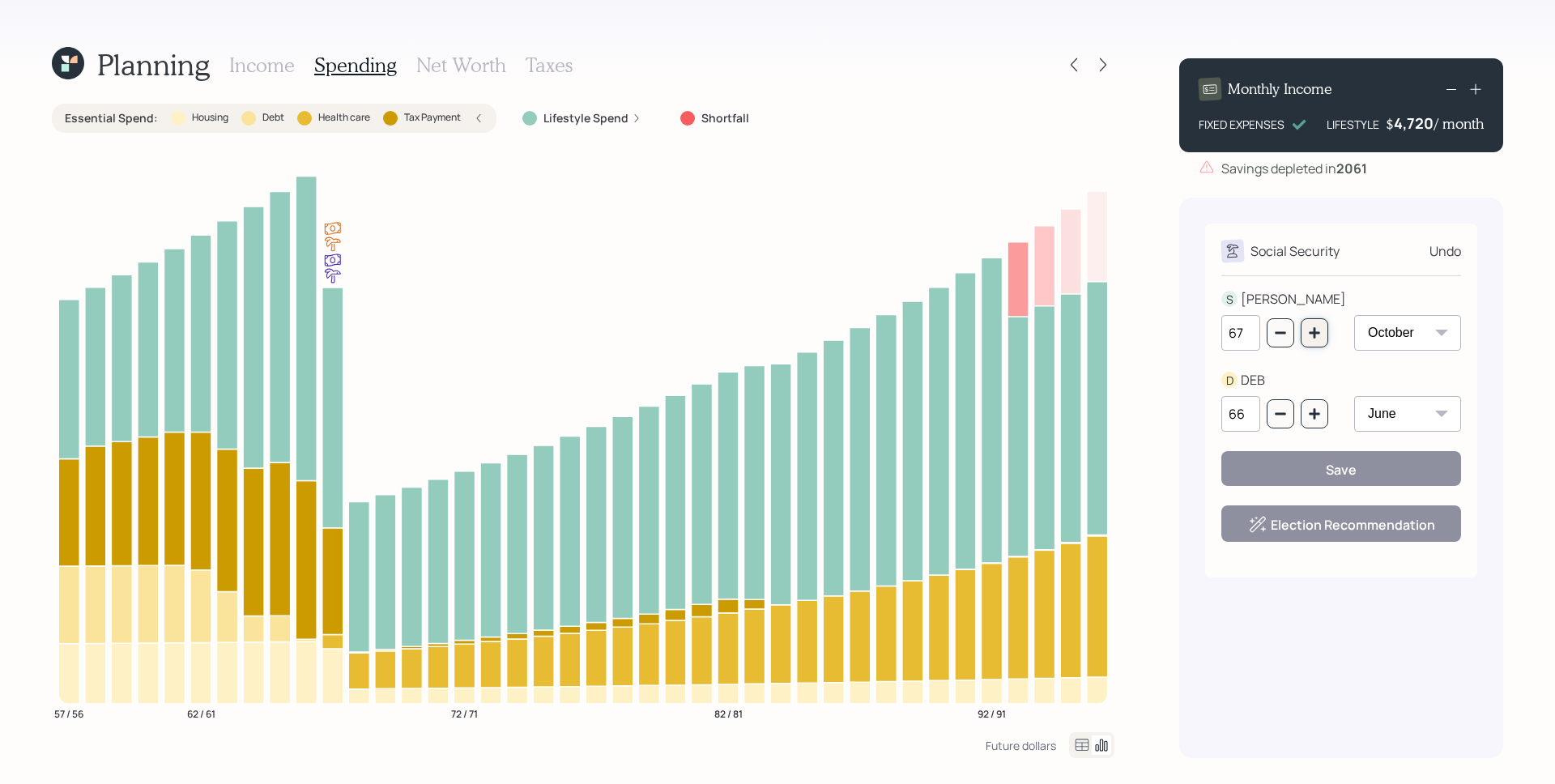
click at [1317, 338] on icon "button" at bounding box center [1314, 332] width 13 height 13
type input "68"
click at [1312, 411] on icon "button" at bounding box center [1314, 413] width 13 height 13
type input "67"
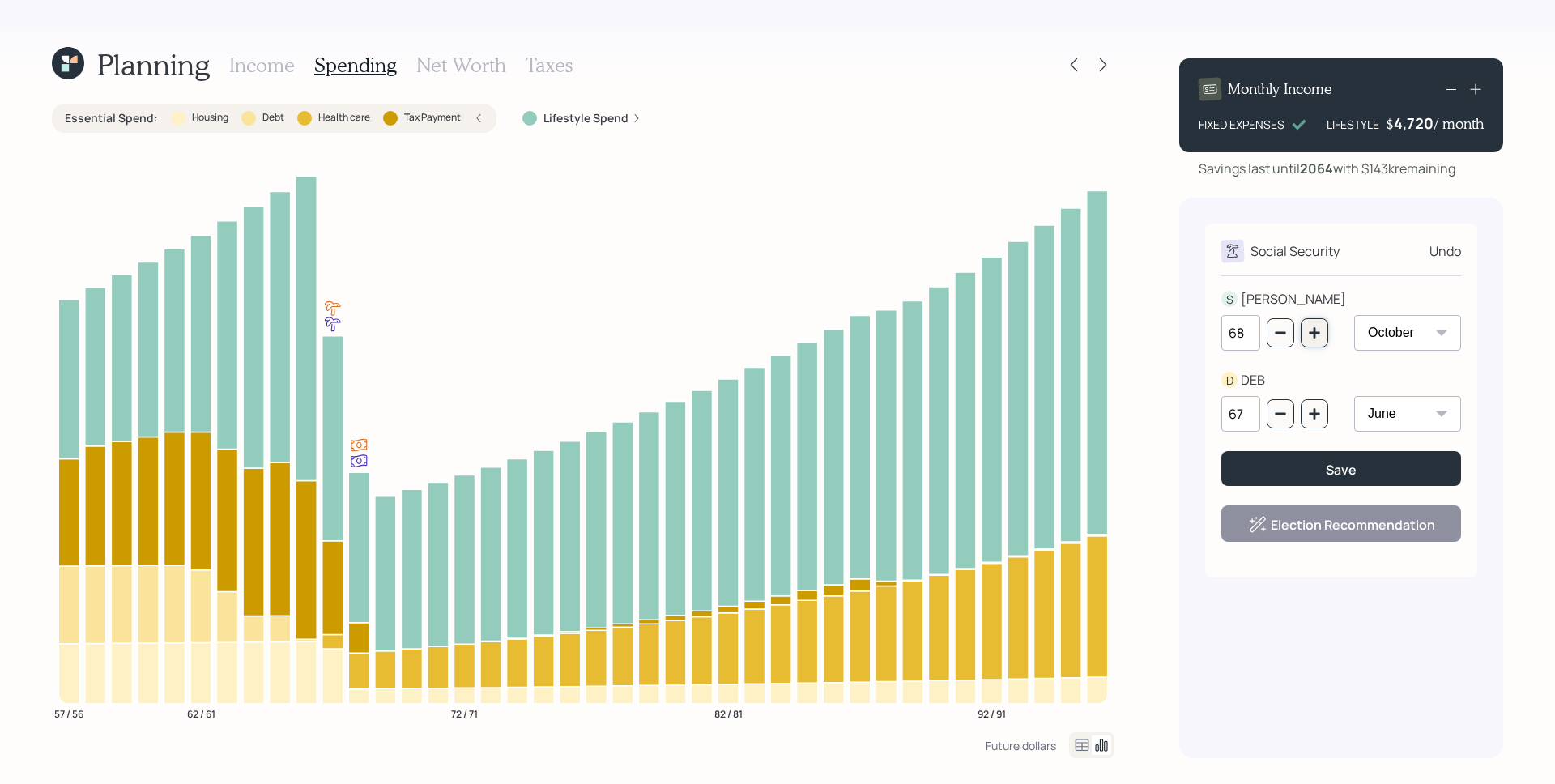
click at [1318, 339] on icon "button" at bounding box center [1314, 332] width 13 height 13
type input "69"
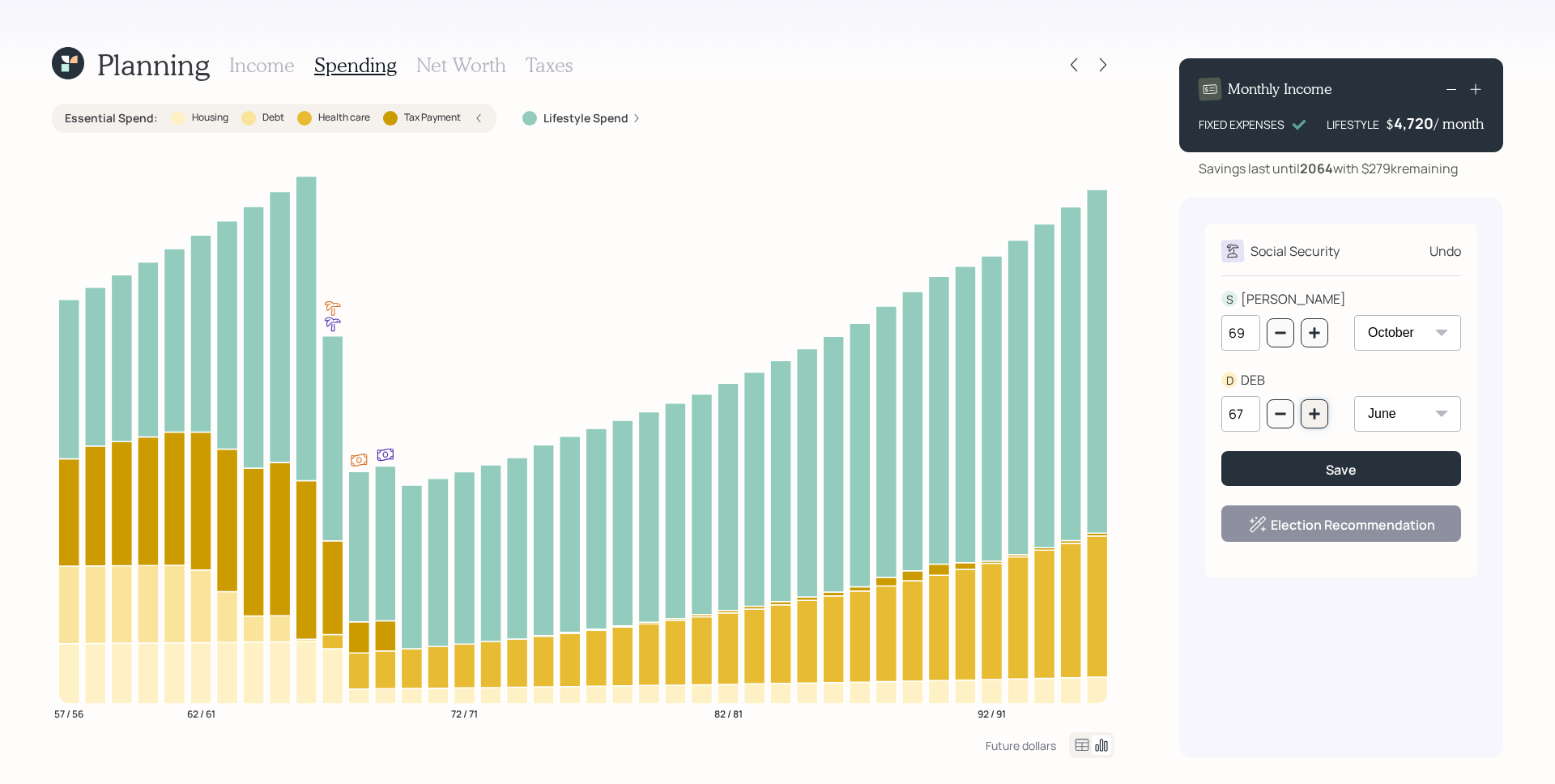
click at [1319, 423] on button "button" at bounding box center [1315, 414] width 28 height 29
type input "68"
click at [1323, 338] on button "button" at bounding box center [1315, 333] width 28 height 29
type input "70"
click at [1312, 419] on icon "button" at bounding box center [1314, 413] width 13 height 13
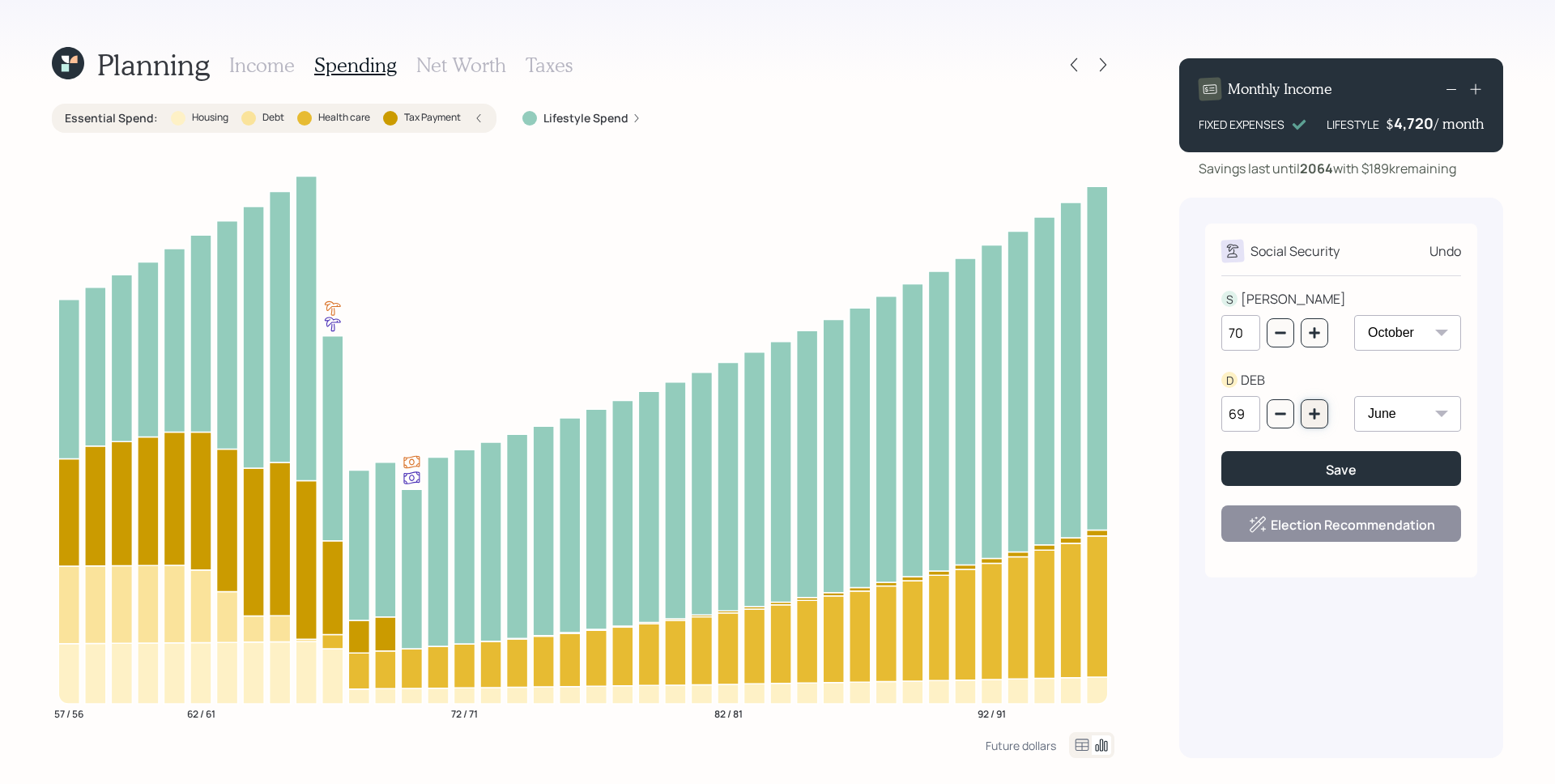
click at [1312, 419] on icon "button" at bounding box center [1314, 413] width 13 height 13
type input "70"
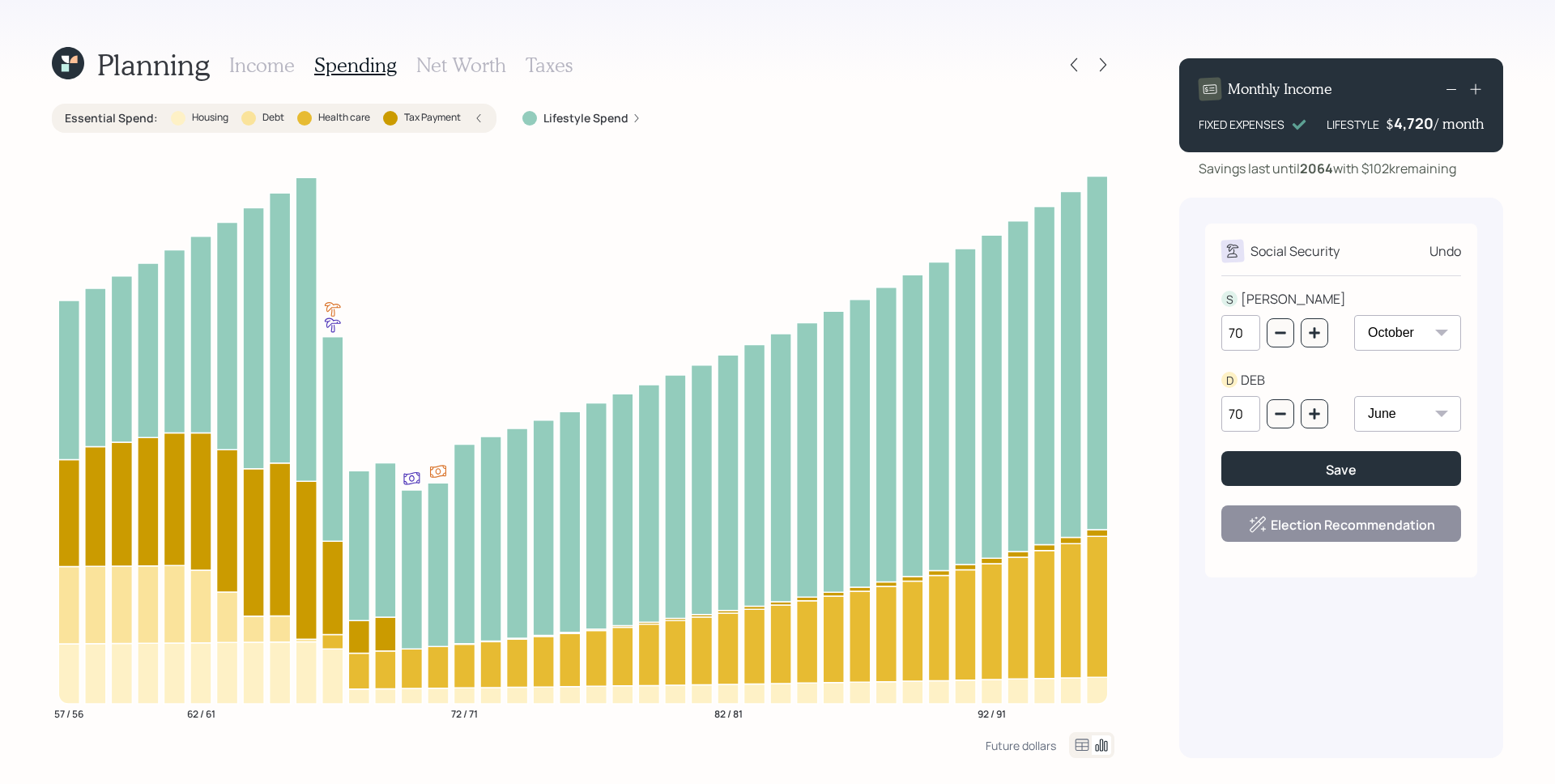
click at [270, 59] on h3 "Income" at bounding box center [262, 65] width 66 height 23
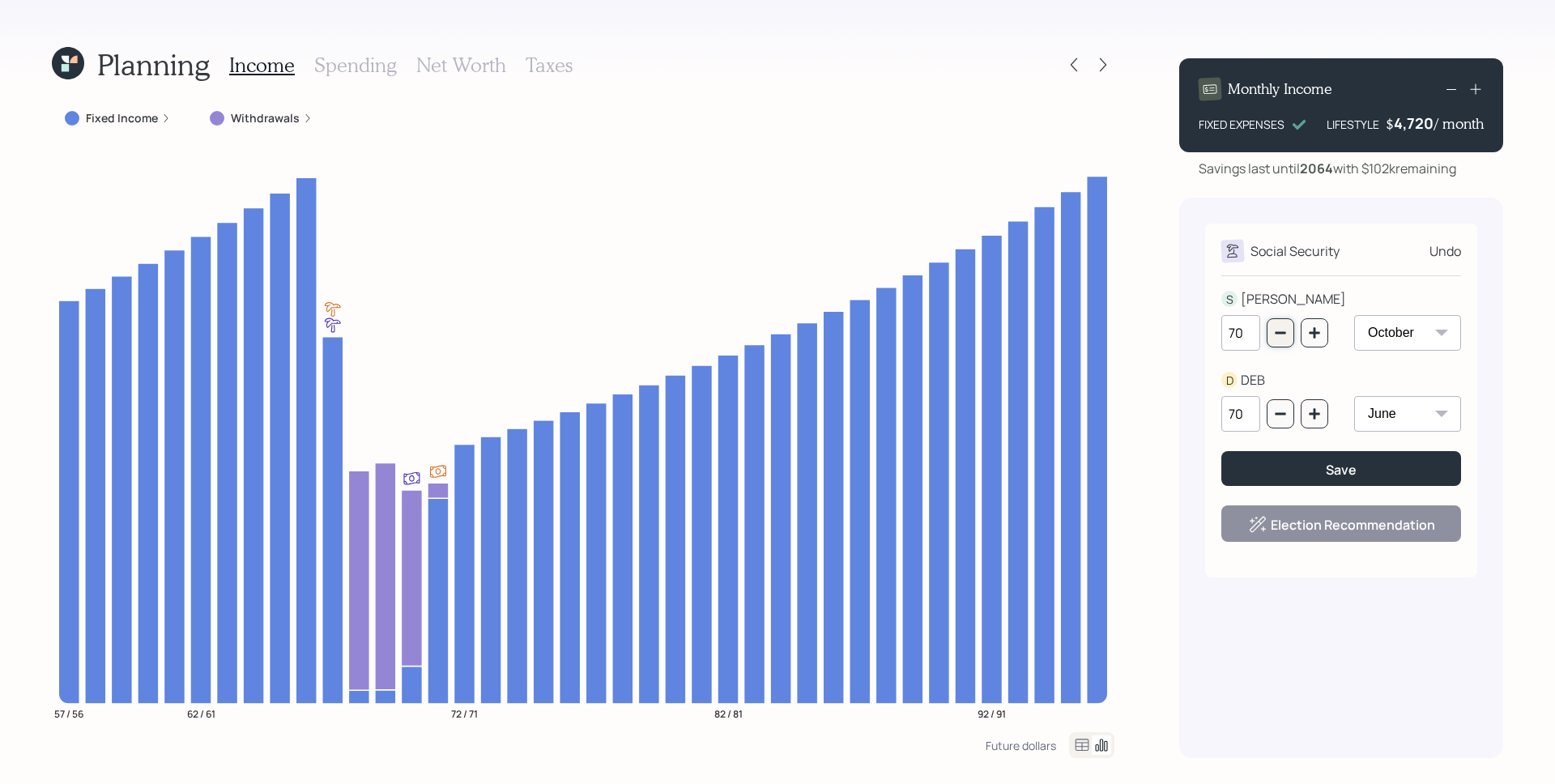
click at [1269, 331] on button "button" at bounding box center [1280, 333] width 28 height 29
type input "67"
click at [1276, 405] on button "button" at bounding box center [1280, 414] width 28 height 29
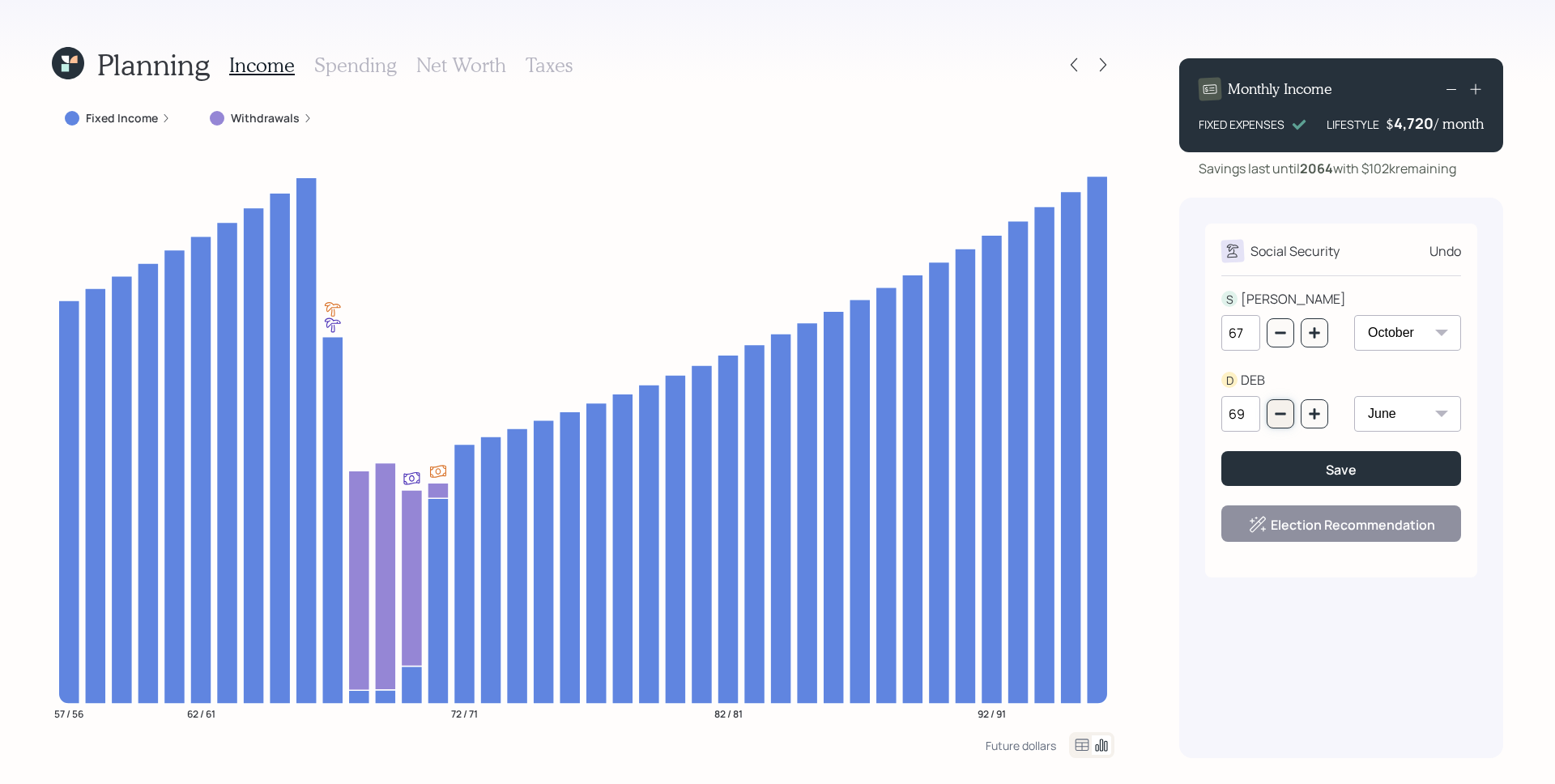
click at [1276, 405] on button "button" at bounding box center [1280, 414] width 28 height 29
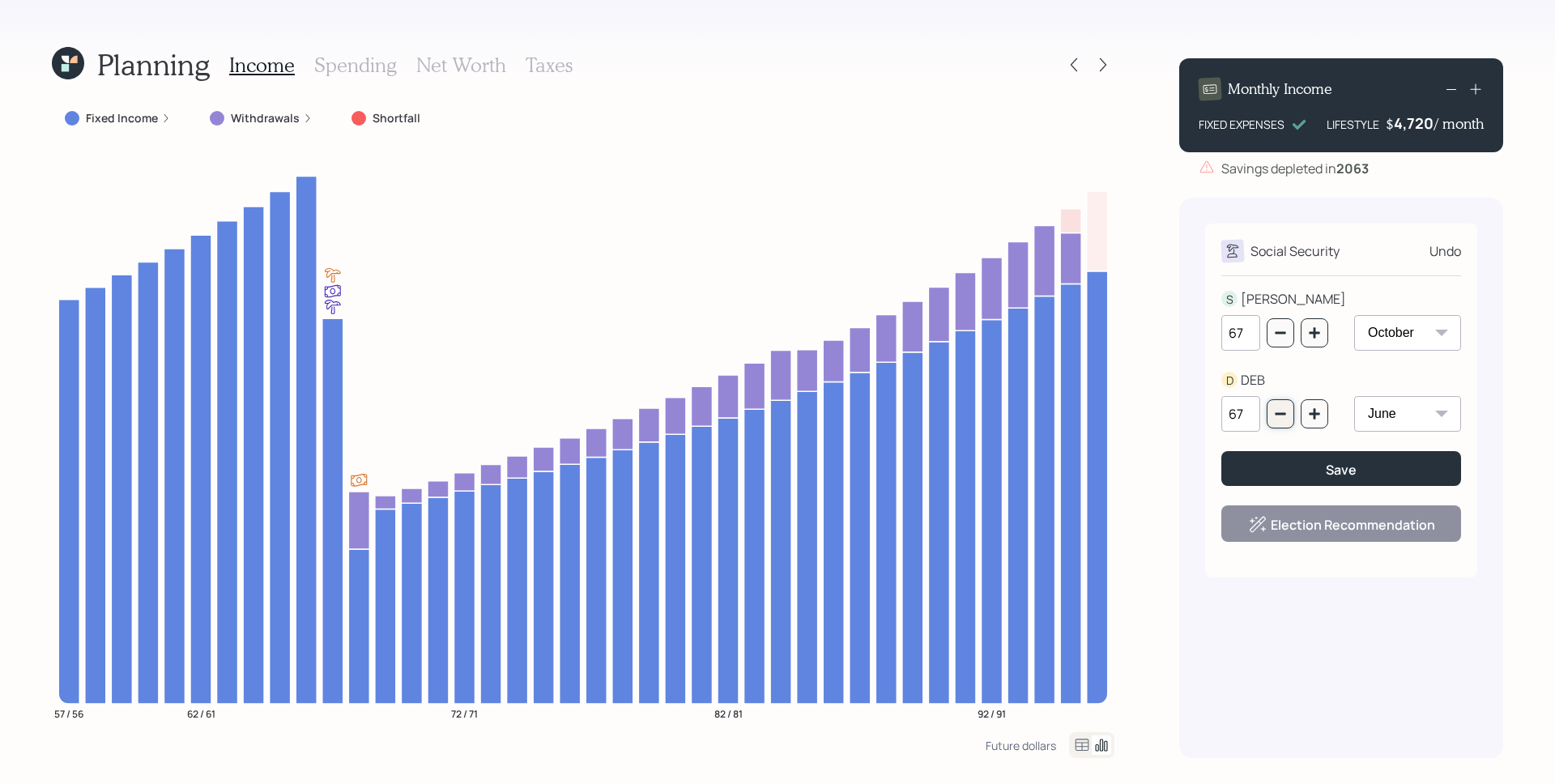
click at [1276, 405] on button "button" at bounding box center [1280, 414] width 28 height 29
type input "66"
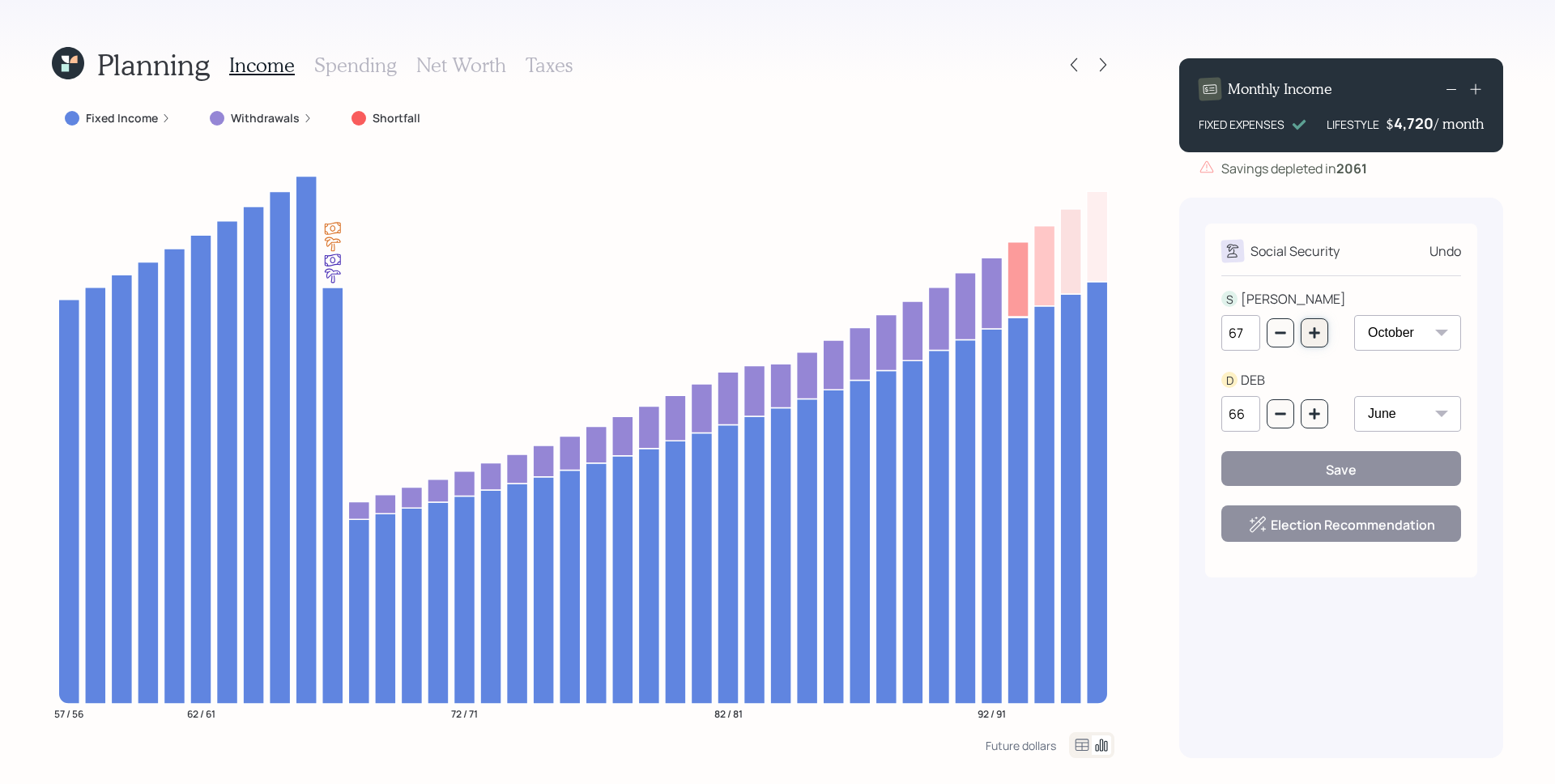
click at [1307, 335] on button "button" at bounding box center [1315, 333] width 28 height 29
type input "68"
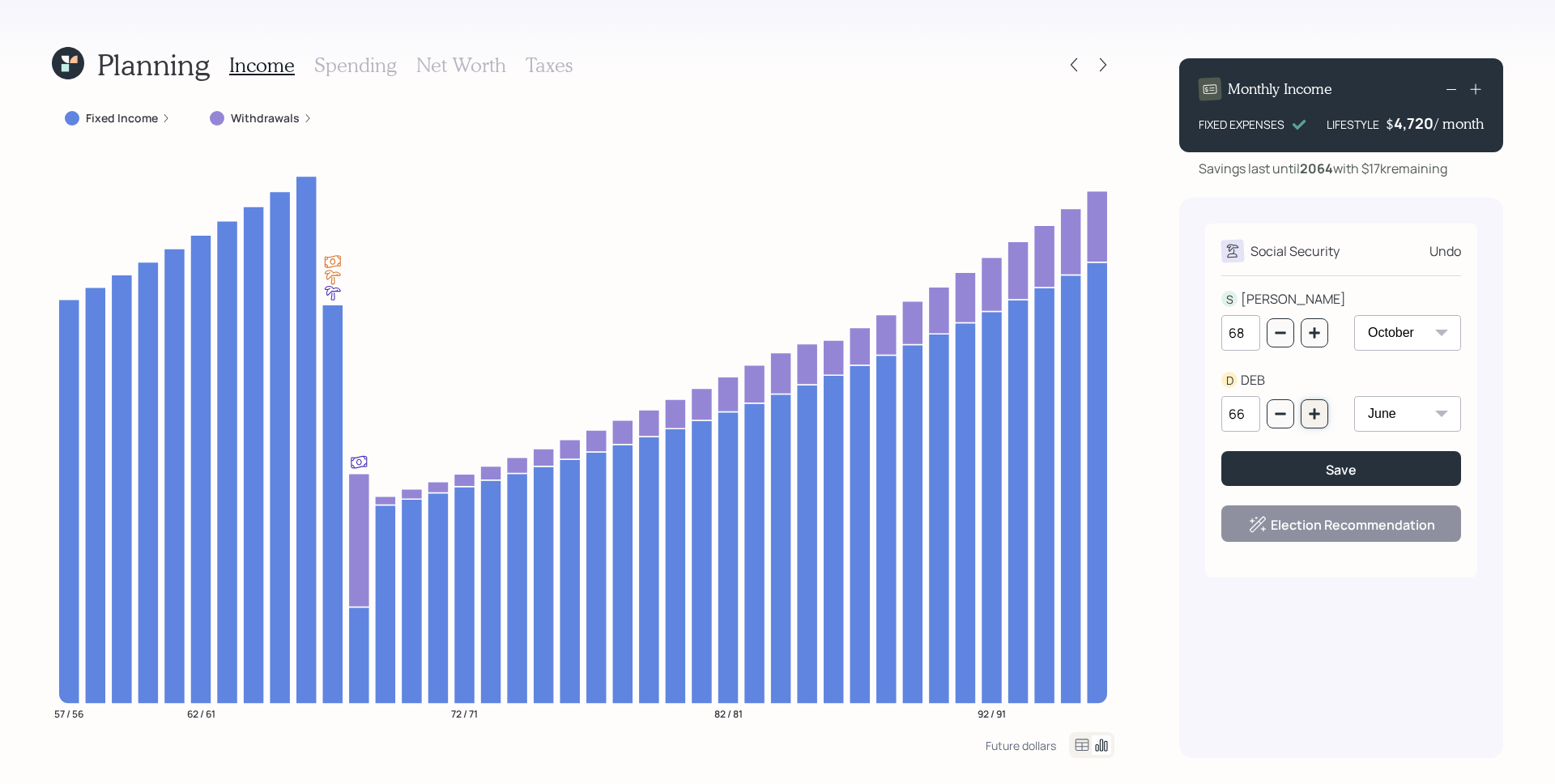
click at [1322, 419] on button "button" at bounding box center [1315, 414] width 28 height 29
type input "67"
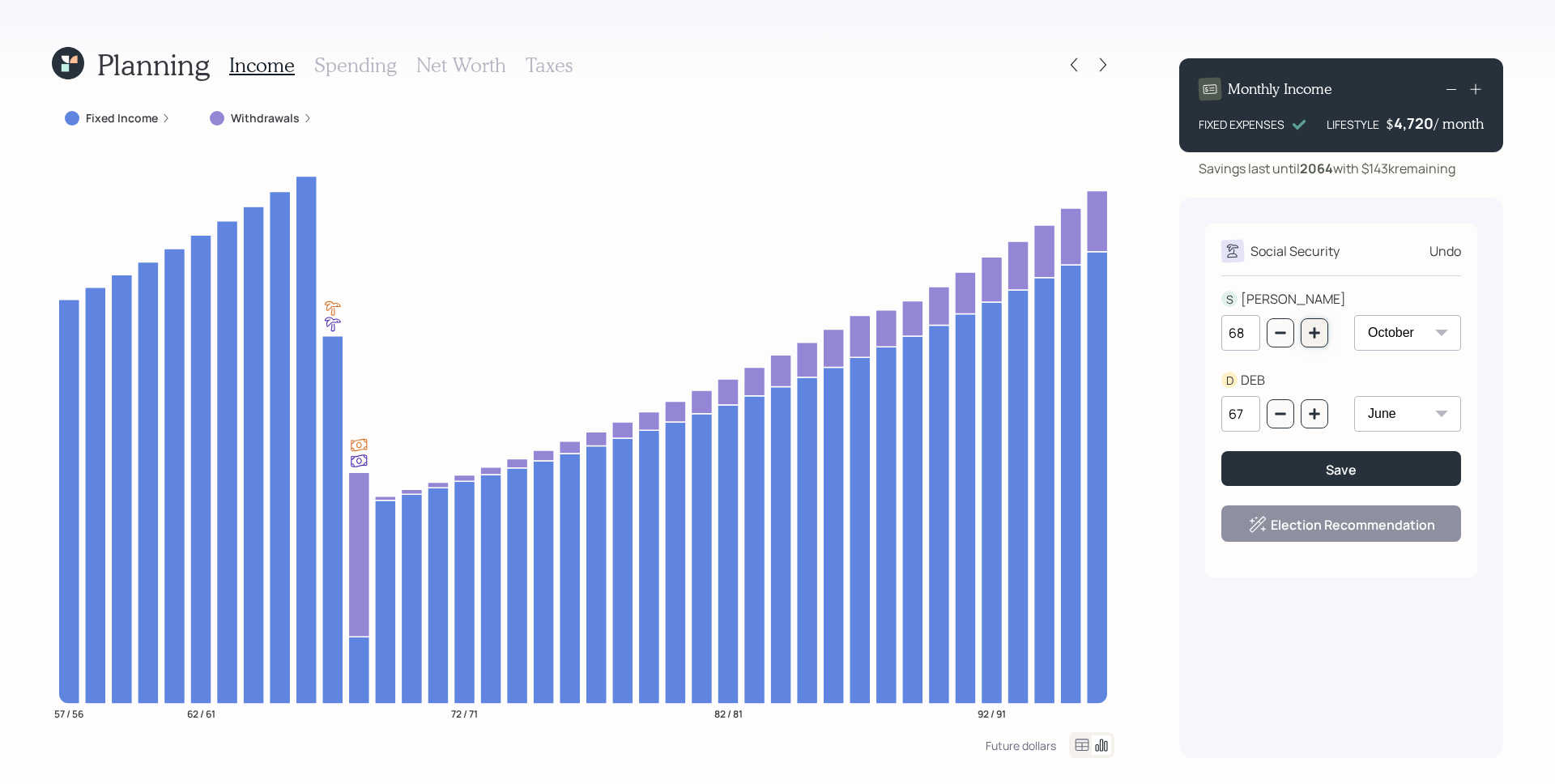
click at [1318, 332] on icon "button" at bounding box center [1314, 332] width 11 height 11
type input "69"
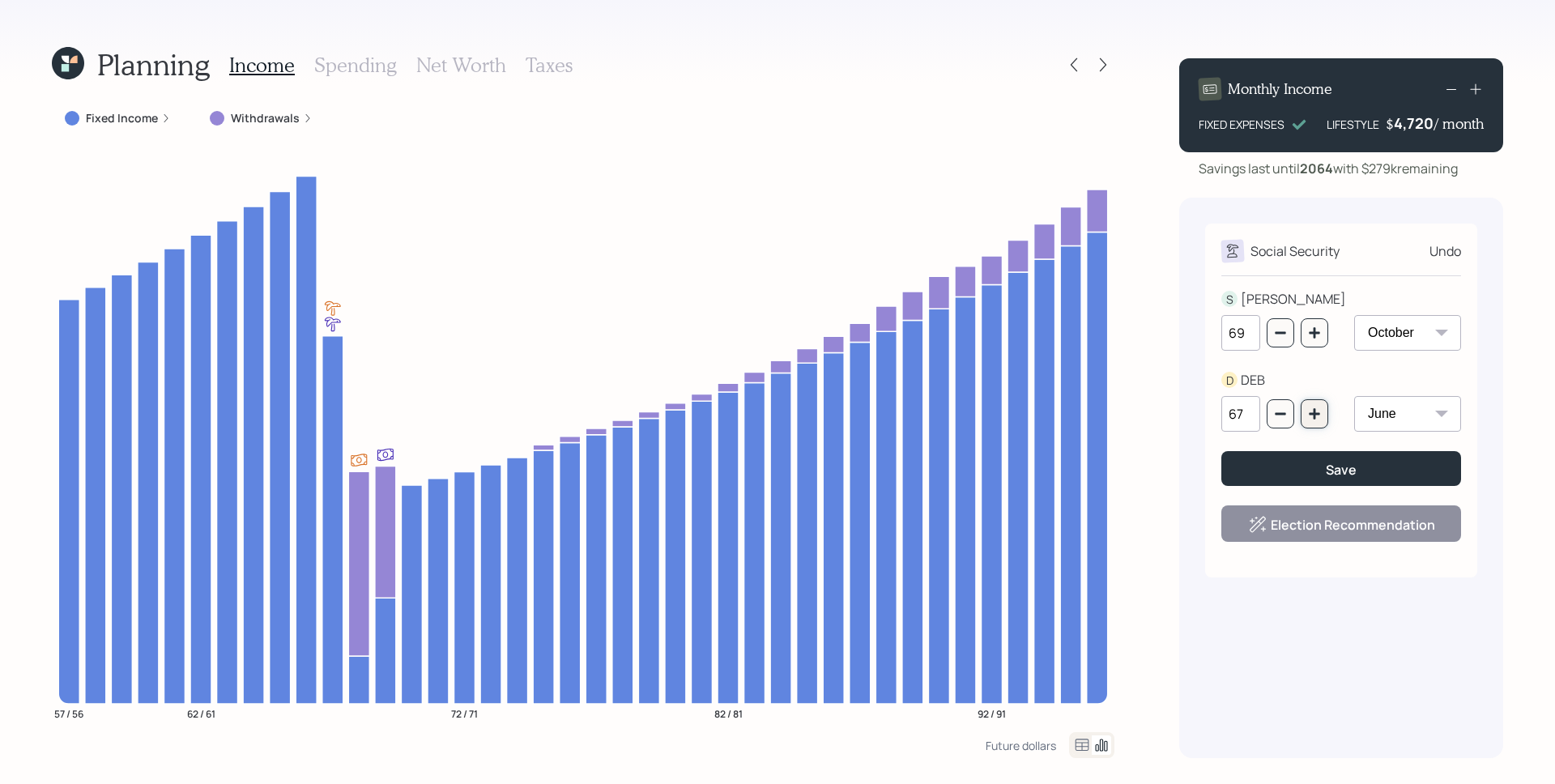
click at [1323, 411] on button "button" at bounding box center [1315, 414] width 28 height 29
type input "68"
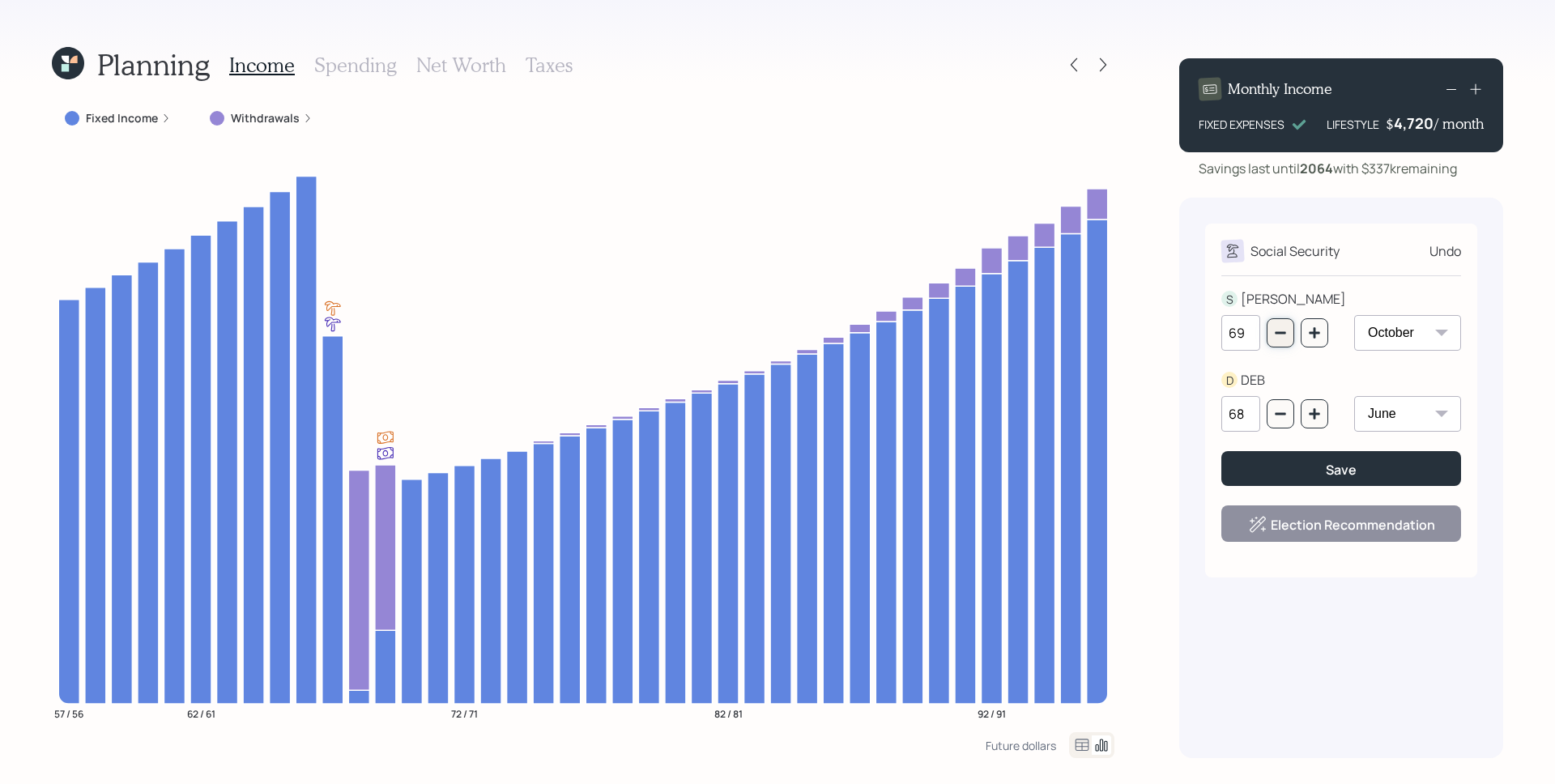
click at [1285, 328] on icon "button" at bounding box center [1280, 332] width 13 height 13
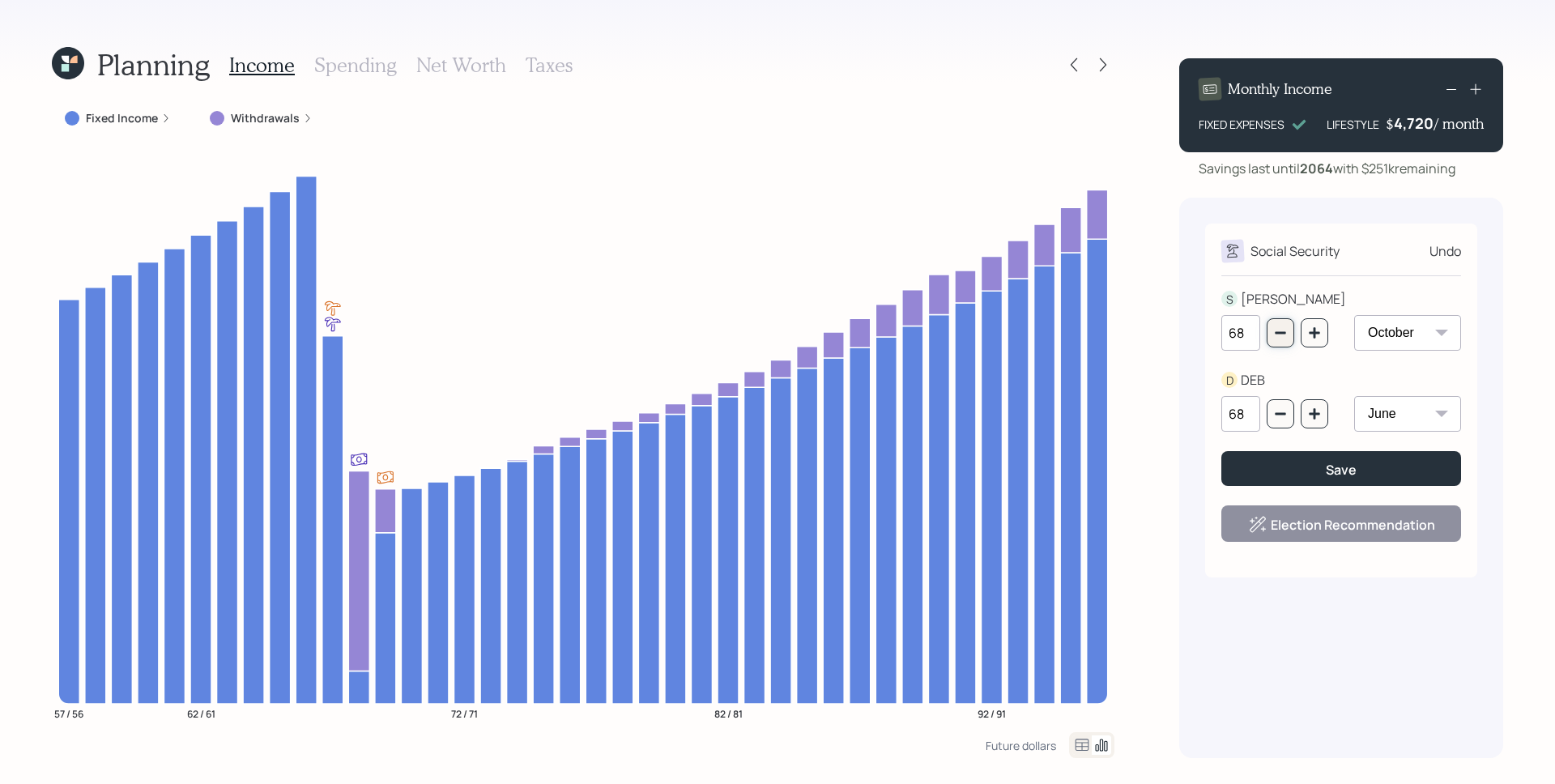
click at [1285, 328] on icon "button" at bounding box center [1280, 332] width 13 height 13
type input "67"
click at [1278, 417] on icon "button" at bounding box center [1280, 413] width 13 height 13
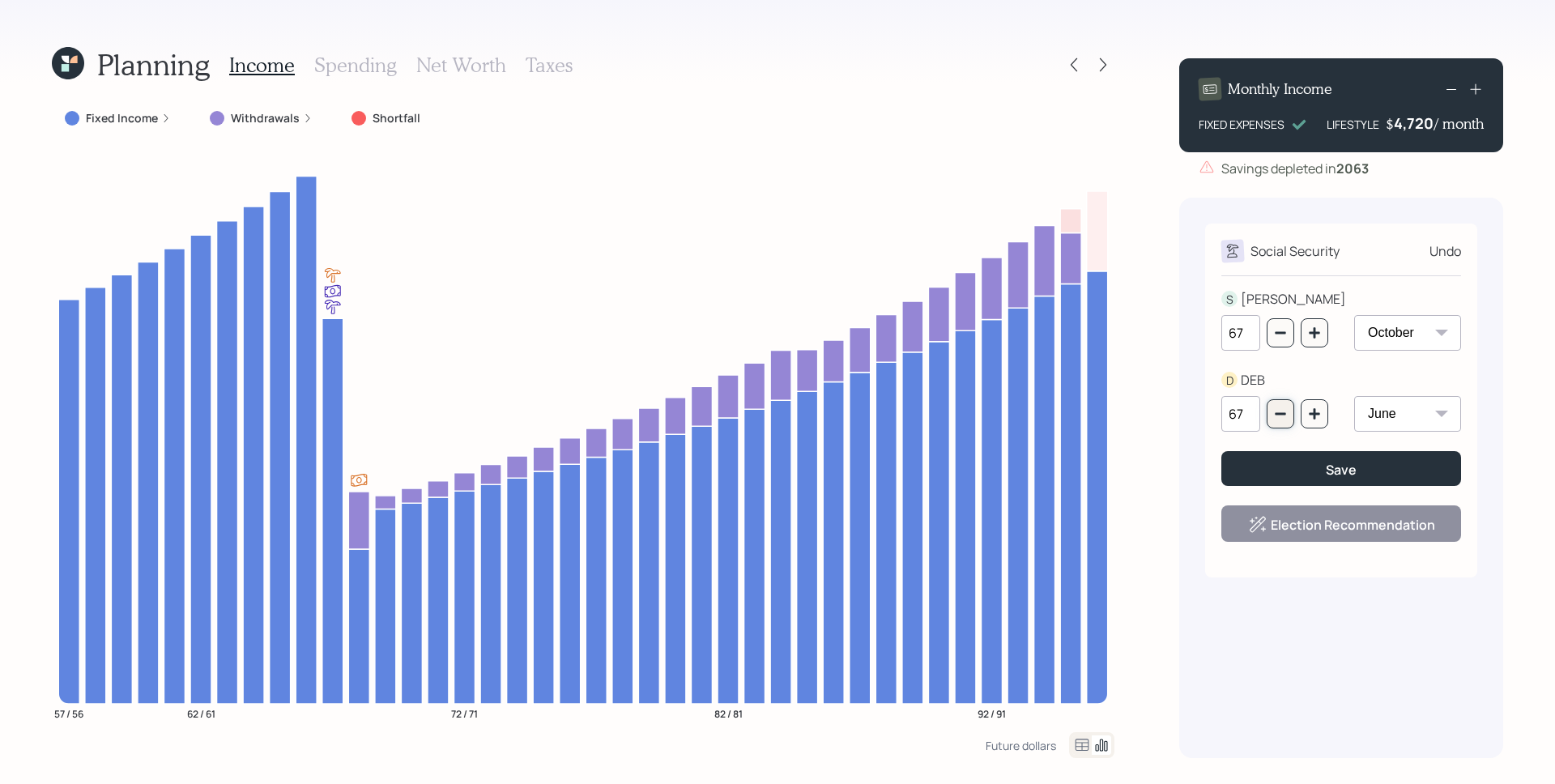
click at [1278, 417] on icon "button" at bounding box center [1280, 413] width 13 height 13
type input "66"
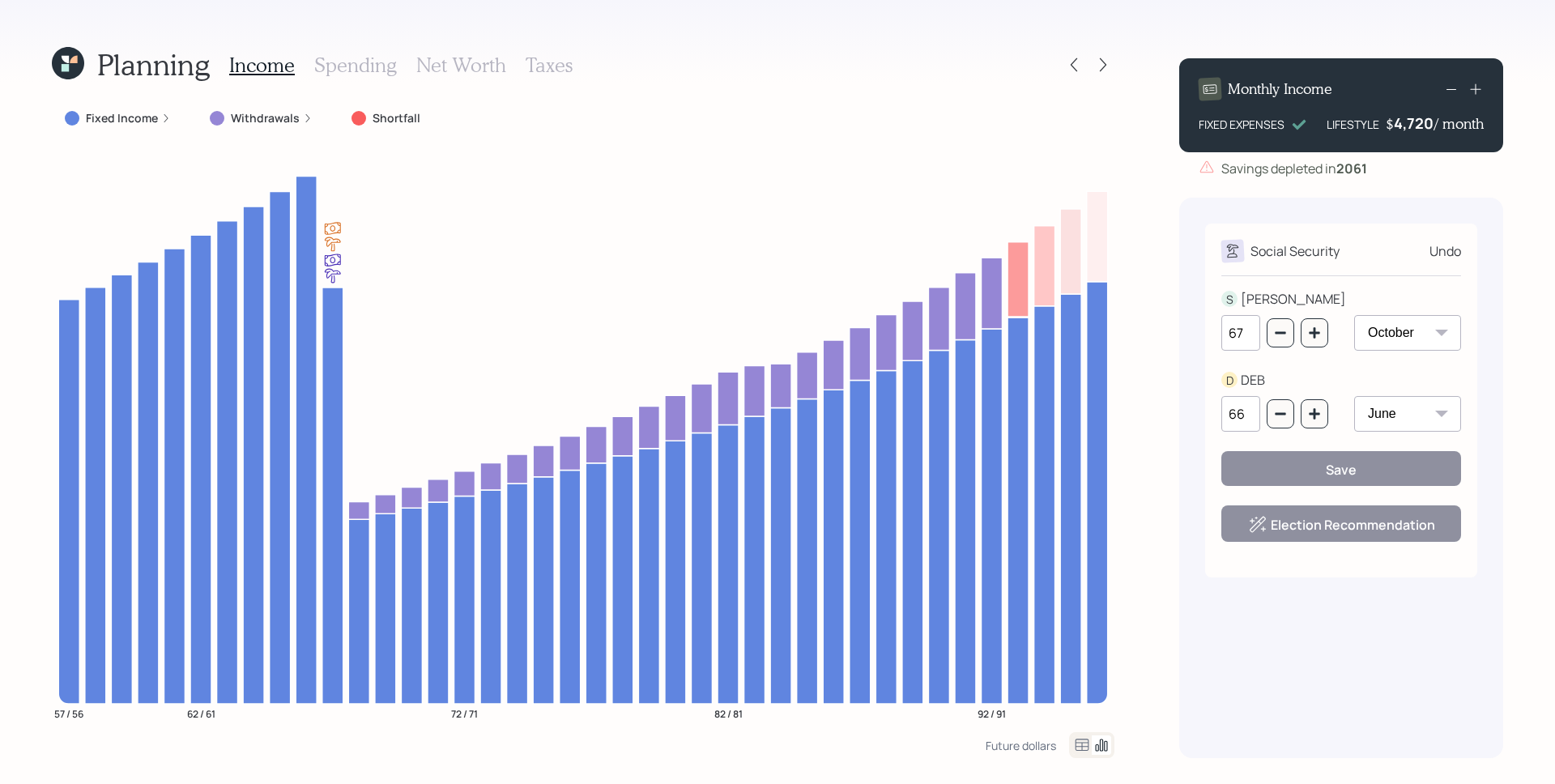
click at [1449, 246] on div "Undo" at bounding box center [1445, 251] width 32 height 19
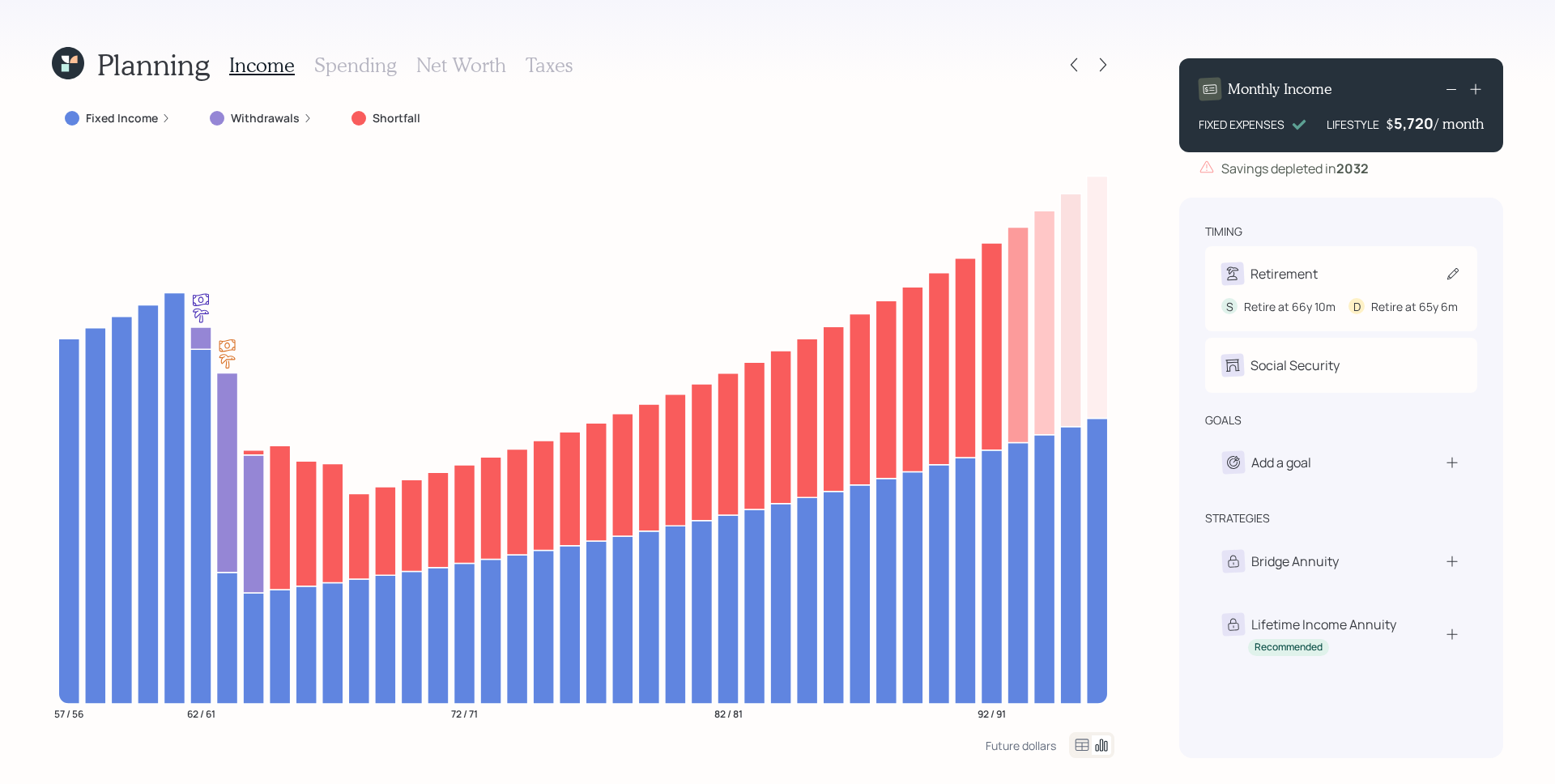
click at [1370, 262] on div "Retirement" at bounding box center [1341, 274] width 240 height 23
select select "10"
select select "6"
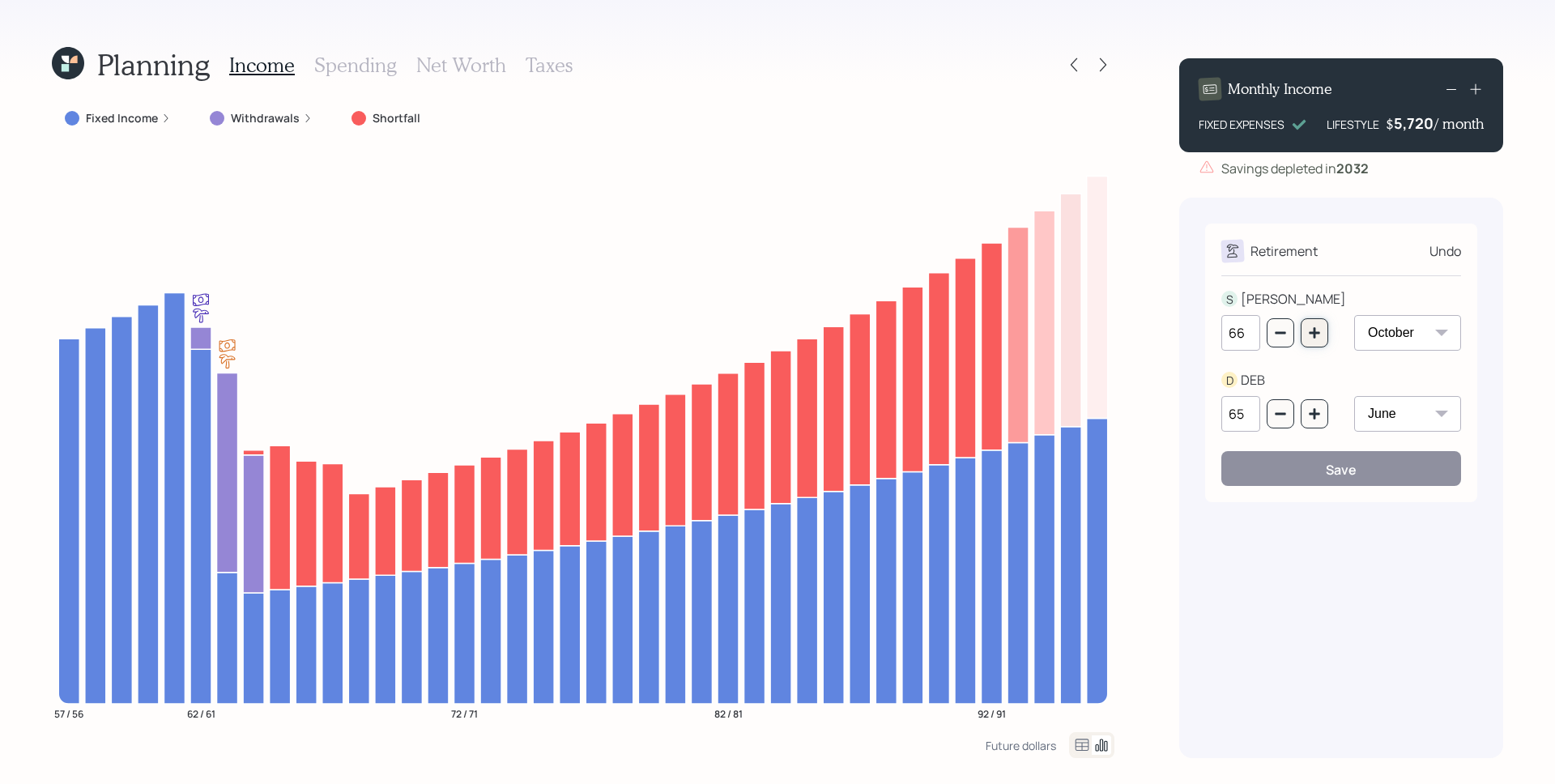
click at [1314, 337] on icon "button" at bounding box center [1314, 332] width 11 height 11
type input "67"
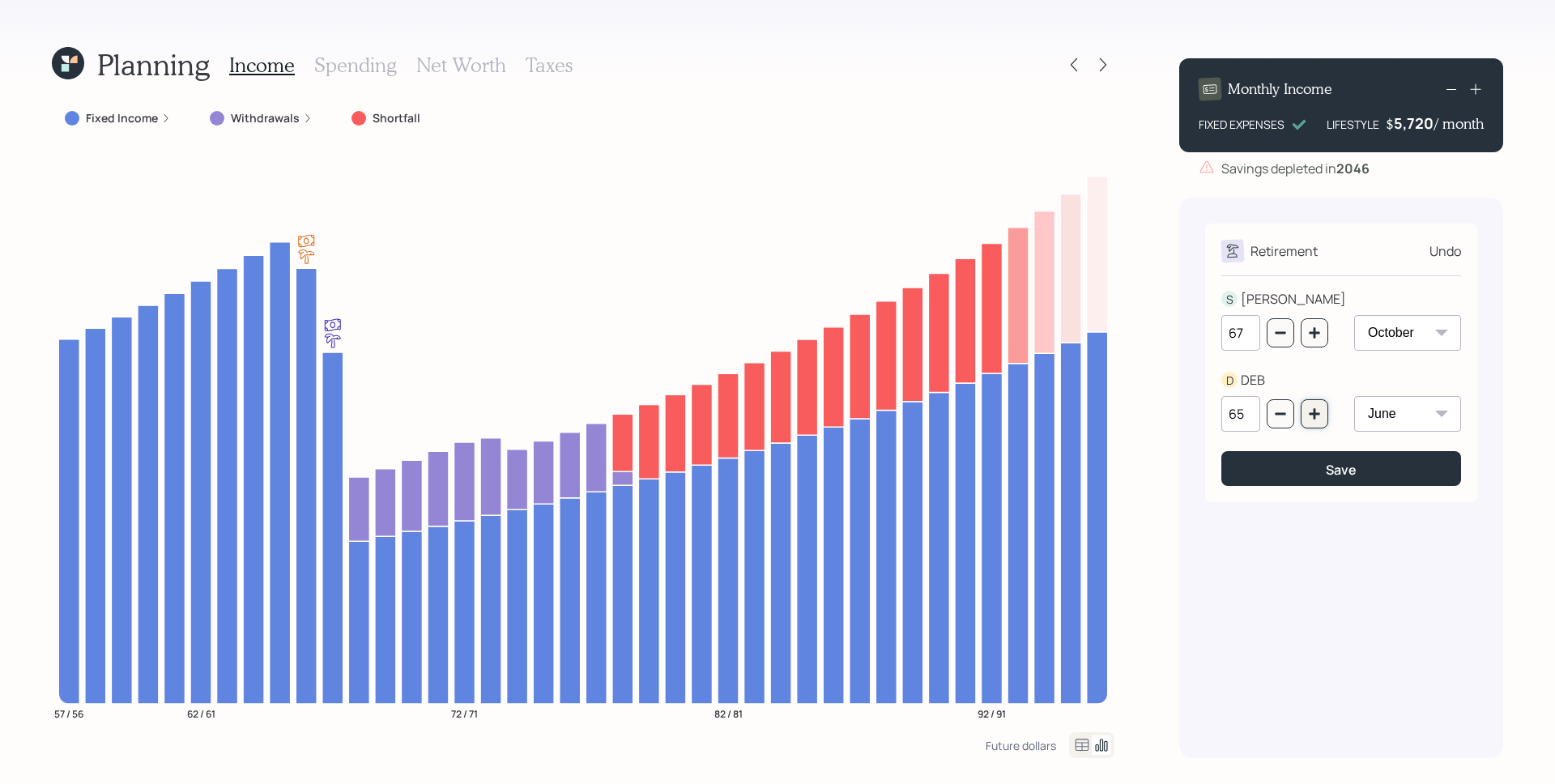
drag, startPoint x: 1312, startPoint y: 410, endPoint x: 1313, endPoint y: 419, distance: 9.1
click at [1312, 411] on icon "button" at bounding box center [1314, 413] width 13 height 13
type input "66"
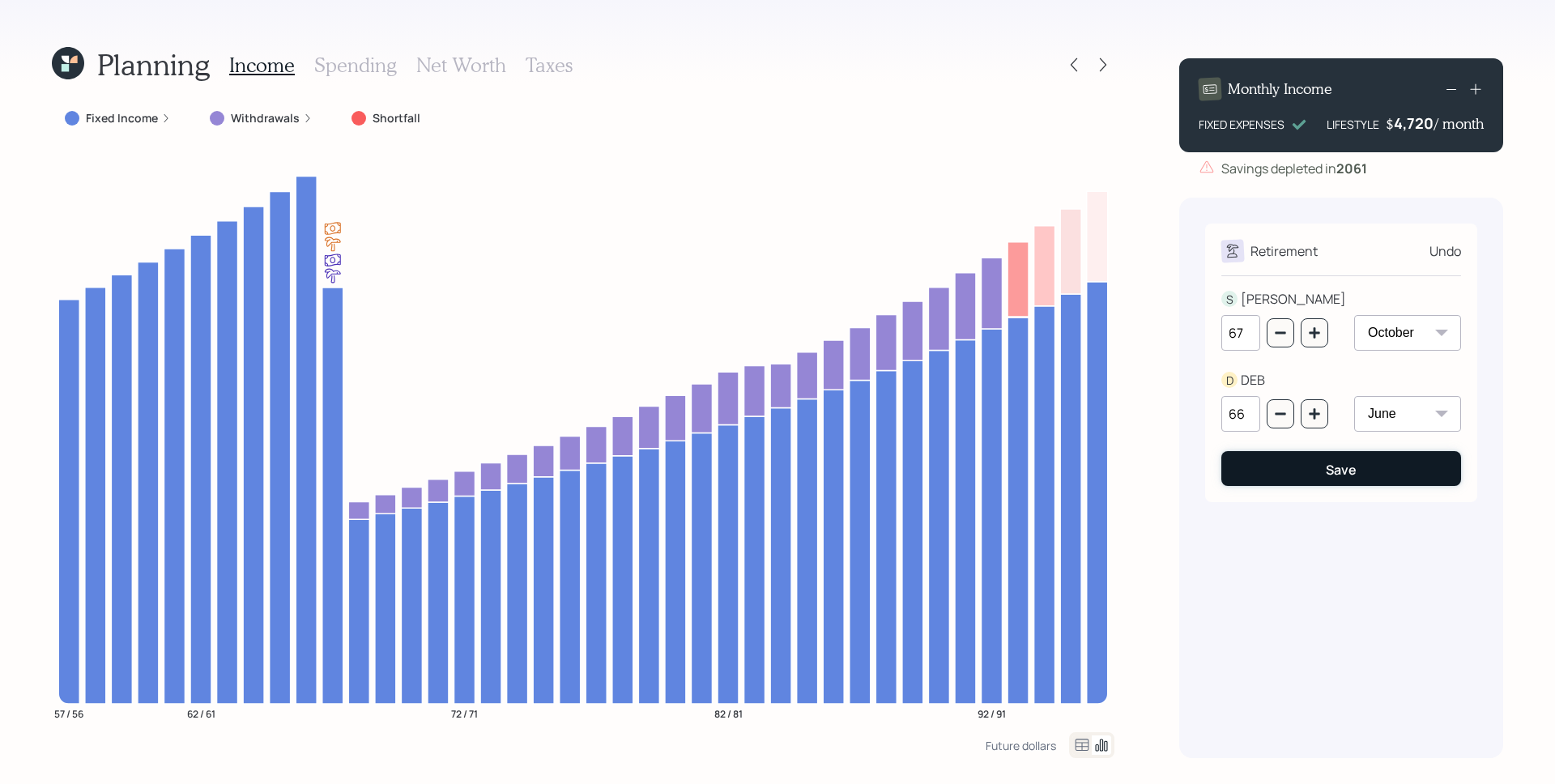
click at [1332, 477] on div "Save" at bounding box center [1342, 470] width 31 height 17
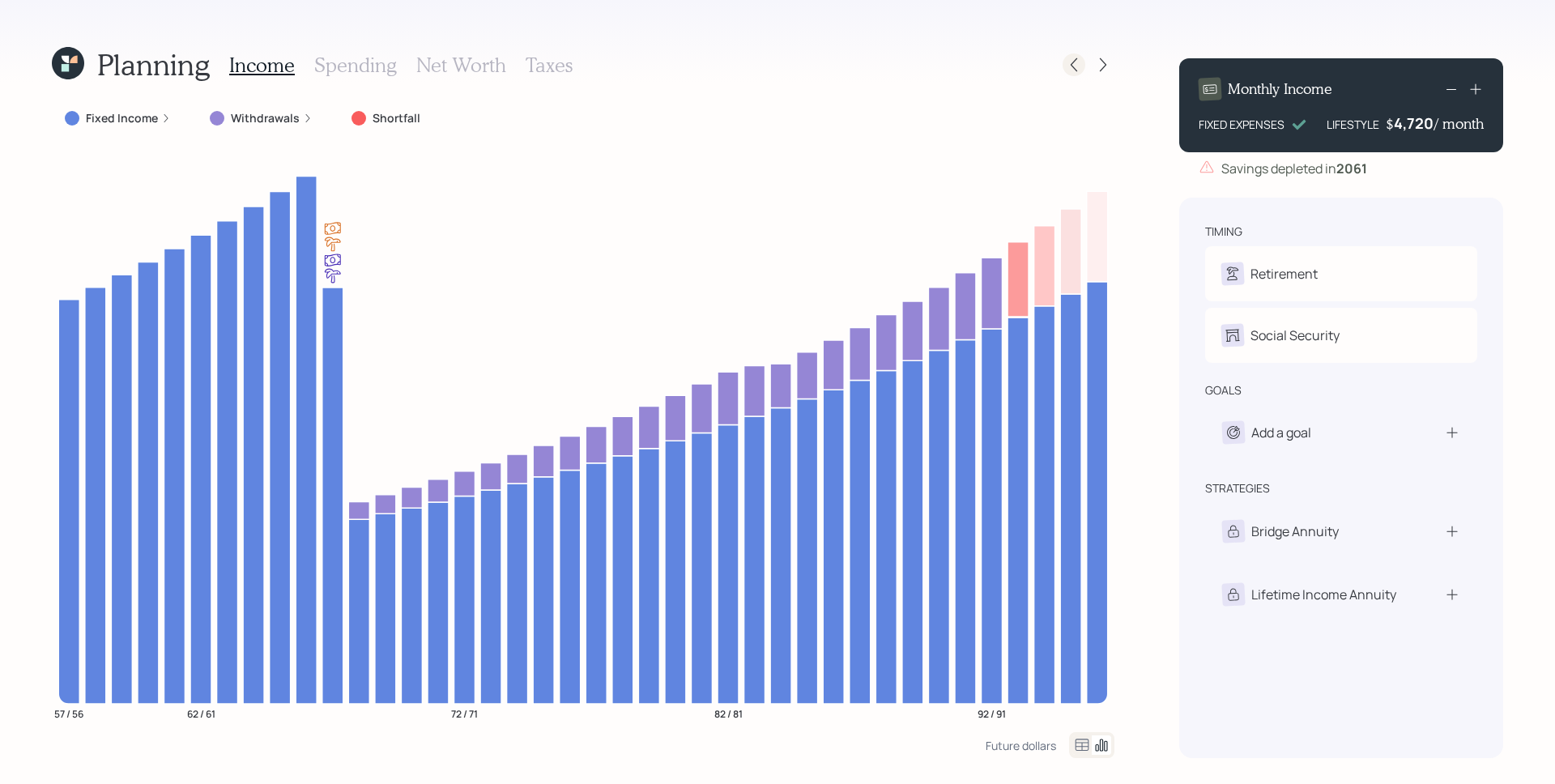
click at [1066, 68] on icon at bounding box center [1074, 65] width 16 height 16
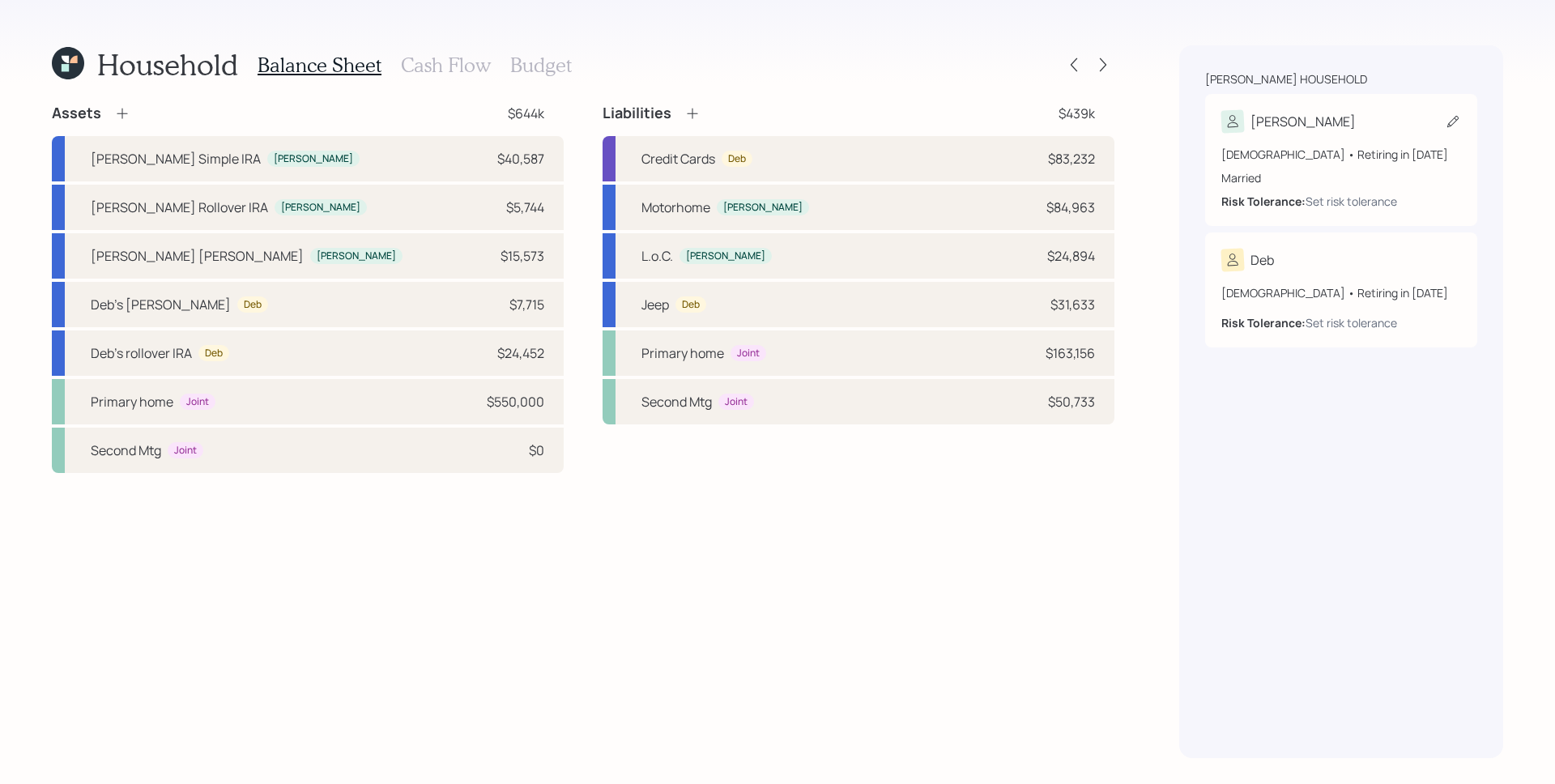
click at [1360, 189] on div "[DEMOGRAPHIC_DATA] • Retiring in [DATE] Married Risk Tolerance: Set risk tolera…" at bounding box center [1341, 177] width 240 height 64
select select "10"
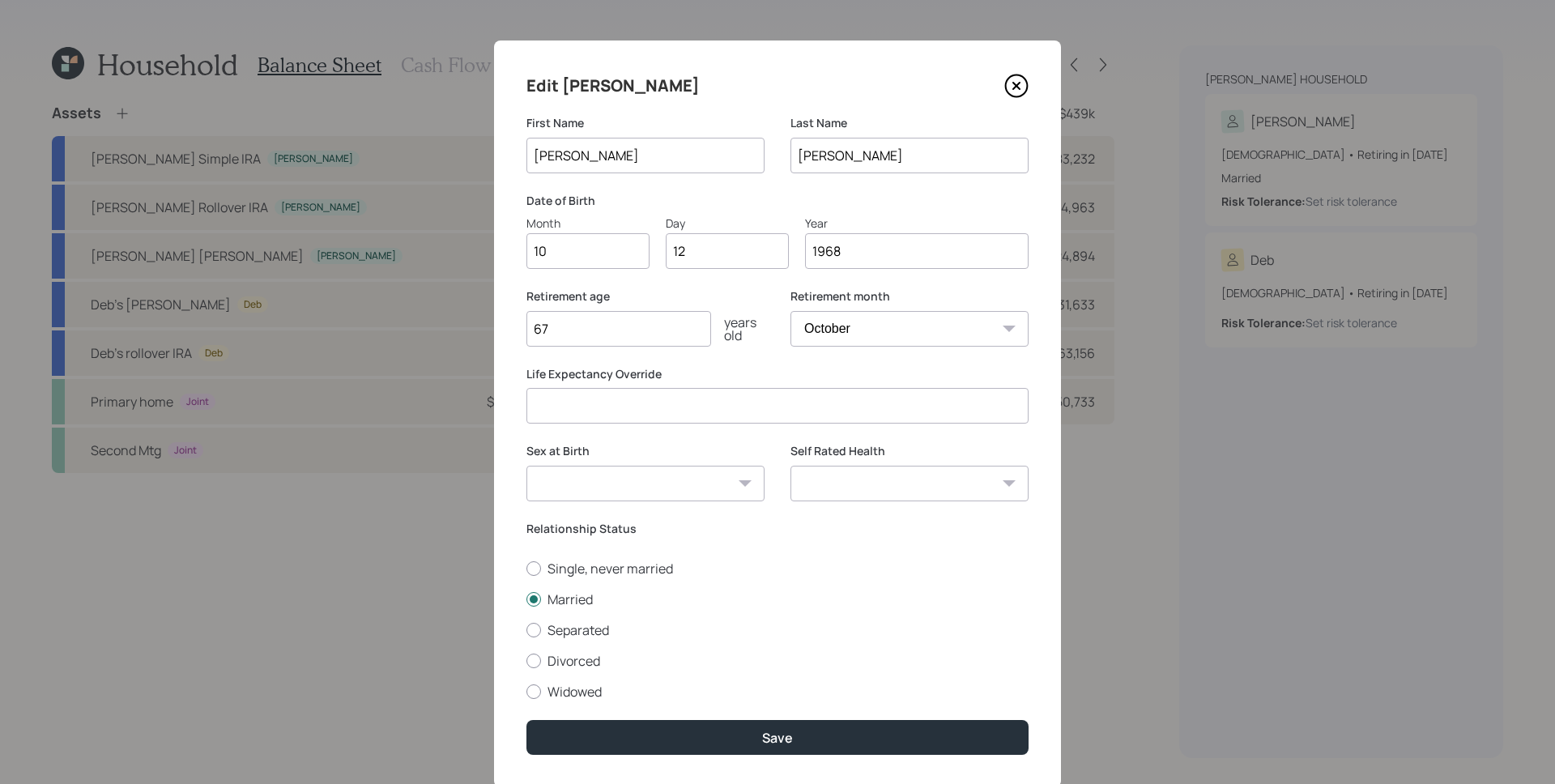
click at [648, 484] on select "[DEMOGRAPHIC_DATA] [DEMOGRAPHIC_DATA] Other / Prefer not to say" at bounding box center [645, 483] width 238 height 36
select select "[DEMOGRAPHIC_DATA]"
click at [527, 466] on select "[DEMOGRAPHIC_DATA] [DEMOGRAPHIC_DATA] Other / Prefer not to say" at bounding box center [645, 483] width 238 height 36
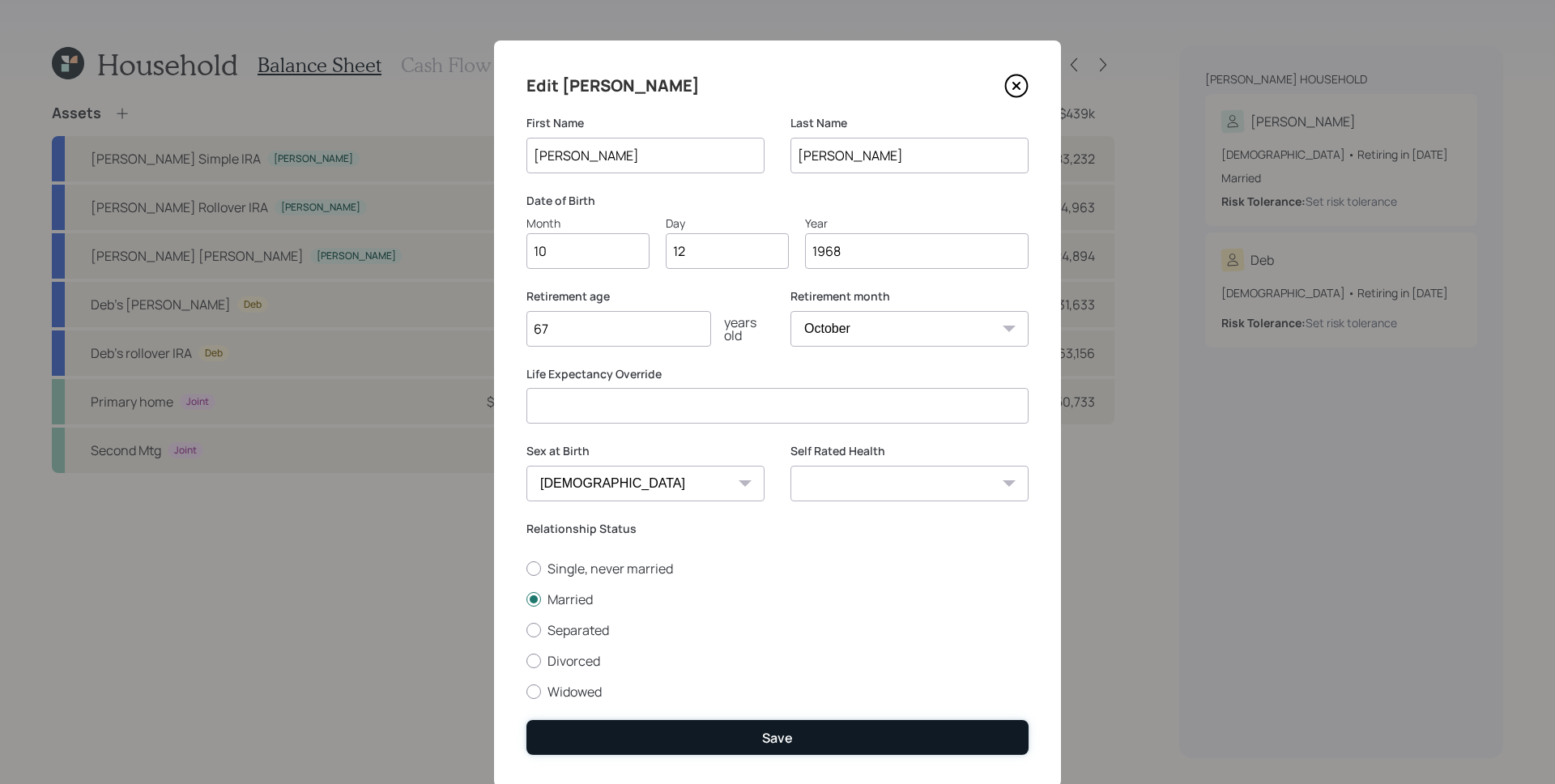
click at [710, 735] on button "Save" at bounding box center [778, 738] width 503 height 35
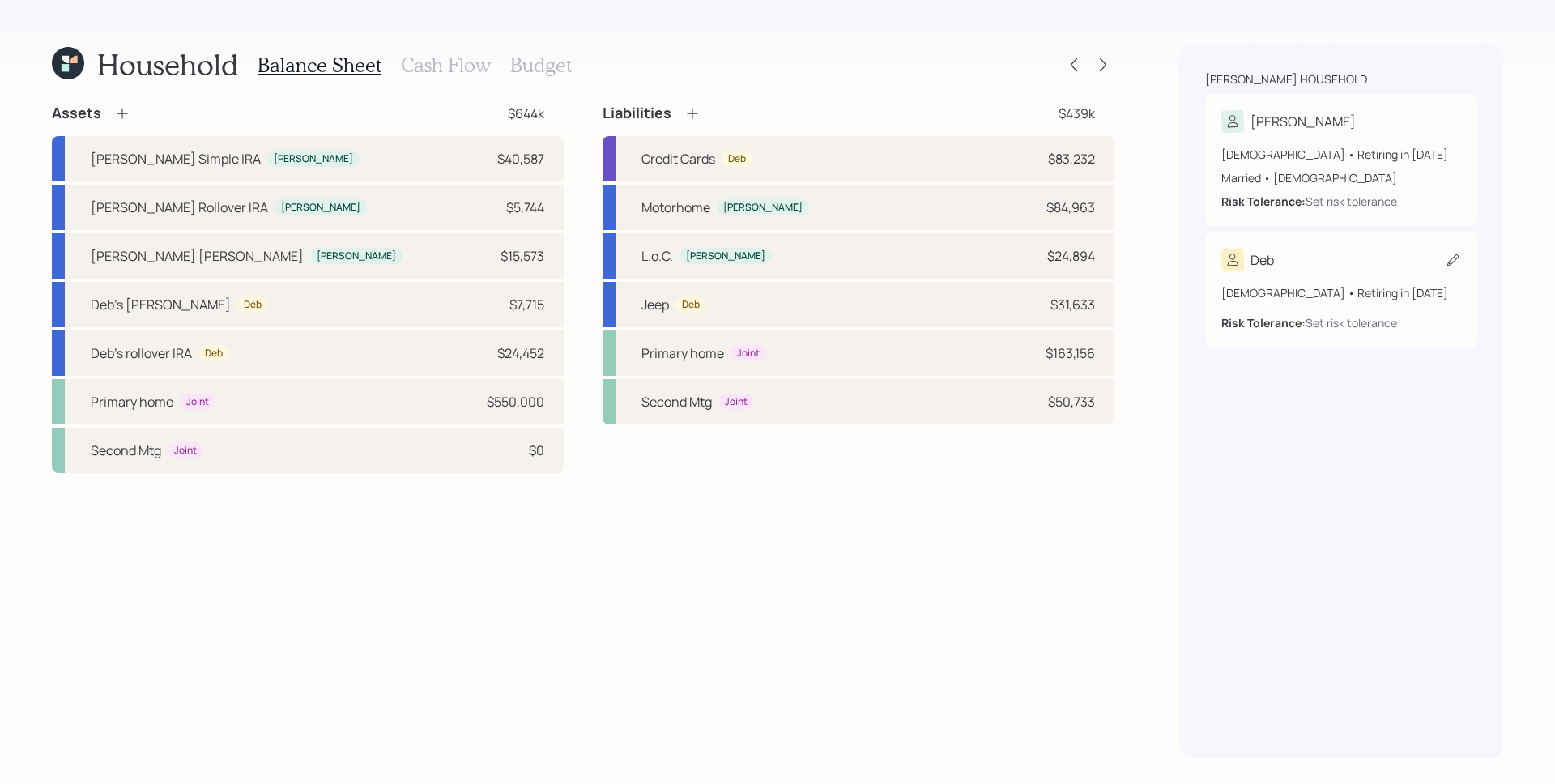
click at [1303, 275] on div "[DEMOGRAPHIC_DATA] • Retiring in [DATE] Risk Tolerance: Set risk tolerance" at bounding box center [1341, 301] width 240 height 60
select select "6"
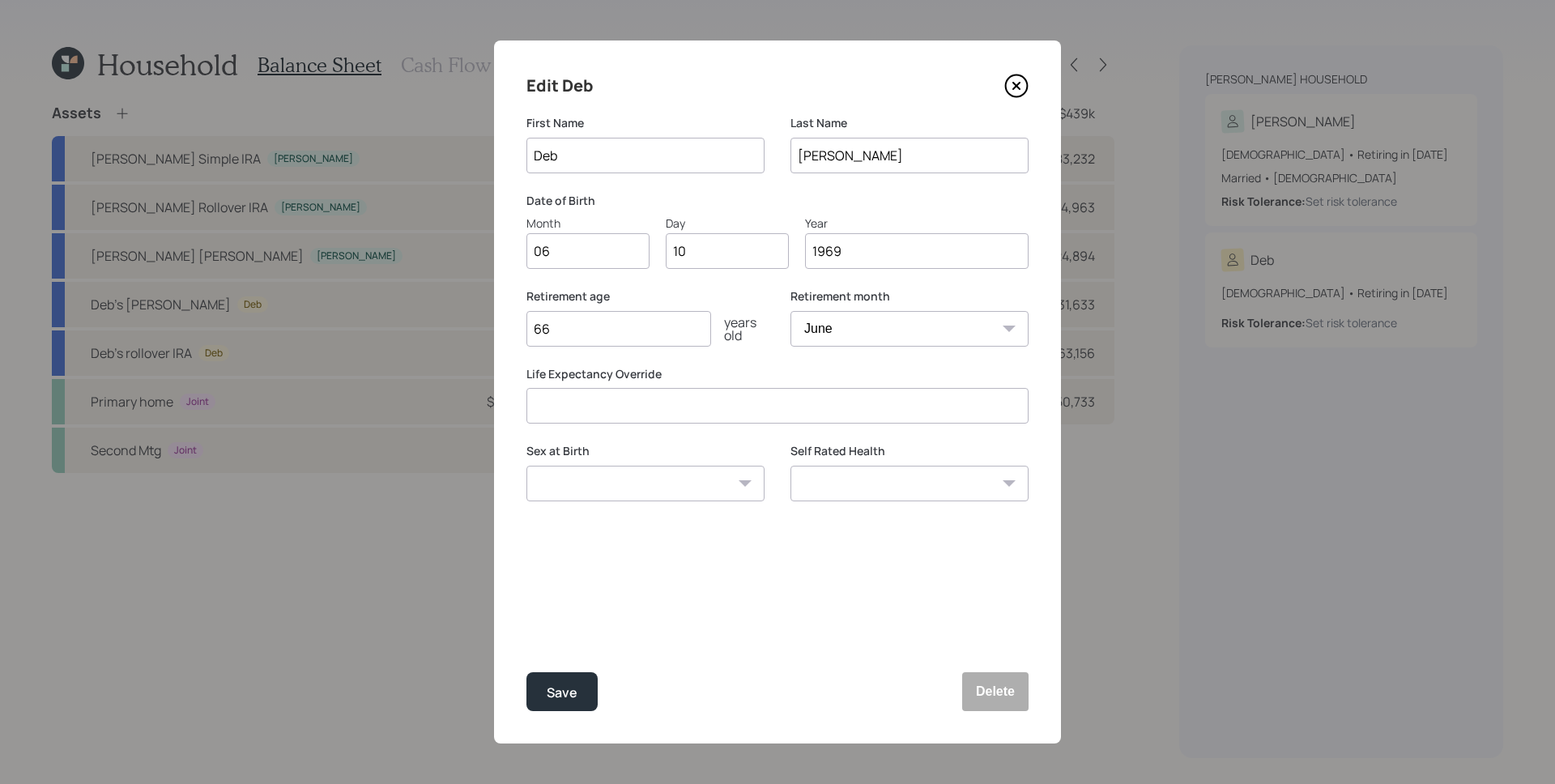
click at [618, 480] on select "[DEMOGRAPHIC_DATA] [DEMOGRAPHIC_DATA] Other / Prefer not to say" at bounding box center [645, 483] width 238 height 36
select select "[DEMOGRAPHIC_DATA]"
click at [527, 466] on select "[DEMOGRAPHIC_DATA] [DEMOGRAPHIC_DATA] Other / Prefer not to say" at bounding box center [645, 483] width 238 height 36
click at [567, 695] on div "Save" at bounding box center [562, 692] width 31 height 22
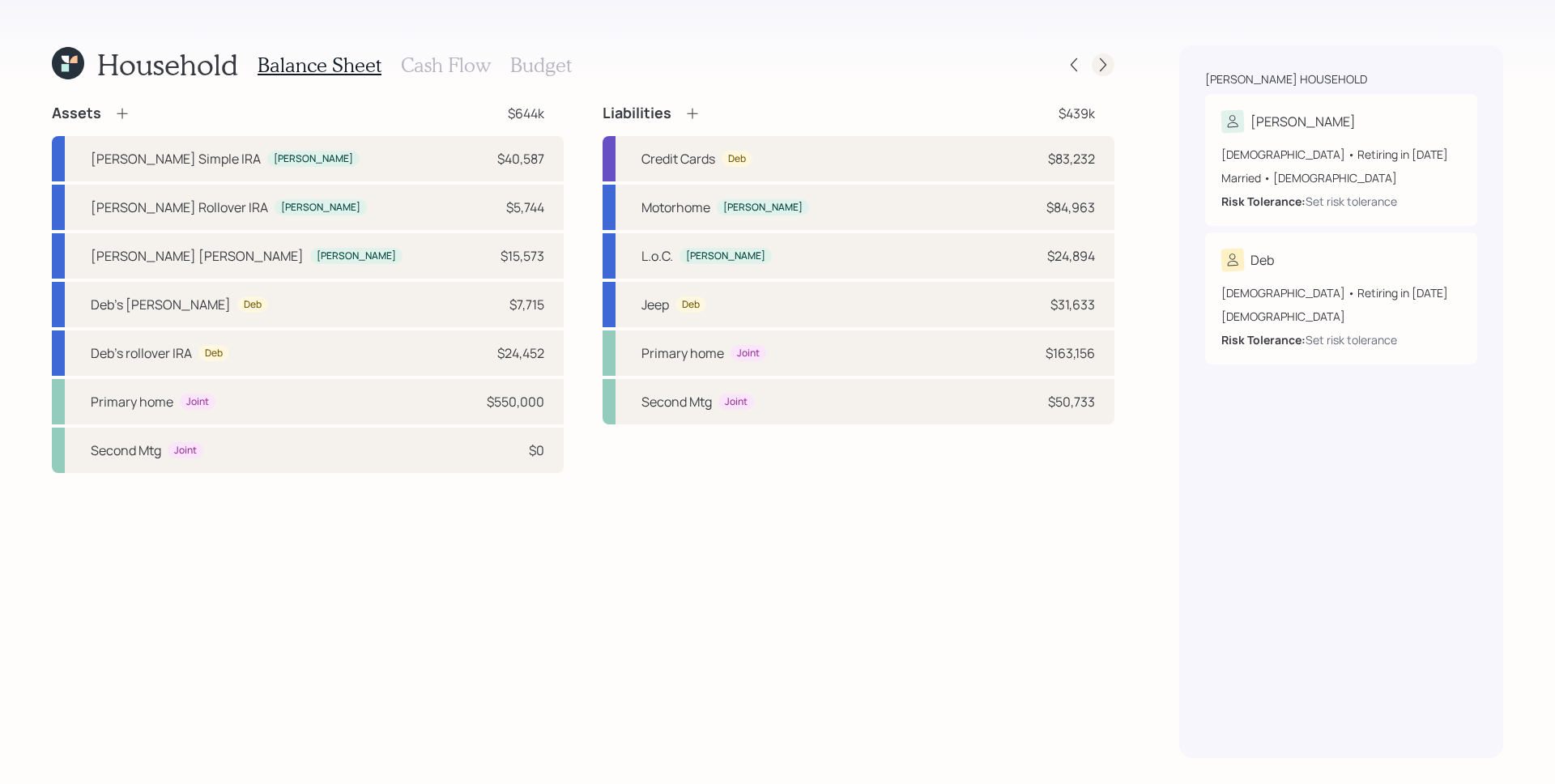
click at [1102, 62] on icon at bounding box center [1103, 65] width 16 height 16
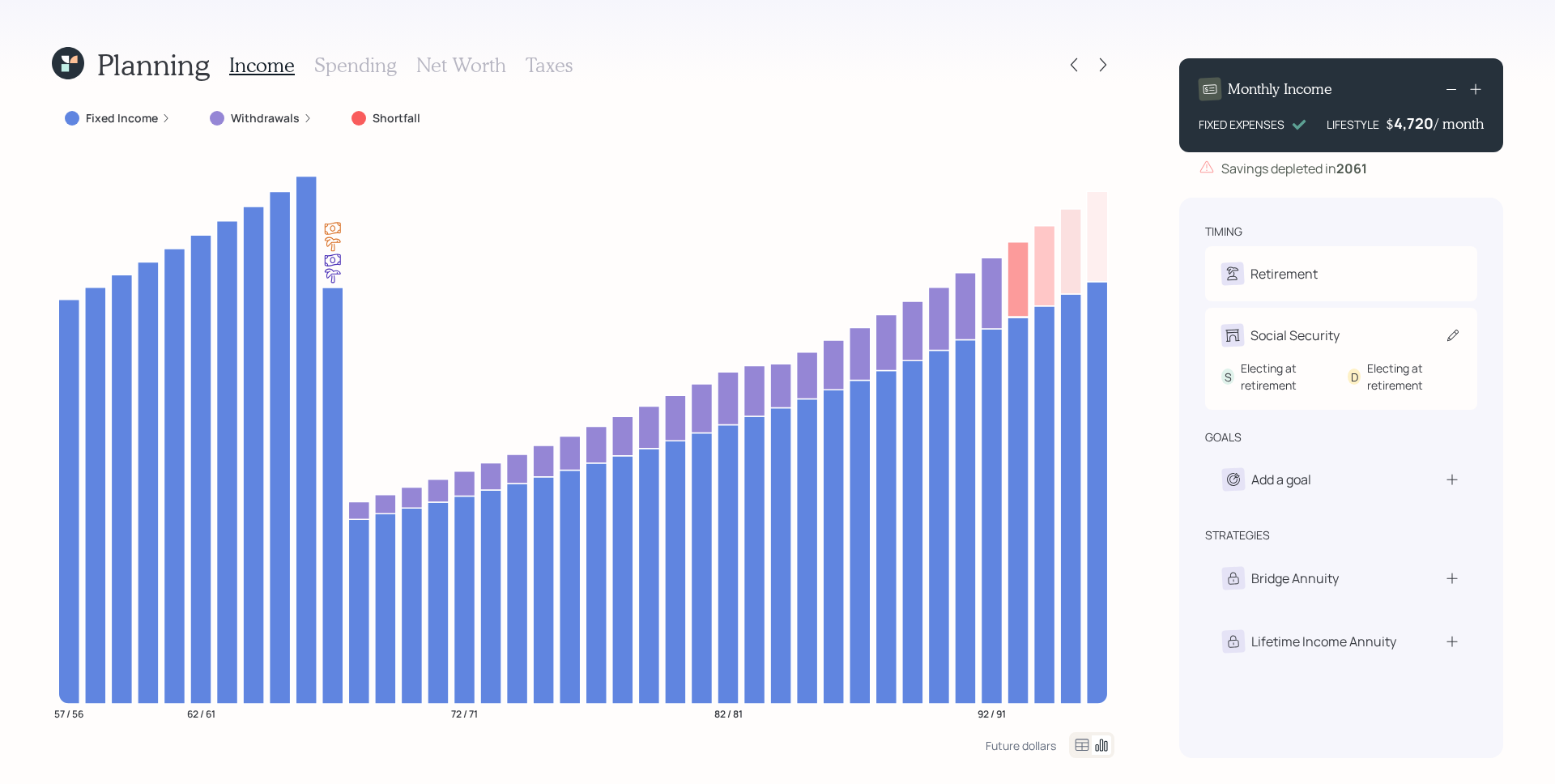
click at [1314, 331] on div "Social Security S Electing at retirement D Electing at retirement" at bounding box center [1342, 359] width 272 height 102
select select "10"
select select "6"
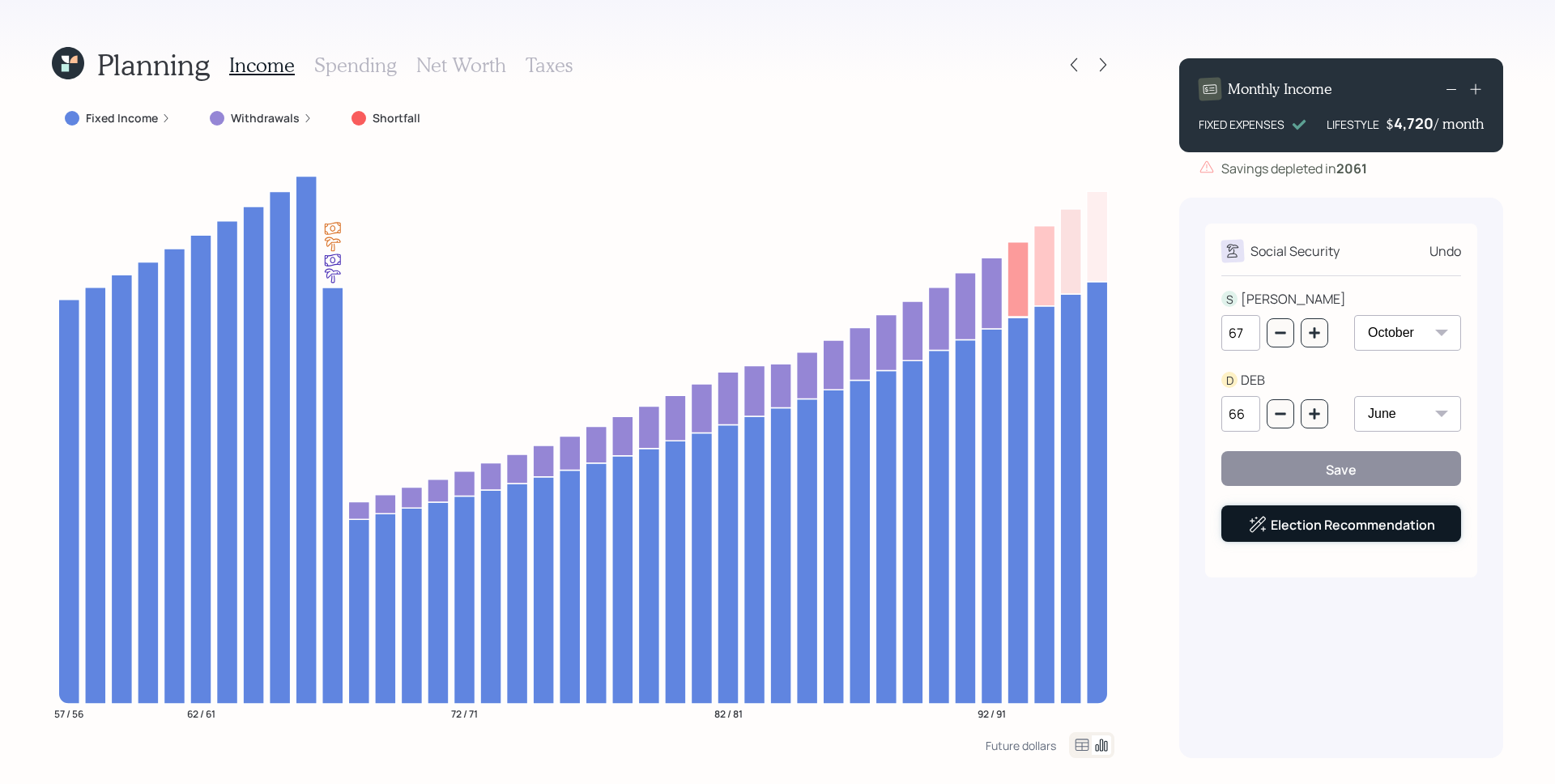
click at [1323, 527] on link "Election Recommendation" at bounding box center [1353, 525] width 164 height 17
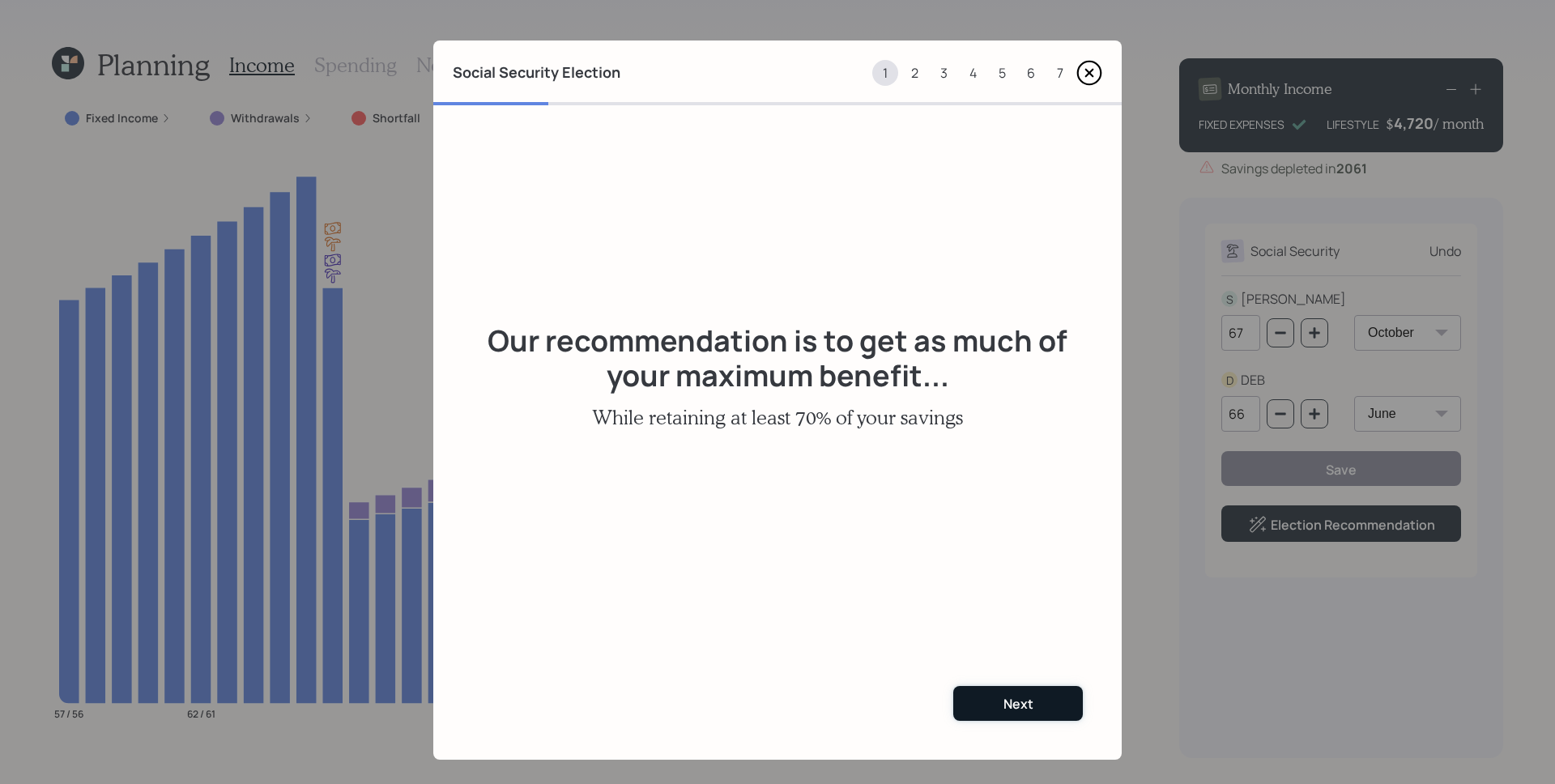
click at [1027, 703] on button "Next" at bounding box center [1018, 703] width 129 height 35
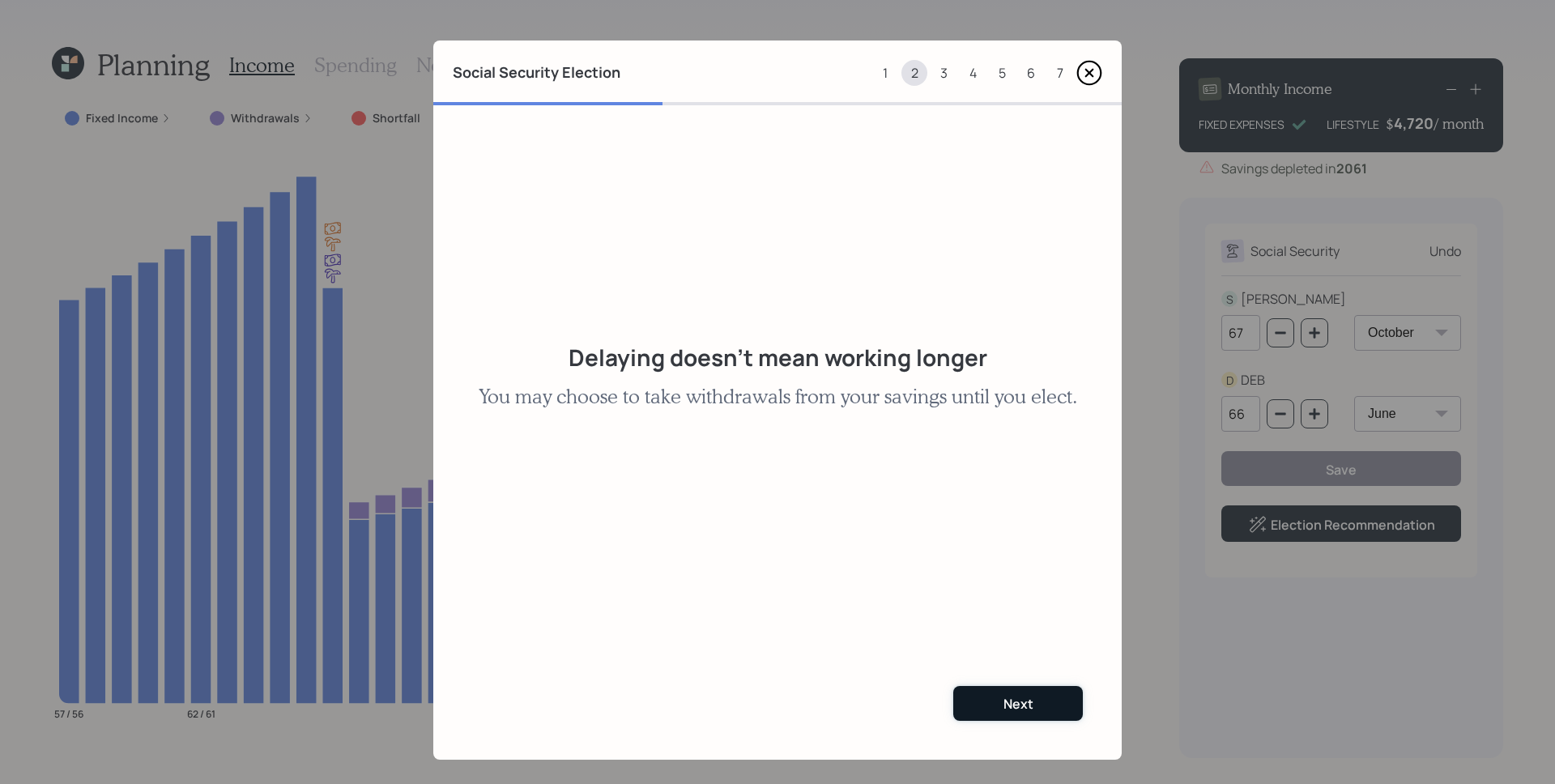
click at [1050, 705] on button "Next" at bounding box center [1018, 703] width 129 height 35
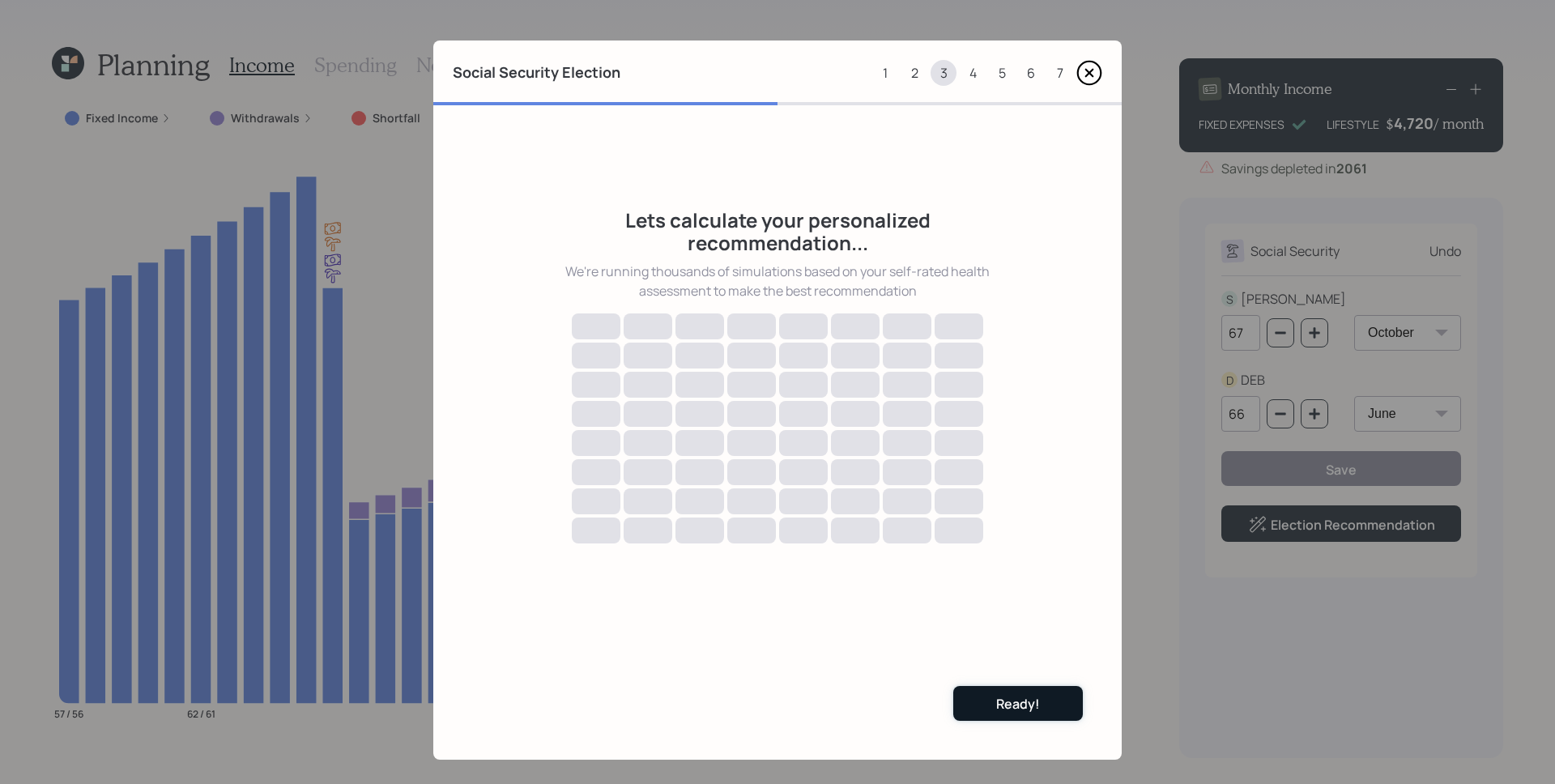
click at [1025, 700] on div "Ready!" at bounding box center [1018, 704] width 43 height 17
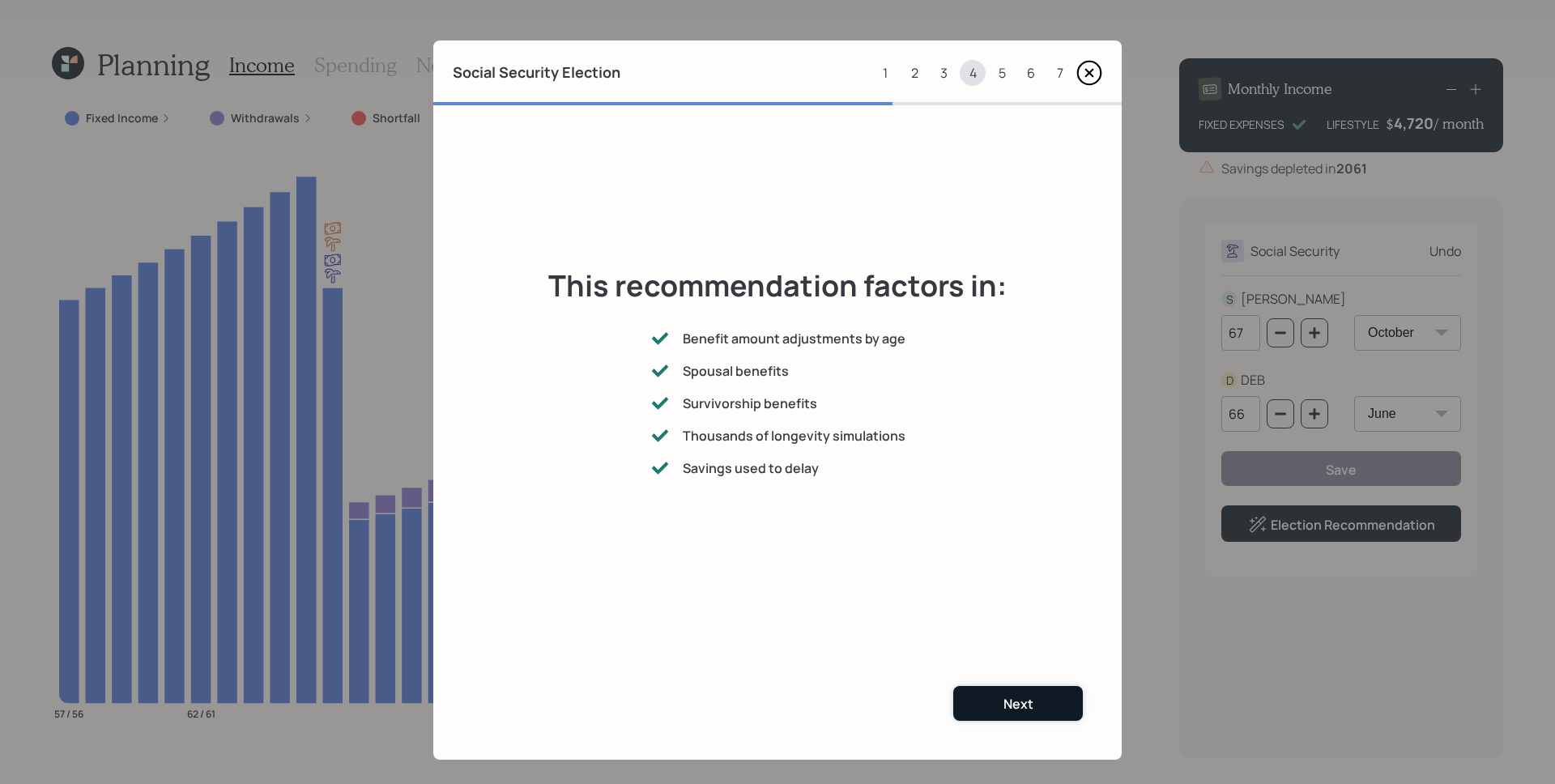
click at [1031, 704] on button "Next" at bounding box center [1018, 703] width 129 height 35
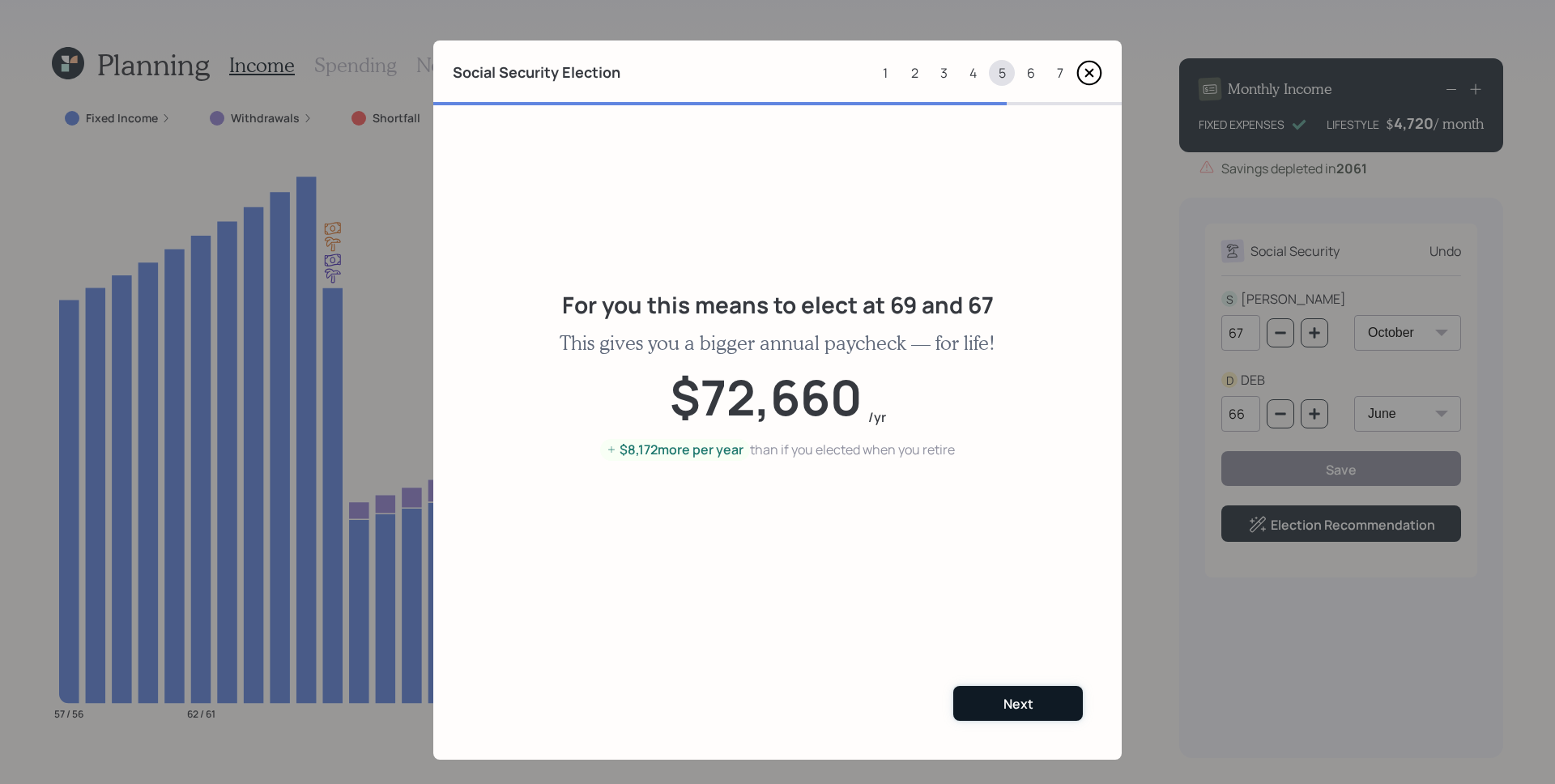
click at [1014, 699] on div "Next" at bounding box center [1018, 704] width 30 height 17
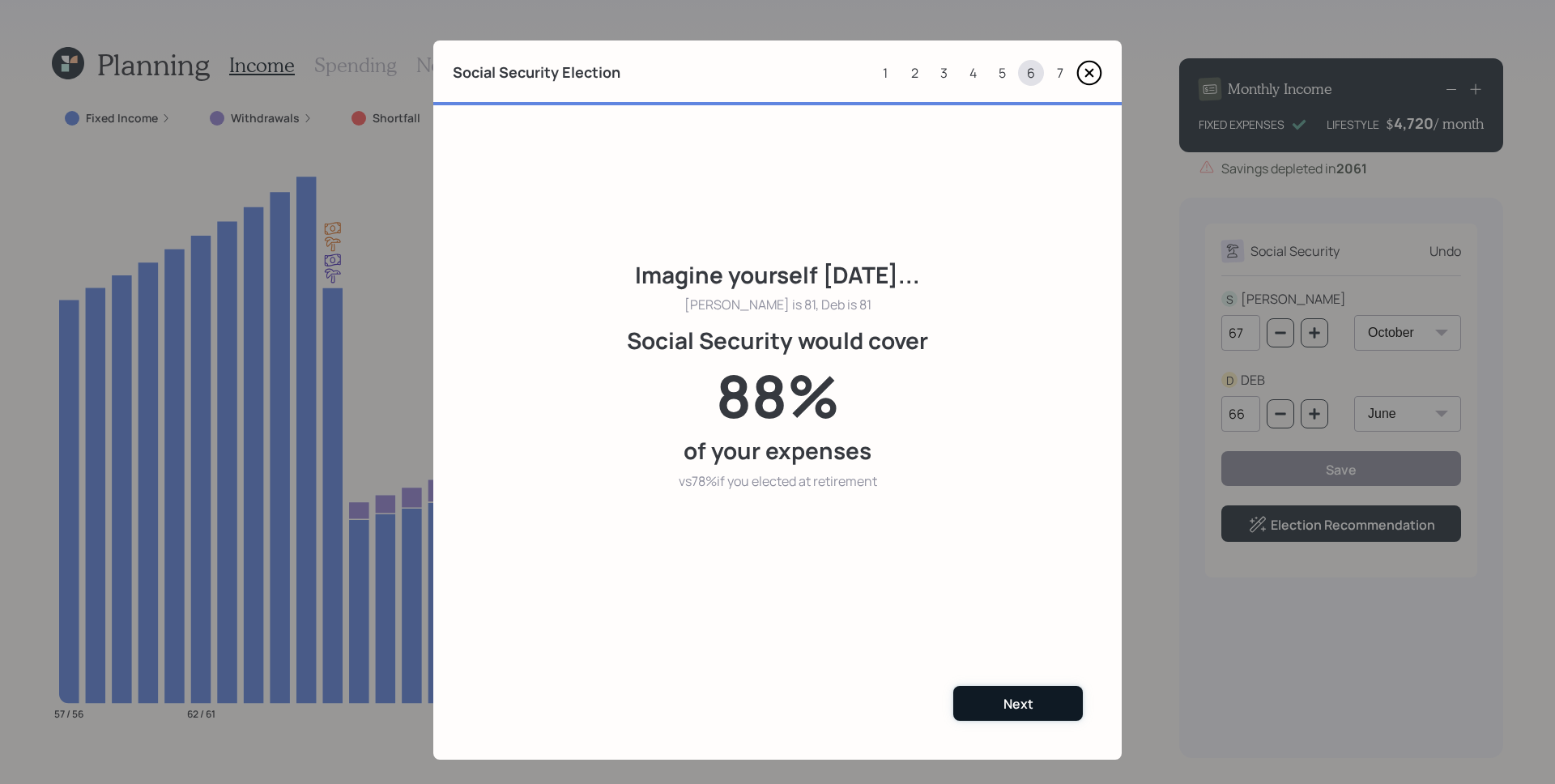
click at [1009, 708] on div "Next" at bounding box center [1018, 704] width 30 height 17
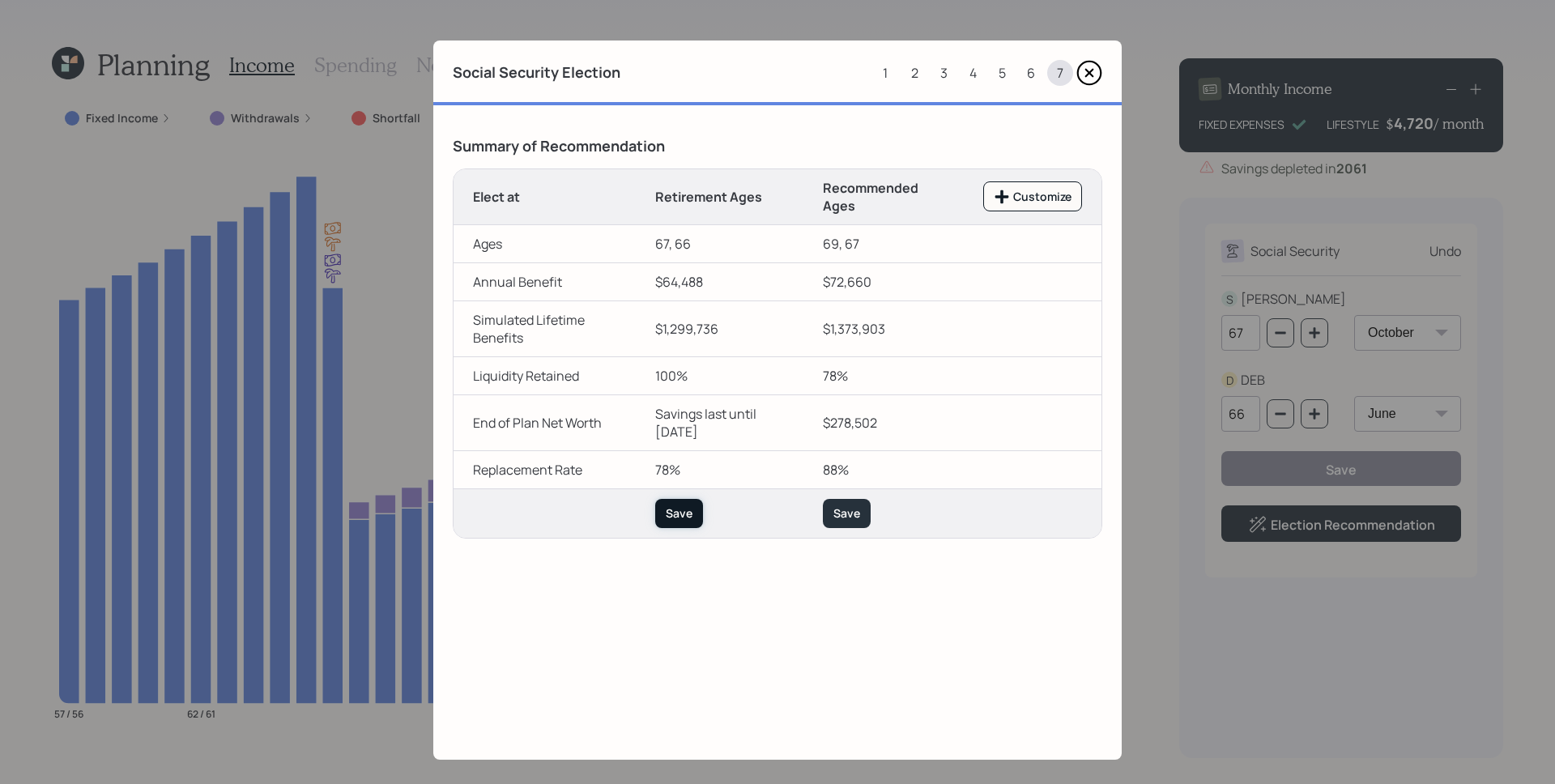
click at [684, 522] on button "Save" at bounding box center [679, 513] width 48 height 30
click at [855, 513] on button "Save" at bounding box center [847, 513] width 48 height 30
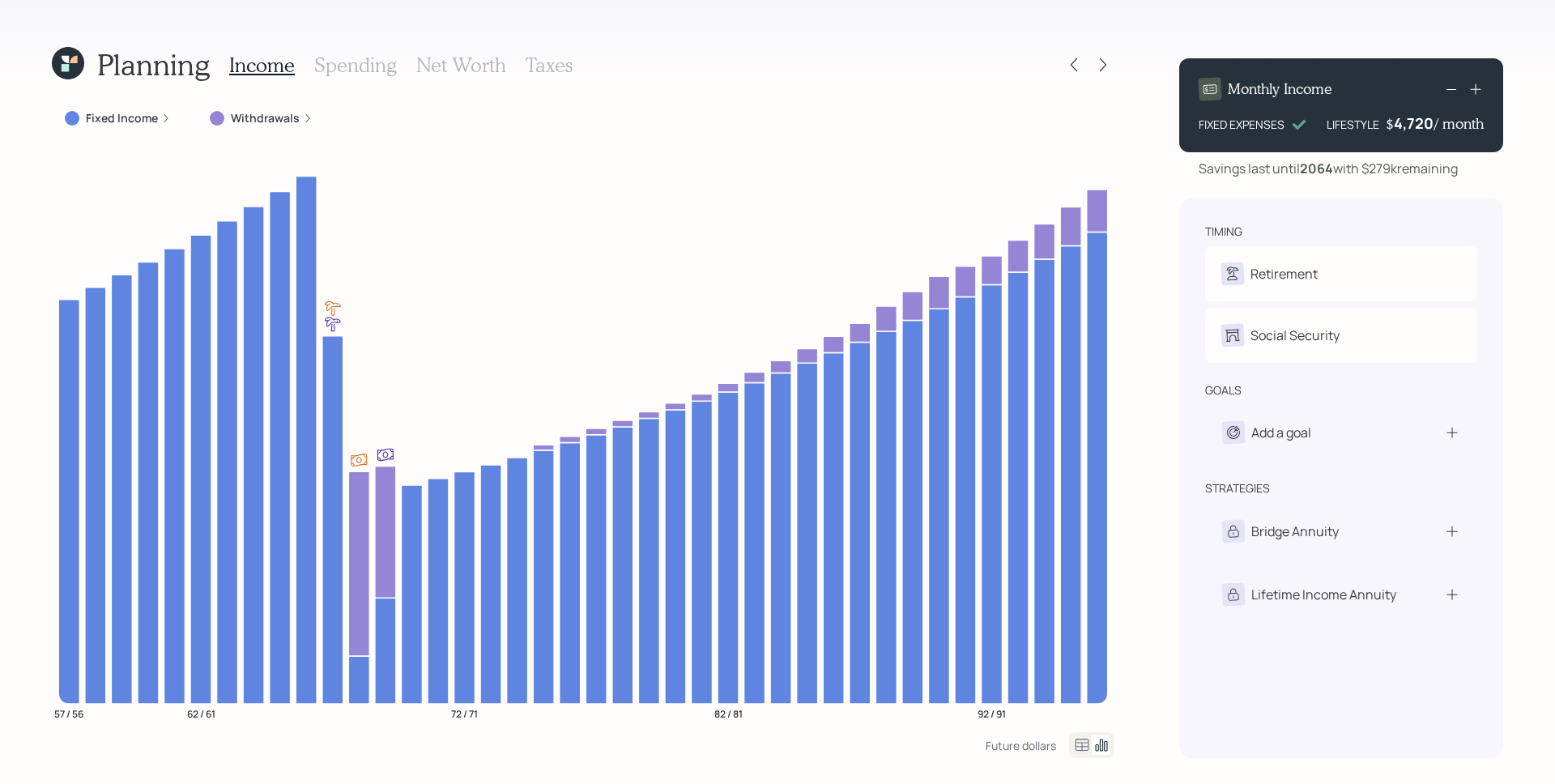
click at [287, 122] on label "Withdrawals" at bounding box center [264, 118] width 68 height 16
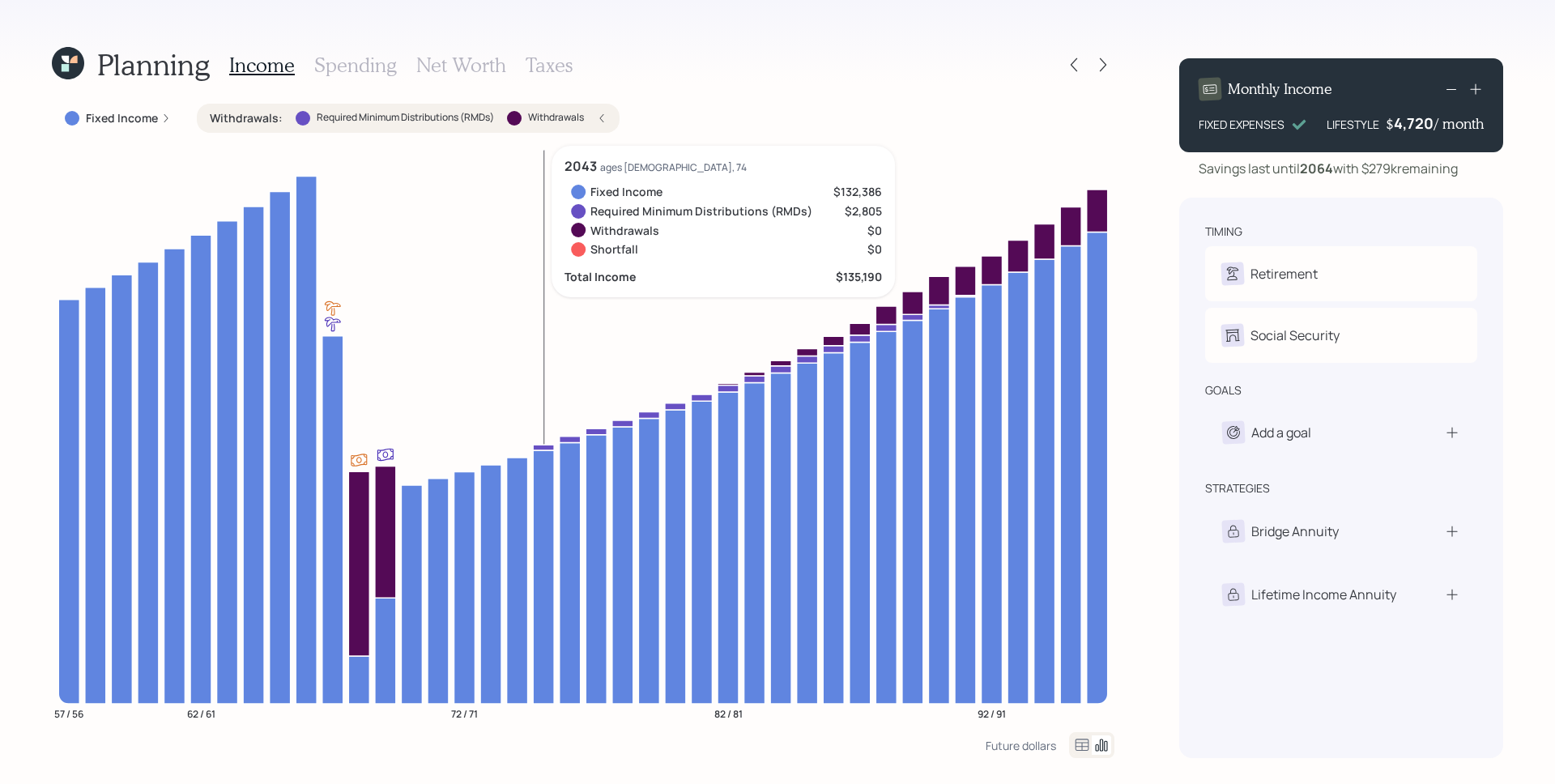
click at [539, 445] on icon at bounding box center [544, 447] width 21 height 6
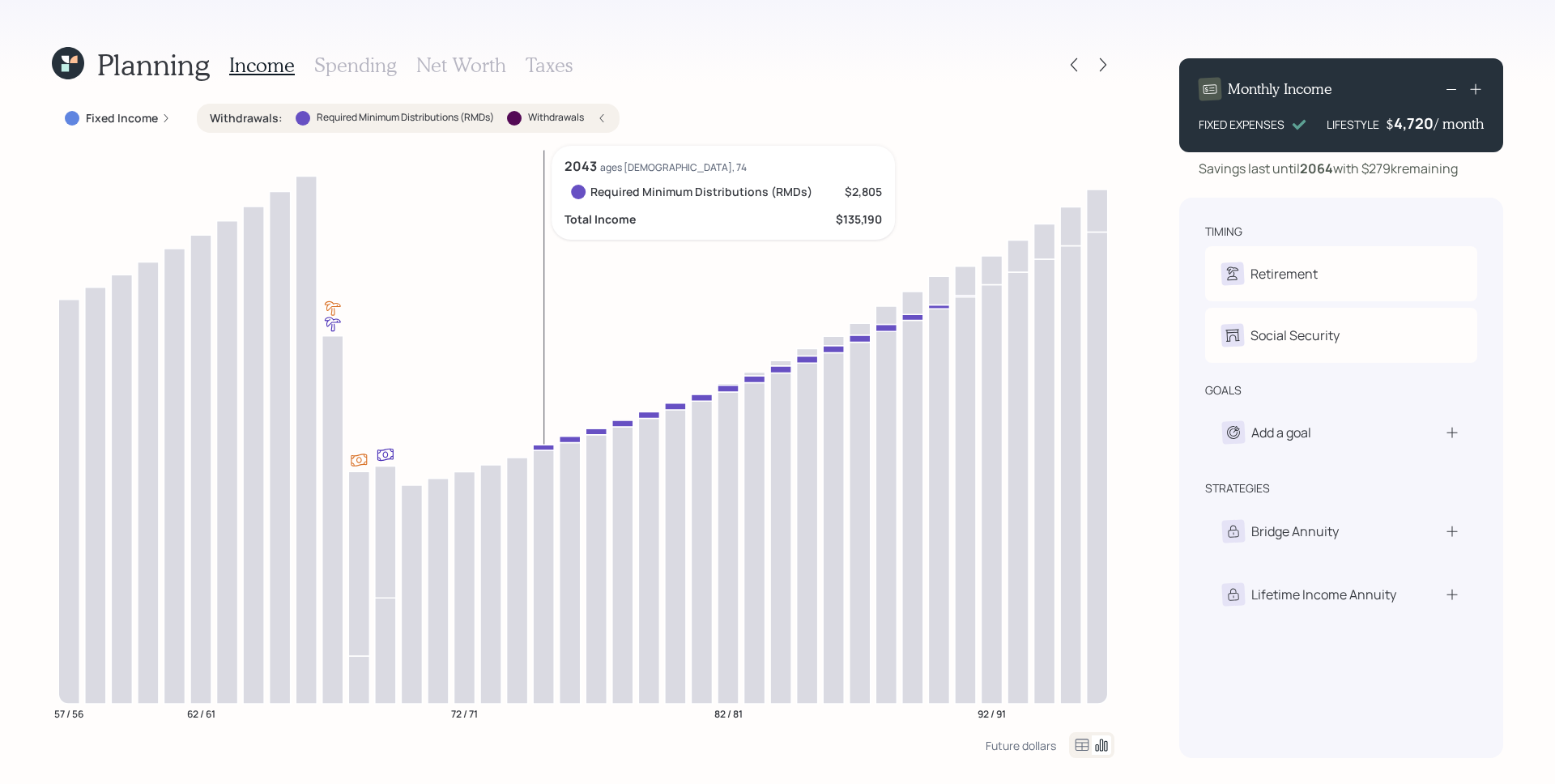
click at [541, 445] on icon at bounding box center [544, 447] width 21 height 6
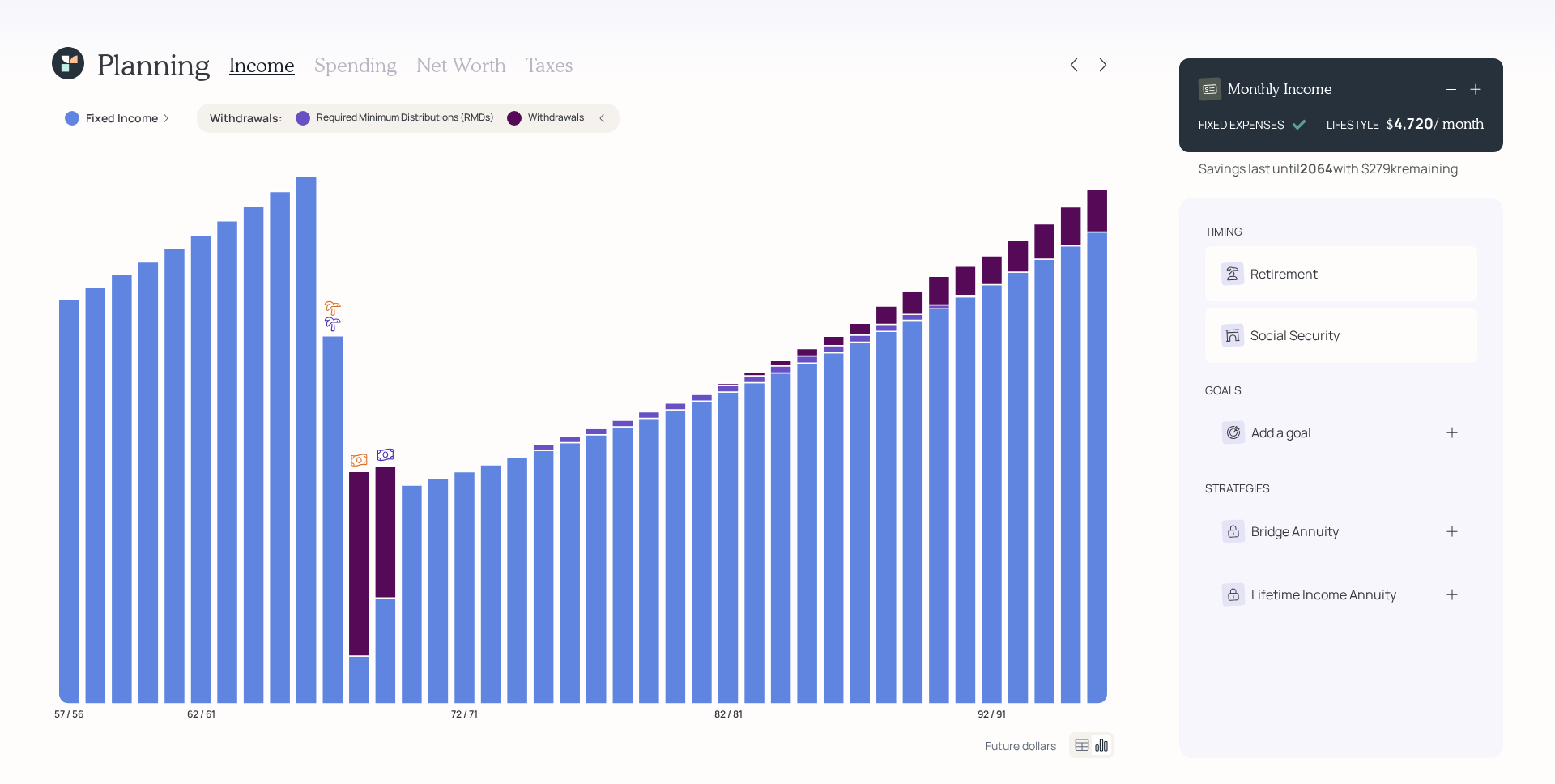
click at [1146, 242] on div "Planning Income Spending Net Worth Taxes Fixed Income Withdrawals : Required Mi…" at bounding box center [778, 392] width 1555 height 784
click at [138, 117] on label "Fixed Income" at bounding box center [122, 118] width 72 height 16
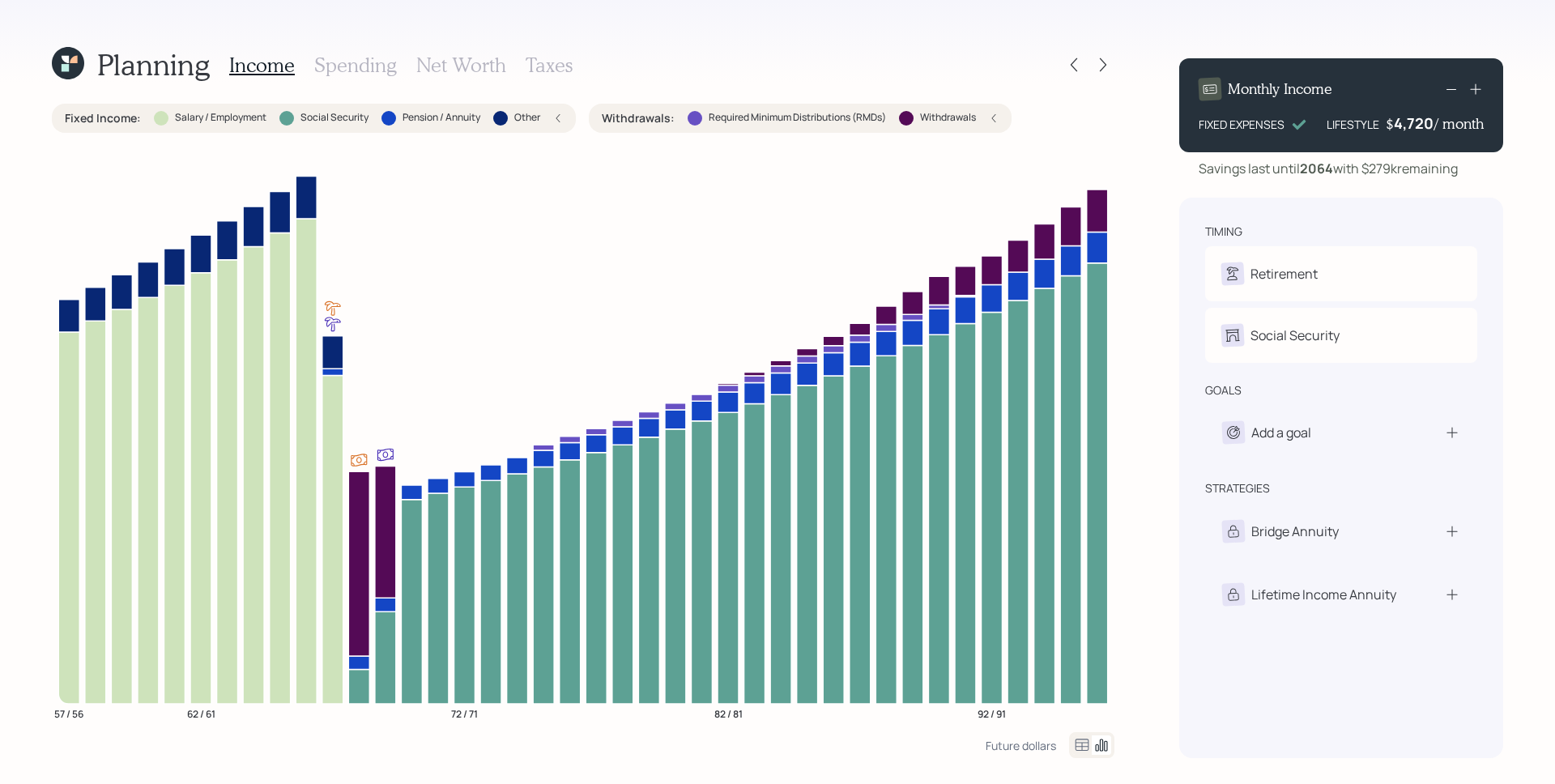
click at [344, 68] on h3 "Spending" at bounding box center [356, 65] width 83 height 23
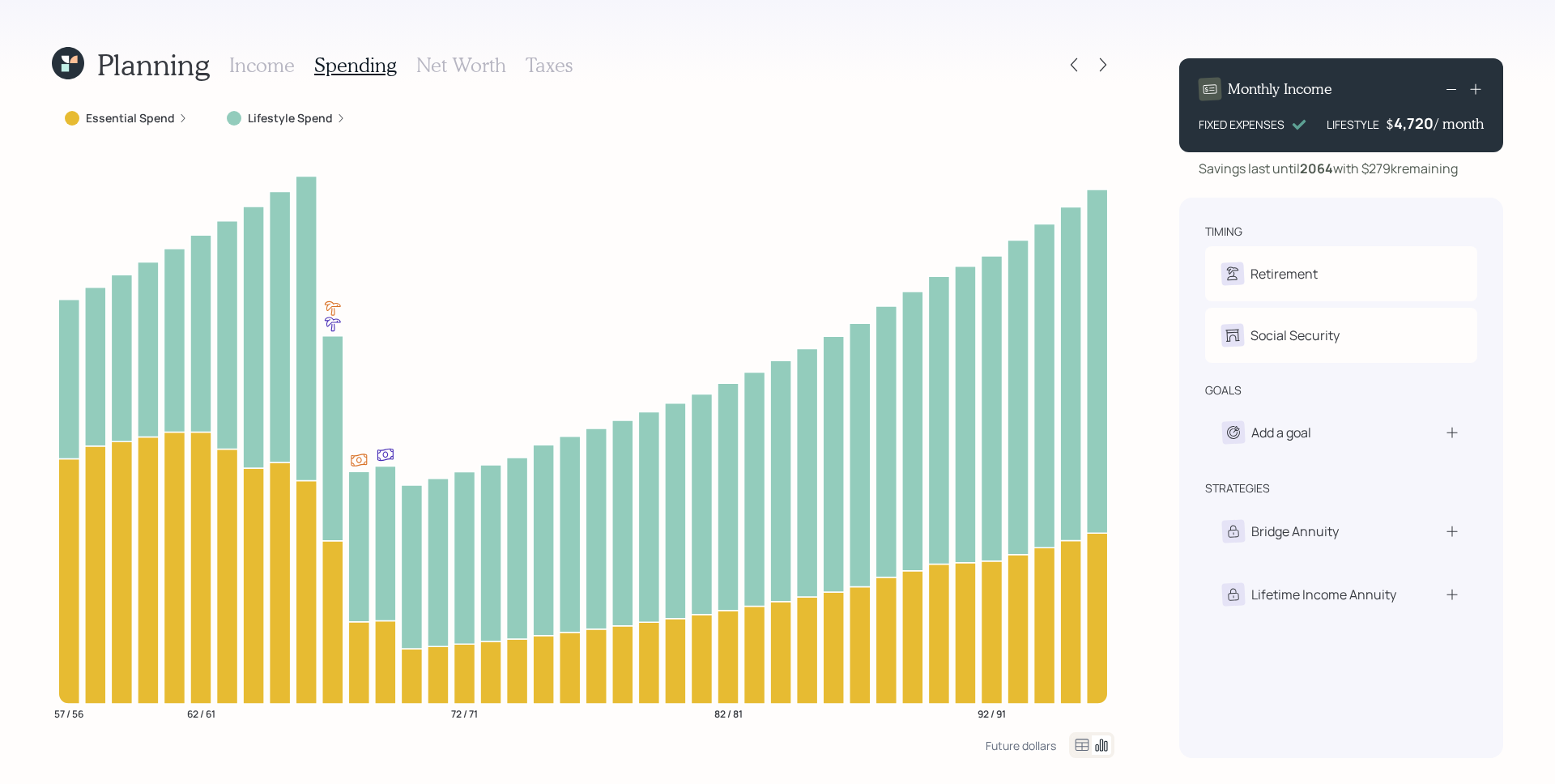
click at [160, 117] on label "Essential Spend" at bounding box center [130, 118] width 89 height 16
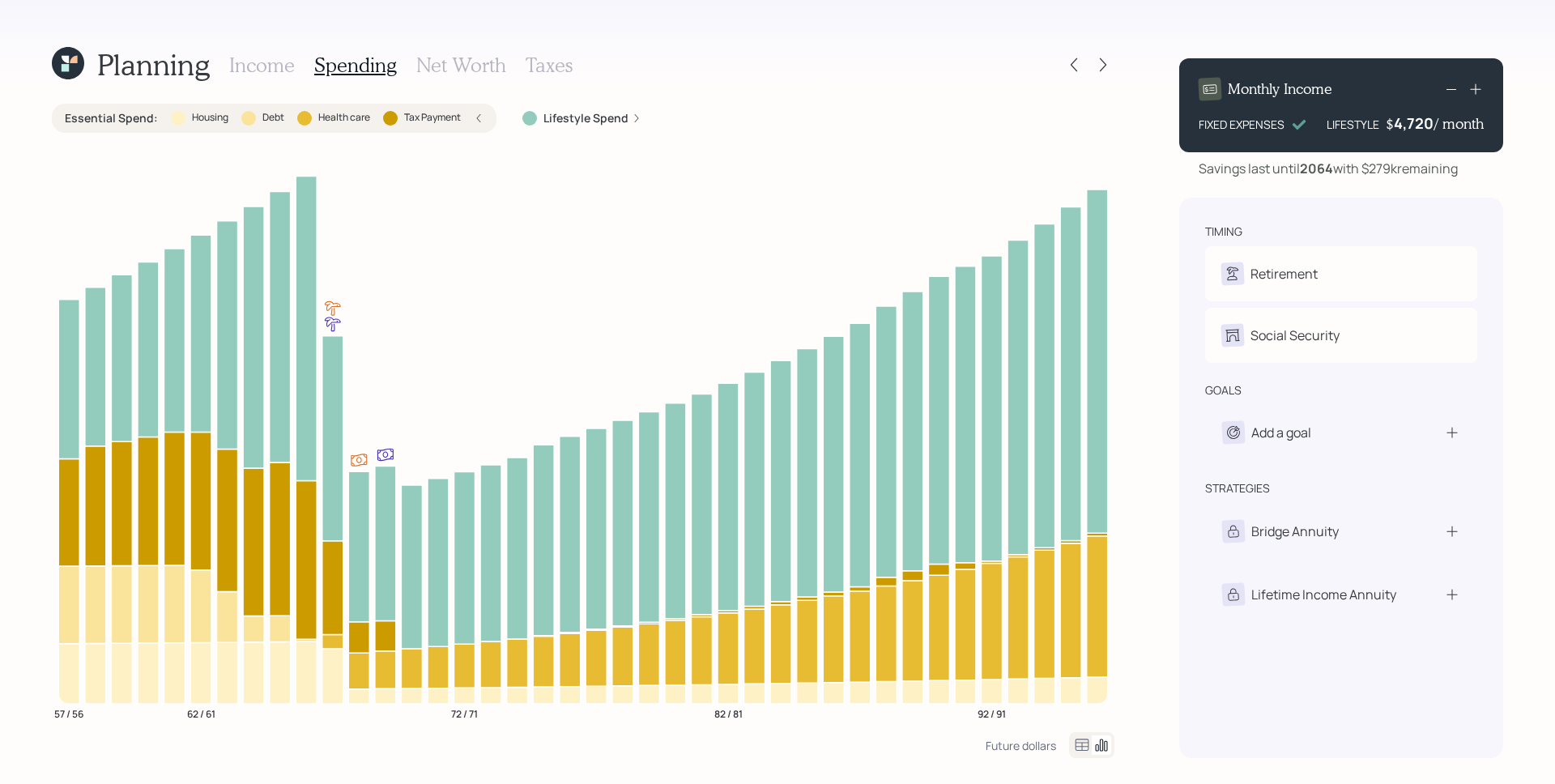
click at [234, 68] on h3 "Income" at bounding box center [262, 65] width 66 height 23
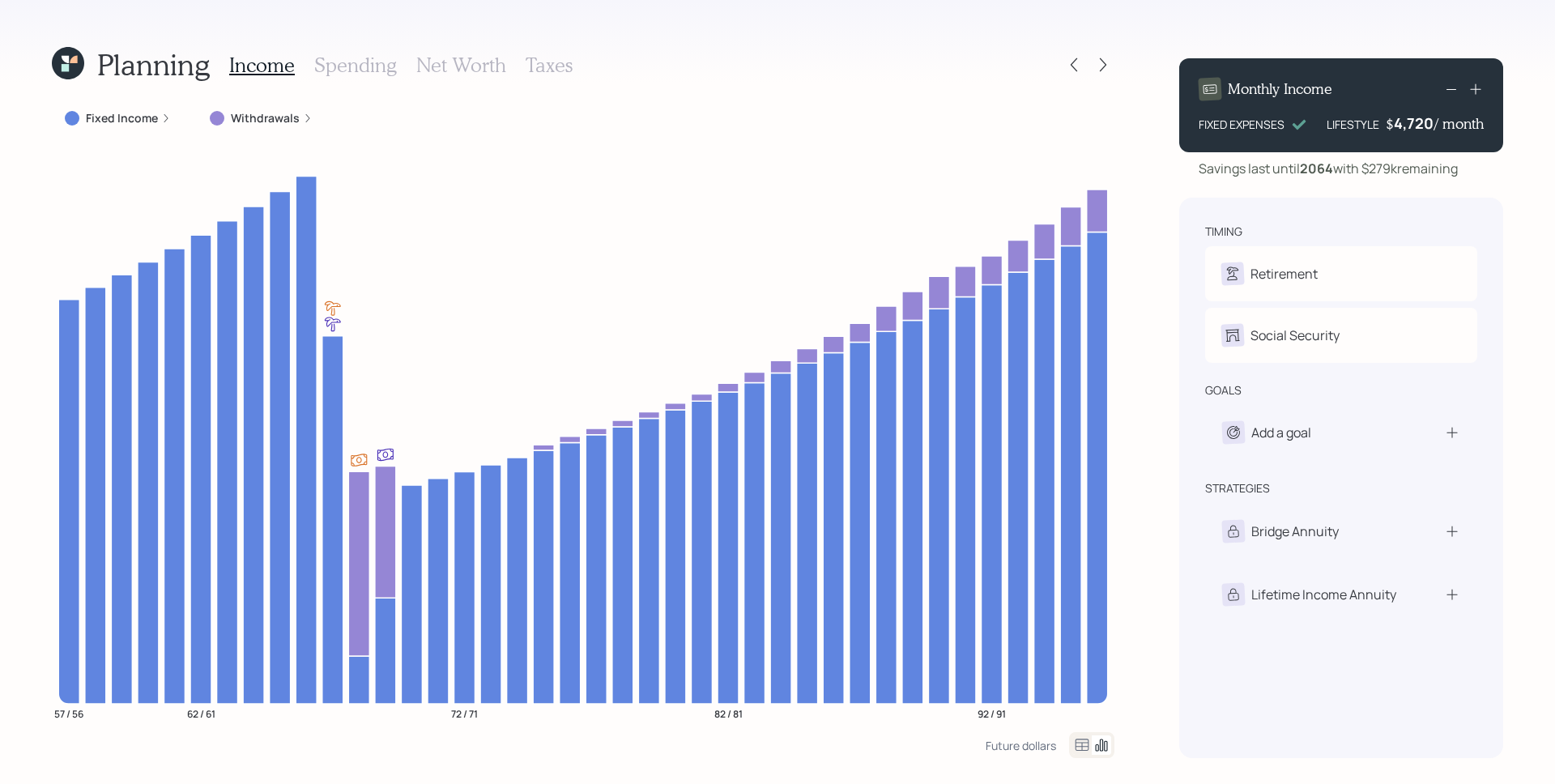
click at [346, 72] on h3 "Spending" at bounding box center [356, 65] width 83 height 23
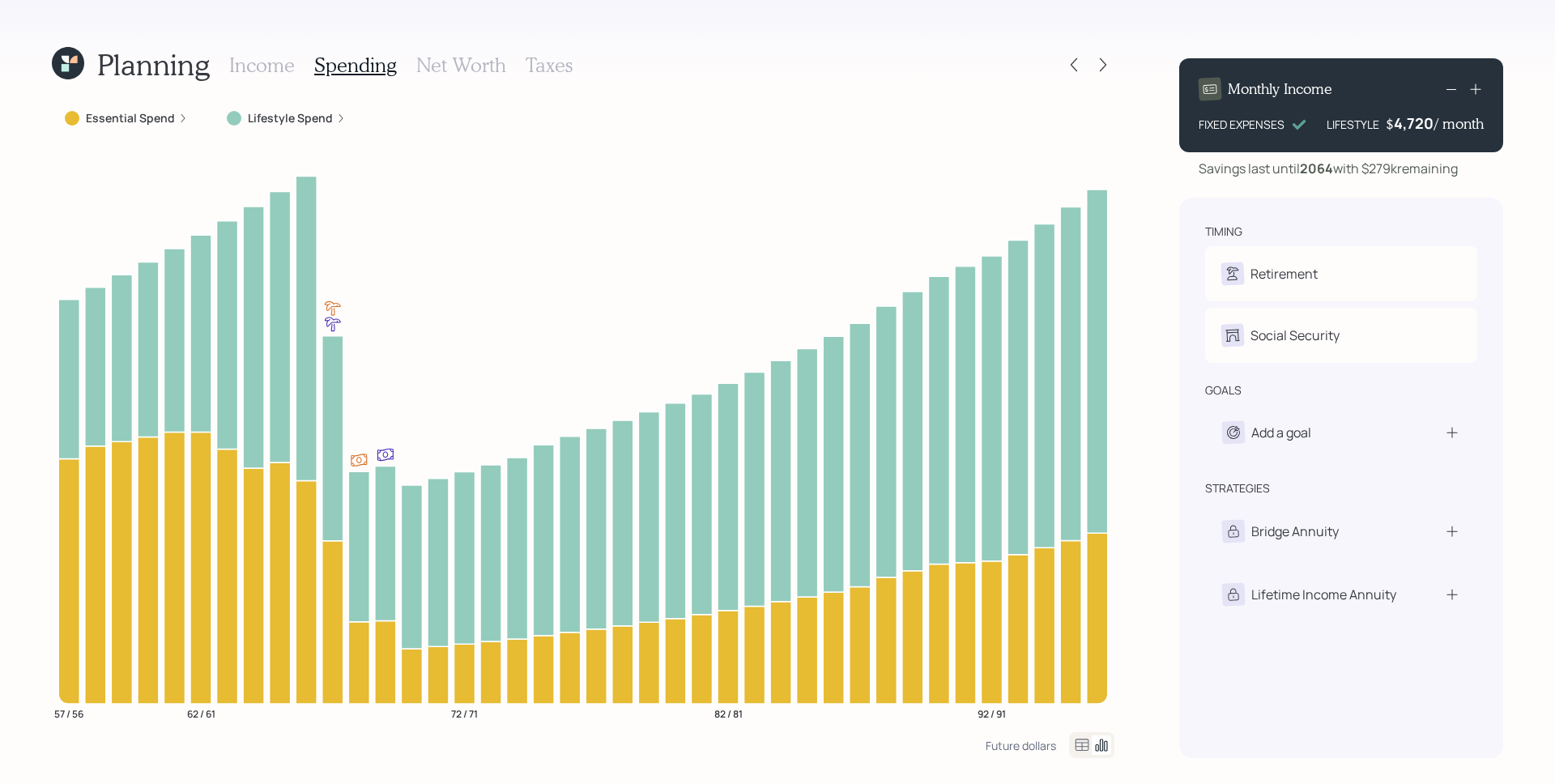
click at [179, 111] on div "Essential Spend" at bounding box center [126, 118] width 123 height 16
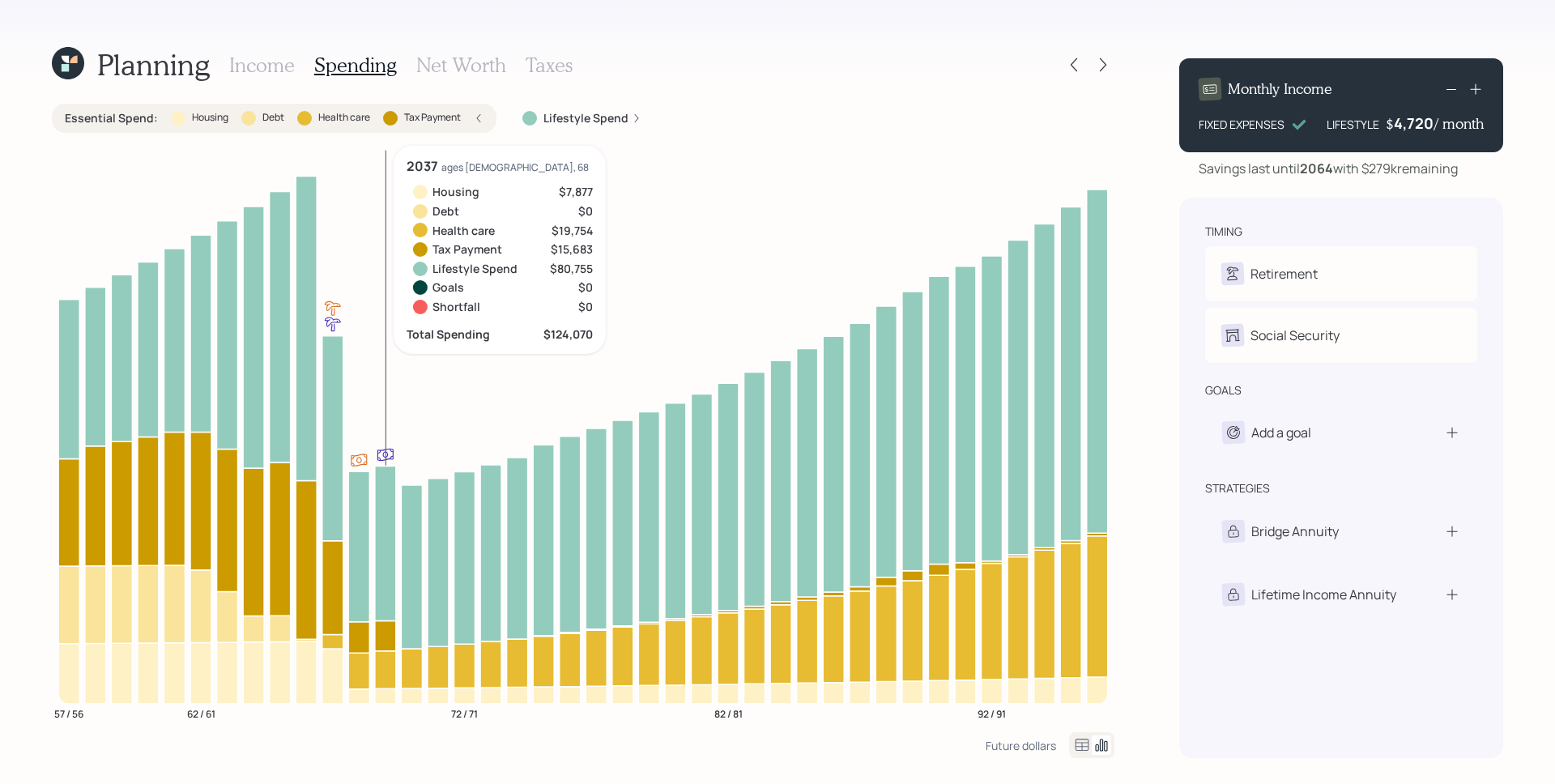
click at [375, 666] on icon at bounding box center [386, 668] width 21 height 38
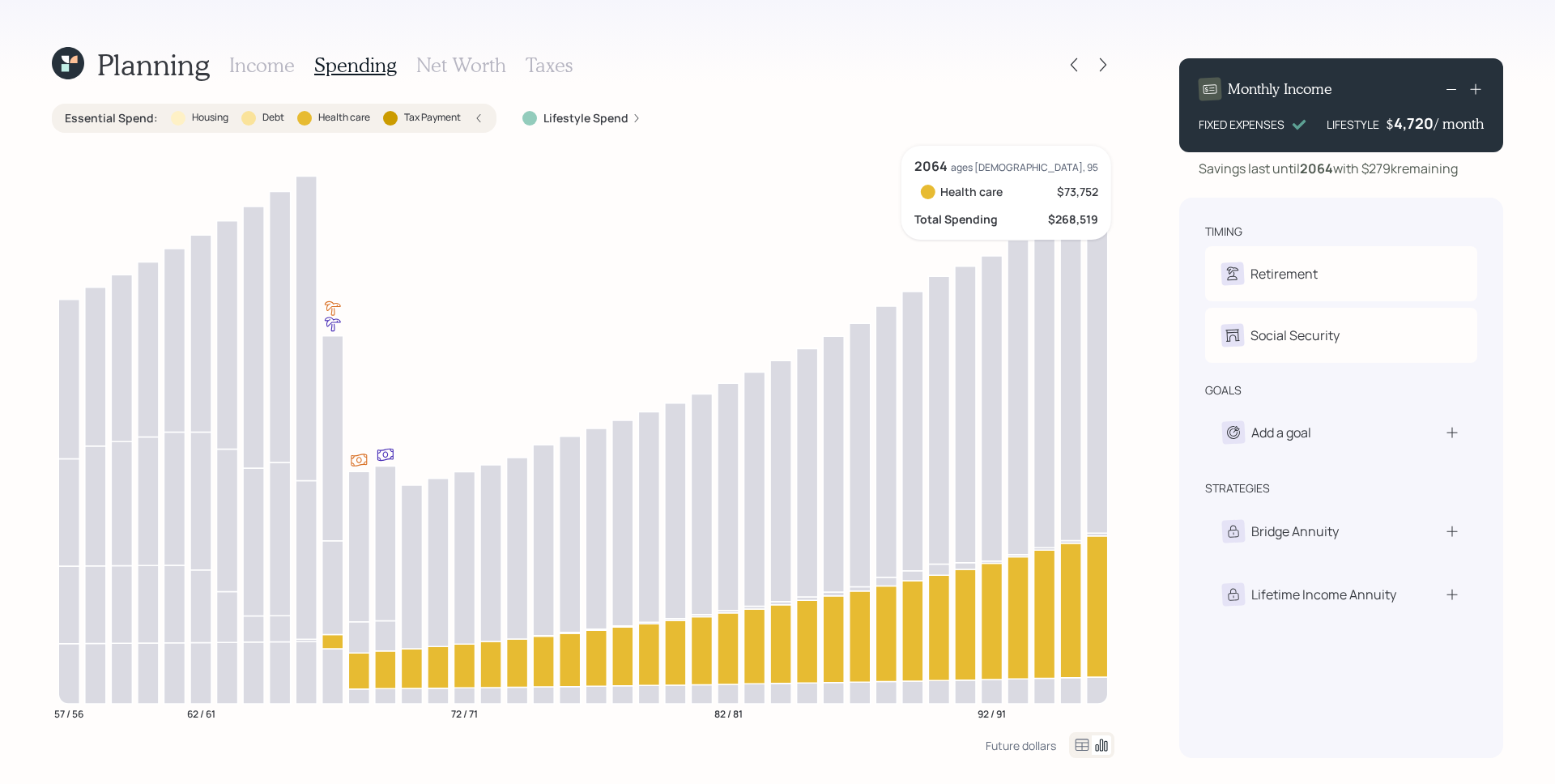
click at [1104, 588] on icon at bounding box center [1098, 606] width 21 height 141
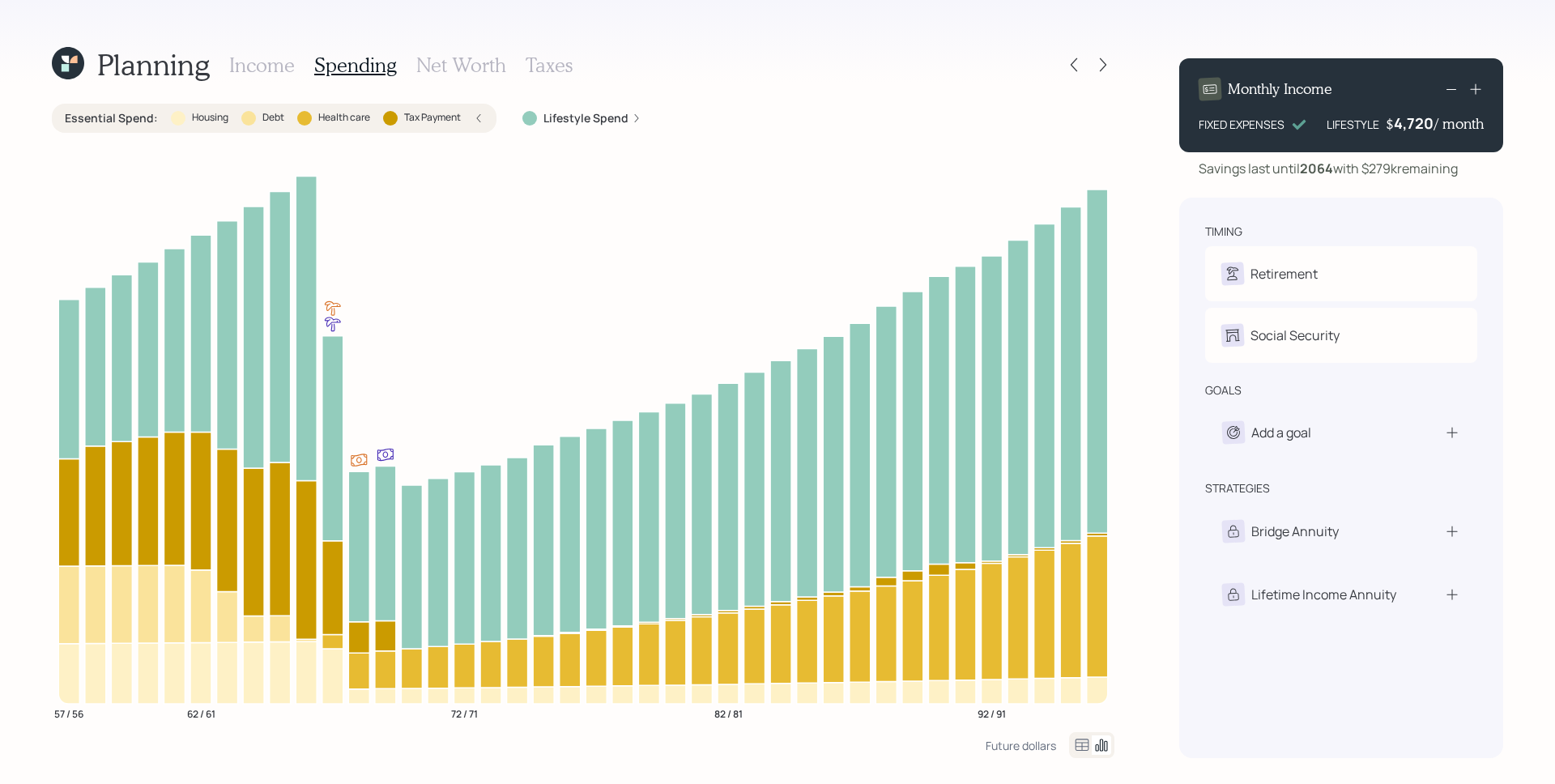
click at [563, 122] on label "Lifestyle Spend" at bounding box center [586, 118] width 85 height 16
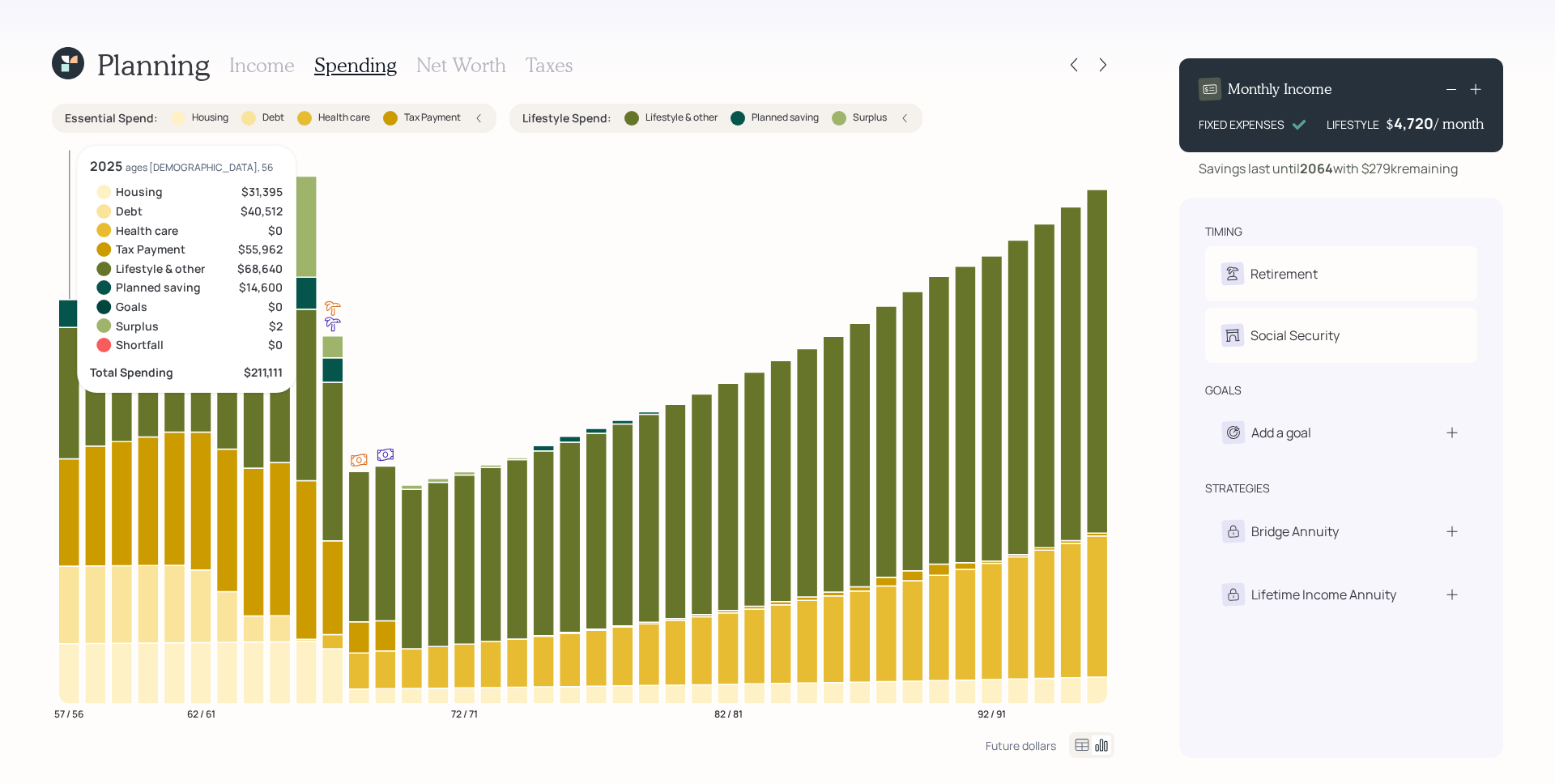
click at [80, 305] on icon "57 / 56 62 / 61 72 / 71 82 / 81 92 / 91" at bounding box center [584, 439] width 1063 height 586
click at [69, 311] on icon at bounding box center [68, 312] width 21 height 28
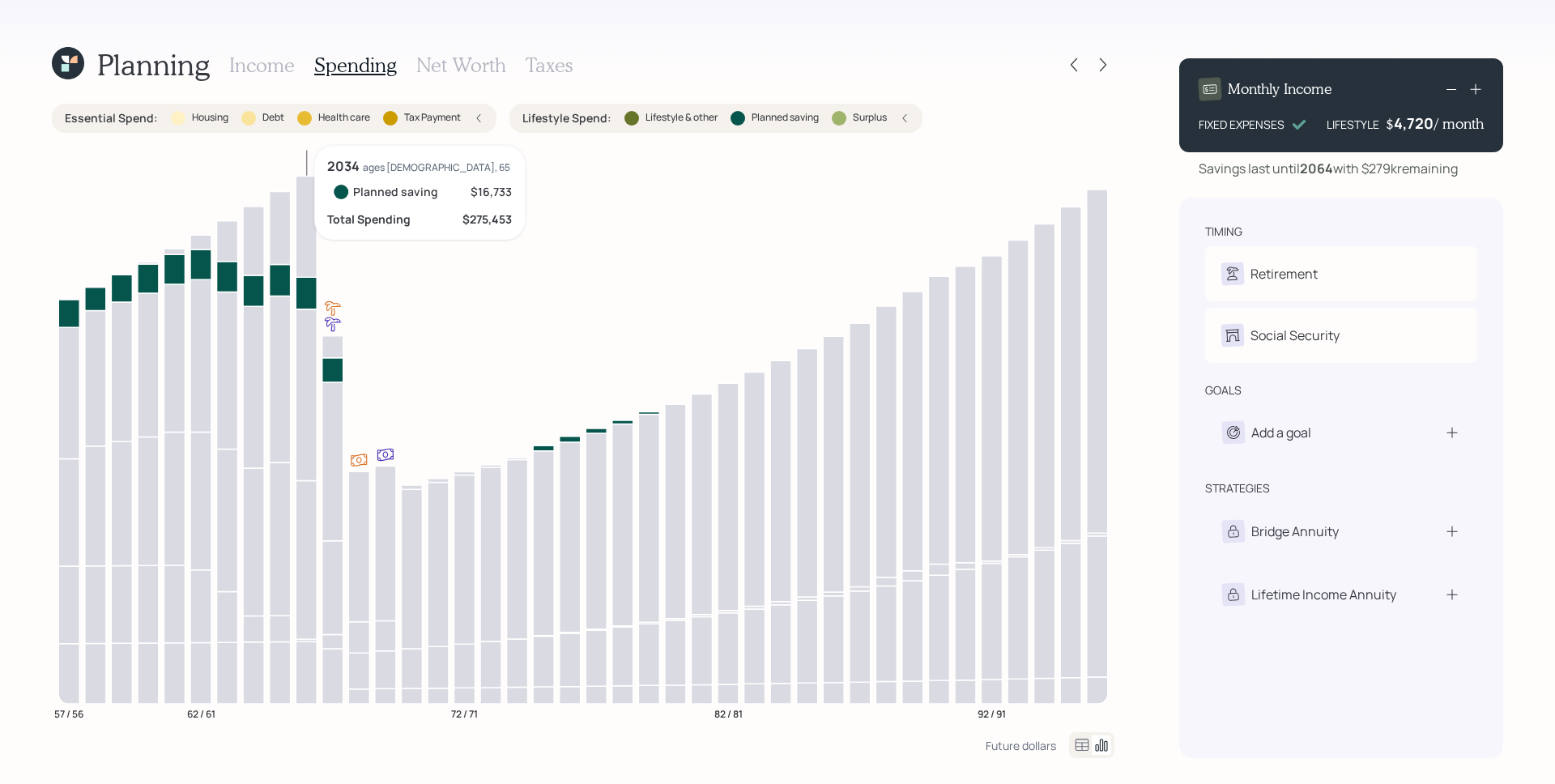
click at [308, 296] on icon at bounding box center [307, 293] width 21 height 33
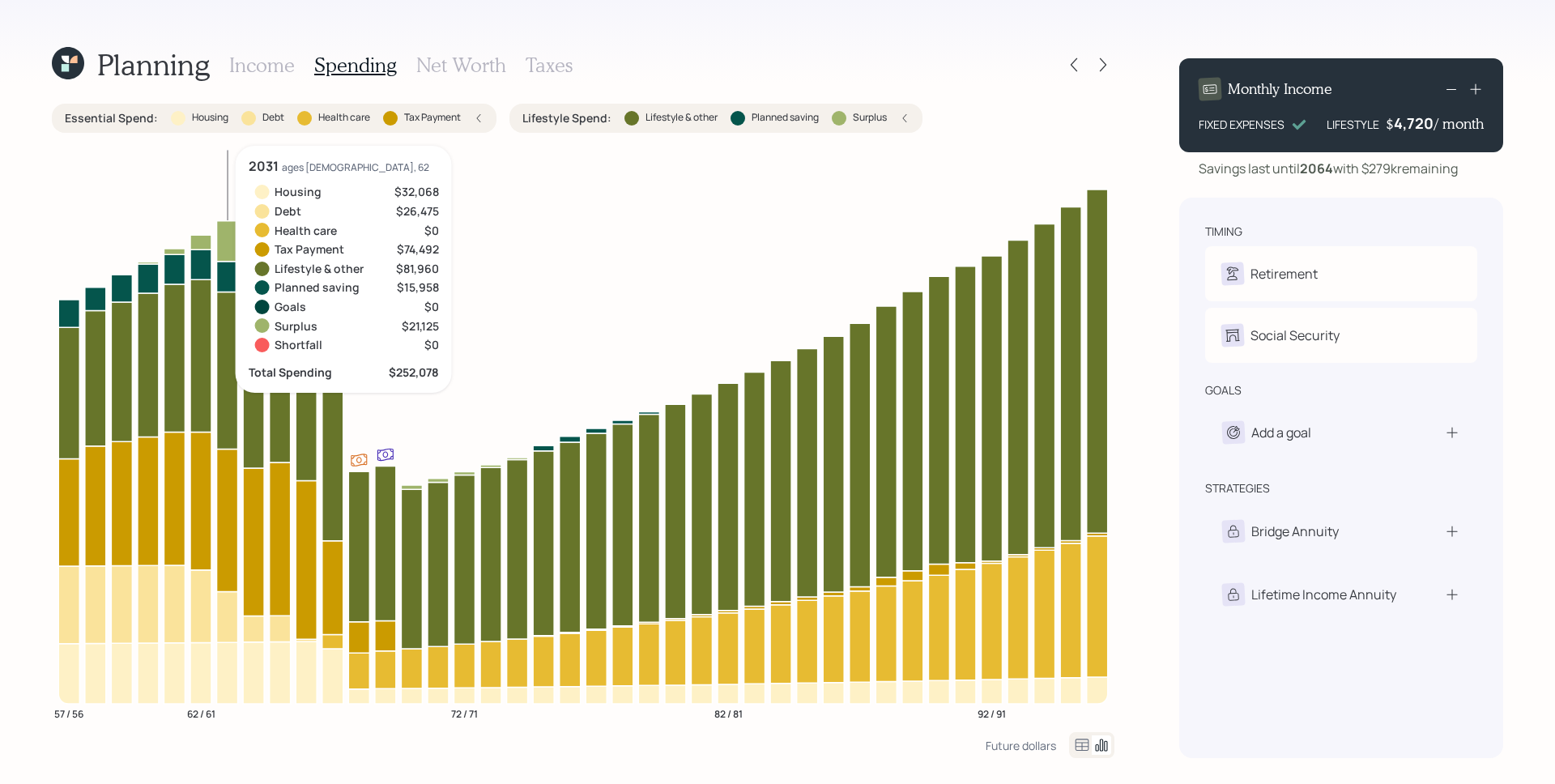
click at [232, 243] on icon at bounding box center [228, 240] width 21 height 41
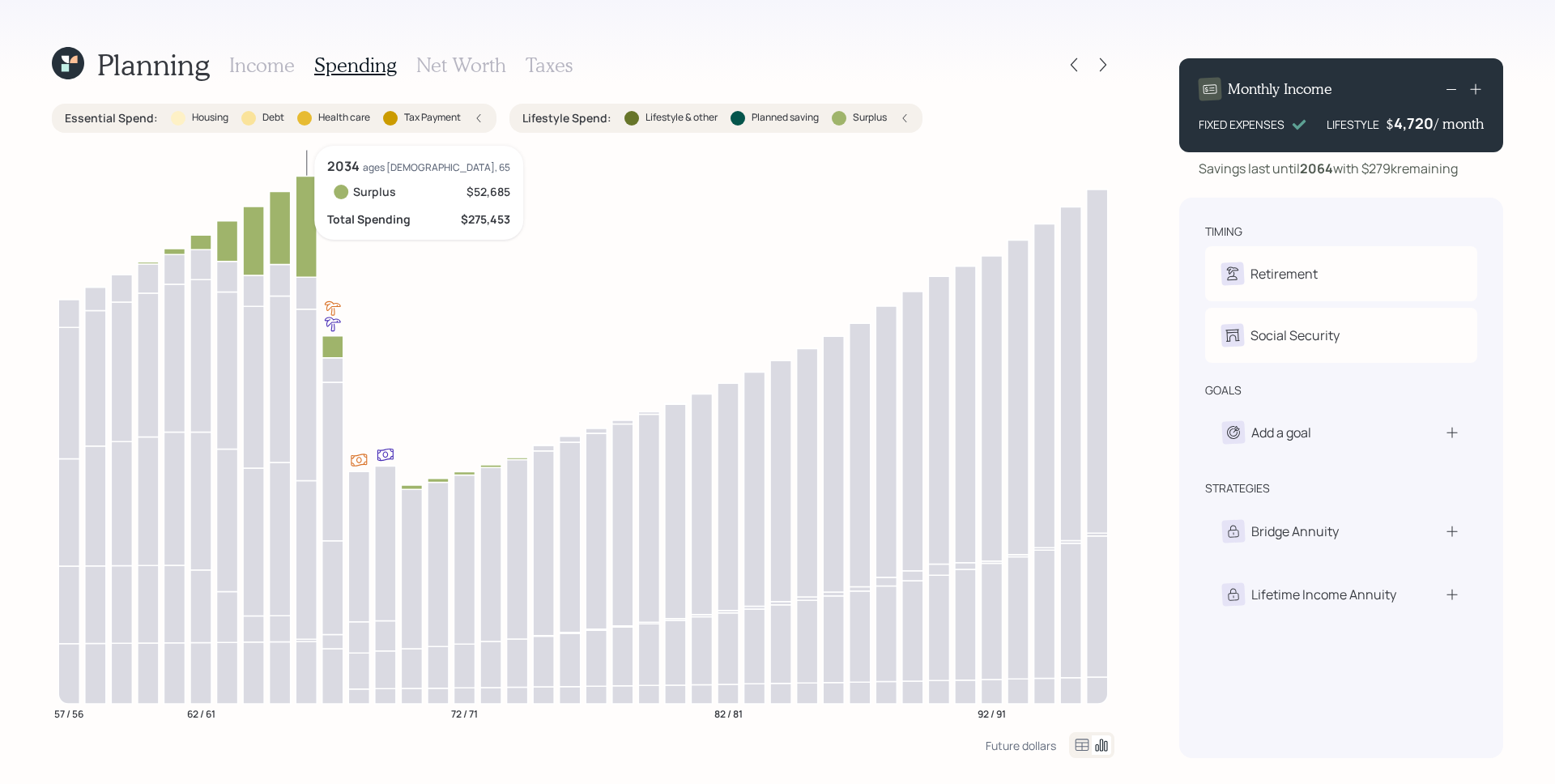
click at [303, 225] on icon at bounding box center [307, 226] width 21 height 101
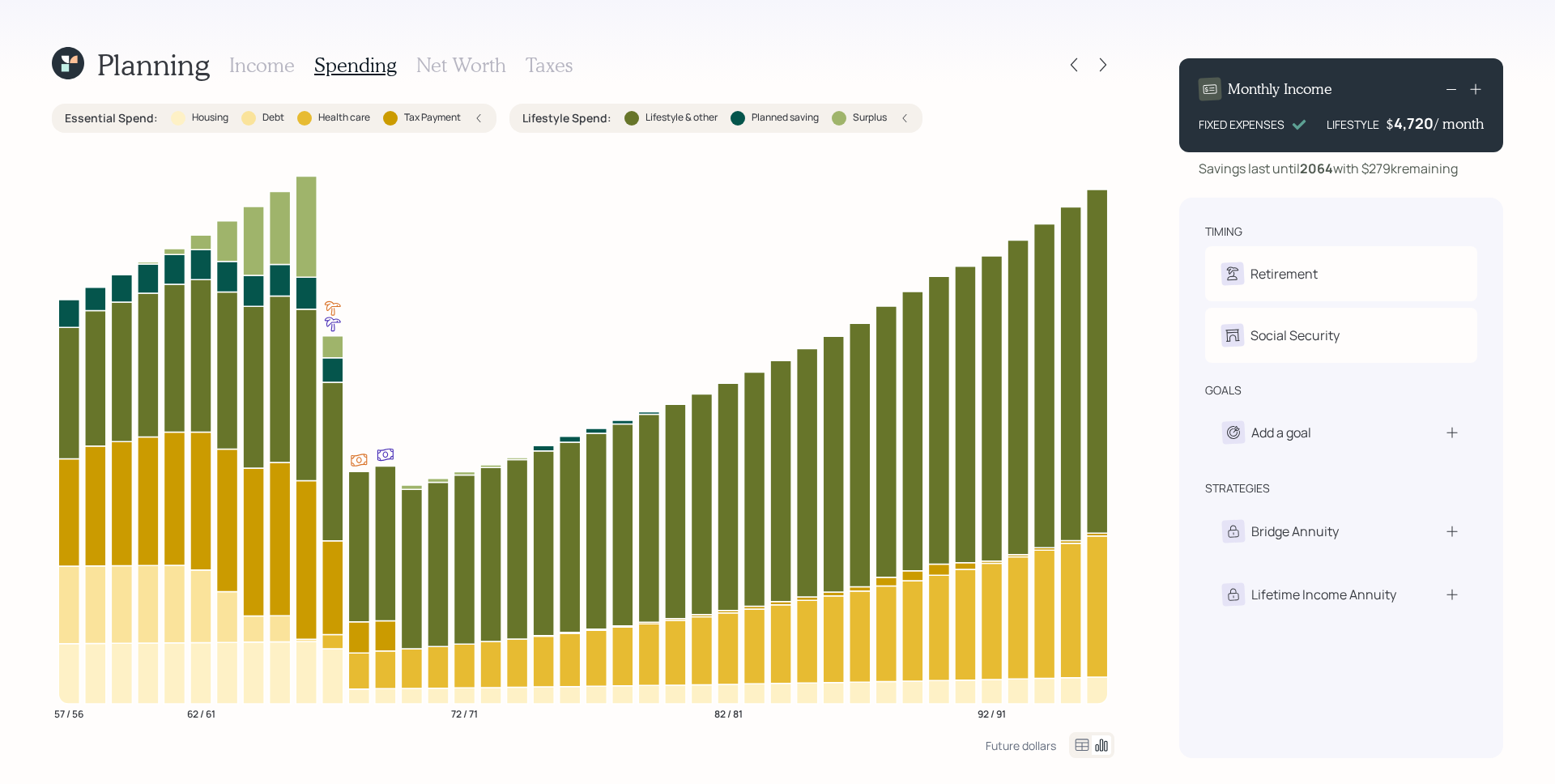
click at [1416, 124] on div "4,720" at bounding box center [1414, 123] width 41 height 19
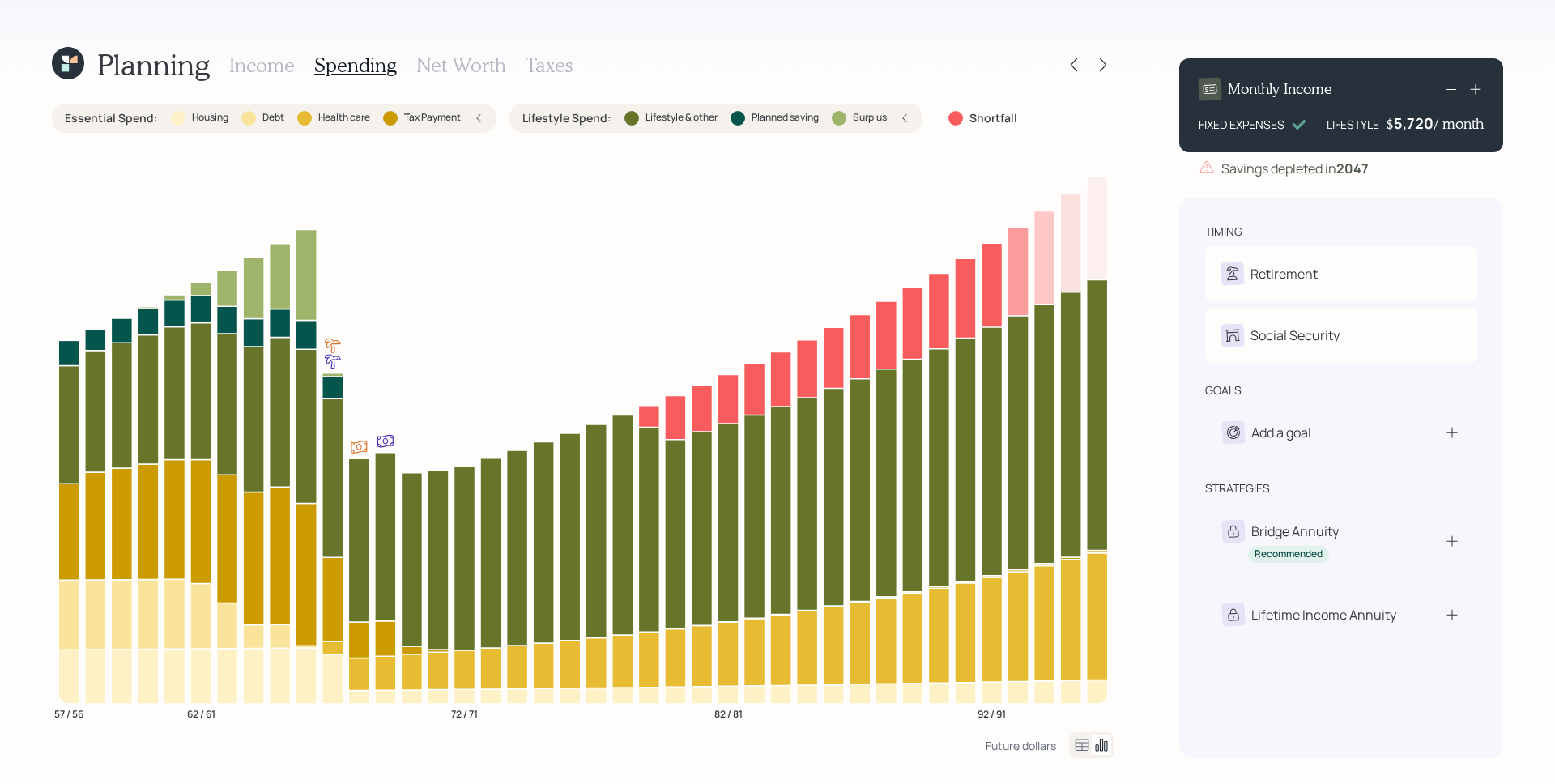
click at [1165, 227] on div "Planning Income Spending Net Worth Taxes Essential Spend : Housing Debt Health …" at bounding box center [778, 392] width 1555 height 784
click at [1418, 124] on div "5,720" at bounding box center [1414, 123] width 41 height 19
click at [1418, 124] on div "5720" at bounding box center [1414, 123] width 41 height 19
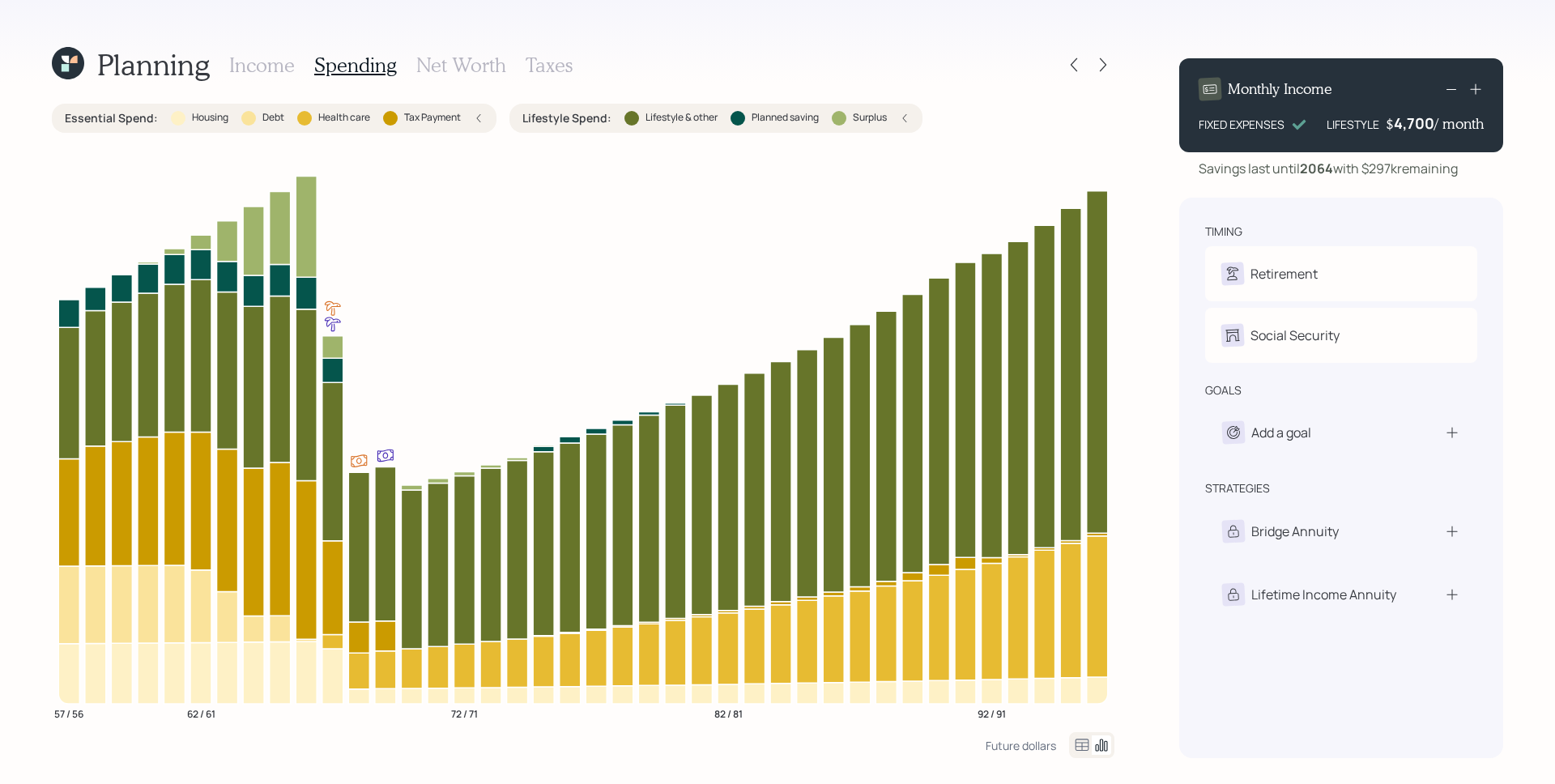
click at [270, 45] on div "Income Spending Net Worth Taxes" at bounding box center [401, 65] width 343 height 39
click at [260, 69] on h3 "Income" at bounding box center [262, 65] width 66 height 23
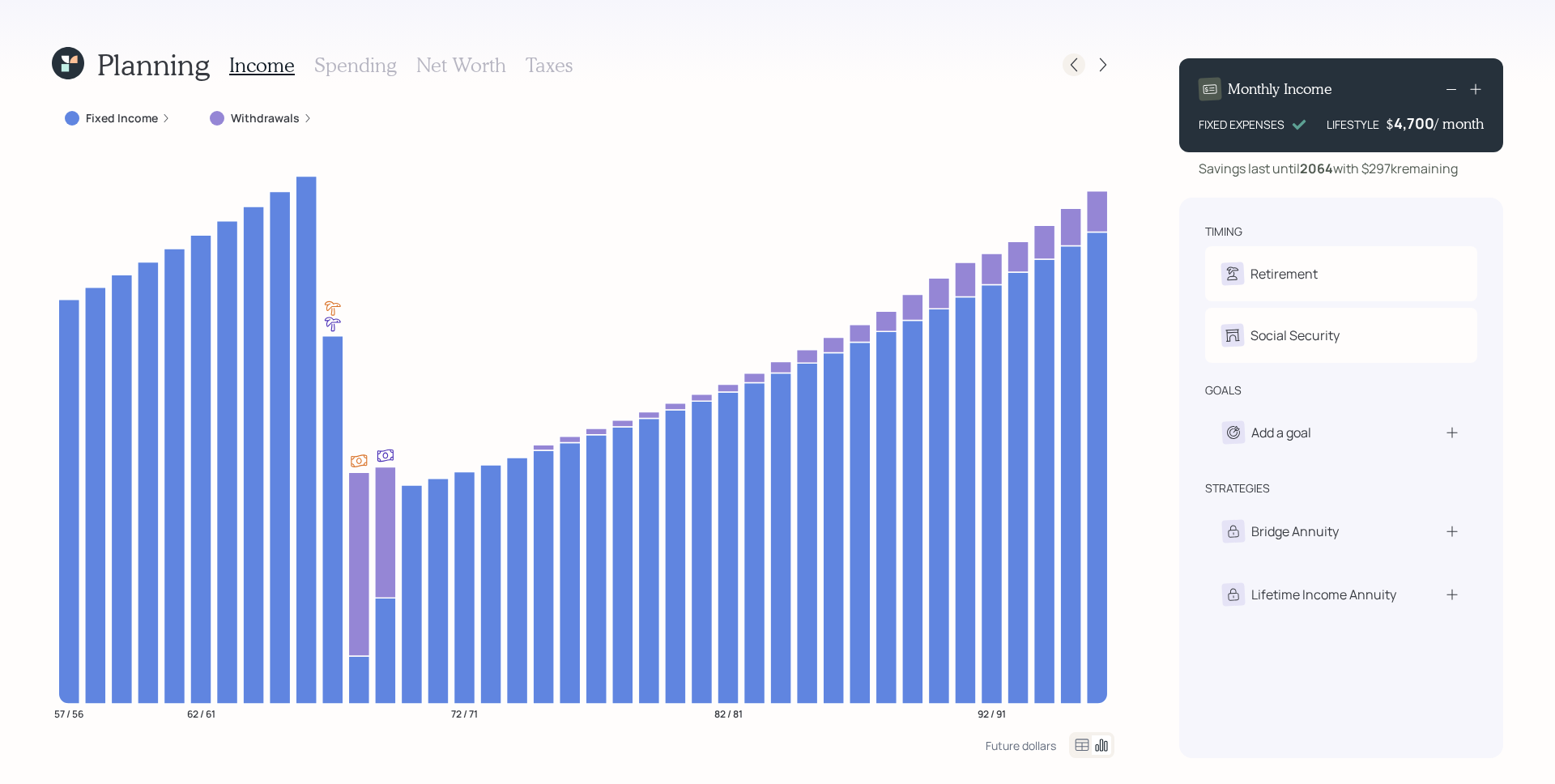
click at [1078, 61] on icon at bounding box center [1074, 65] width 16 height 16
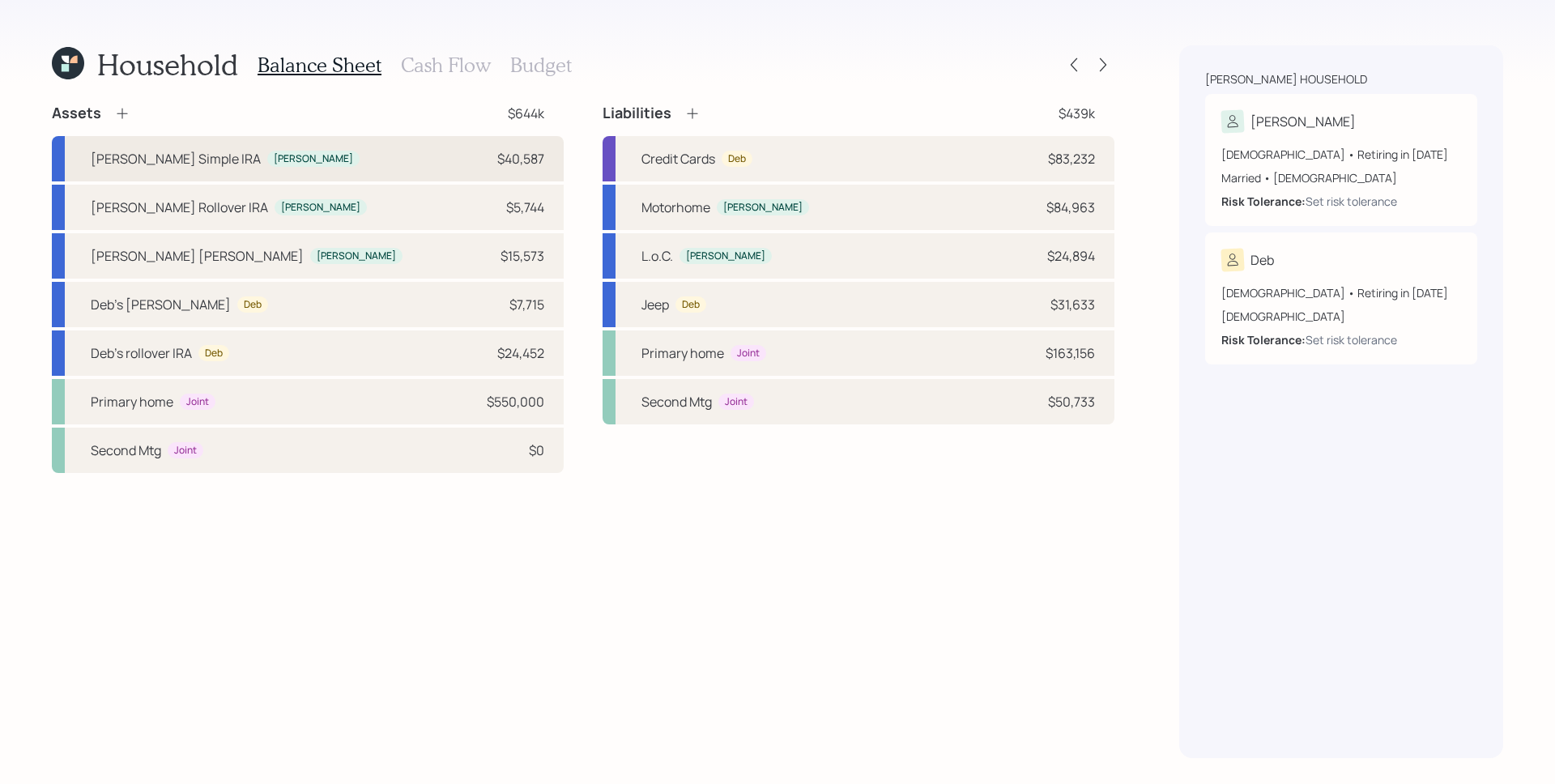
click at [391, 156] on div "[PERSON_NAME] Simple [PERSON_NAME] $40,587" at bounding box center [308, 158] width 512 height 45
select select "company_sponsored"
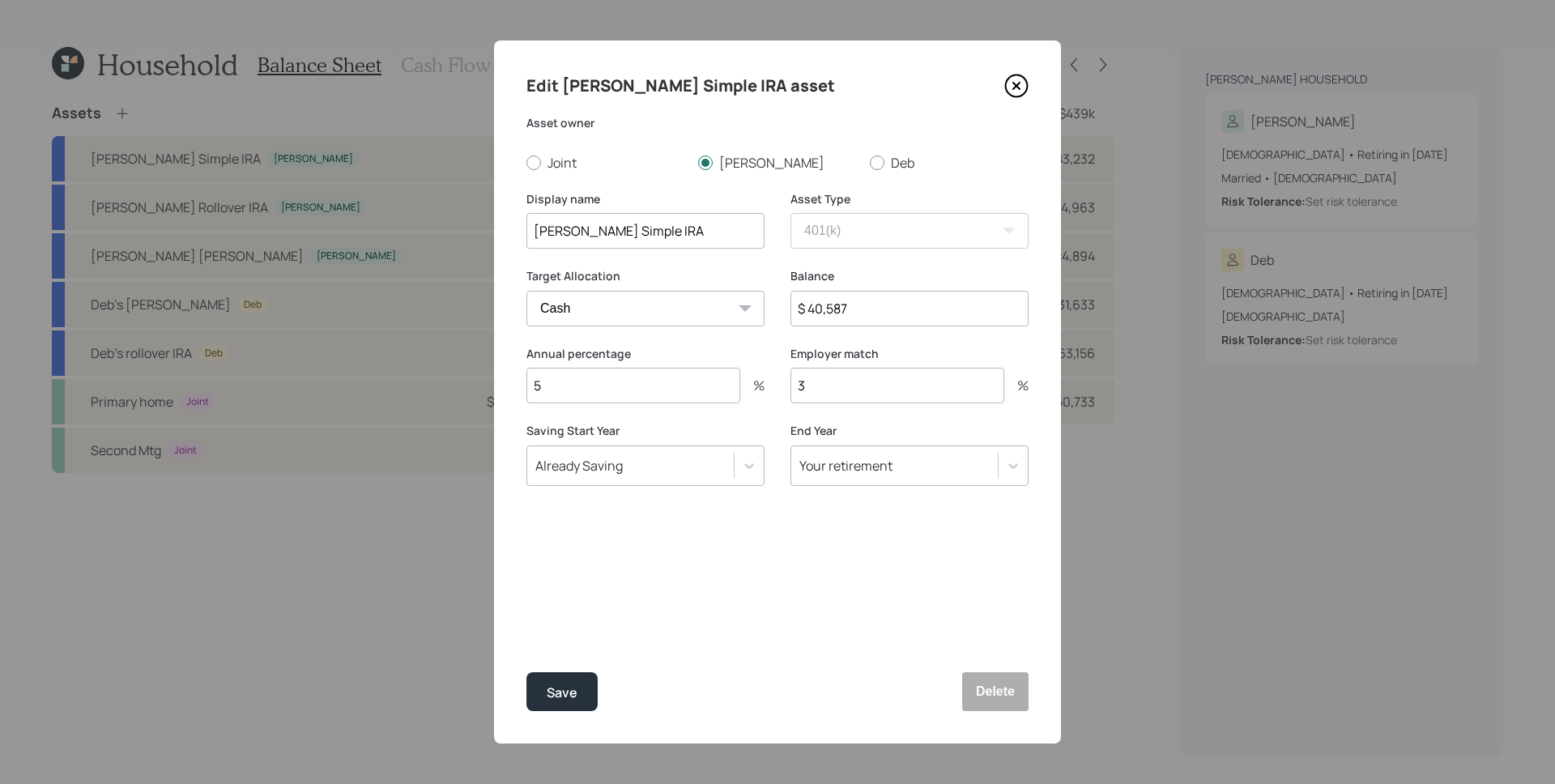
click at [651, 312] on select "Cash Conservative Balanced Aggressive" at bounding box center [645, 308] width 238 height 36
select select "conservative"
click at [527, 290] on select "Cash Conservative Balanced Aggressive" at bounding box center [645, 308] width 238 height 36
click at [563, 675] on button "Save" at bounding box center [562, 691] width 71 height 39
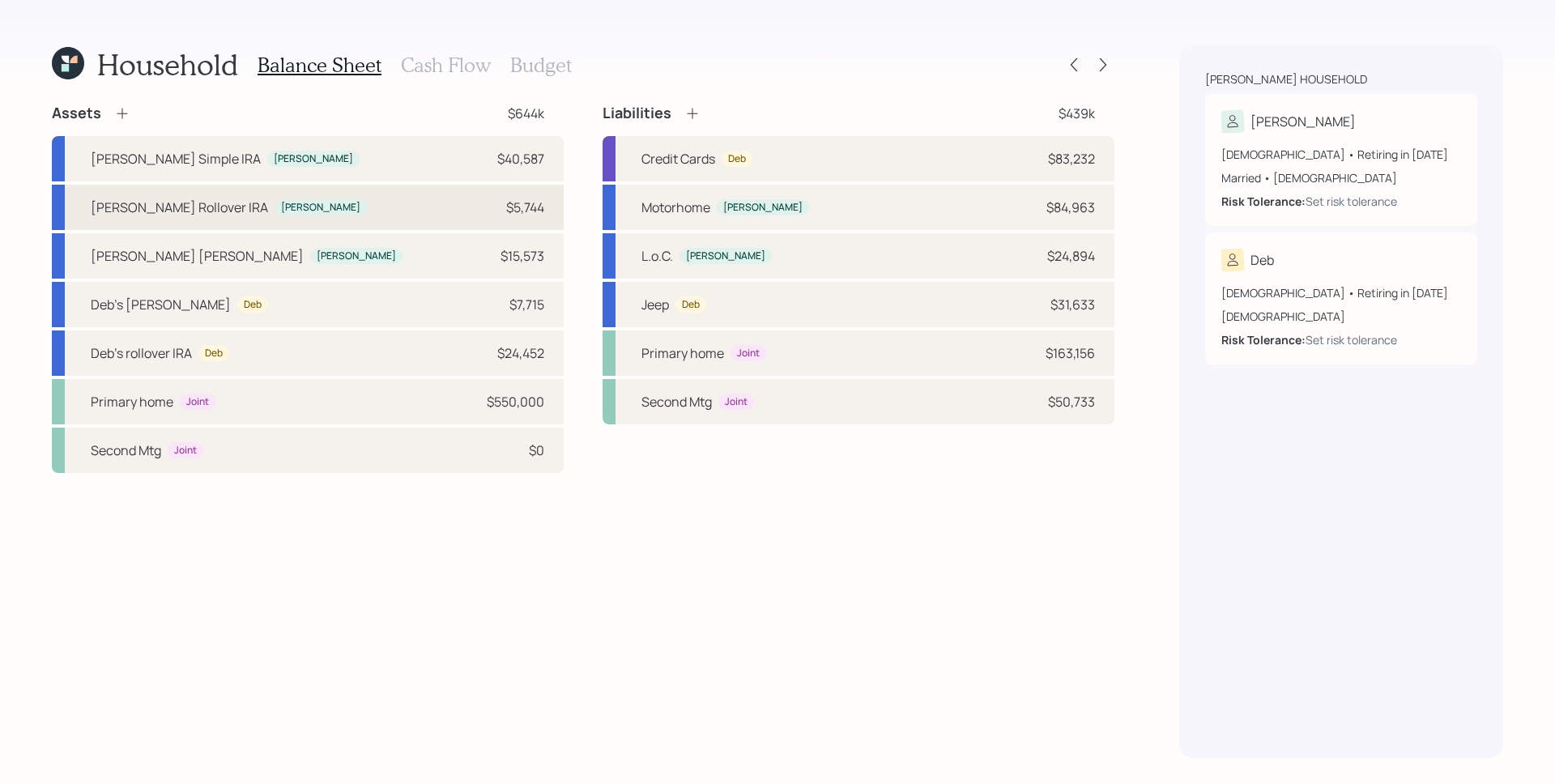
click at [242, 193] on div "[PERSON_NAME] Rollover [PERSON_NAME] $5,744" at bounding box center [308, 206] width 512 height 45
select select "ira"
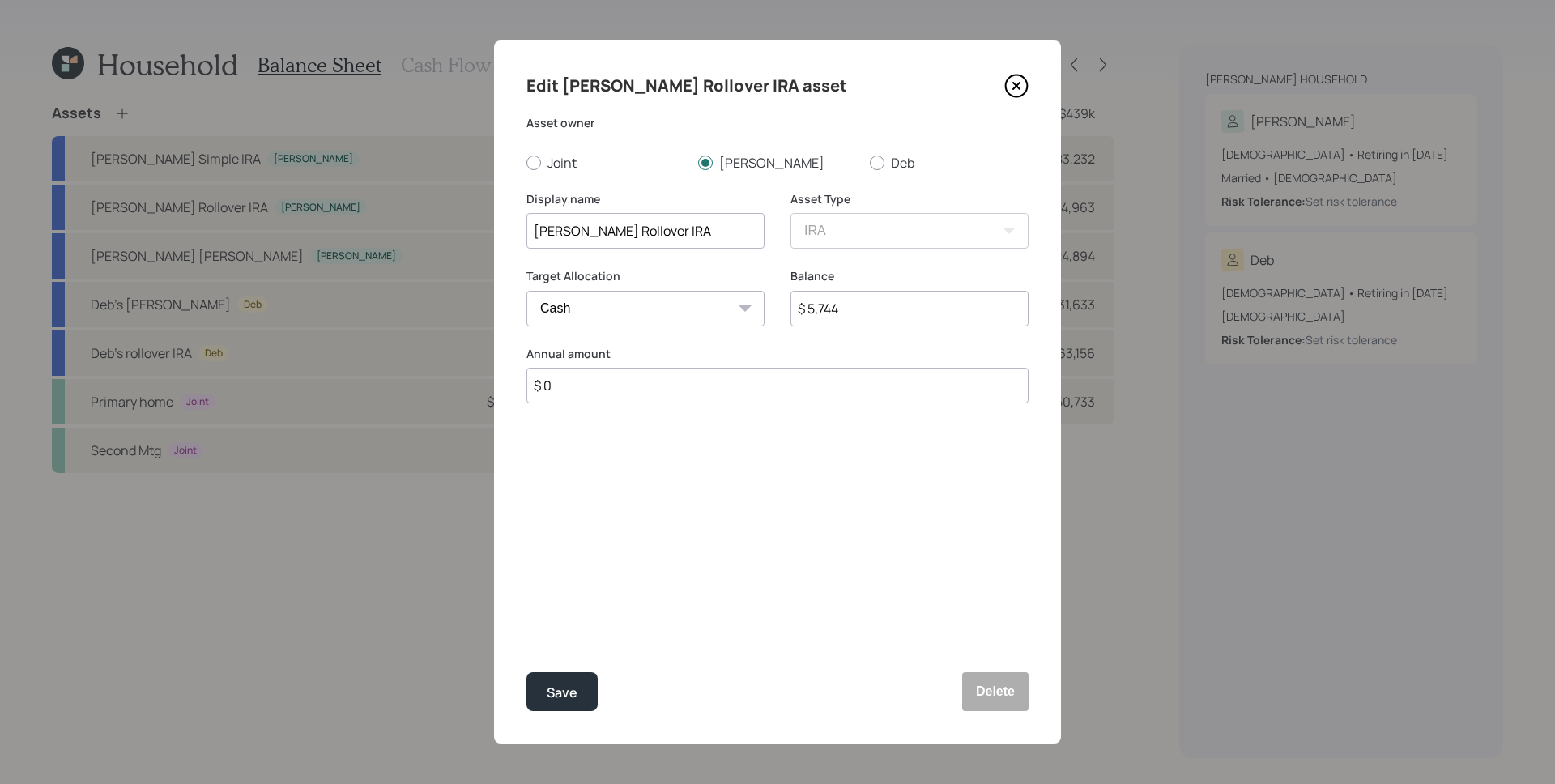
click at [616, 311] on select "Cash Conservative Balanced Aggressive" at bounding box center [645, 308] width 238 height 36
click at [527, 290] on select "Cash Conservative Balanced Aggressive" at bounding box center [645, 308] width 238 height 36
click at [549, 681] on button "Save" at bounding box center [562, 691] width 71 height 39
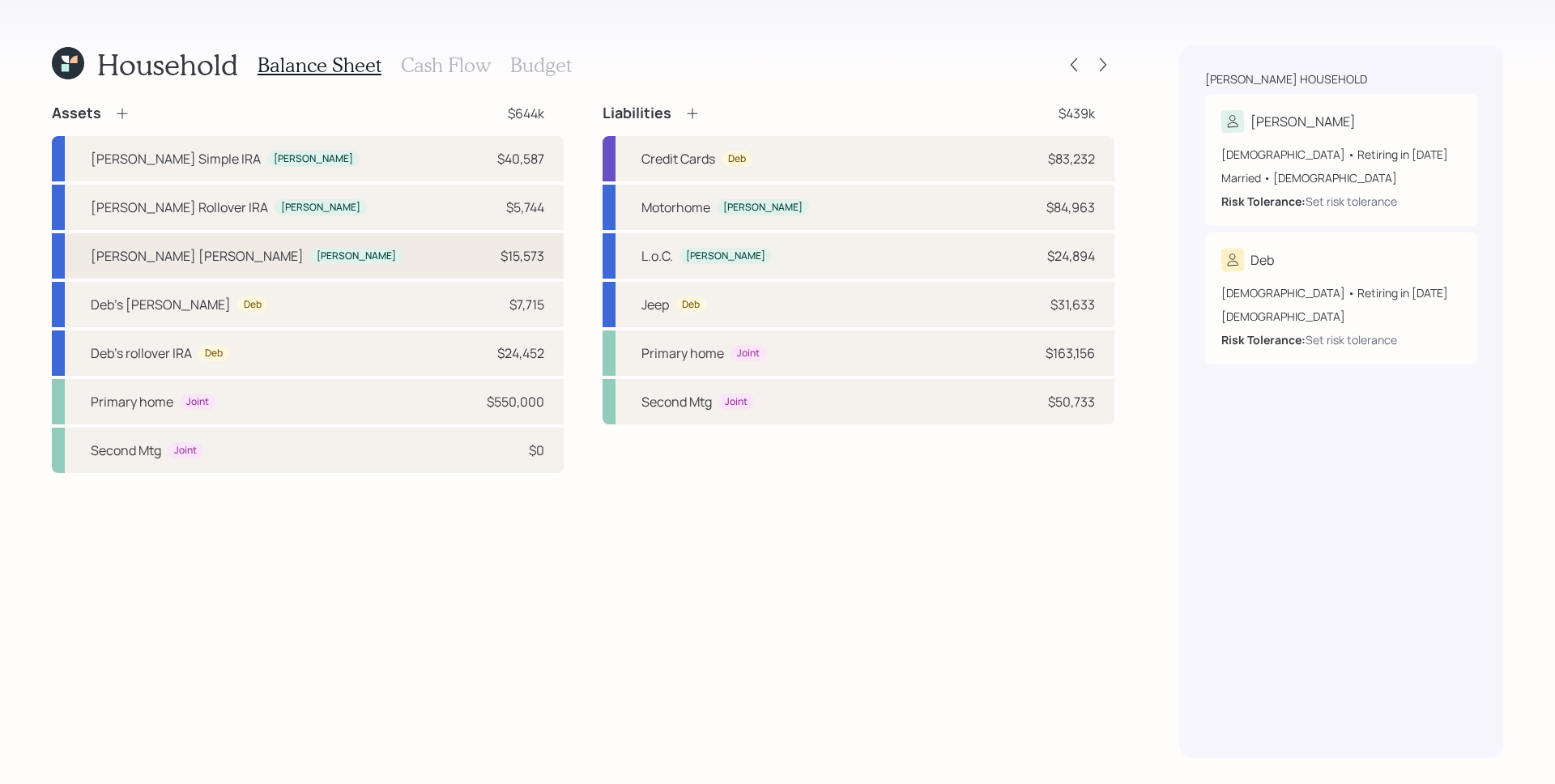
click at [156, 270] on div "[PERSON_NAME] [PERSON_NAME] [PERSON_NAME] $15,573" at bounding box center [308, 256] width 512 height 45
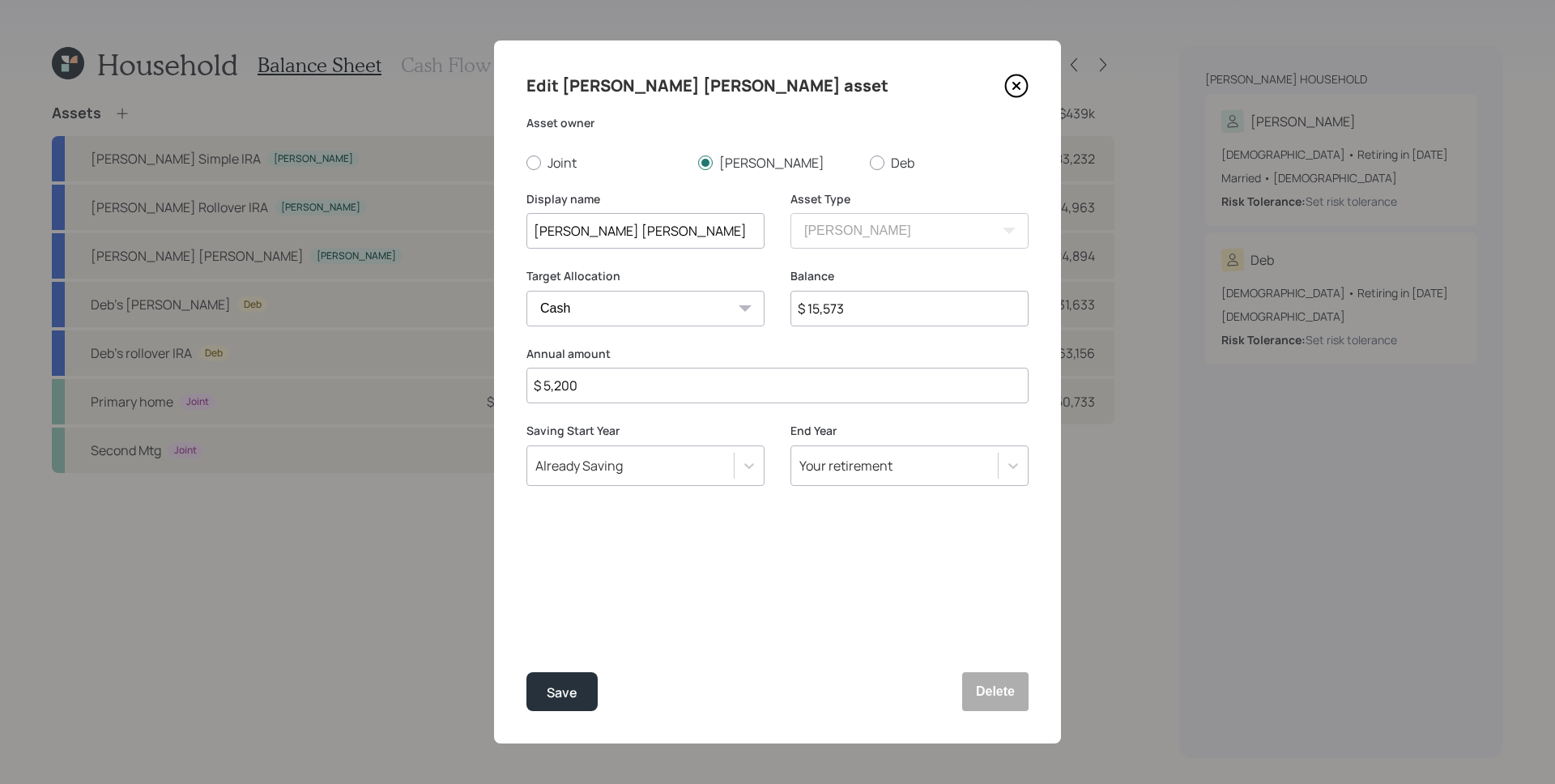
click at [559, 308] on select "Cash Conservative Balanced Aggressive" at bounding box center [645, 308] width 238 height 36
click at [527, 290] on select "Cash Conservative Balanced Aggressive" at bounding box center [645, 308] width 238 height 36
click at [572, 684] on div "Save" at bounding box center [562, 692] width 31 height 22
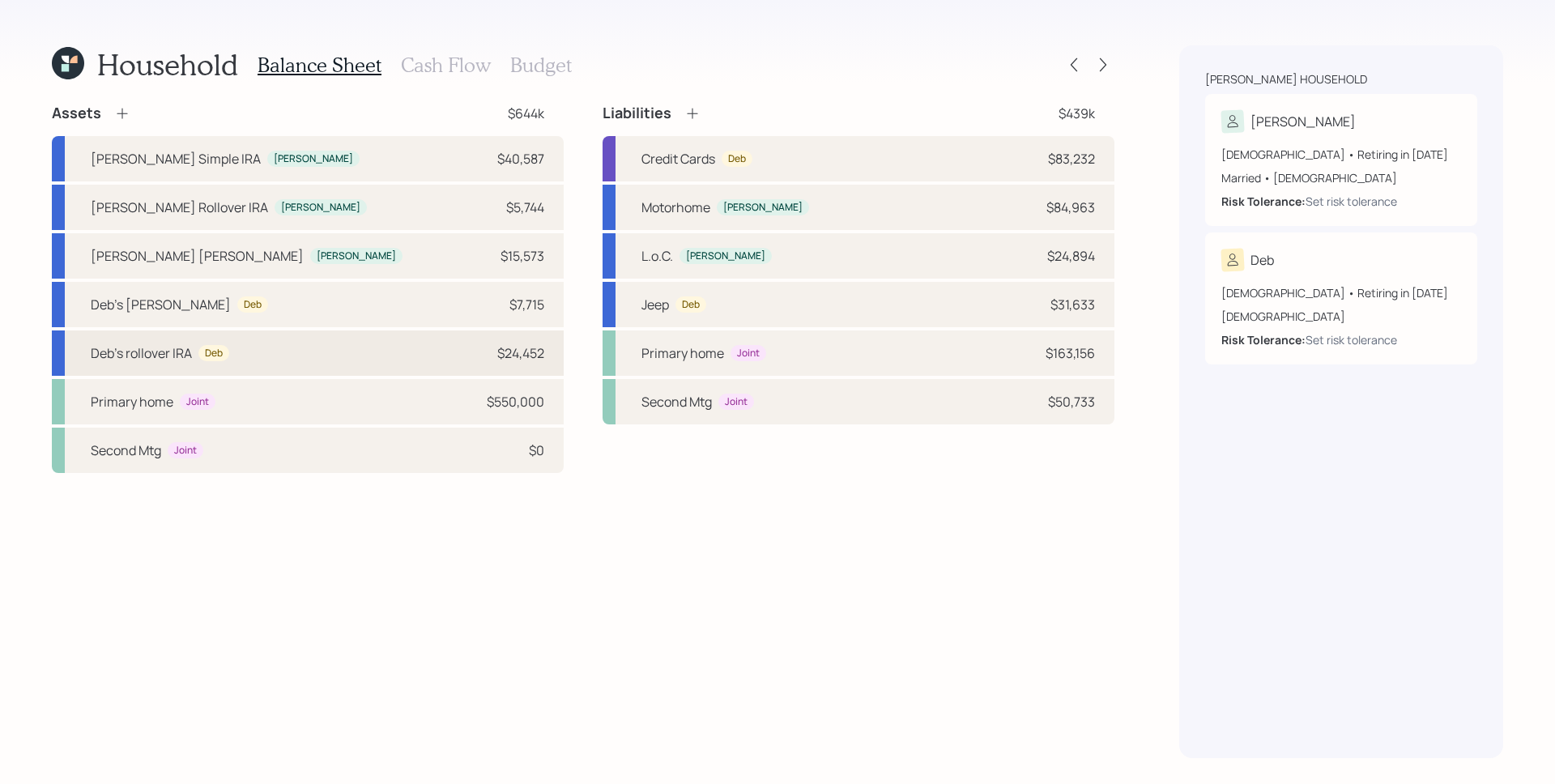
click at [295, 351] on div "Deb's rollover IRA Deb $24,452" at bounding box center [308, 353] width 512 height 45
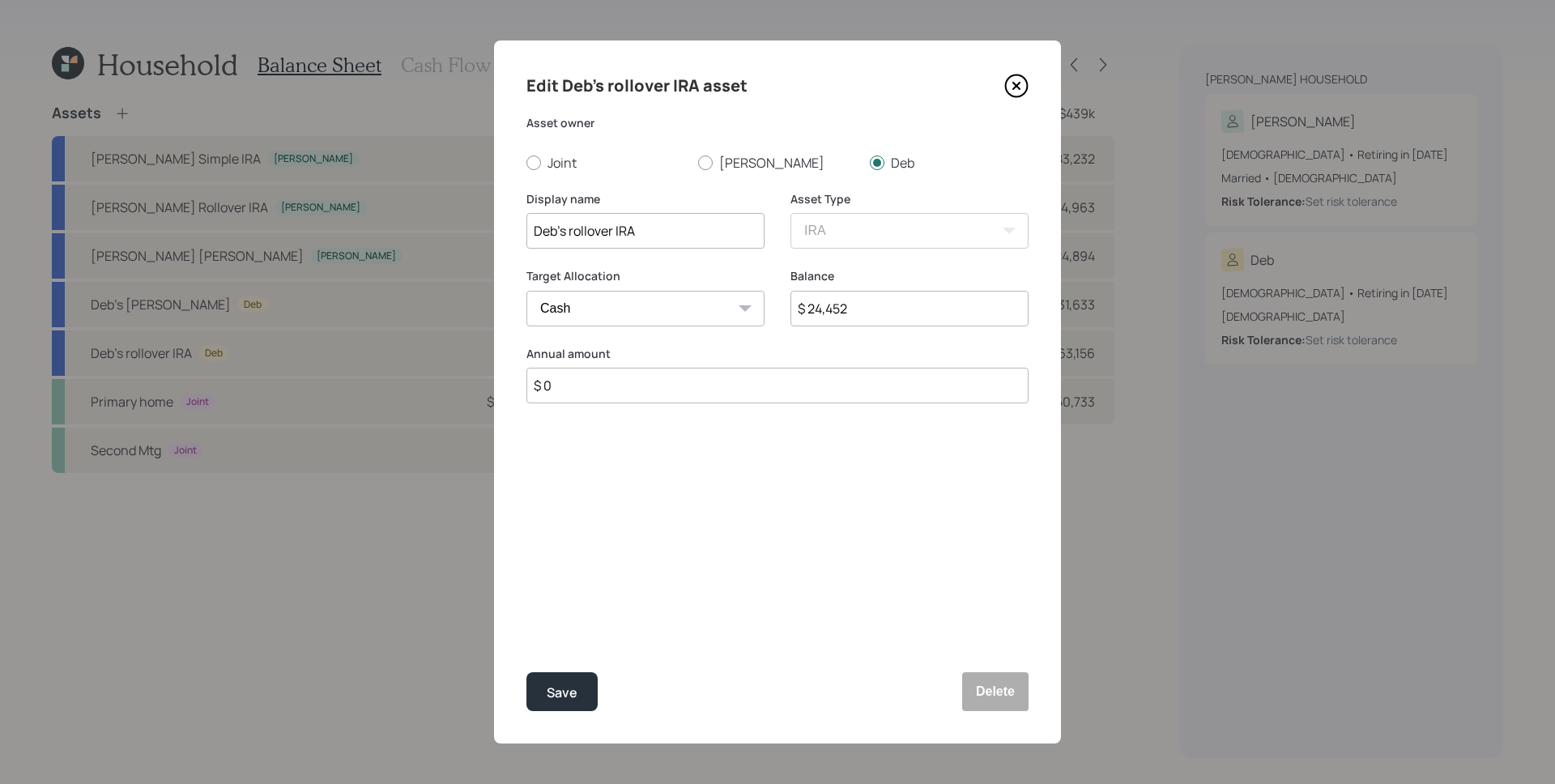
click at [629, 291] on select "Cash Conservative Balanced Aggressive" at bounding box center [645, 308] width 238 height 36
click at [527, 290] on select "Cash Conservative Balanced Aggressive" at bounding box center [645, 308] width 238 height 36
drag, startPoint x: 557, startPoint y: 698, endPoint x: 569, endPoint y: 680, distance: 21.6
click at [556, 698] on div "Save" at bounding box center [562, 692] width 31 height 22
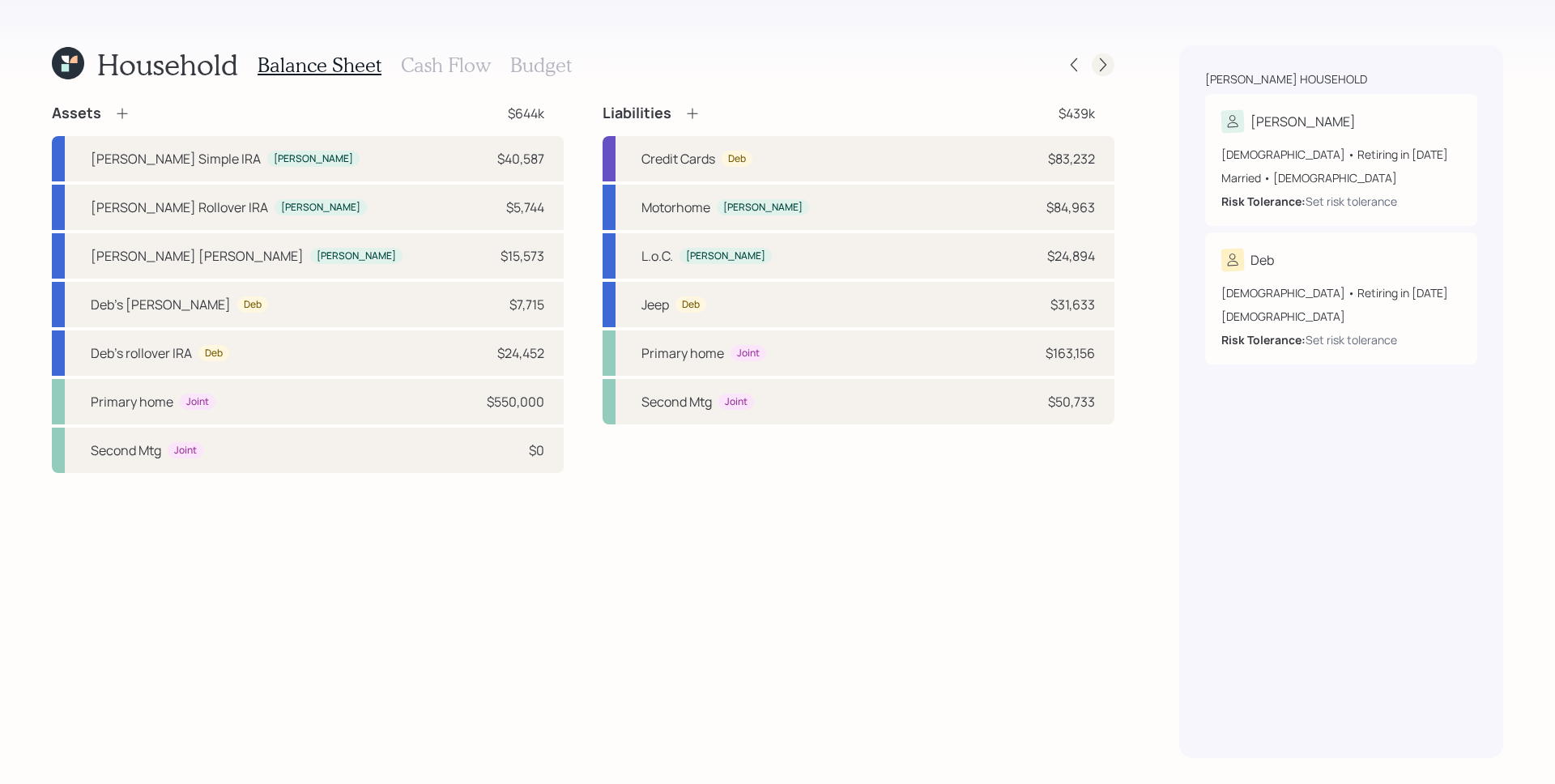
click at [1106, 68] on icon at bounding box center [1103, 65] width 16 height 16
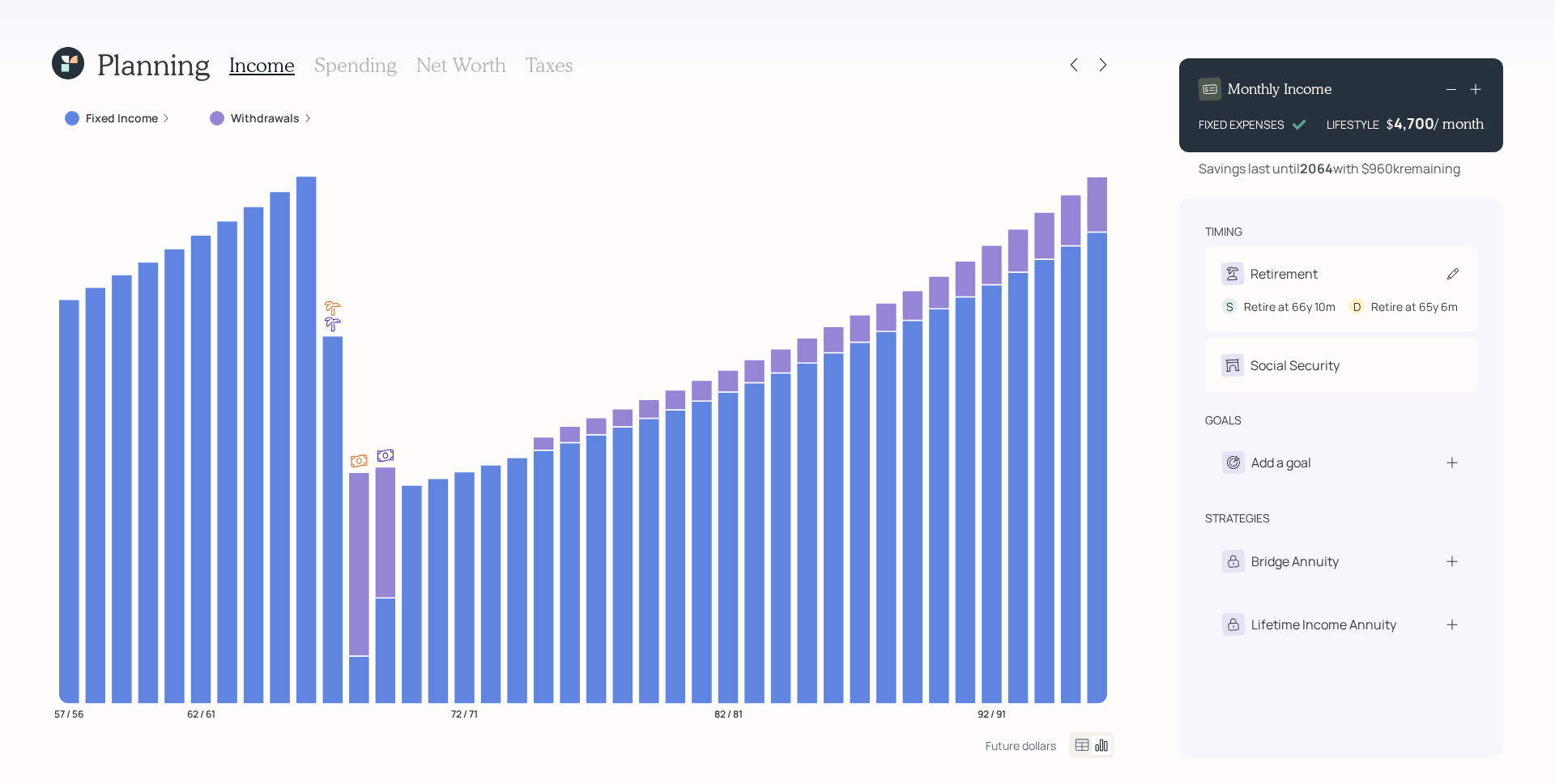
click at [1329, 270] on div "Retirement" at bounding box center [1341, 274] width 240 height 23
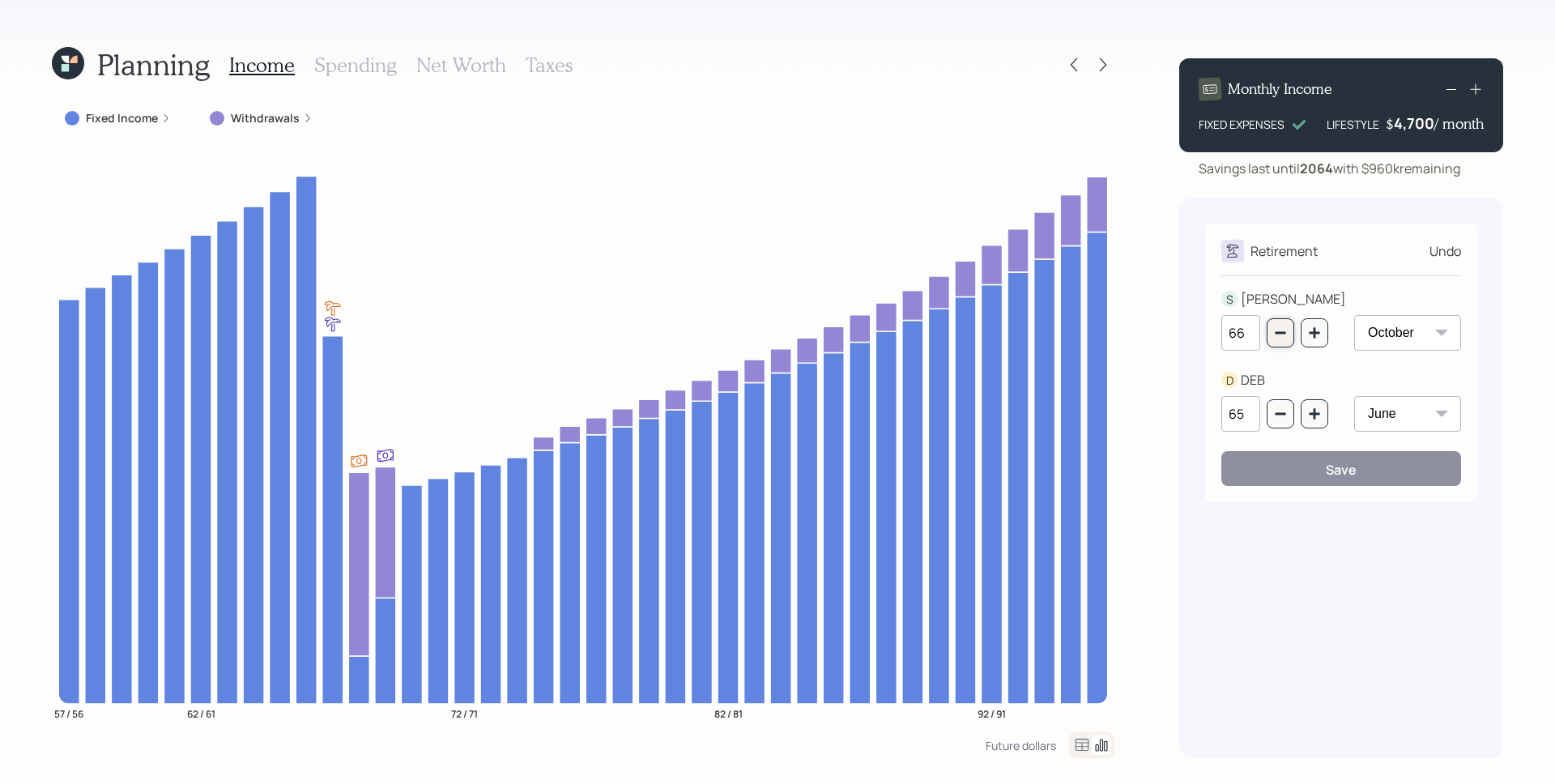
click at [1294, 331] on button "button" at bounding box center [1280, 333] width 28 height 29
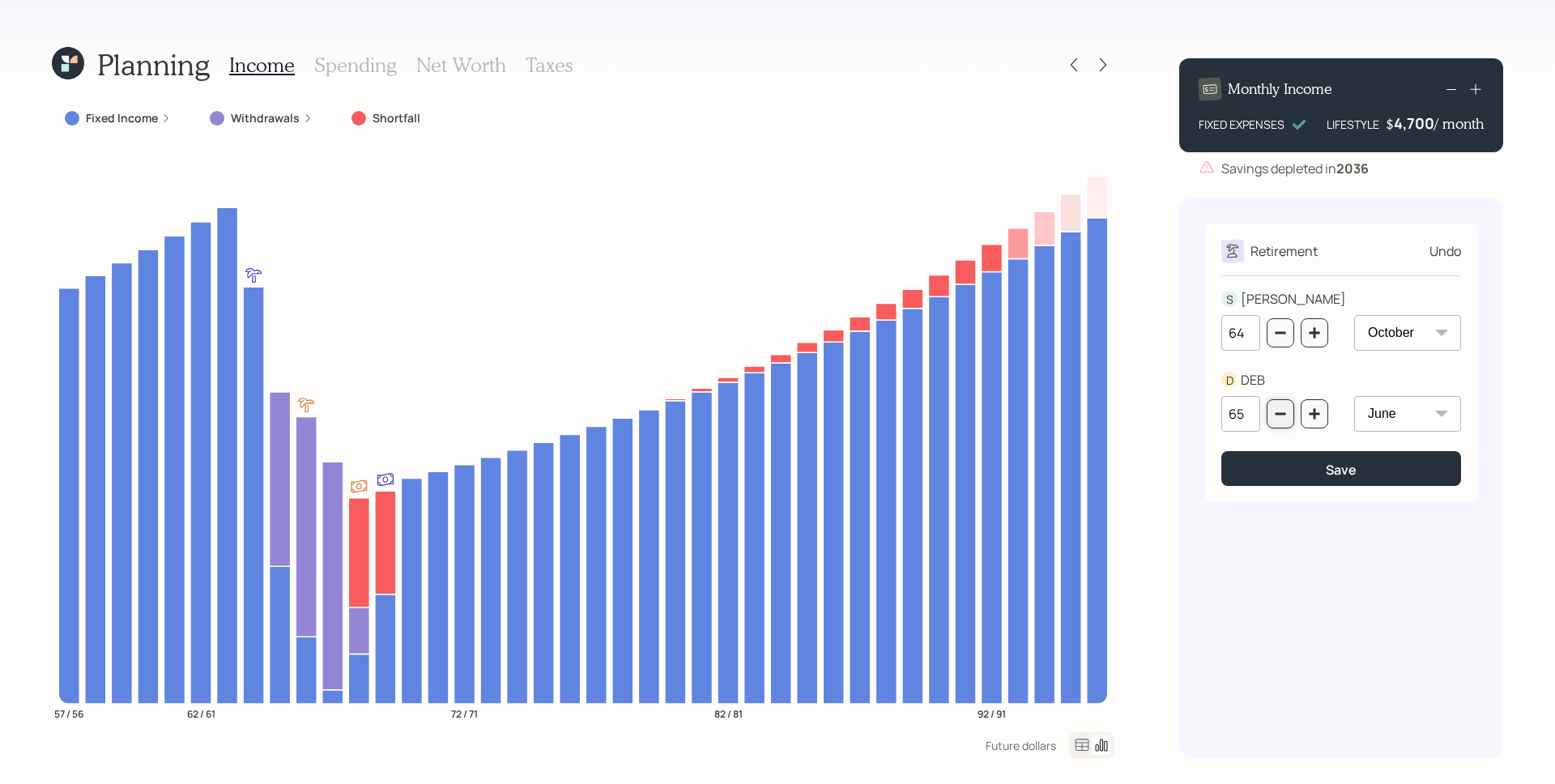
click at [1273, 405] on button "button" at bounding box center [1280, 414] width 28 height 29
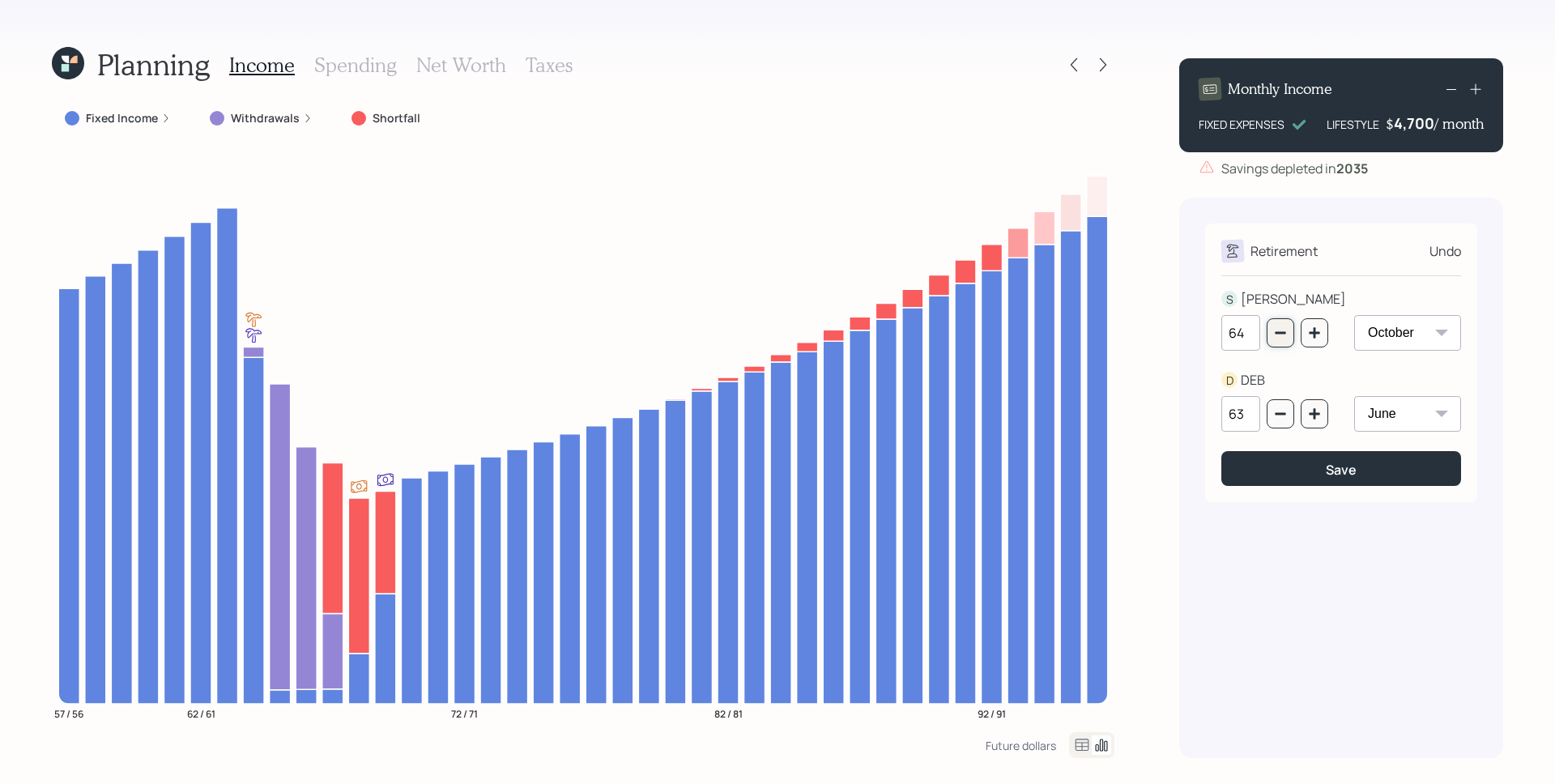
click at [1280, 337] on icon "button" at bounding box center [1280, 332] width 13 height 13
click at [1276, 414] on icon "button" at bounding box center [1280, 414] width 11 height 3
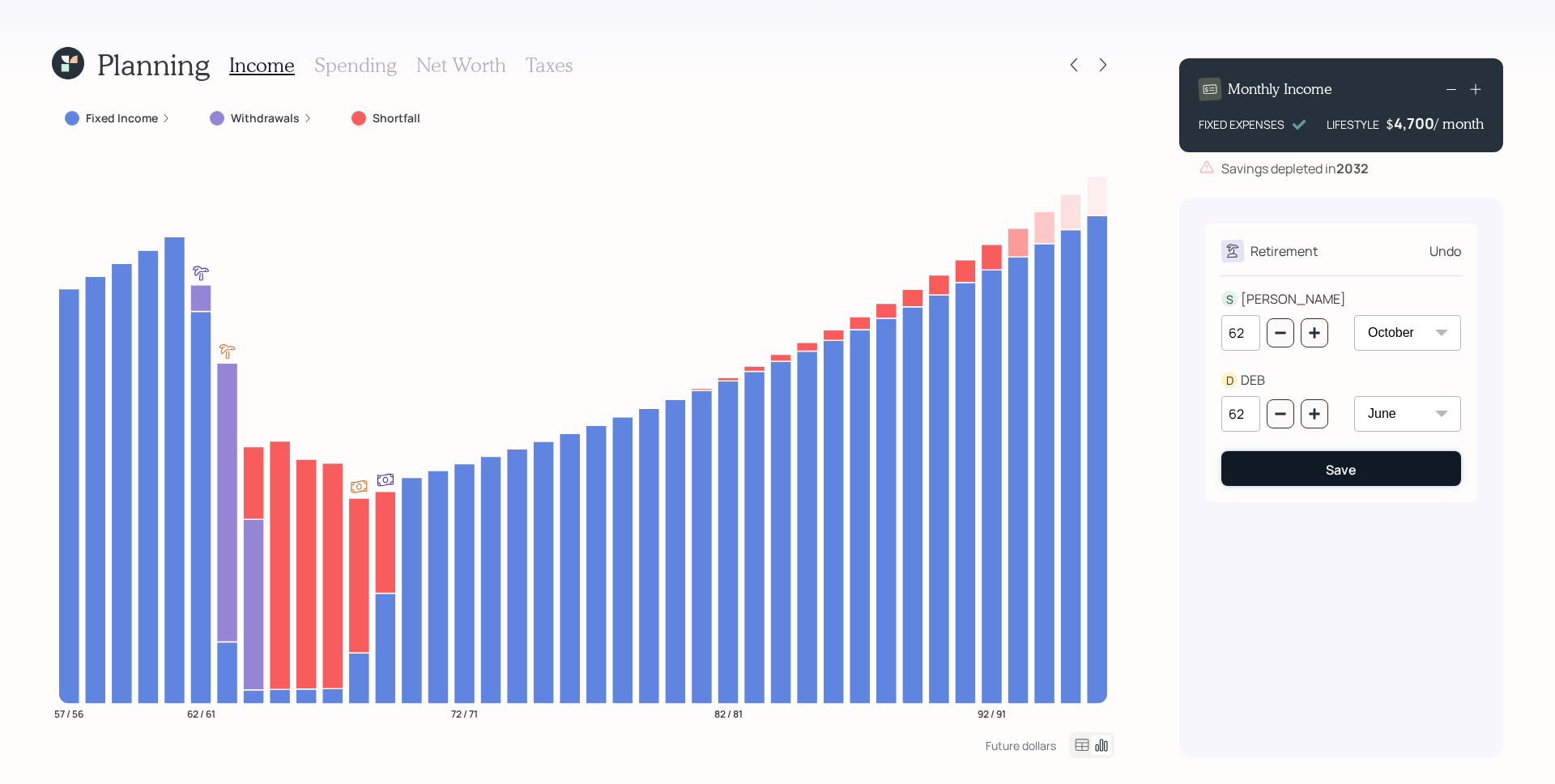
click at [1286, 468] on button "Save" at bounding box center [1341, 469] width 240 height 35
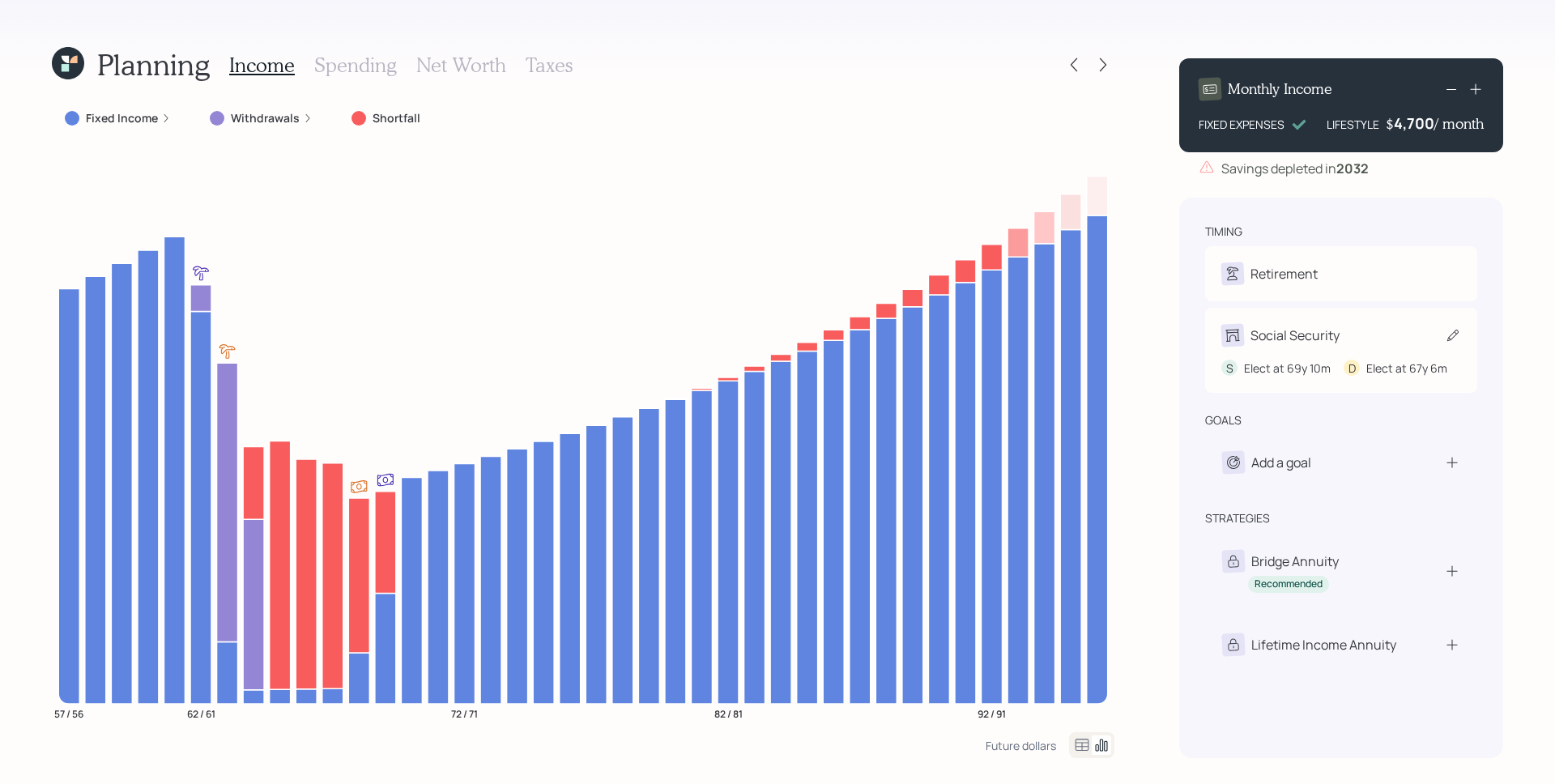
click at [1309, 347] on div "S Elect at 69y 10m D Elect at 67y 6m" at bounding box center [1341, 361] width 240 height 30
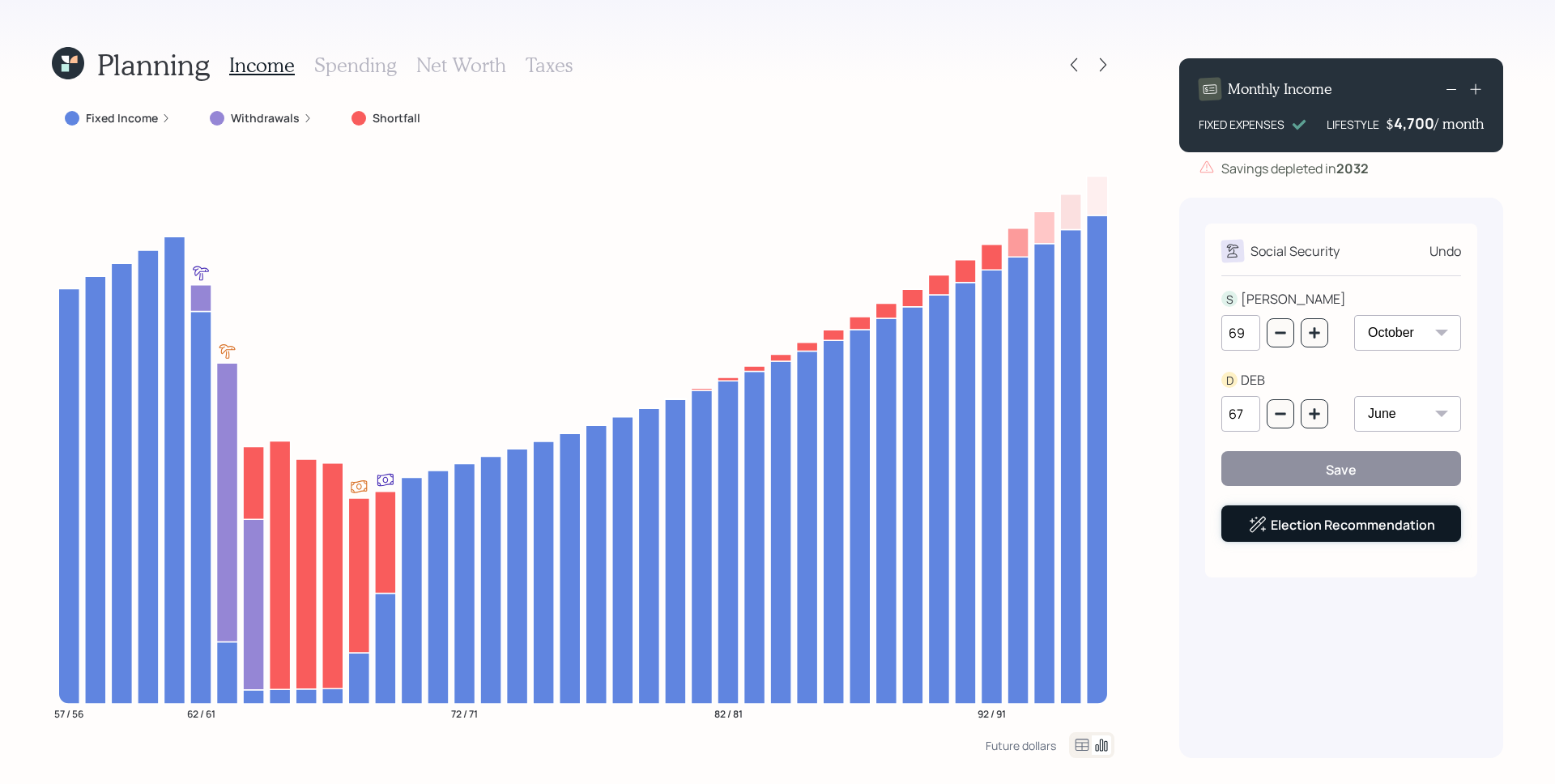
click at [1322, 523] on link "Election Recommendation" at bounding box center [1353, 525] width 164 height 17
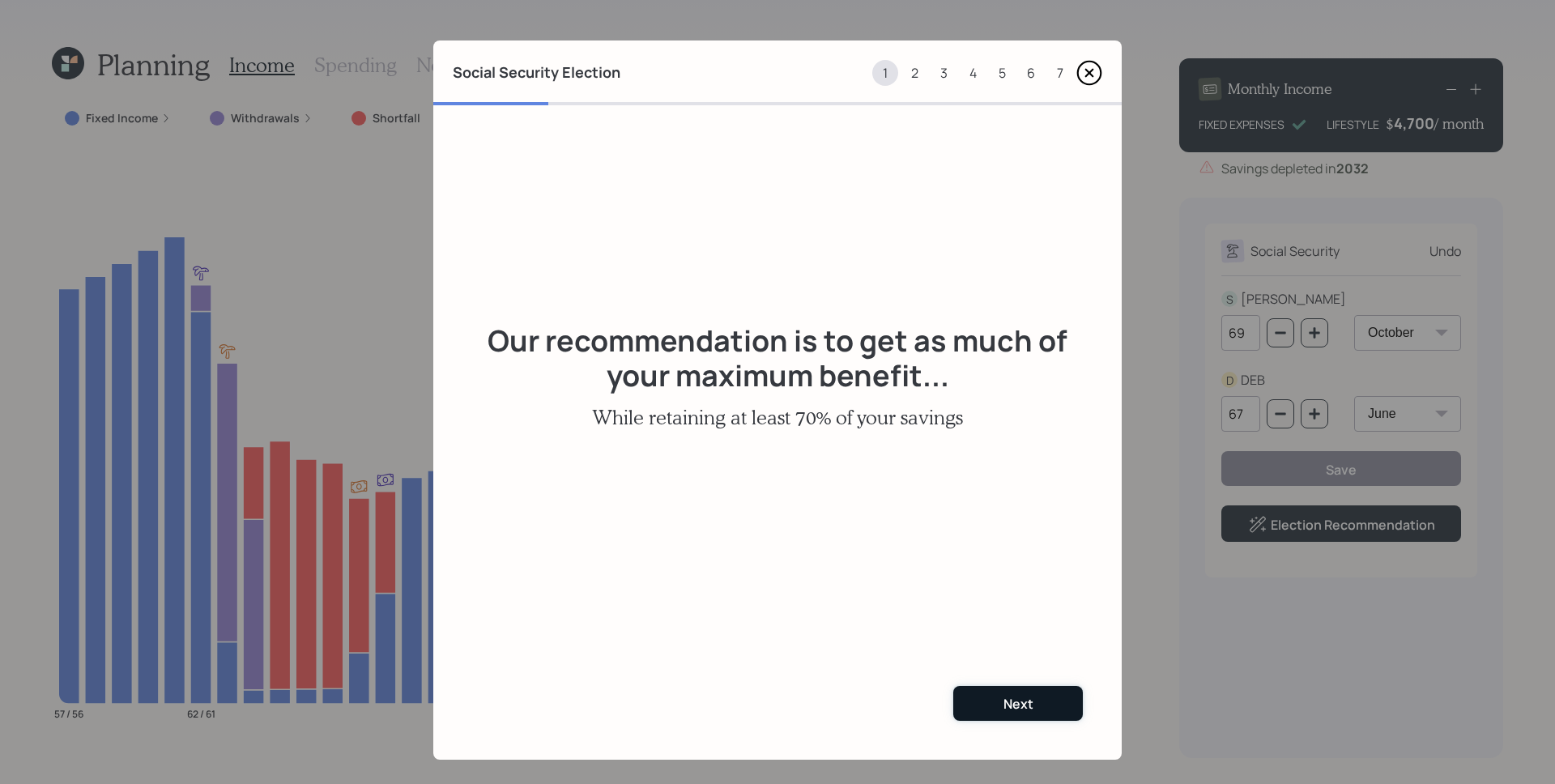
click at [1031, 705] on button "Next" at bounding box center [1018, 703] width 129 height 35
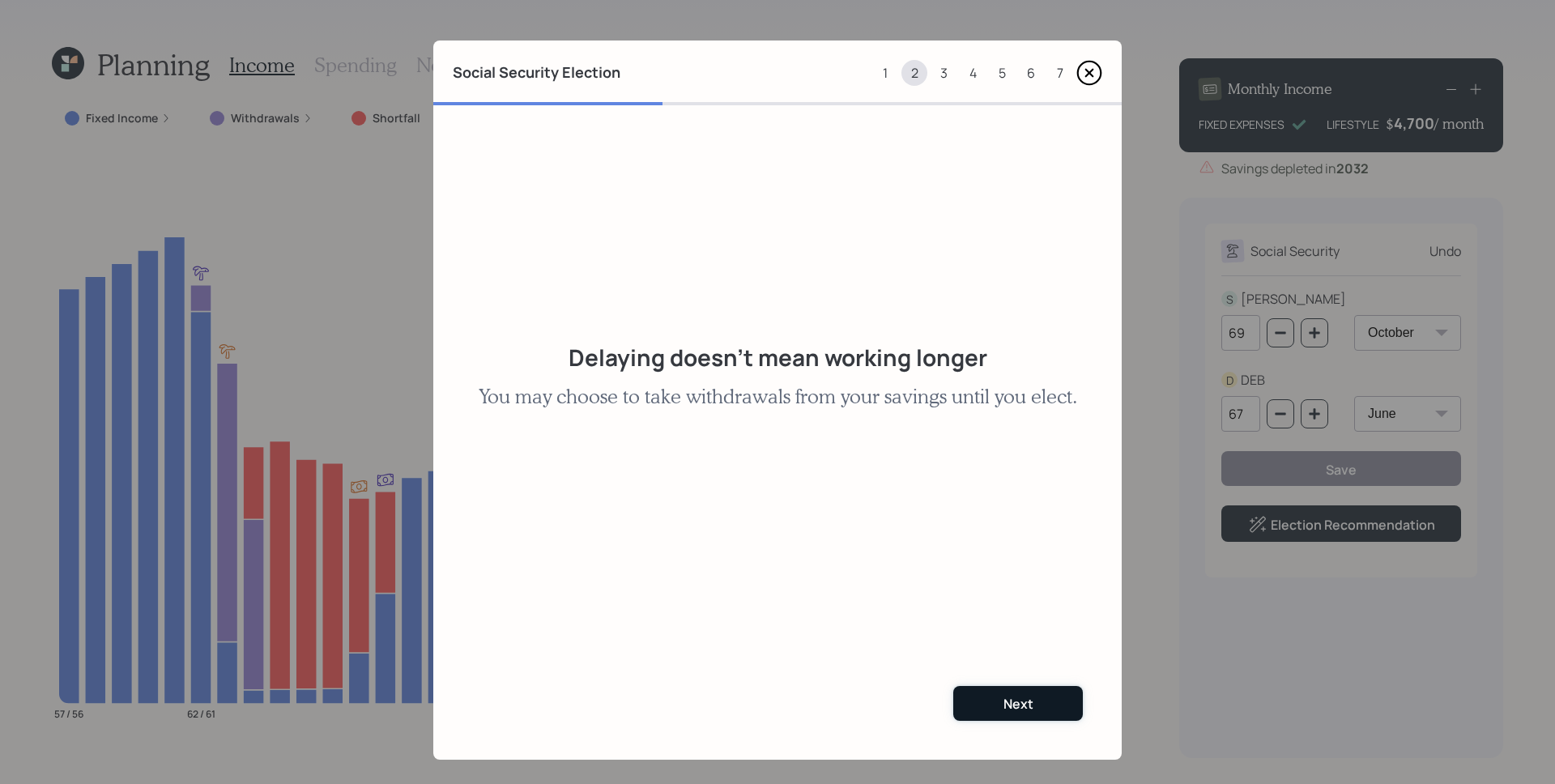
click at [1008, 699] on div "Next" at bounding box center [1018, 704] width 30 height 17
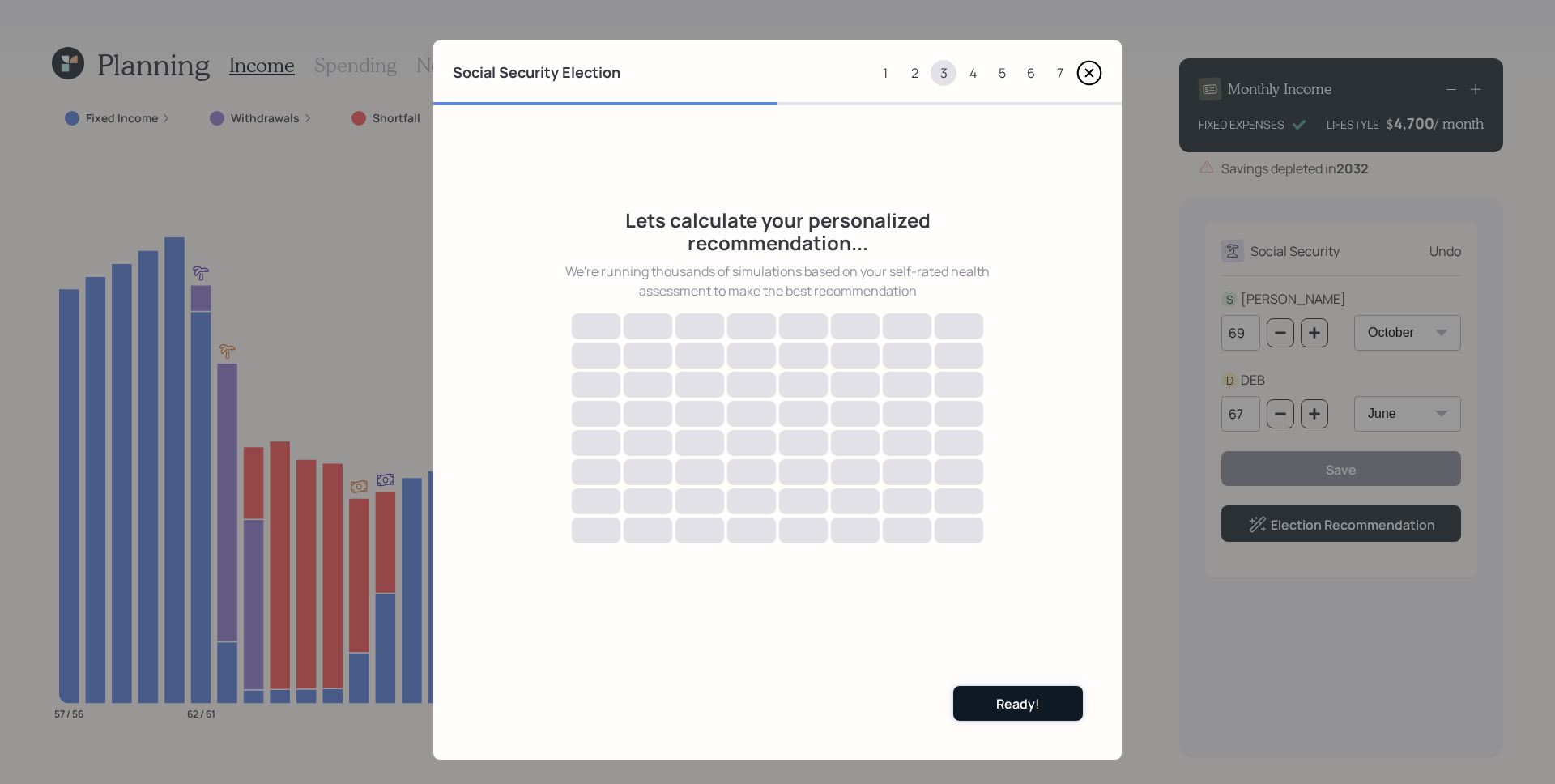
click at [1030, 689] on button "Ready!" at bounding box center [1018, 703] width 129 height 35
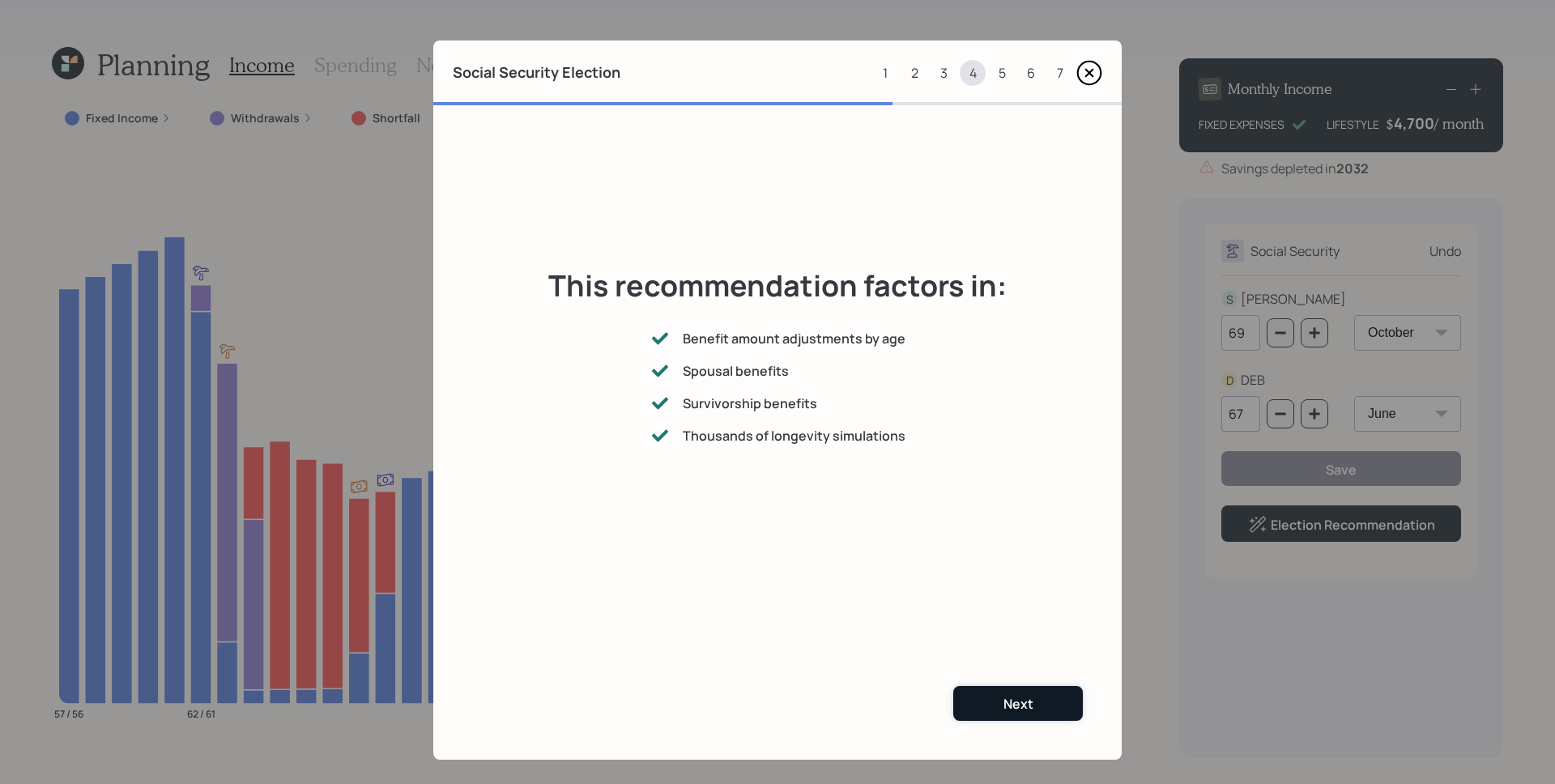
click at [1019, 712] on div "Next" at bounding box center [1018, 704] width 30 height 17
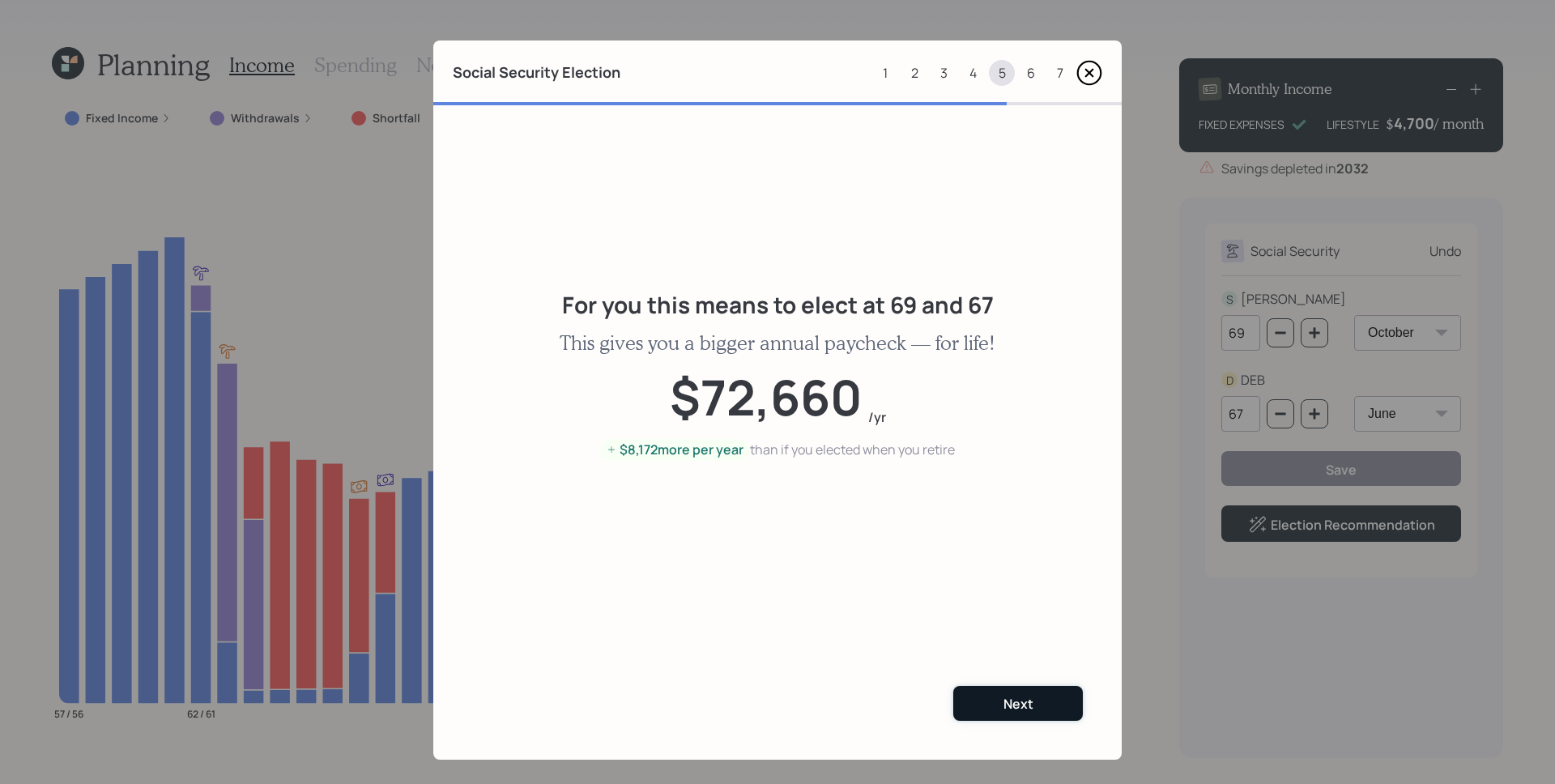
click at [1019, 710] on div "Next" at bounding box center [1018, 704] width 30 height 17
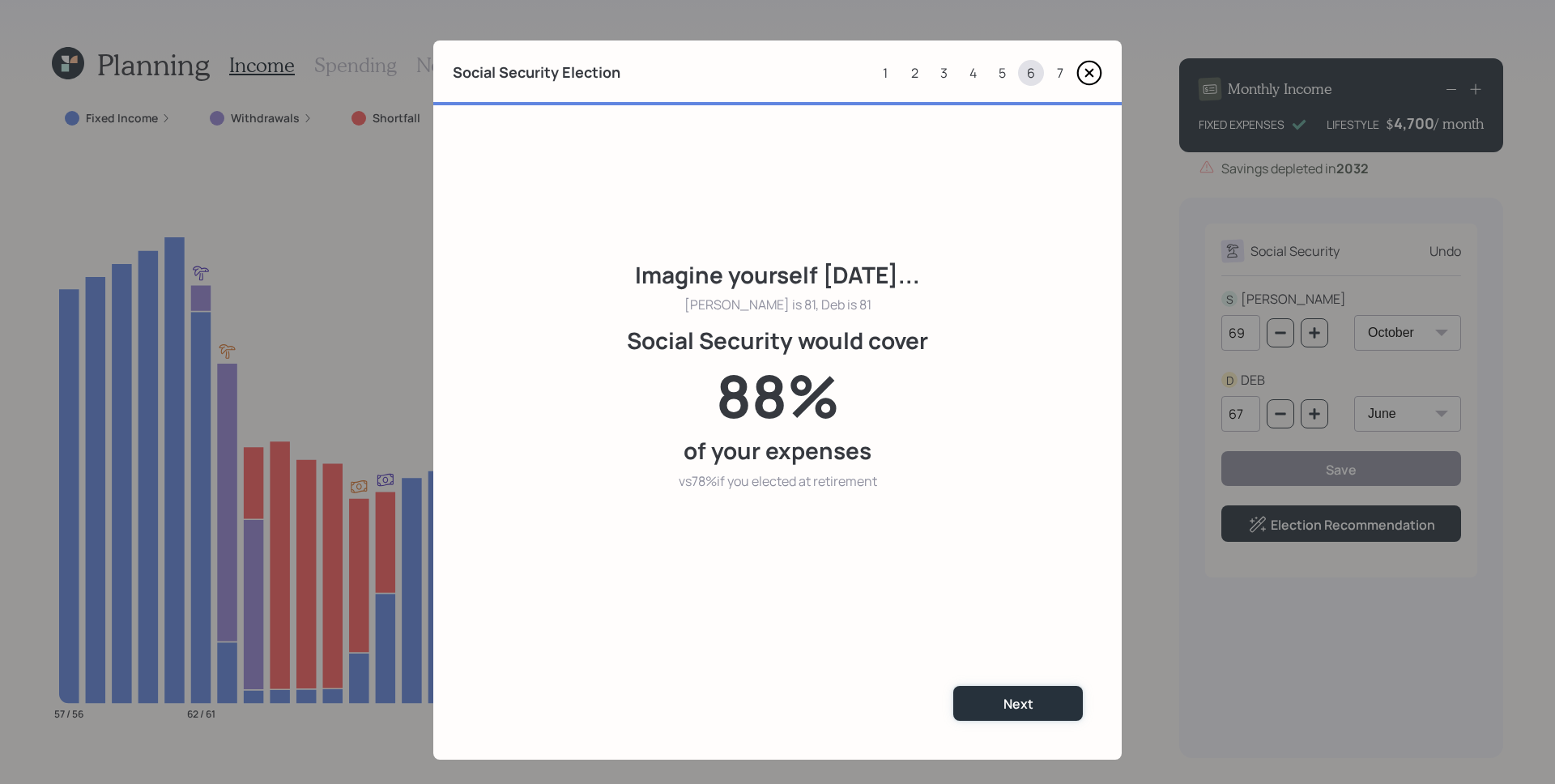
click at [1019, 710] on div "Next" at bounding box center [1018, 704] width 30 height 17
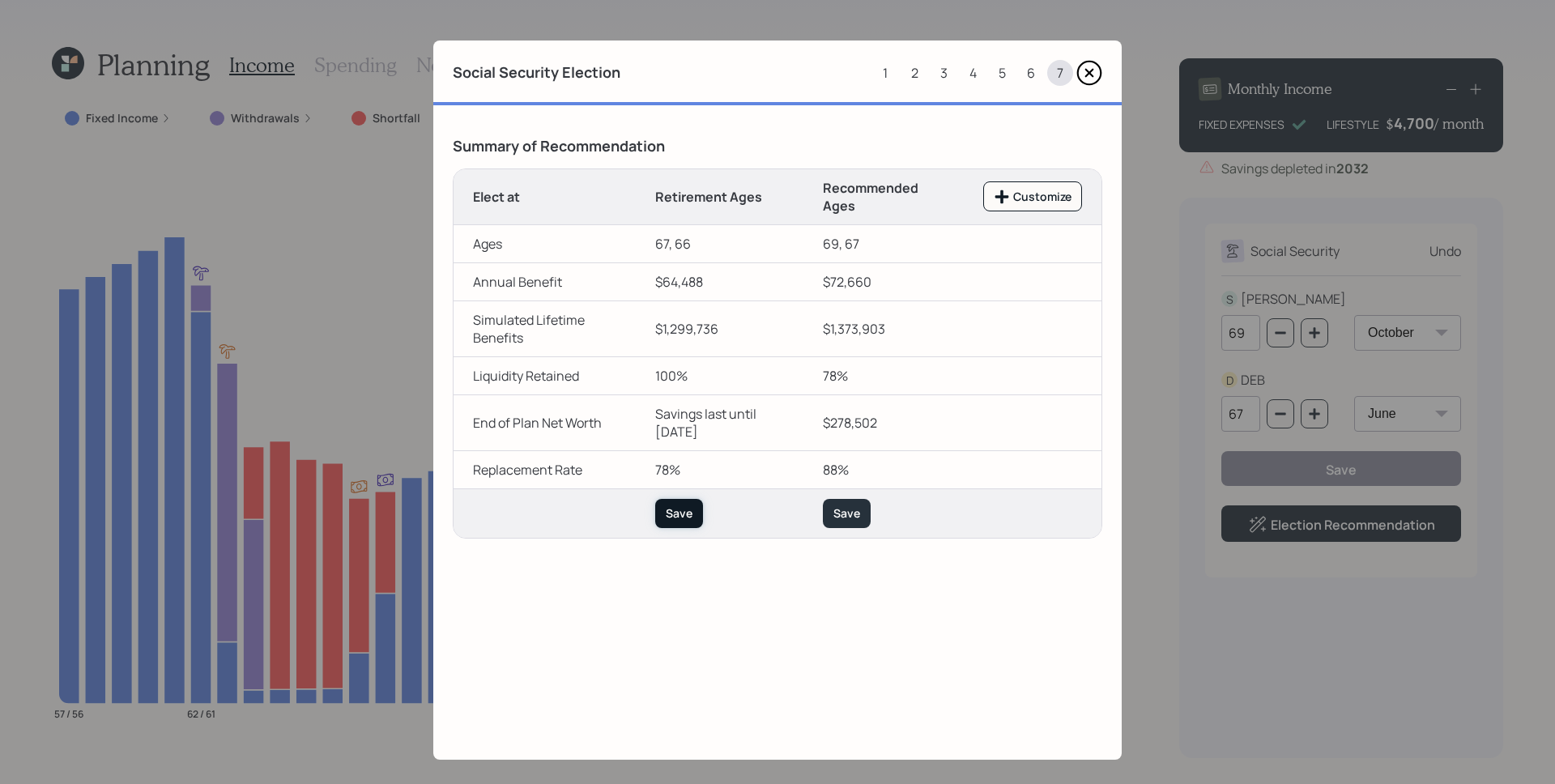
click at [667, 509] on div "Save" at bounding box center [679, 513] width 27 height 16
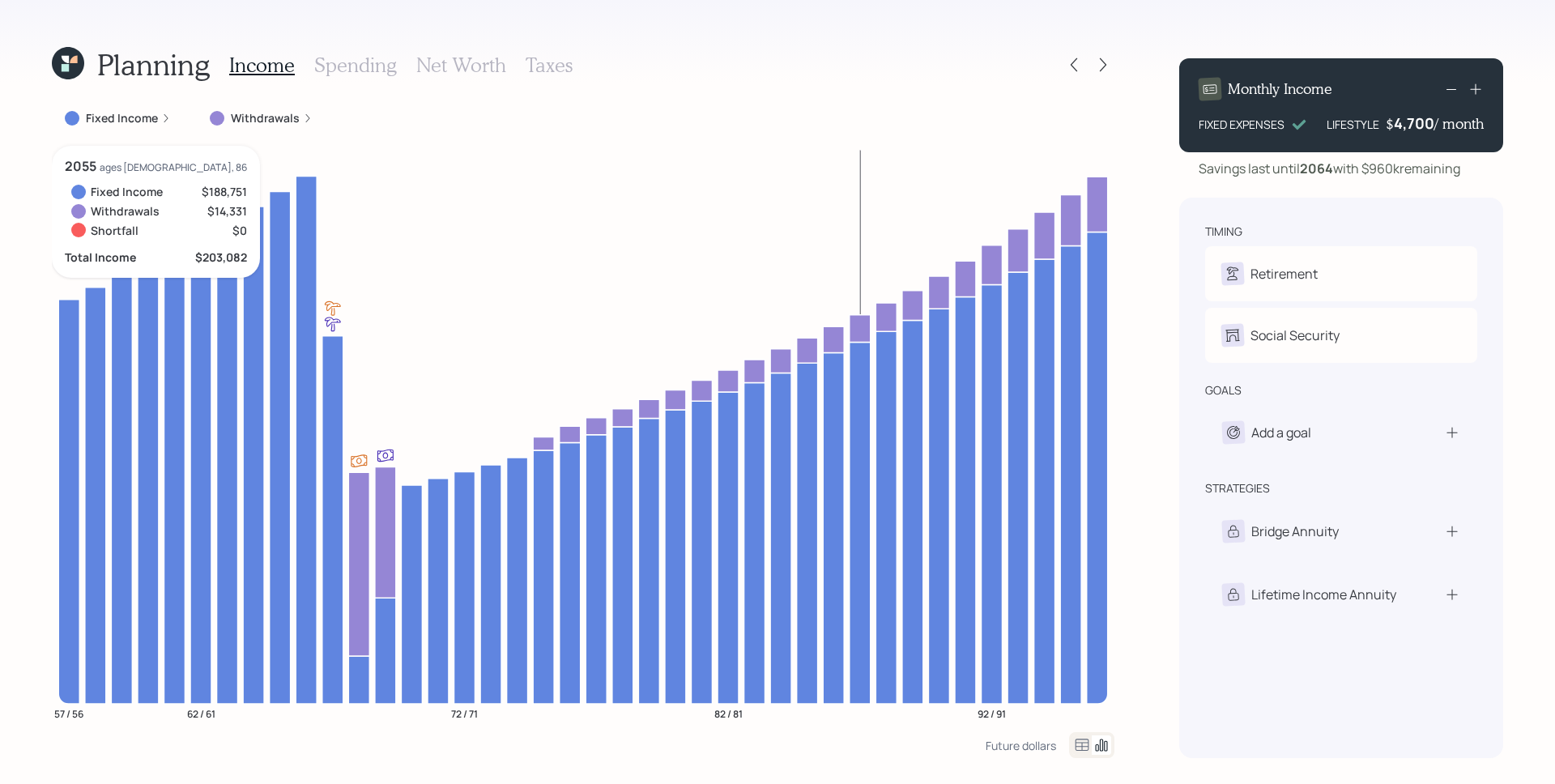
click at [851, 502] on icon at bounding box center [860, 522] width 21 height 362
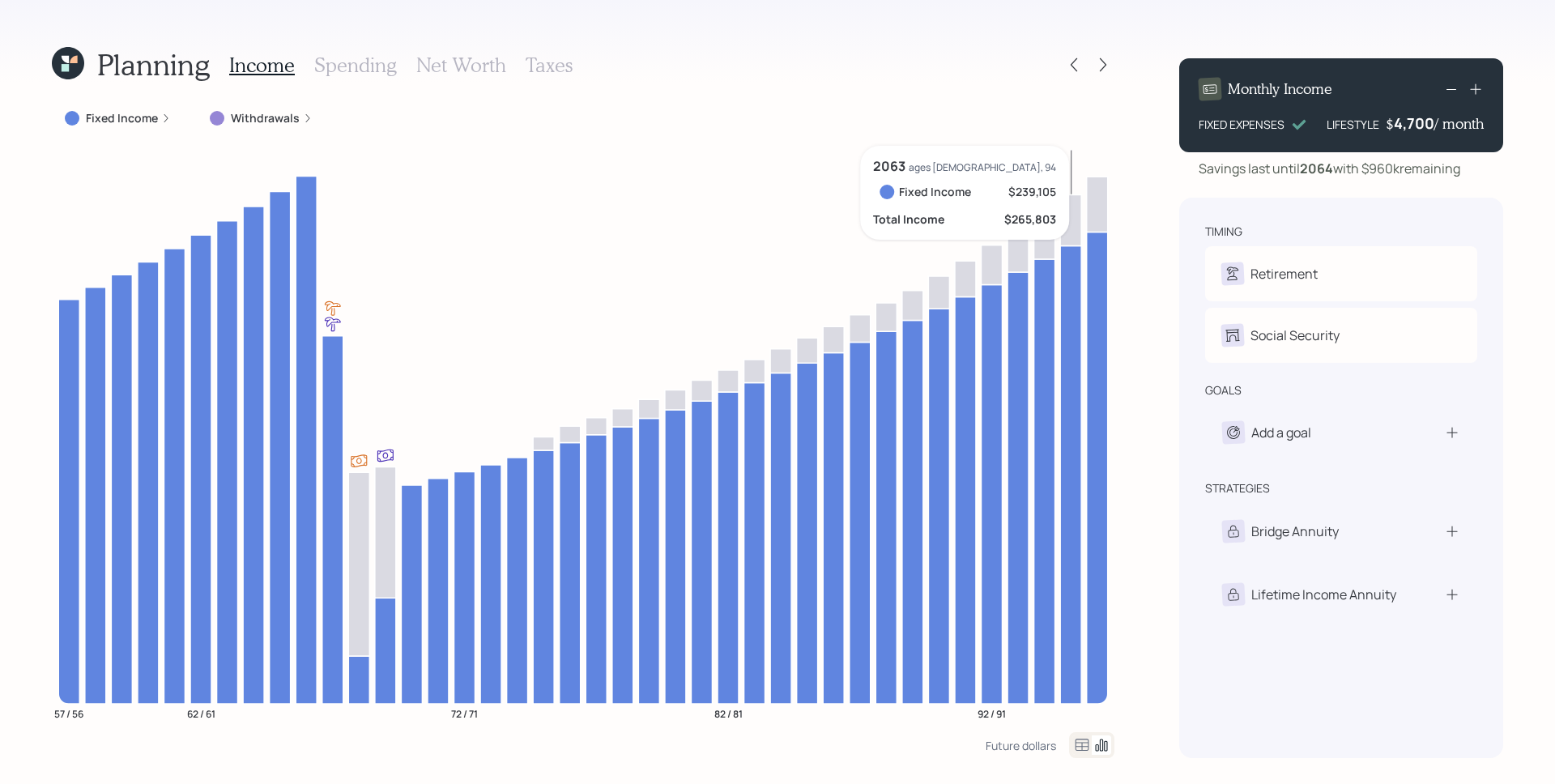
drag, startPoint x: 1059, startPoint y: 209, endPoint x: 1079, endPoint y: 314, distance: 106.9
click at [1079, 314] on icon at bounding box center [1071, 473] width 21 height 457
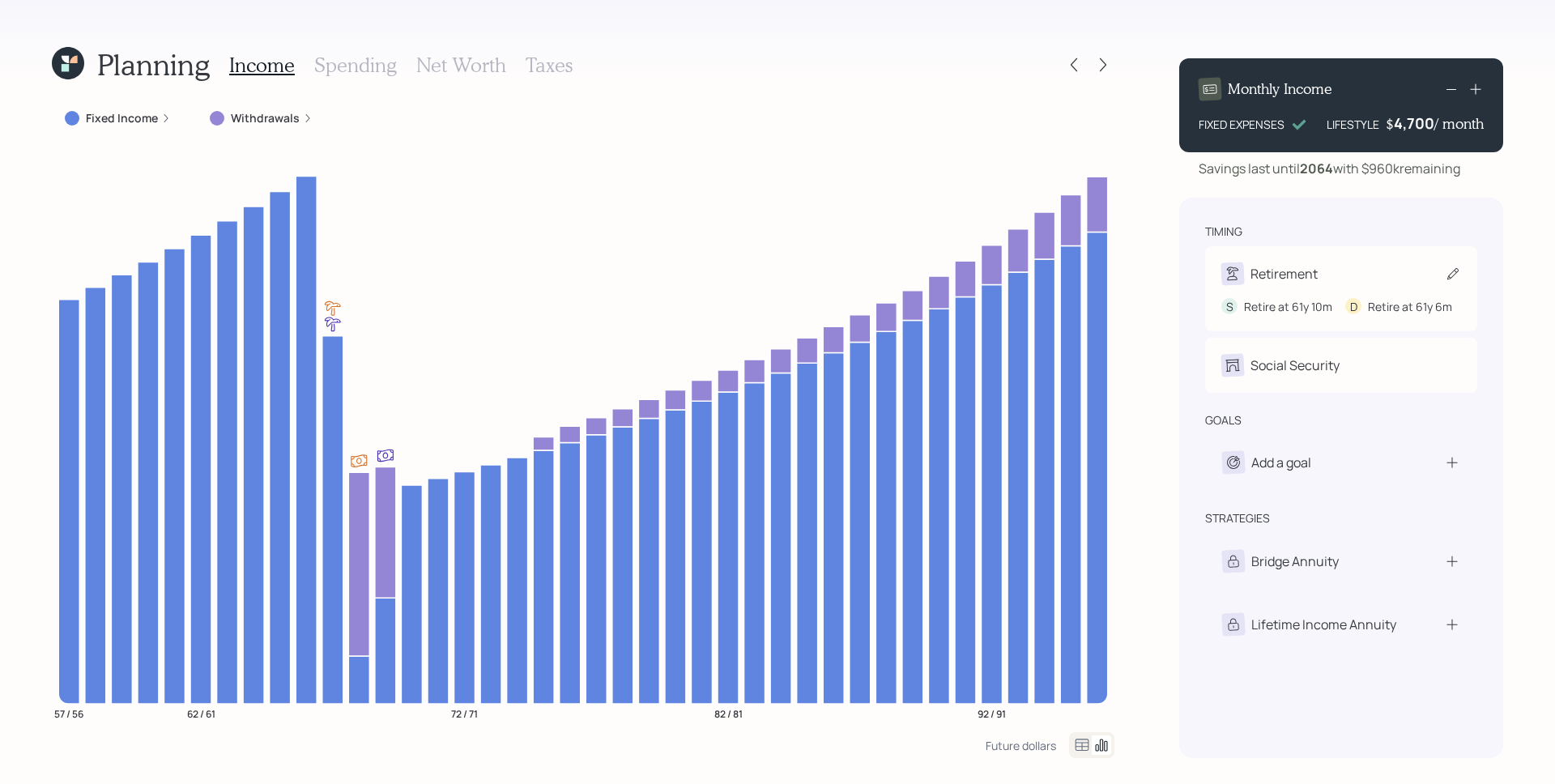
click at [1294, 274] on div "Retirement" at bounding box center [1285, 274] width 68 height 19
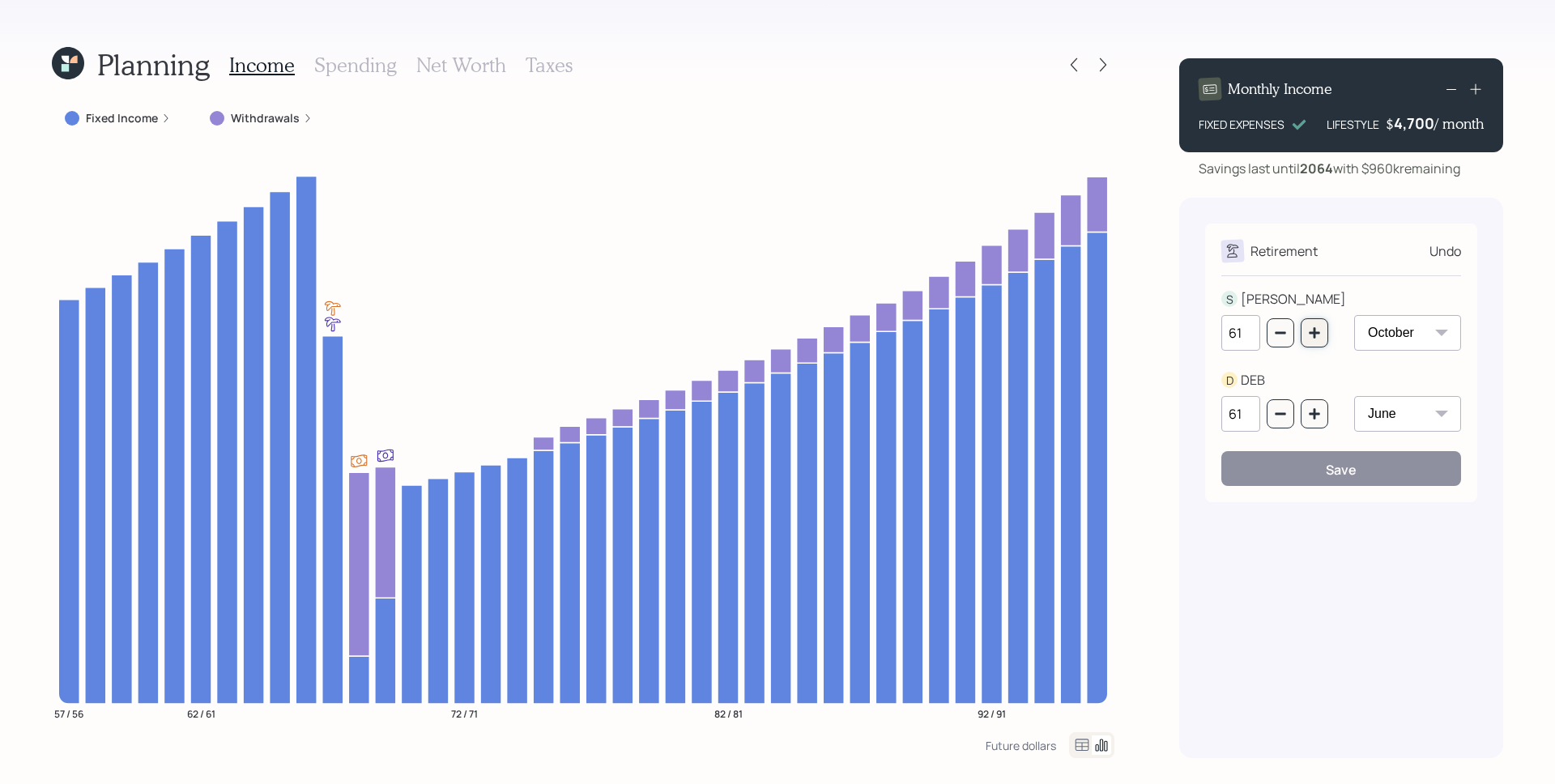
click at [1318, 330] on icon "button" at bounding box center [1314, 332] width 13 height 13
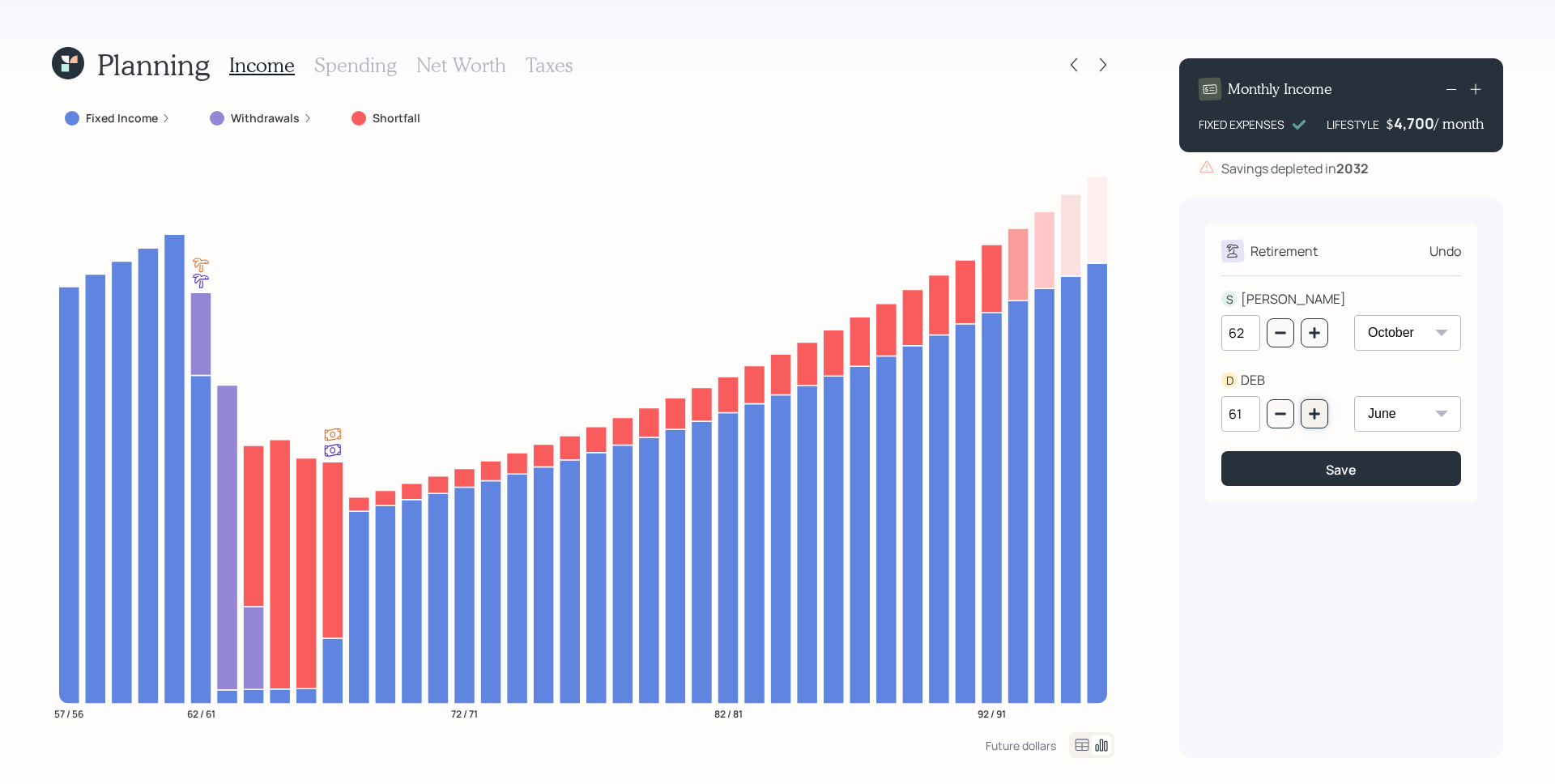
click at [1323, 418] on button "button" at bounding box center [1315, 414] width 28 height 29
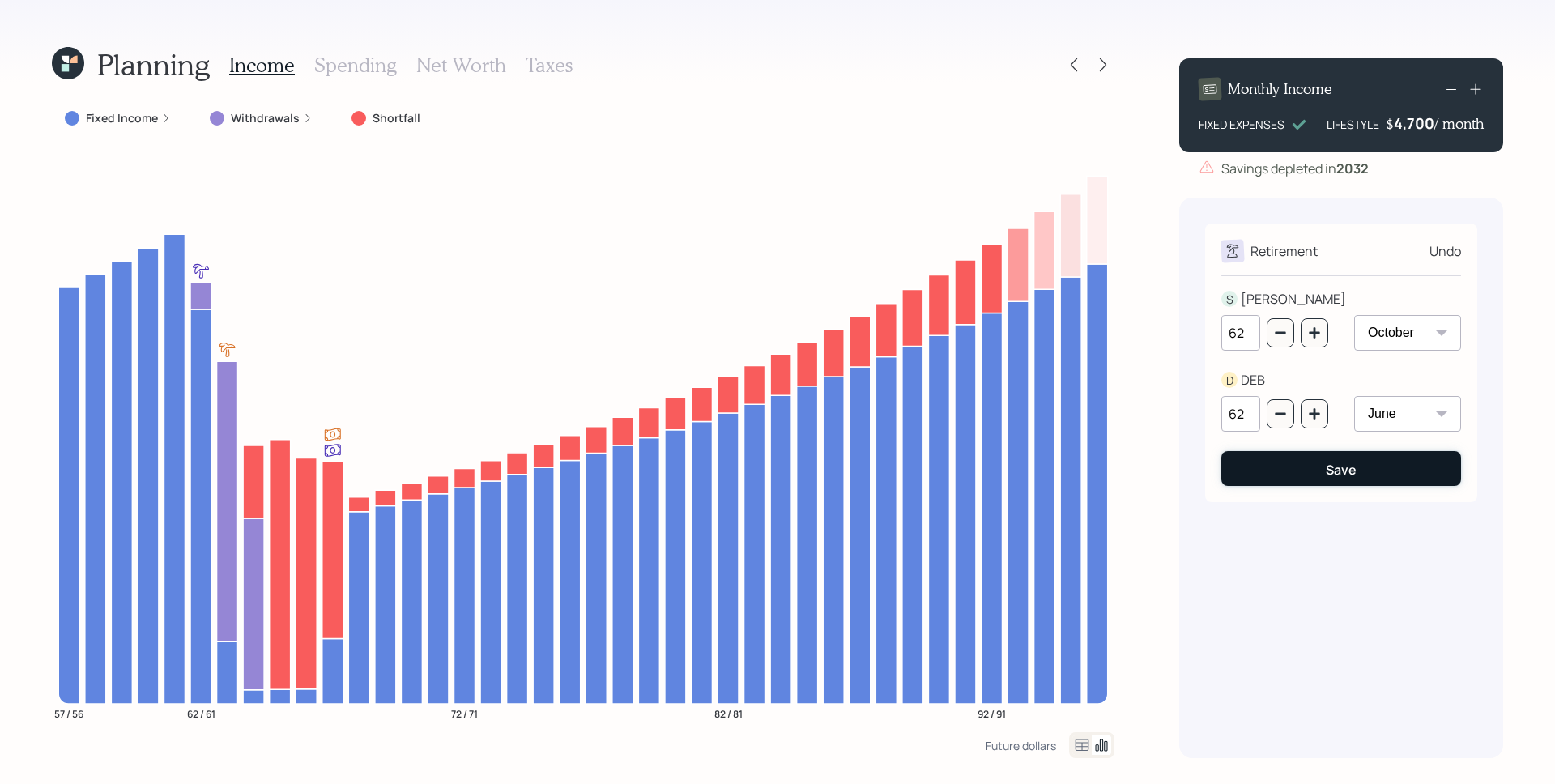
click at [1337, 470] on div "Save" at bounding box center [1342, 470] width 31 height 17
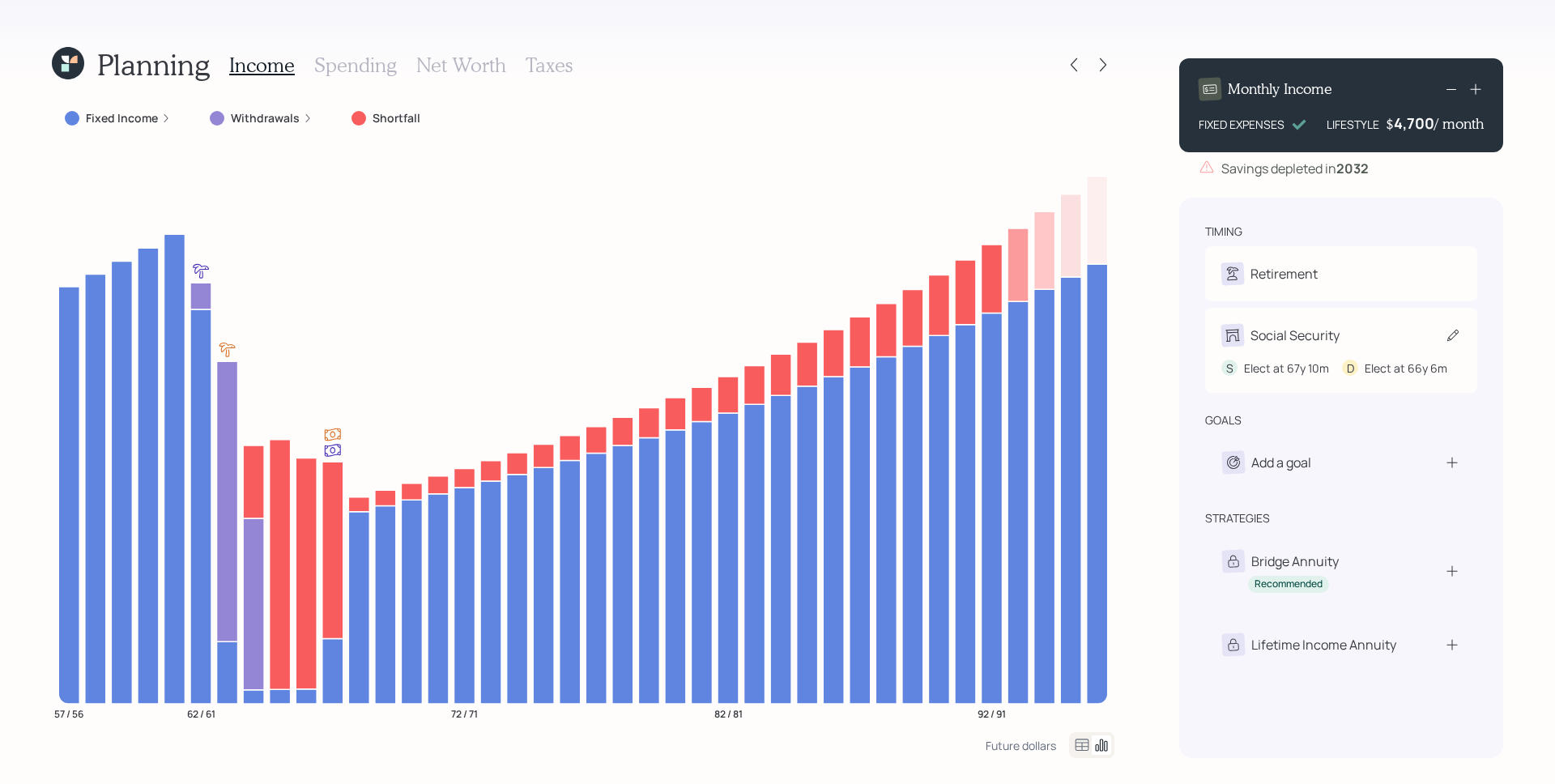
click at [1312, 347] on div "S Elect at 67y 10m D Elect at 66y 6m" at bounding box center [1341, 361] width 240 height 30
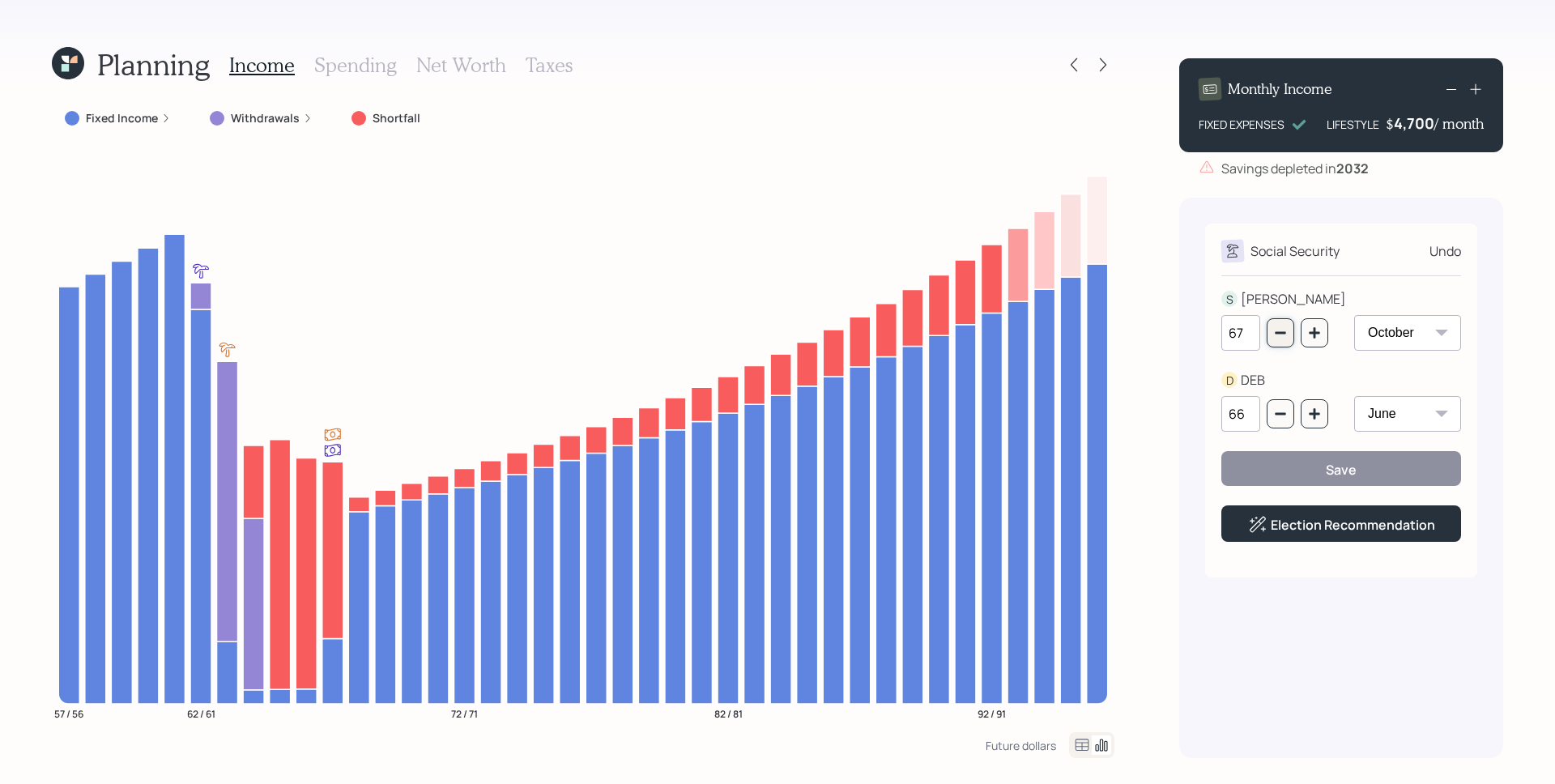
click at [1284, 335] on icon "button" at bounding box center [1280, 332] width 13 height 13
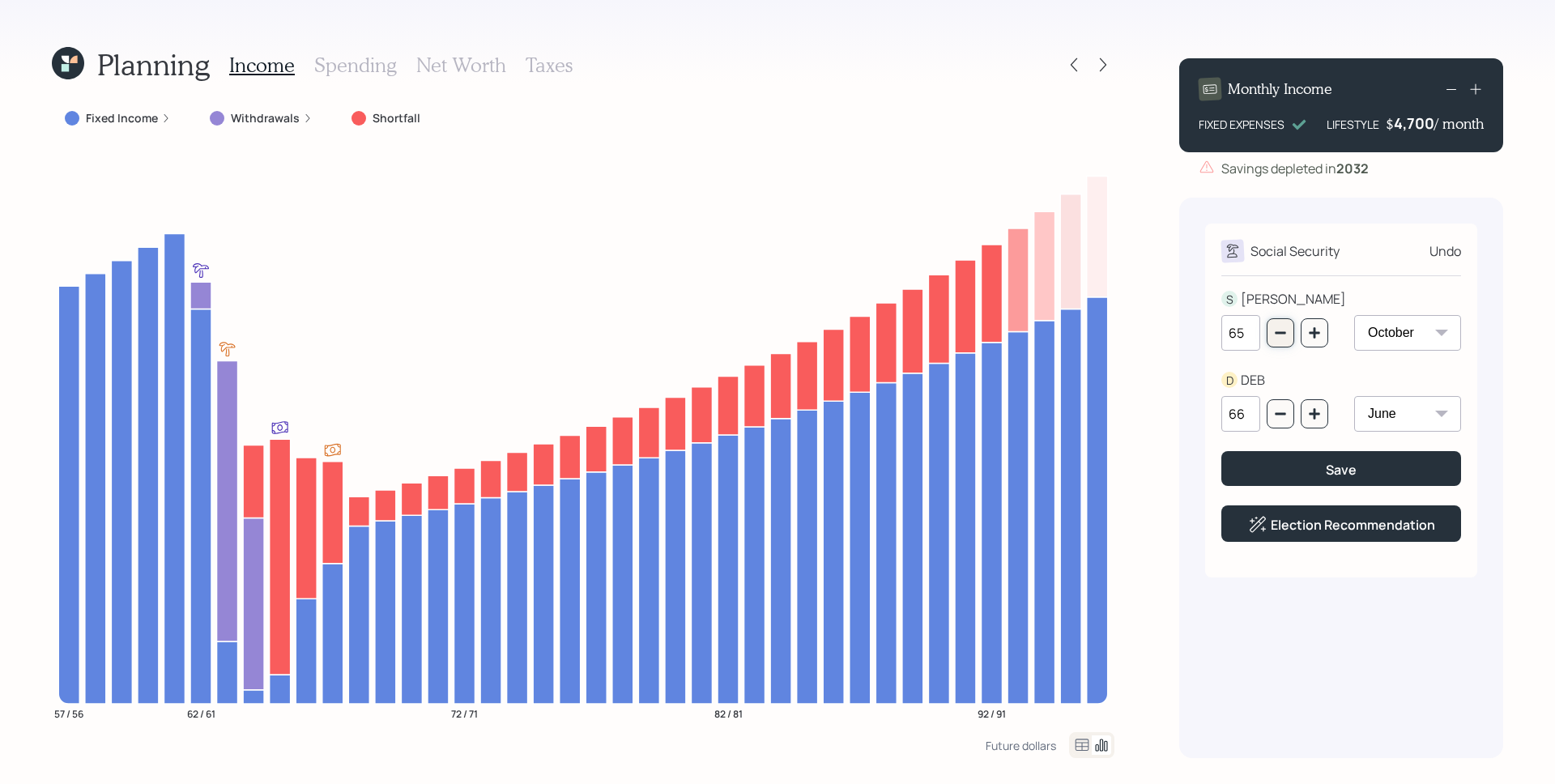
click at [1284, 335] on icon "button" at bounding box center [1280, 332] width 13 height 13
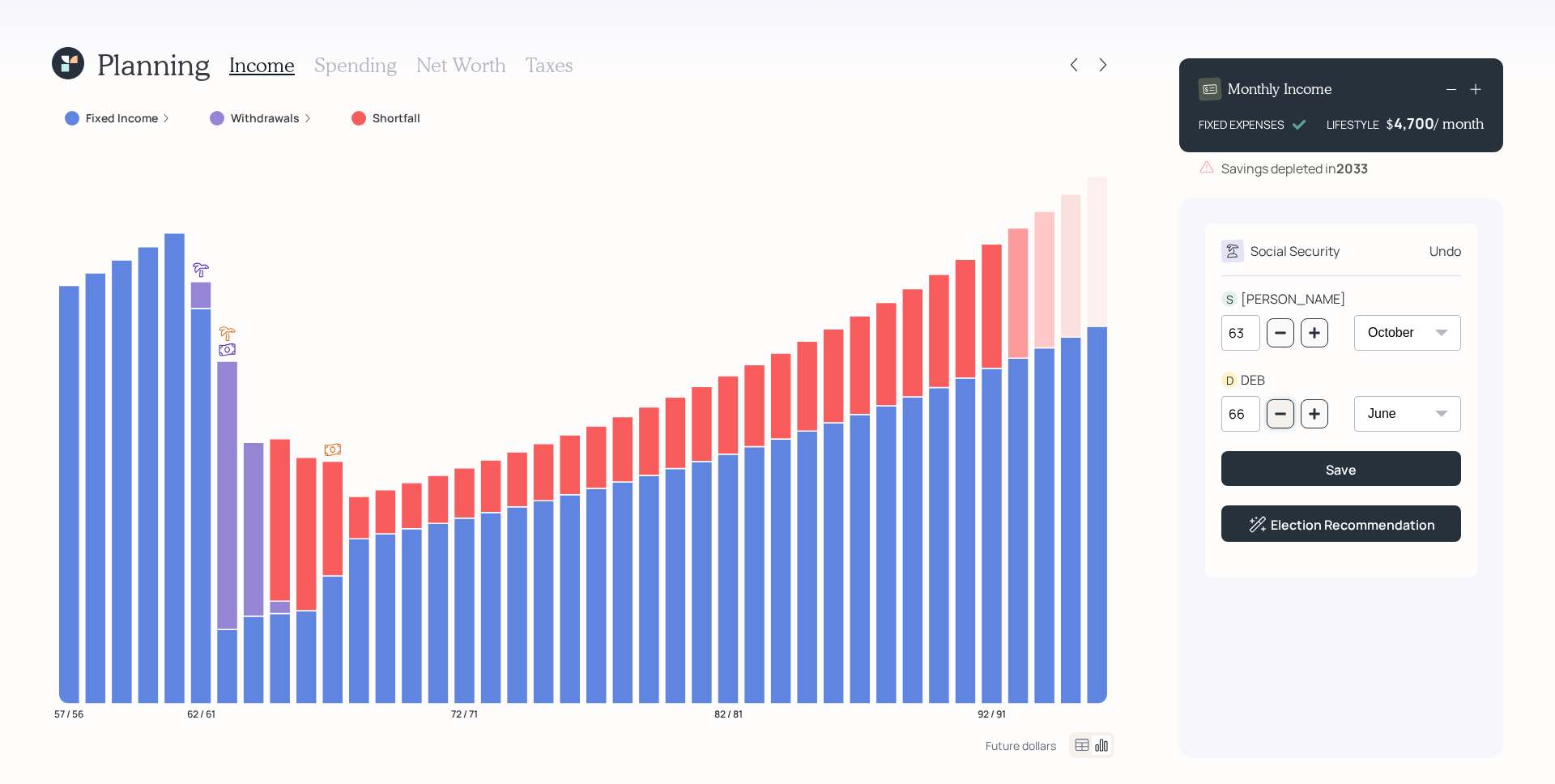
click at [1283, 418] on icon "button" at bounding box center [1280, 413] width 13 height 13
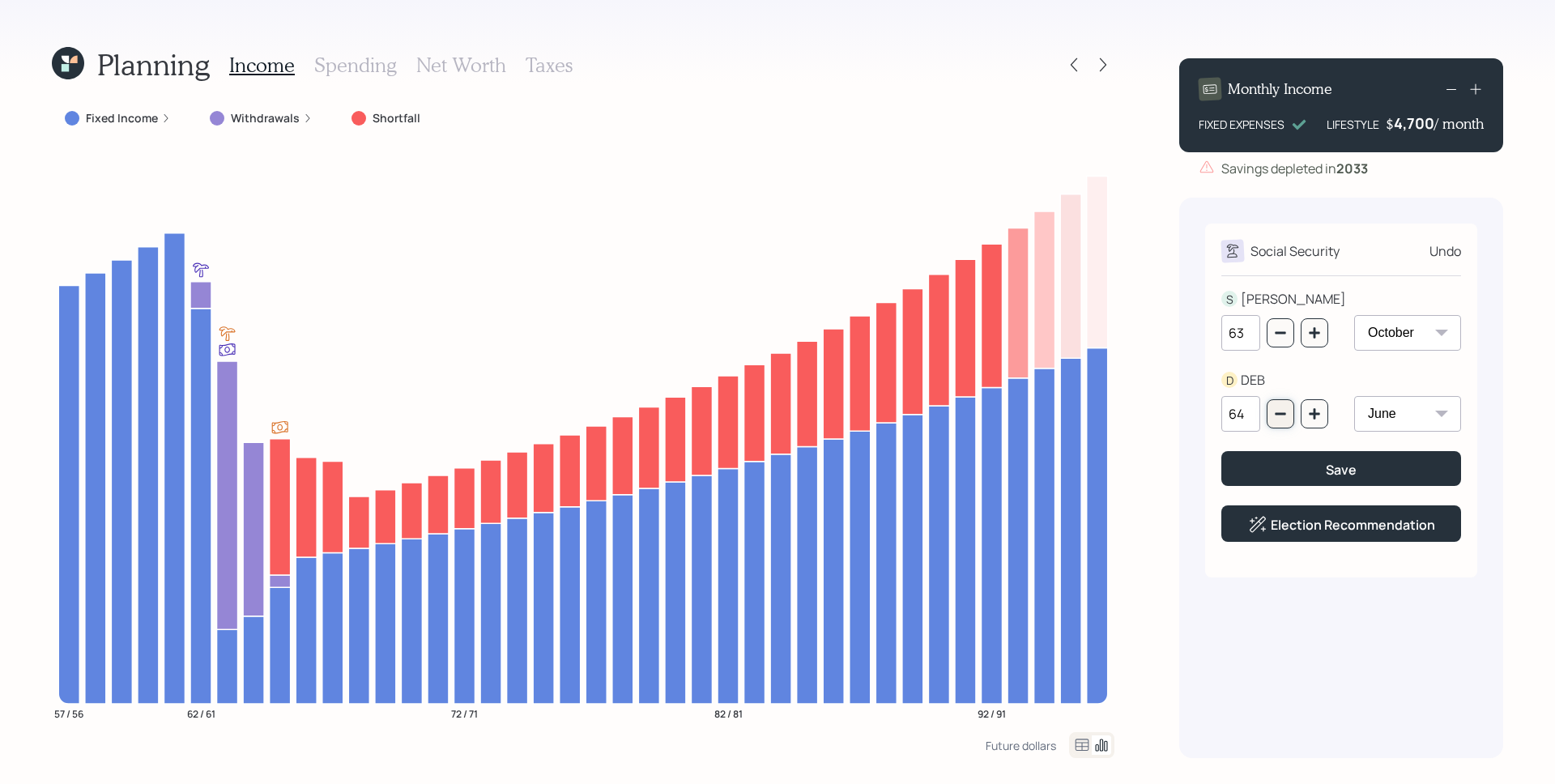
click at [1283, 418] on icon "button" at bounding box center [1280, 413] width 13 height 13
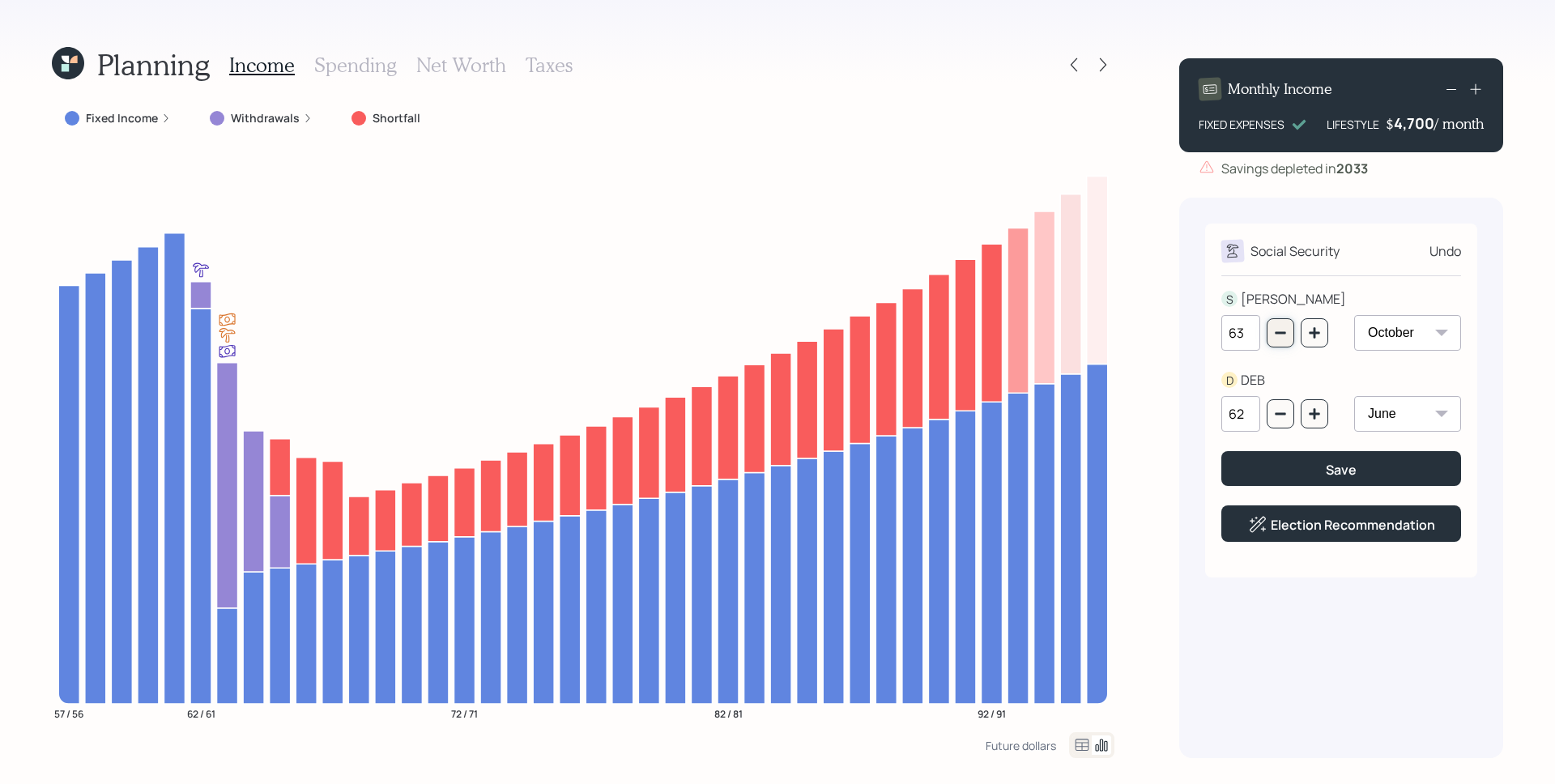
click at [1273, 328] on button "button" at bounding box center [1280, 333] width 28 height 29
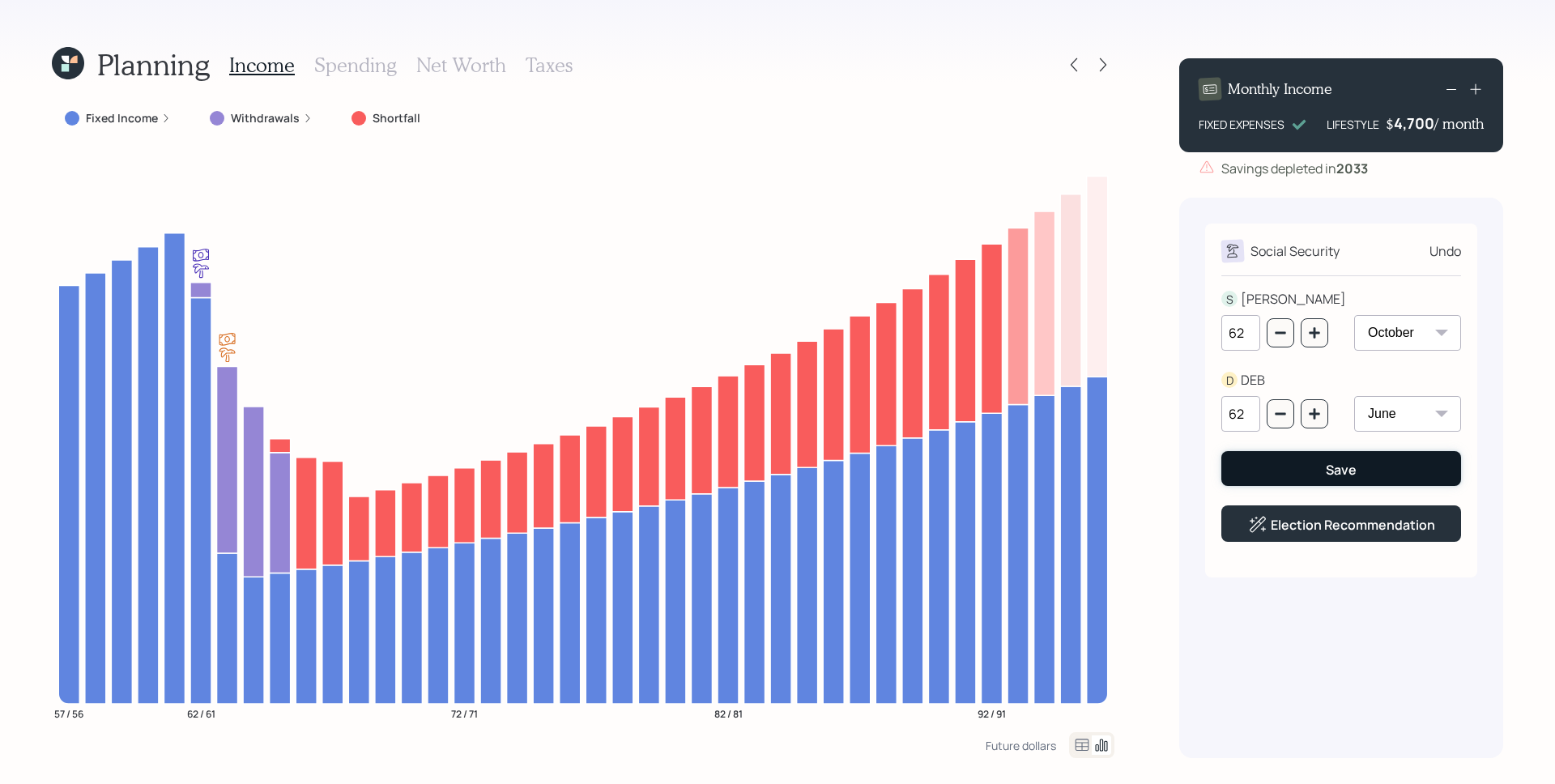
click at [1316, 469] on button "Save" at bounding box center [1341, 469] width 240 height 35
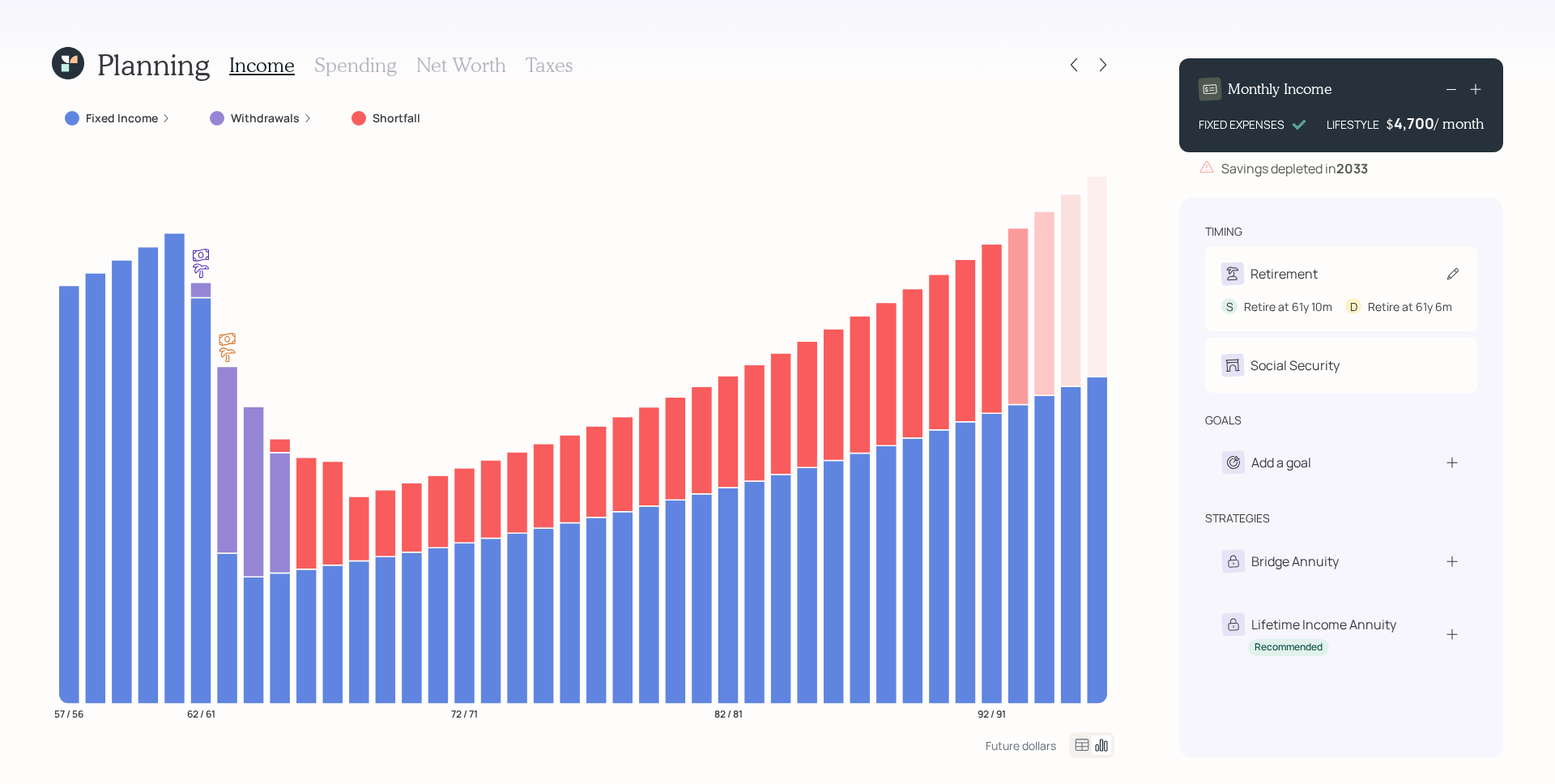
click at [1332, 263] on div "Retirement" at bounding box center [1341, 274] width 240 height 23
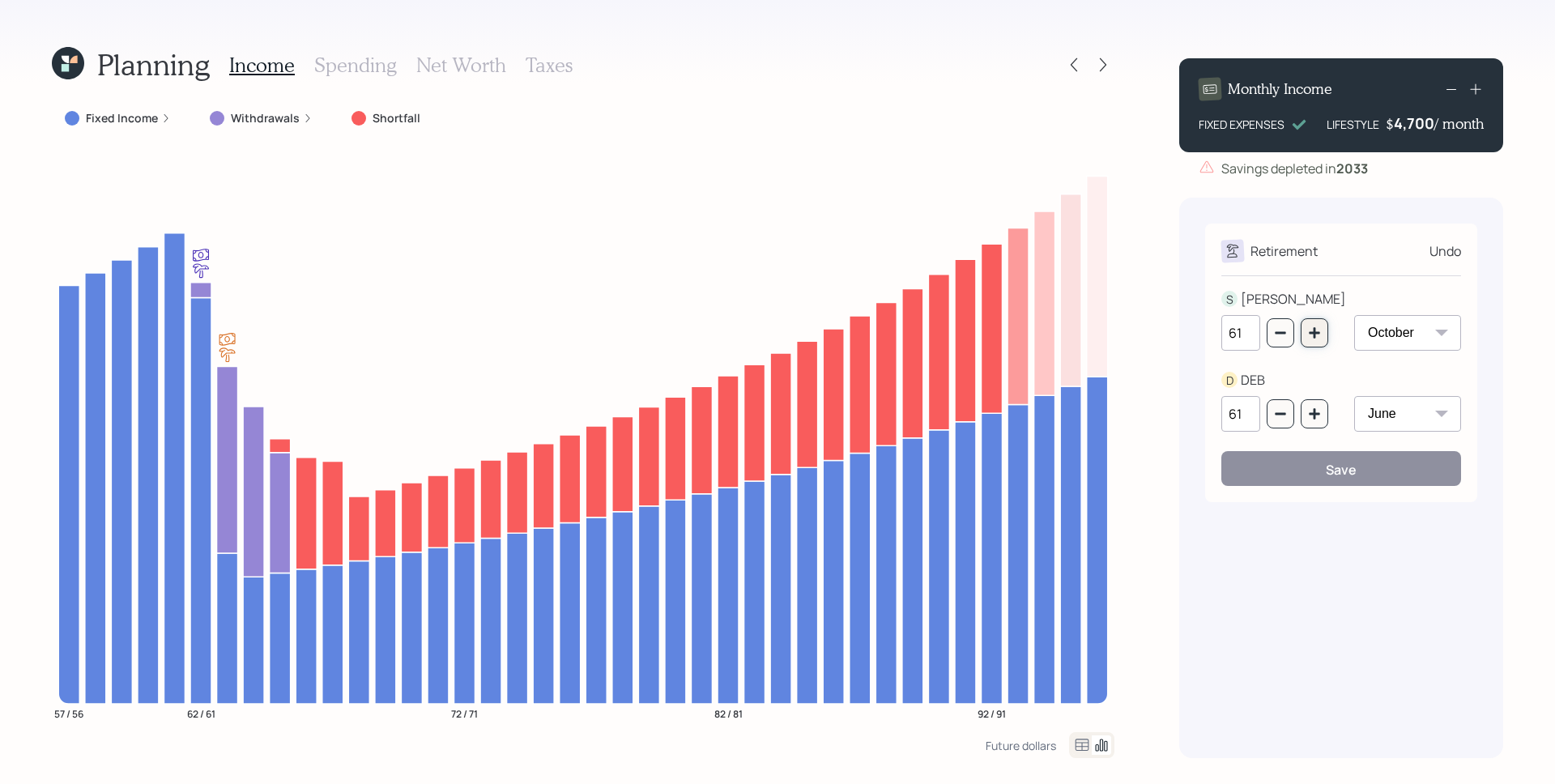
click at [1322, 344] on button "button" at bounding box center [1315, 333] width 28 height 29
click at [1322, 345] on button "button" at bounding box center [1315, 333] width 28 height 29
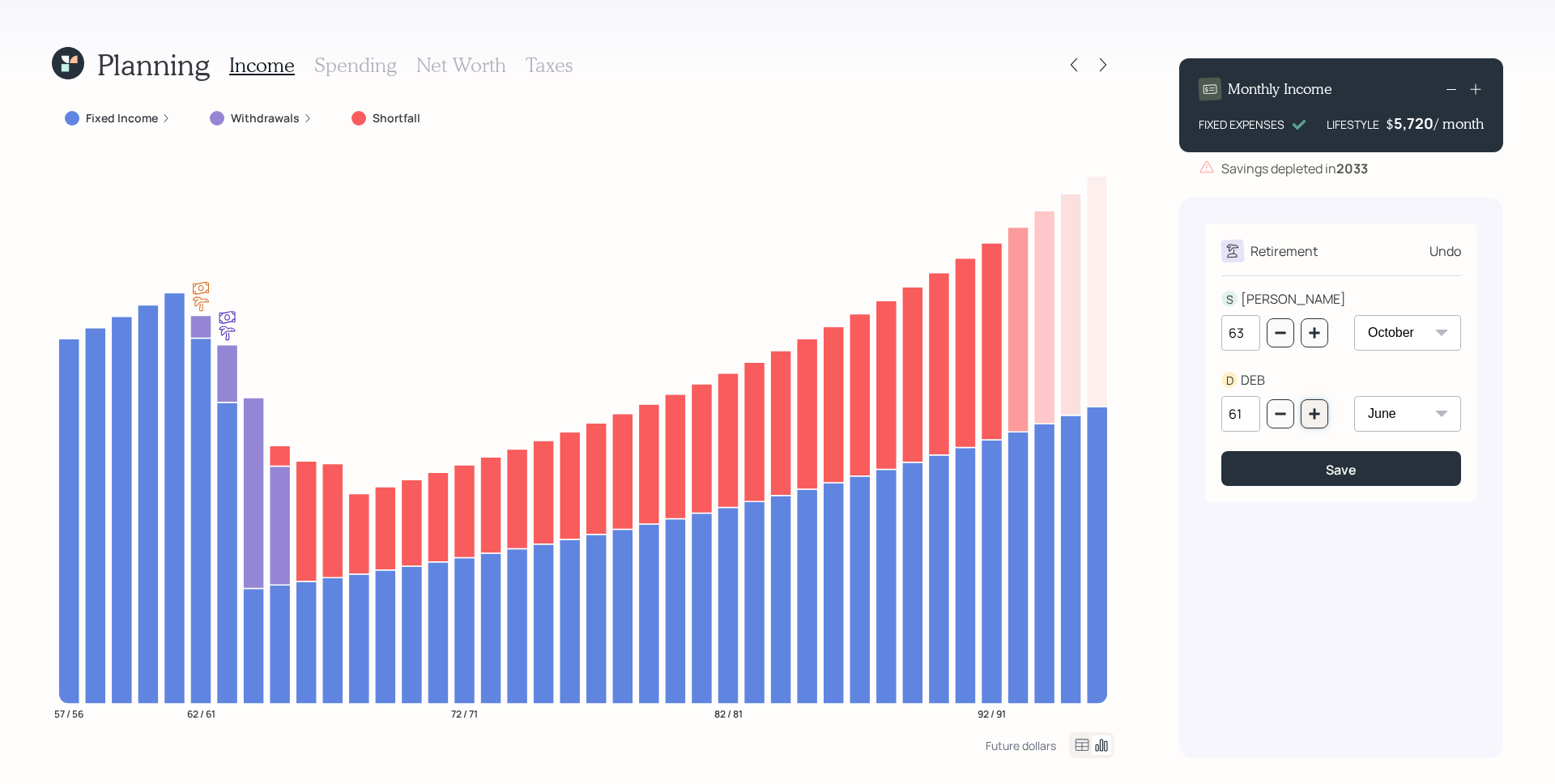
click at [1315, 417] on icon "button" at bounding box center [1314, 413] width 11 height 11
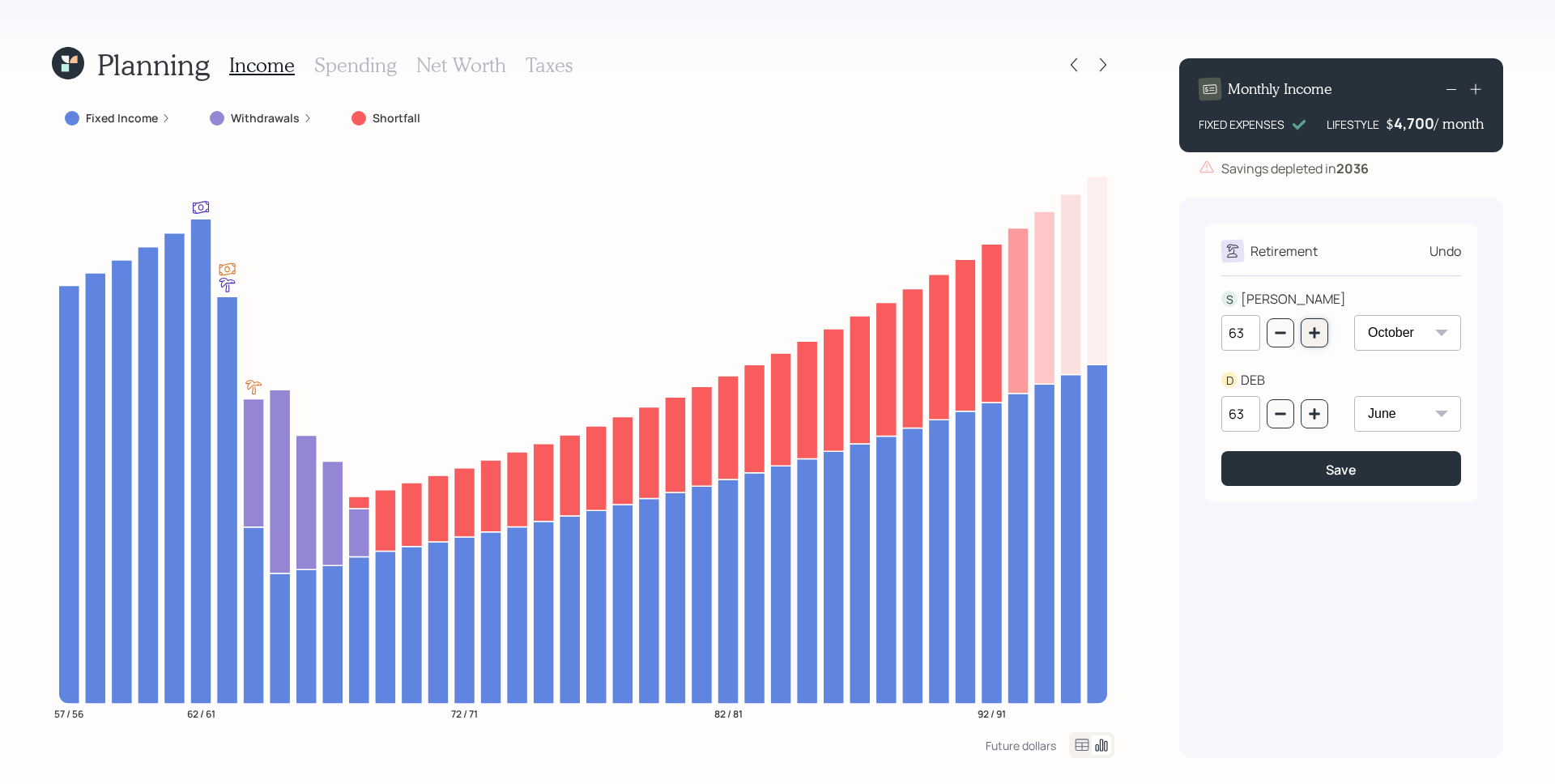
click at [1325, 327] on button "button" at bounding box center [1315, 333] width 28 height 29
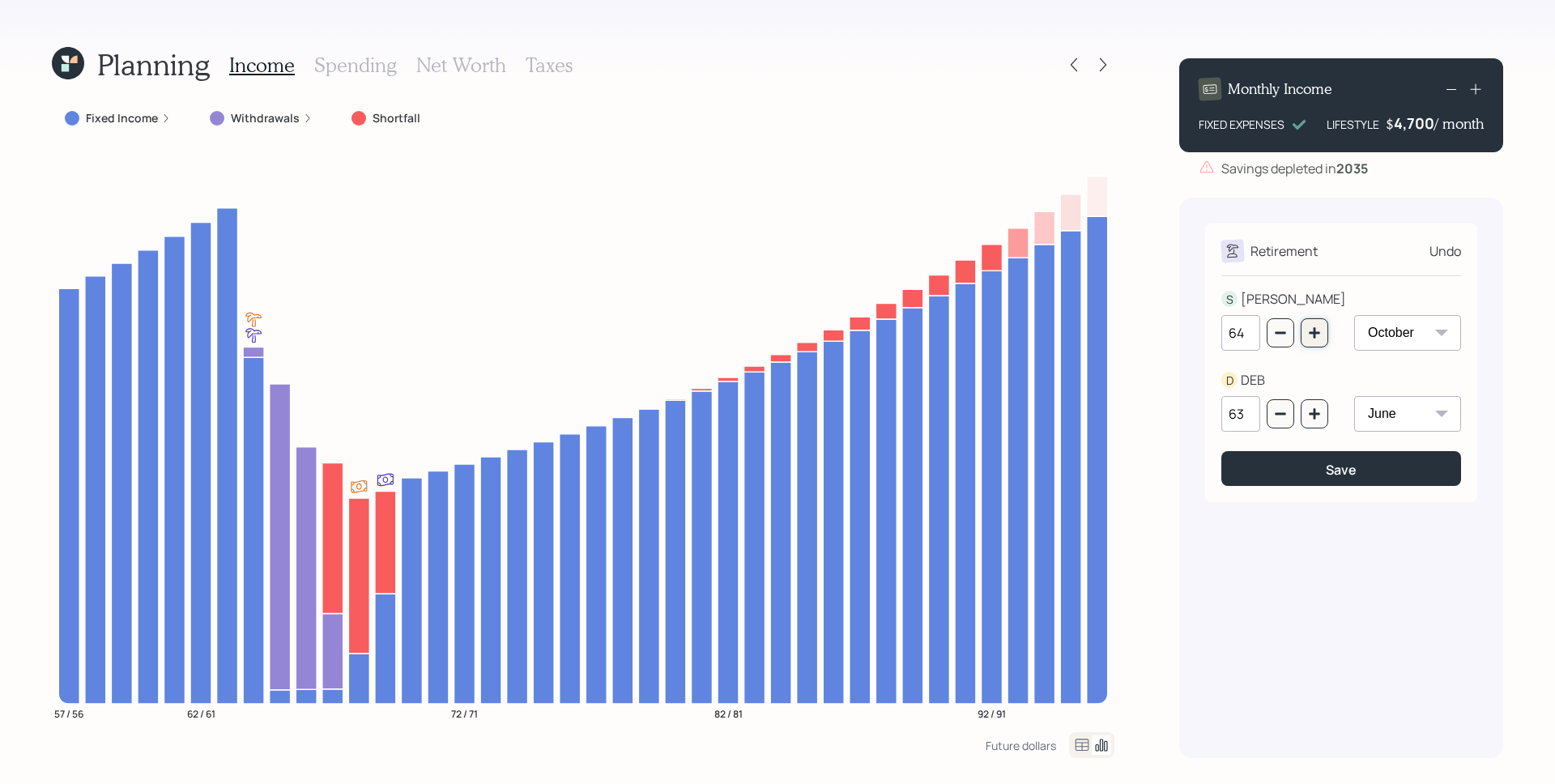
click at [1312, 343] on button "button" at bounding box center [1315, 333] width 28 height 29
click at [1317, 428] on div "63" at bounding box center [1274, 414] width 107 height 36
click at [1316, 416] on icon "button" at bounding box center [1314, 413] width 11 height 11
click at [1326, 471] on div "Save" at bounding box center [1342, 470] width 31 height 17
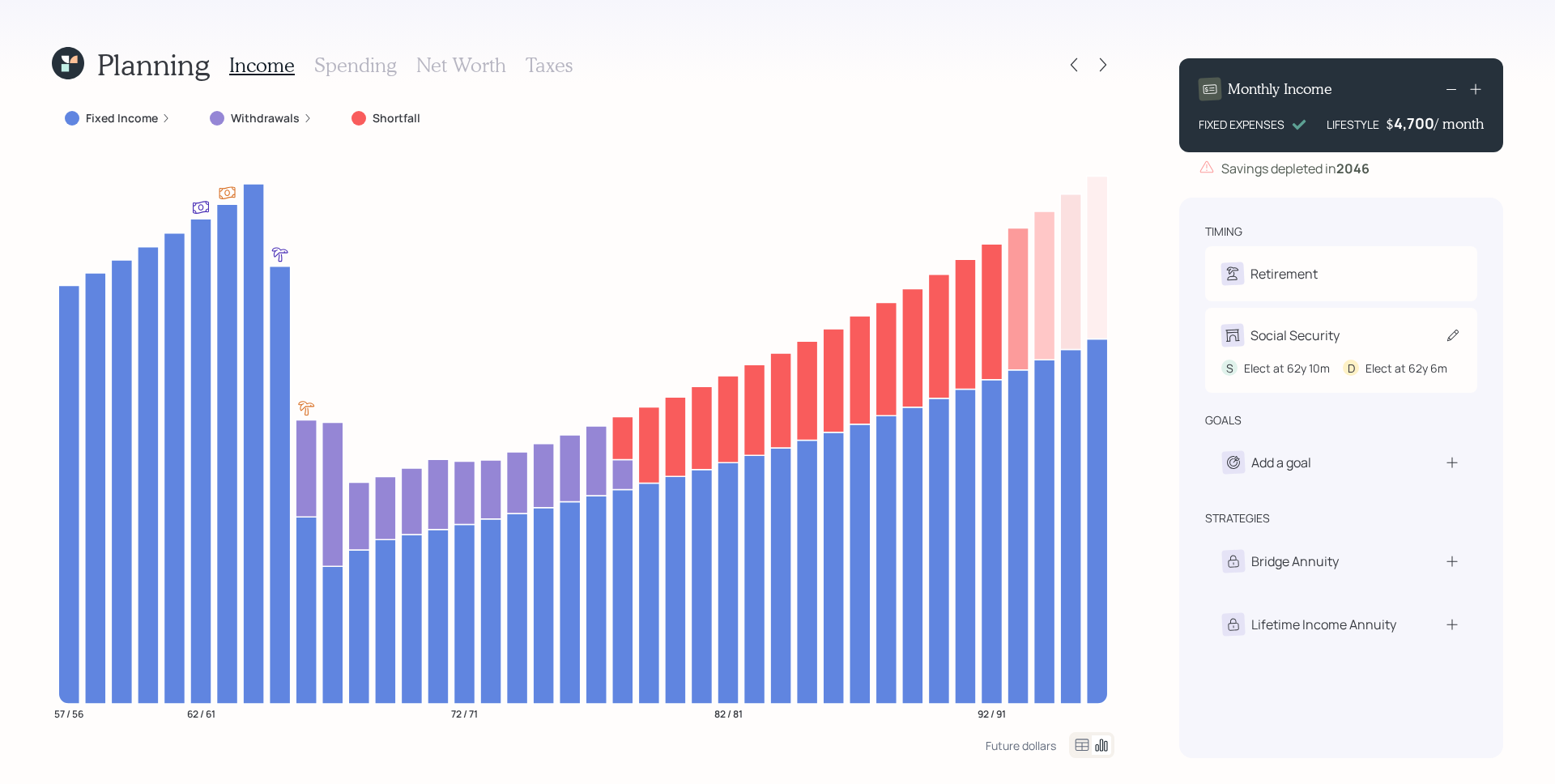
click at [1333, 351] on div "S Elect at 62y 10m D Elect at 62y 6m" at bounding box center [1341, 361] width 240 height 30
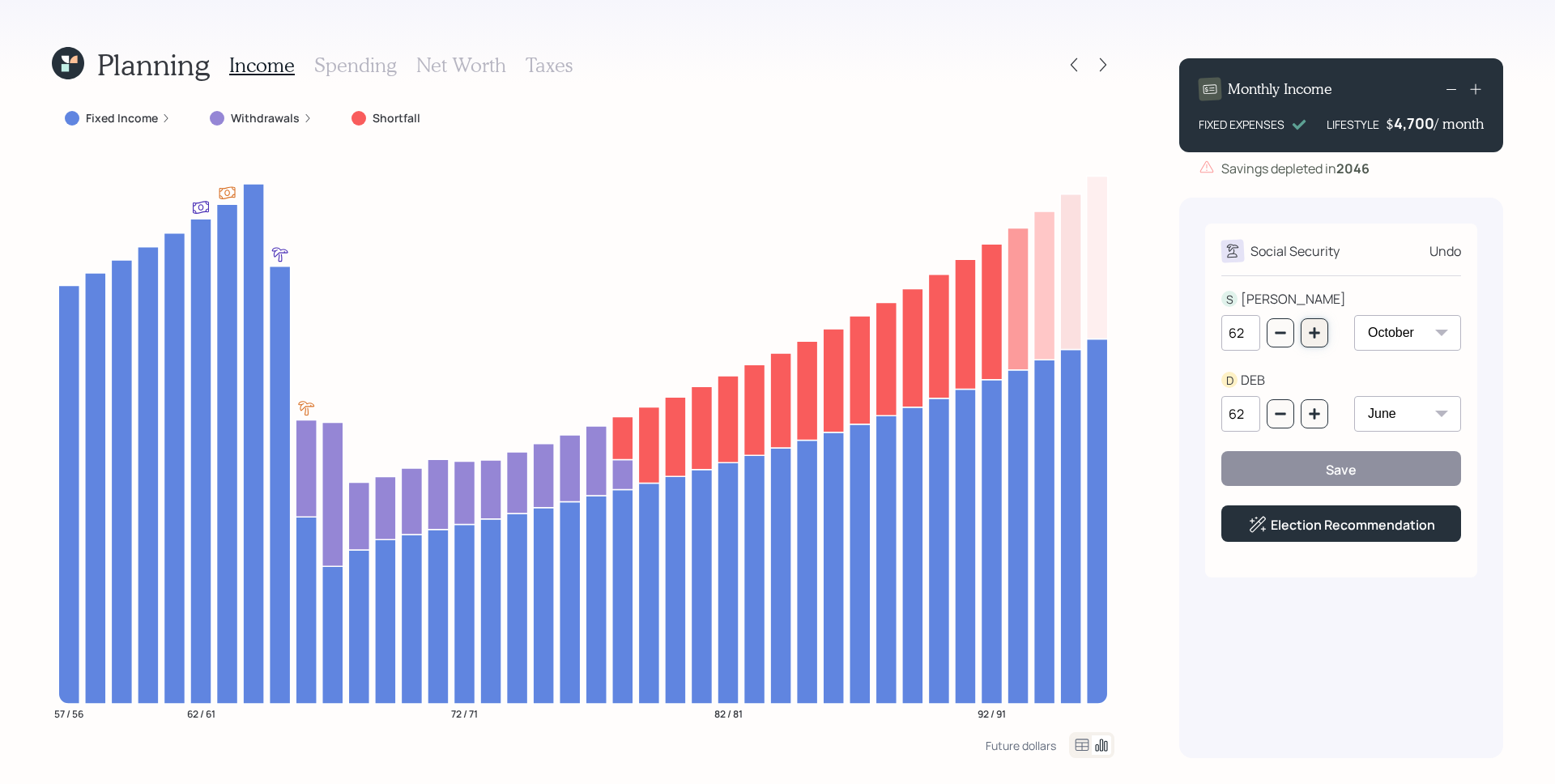
click at [1312, 329] on icon "button" at bounding box center [1314, 332] width 13 height 13
select select "10"
select select "6"
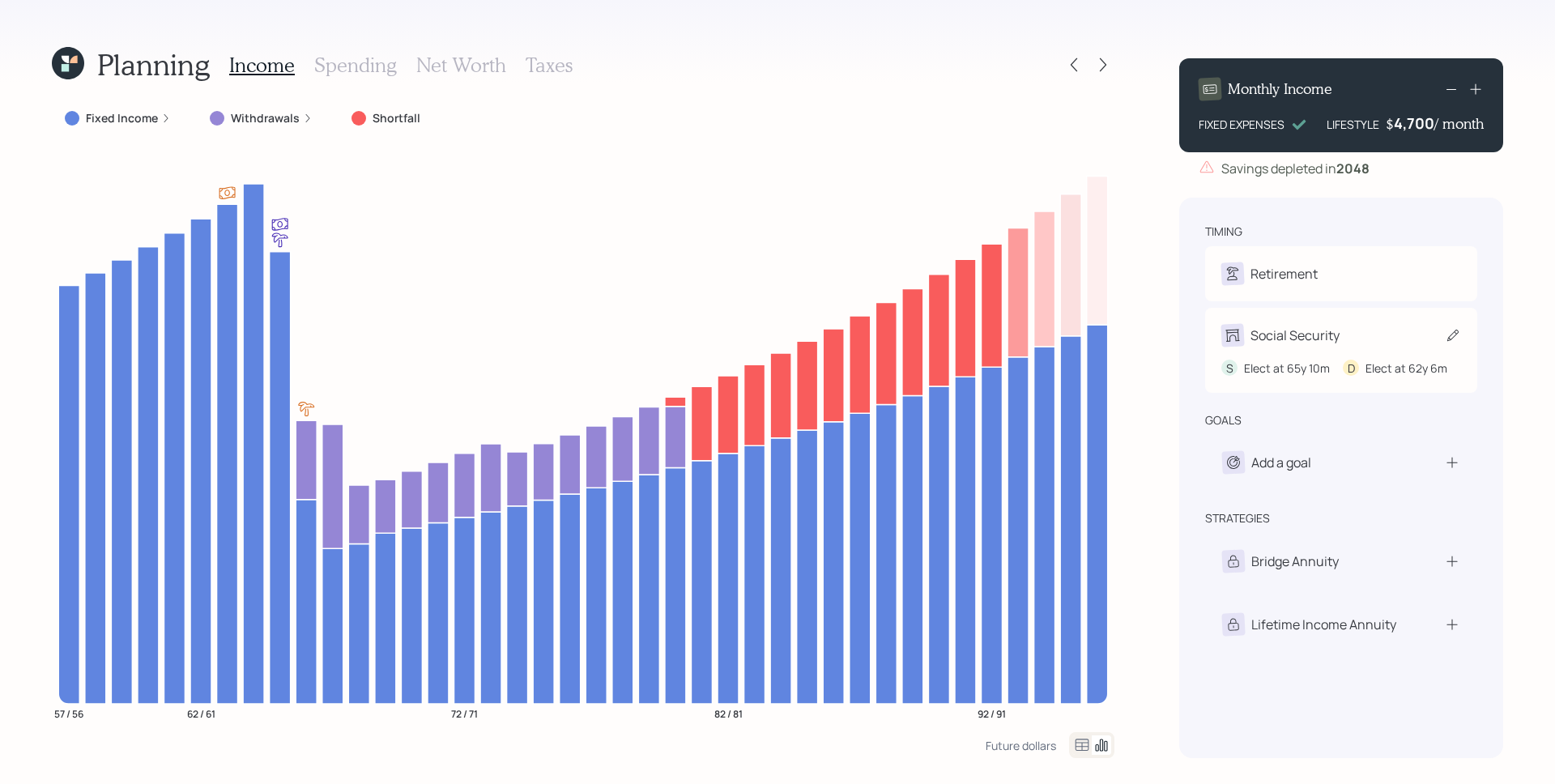
click at [1323, 347] on div "S Elect at 65y 10m D Elect at 62y 6m" at bounding box center [1341, 361] width 240 height 30
select select "10"
select select "6"
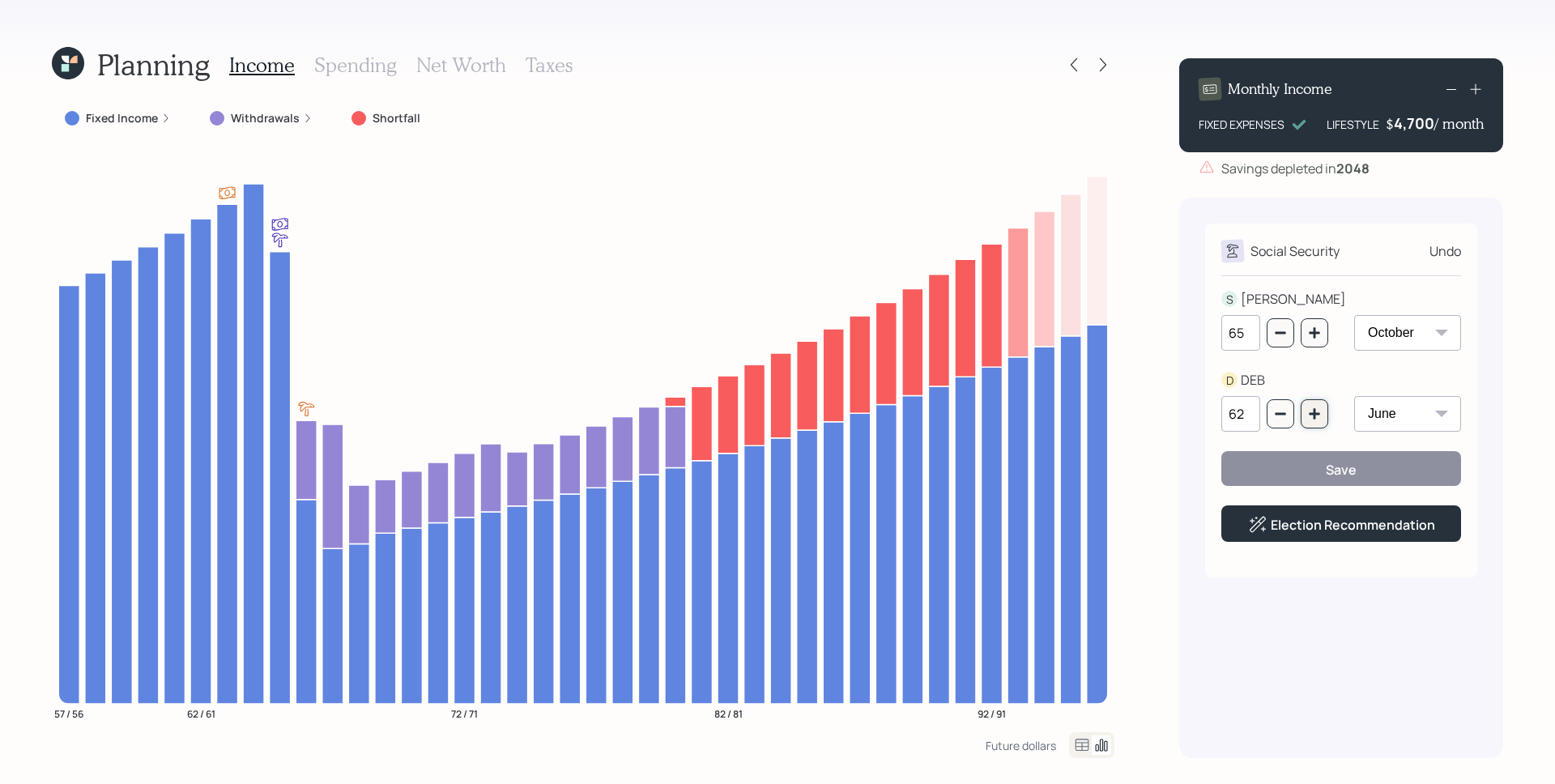
click at [1323, 405] on button "button" at bounding box center [1315, 414] width 28 height 29
click at [1323, 407] on button "button" at bounding box center [1315, 414] width 28 height 29
type input "65"
click at [1327, 467] on div "Save" at bounding box center [1342, 470] width 31 height 17
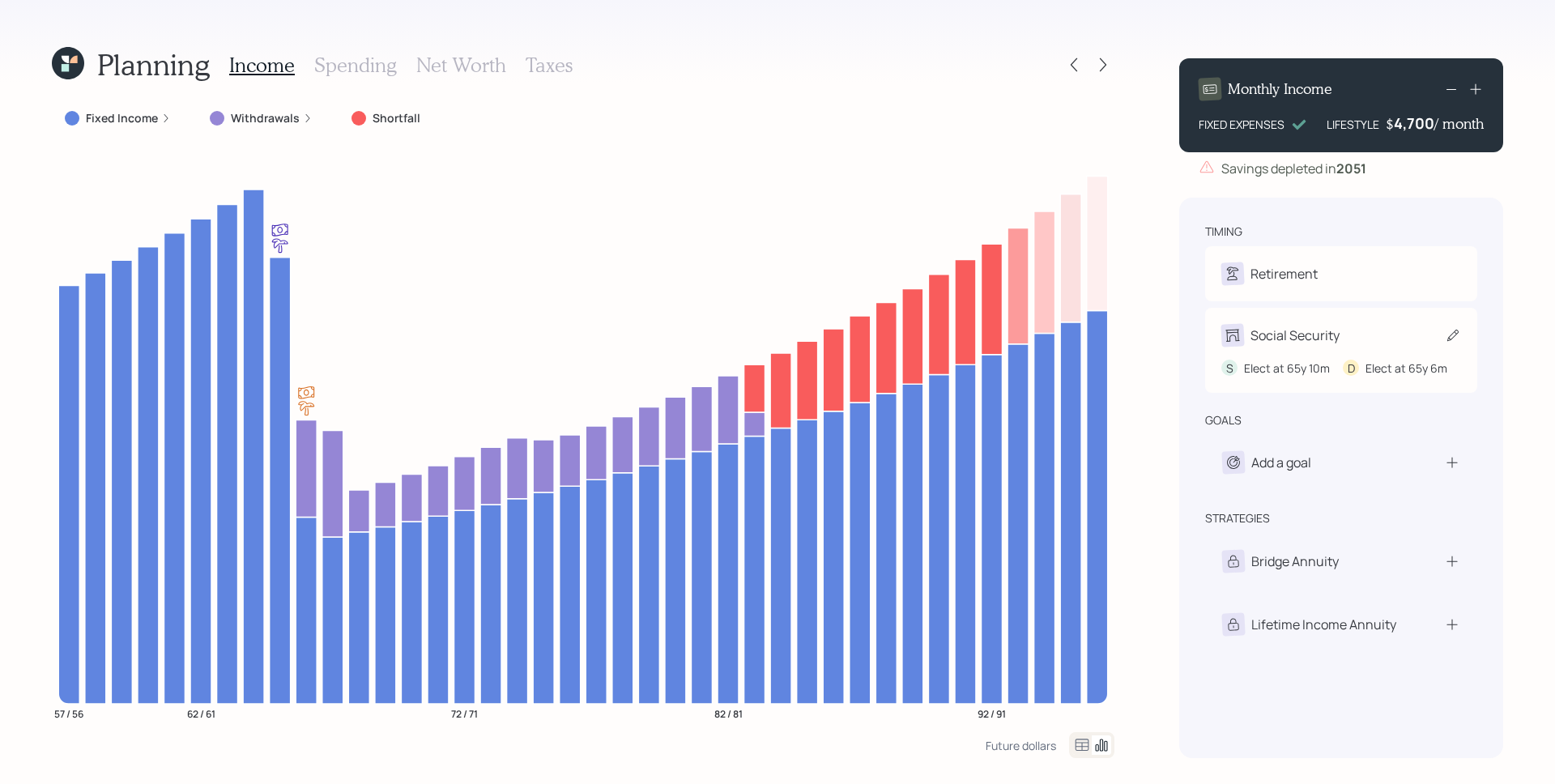
click at [1340, 347] on div "S Elect at 65y 10m D Elect at 65y 6m" at bounding box center [1341, 361] width 240 height 30
select select "10"
select select "6"
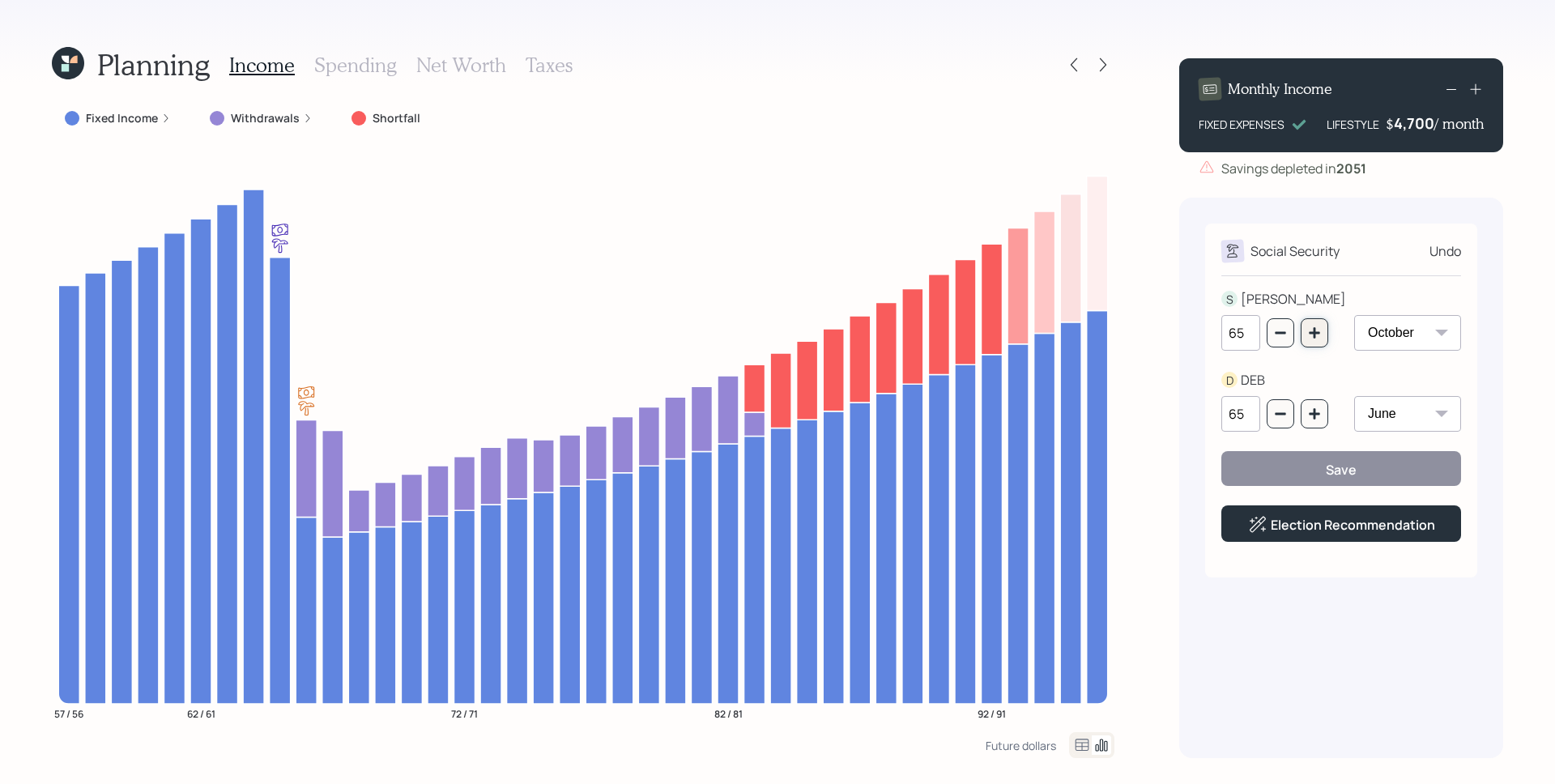
click at [1316, 330] on icon "button" at bounding box center [1314, 332] width 13 height 13
type input "67"
click at [1309, 428] on div "65" at bounding box center [1274, 414] width 107 height 36
click at [1309, 423] on button "button" at bounding box center [1315, 414] width 28 height 29
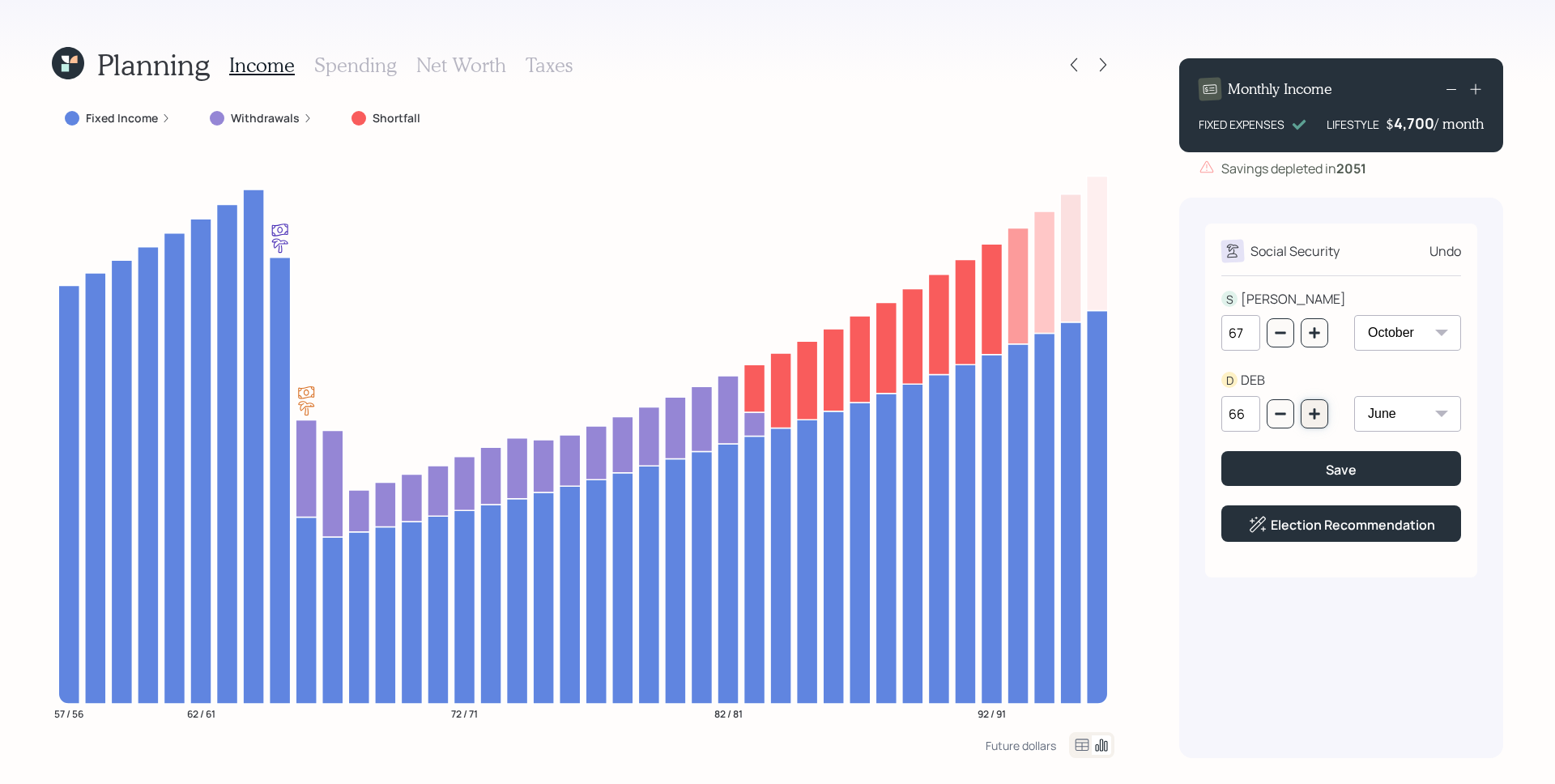
click at [1309, 423] on button "button" at bounding box center [1315, 414] width 28 height 29
type input "67"
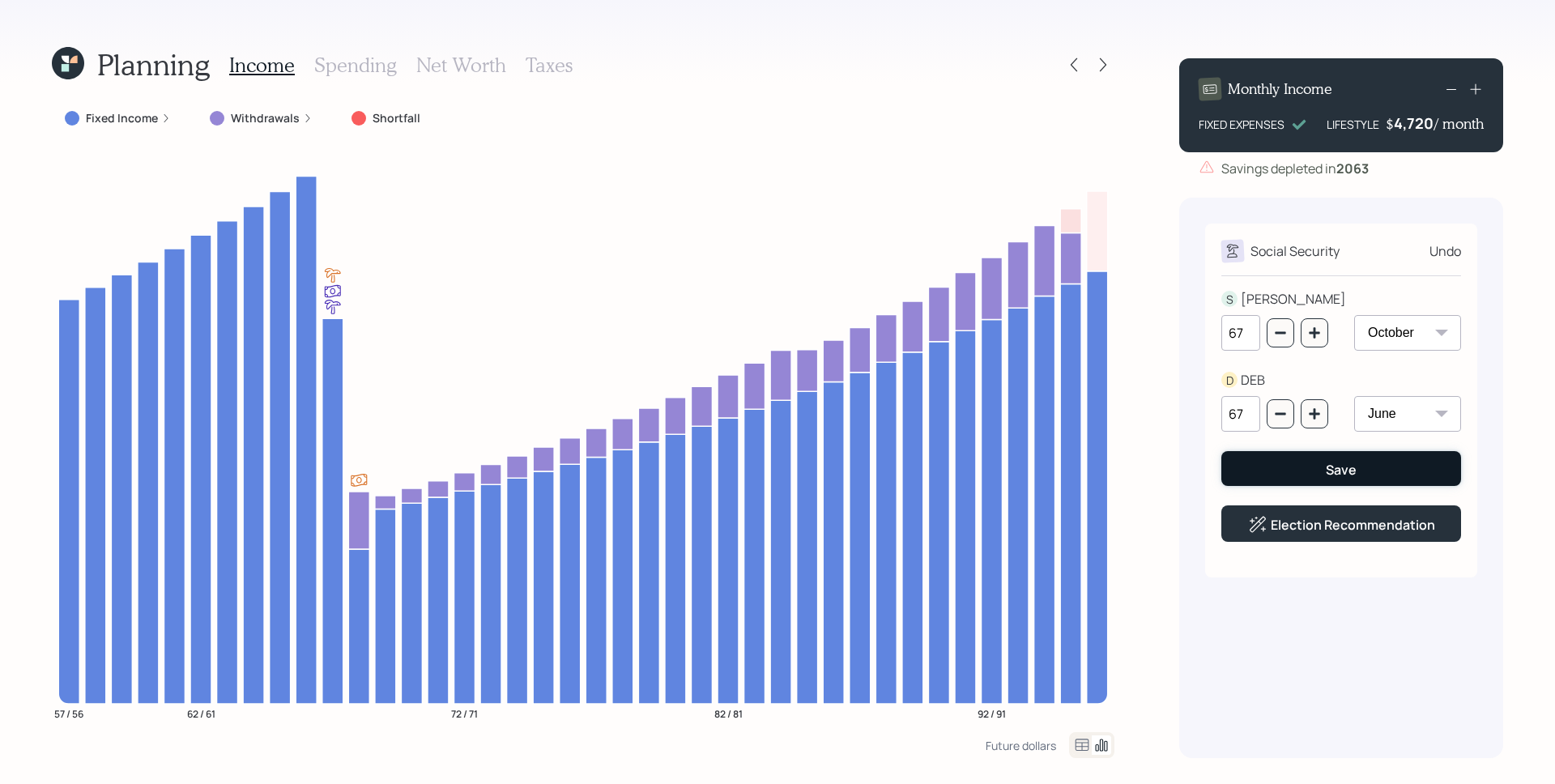
click at [1323, 464] on button "Save" at bounding box center [1341, 469] width 240 height 35
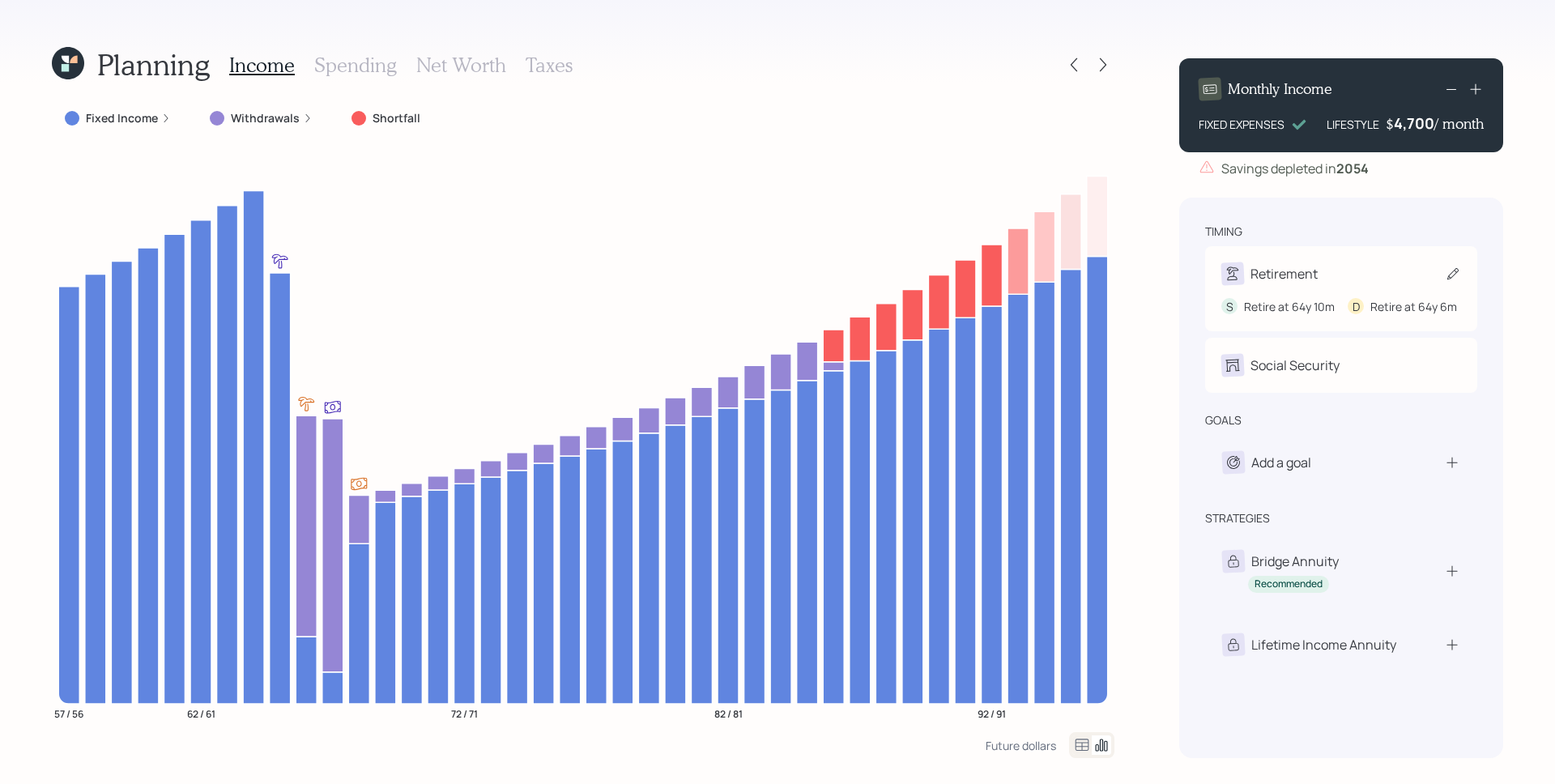
click at [1320, 267] on div "Retirement" at bounding box center [1341, 274] width 240 height 23
select select "10"
select select "6"
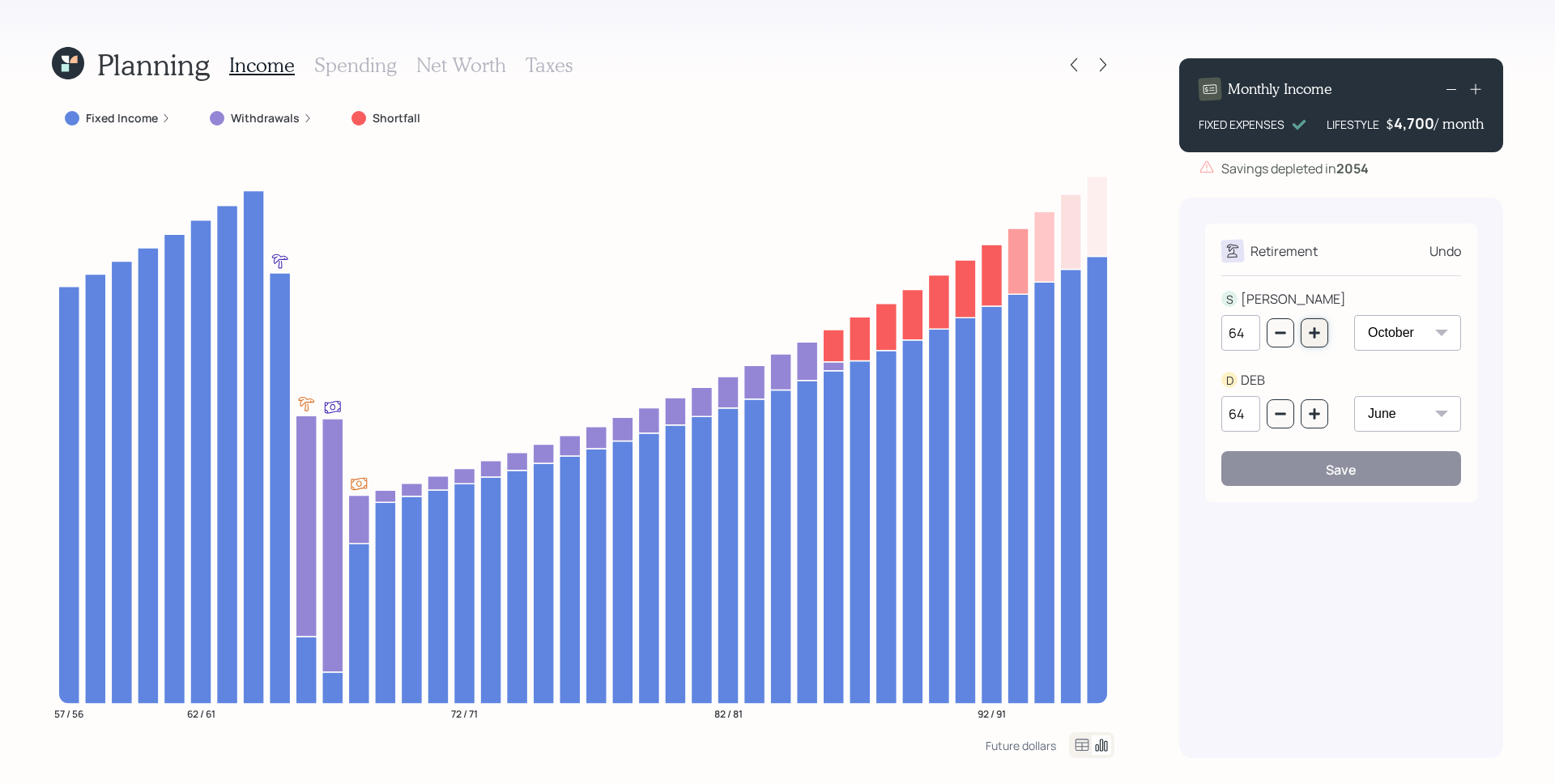
click at [1325, 335] on button "button" at bounding box center [1315, 333] width 28 height 29
type input "65"
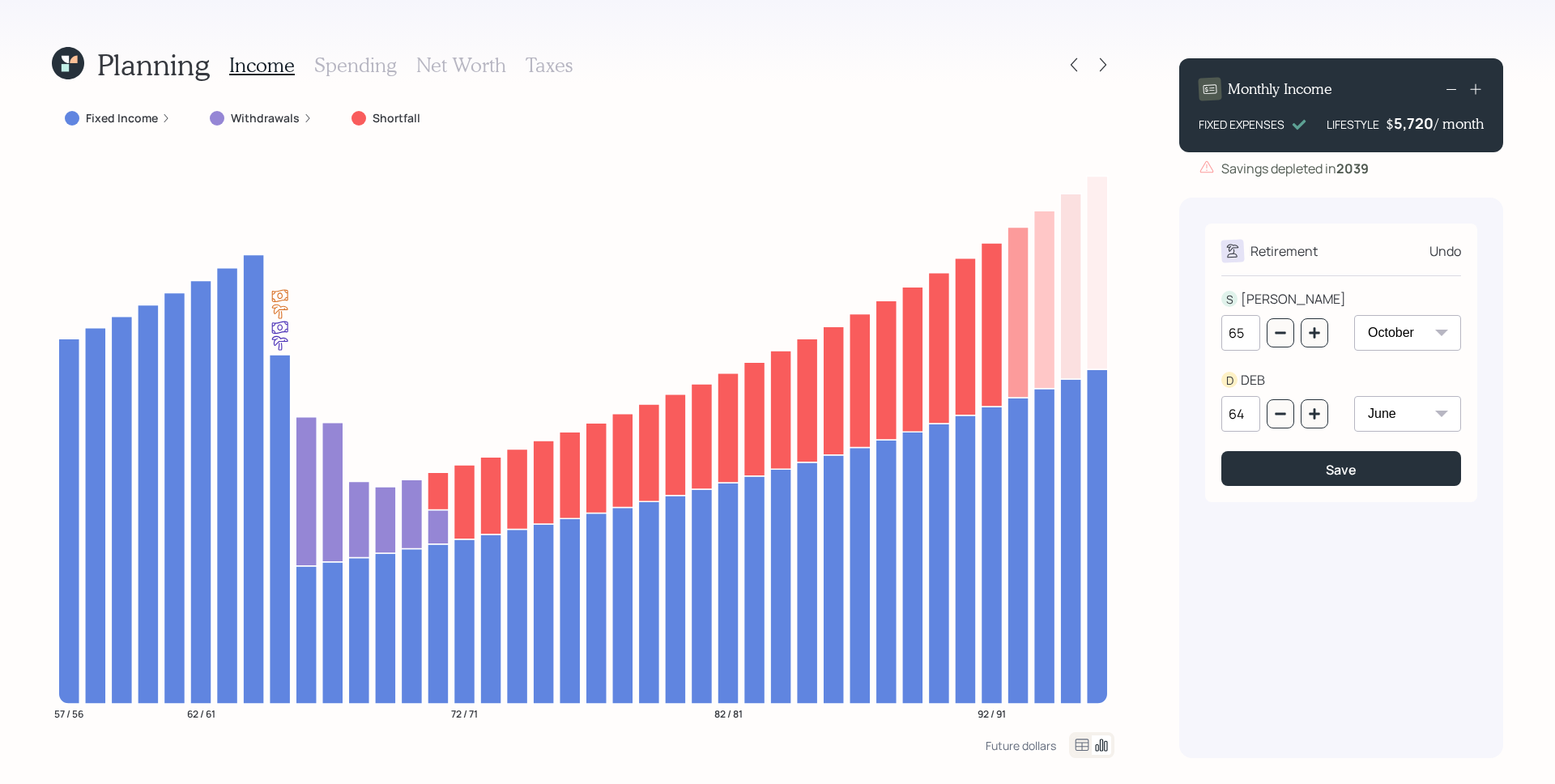
click at [1331, 417] on div "64 January February March April May June July August September October November…" at bounding box center [1341, 423] width 240 height 55
click at [1327, 417] on button "button" at bounding box center [1315, 414] width 28 height 29
click at [1320, 418] on icon "button" at bounding box center [1314, 413] width 13 height 13
type input "66"
click at [1319, 337] on icon "button" at bounding box center [1314, 332] width 13 height 13
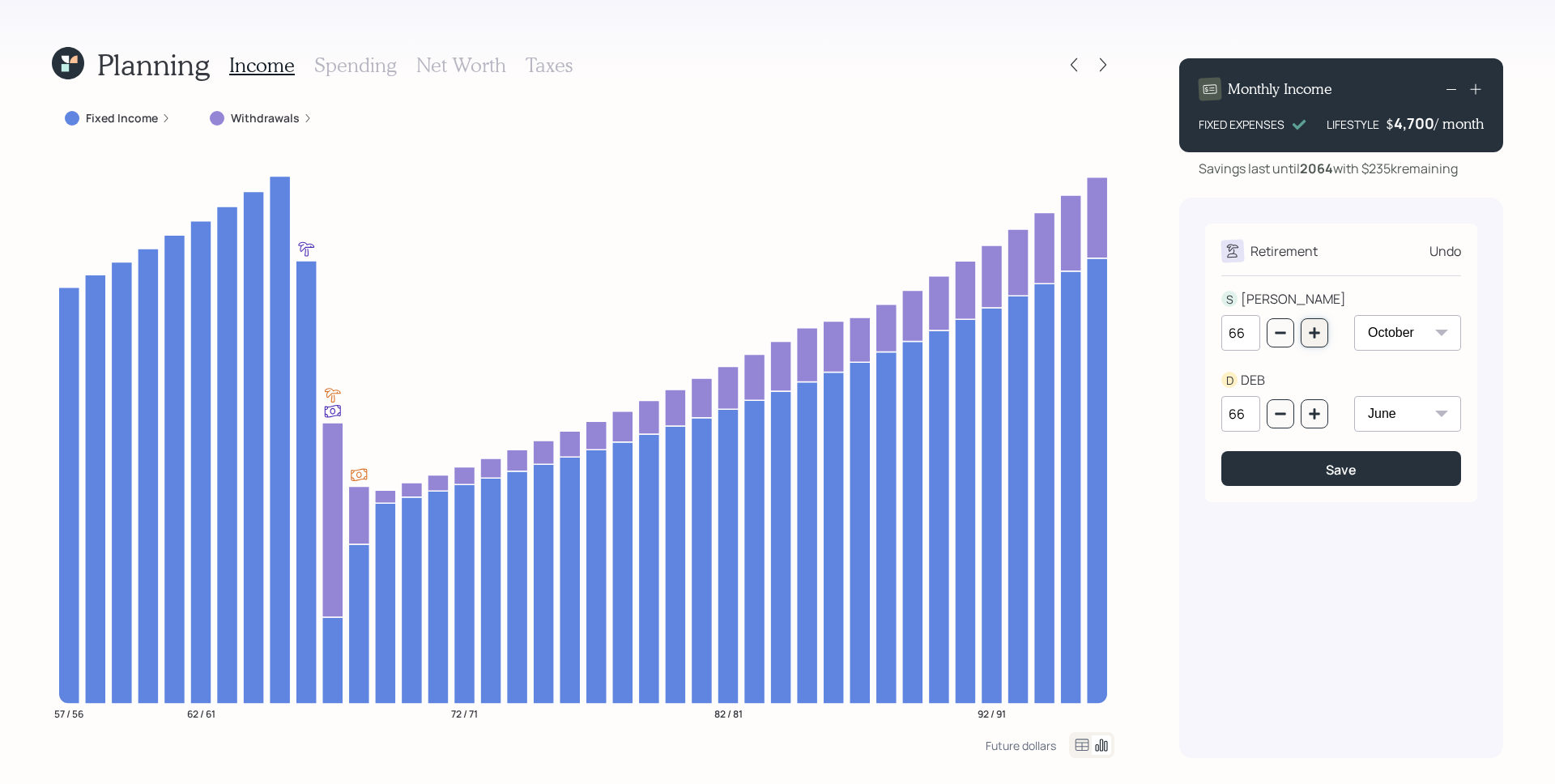
click at [1310, 335] on icon "button" at bounding box center [1314, 332] width 13 height 13
type input "67"
click at [1315, 431] on div "66" at bounding box center [1274, 414] width 107 height 36
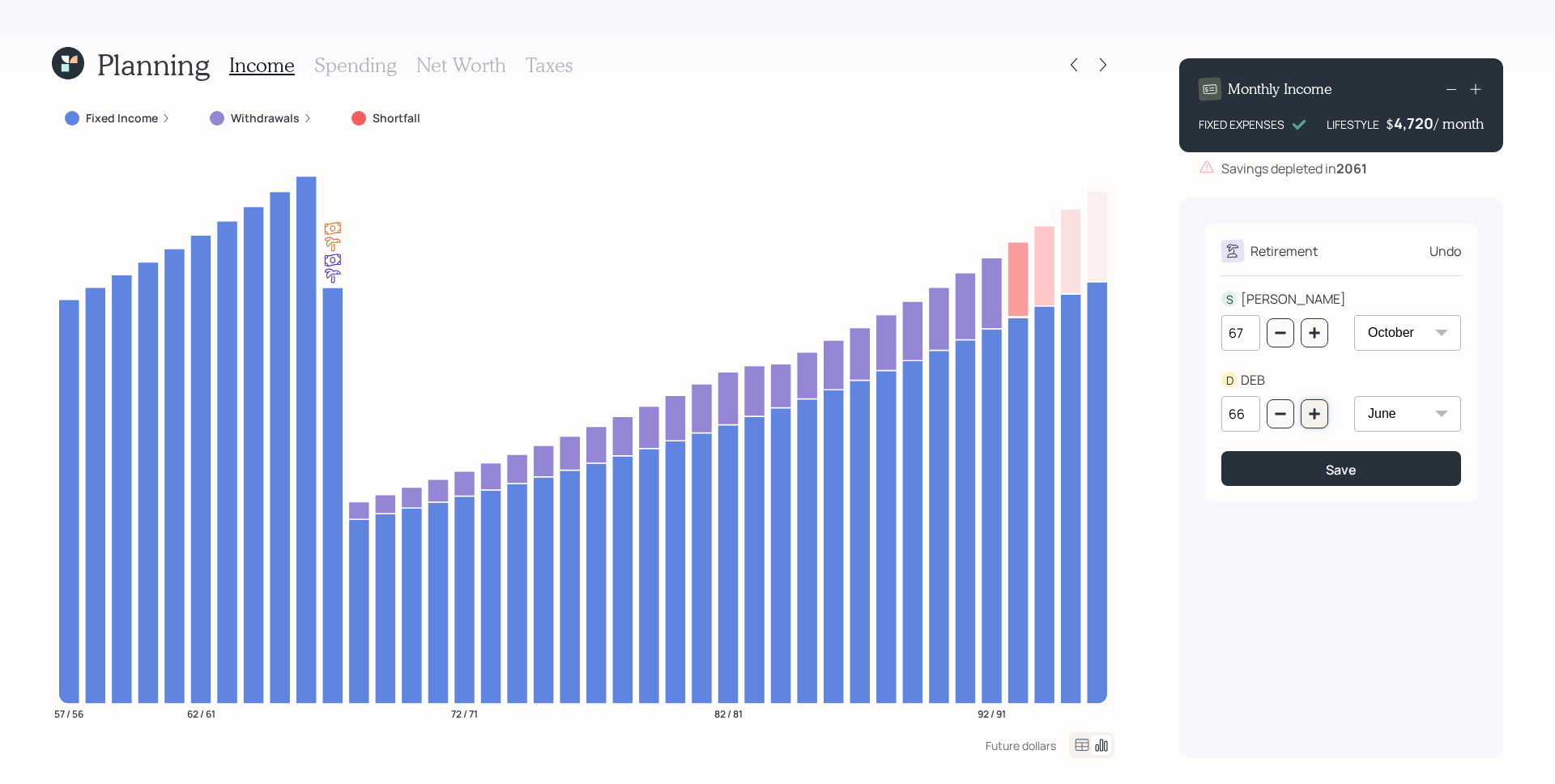
click at [1317, 420] on icon "button" at bounding box center [1314, 413] width 13 height 13
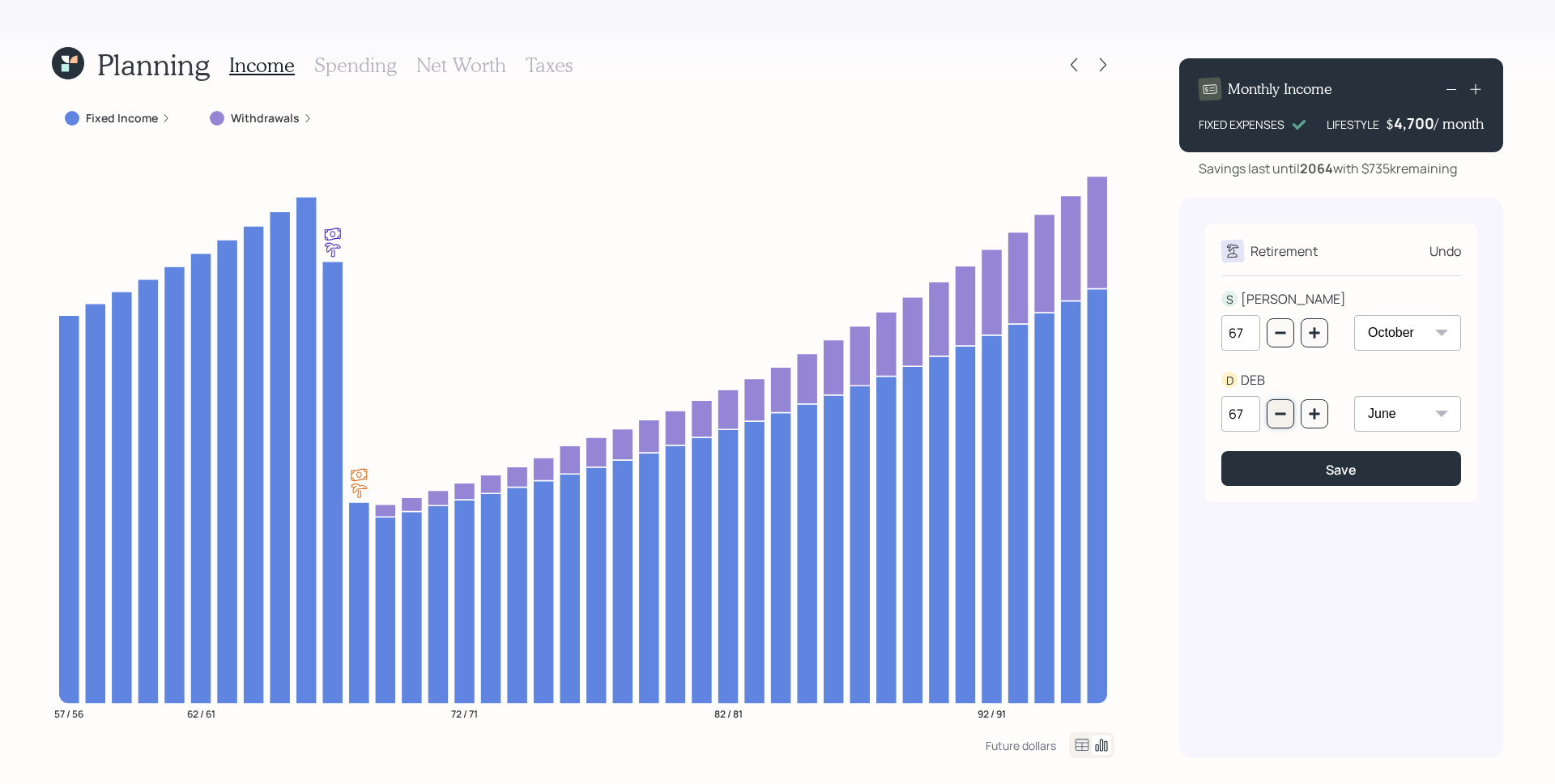
click at [1293, 420] on button "button" at bounding box center [1280, 414] width 28 height 29
type input "66"
click at [1307, 471] on button "Save" at bounding box center [1341, 469] width 240 height 35
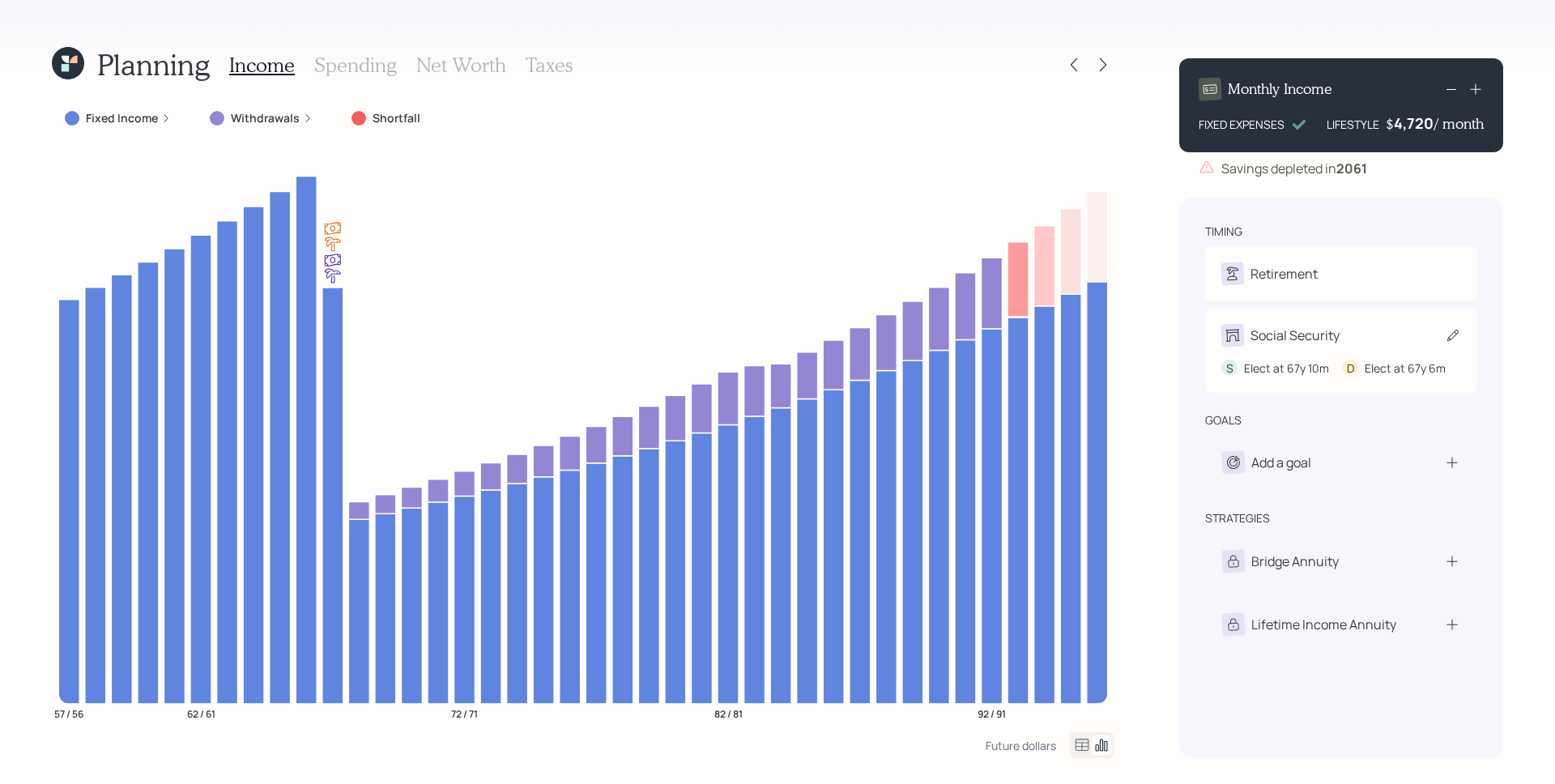
click at [1327, 346] on div "Social Security" at bounding box center [1280, 336] width 119 height 23
select select "10"
select select "6"
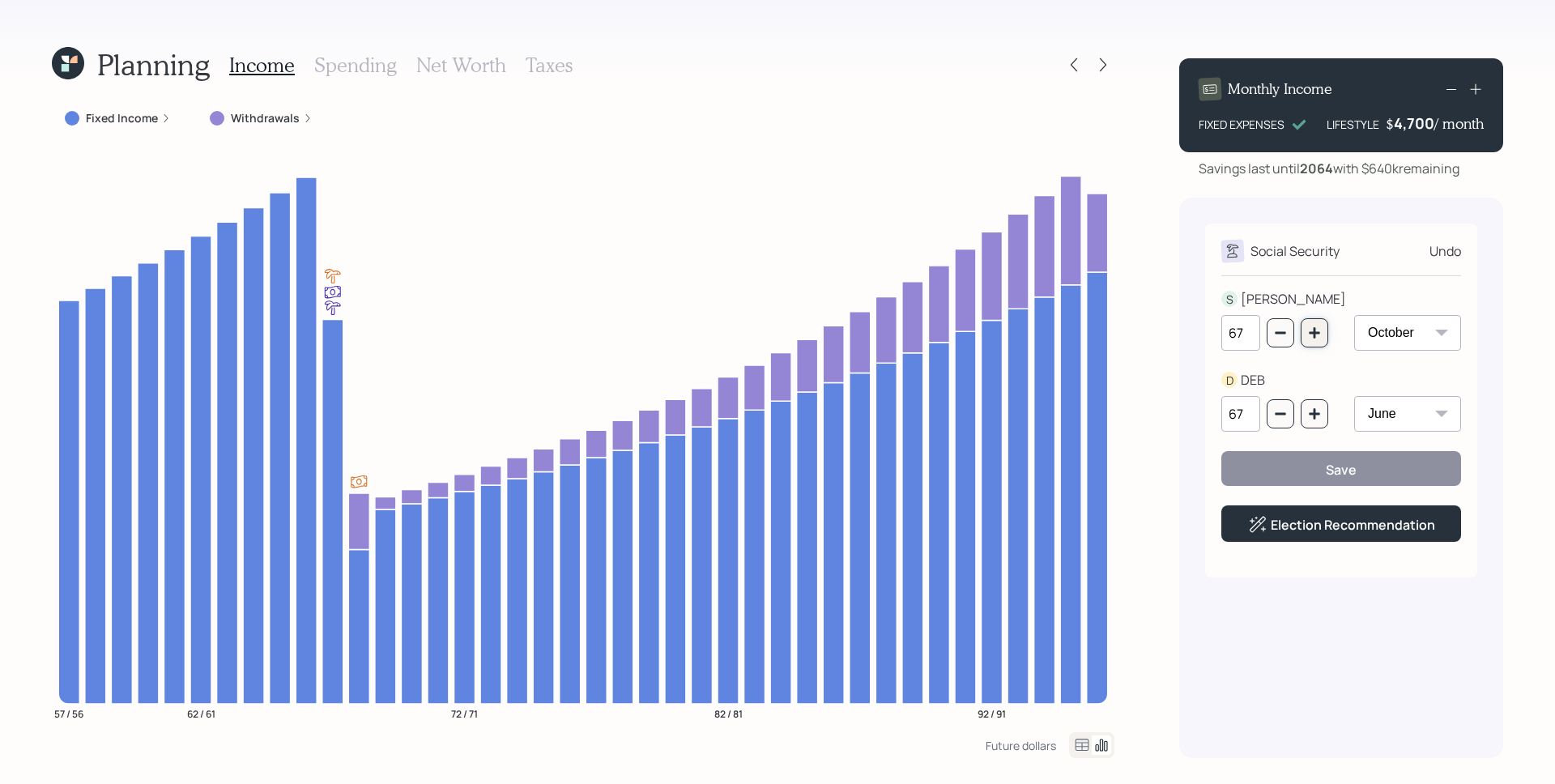
click at [1323, 333] on button "button" at bounding box center [1315, 333] width 28 height 29
click at [1324, 333] on button "button" at bounding box center [1315, 333] width 28 height 29
type input "69"
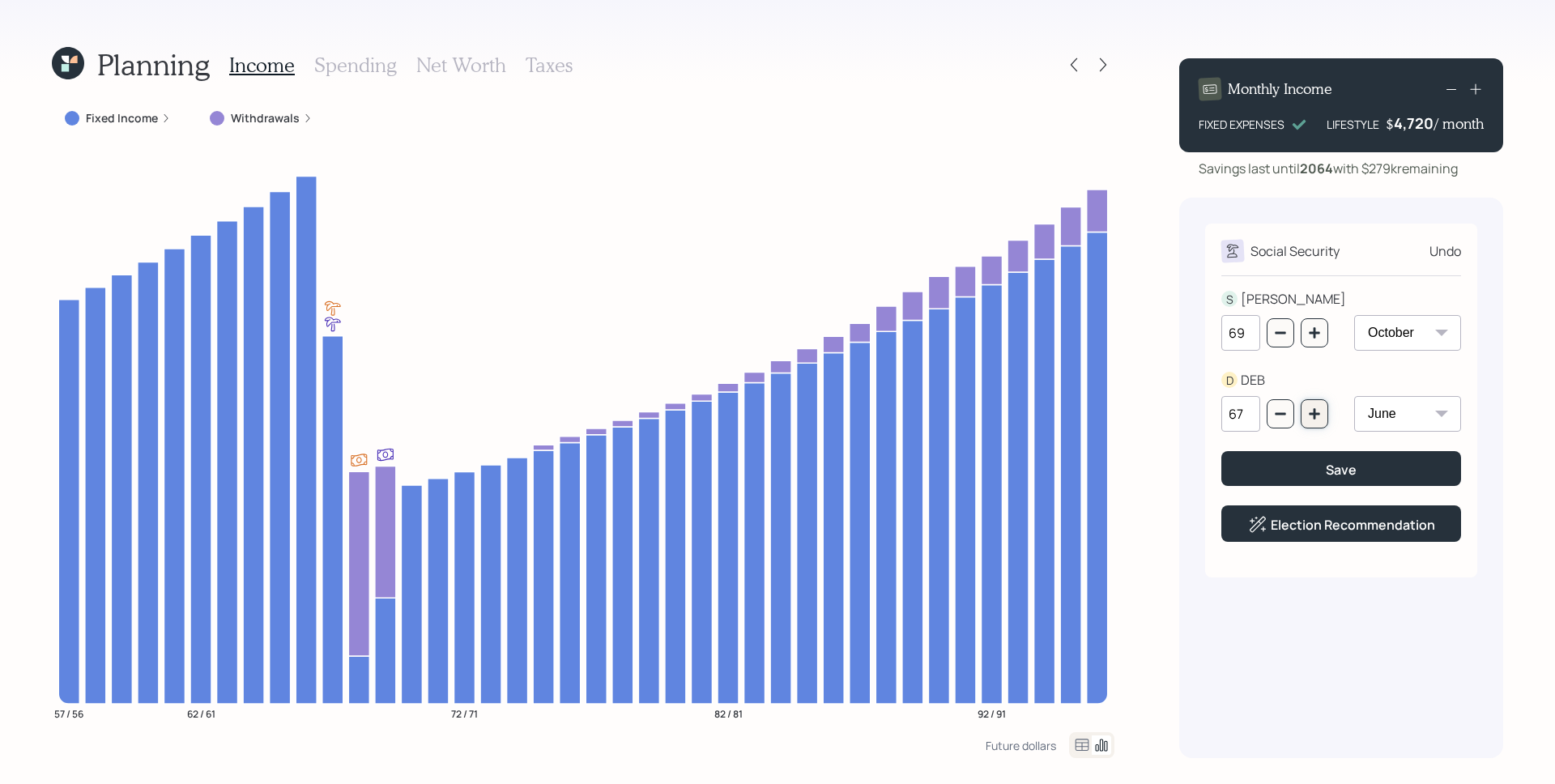
click at [1321, 412] on icon "button" at bounding box center [1314, 413] width 13 height 13
type input "68"
click at [1324, 460] on button "Save" at bounding box center [1341, 469] width 240 height 35
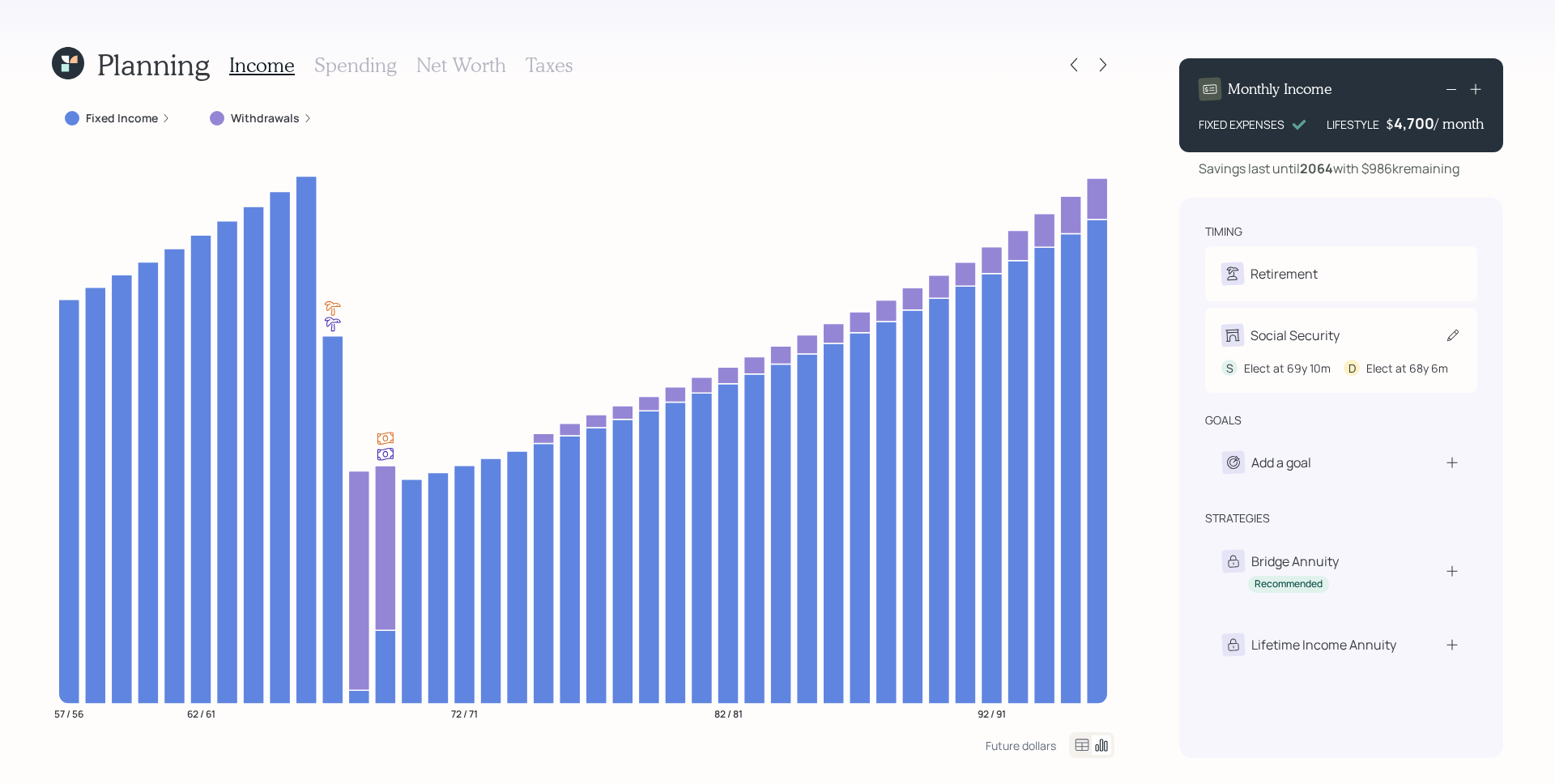
click at [1292, 337] on div "Social Security" at bounding box center [1296, 336] width 89 height 19
select select "10"
select select "6"
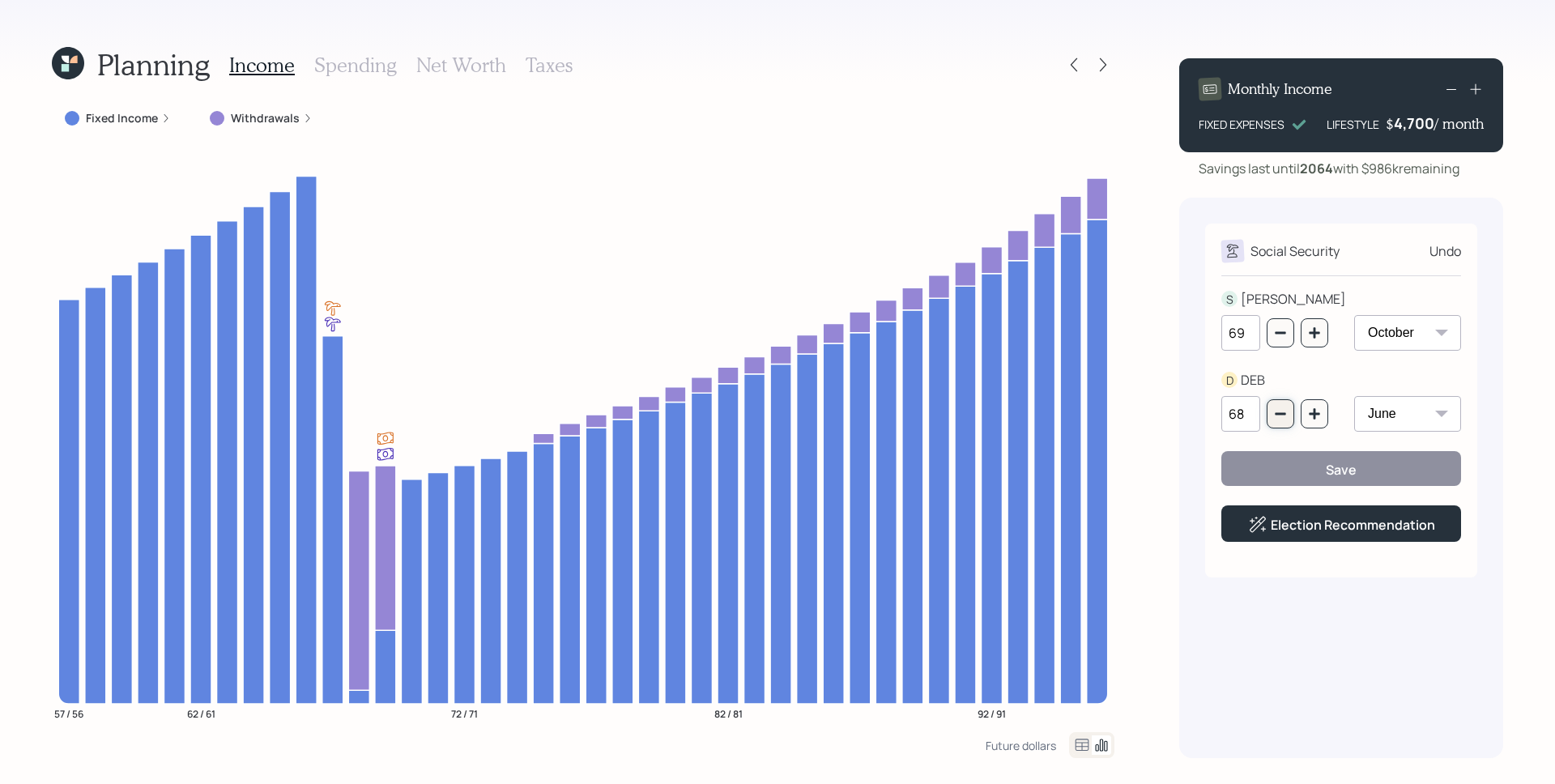
click at [1288, 416] on button "button" at bounding box center [1280, 414] width 28 height 29
type input "67"
click at [1296, 463] on button "Save" at bounding box center [1341, 469] width 240 height 35
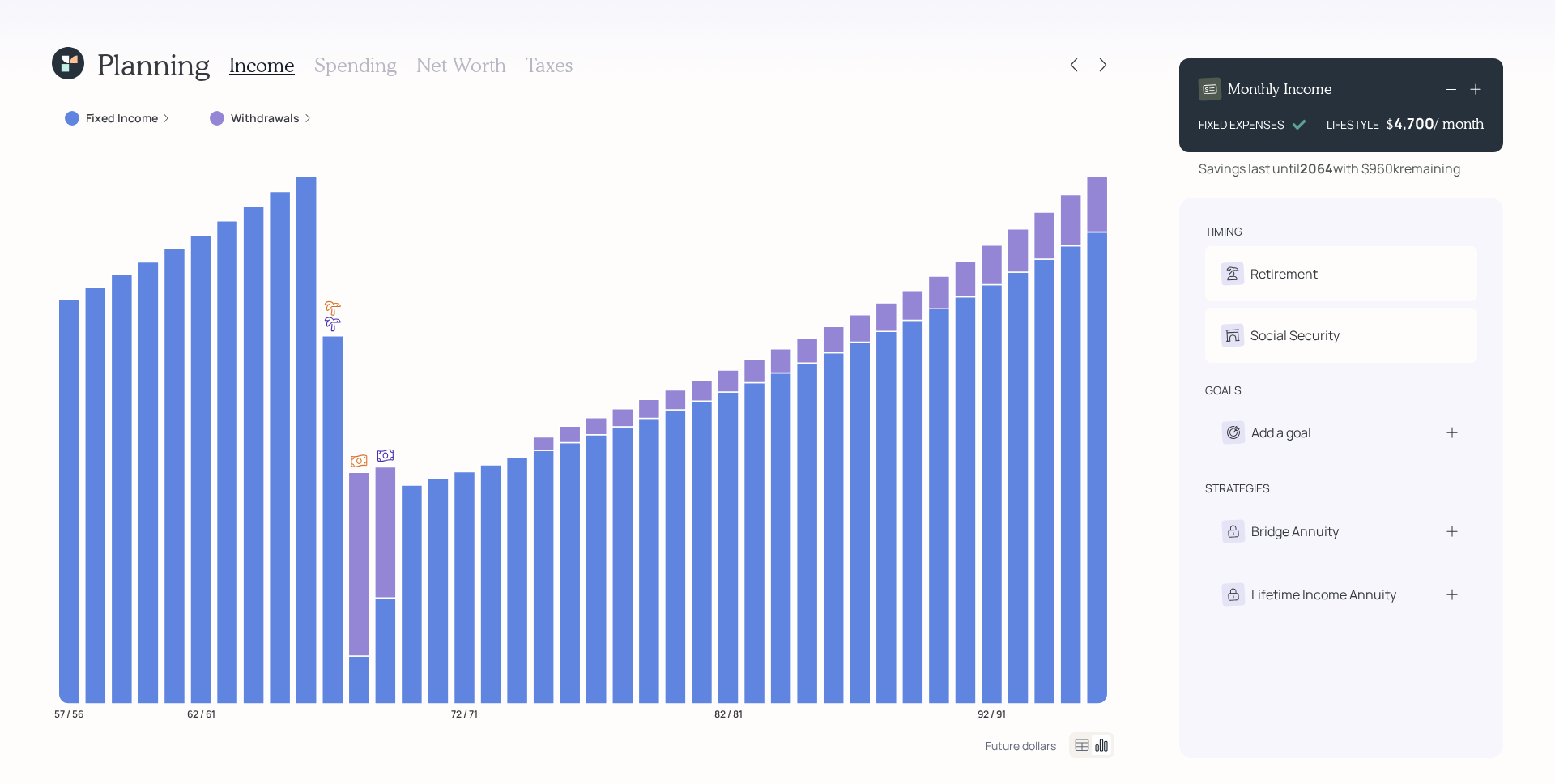
click at [79, 68] on icon at bounding box center [68, 64] width 33 height 33
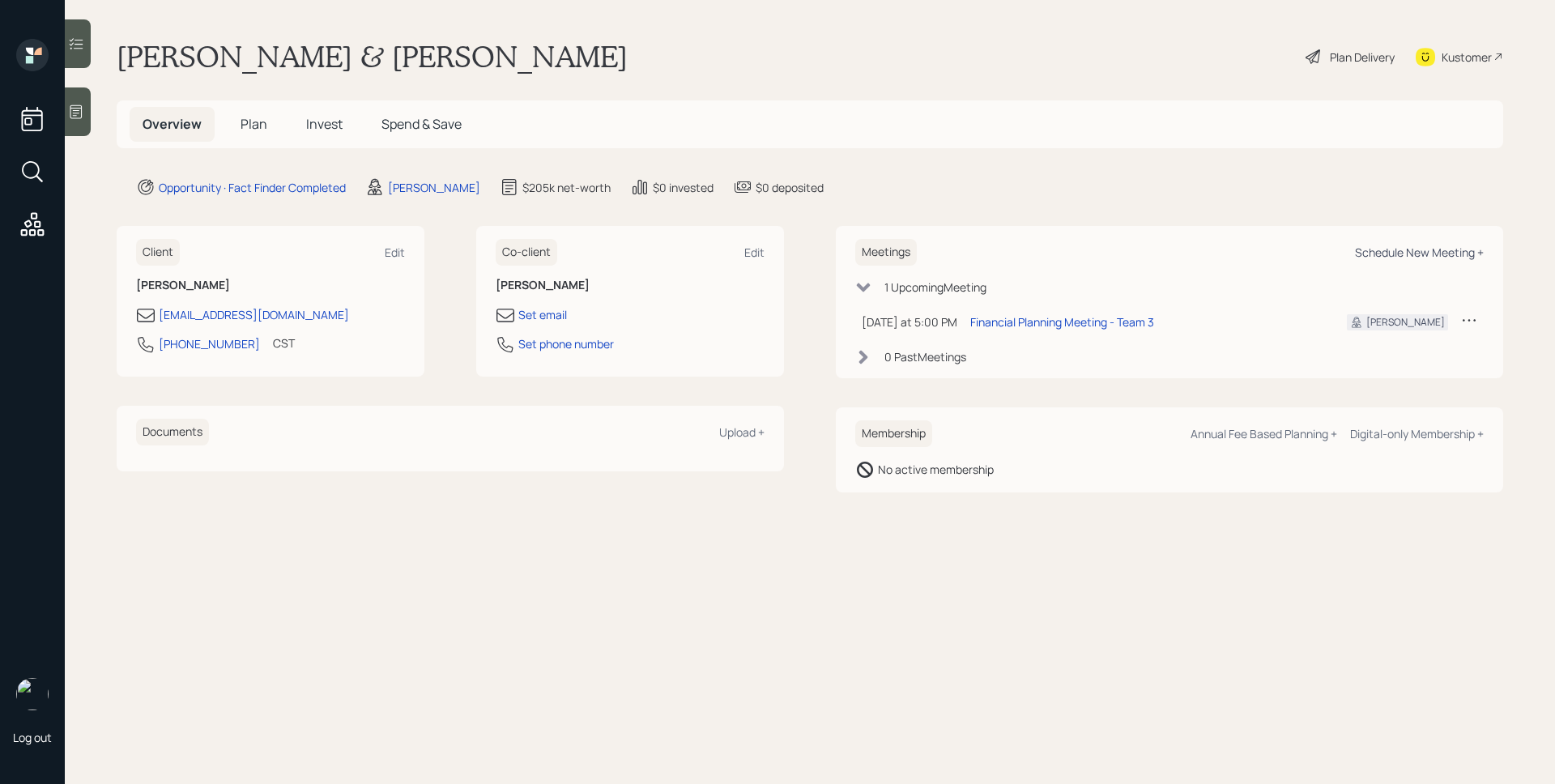
click at [1442, 257] on div "Schedule New Meeting +" at bounding box center [1420, 253] width 129 height 15
select select "d946c976-65aa-4529-ac9d-02c4f1114fc0"
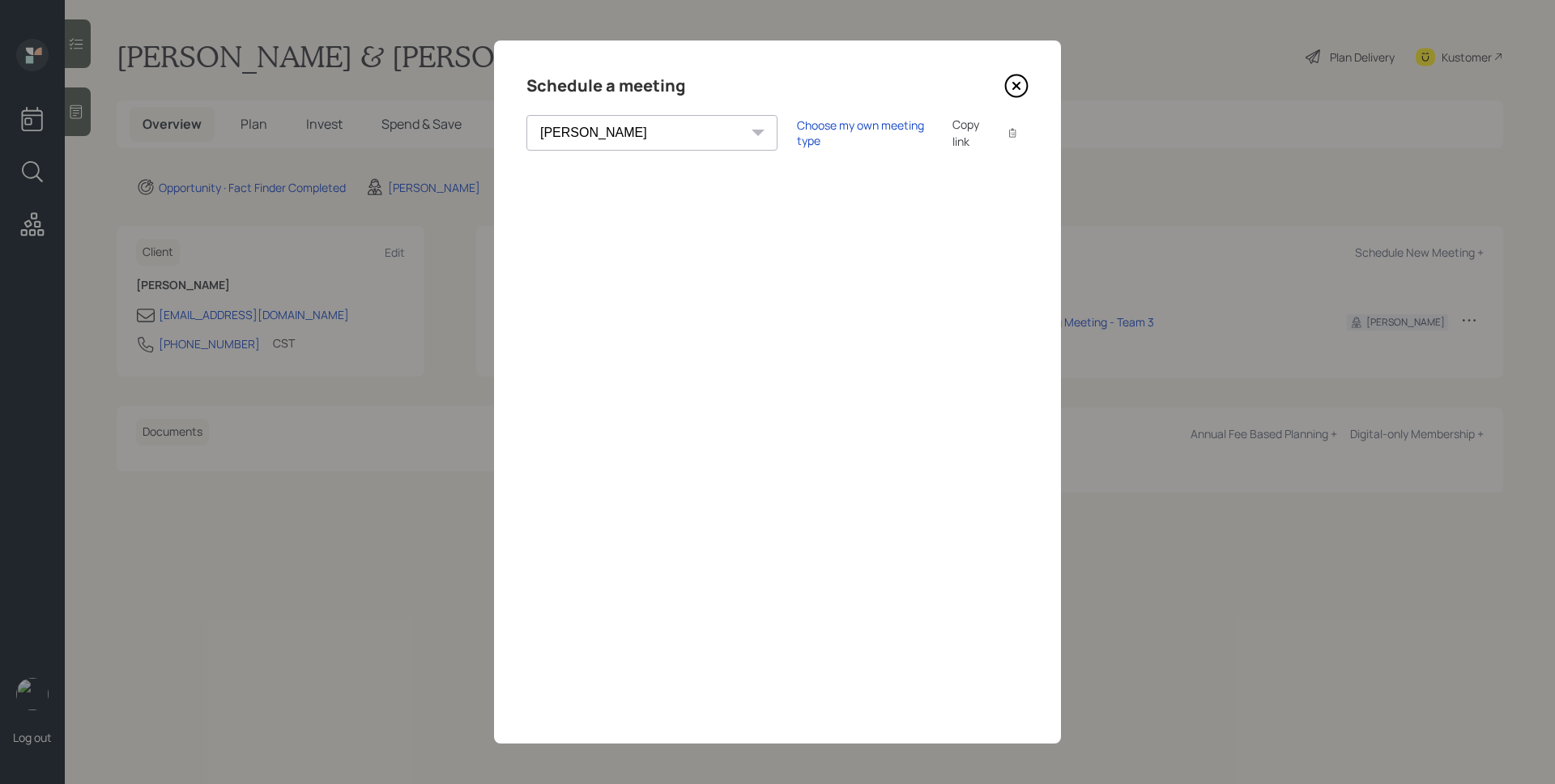
click at [822, 146] on div "Choose my own meeting type Copy link Copy text" at bounding box center [913, 132] width 232 height 34
click at [819, 132] on div "Choose my own meeting type" at bounding box center [864, 133] width 136 height 31
click at [1023, 84] on icon at bounding box center [1016, 85] width 24 height 24
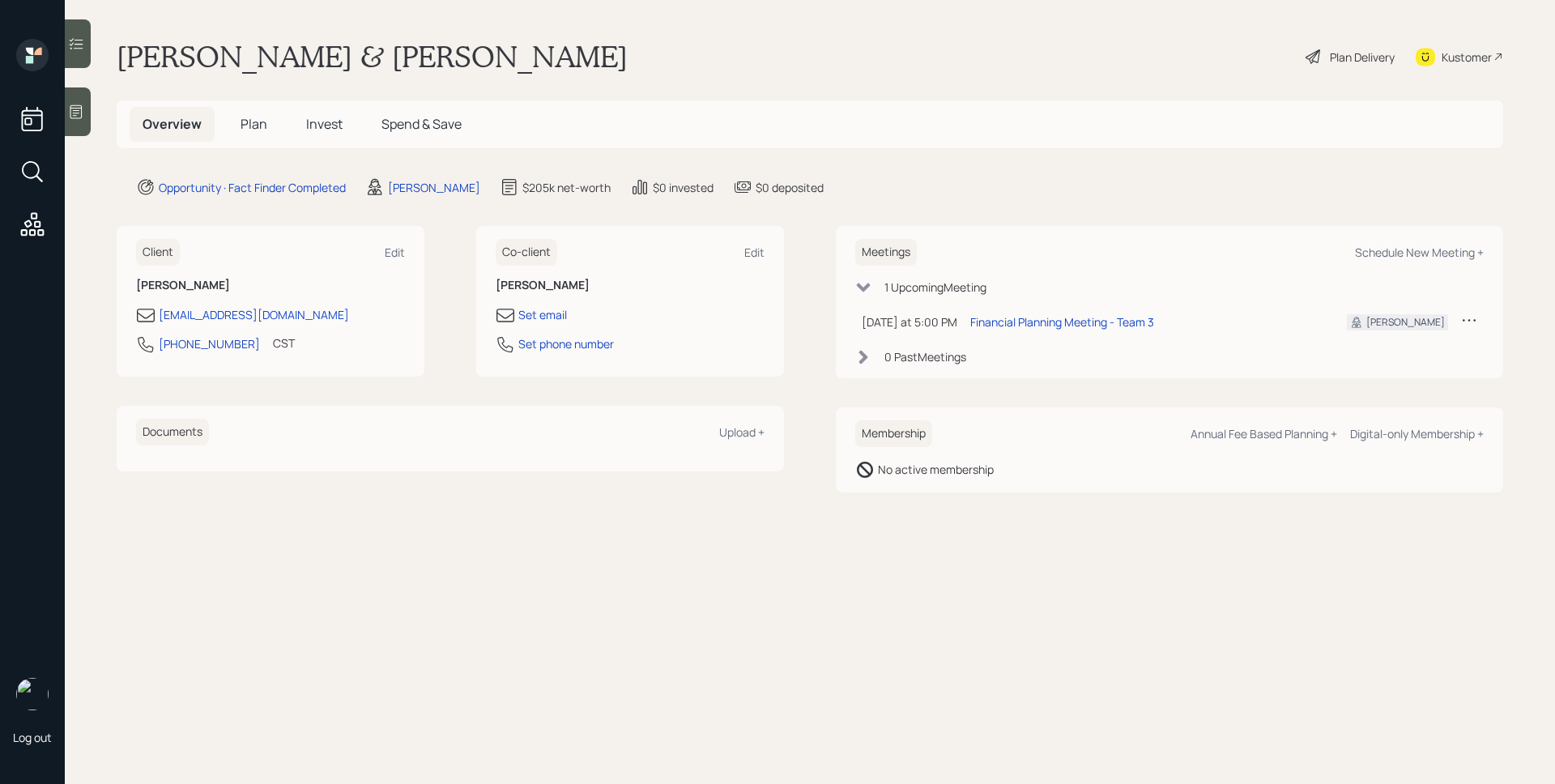
click at [250, 115] on span "Plan" at bounding box center [254, 123] width 27 height 17
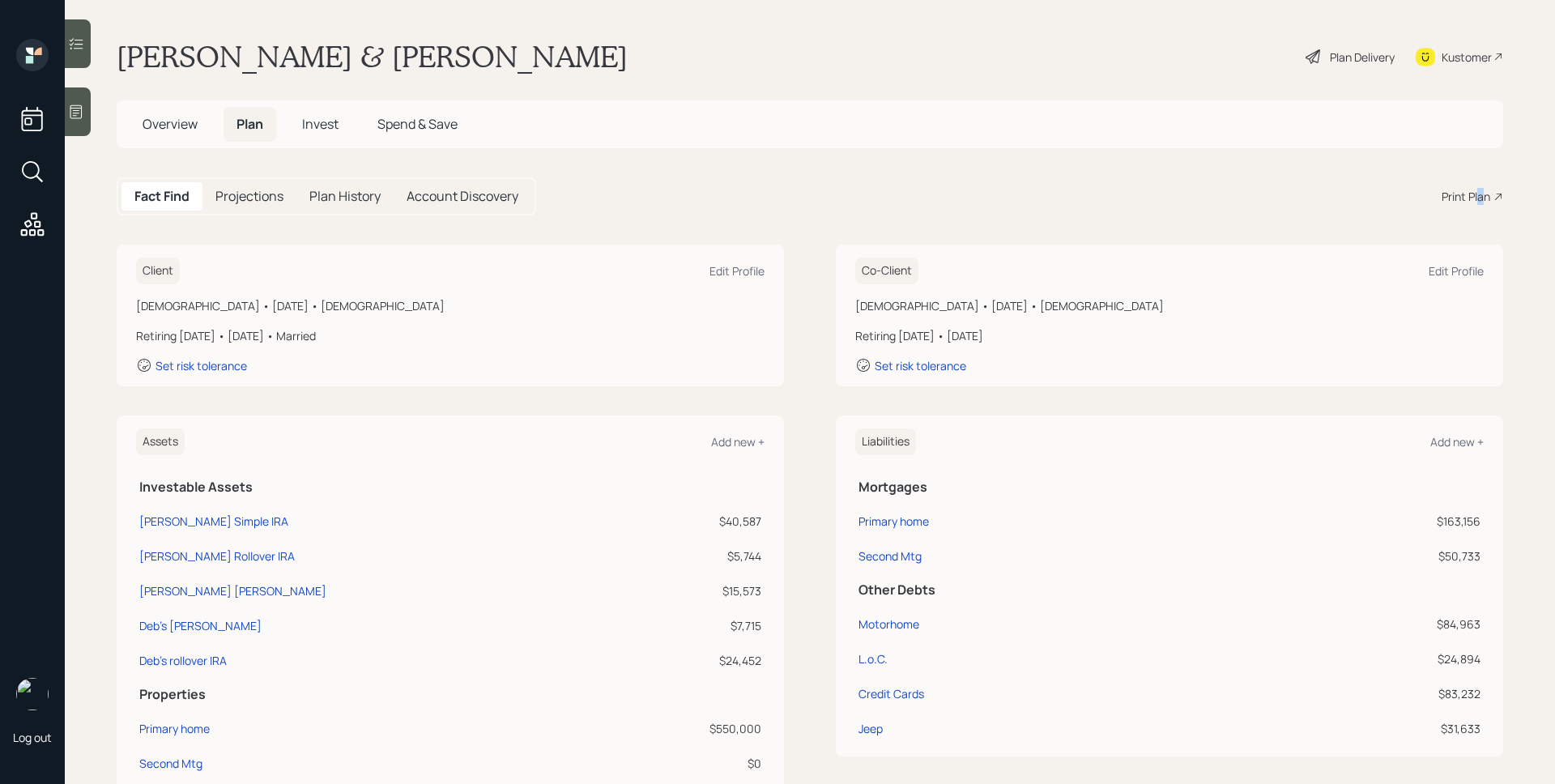
click at [1469, 189] on div "Print Plan" at bounding box center [1466, 197] width 48 height 17
